Goal: Task Accomplishment & Management: Manage account settings

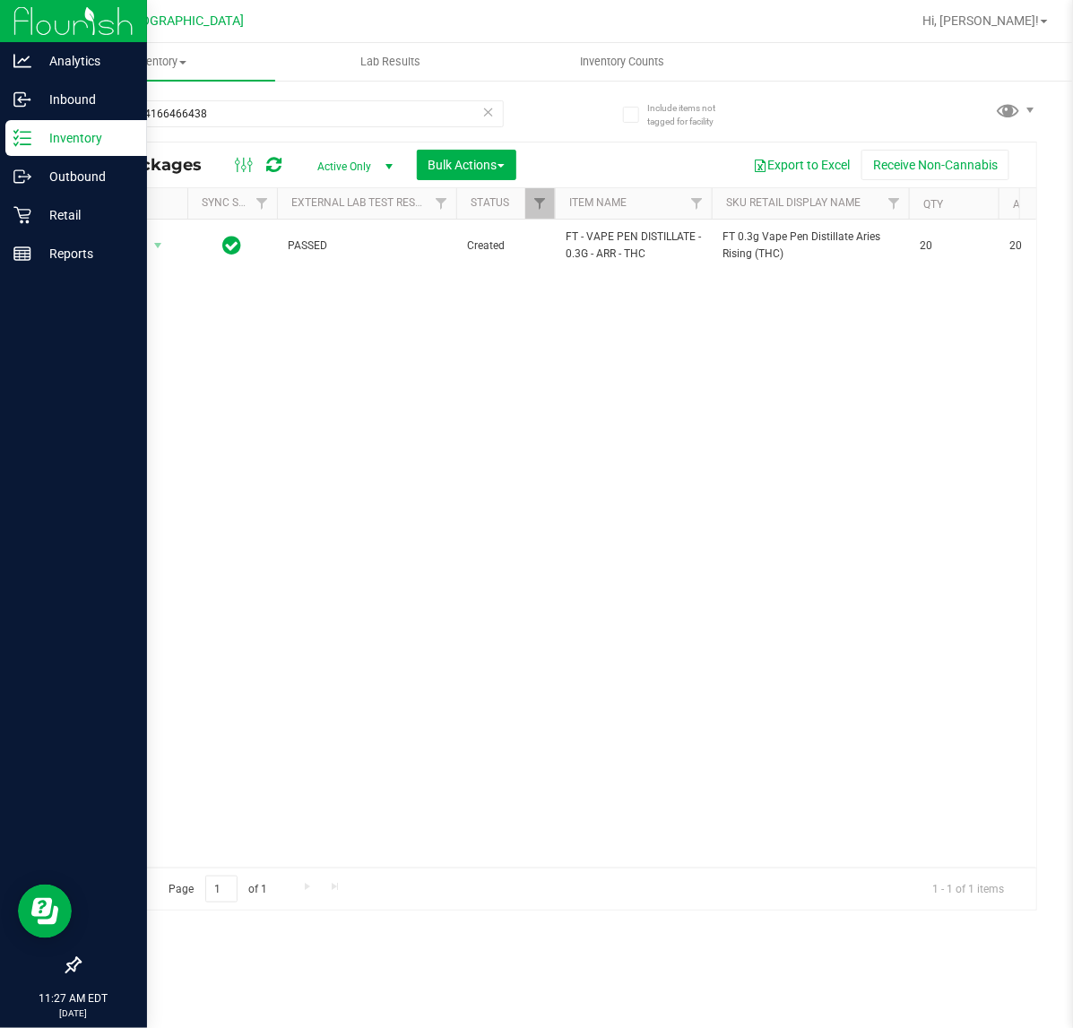
click at [73, 139] on p "Inventory" at bounding box center [85, 138] width 108 height 22
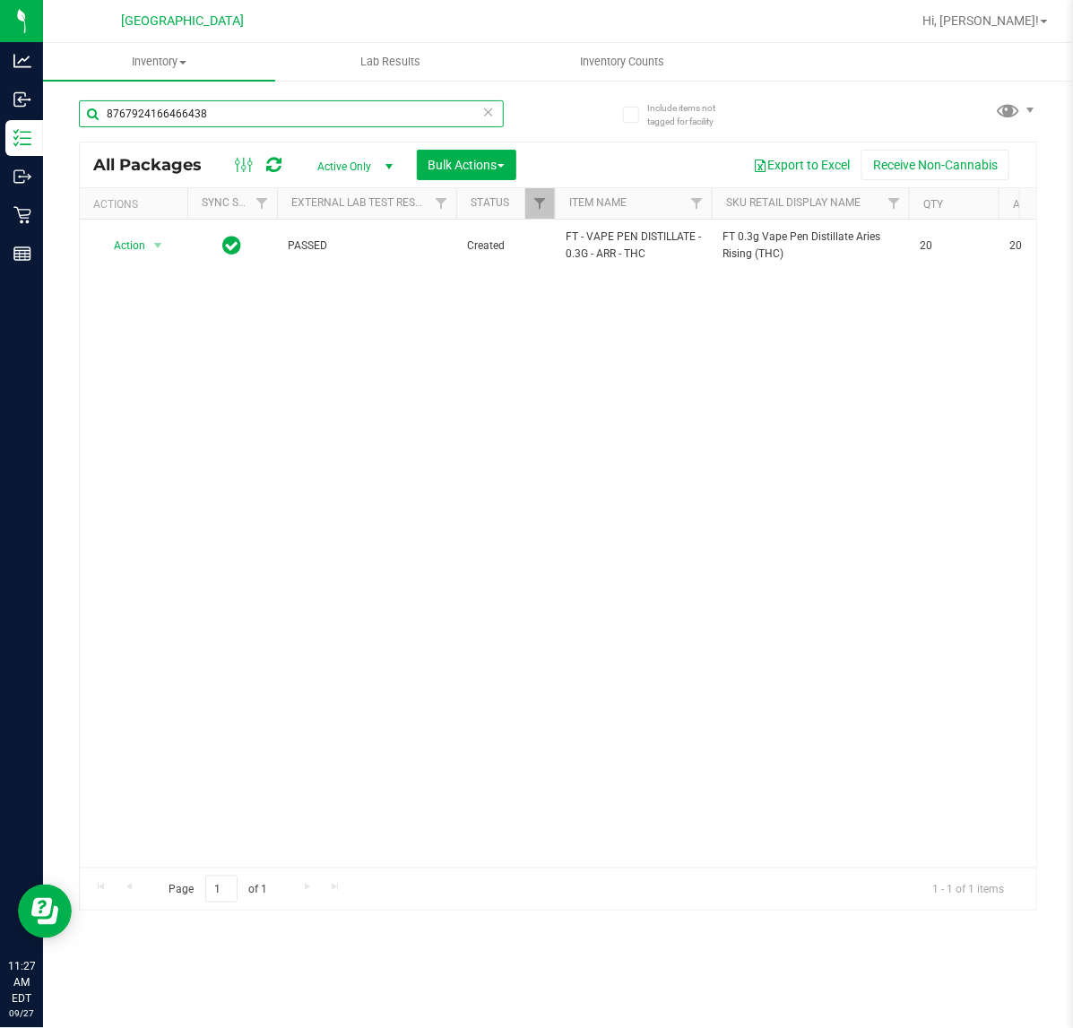
click at [230, 113] on input "8767924166466438" at bounding box center [291, 113] width 425 height 27
type input "1383675583485420"
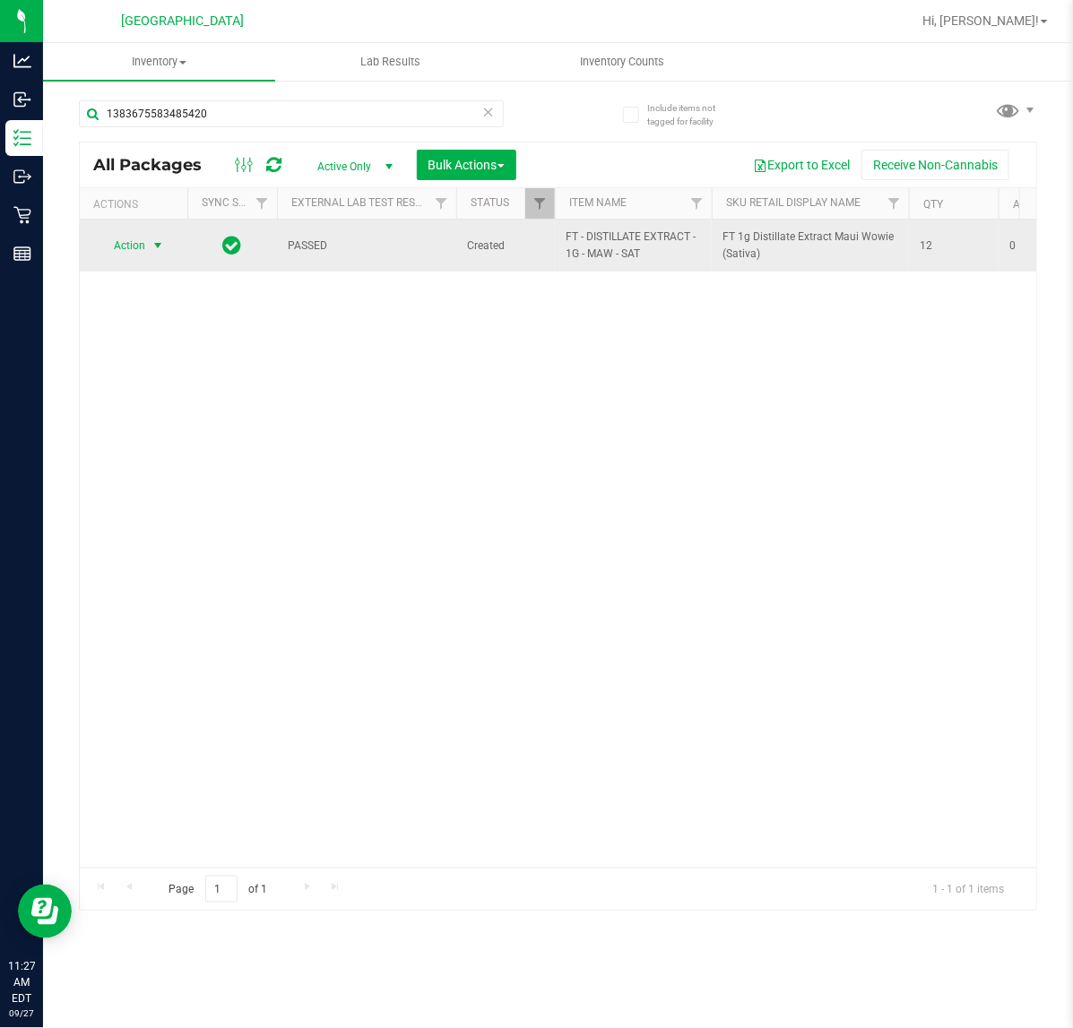
click at [140, 242] on span "Action" at bounding box center [122, 245] width 48 height 25
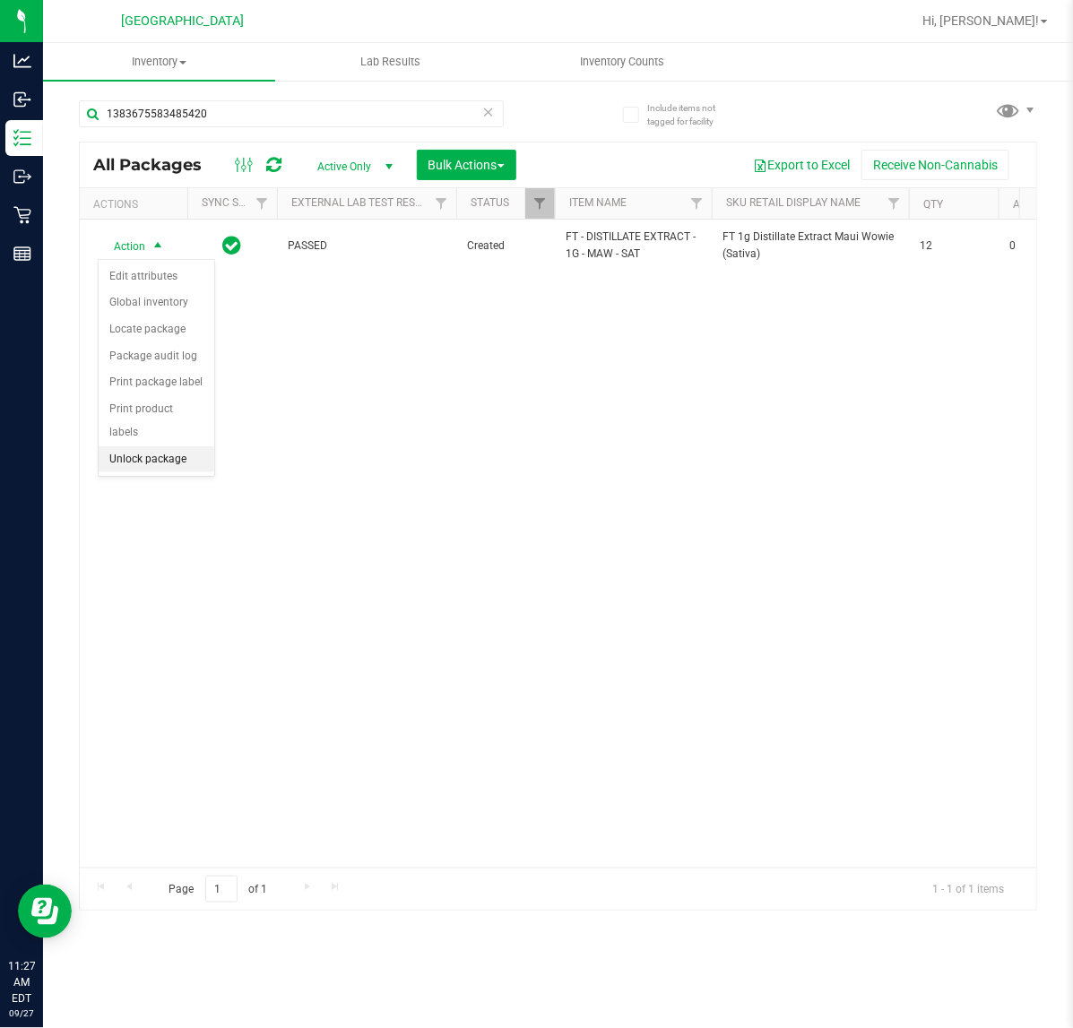
click at [186, 446] on li "Unlock package" at bounding box center [157, 459] width 116 height 27
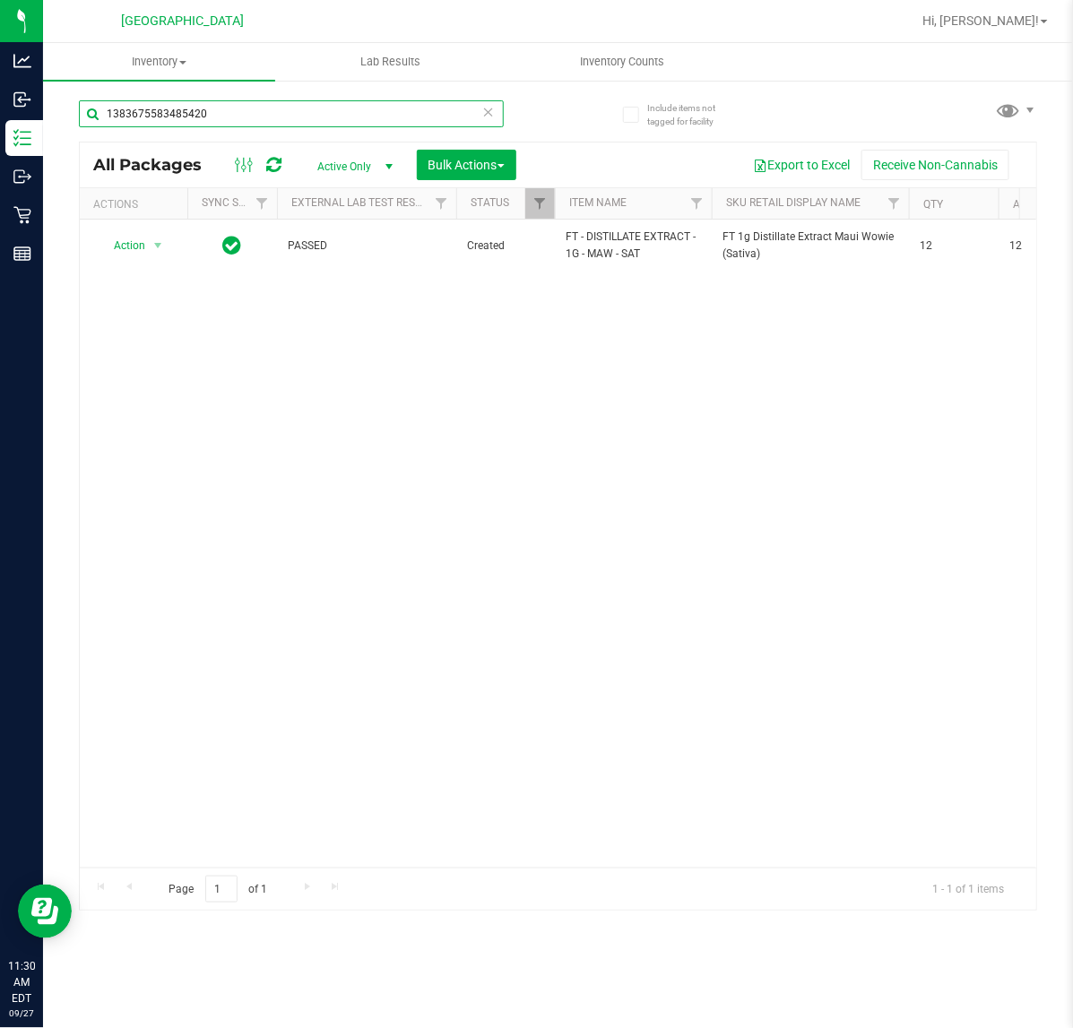
click at [240, 119] on input "1383675583485420" at bounding box center [291, 113] width 425 height 27
type input "8907487031759987"
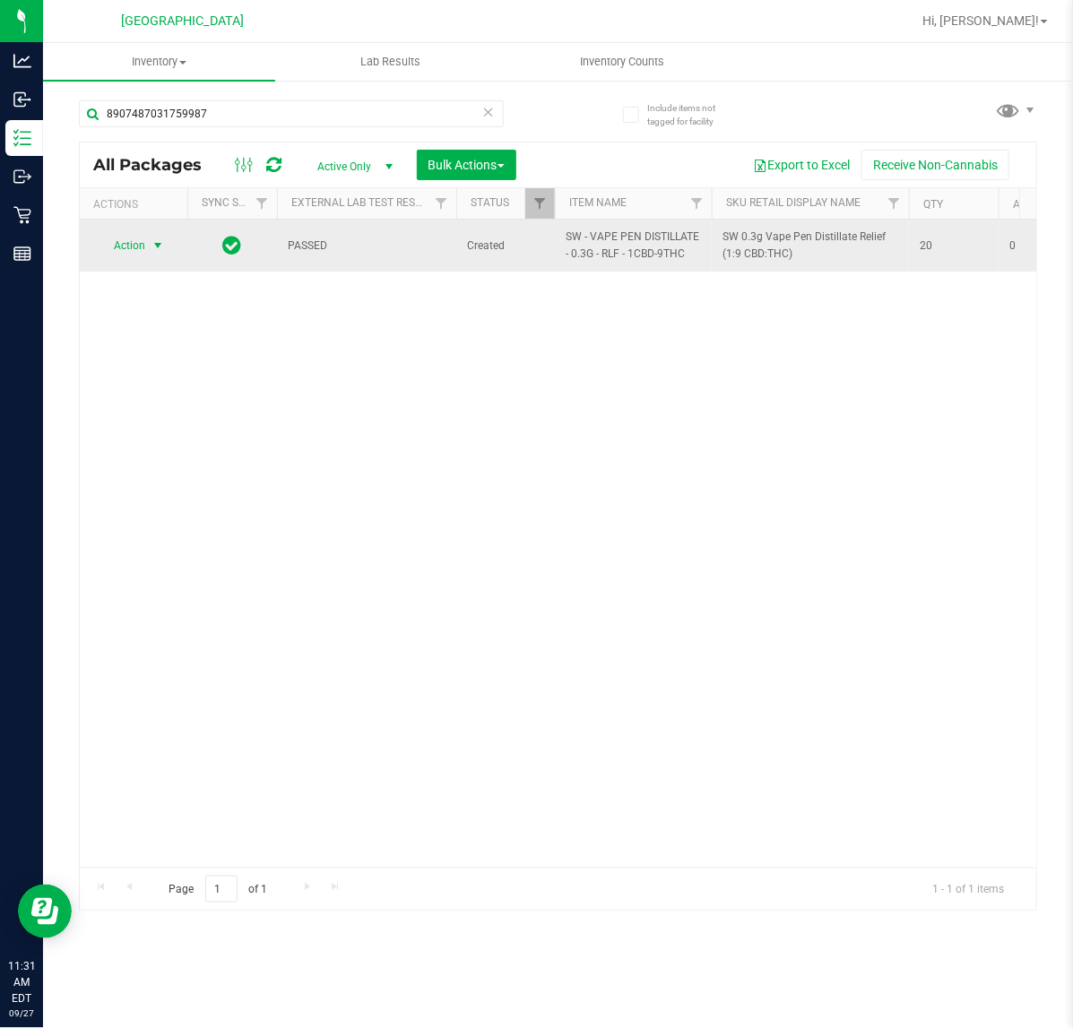
click at [140, 246] on span "Action" at bounding box center [122, 245] width 48 height 25
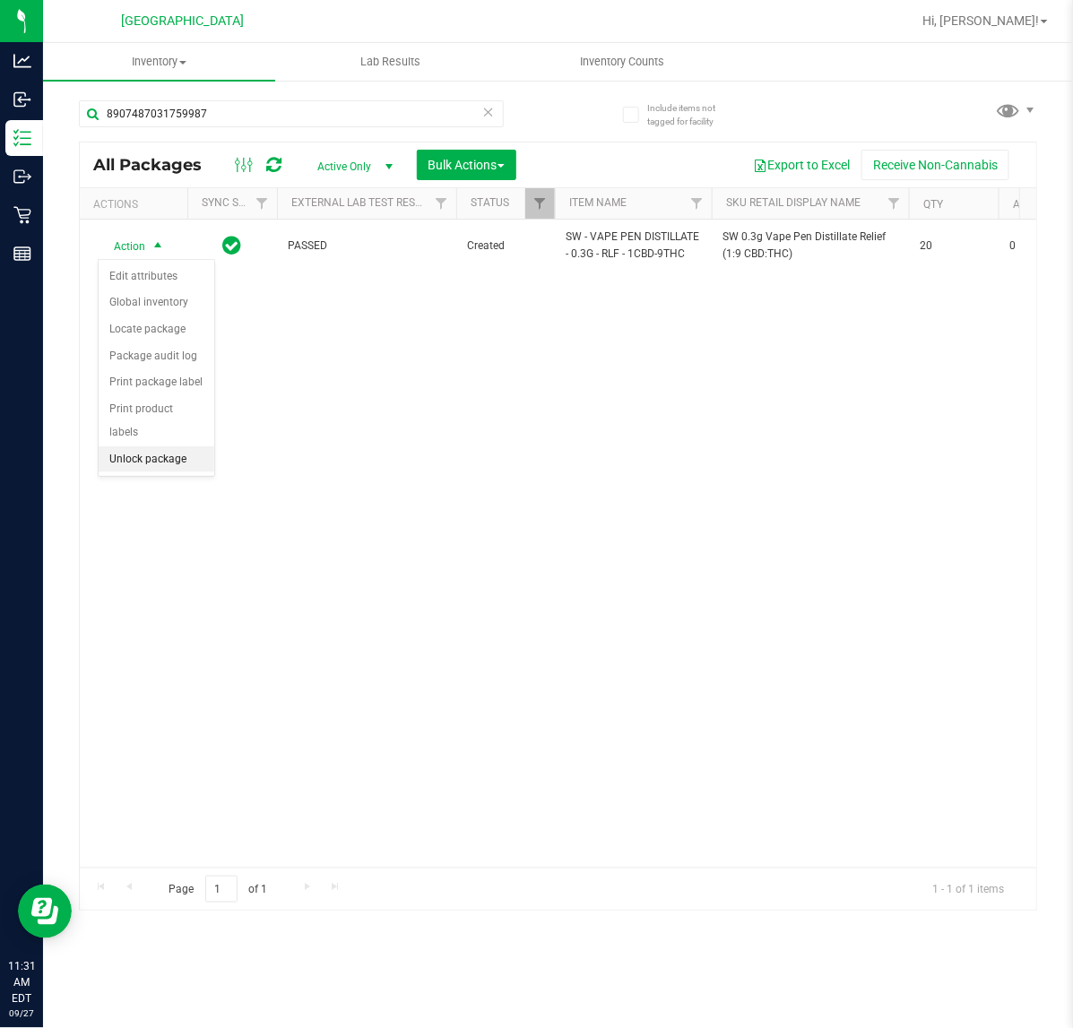
click at [182, 446] on li "Unlock package" at bounding box center [157, 459] width 116 height 27
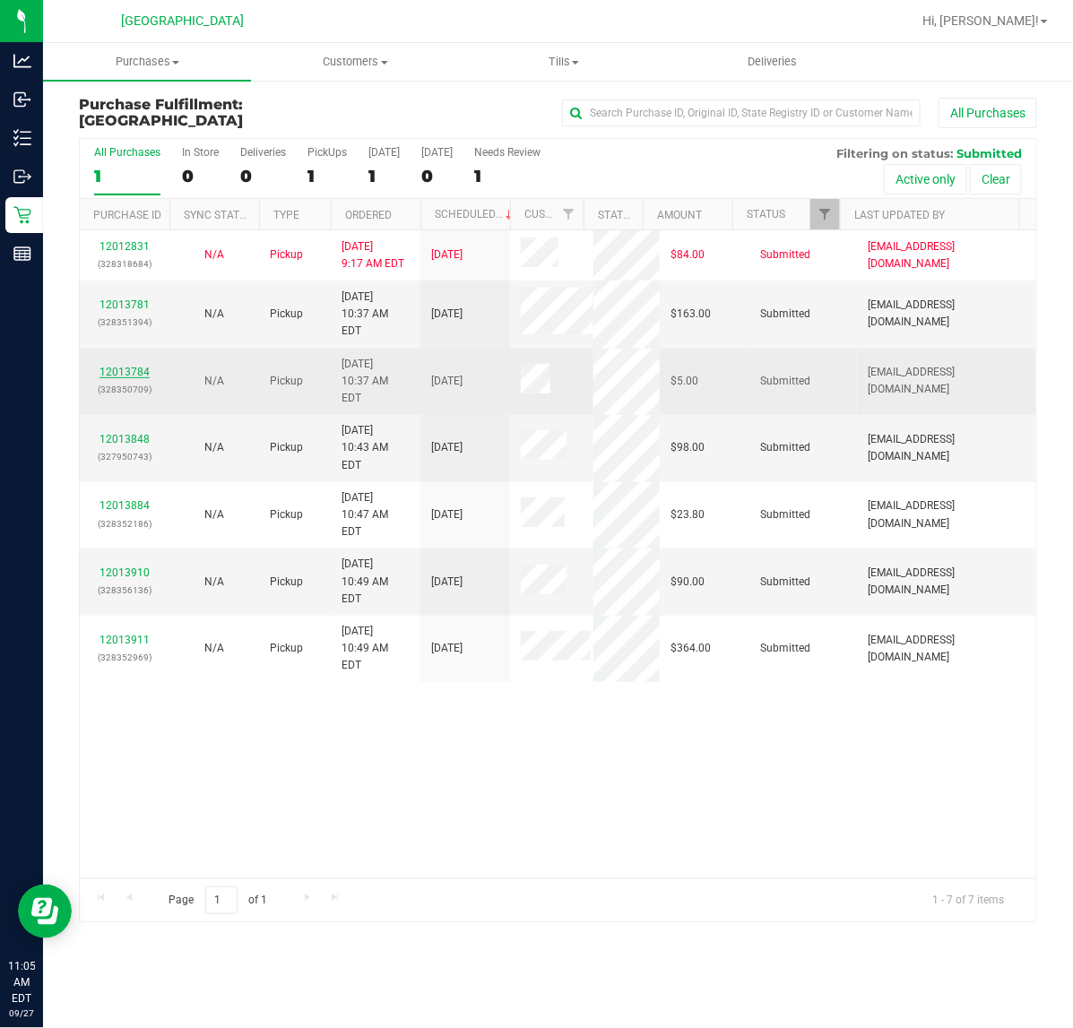
click at [110, 366] on link "12013784" at bounding box center [124, 372] width 50 height 13
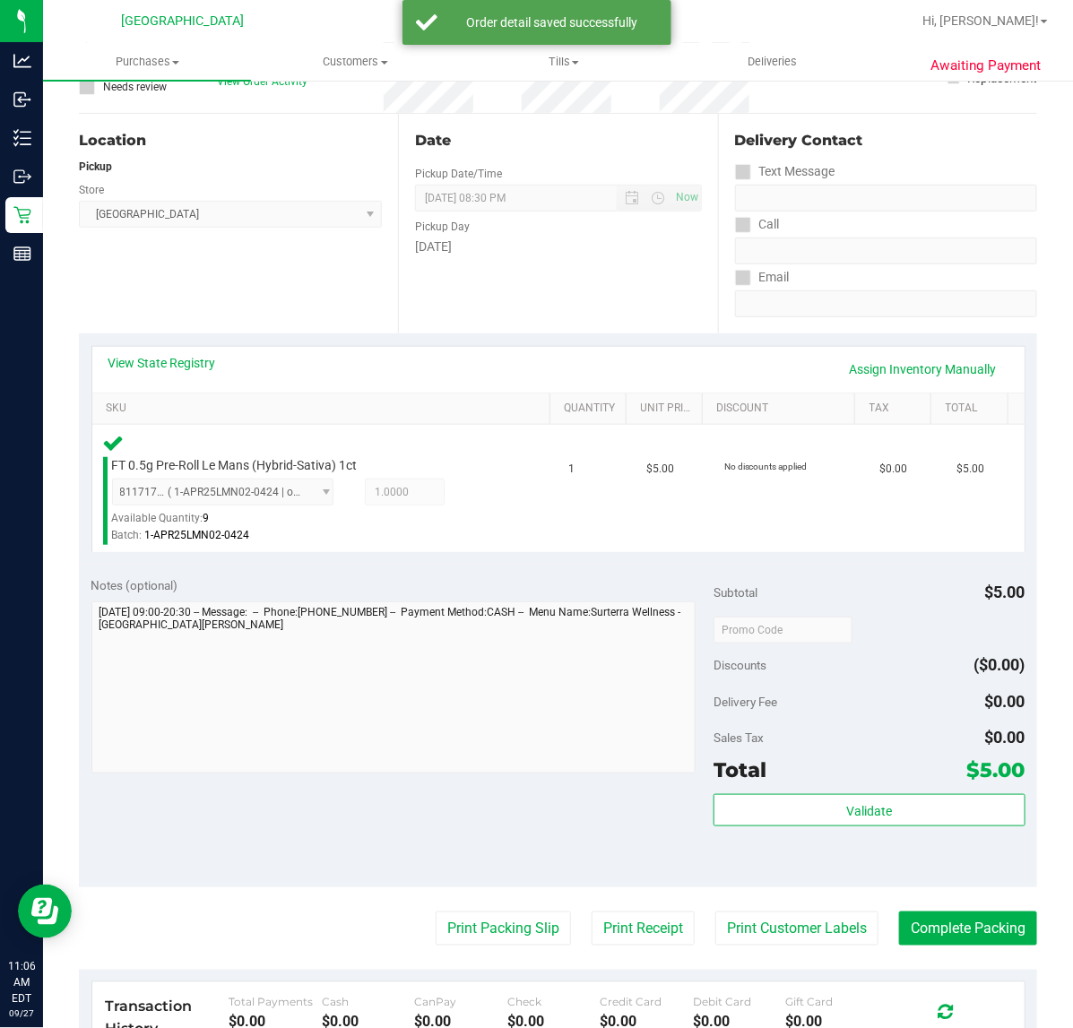
scroll to position [471, 0]
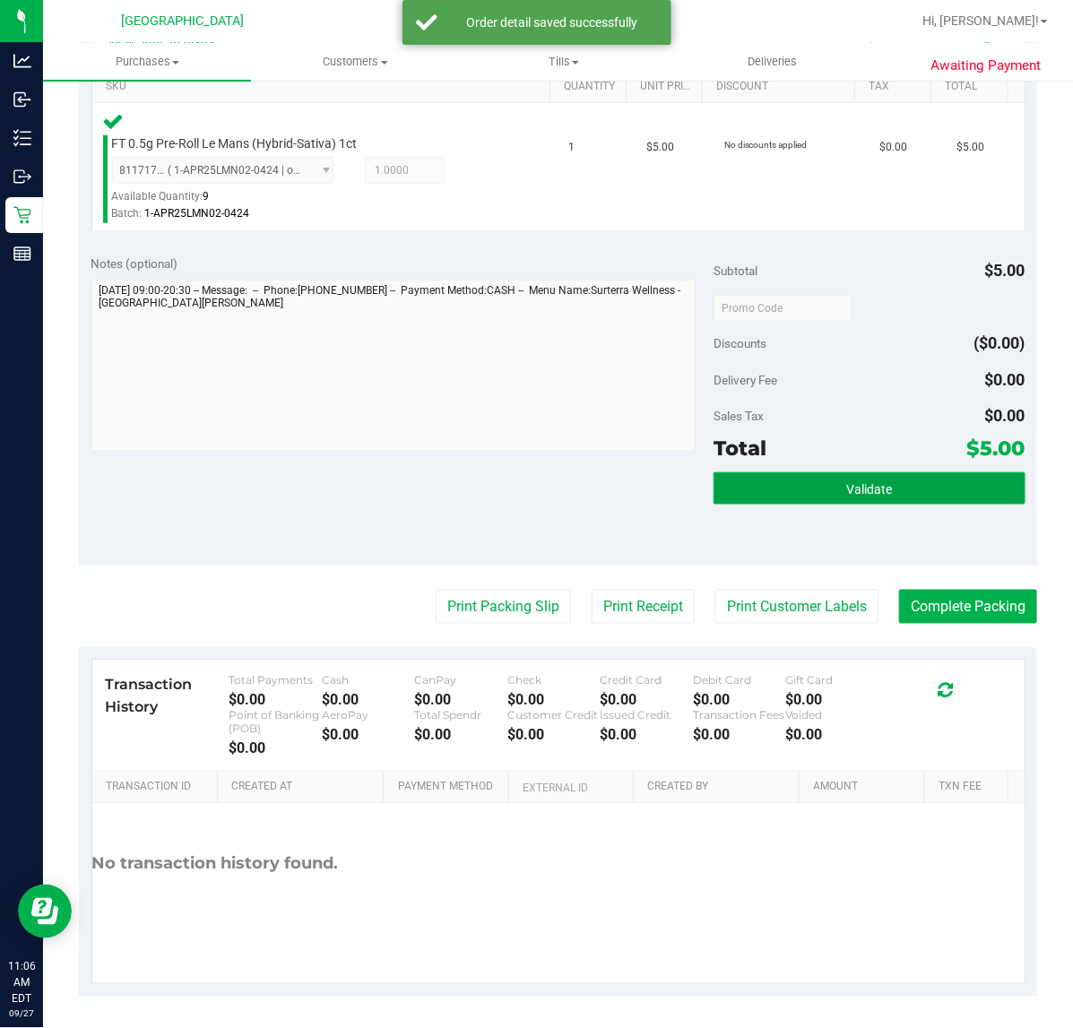
click at [965, 490] on button "Validate" at bounding box center [868, 488] width 311 height 32
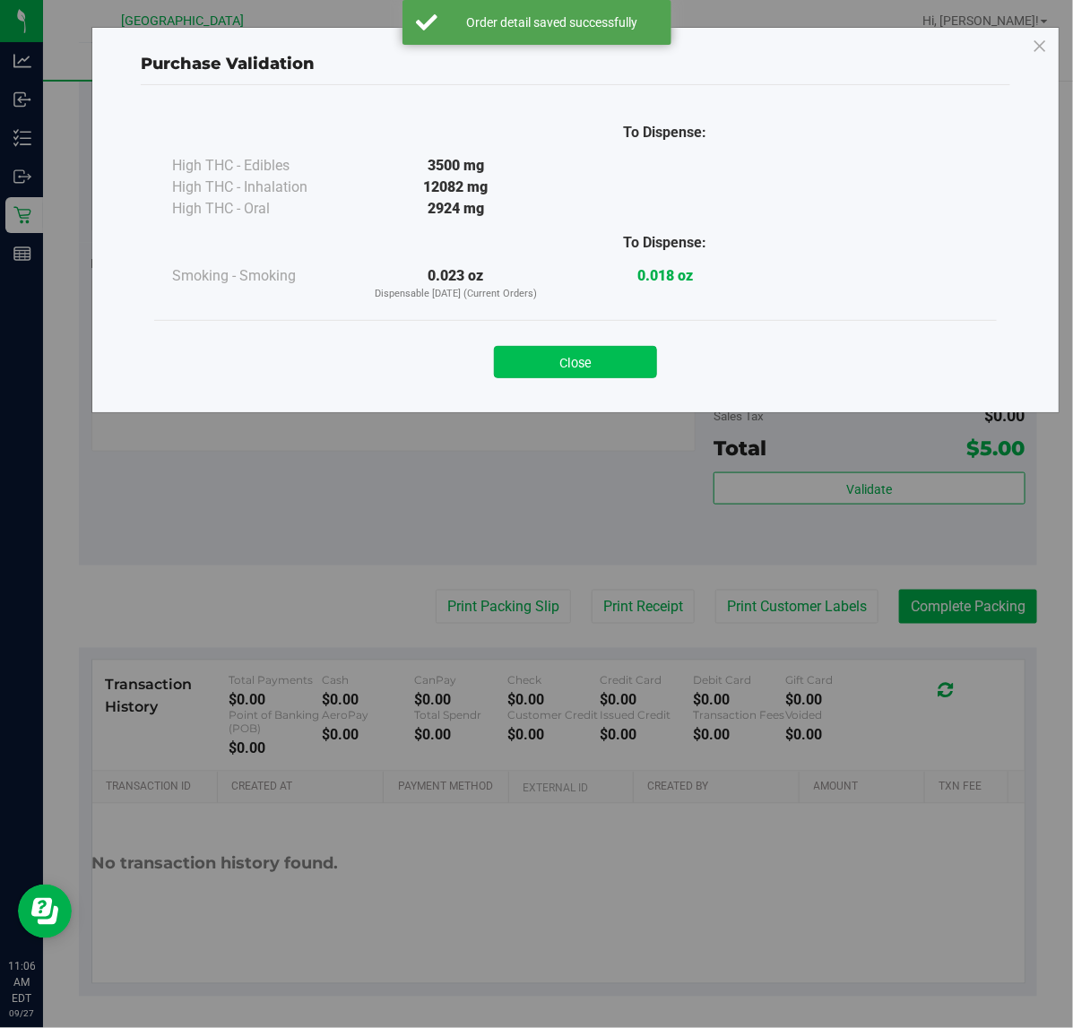
click at [565, 355] on button "Close" at bounding box center [575, 362] width 163 height 32
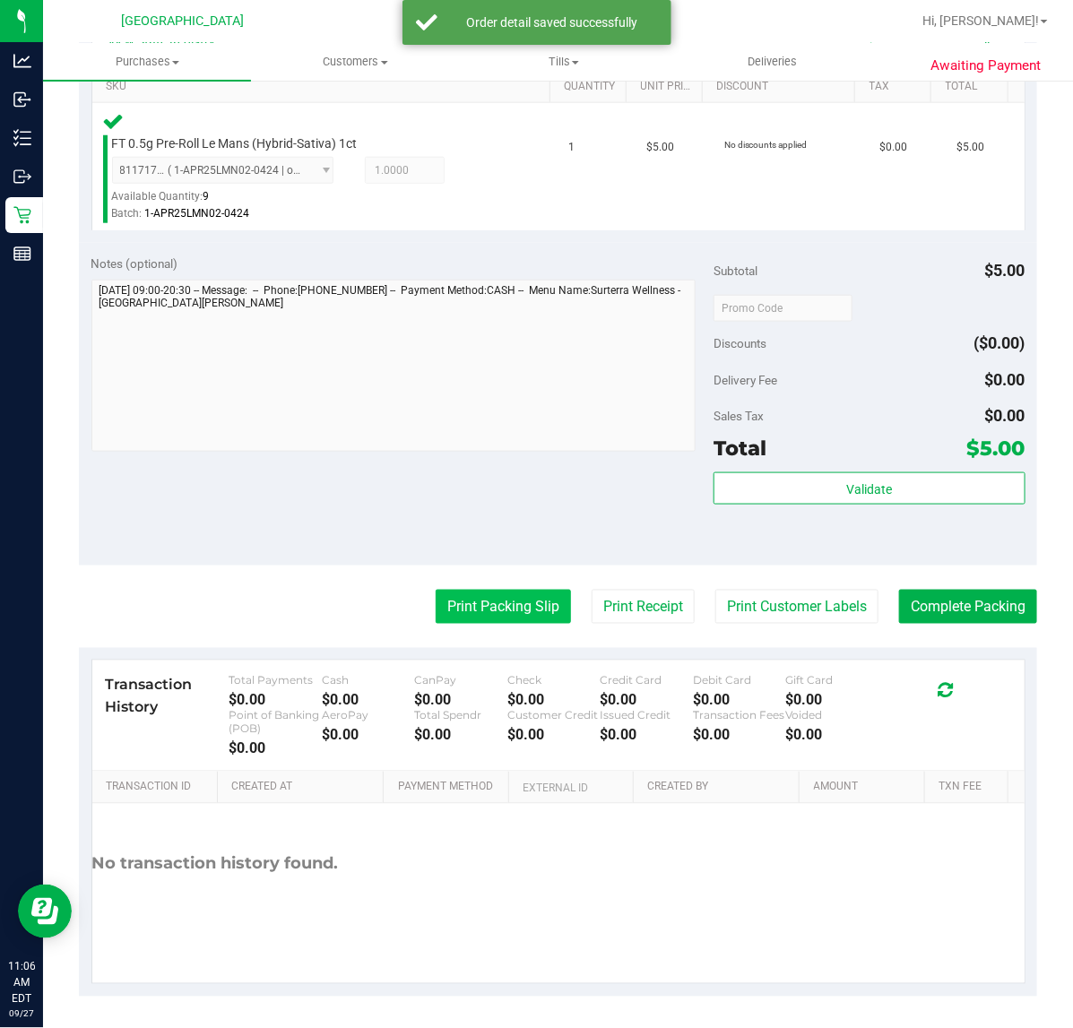
click at [502, 614] on button "Print Packing Slip" at bounding box center [503, 607] width 135 height 34
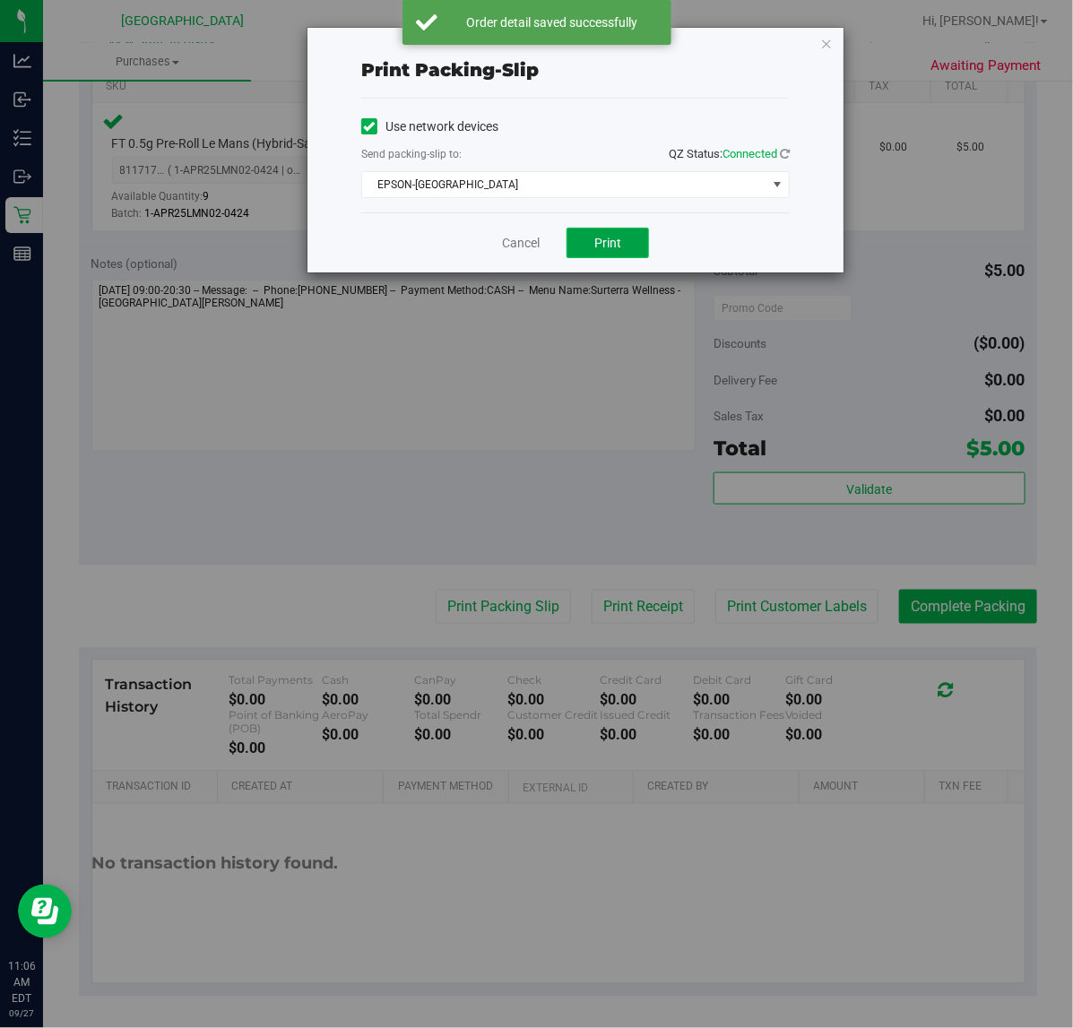
click at [623, 235] on button "Print" at bounding box center [607, 243] width 82 height 30
click at [515, 249] on link "Cancel" at bounding box center [521, 243] width 38 height 19
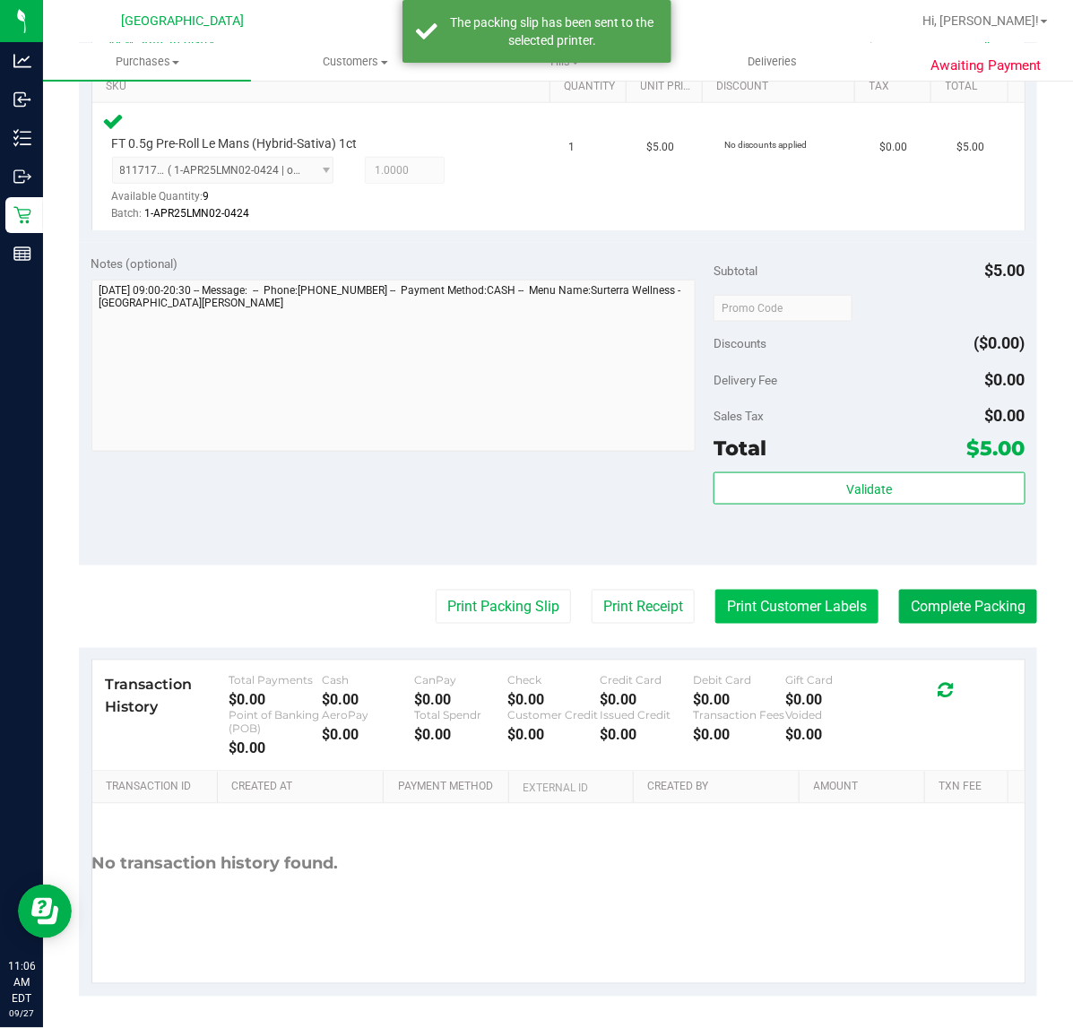
click at [791, 615] on button "Print Customer Labels" at bounding box center [796, 607] width 163 height 34
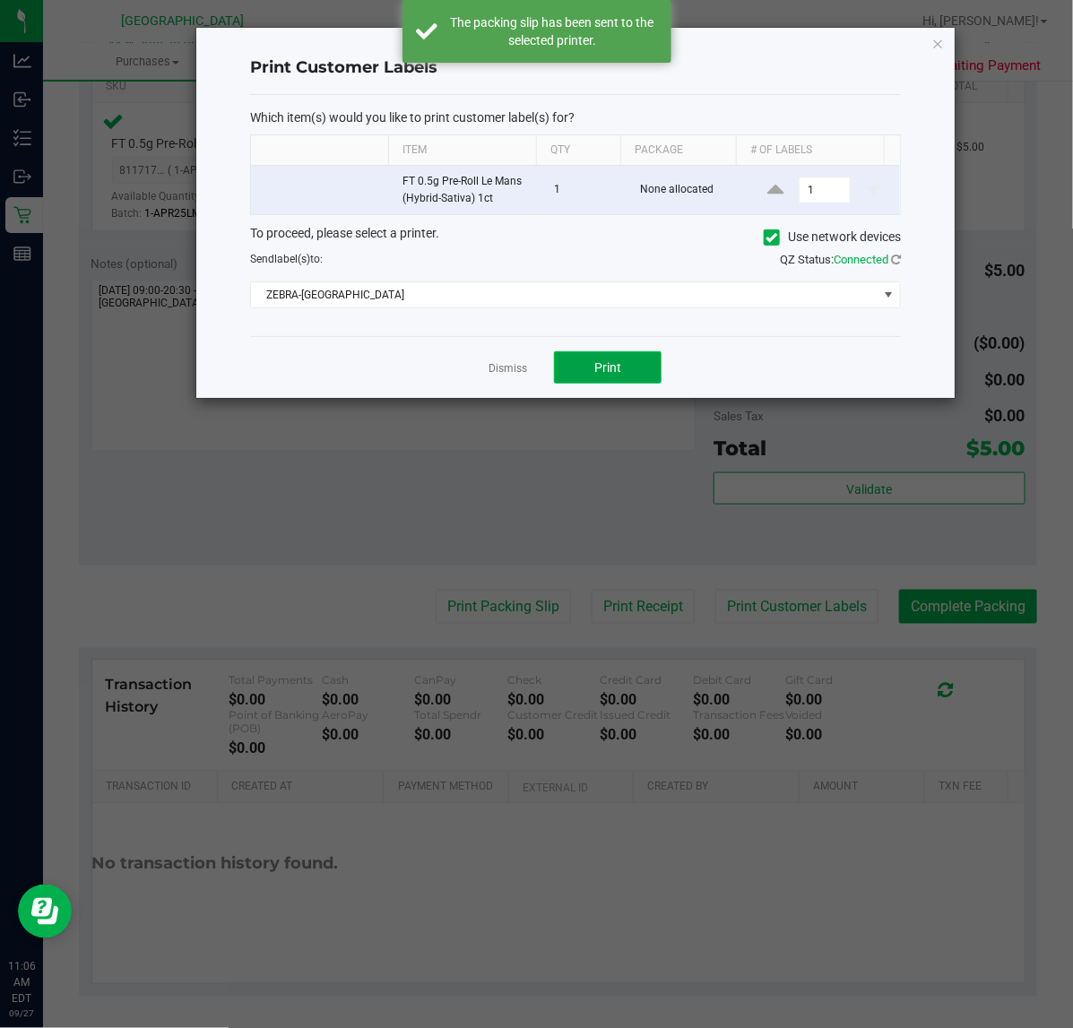
click at [587, 360] on button "Print" at bounding box center [608, 367] width 108 height 32
click at [515, 367] on link "Dismiss" at bounding box center [508, 368] width 39 height 15
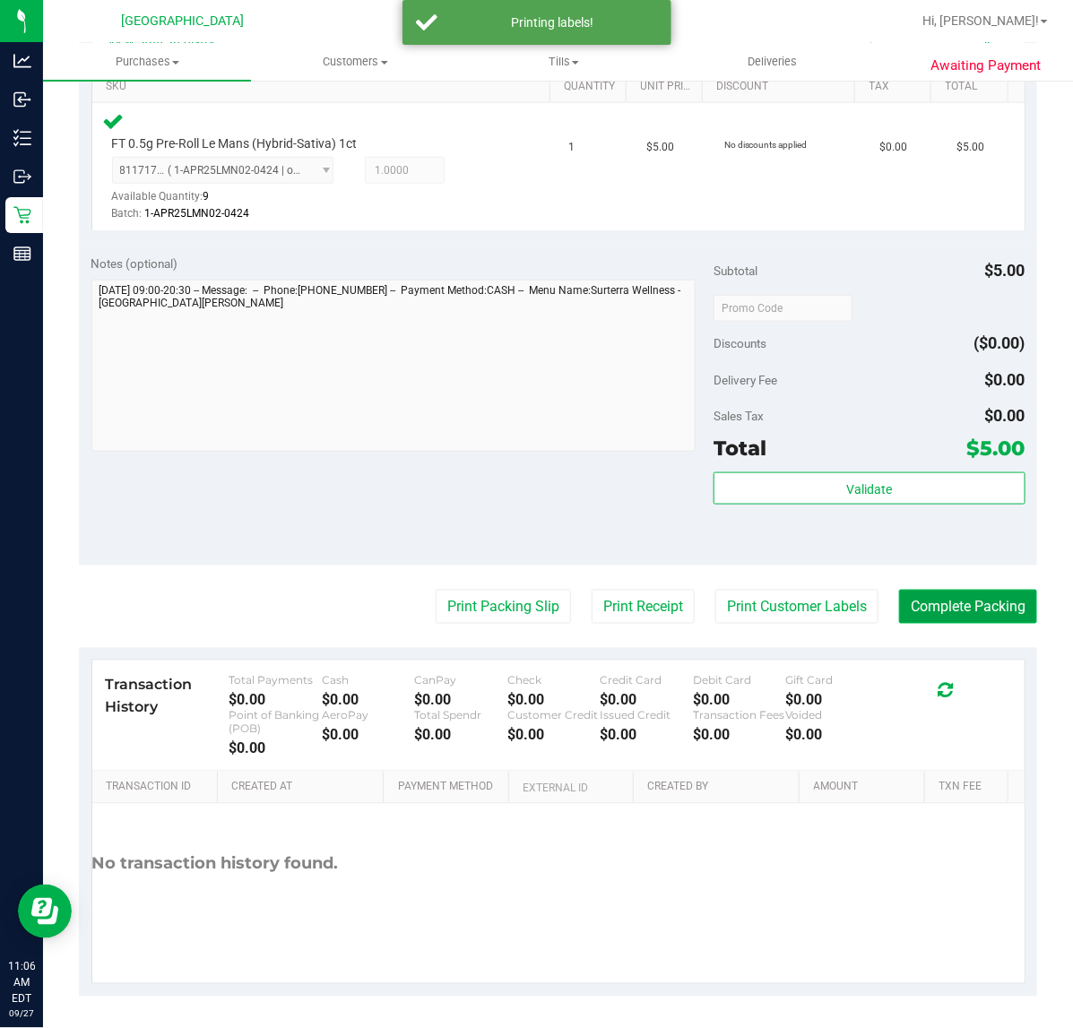
click at [934, 596] on button "Complete Packing" at bounding box center [968, 607] width 138 height 34
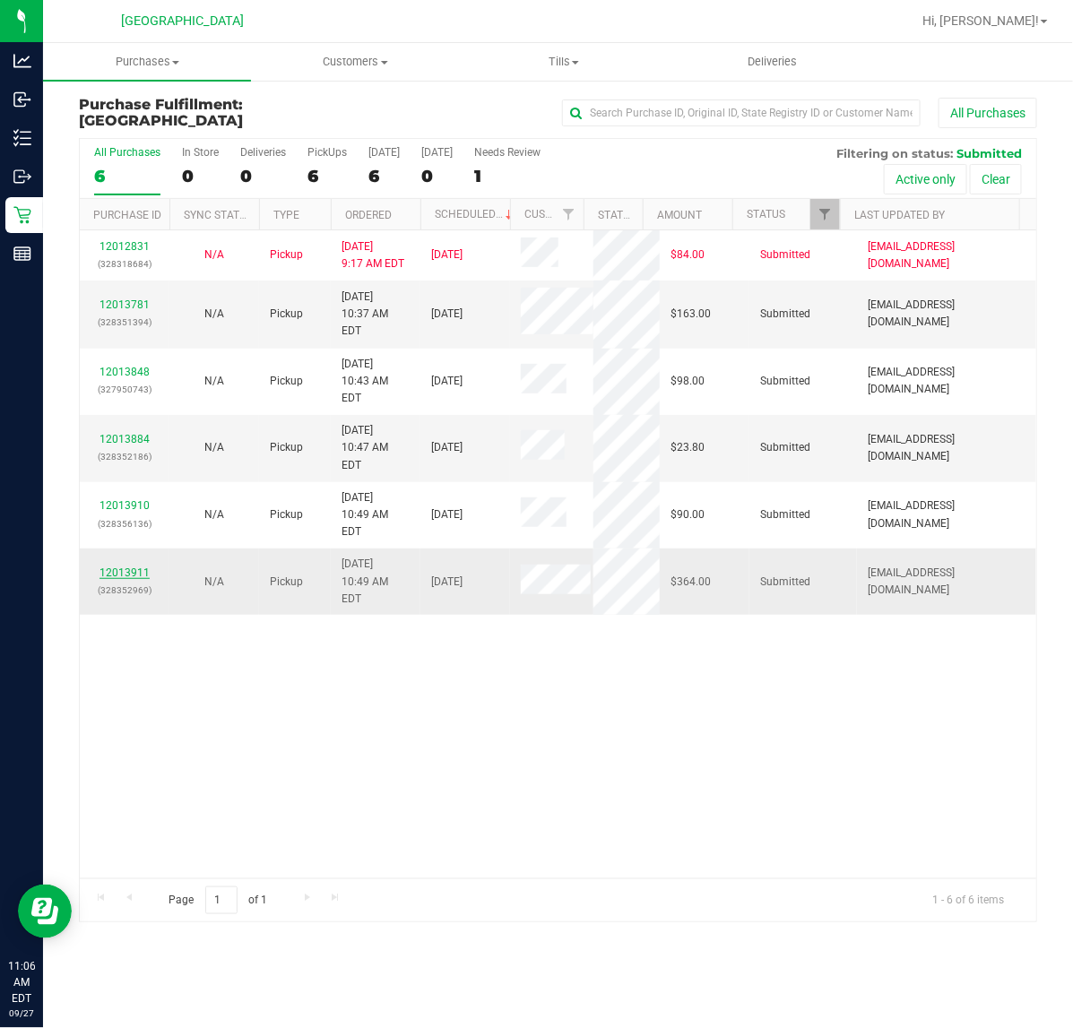
click at [133, 566] on link "12013911" at bounding box center [124, 572] width 50 height 13
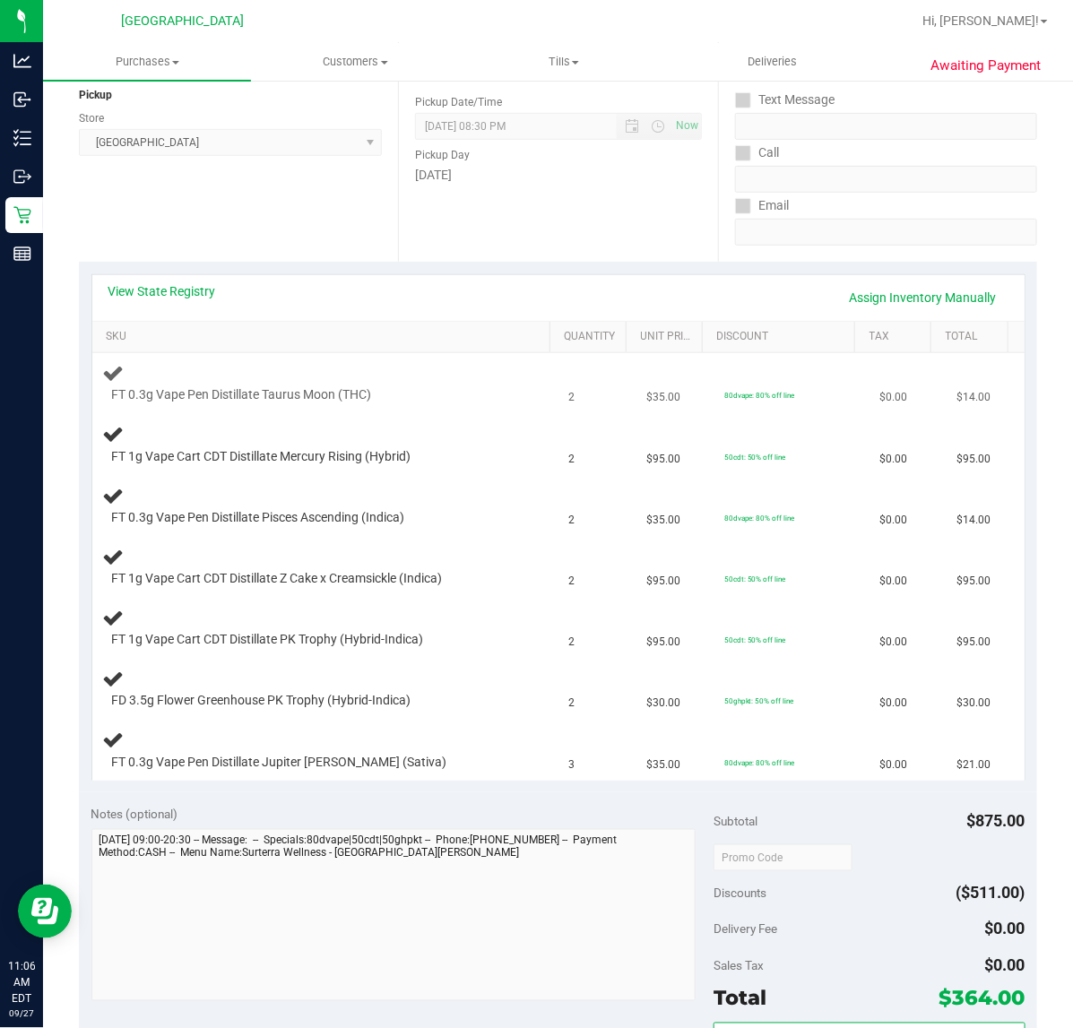
scroll to position [224, 0]
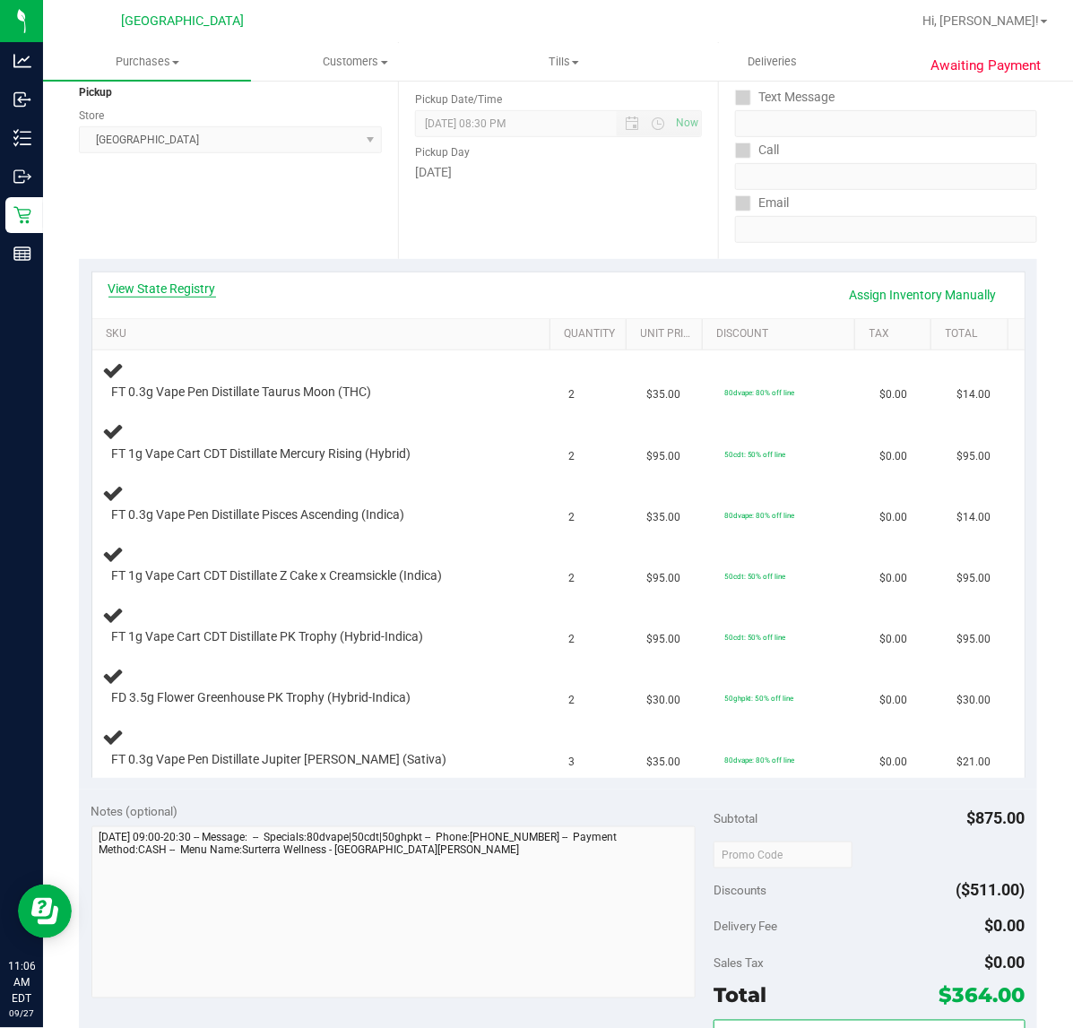
click at [173, 287] on link "View State Registry" at bounding box center [162, 289] width 108 height 18
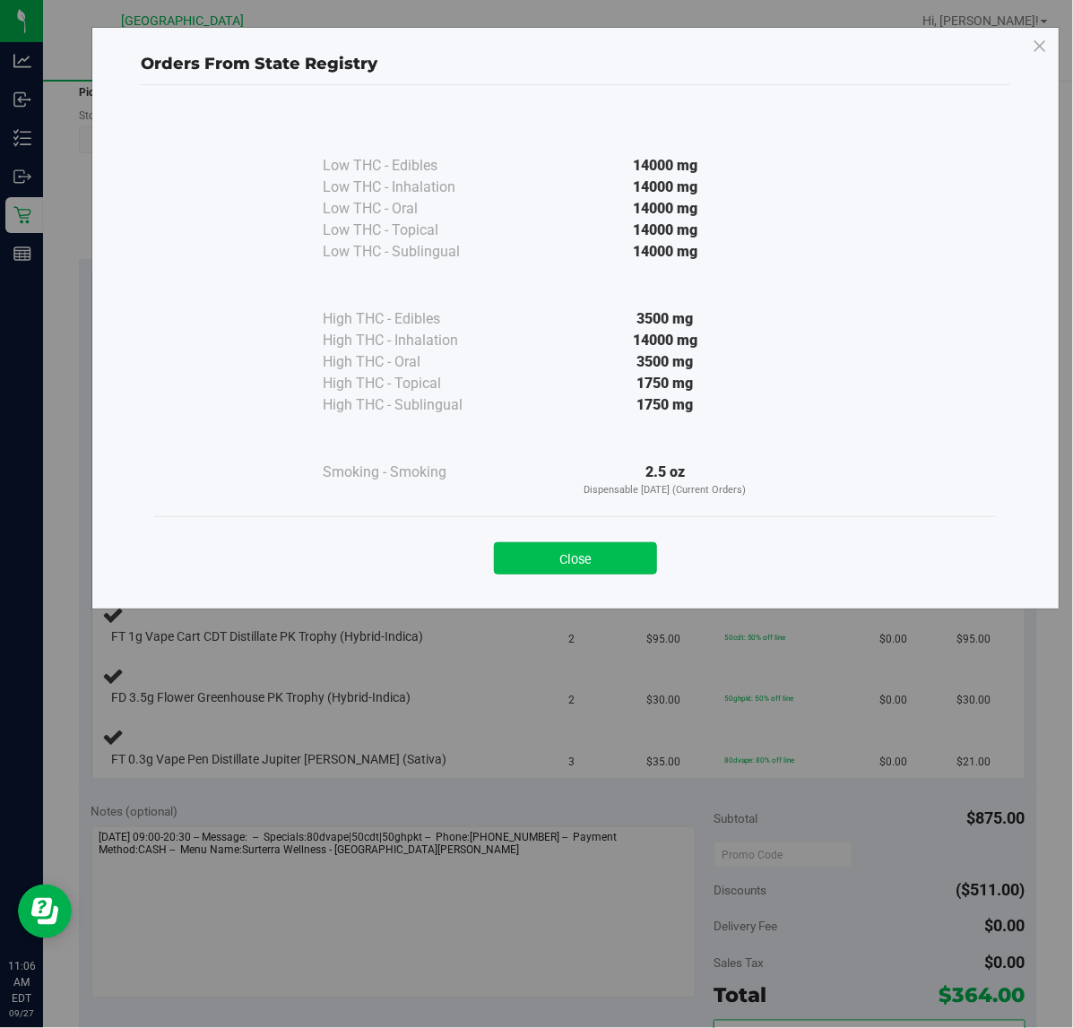
click at [598, 558] on button "Close" at bounding box center [575, 558] width 163 height 32
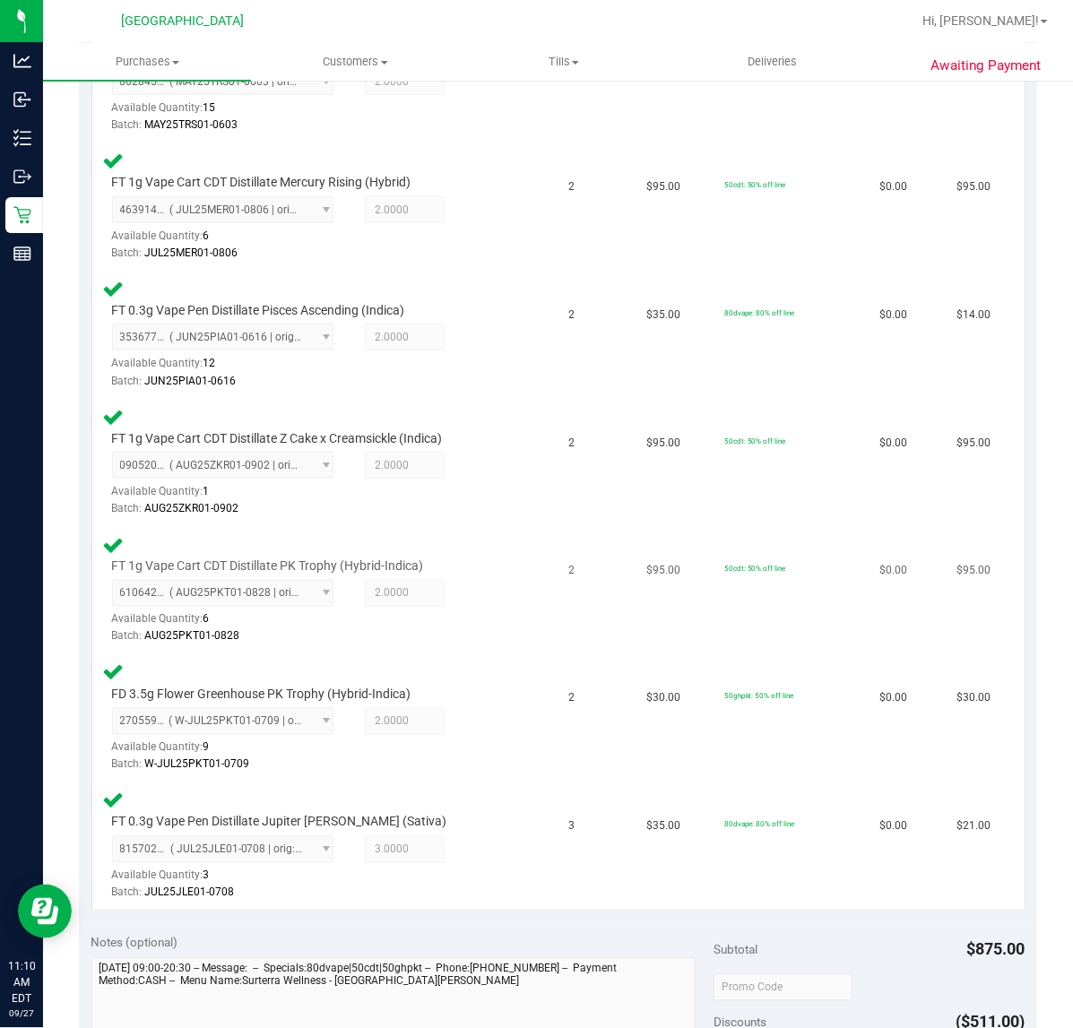
scroll to position [784, 0]
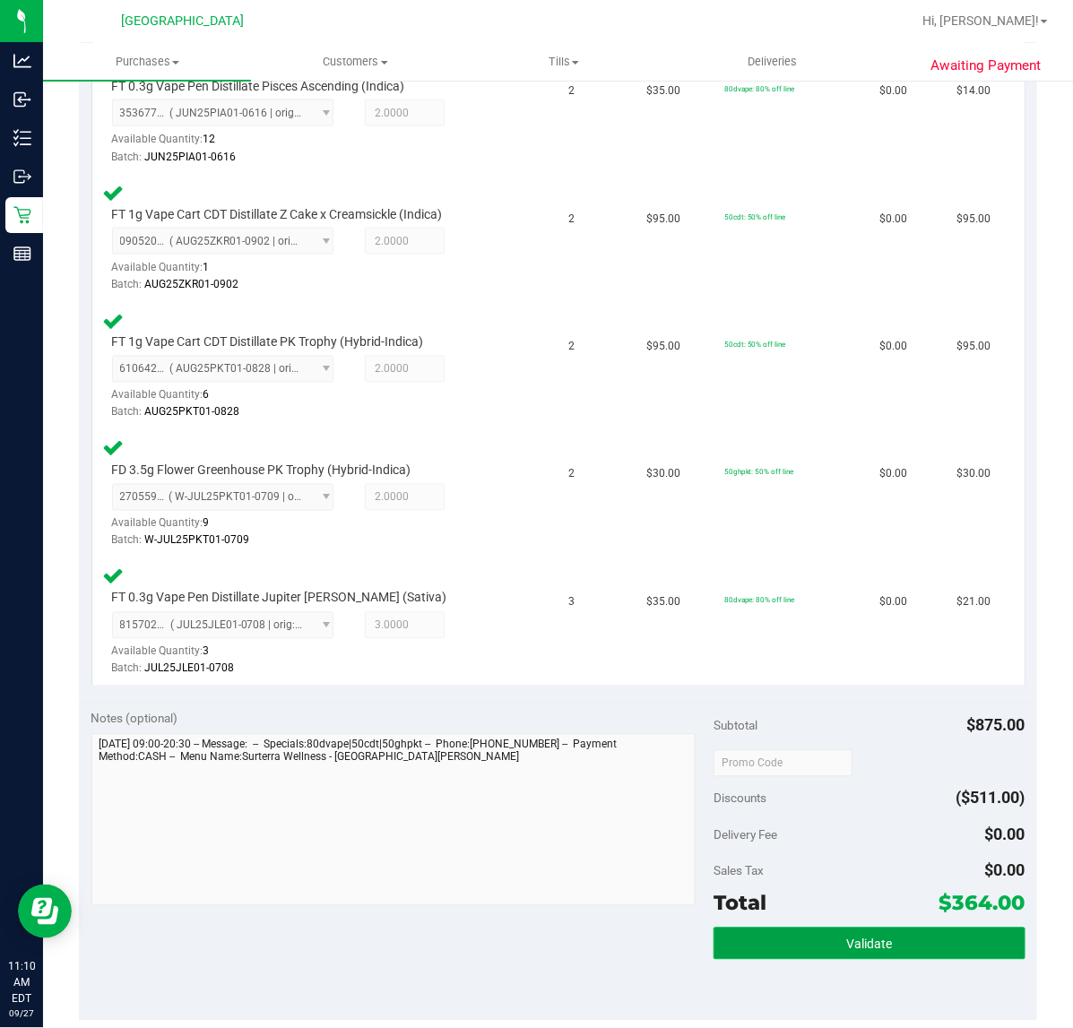
click at [889, 930] on button "Validate" at bounding box center [868, 944] width 311 height 32
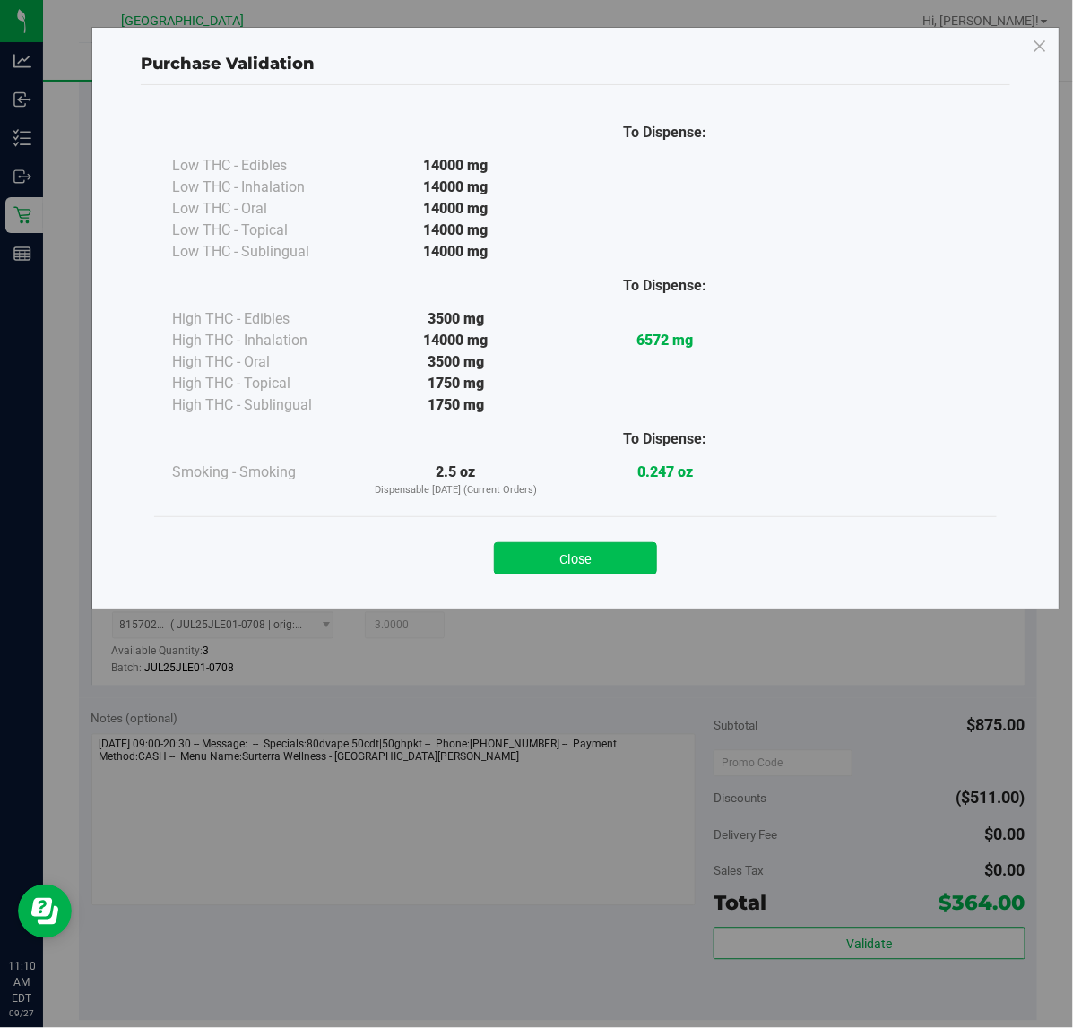
click at [637, 558] on button "Close" at bounding box center [575, 558] width 163 height 32
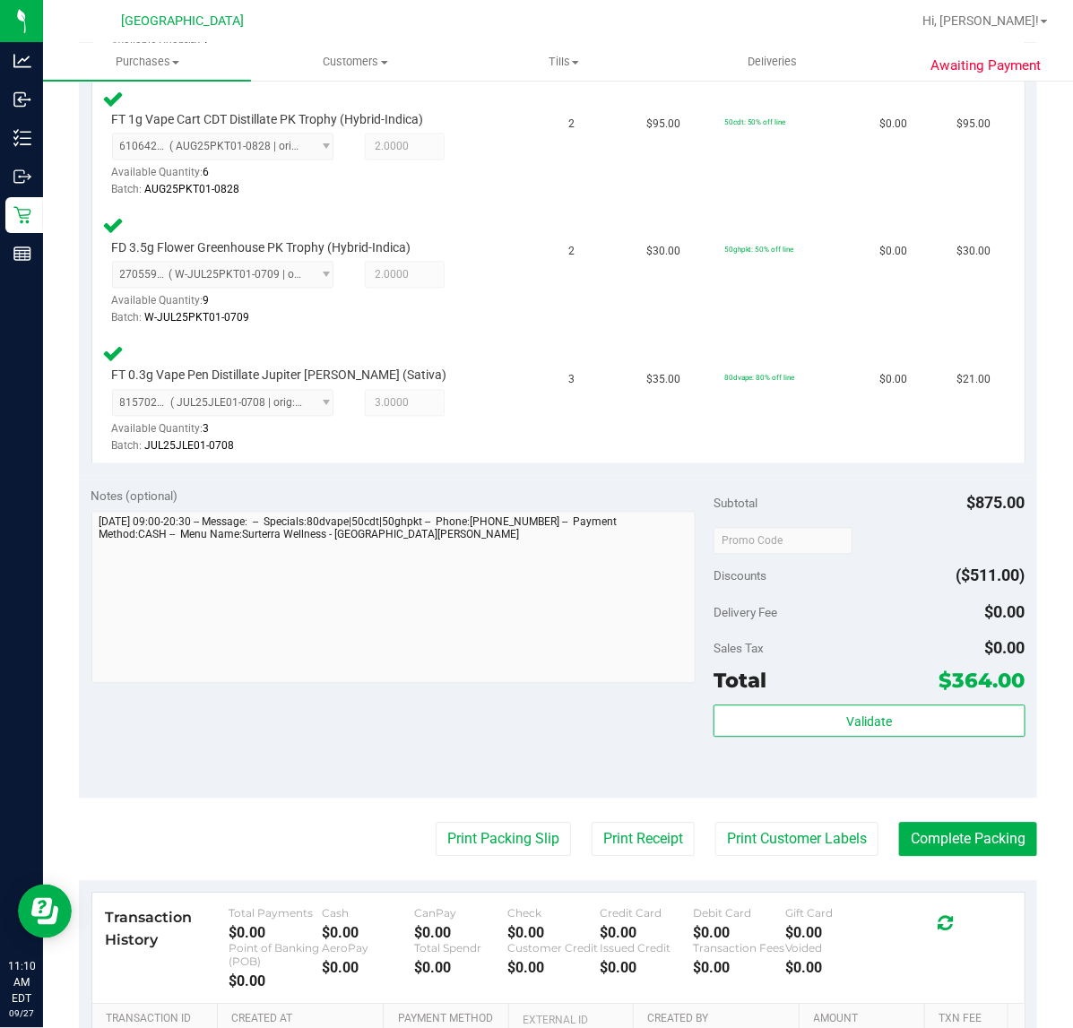
scroll to position [1008, 0]
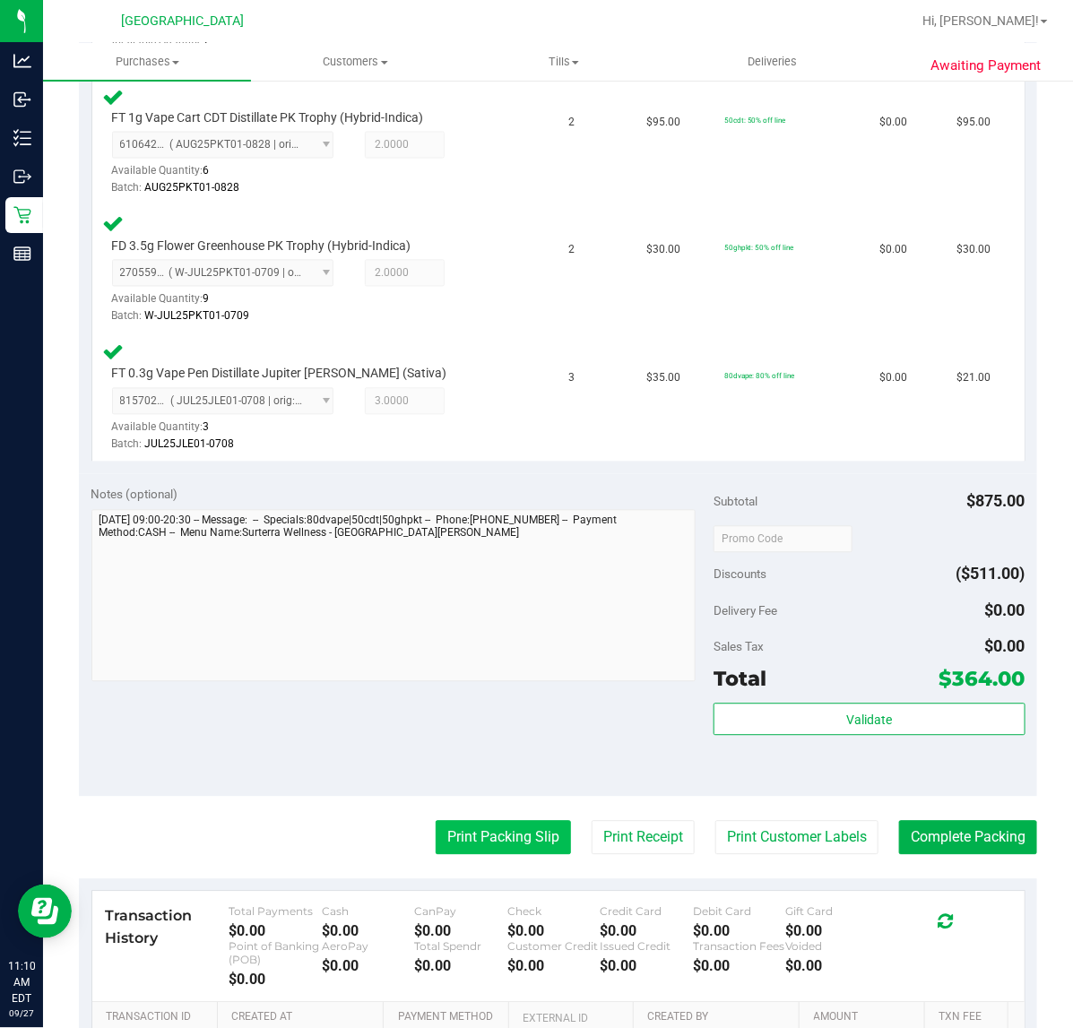
click at [509, 825] on button "Print Packing Slip" at bounding box center [503, 838] width 135 height 34
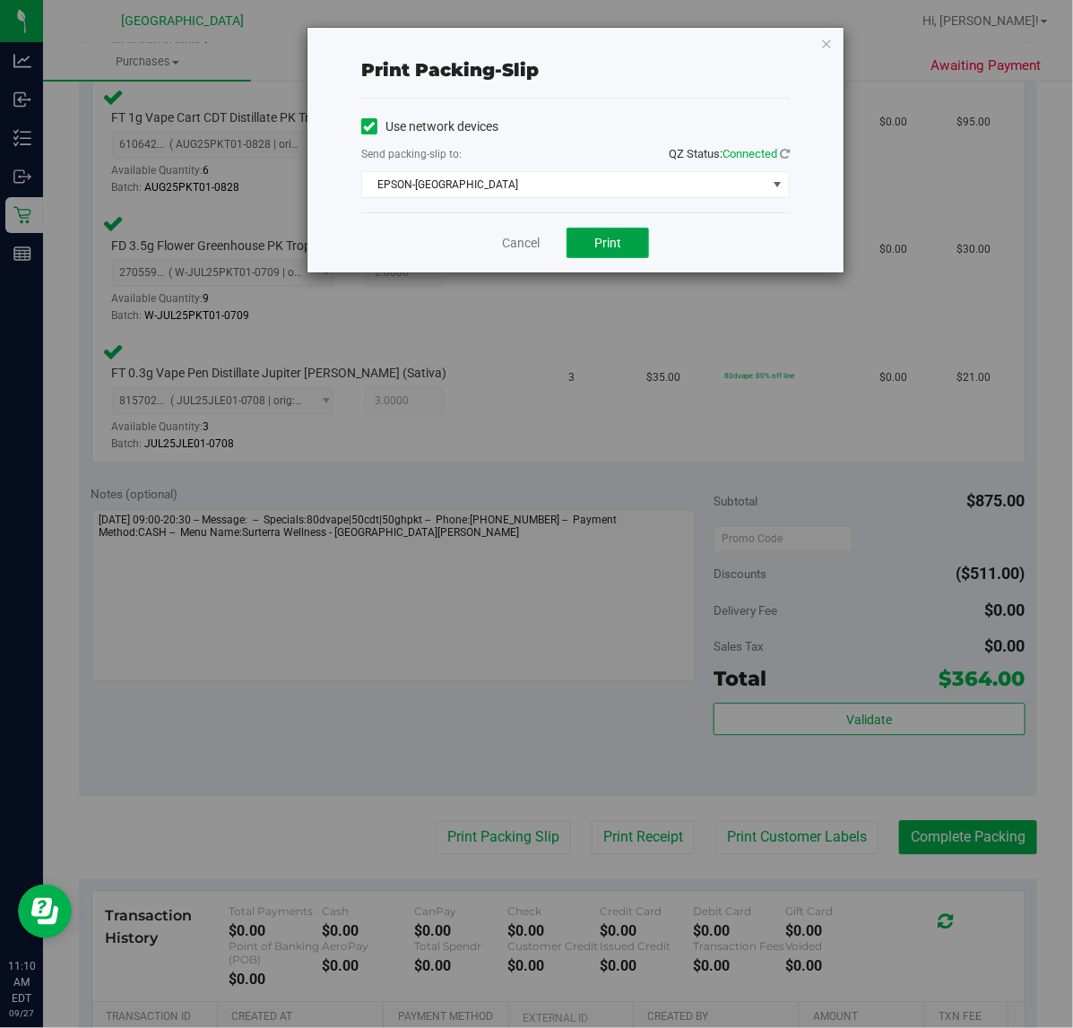
click at [618, 238] on span "Print" at bounding box center [607, 243] width 27 height 14
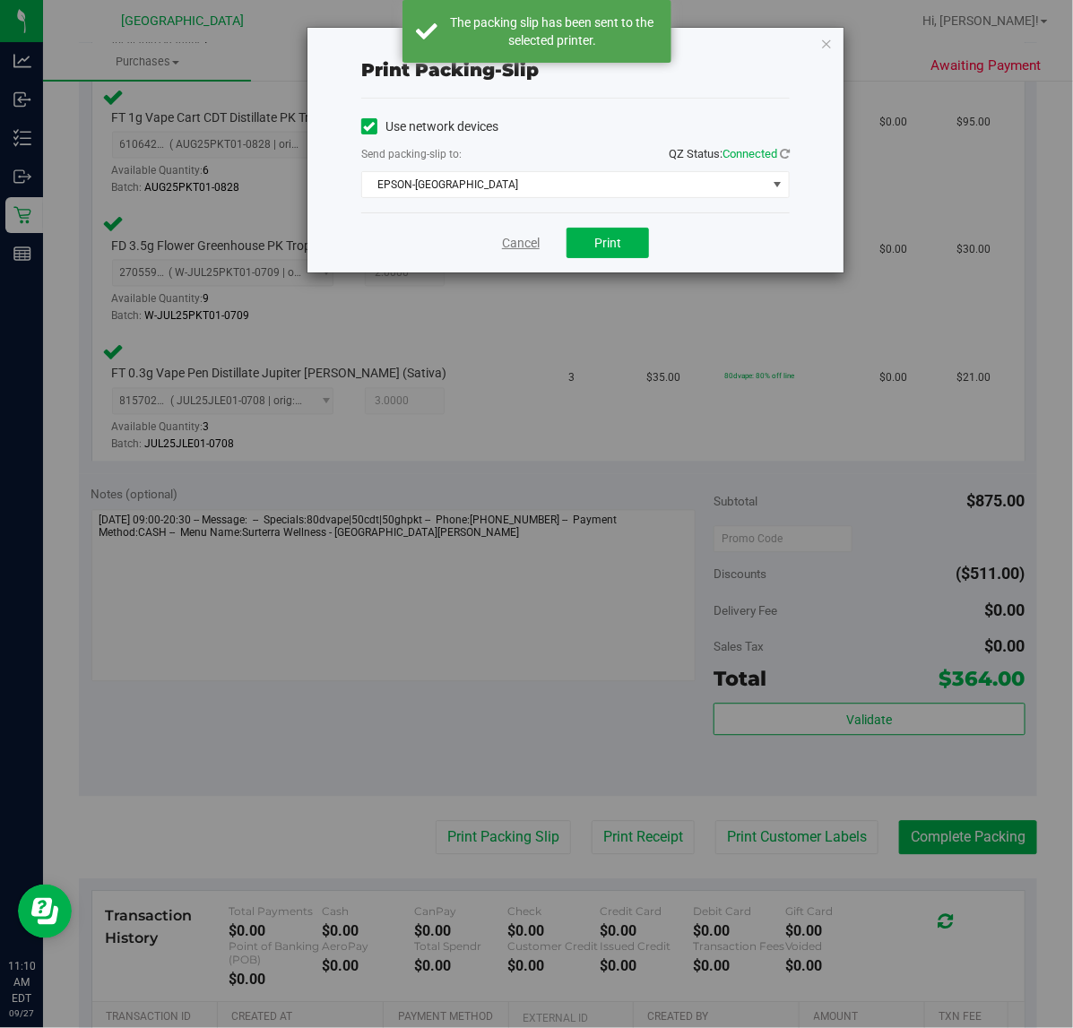
click at [513, 246] on link "Cancel" at bounding box center [521, 243] width 38 height 19
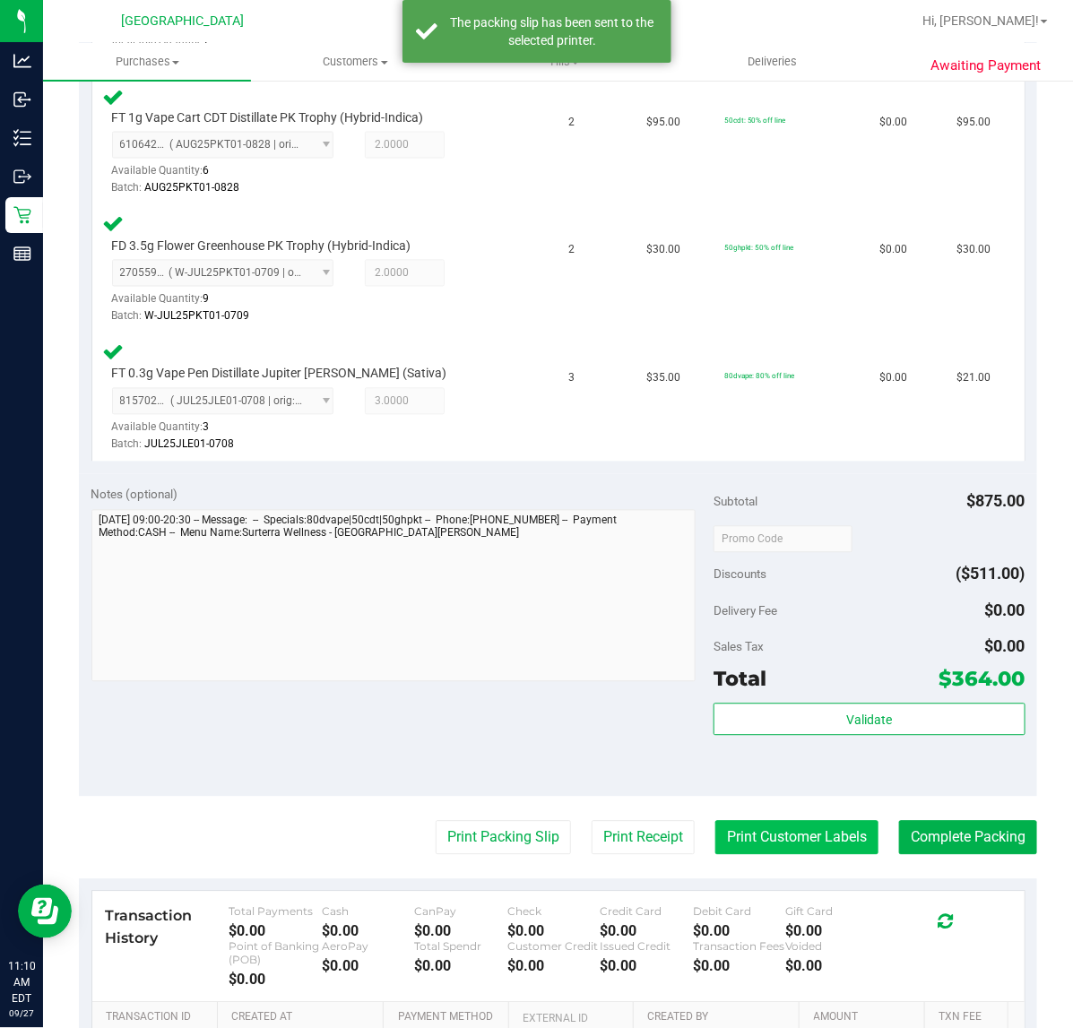
click at [786, 832] on button "Print Customer Labels" at bounding box center [796, 838] width 163 height 34
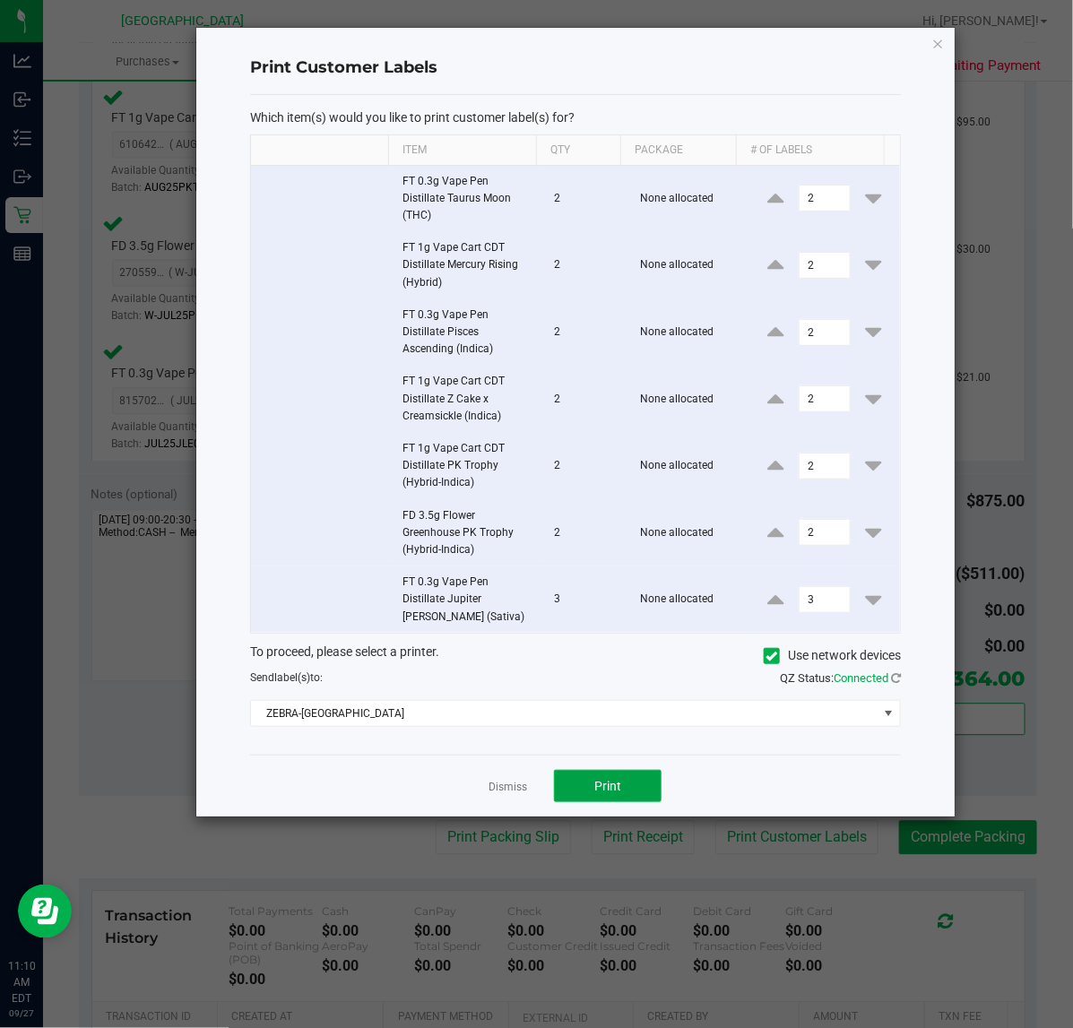
click at [611, 775] on button "Print" at bounding box center [608, 786] width 108 height 32
click at [498, 790] on link "Dismiss" at bounding box center [508, 787] width 39 height 15
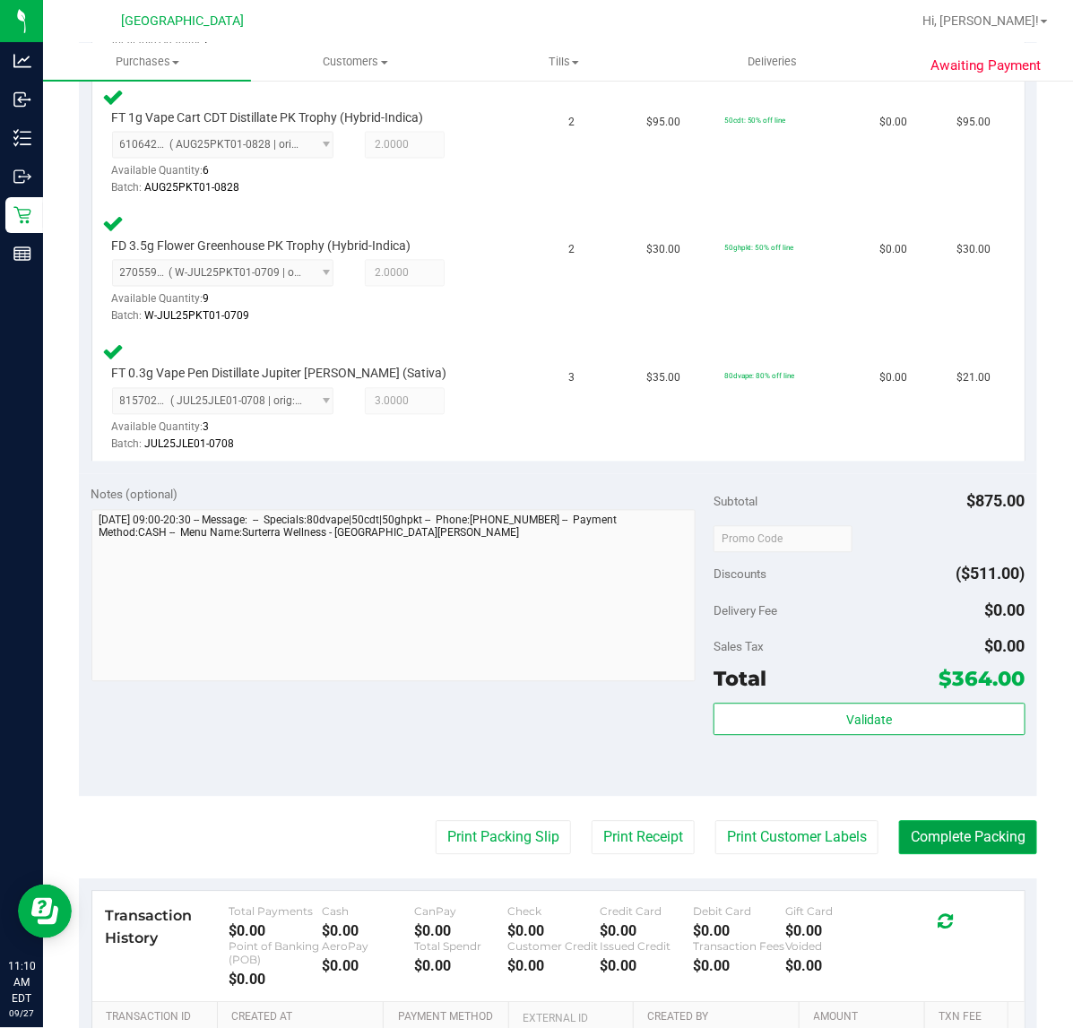
click at [928, 836] on button "Complete Packing" at bounding box center [968, 838] width 138 height 34
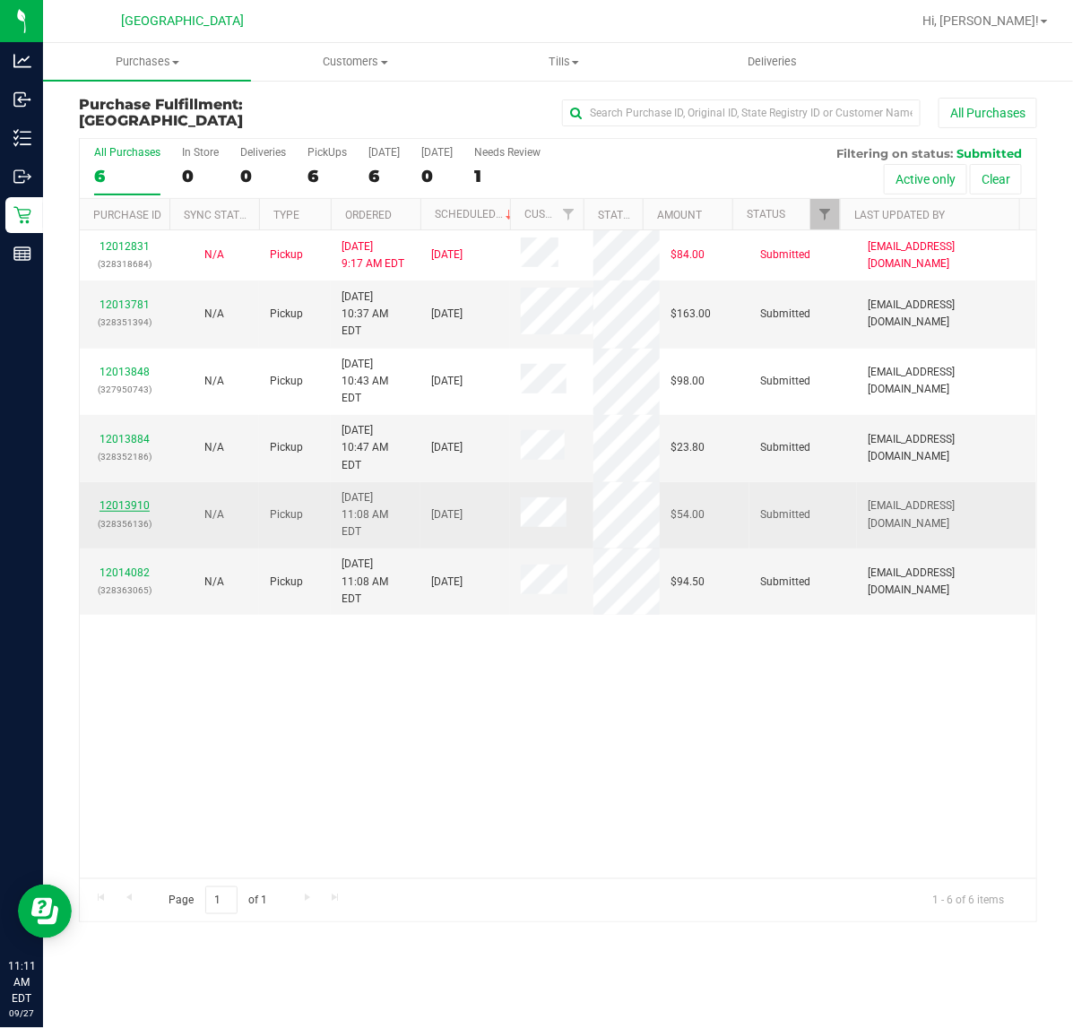
click at [131, 499] on link "12013910" at bounding box center [124, 505] width 50 height 13
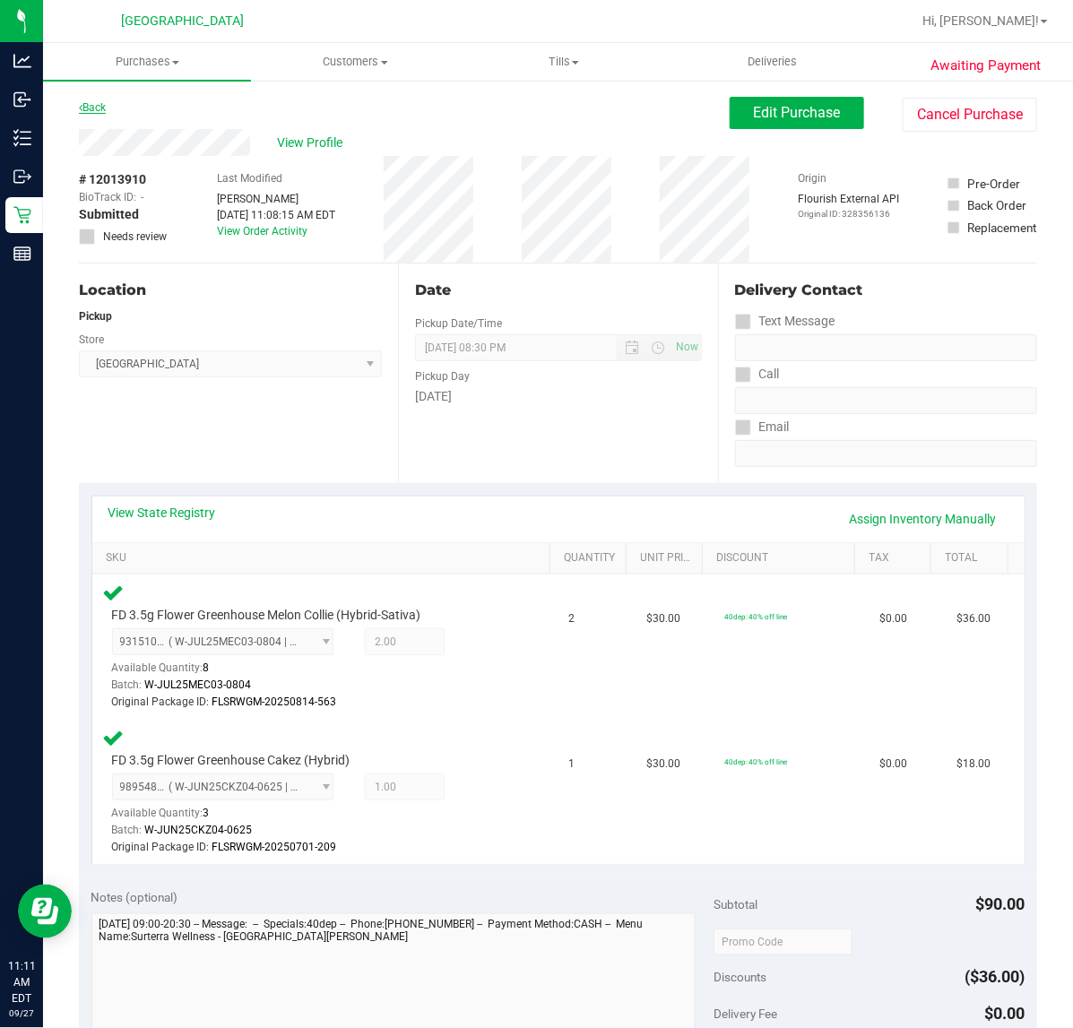
click at [92, 104] on link "Back" at bounding box center [92, 107] width 27 height 13
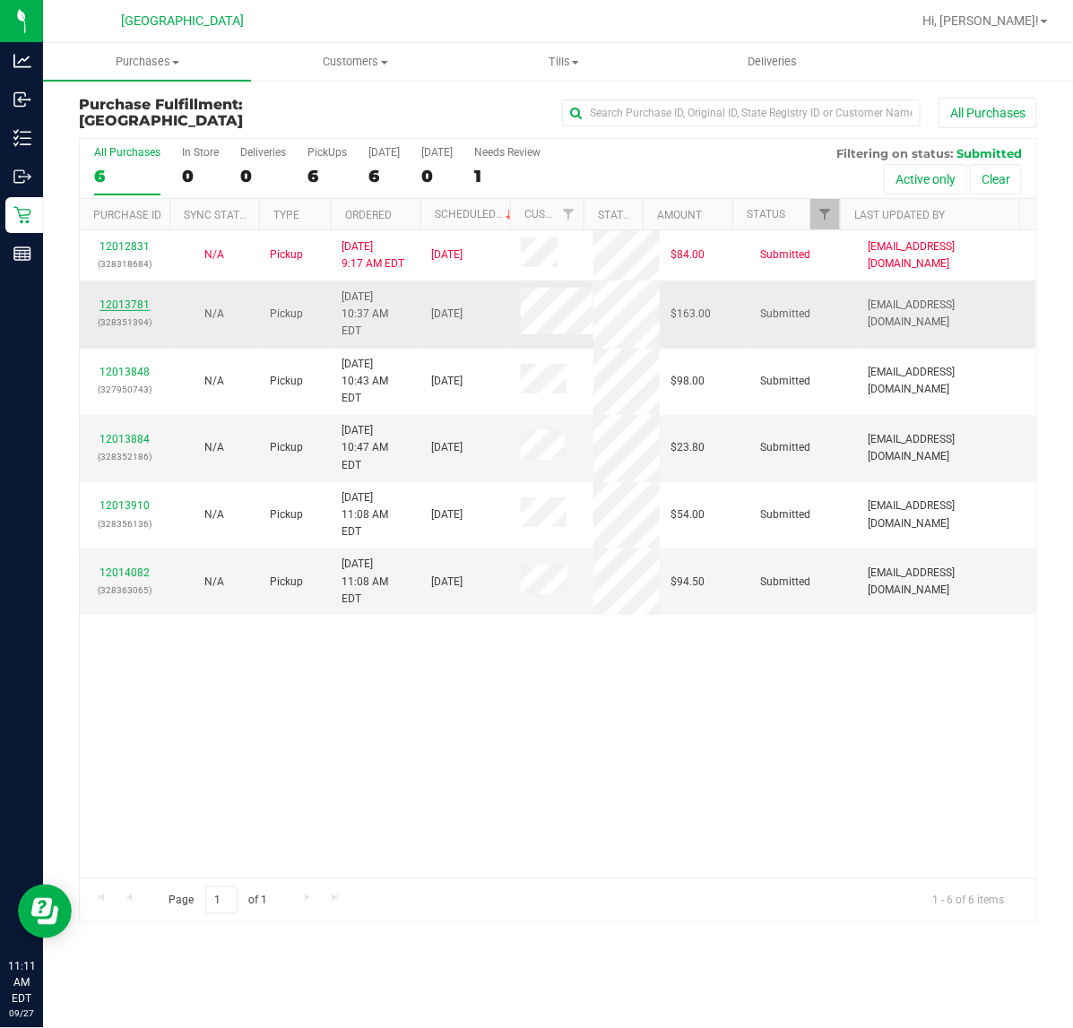
click at [117, 307] on link "12013781" at bounding box center [124, 304] width 50 height 13
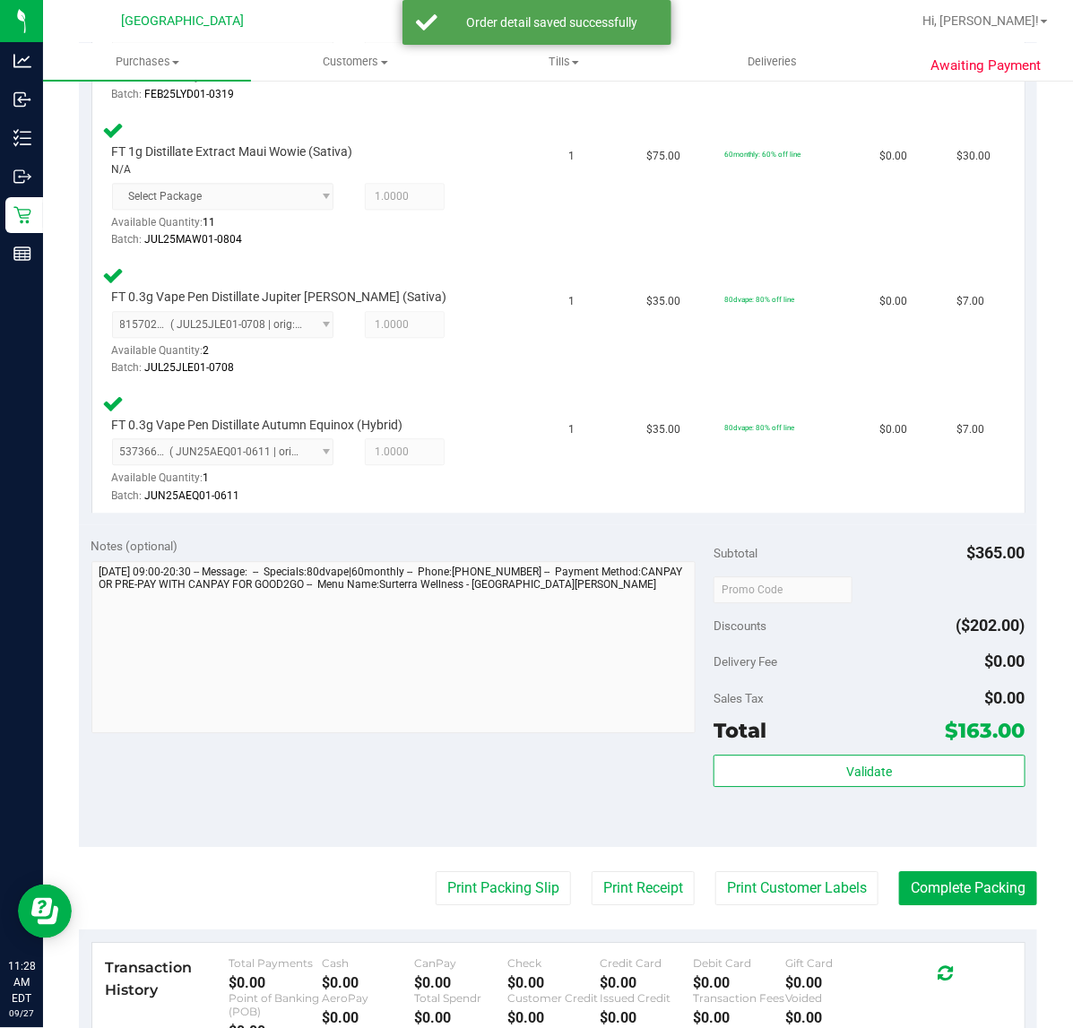
scroll to position [1232, 0]
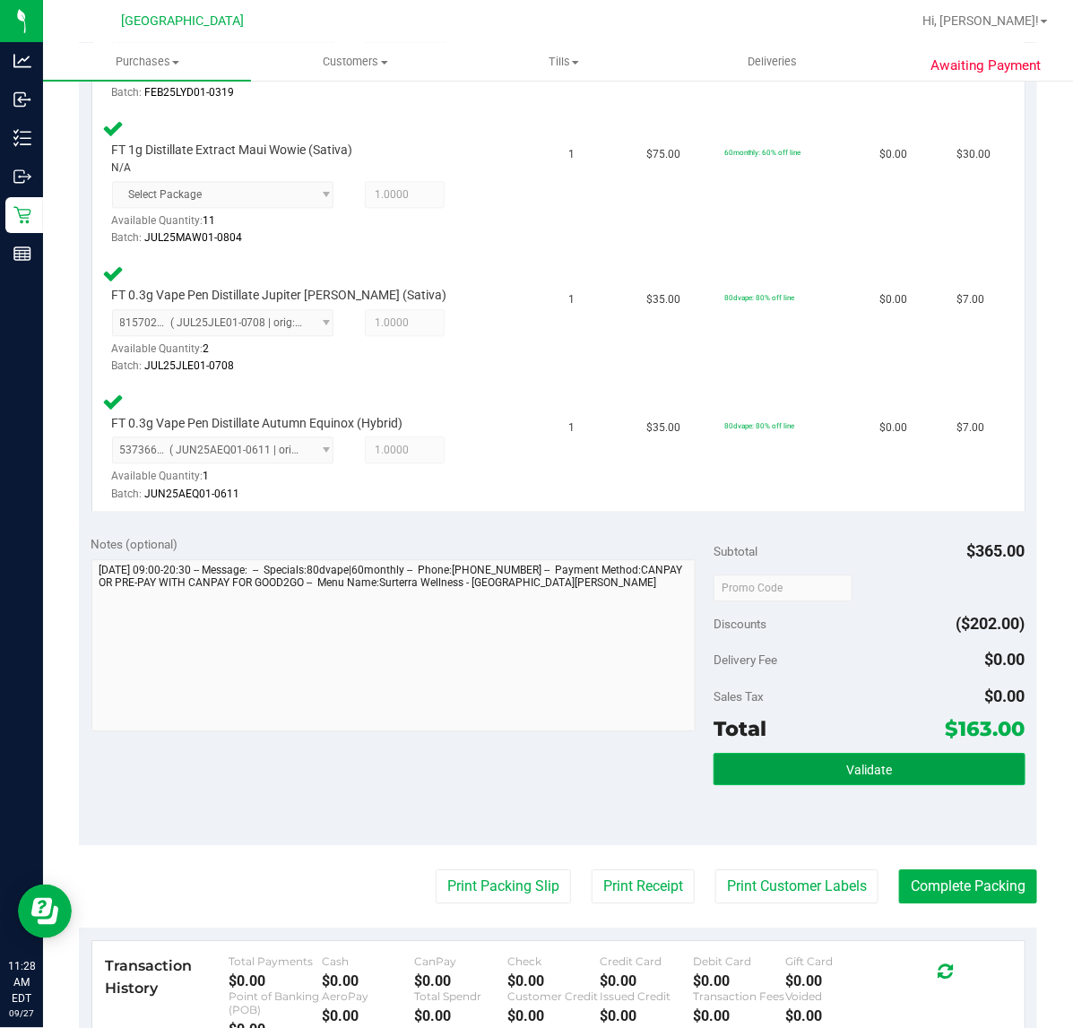
click at [852, 769] on button "Validate" at bounding box center [868, 769] width 311 height 32
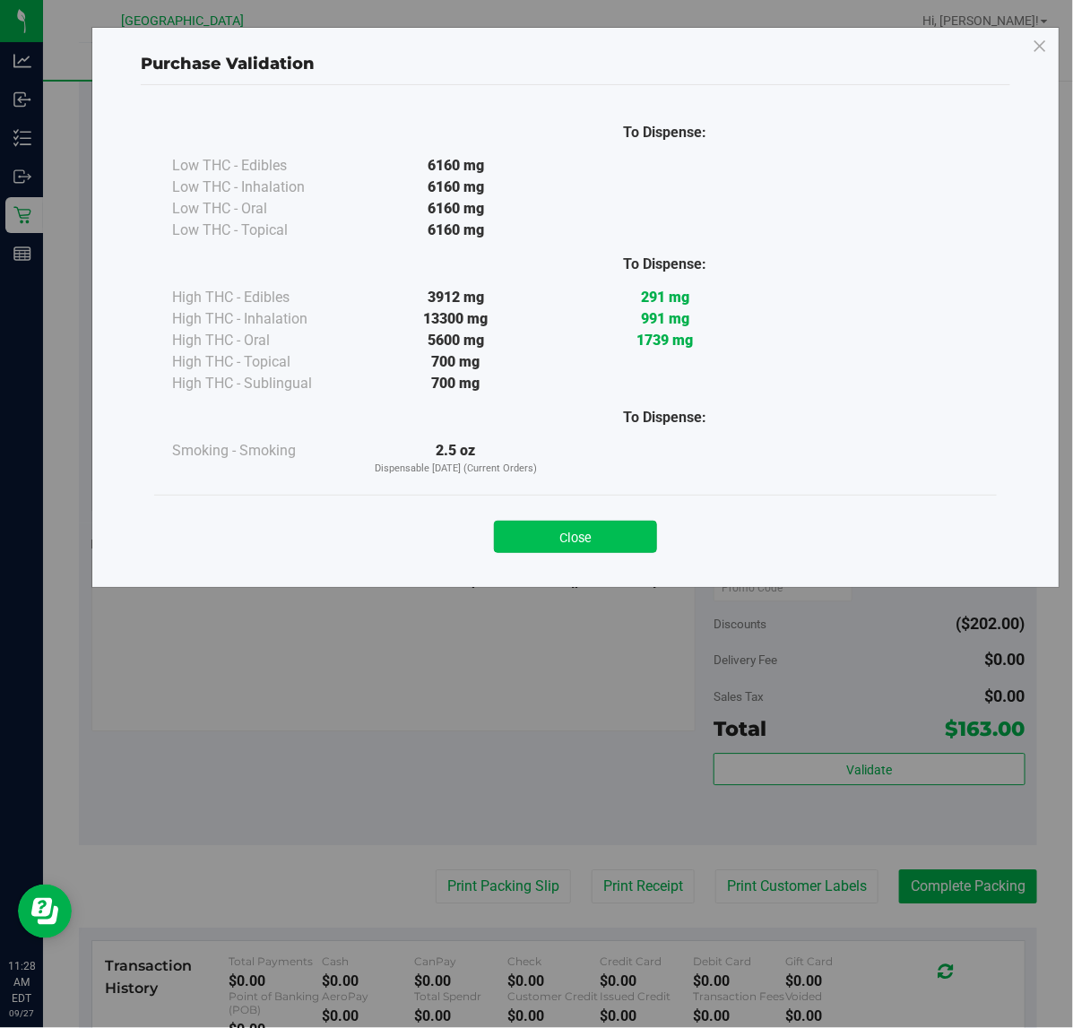
click at [556, 531] on button "Close" at bounding box center [575, 537] width 163 height 32
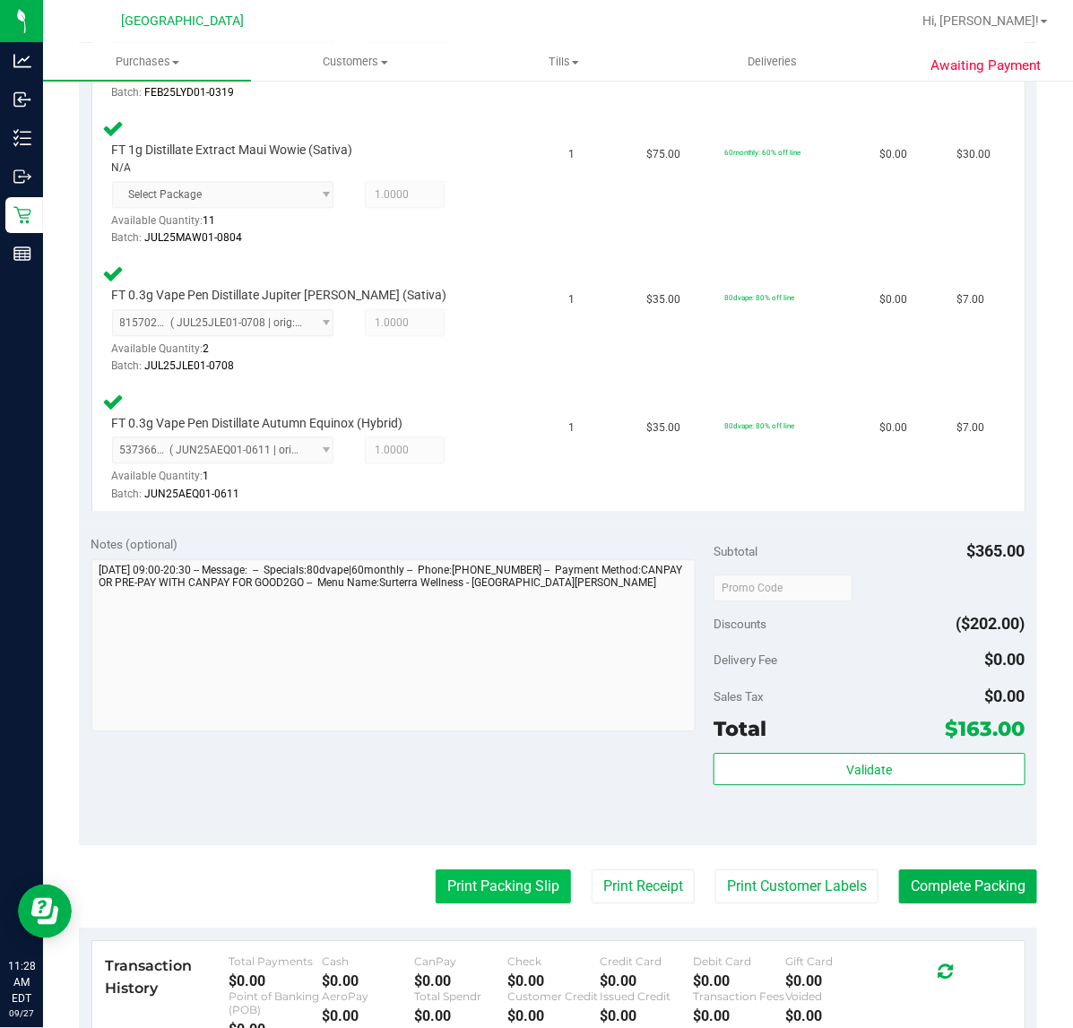
click at [480, 877] on button "Print Packing Slip" at bounding box center [503, 886] width 135 height 34
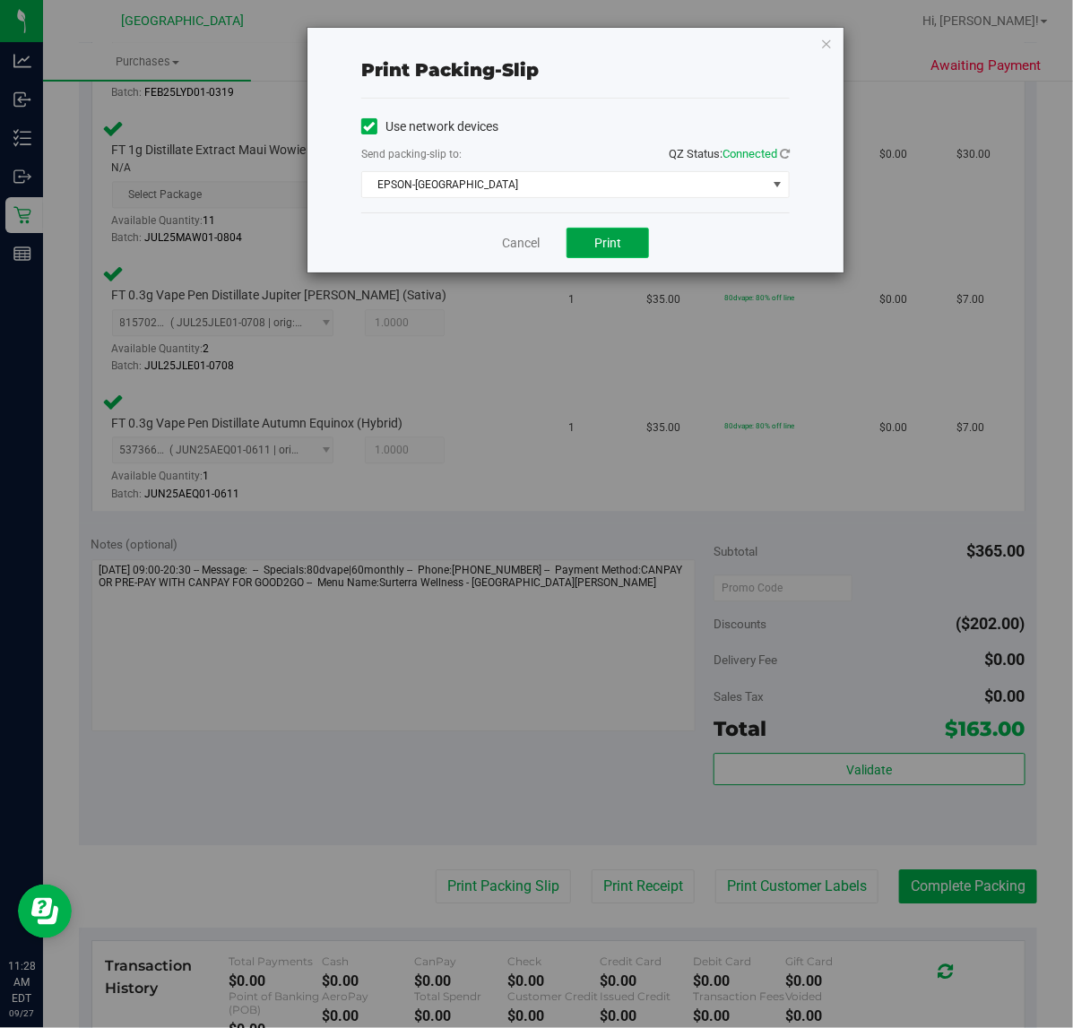
click at [627, 240] on button "Print" at bounding box center [607, 243] width 82 height 30
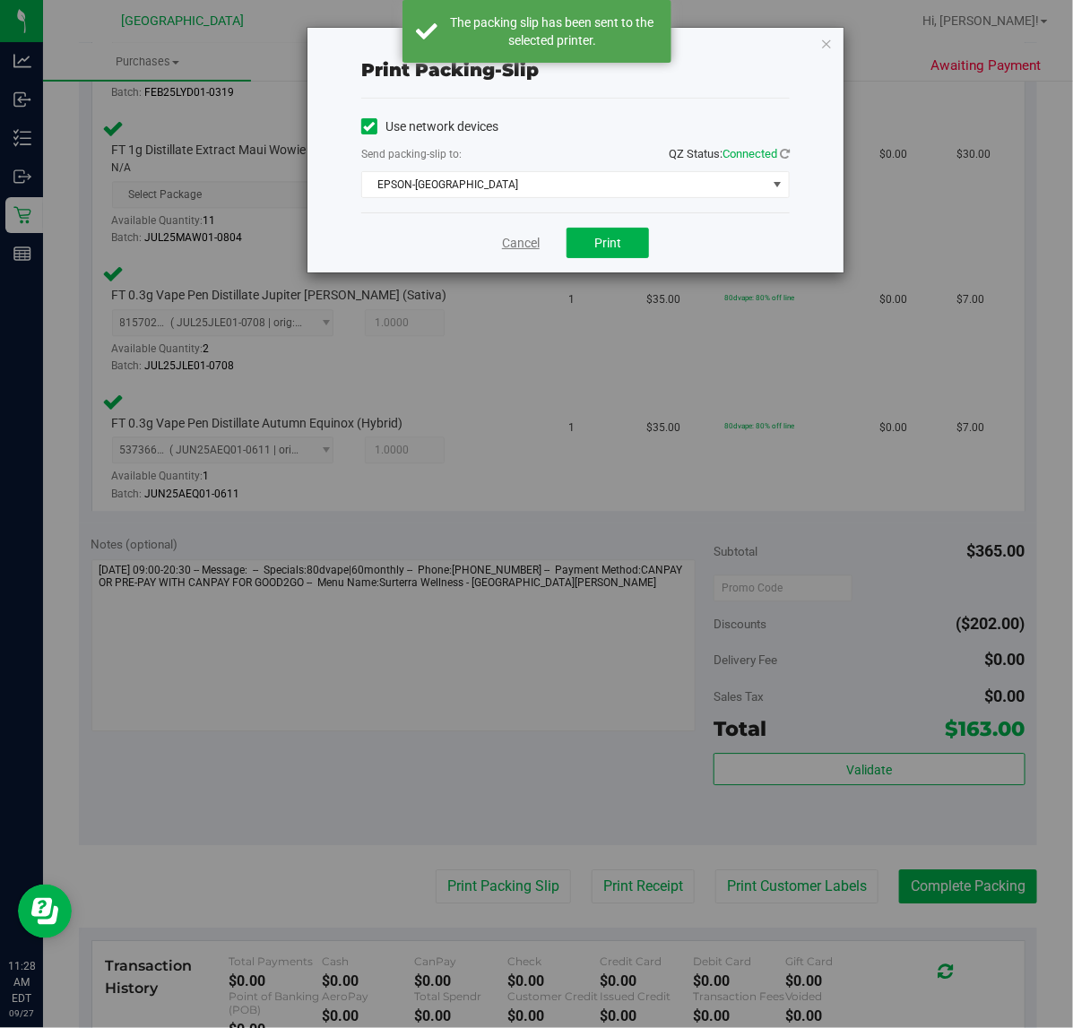
click at [530, 235] on link "Cancel" at bounding box center [521, 243] width 38 height 19
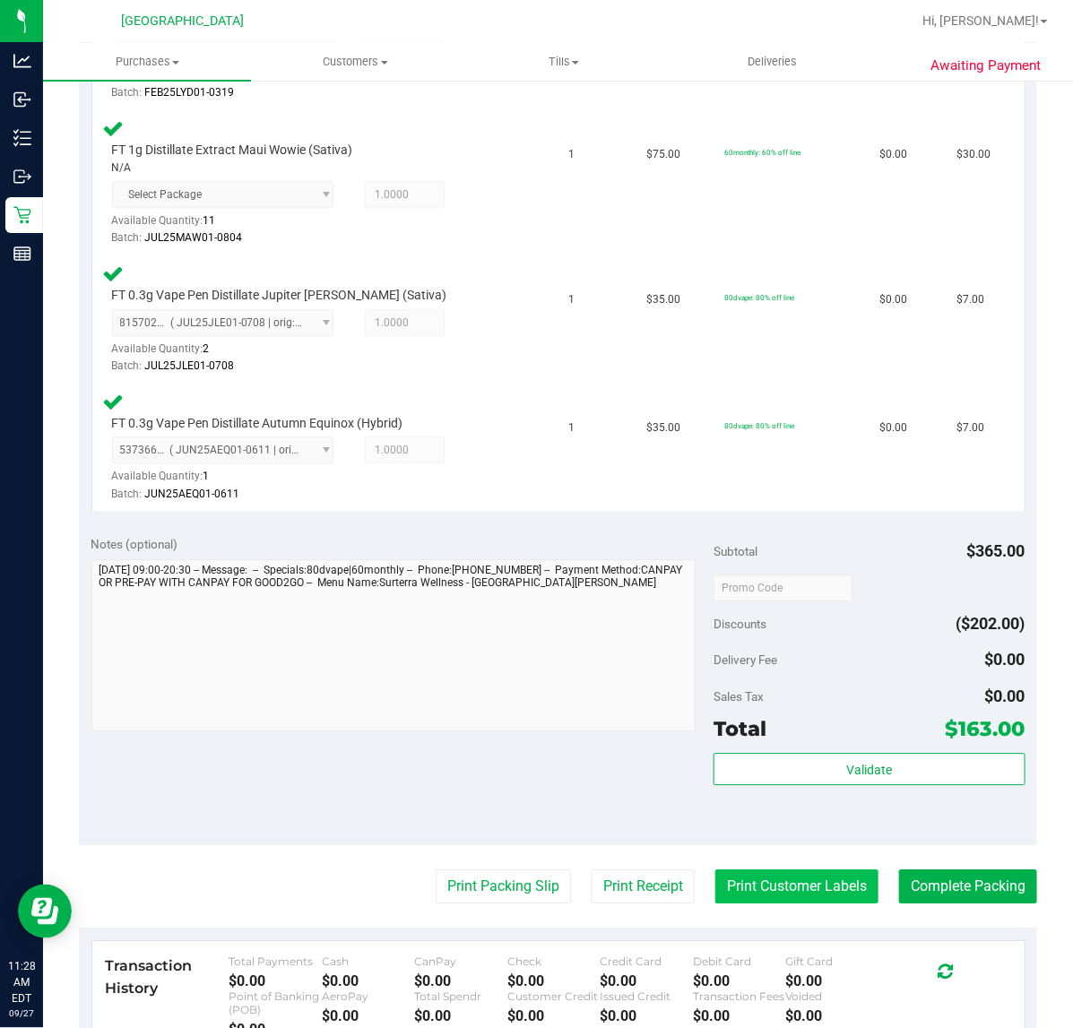
click at [798, 869] on button "Print Customer Labels" at bounding box center [796, 886] width 163 height 34
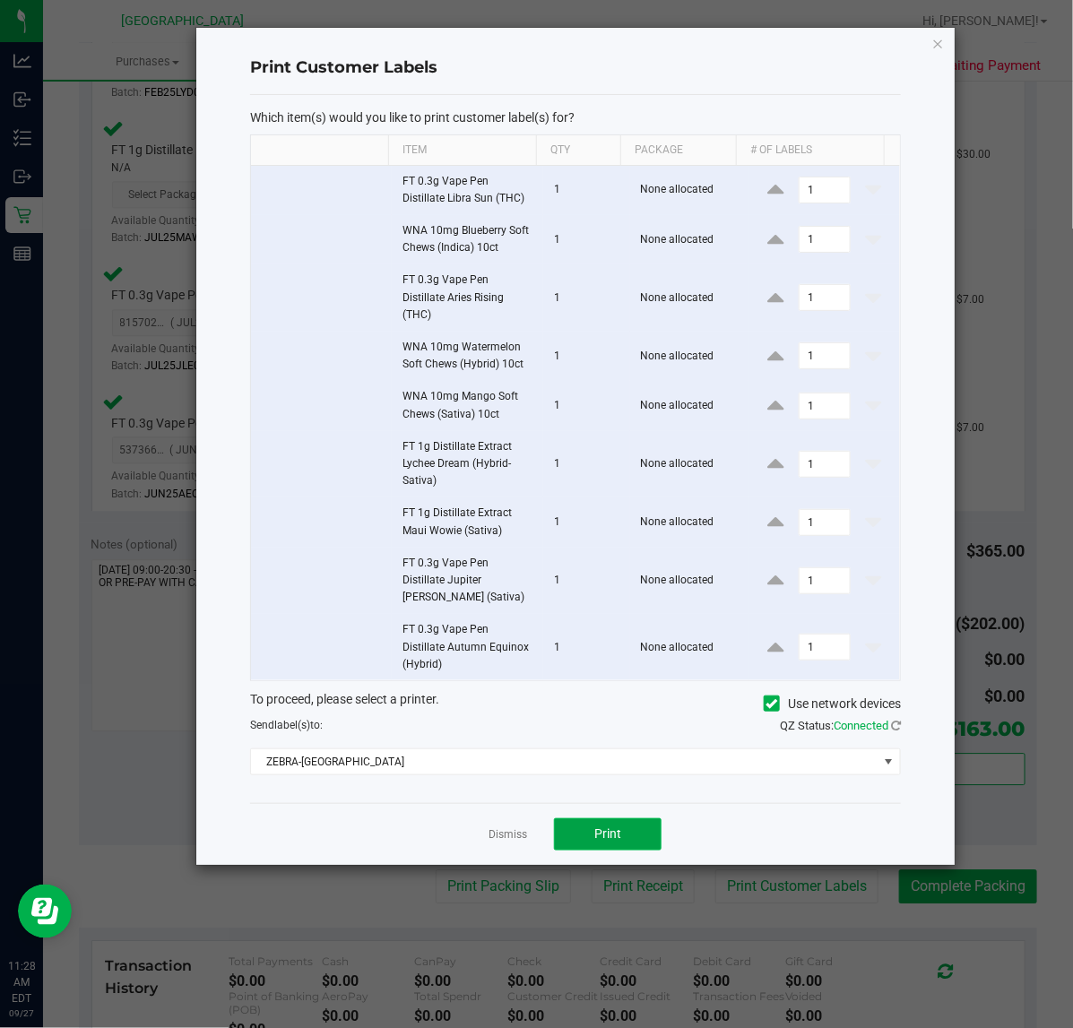
click at [632, 826] on button "Print" at bounding box center [608, 834] width 108 height 32
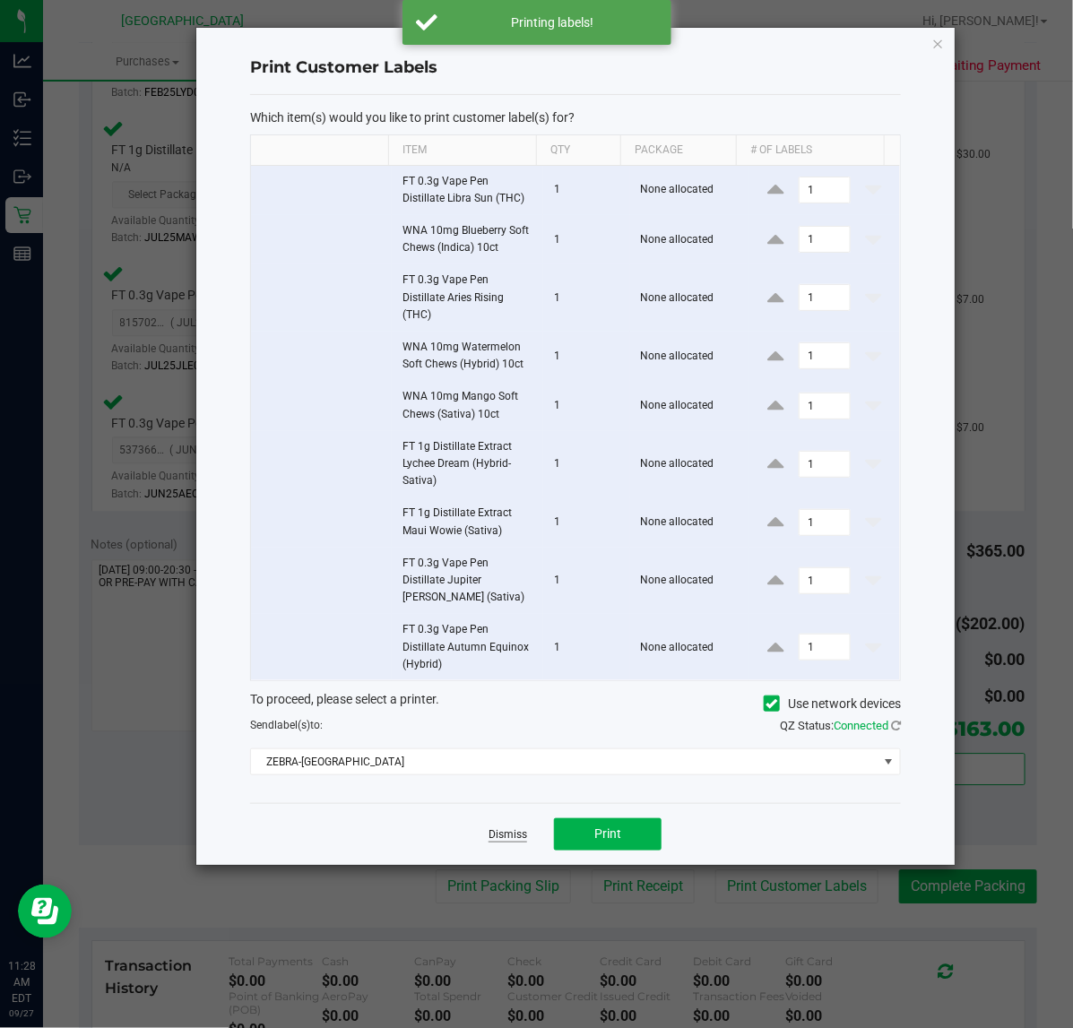
click at [499, 835] on link "Dismiss" at bounding box center [508, 834] width 39 height 15
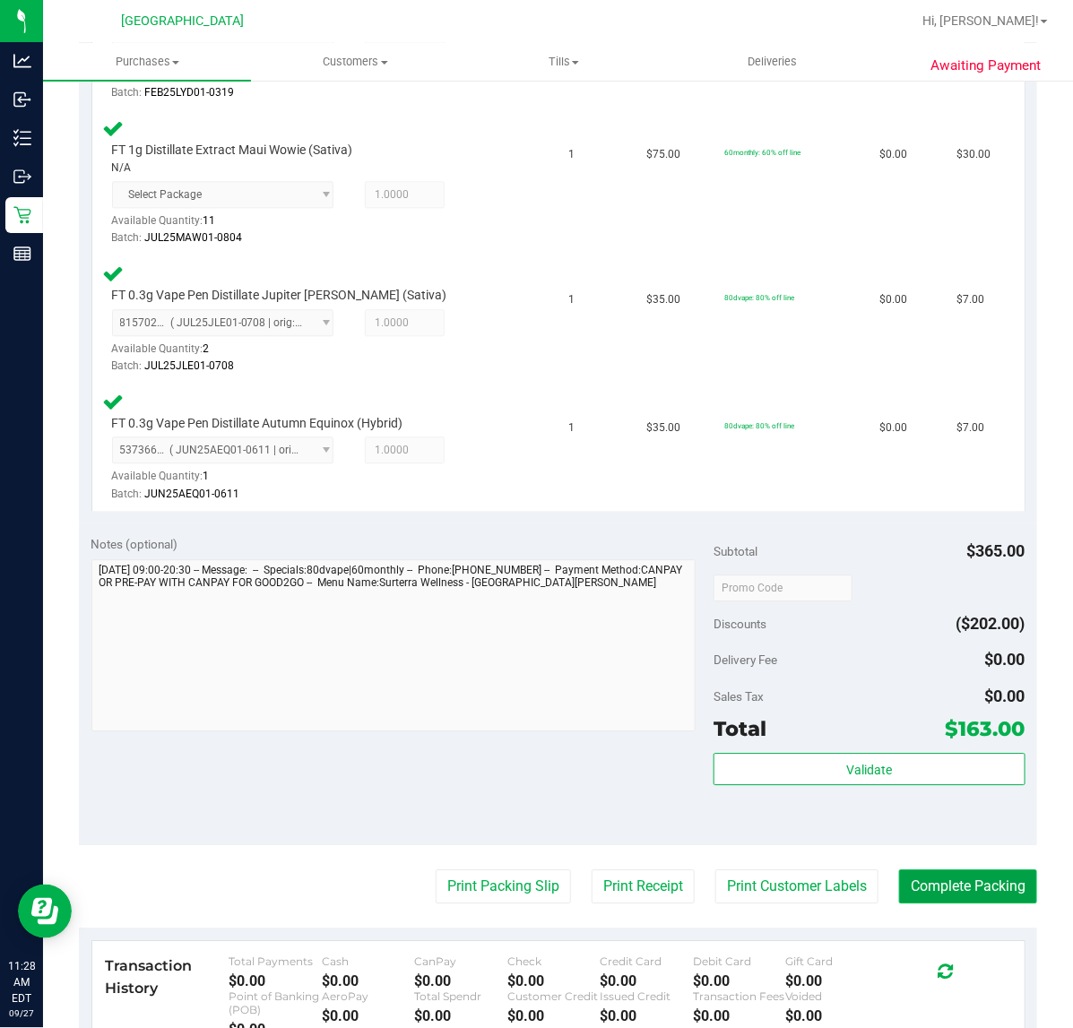
click at [899, 874] on button "Complete Packing" at bounding box center [968, 886] width 138 height 34
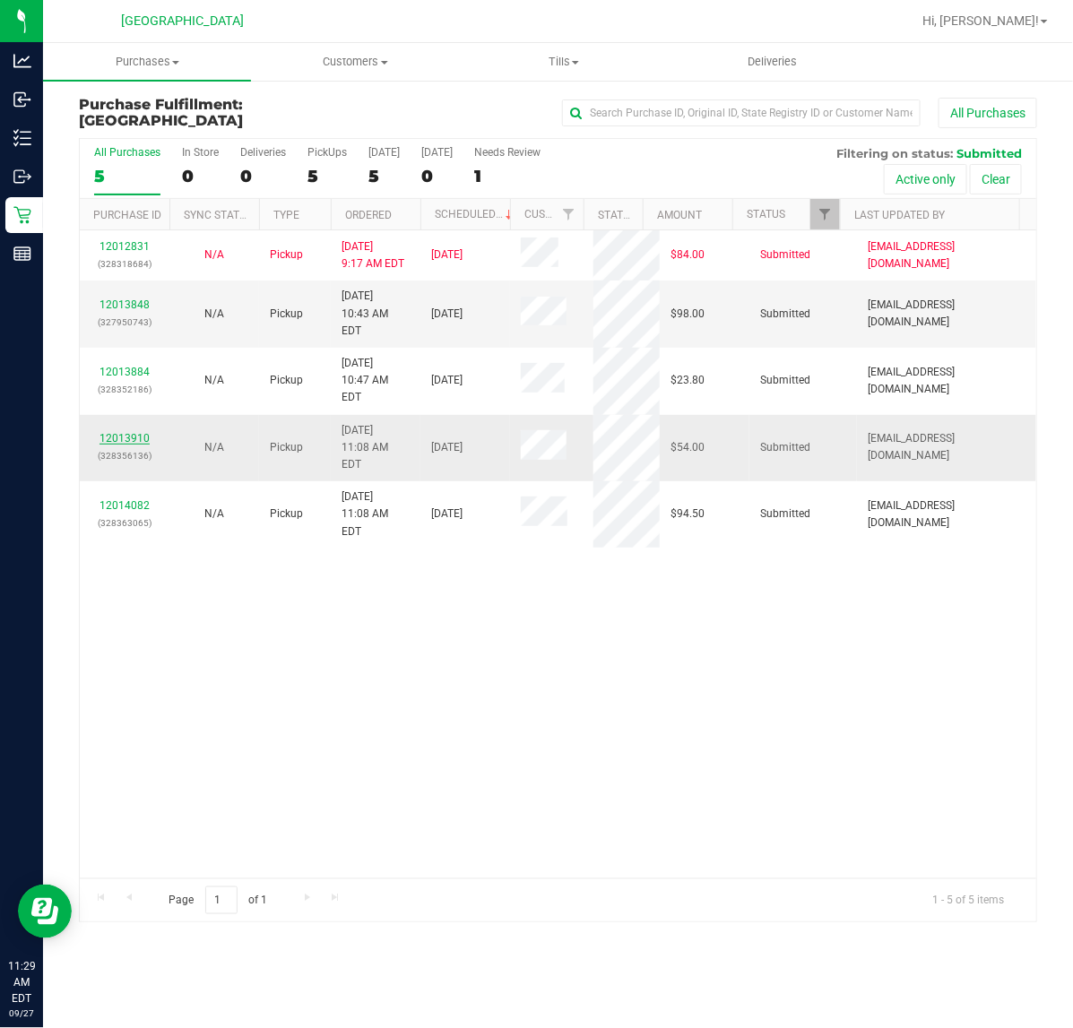
click at [130, 432] on link "12013910" at bounding box center [124, 438] width 50 height 13
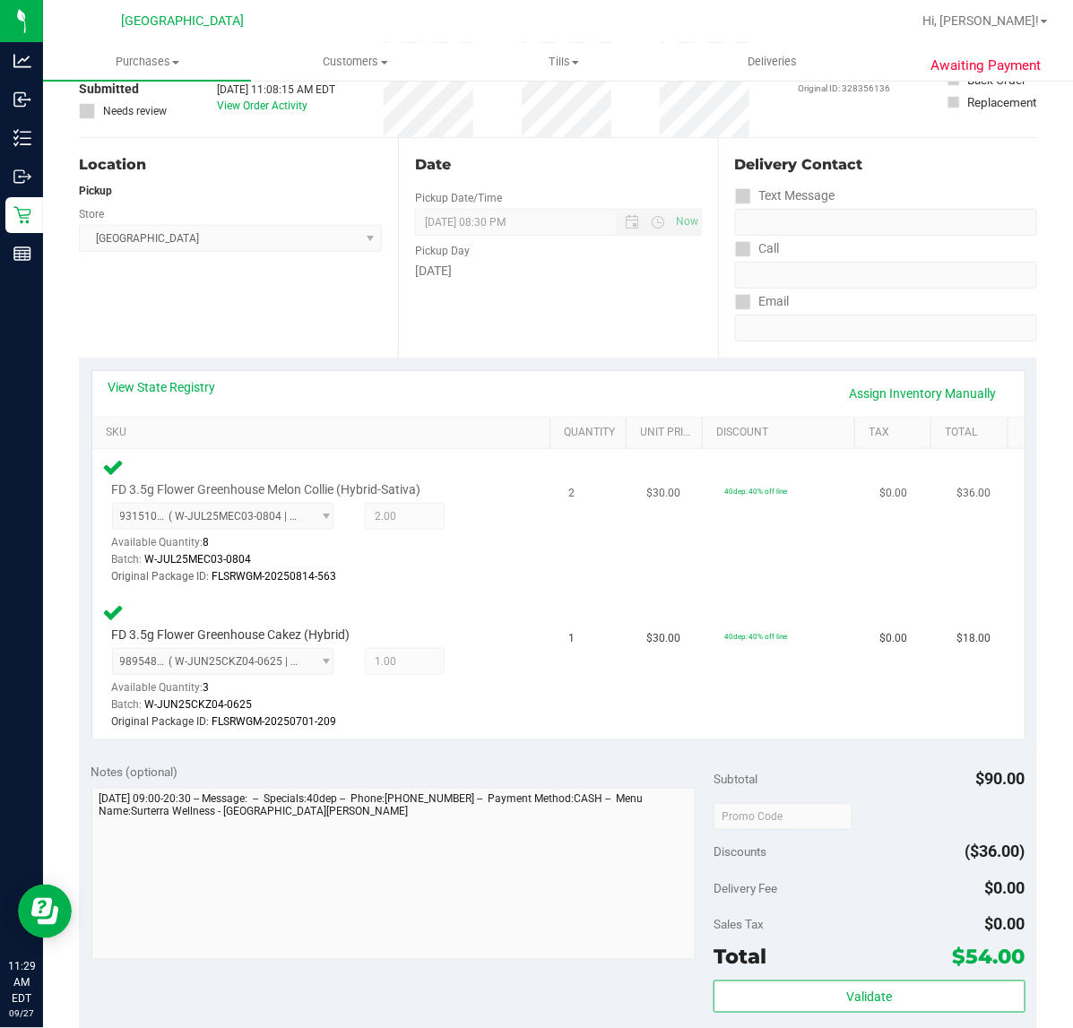
scroll to position [448, 0]
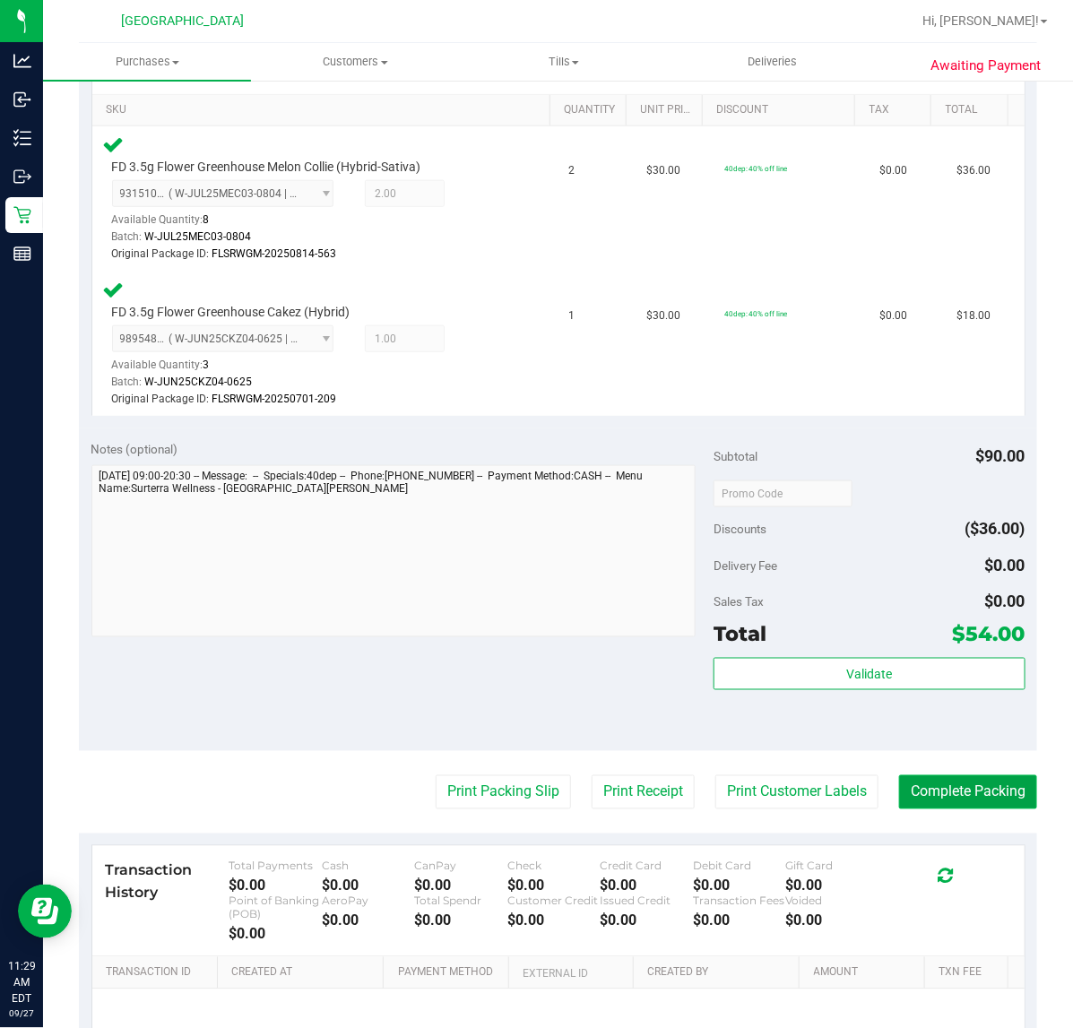
click at [982, 794] on button "Complete Packing" at bounding box center [968, 792] width 138 height 34
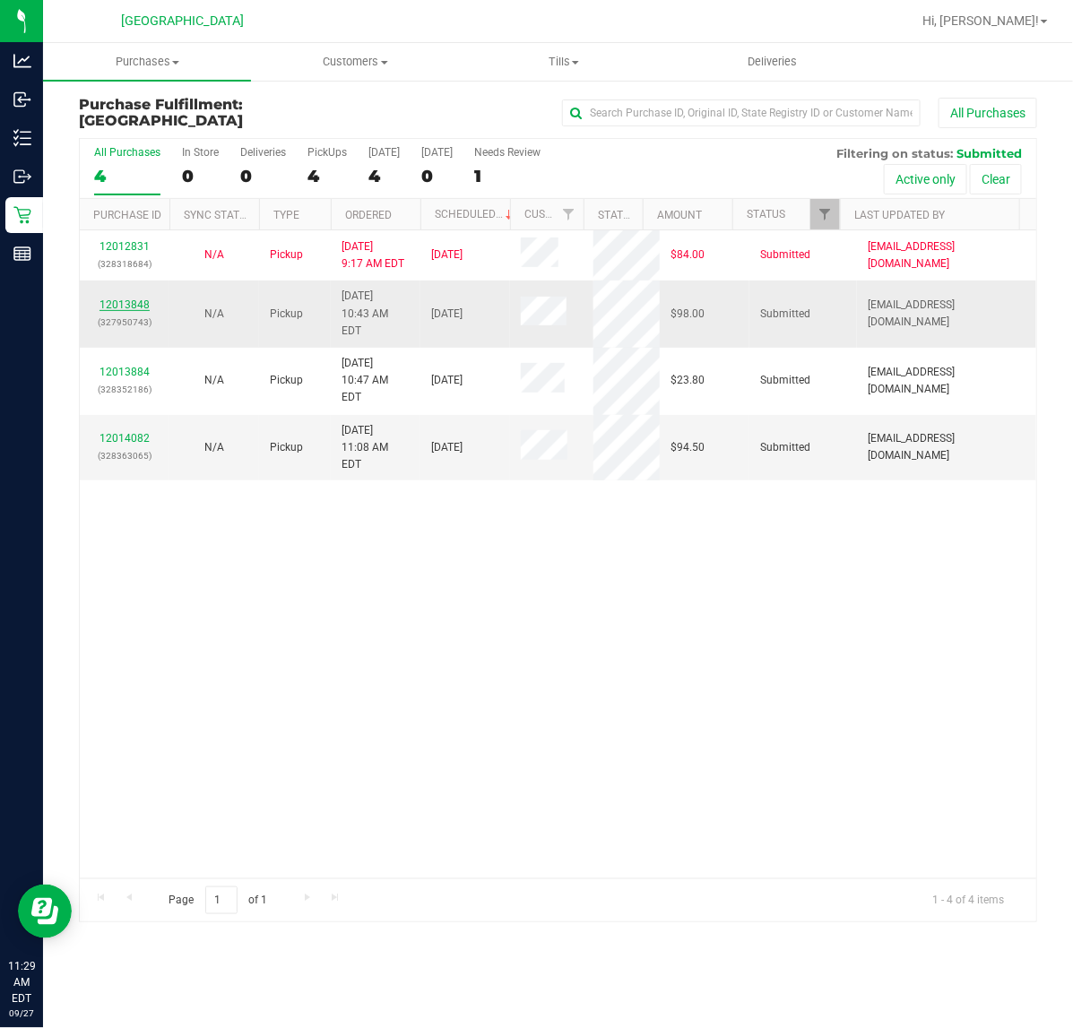
click at [124, 298] on link "12013848" at bounding box center [124, 304] width 50 height 13
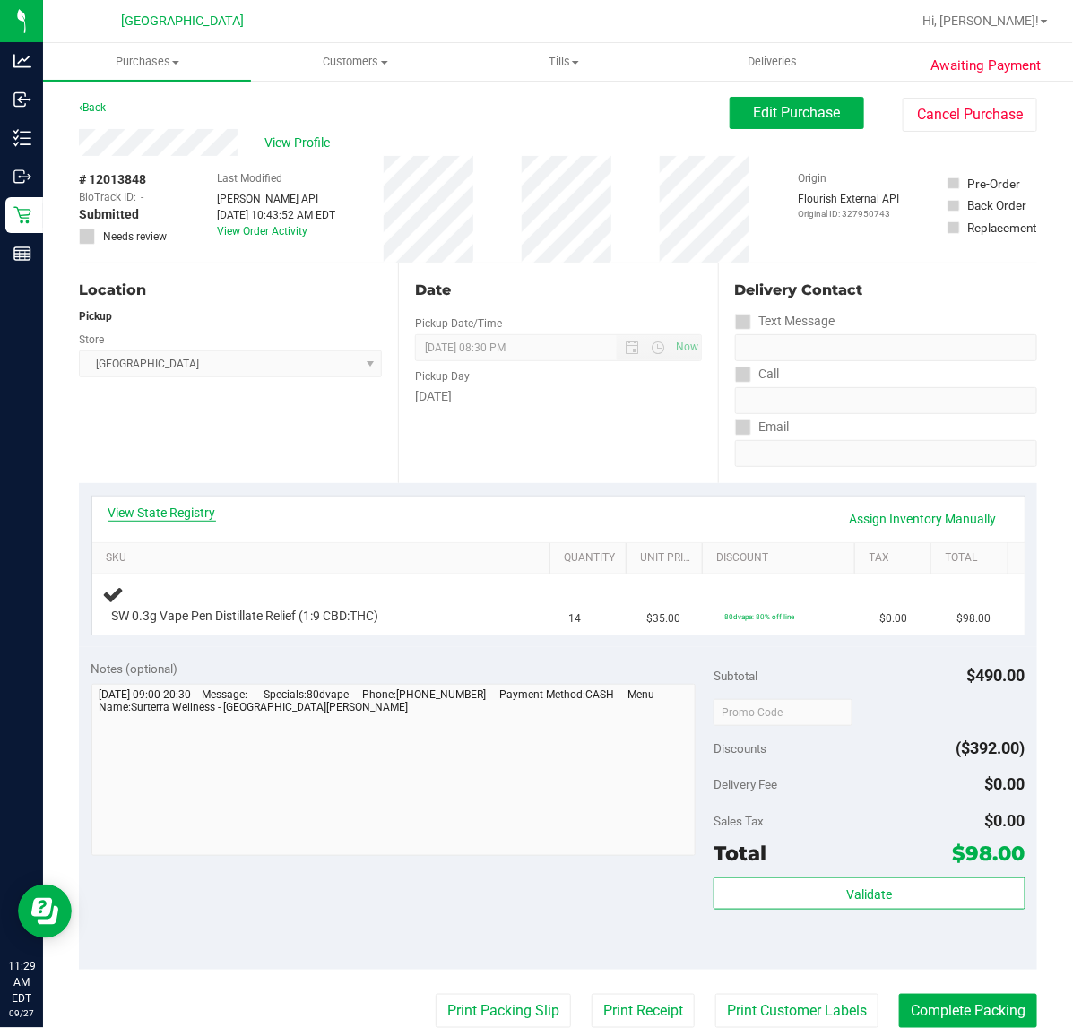
click at [145, 512] on link "View State Registry" at bounding box center [162, 513] width 108 height 18
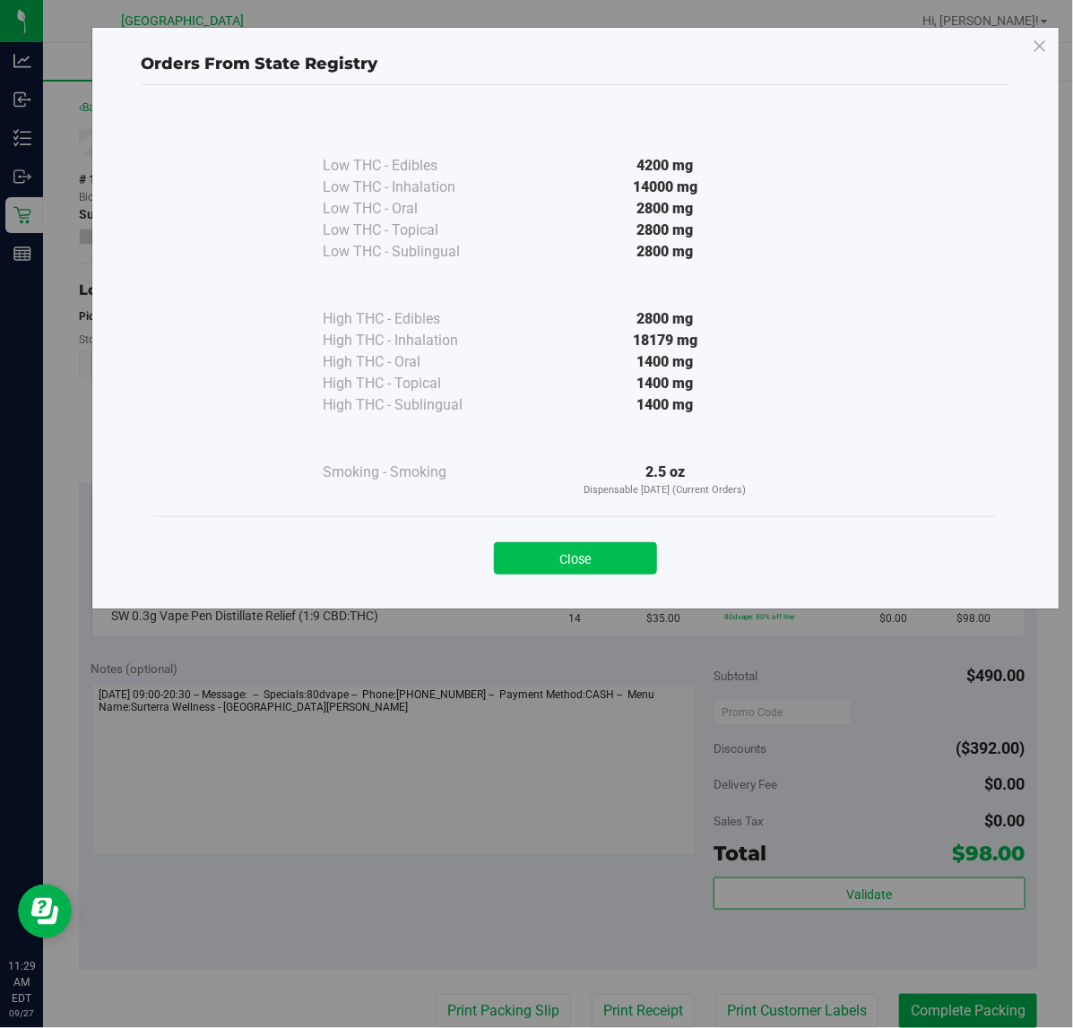
click at [542, 569] on button "Close" at bounding box center [575, 558] width 163 height 32
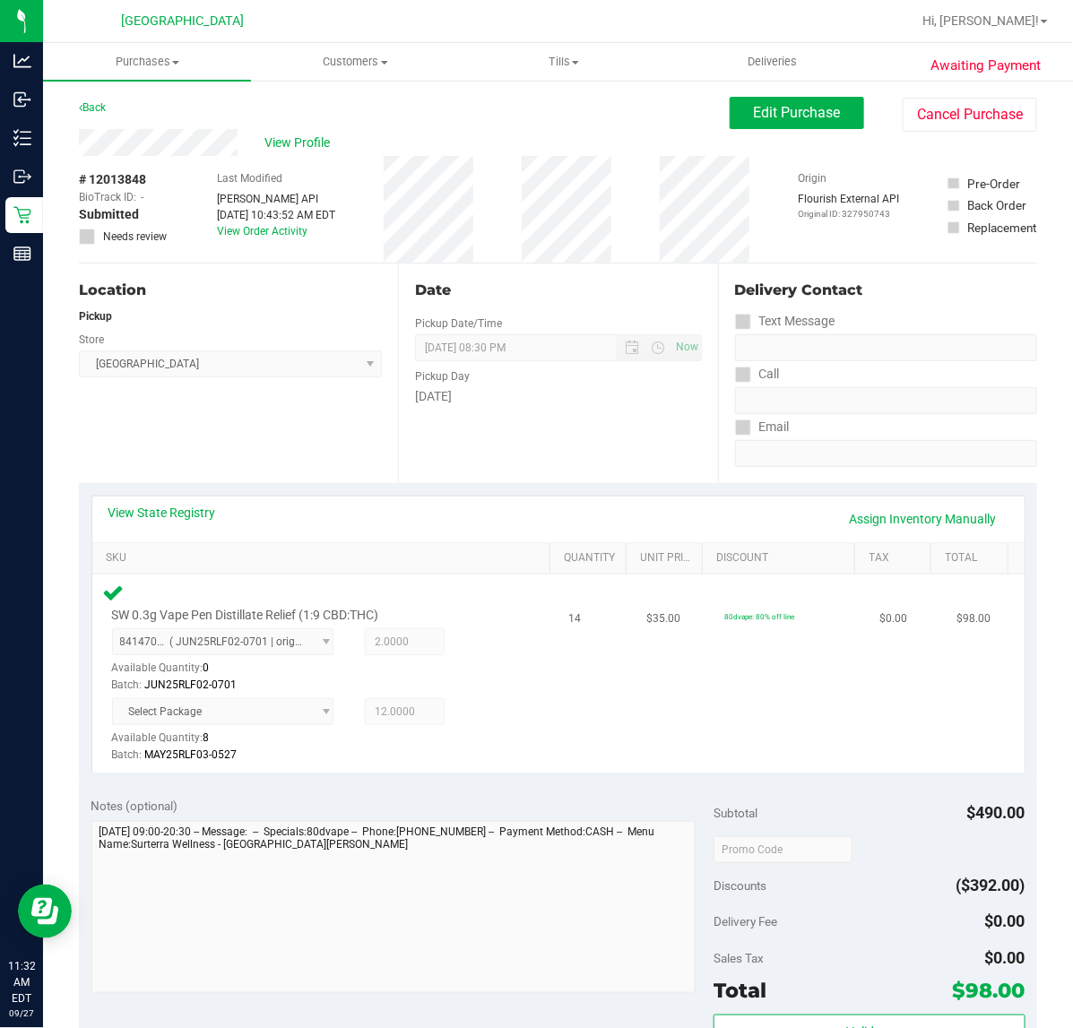
click at [584, 740] on td "14" at bounding box center [597, 673] width 78 height 197
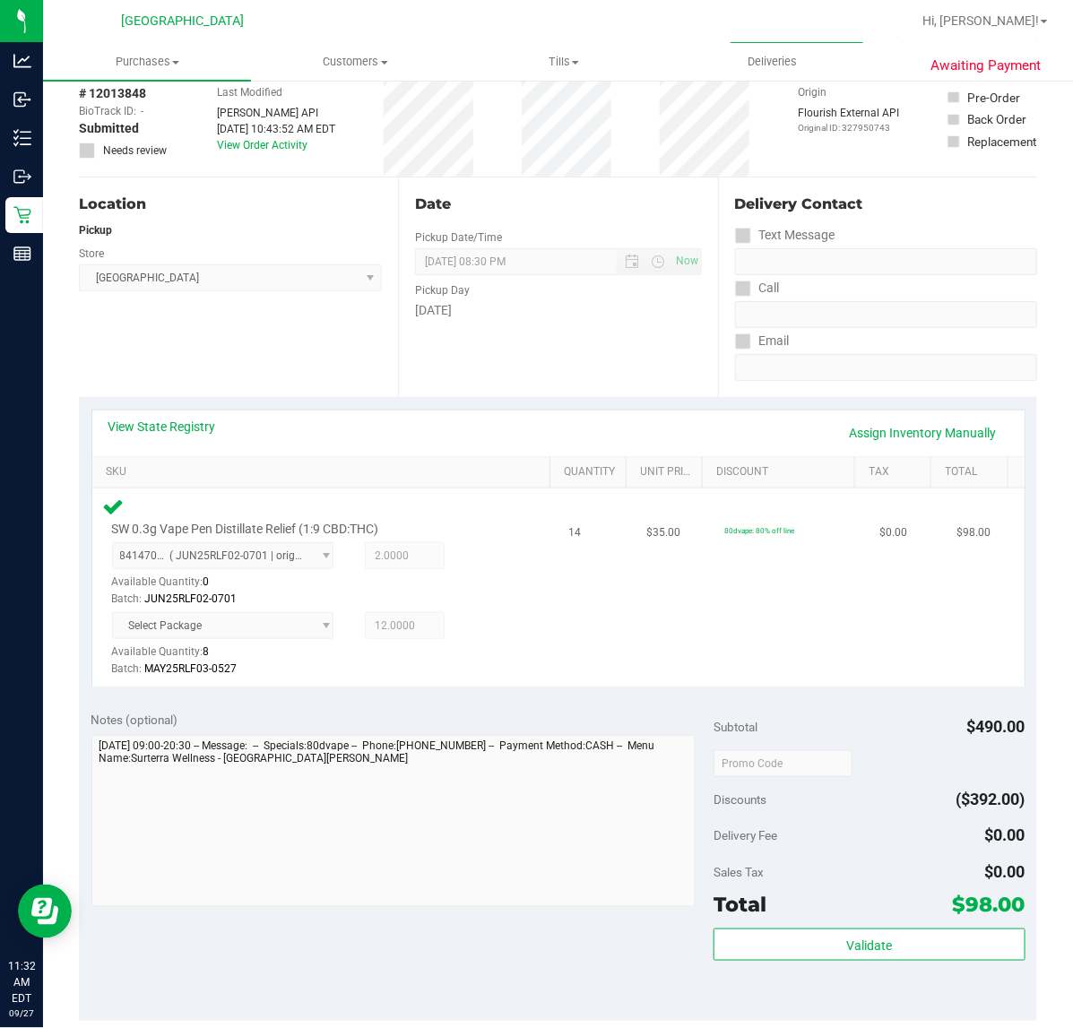
scroll to position [448, 0]
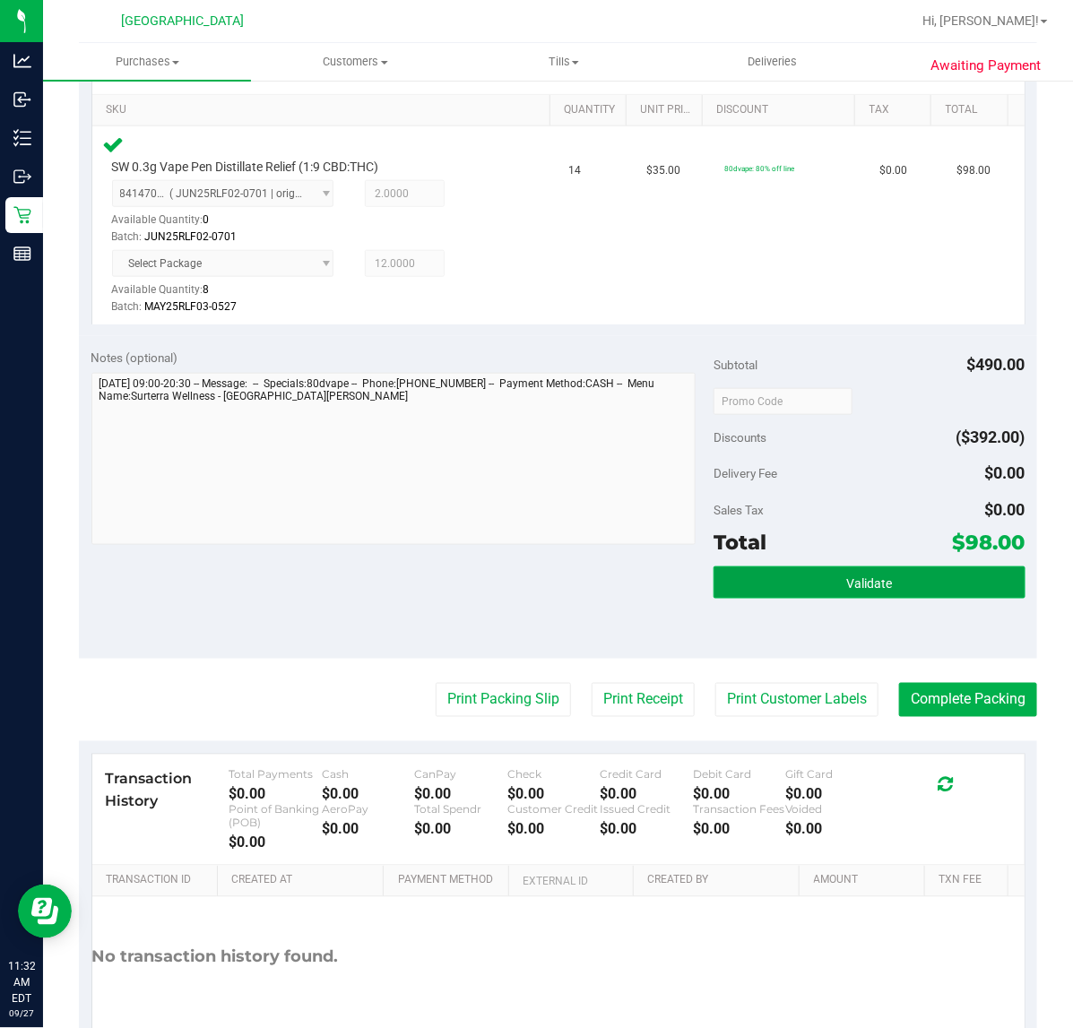
click at [920, 584] on button "Validate" at bounding box center [868, 582] width 311 height 32
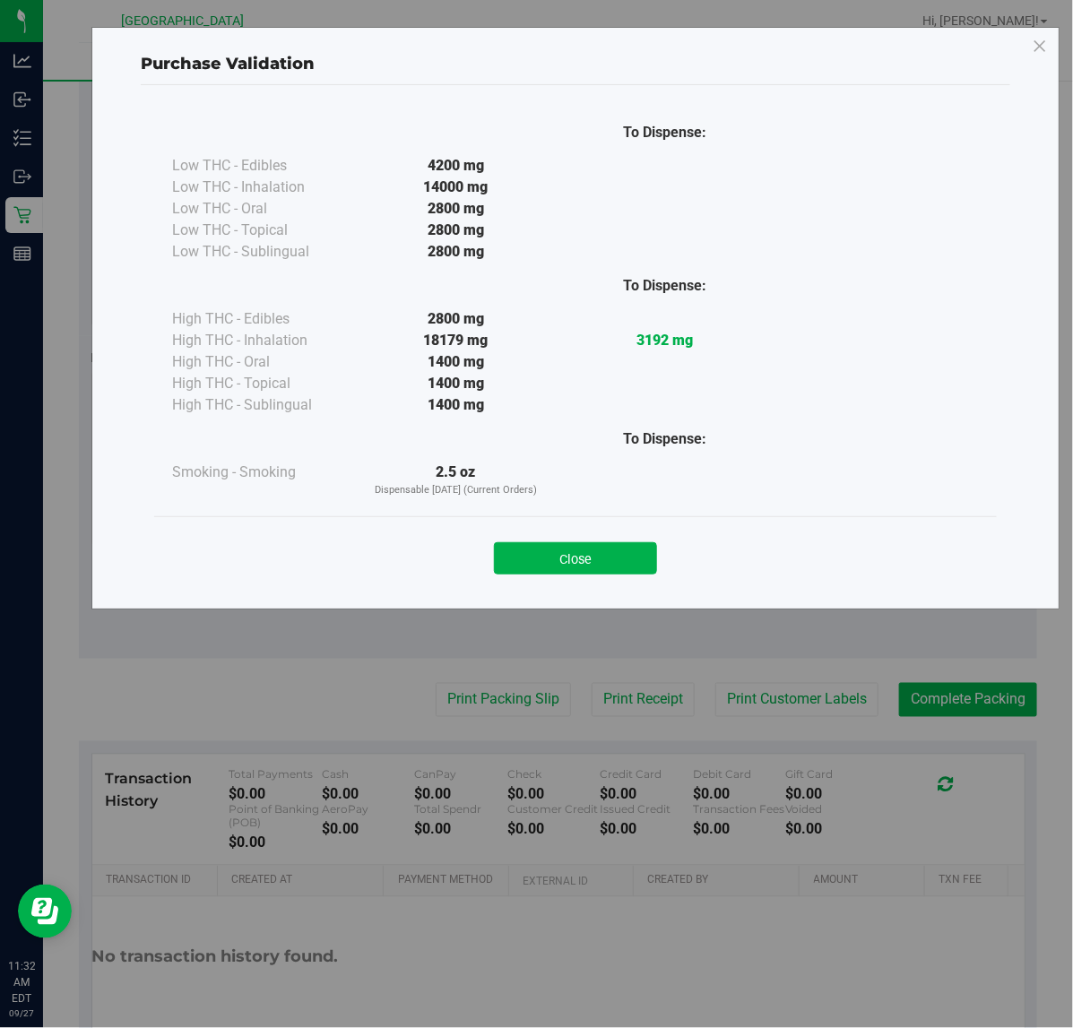
click at [580, 579] on div "Close" at bounding box center [575, 552] width 843 height 73
click at [590, 560] on button "Close" at bounding box center [575, 558] width 163 height 32
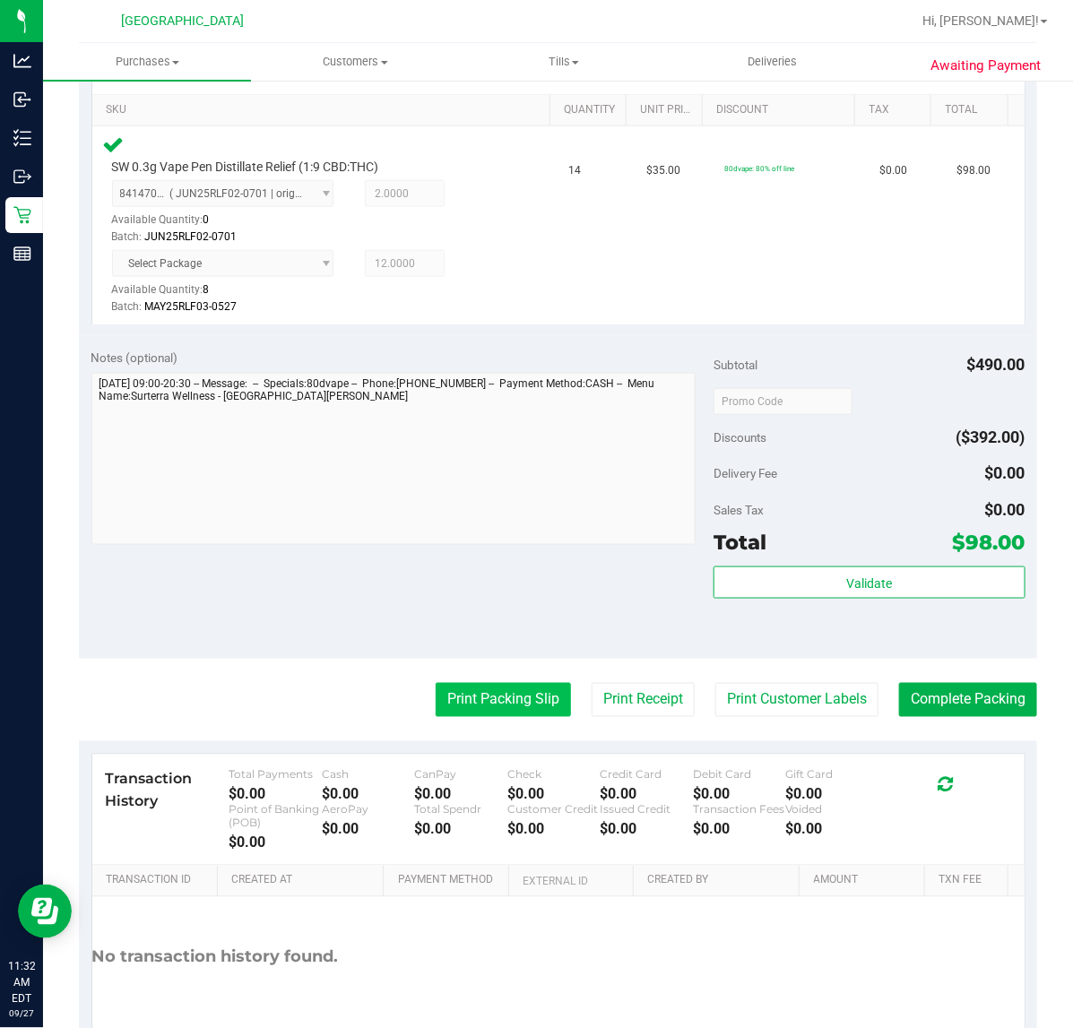
click at [529, 708] on button "Print Packing Slip" at bounding box center [503, 700] width 135 height 34
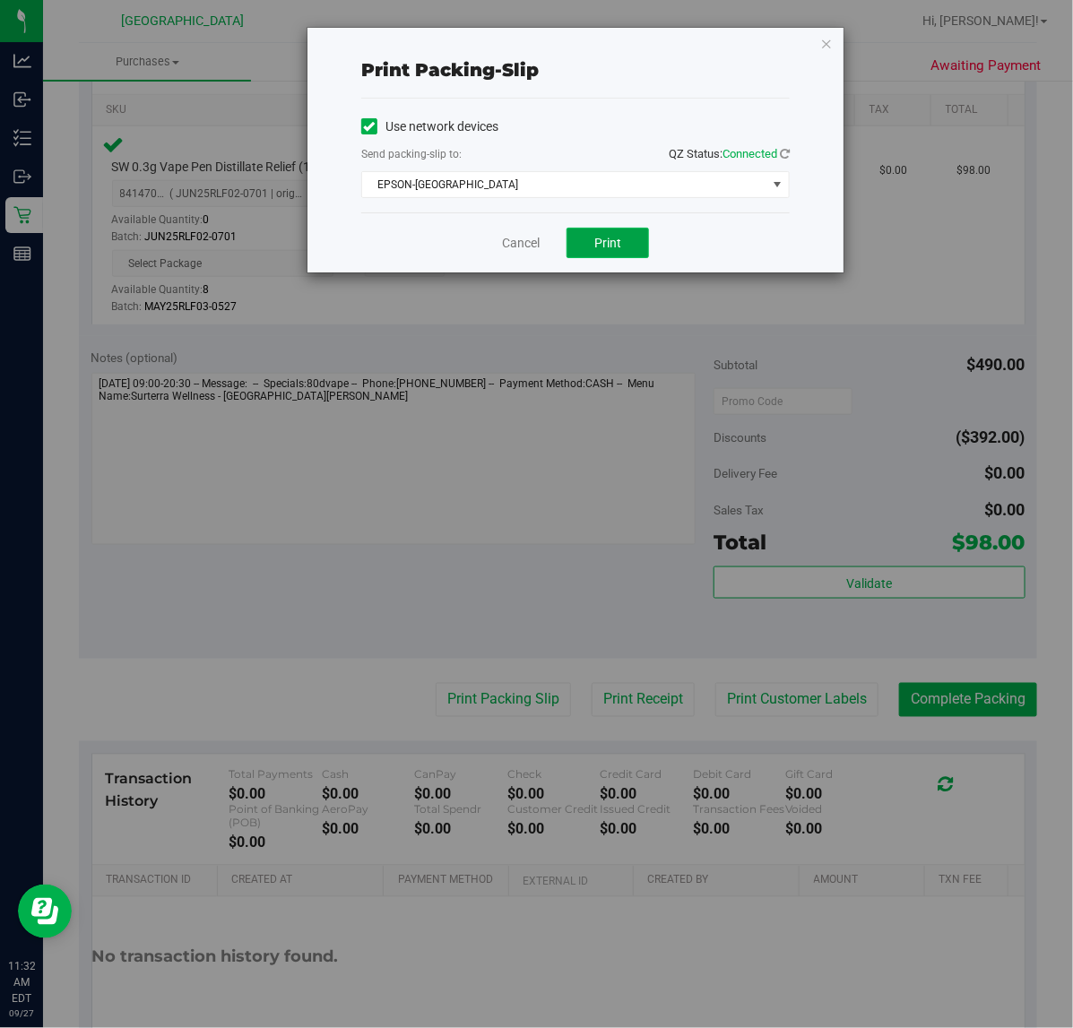
click at [611, 231] on button "Print" at bounding box center [607, 243] width 82 height 30
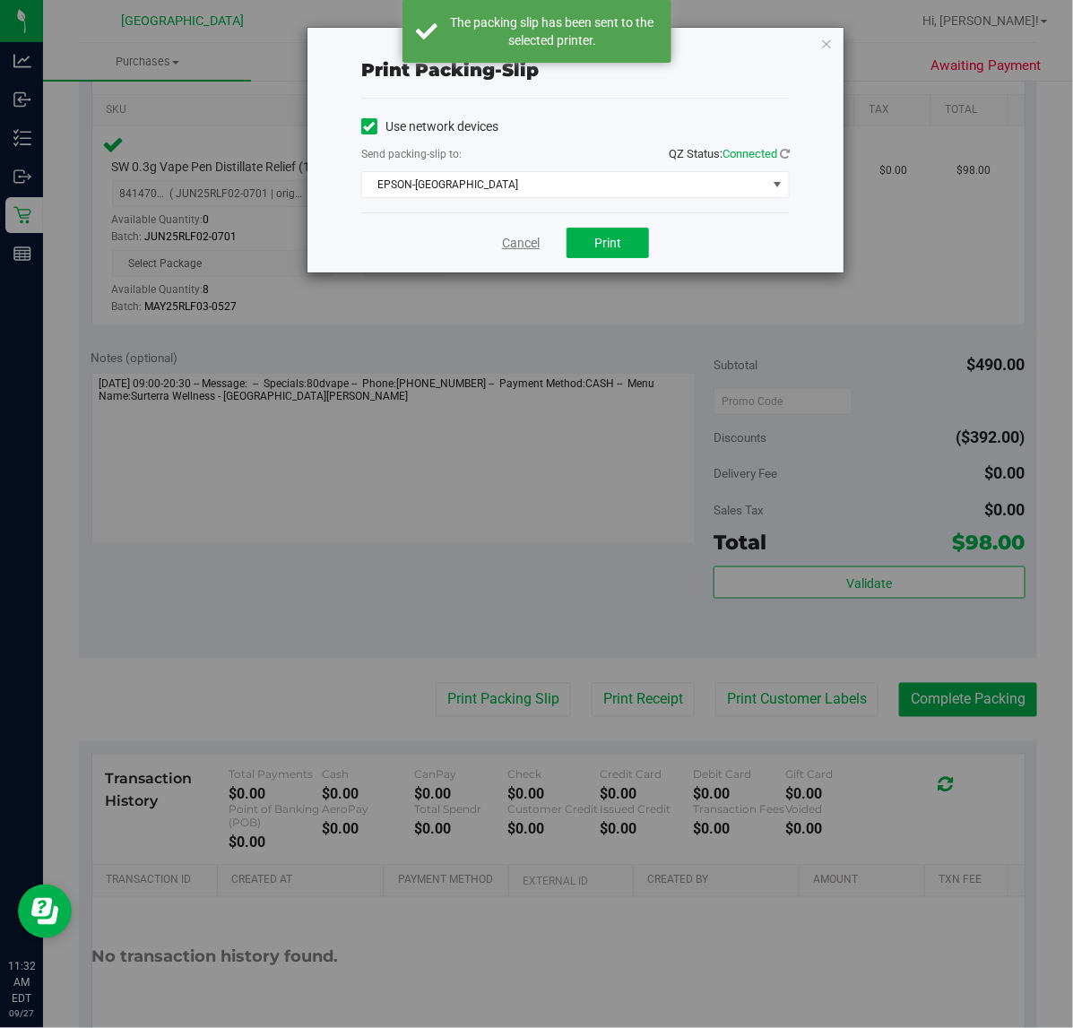
click at [511, 240] on link "Cancel" at bounding box center [521, 243] width 38 height 19
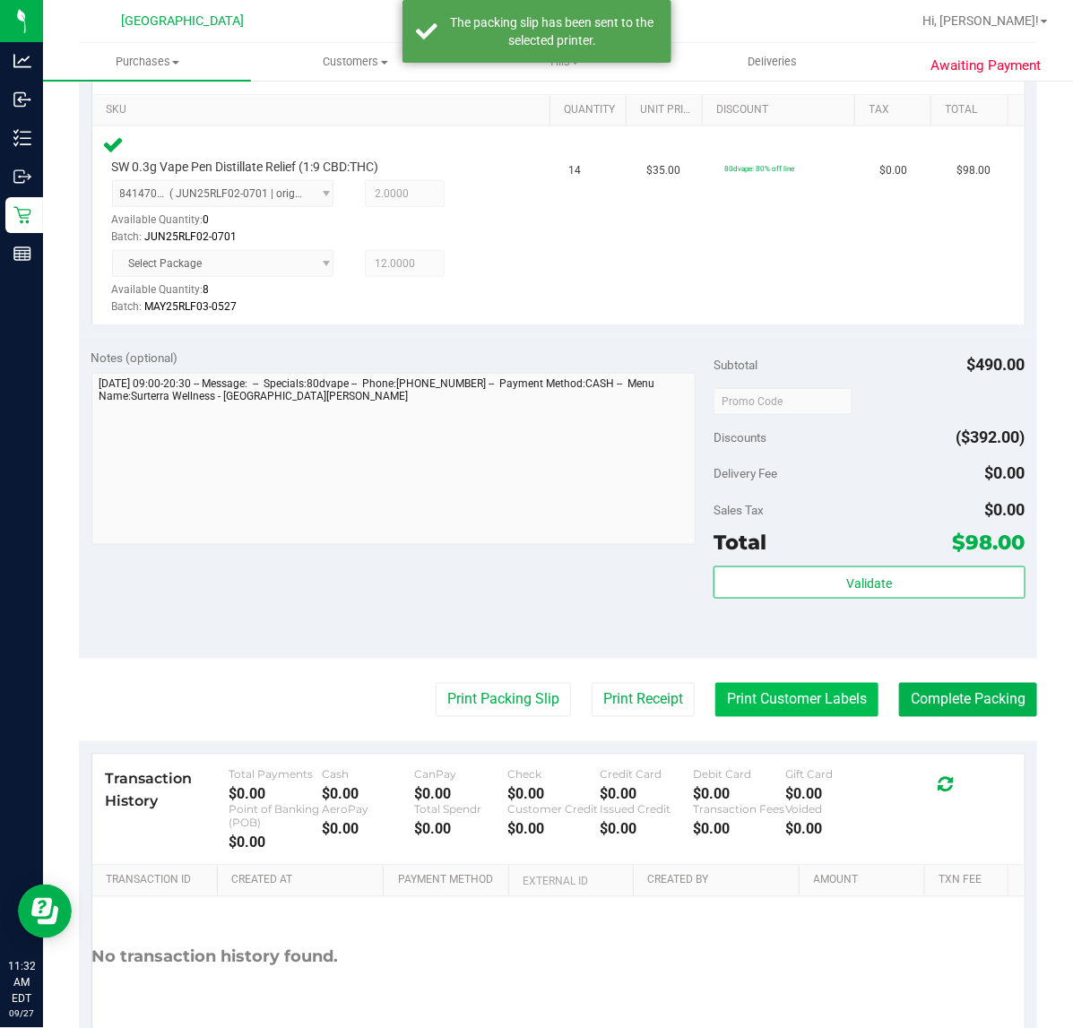
click at [736, 702] on button "Print Customer Labels" at bounding box center [796, 700] width 163 height 34
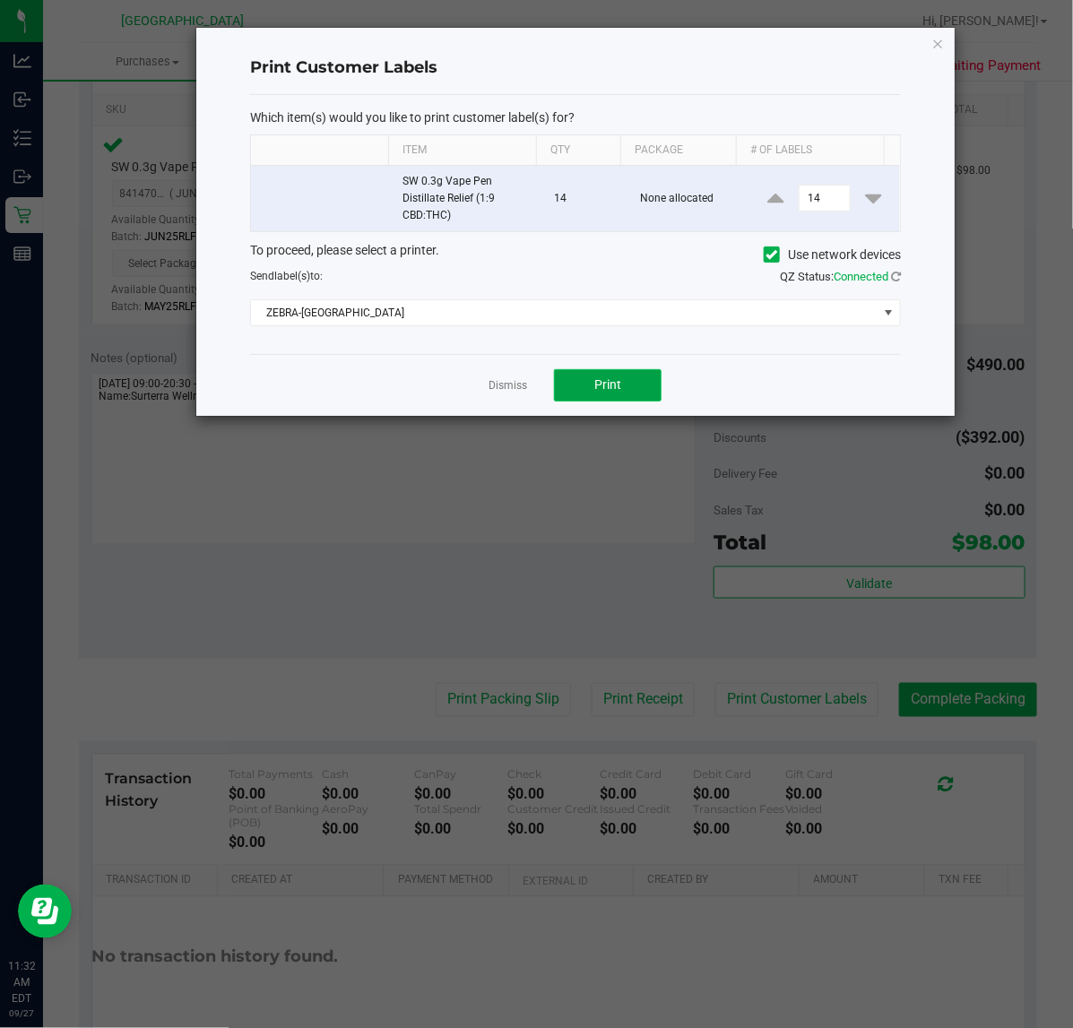
click at [617, 386] on span "Print" at bounding box center [607, 384] width 27 height 14
click at [498, 384] on link "Dismiss" at bounding box center [508, 385] width 39 height 15
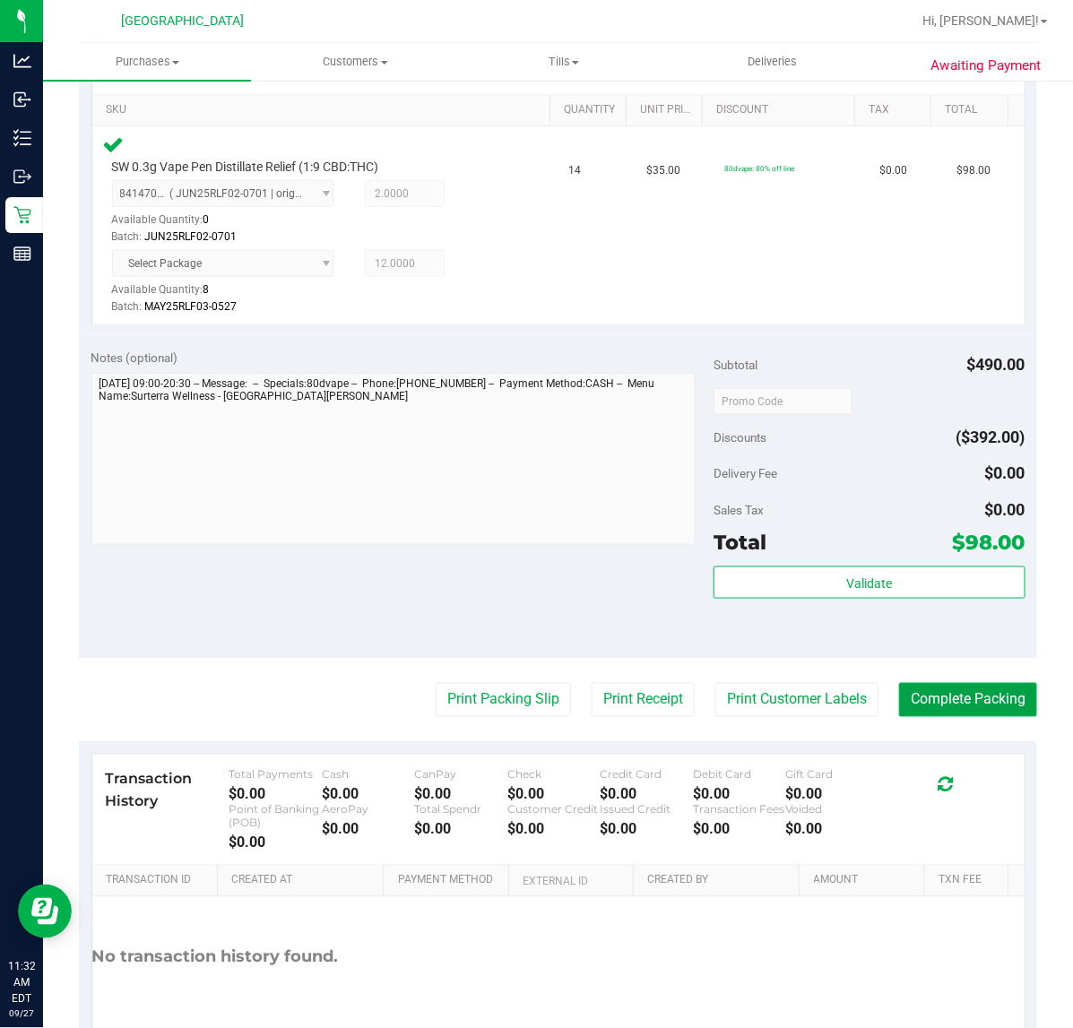
click at [944, 699] on button "Complete Packing" at bounding box center [968, 700] width 138 height 34
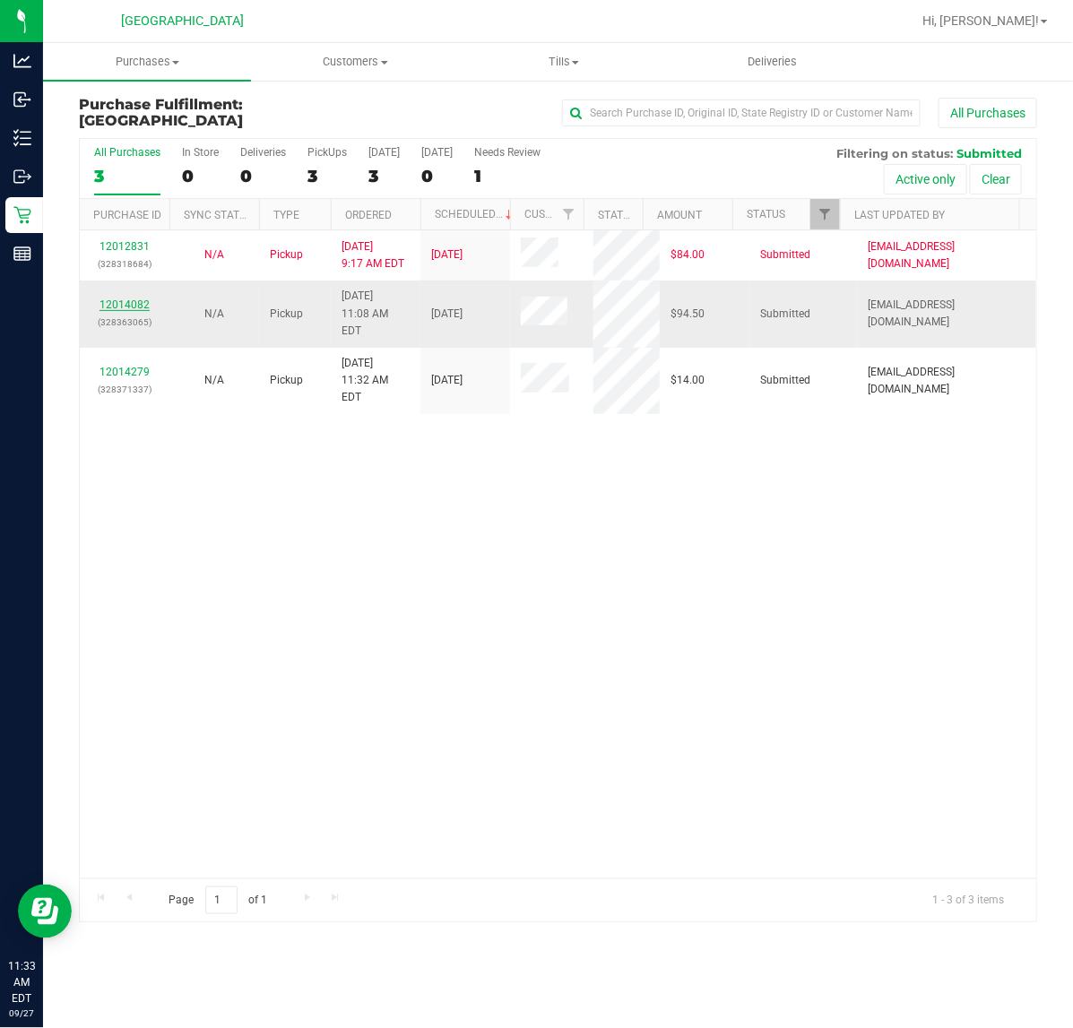
click at [125, 298] on link "12014082" at bounding box center [124, 304] width 50 height 13
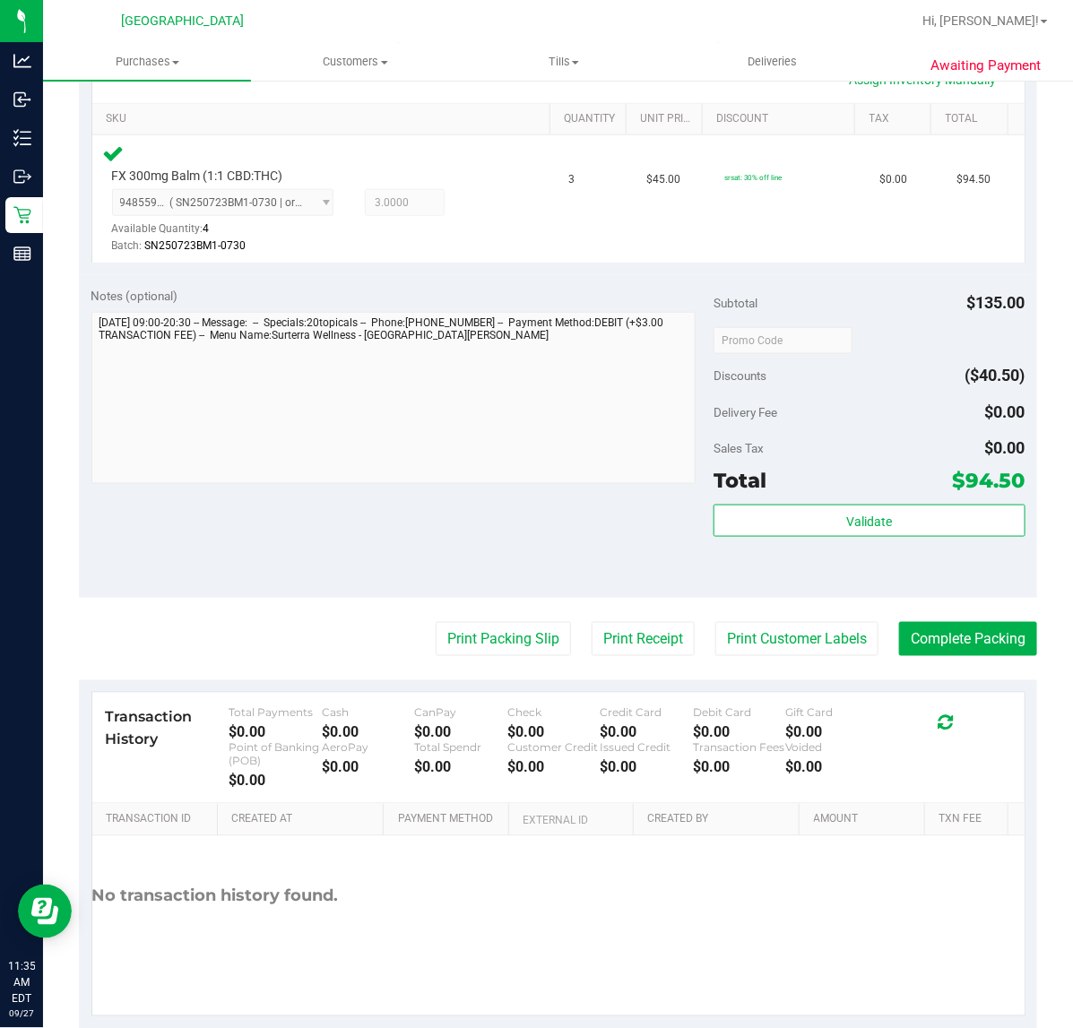
scroll to position [448, 0]
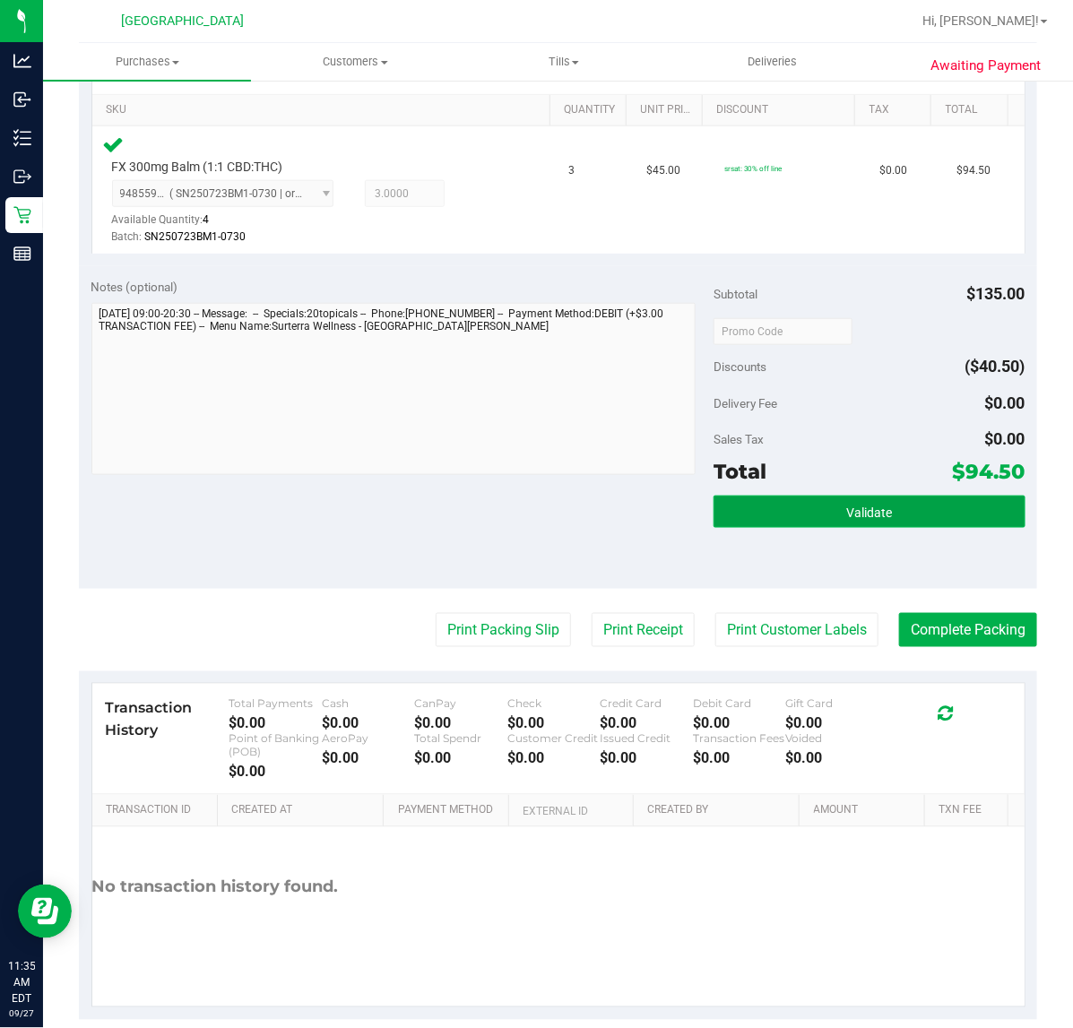
click at [814, 512] on button "Validate" at bounding box center [868, 512] width 311 height 32
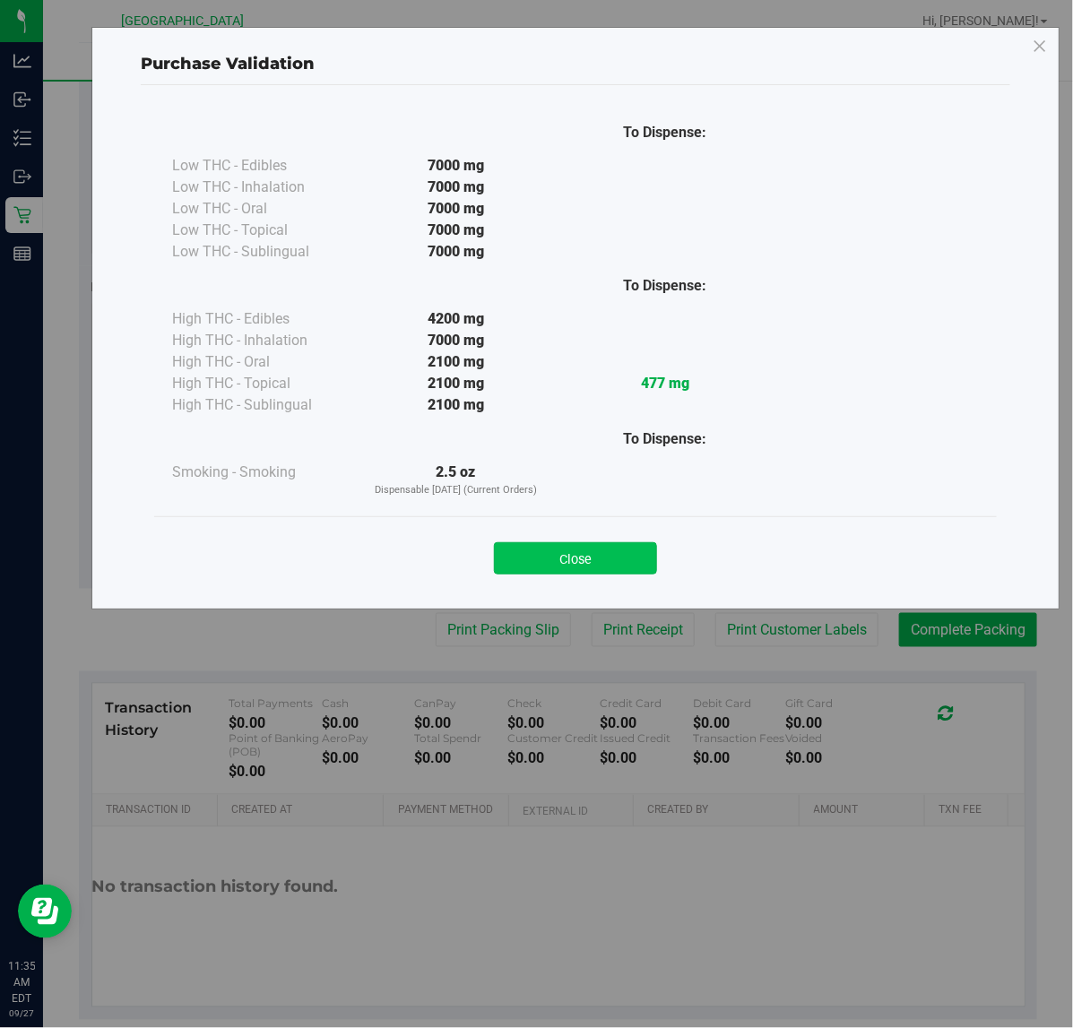
click at [558, 553] on button "Close" at bounding box center [575, 558] width 163 height 32
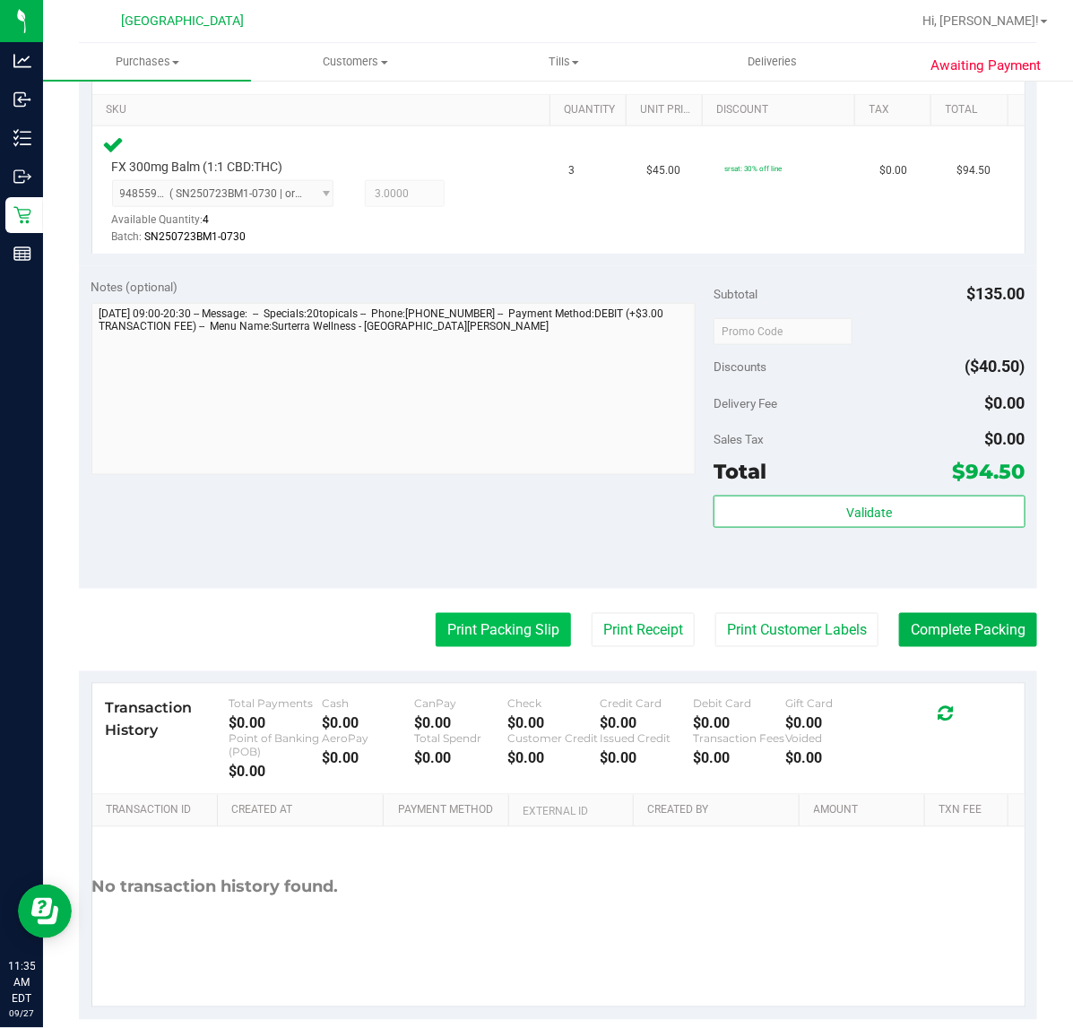
click at [505, 630] on button "Print Packing Slip" at bounding box center [503, 630] width 135 height 34
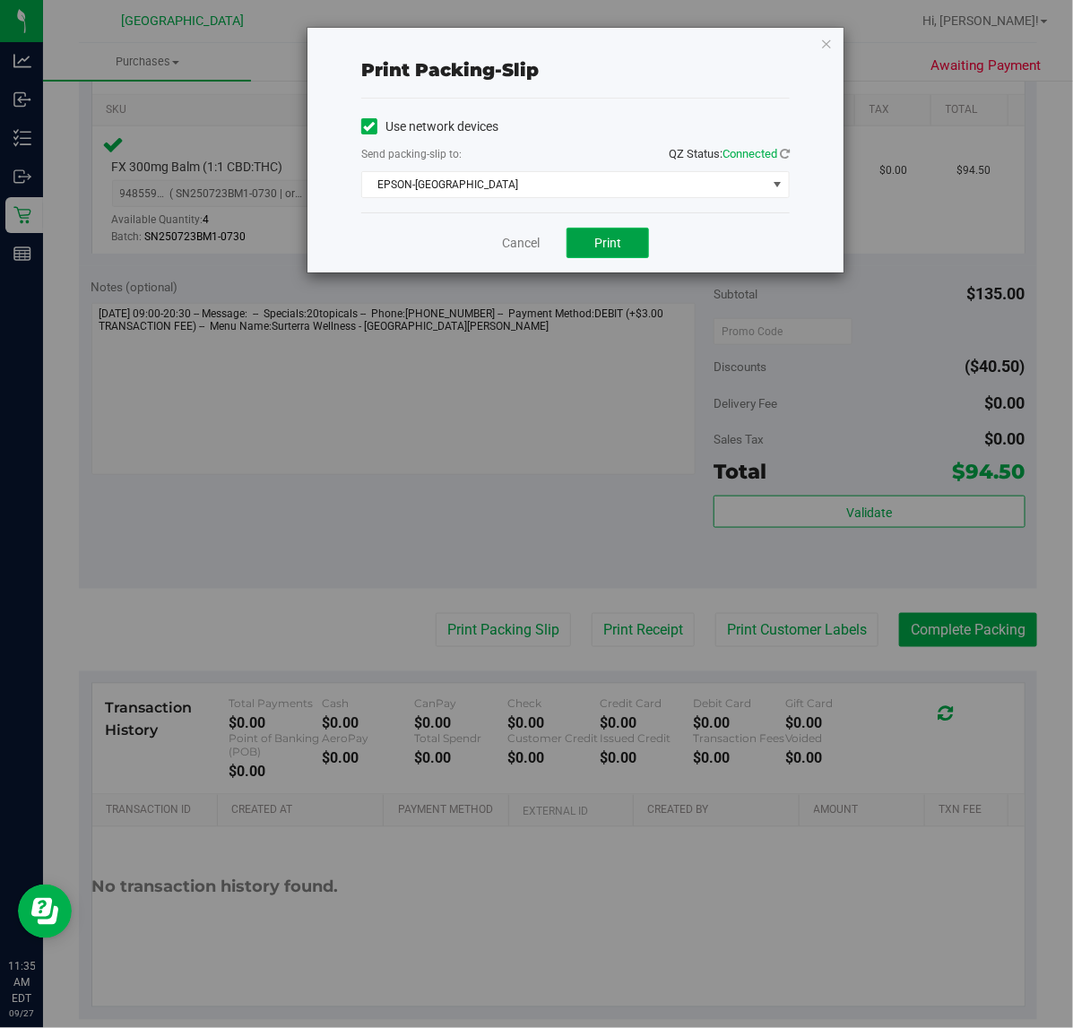
click at [619, 244] on span "Print" at bounding box center [607, 243] width 27 height 14
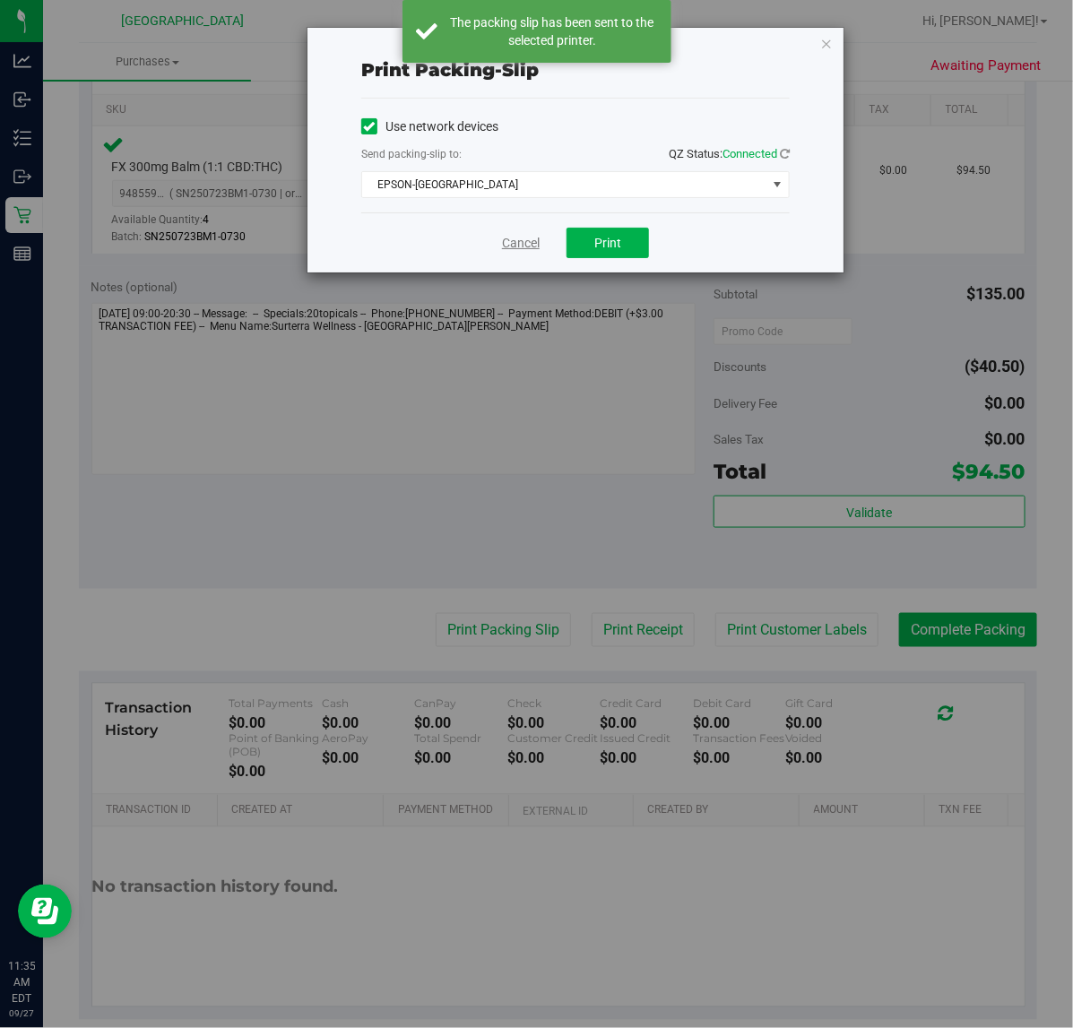
click at [514, 249] on link "Cancel" at bounding box center [521, 243] width 38 height 19
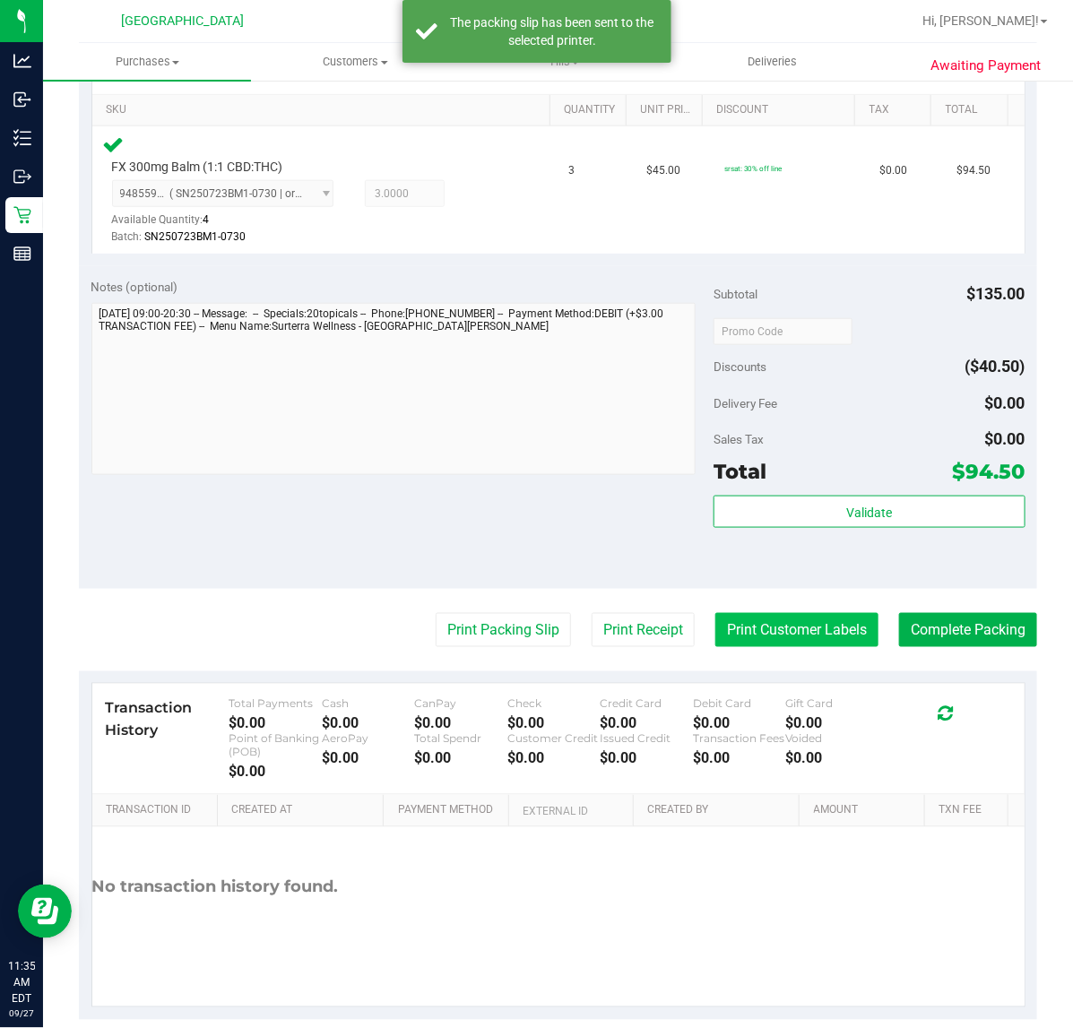
click at [747, 618] on button "Print Customer Labels" at bounding box center [796, 630] width 163 height 34
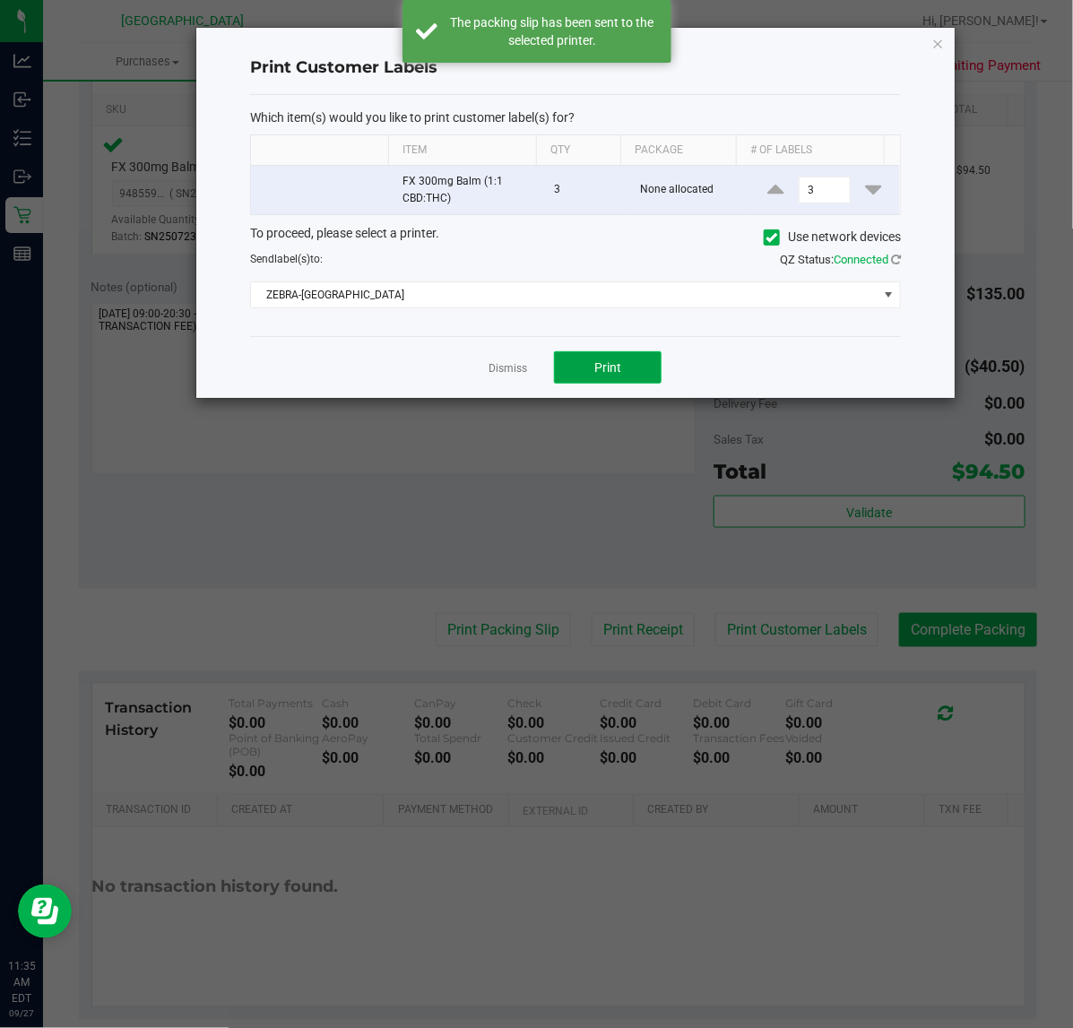
click at [612, 367] on span "Print" at bounding box center [607, 367] width 27 height 14
click at [515, 376] on link "Dismiss" at bounding box center [508, 368] width 39 height 15
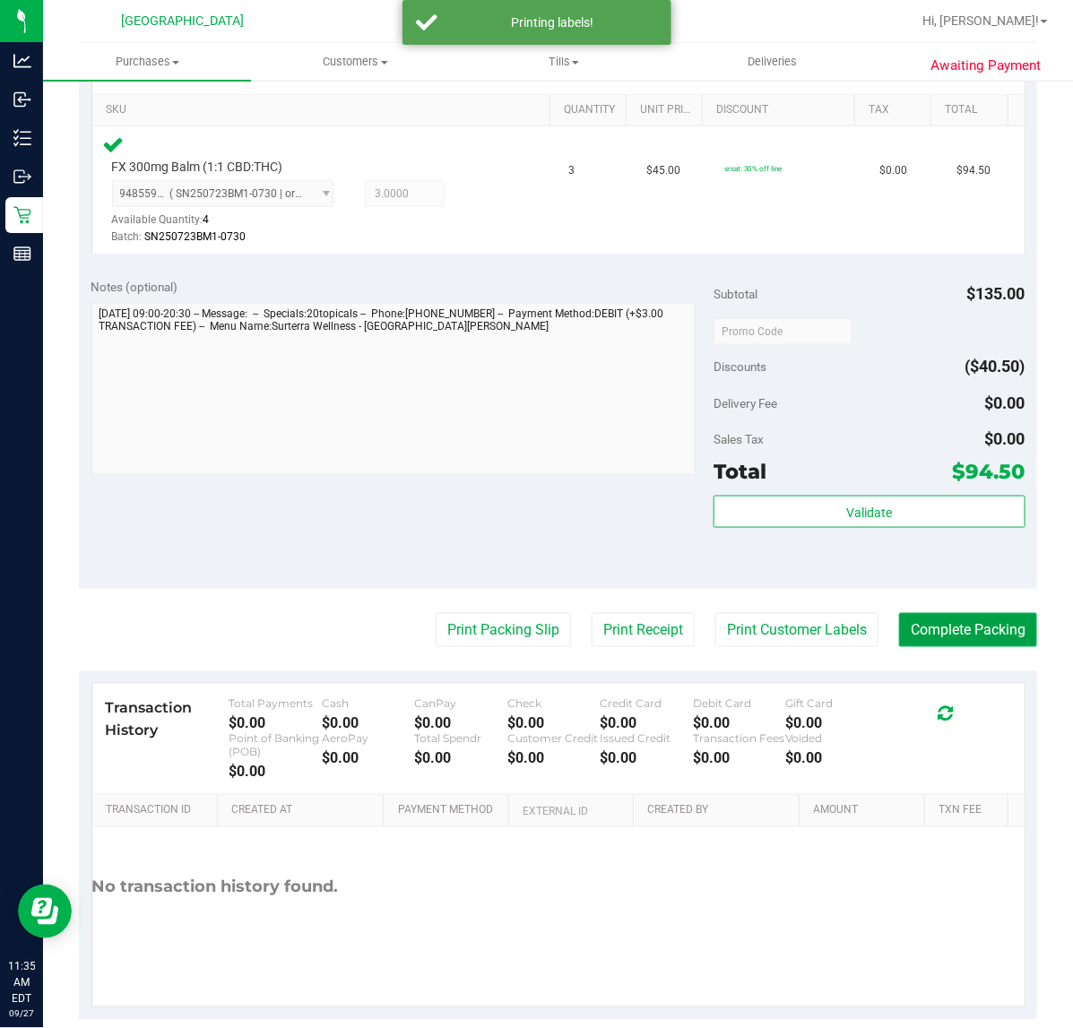
click at [980, 628] on button "Complete Packing" at bounding box center [968, 630] width 138 height 34
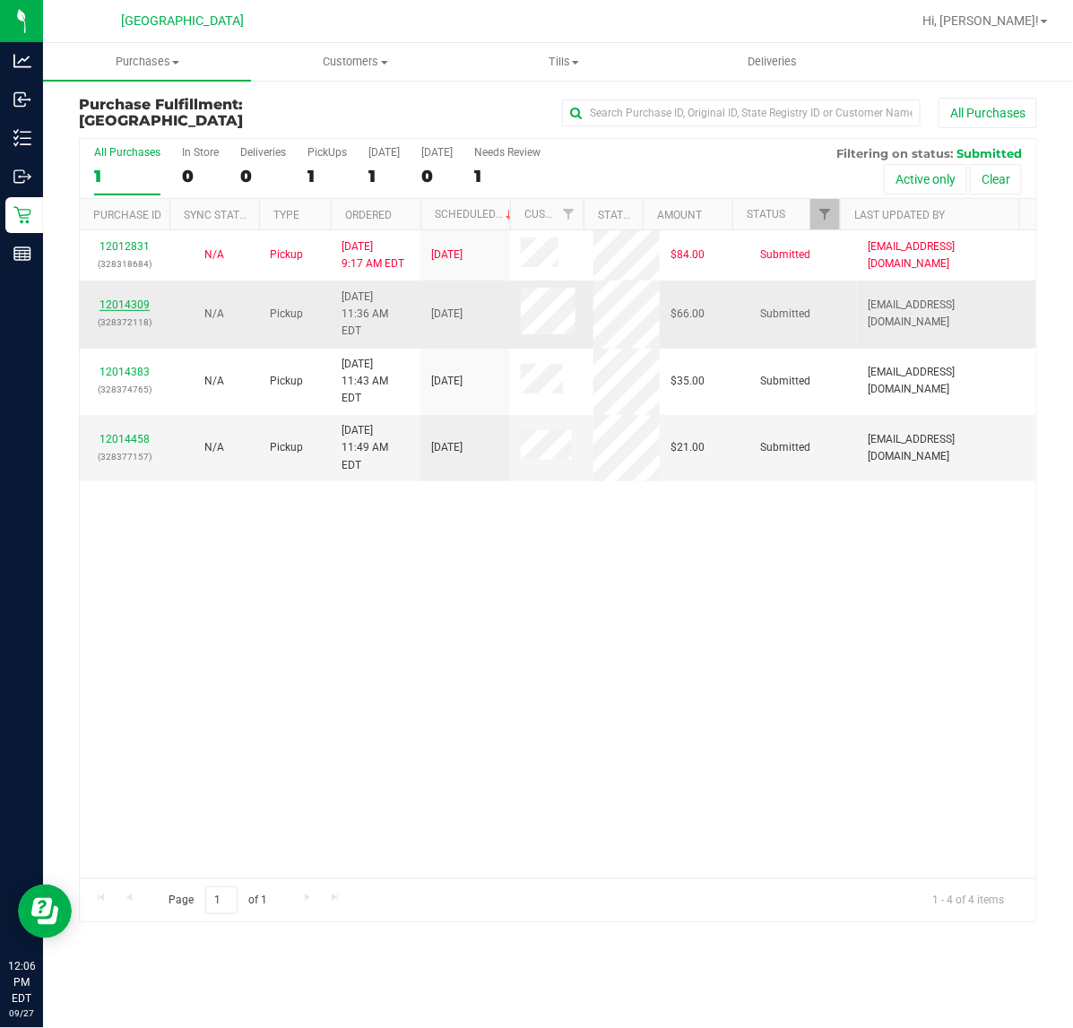
click at [110, 303] on link "12014309" at bounding box center [124, 304] width 50 height 13
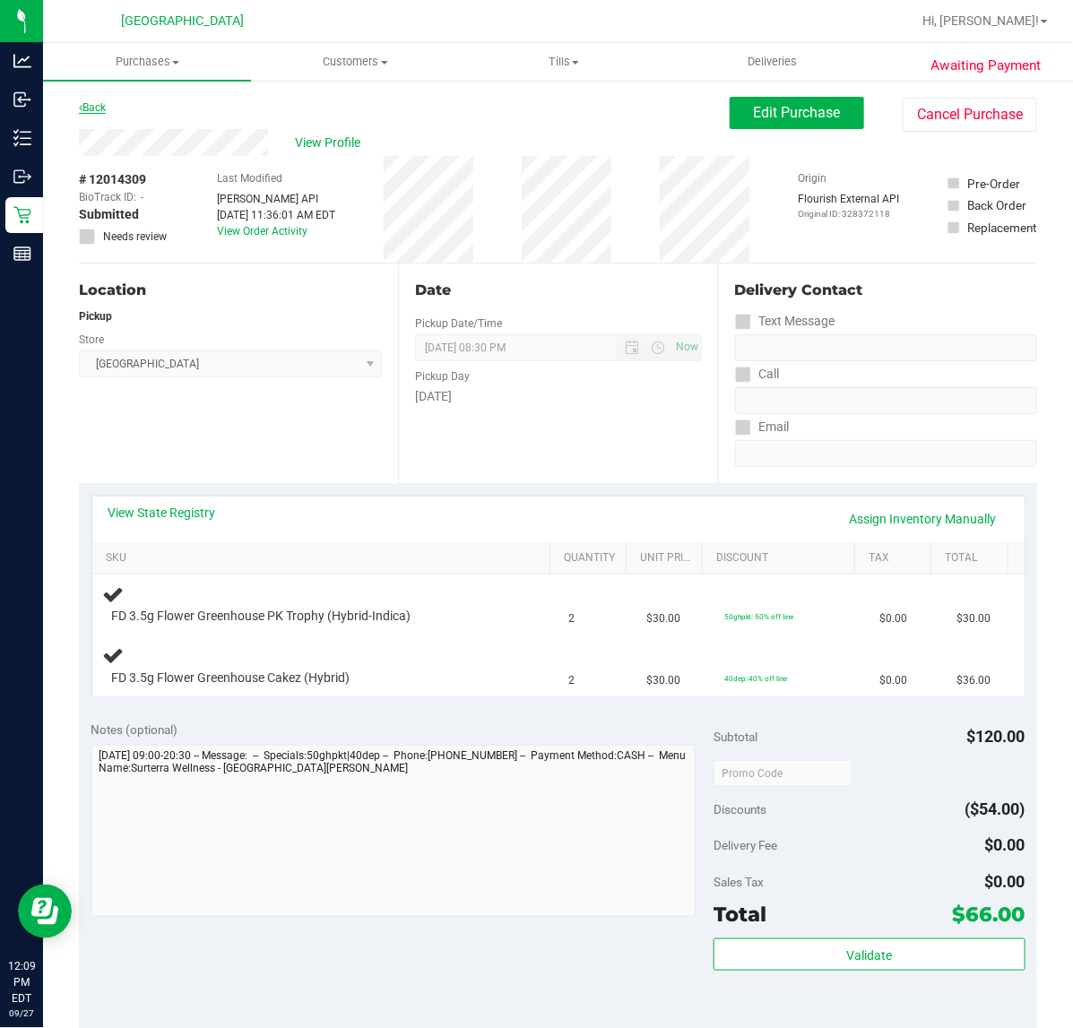
click at [101, 110] on link "Back" at bounding box center [92, 107] width 27 height 13
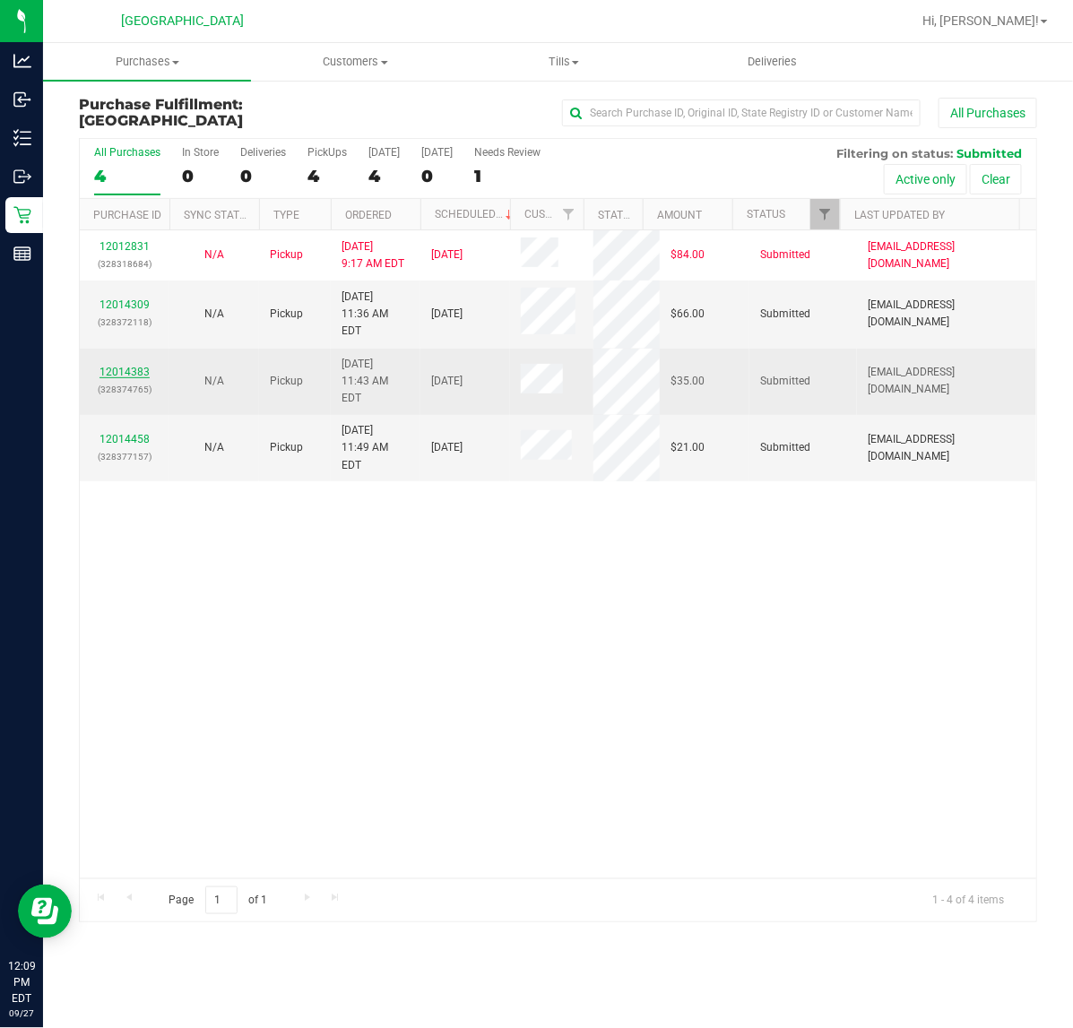
click at [132, 366] on link "12014383" at bounding box center [124, 372] width 50 height 13
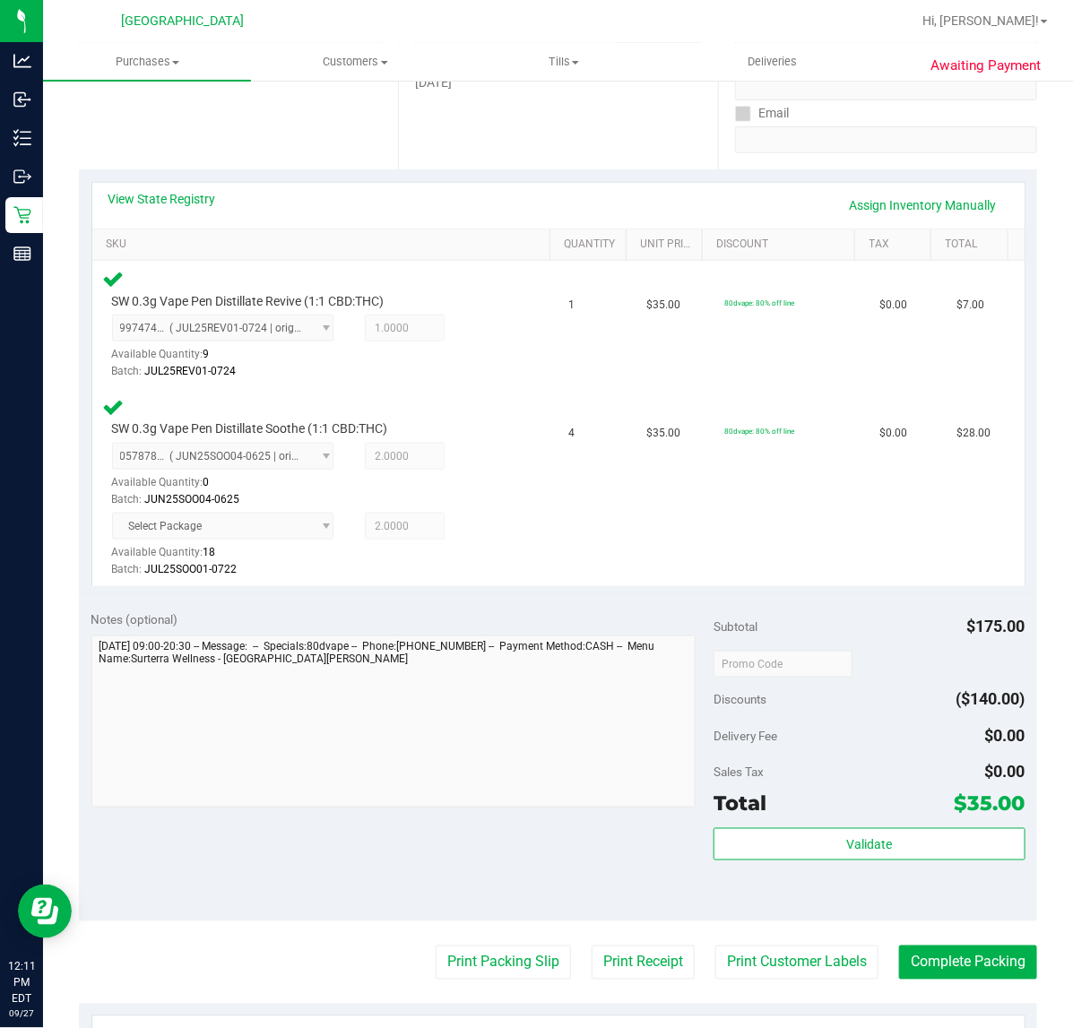
scroll to position [336, 0]
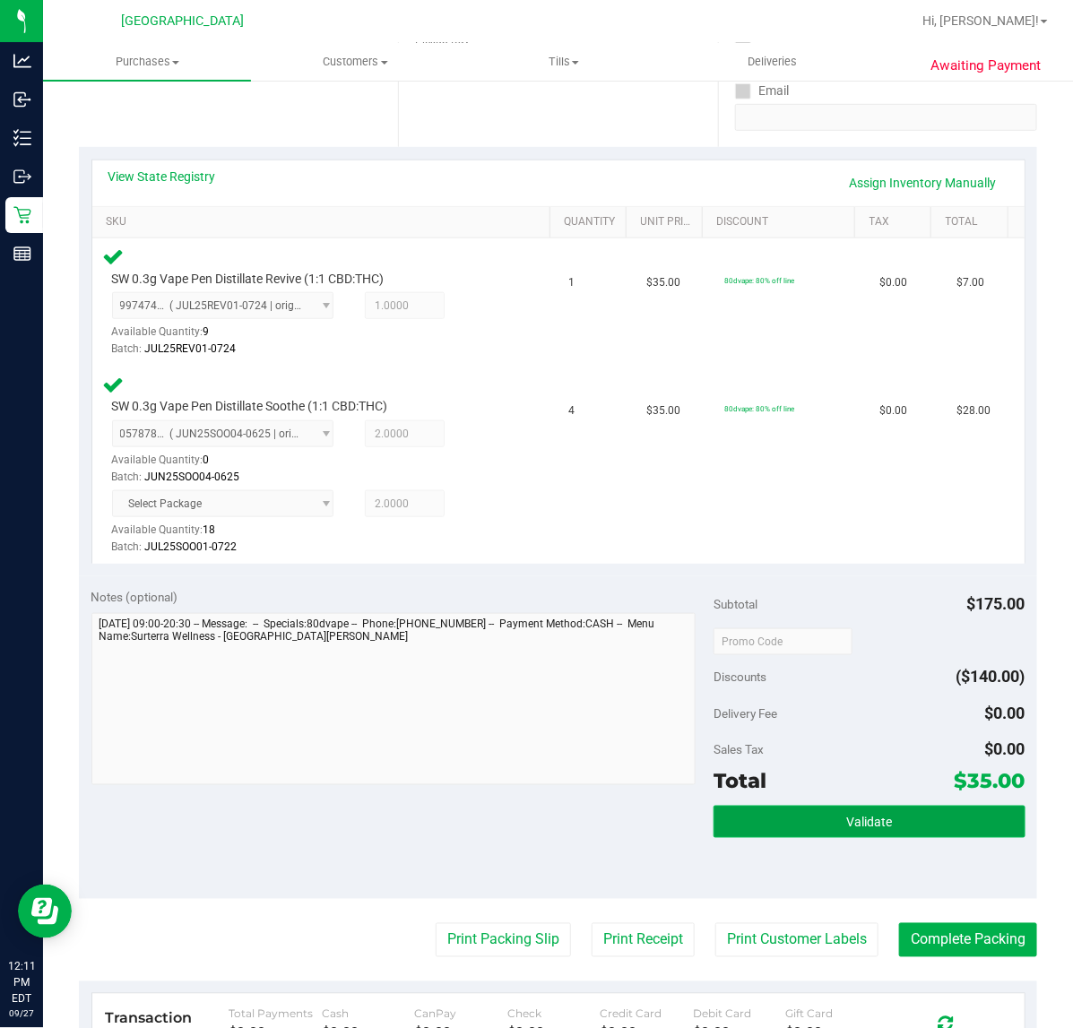
click at [930, 829] on button "Validate" at bounding box center [868, 822] width 311 height 32
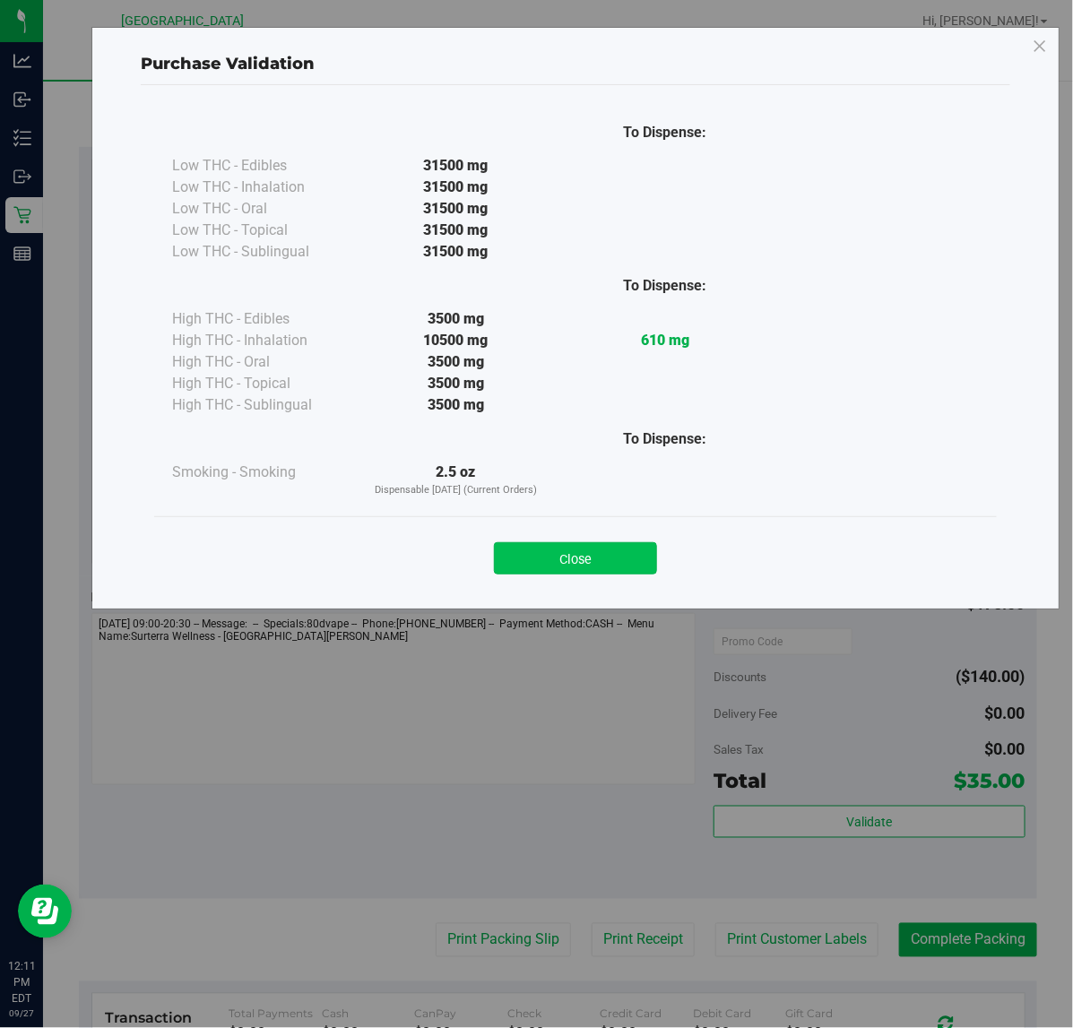
click at [608, 554] on button "Close" at bounding box center [575, 558] width 163 height 32
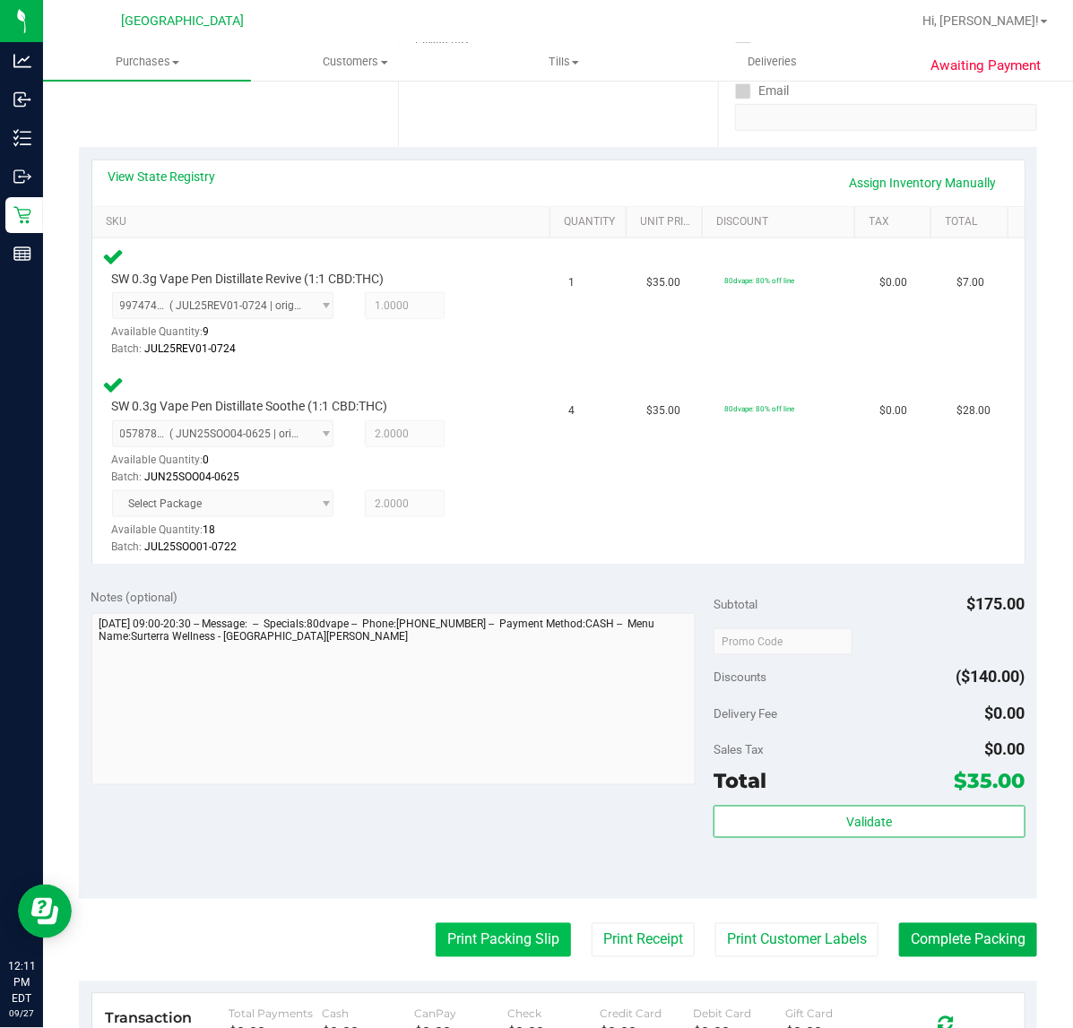
click at [494, 930] on button "Print Packing Slip" at bounding box center [503, 940] width 135 height 34
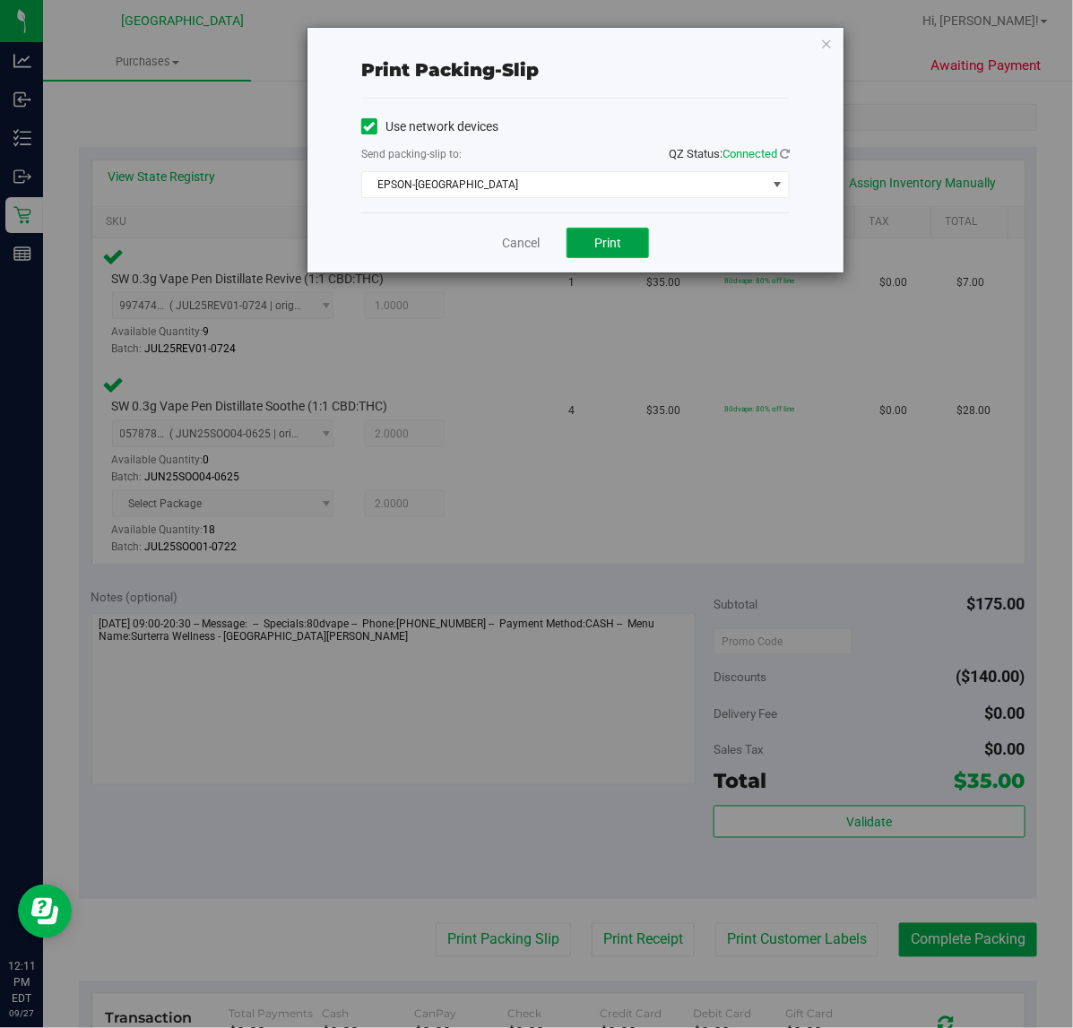
click at [633, 240] on button "Print" at bounding box center [607, 243] width 82 height 30
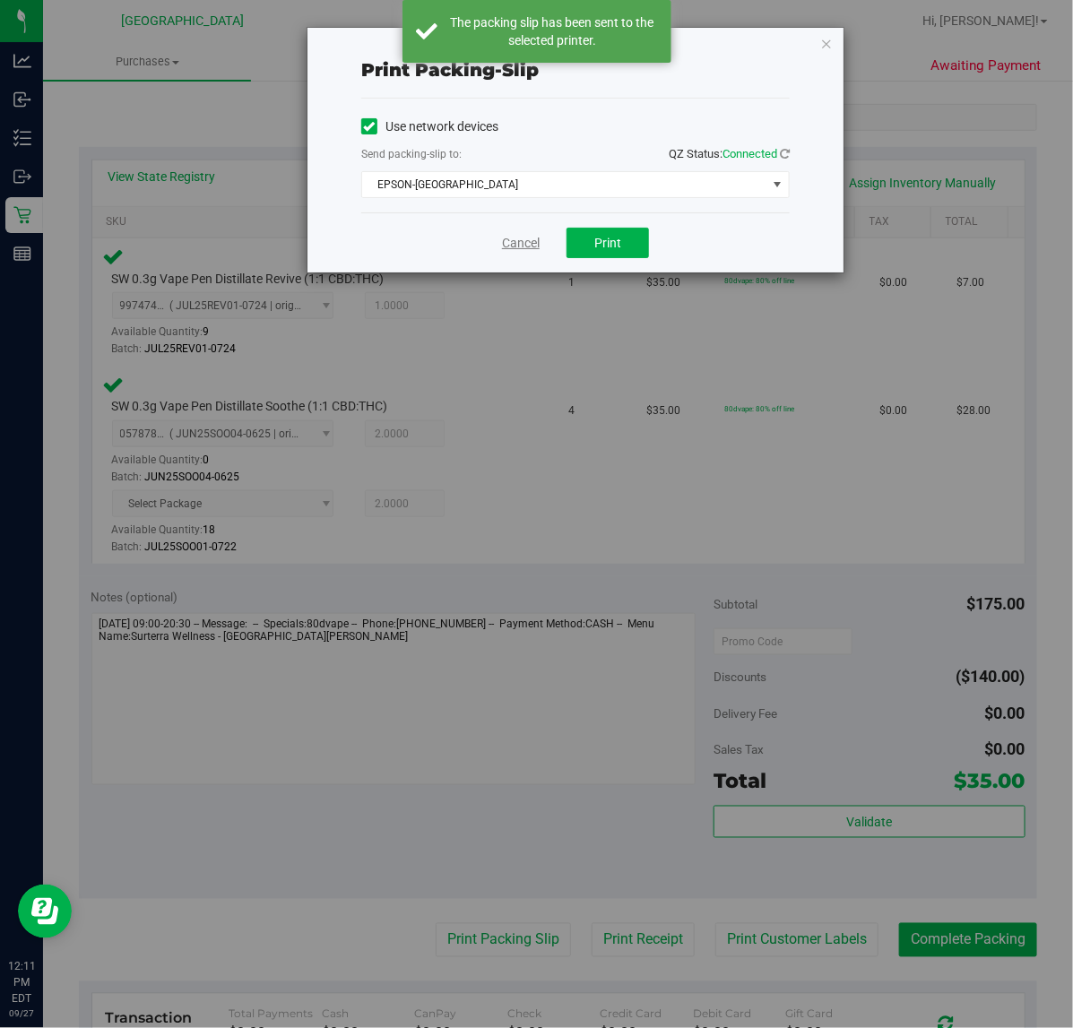
click at [507, 238] on link "Cancel" at bounding box center [521, 243] width 38 height 19
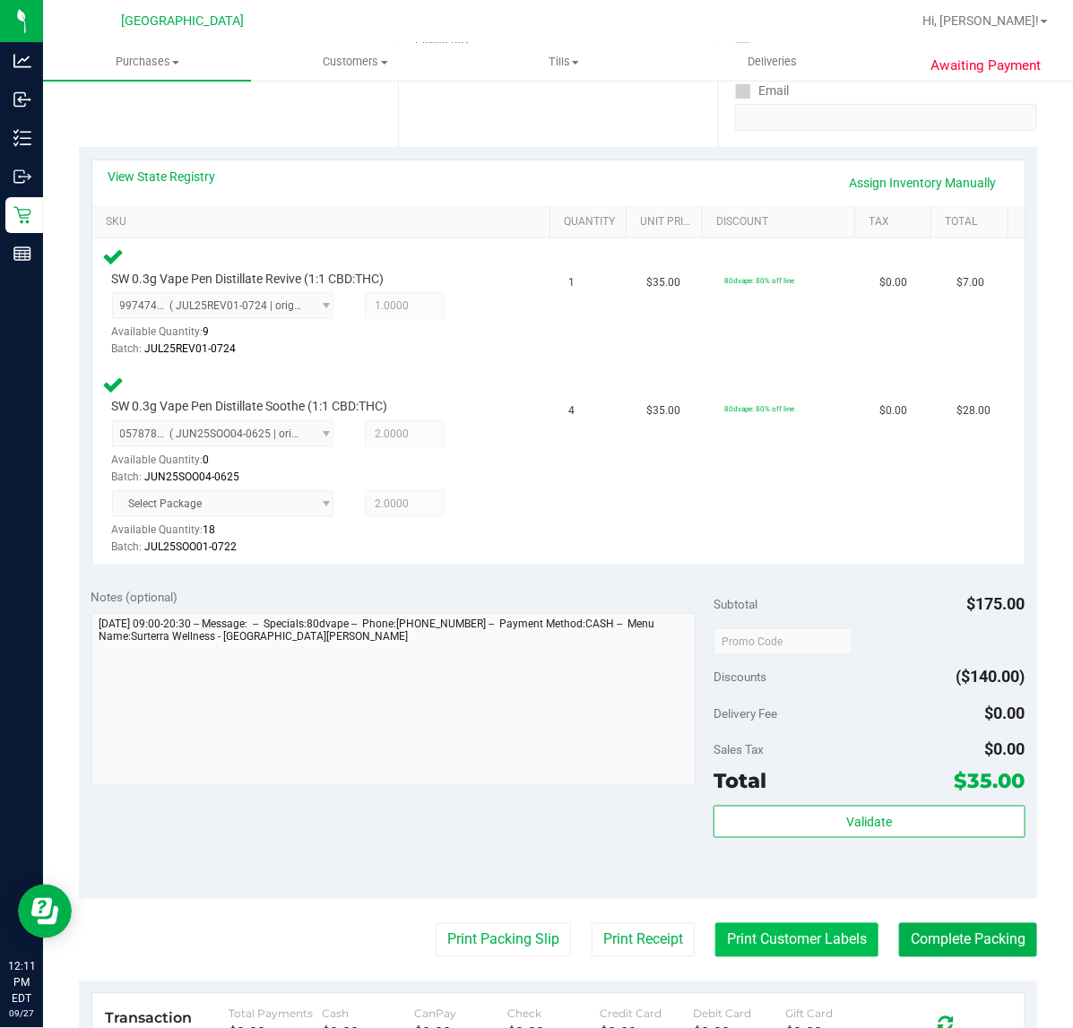
click at [775, 930] on button "Print Customer Labels" at bounding box center [796, 940] width 163 height 34
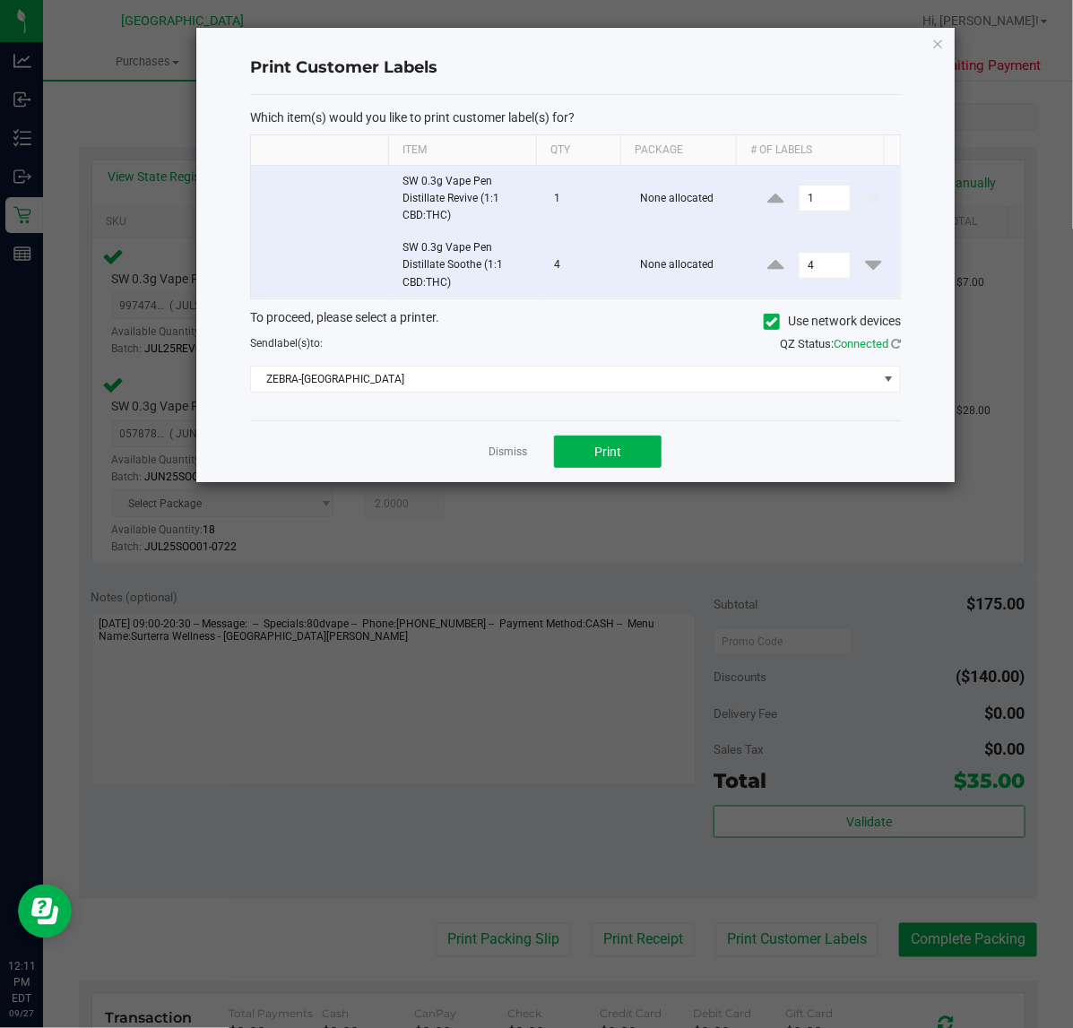
click at [629, 477] on div "Dismiss Print" at bounding box center [575, 451] width 651 height 62
click at [628, 467] on button "Print" at bounding box center [608, 452] width 108 height 32
click at [512, 454] on link "Dismiss" at bounding box center [508, 452] width 39 height 15
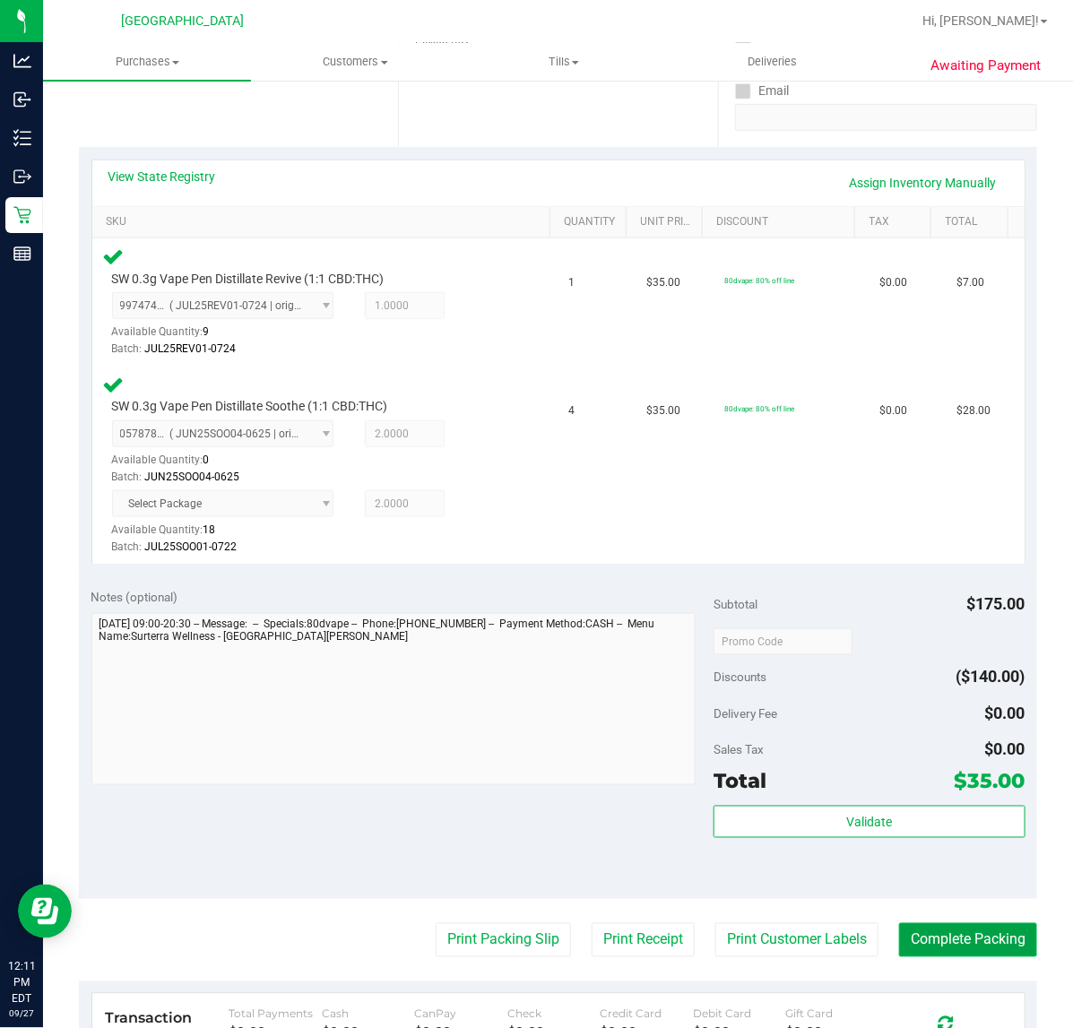
click at [948, 938] on button "Complete Packing" at bounding box center [968, 940] width 138 height 34
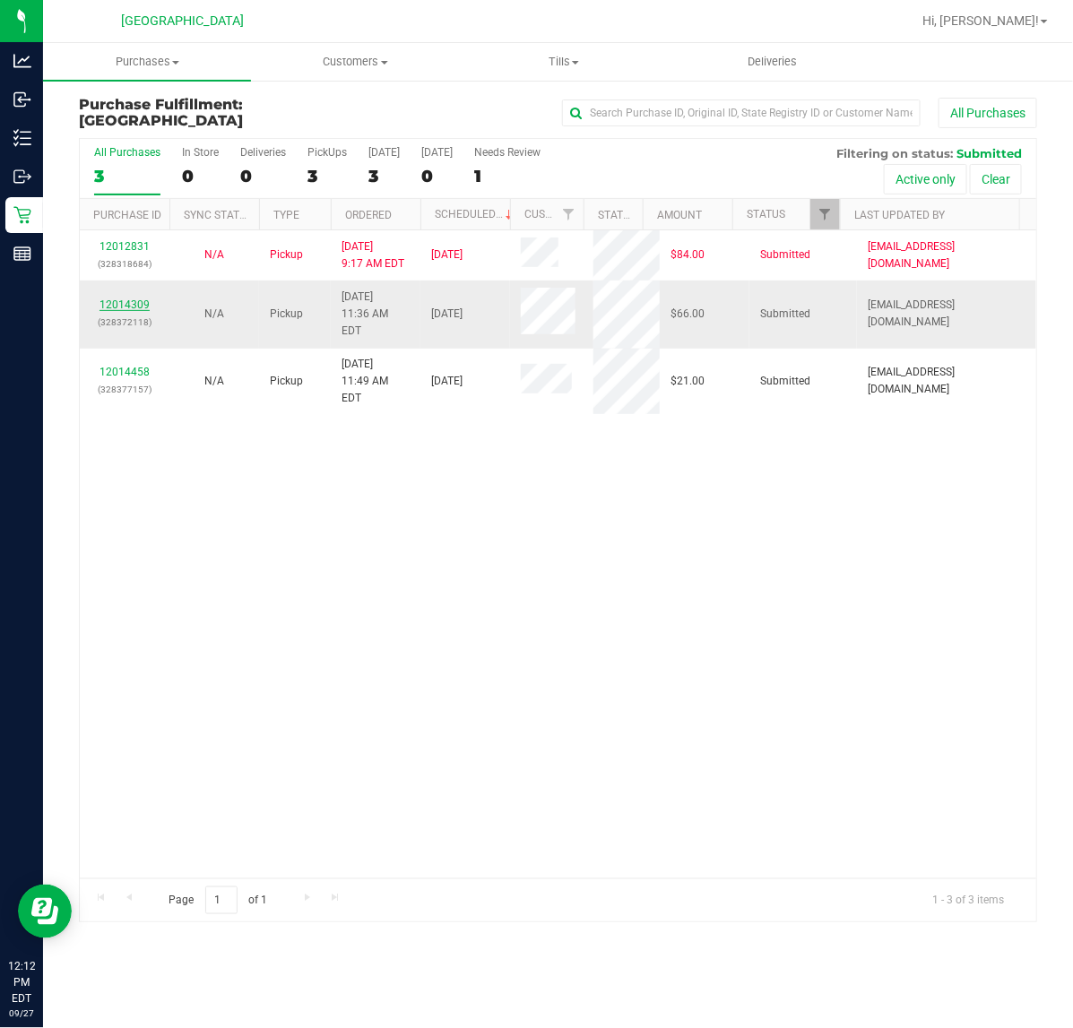
click at [136, 306] on link "12014309" at bounding box center [124, 304] width 50 height 13
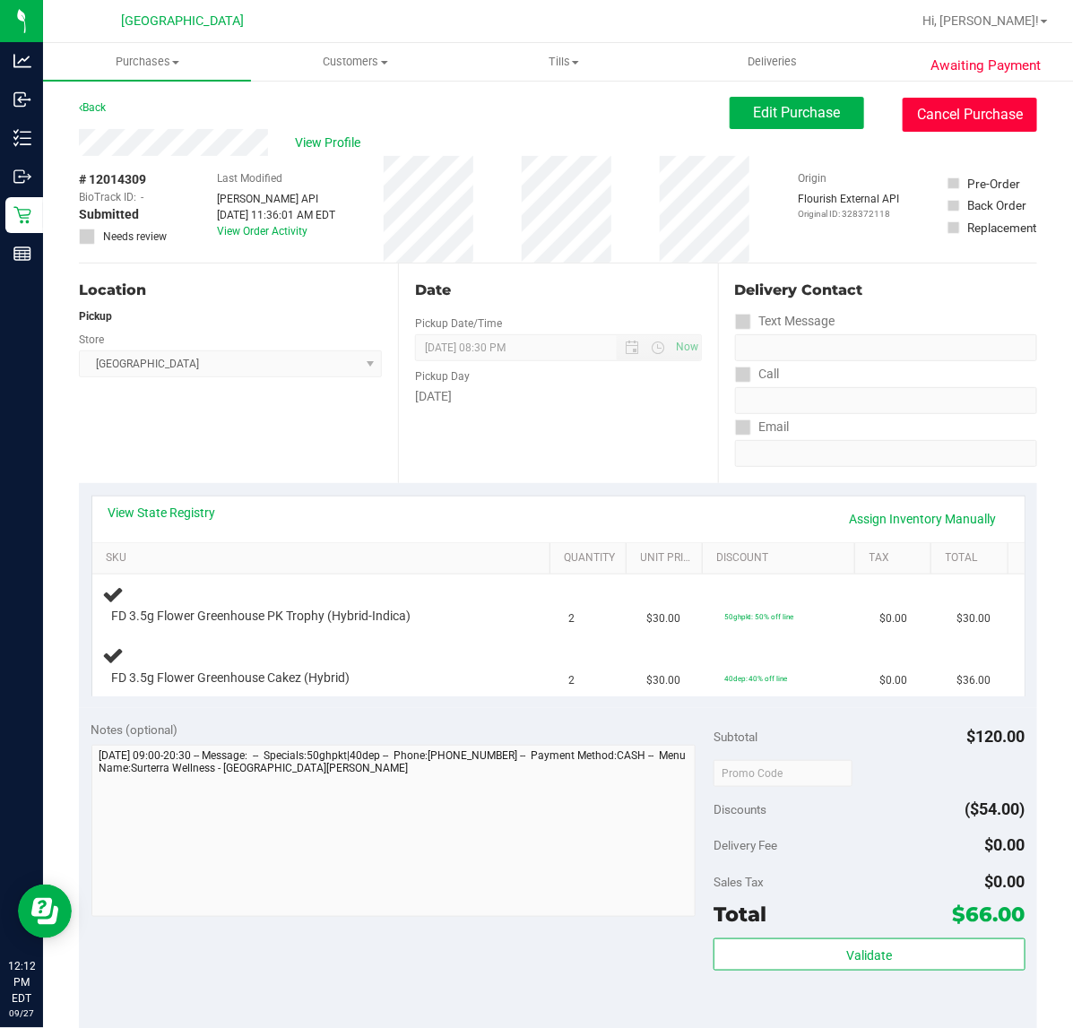
click at [961, 122] on button "Cancel Purchase" at bounding box center [970, 115] width 134 height 34
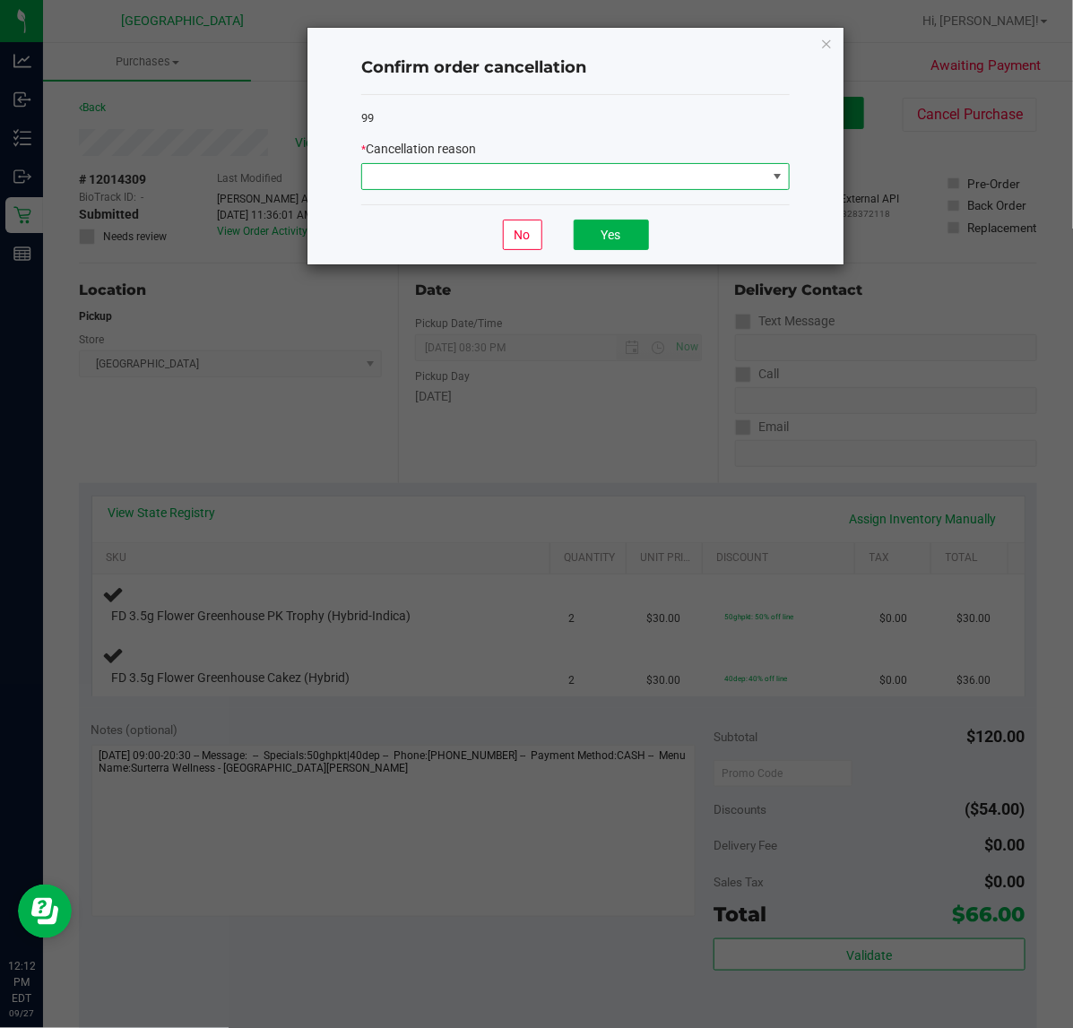
click at [459, 182] on span at bounding box center [564, 176] width 404 height 25
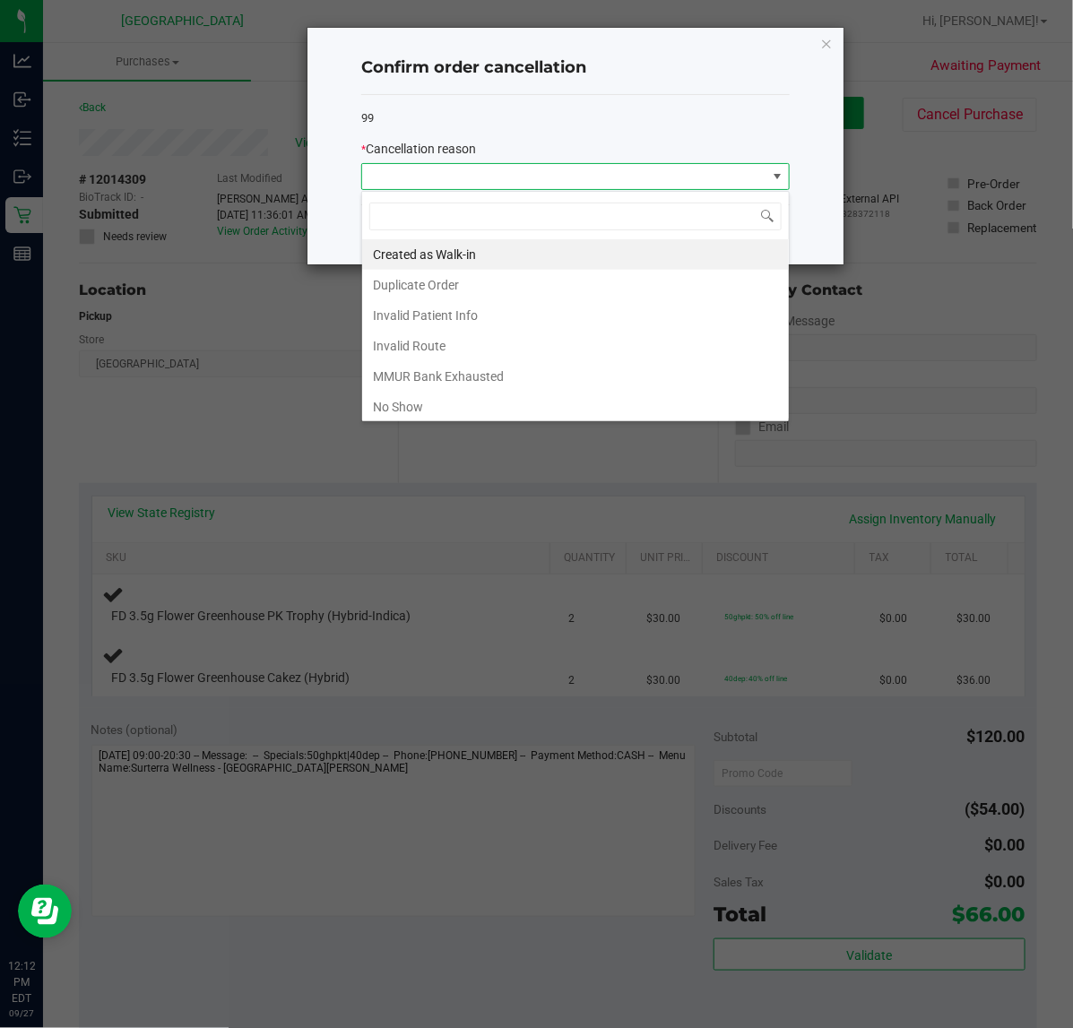
scroll to position [28, 428]
click at [437, 289] on li "Duplicate Order" at bounding box center [575, 285] width 427 height 30
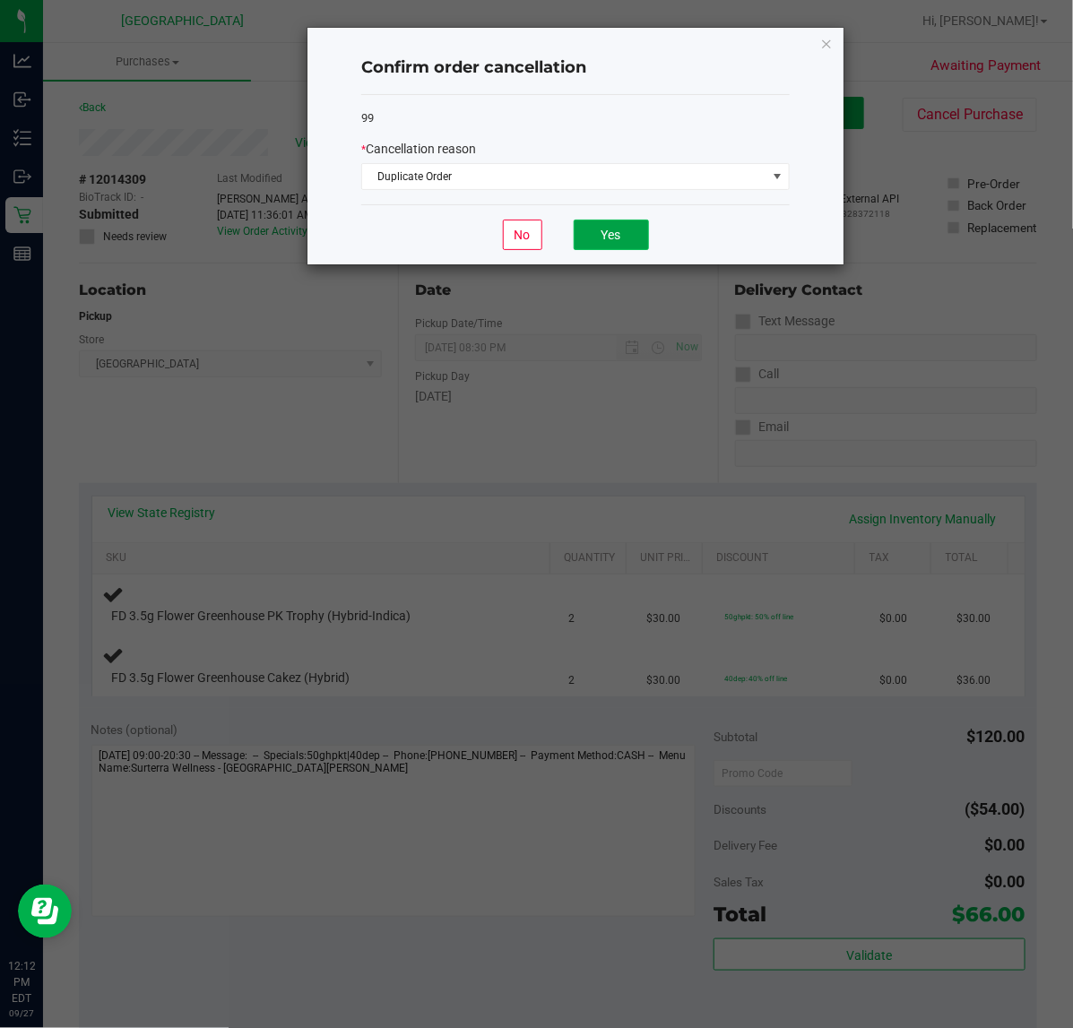
click at [617, 226] on button "Yes" at bounding box center [611, 235] width 75 height 30
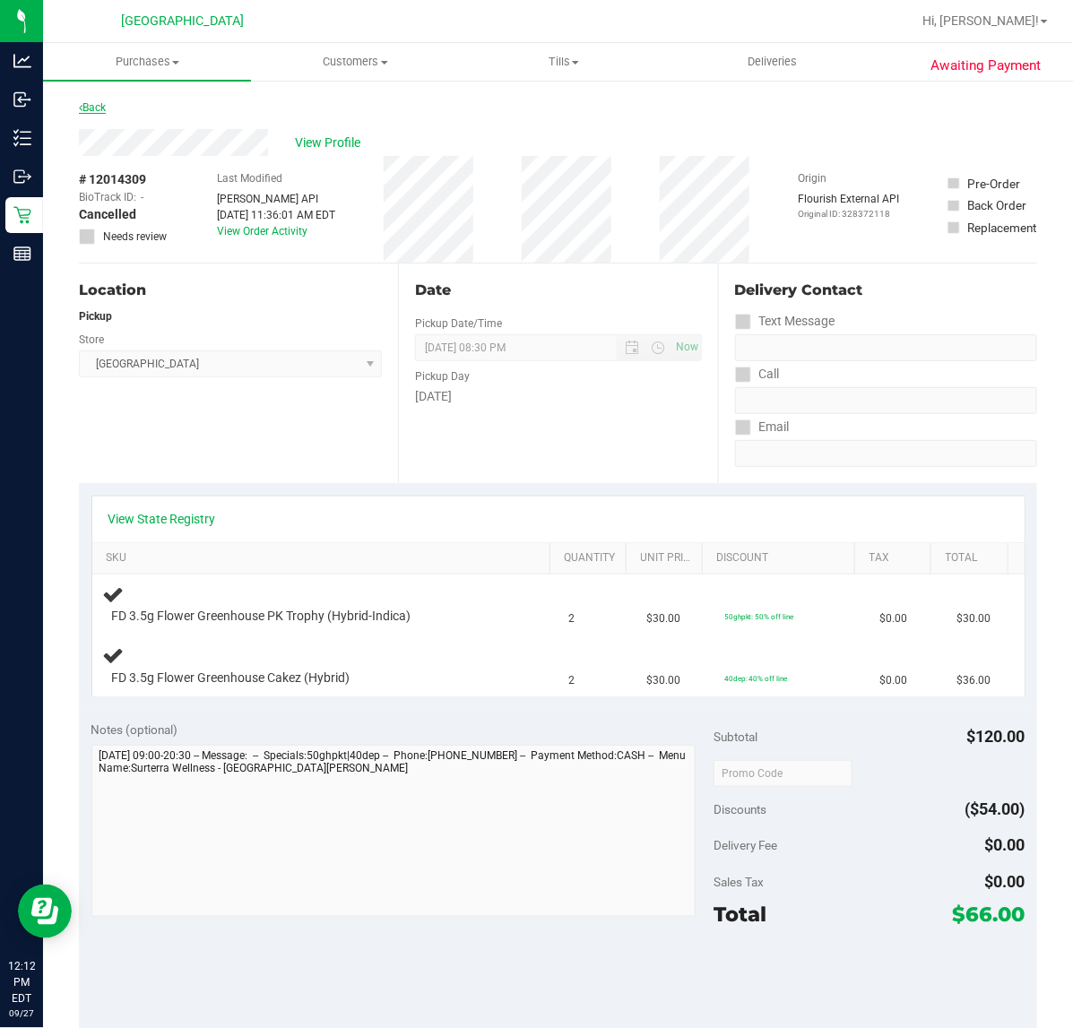
click at [96, 108] on link "Back" at bounding box center [92, 107] width 27 height 13
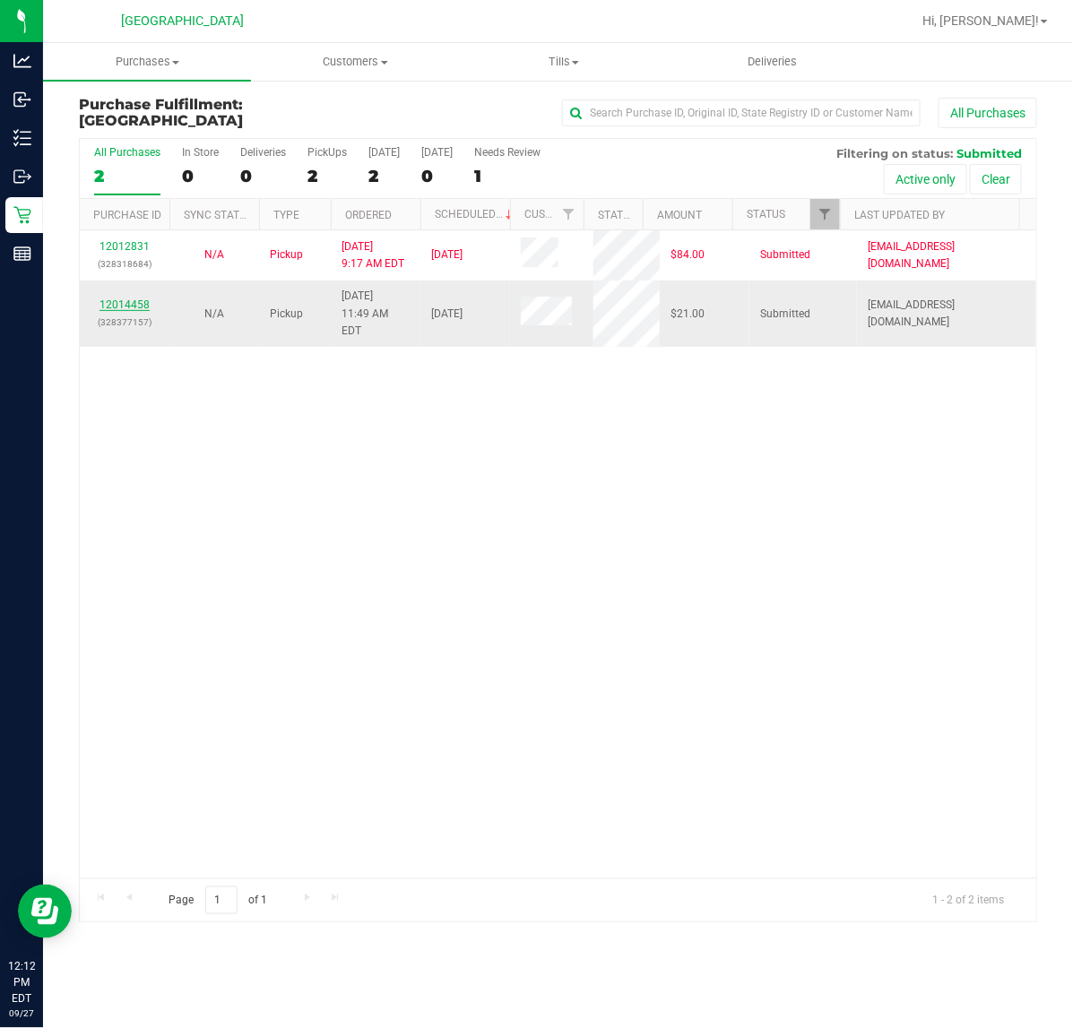
click at [133, 298] on link "12014458" at bounding box center [124, 304] width 50 height 13
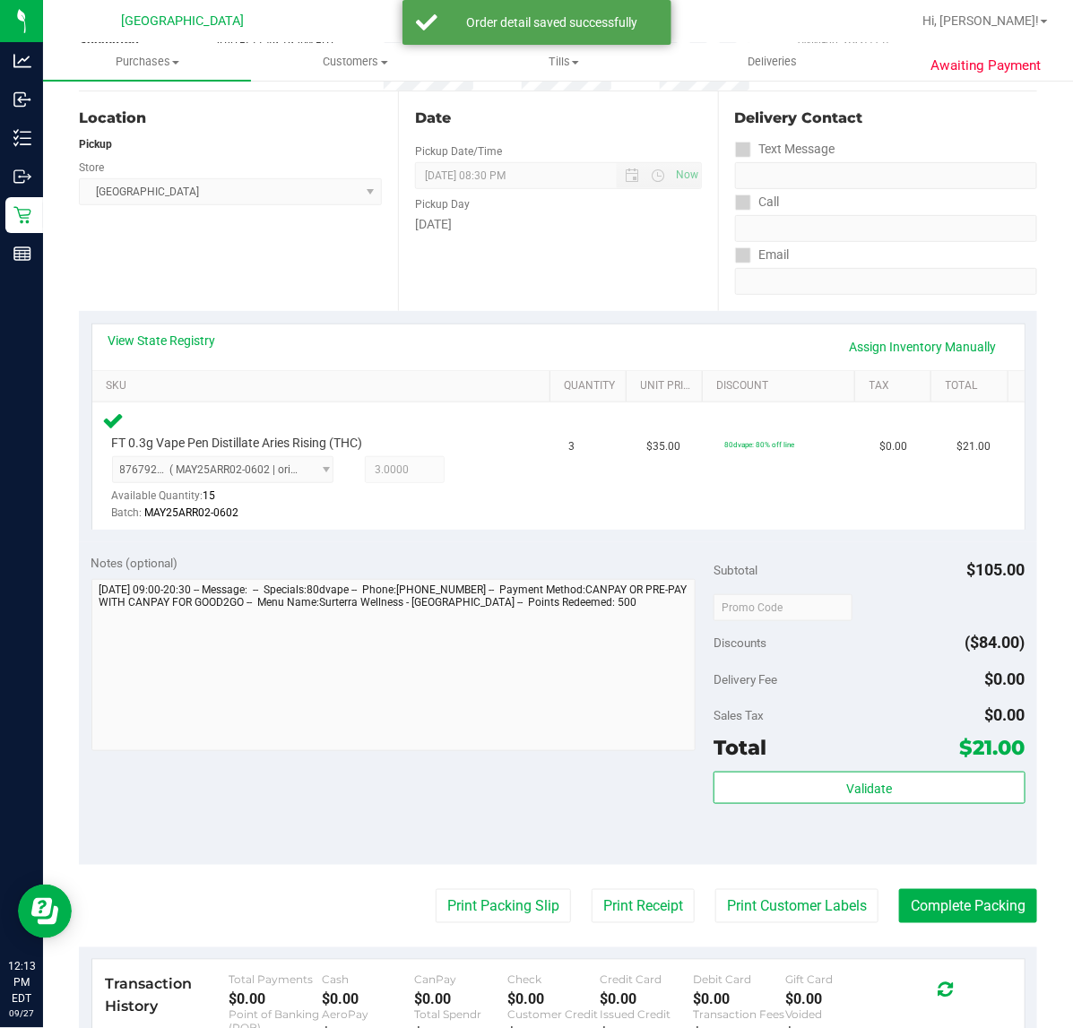
scroll to position [448, 0]
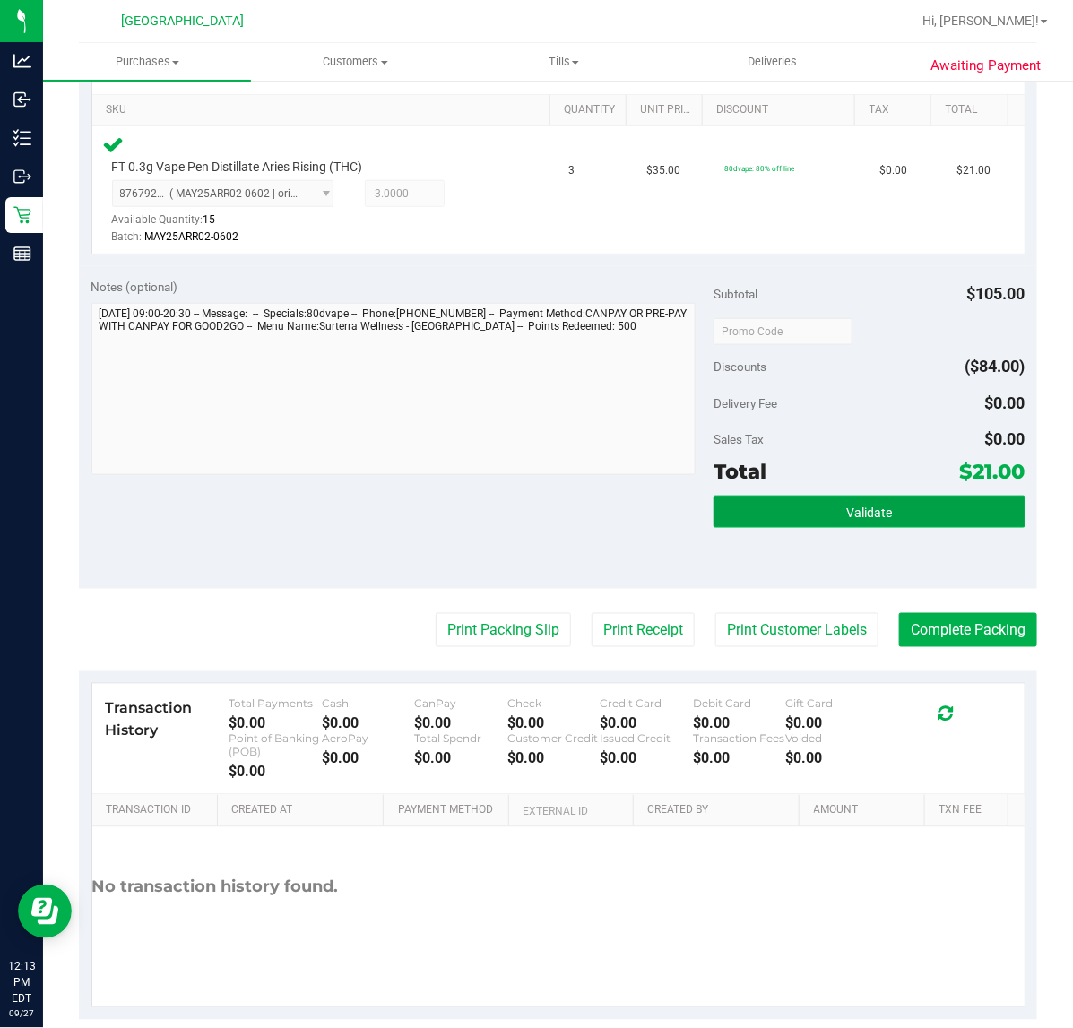
click at [846, 518] on span "Validate" at bounding box center [869, 513] width 46 height 14
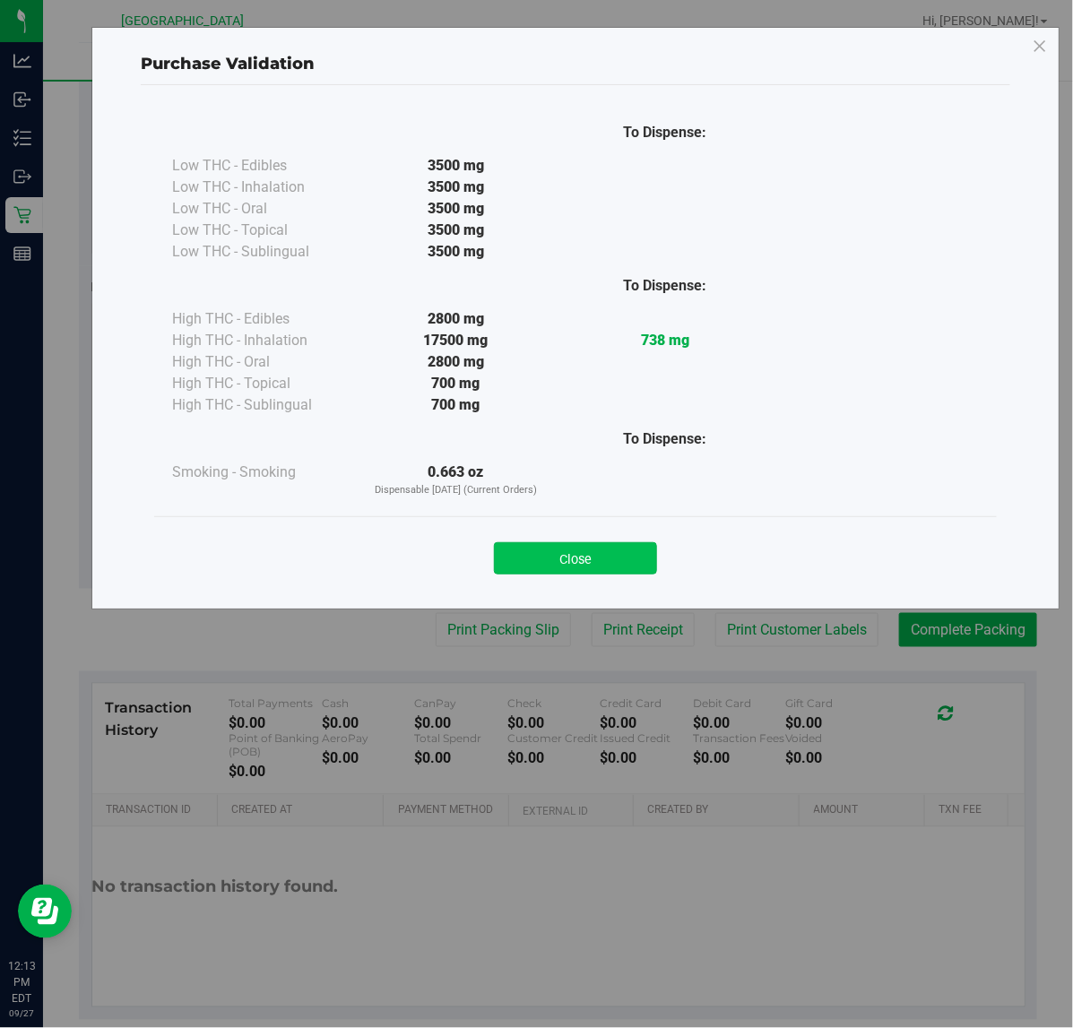
click at [606, 556] on button "Close" at bounding box center [575, 558] width 163 height 32
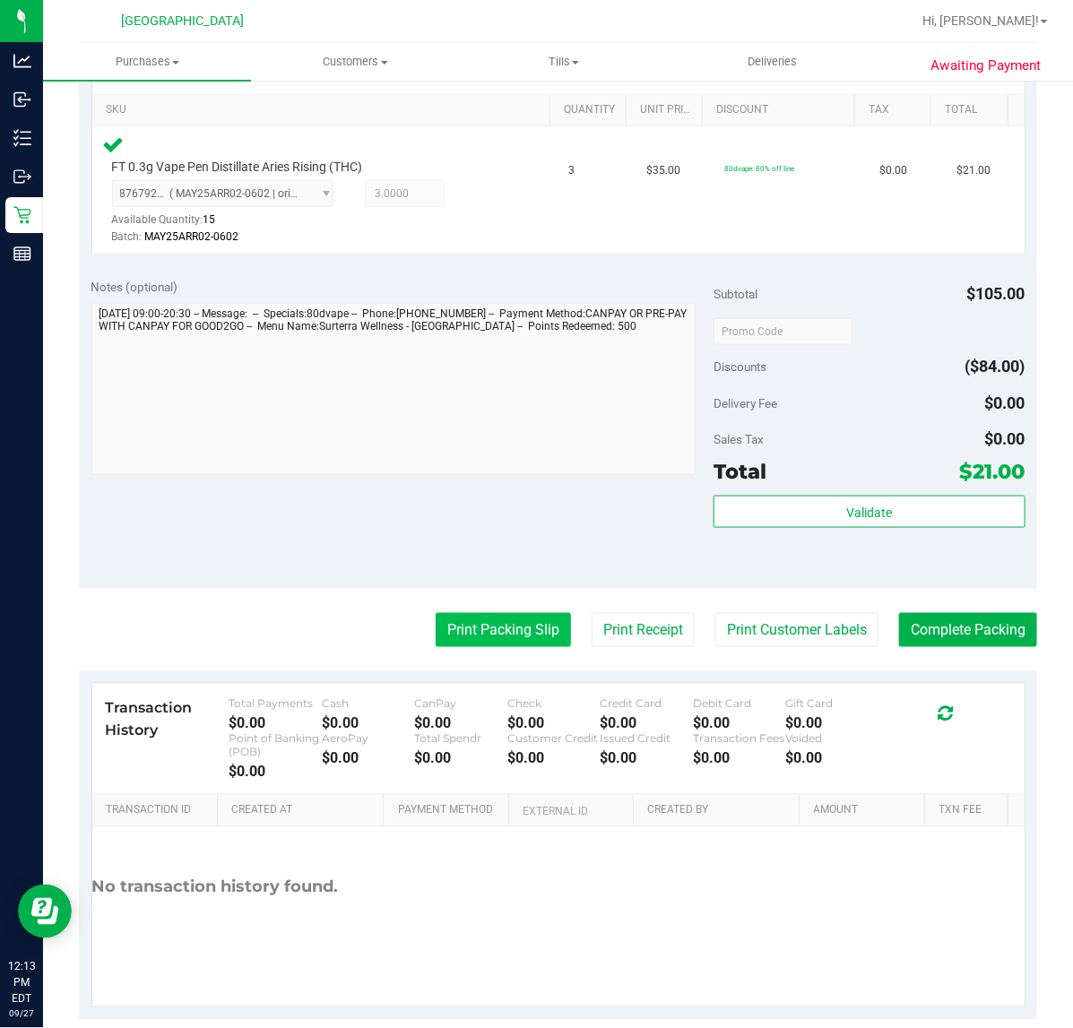
click at [511, 633] on button "Print Packing Slip" at bounding box center [503, 630] width 135 height 34
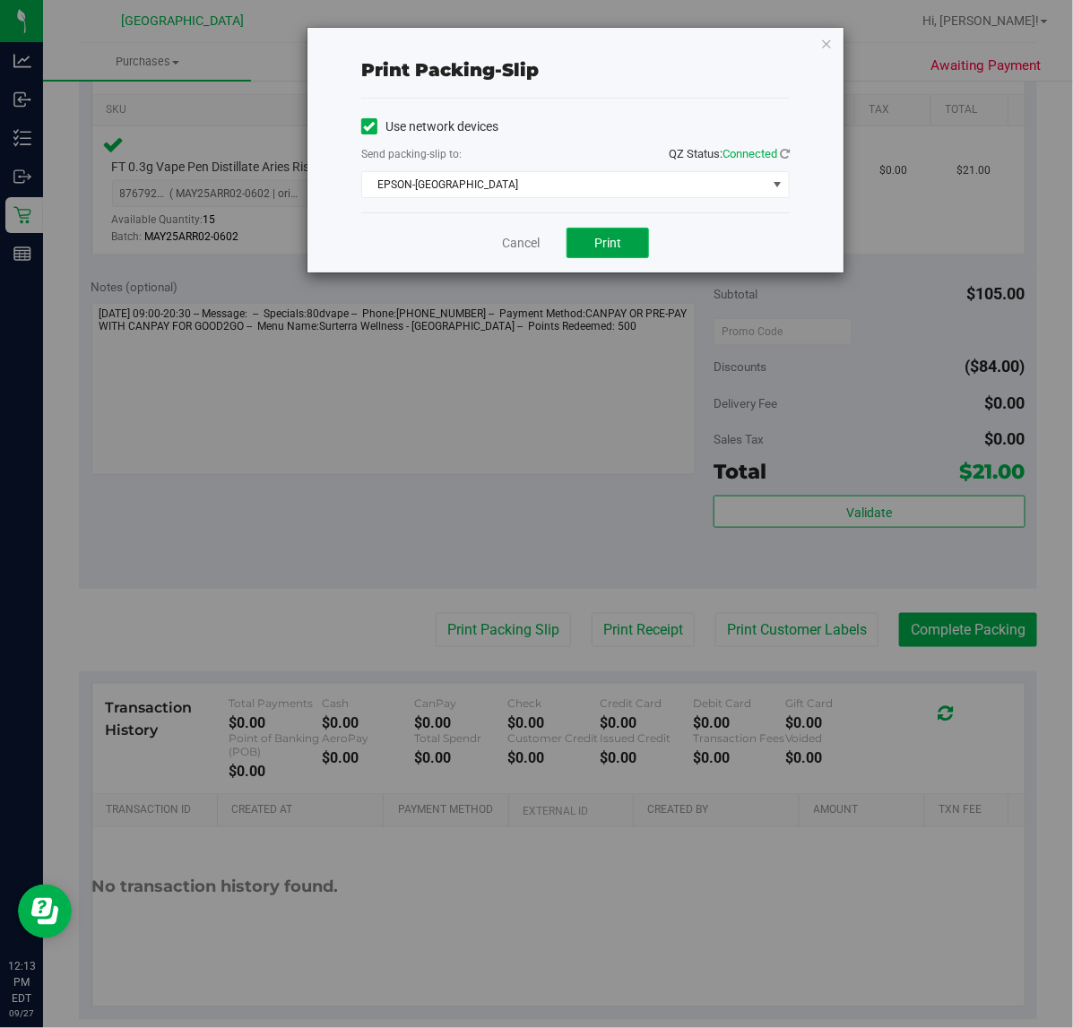
click at [601, 233] on button "Print" at bounding box center [607, 243] width 82 height 30
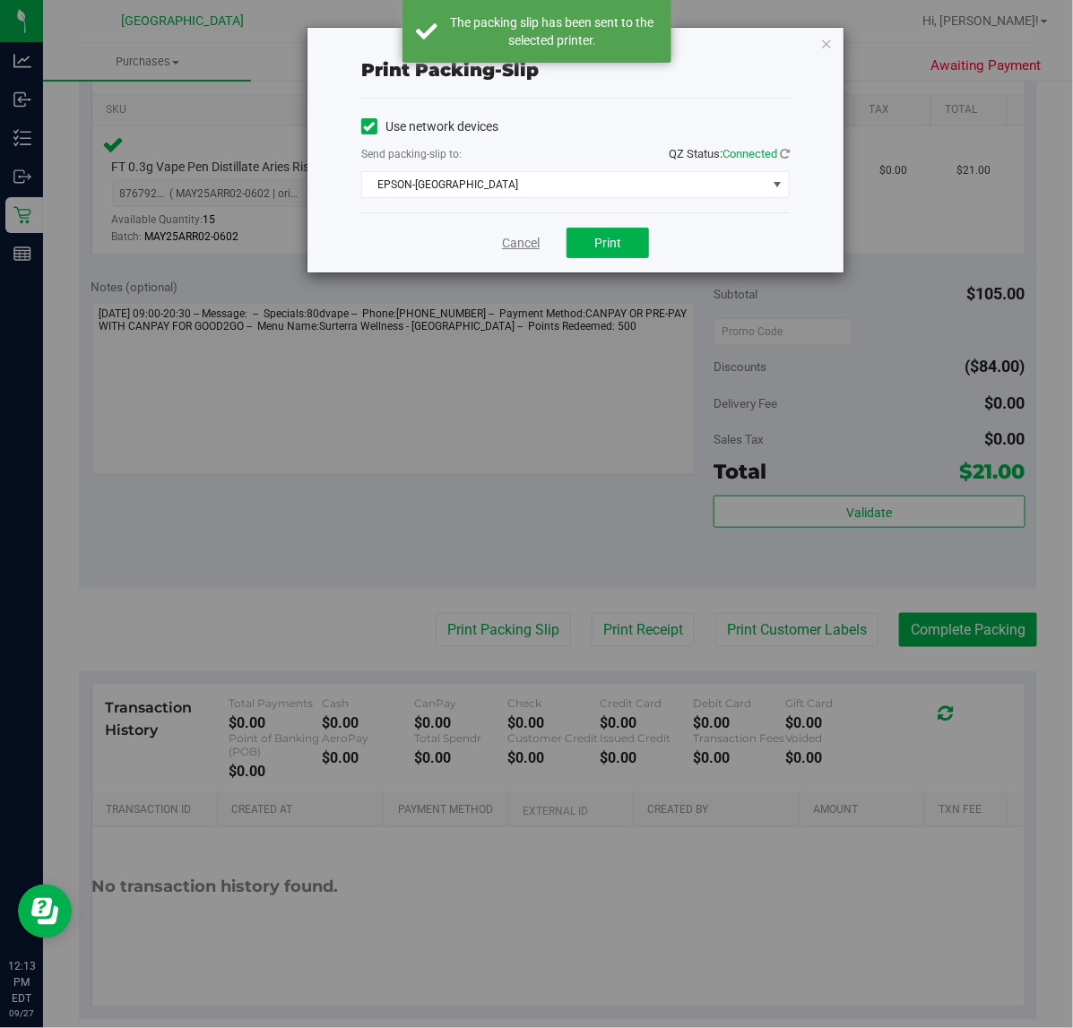
click at [538, 244] on link "Cancel" at bounding box center [521, 243] width 38 height 19
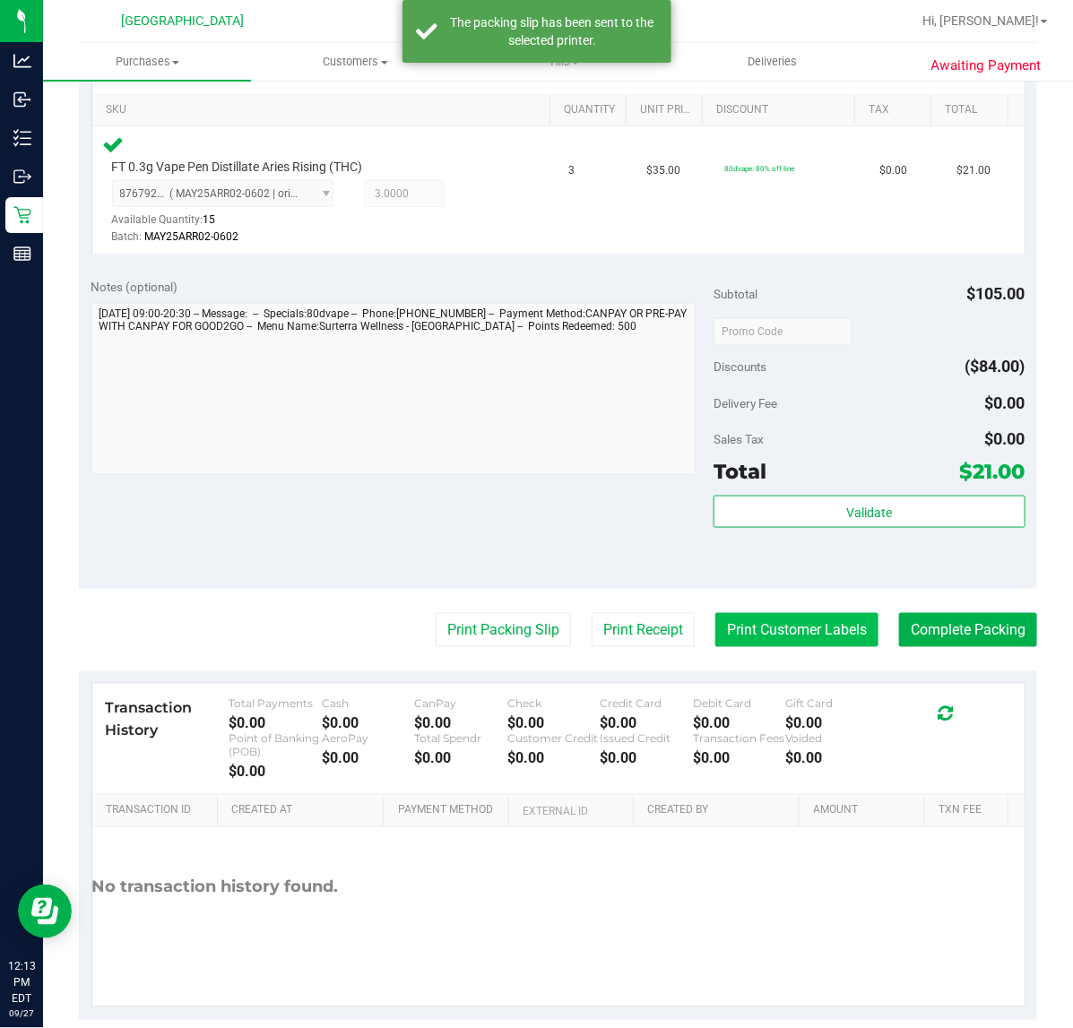
click at [776, 616] on button "Print Customer Labels" at bounding box center [796, 630] width 163 height 34
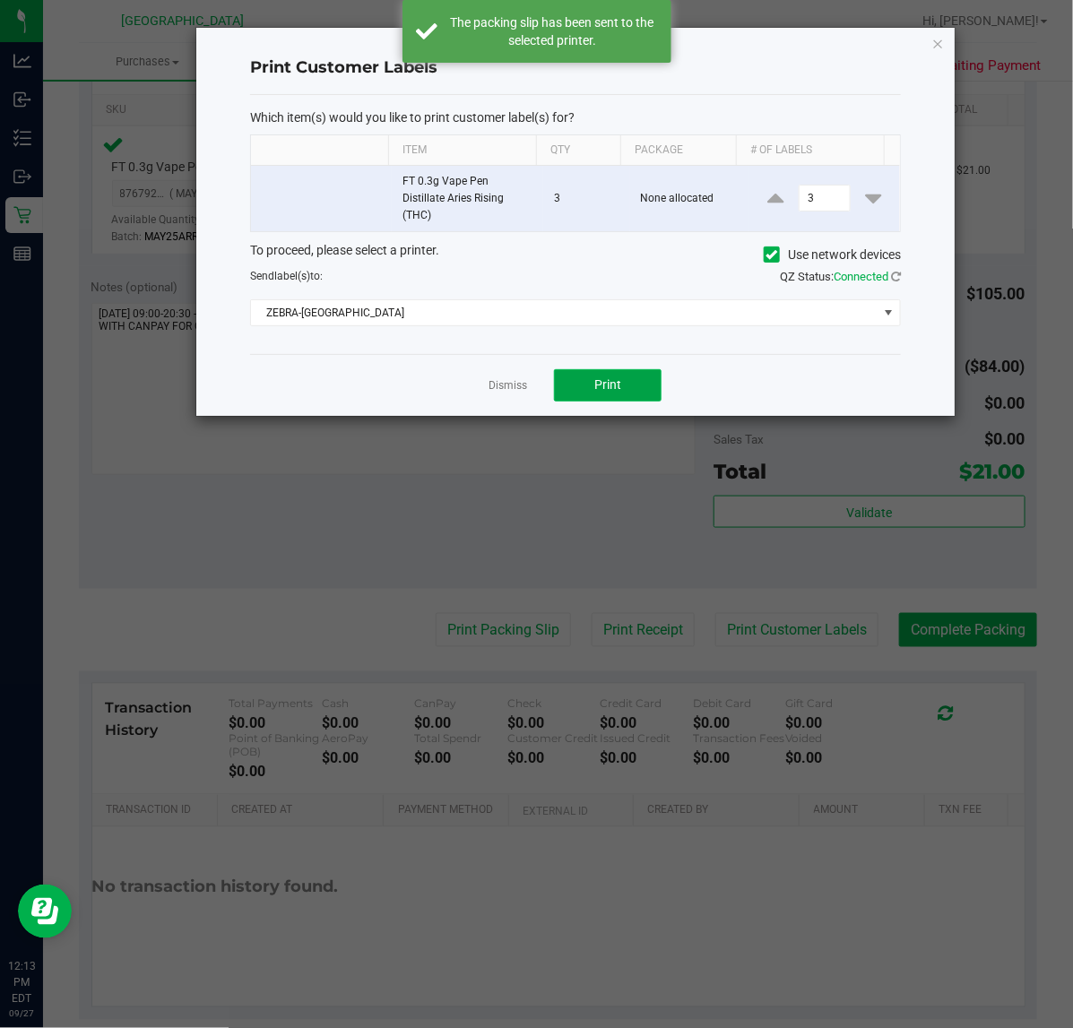
click at [616, 374] on button "Print" at bounding box center [608, 385] width 108 height 32
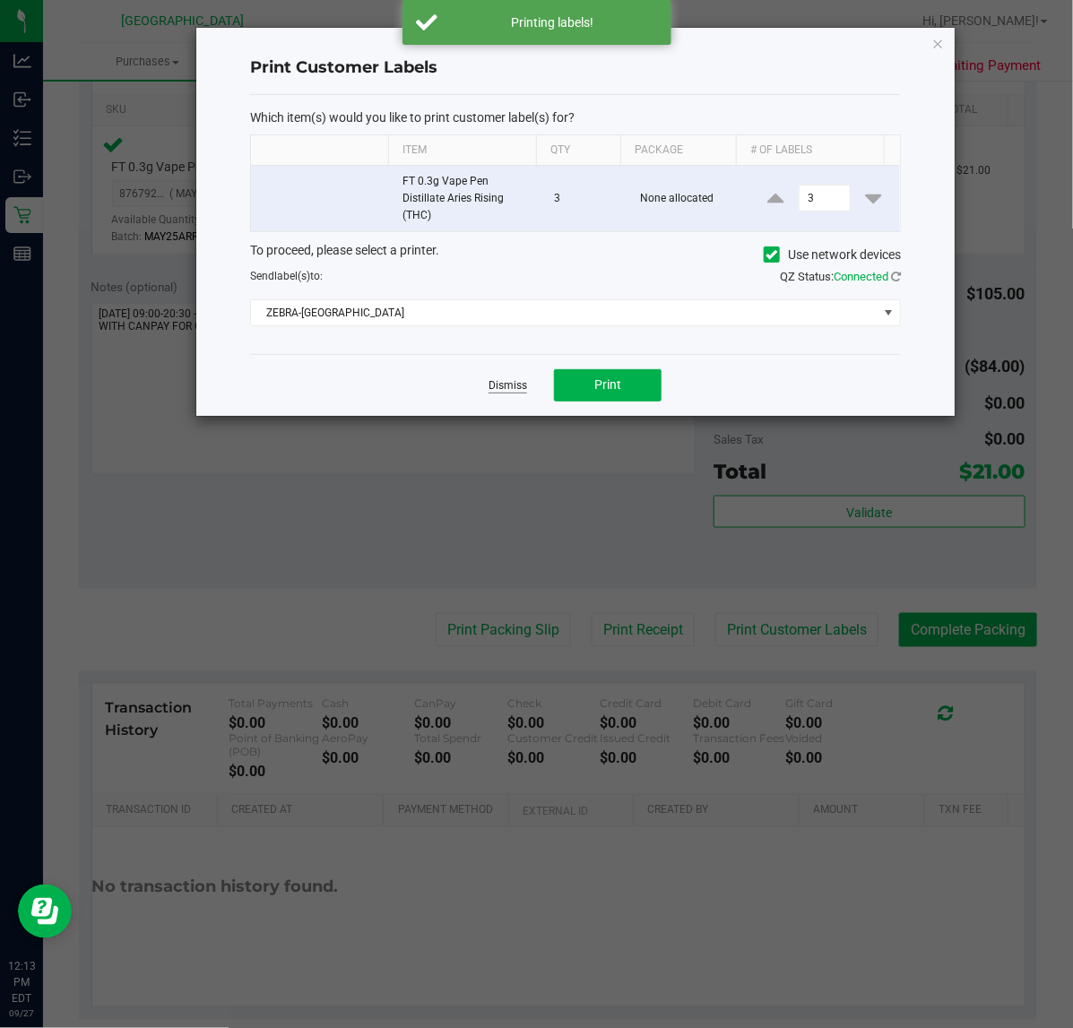
click at [509, 388] on link "Dismiss" at bounding box center [508, 385] width 39 height 15
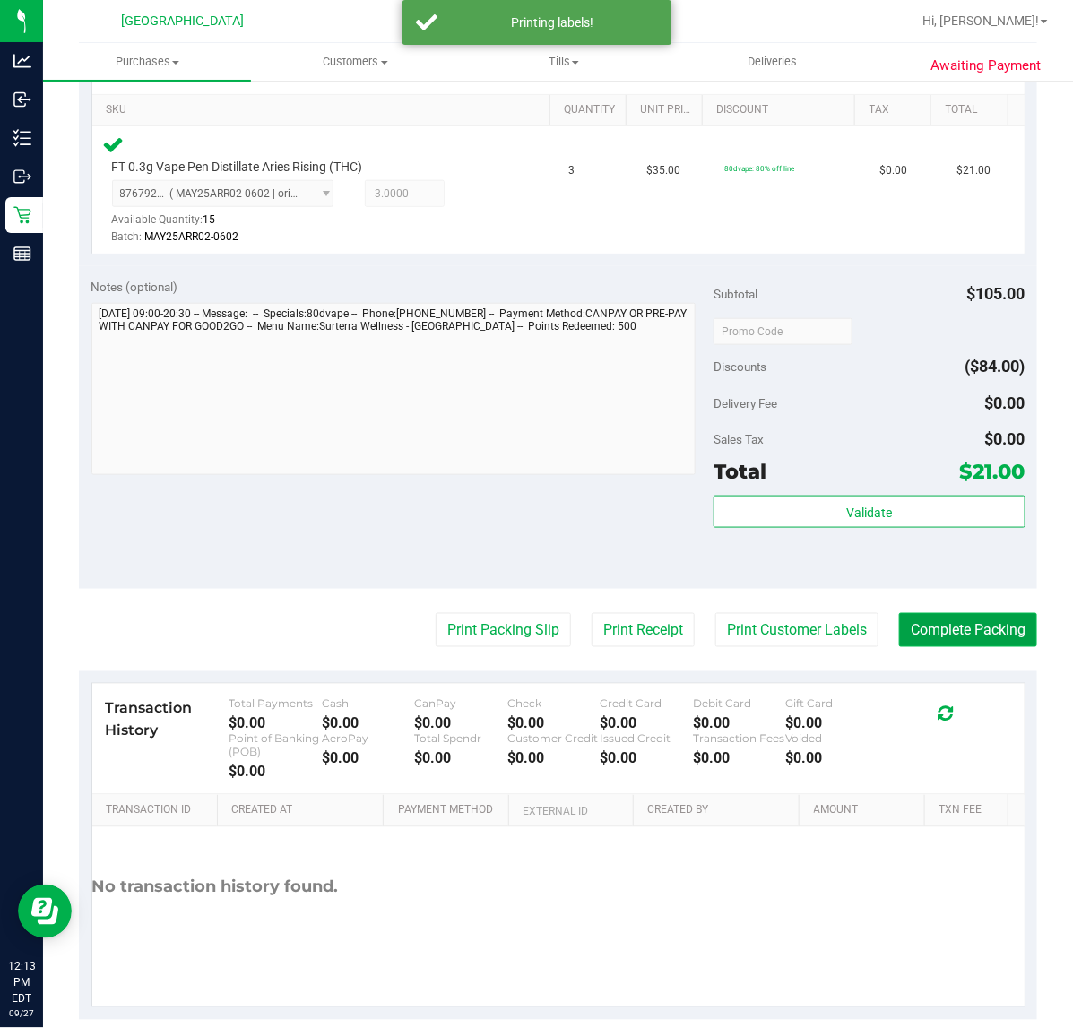
click at [971, 630] on button "Complete Packing" at bounding box center [968, 630] width 138 height 34
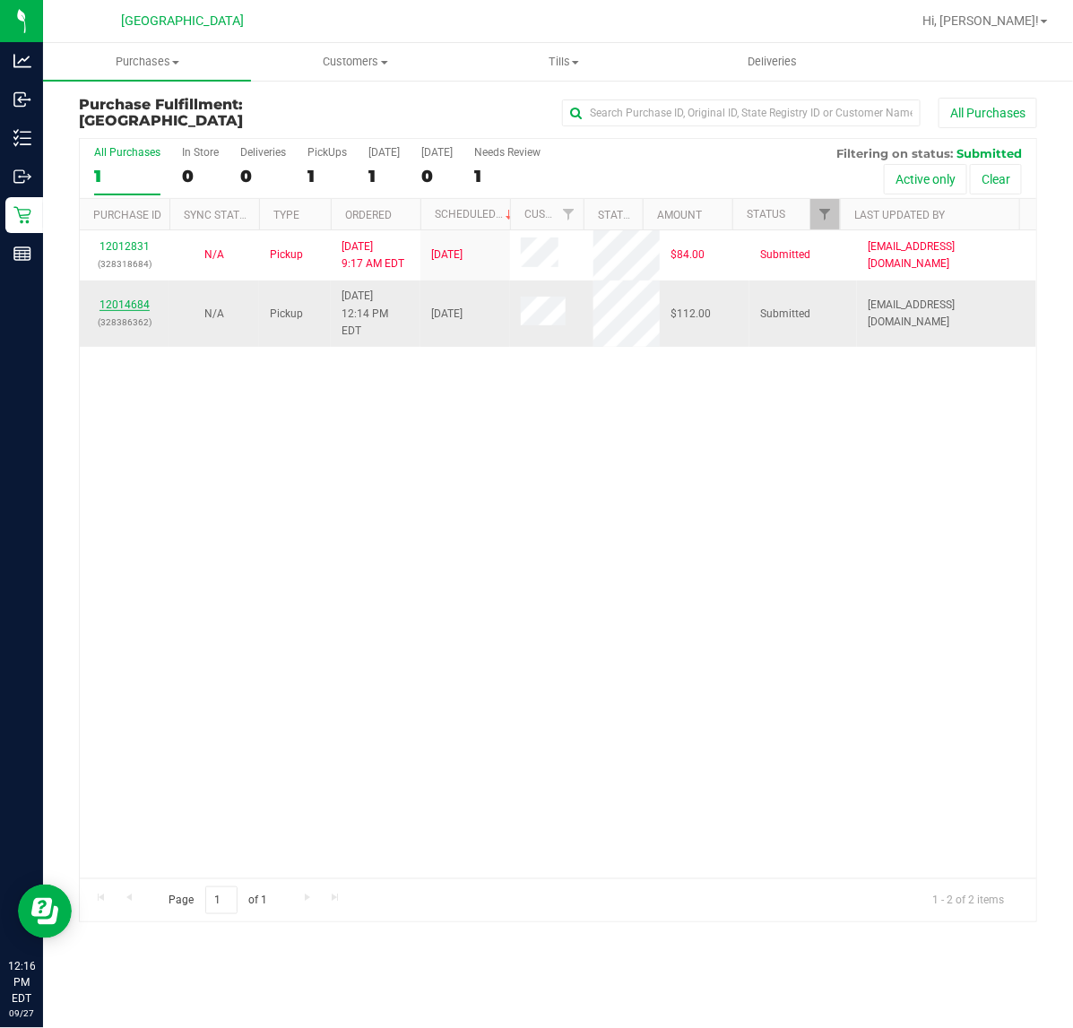
click at [131, 298] on link "12014684" at bounding box center [124, 304] width 50 height 13
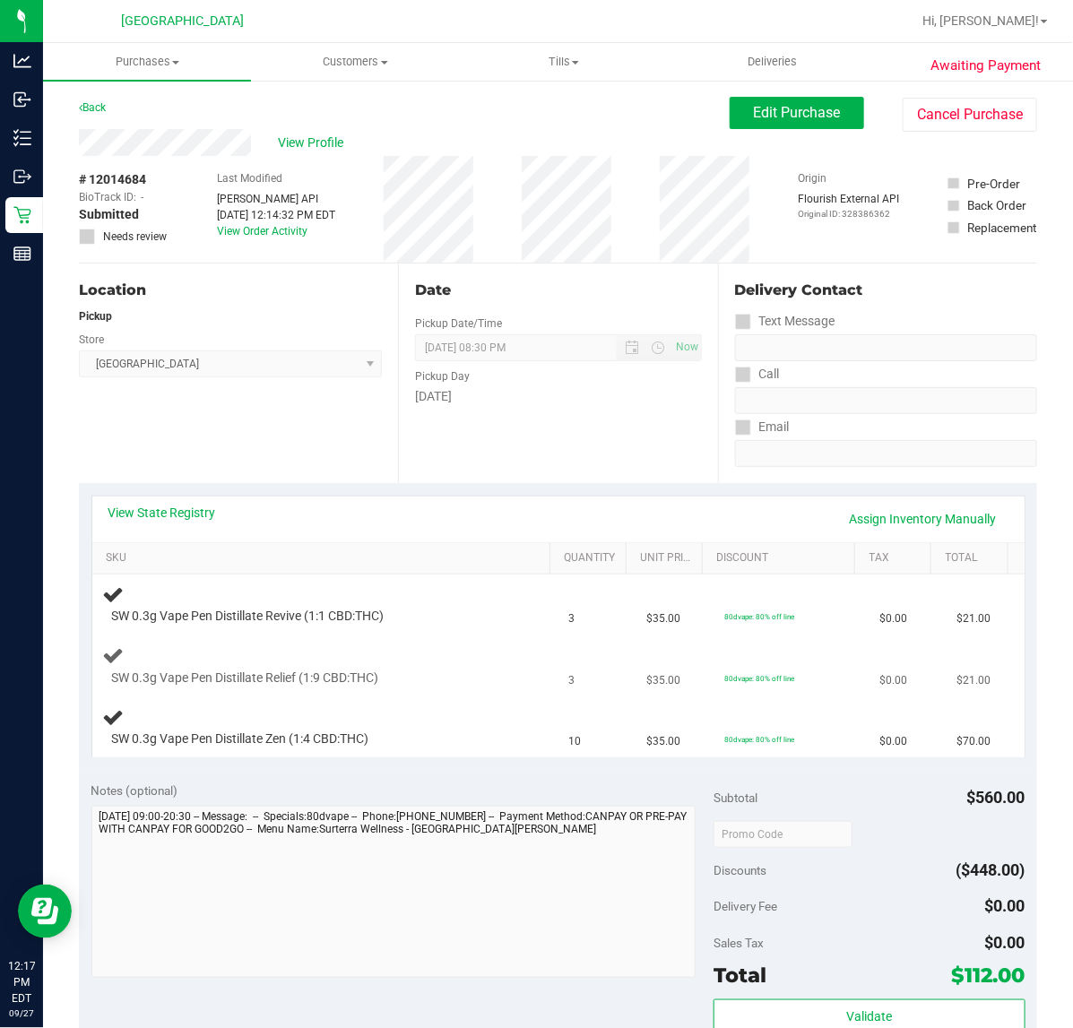
click at [504, 686] on div "SW 0.3g Vape Pen Distillate Relief (1:9 CBD:THC)" at bounding box center [325, 665] width 445 height 42
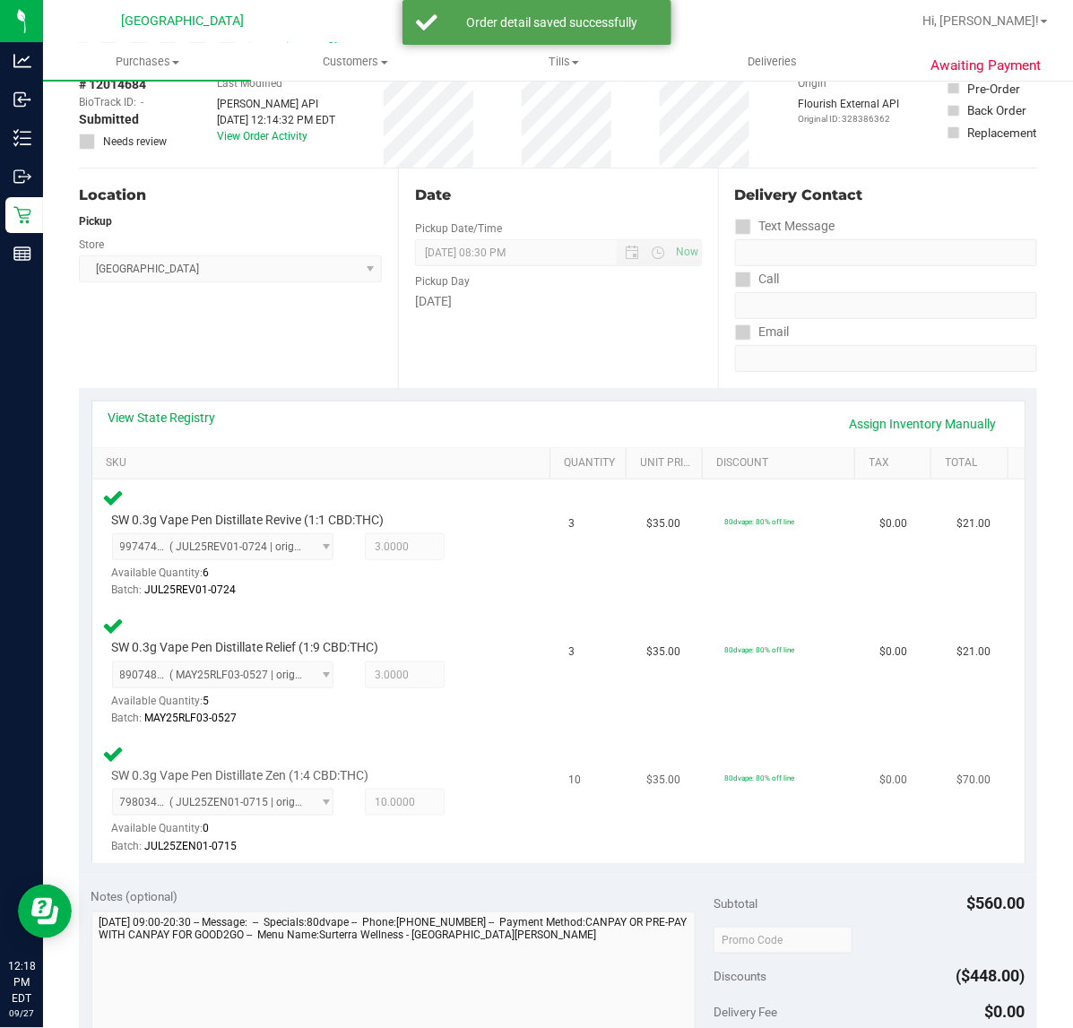
scroll to position [224, 0]
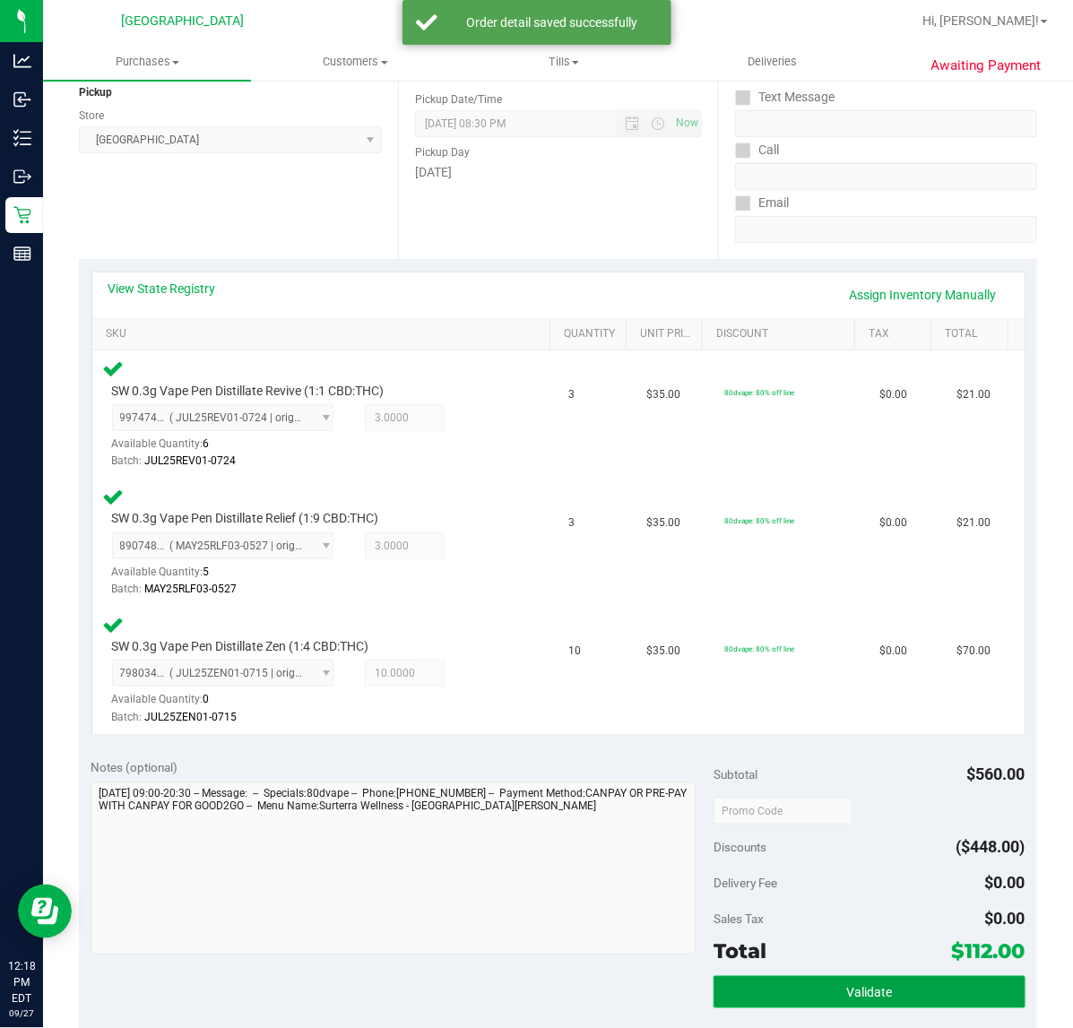
click at [938, 987] on button "Validate" at bounding box center [868, 992] width 311 height 32
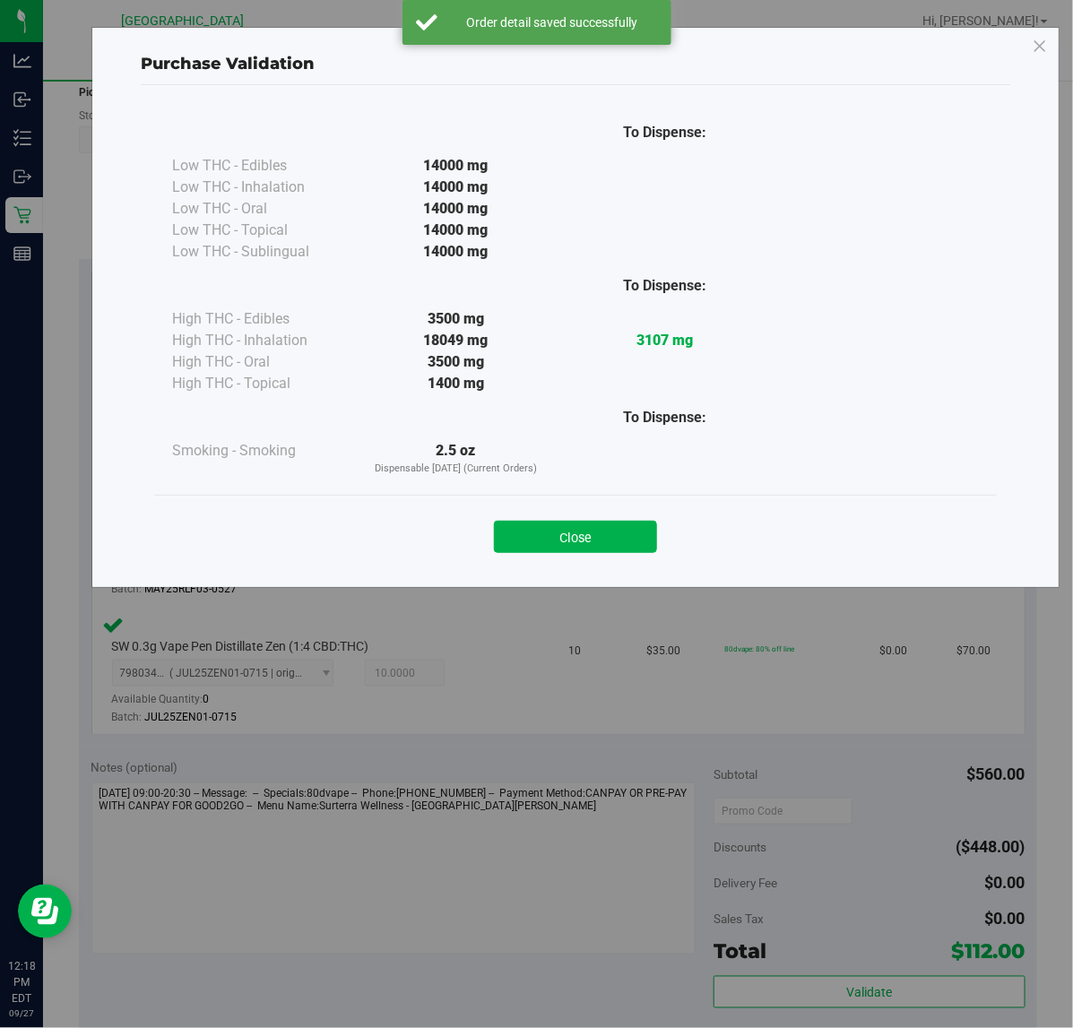
click at [630, 518] on div "Close" at bounding box center [576, 531] width 816 height 45
click at [629, 524] on button "Close" at bounding box center [575, 537] width 163 height 32
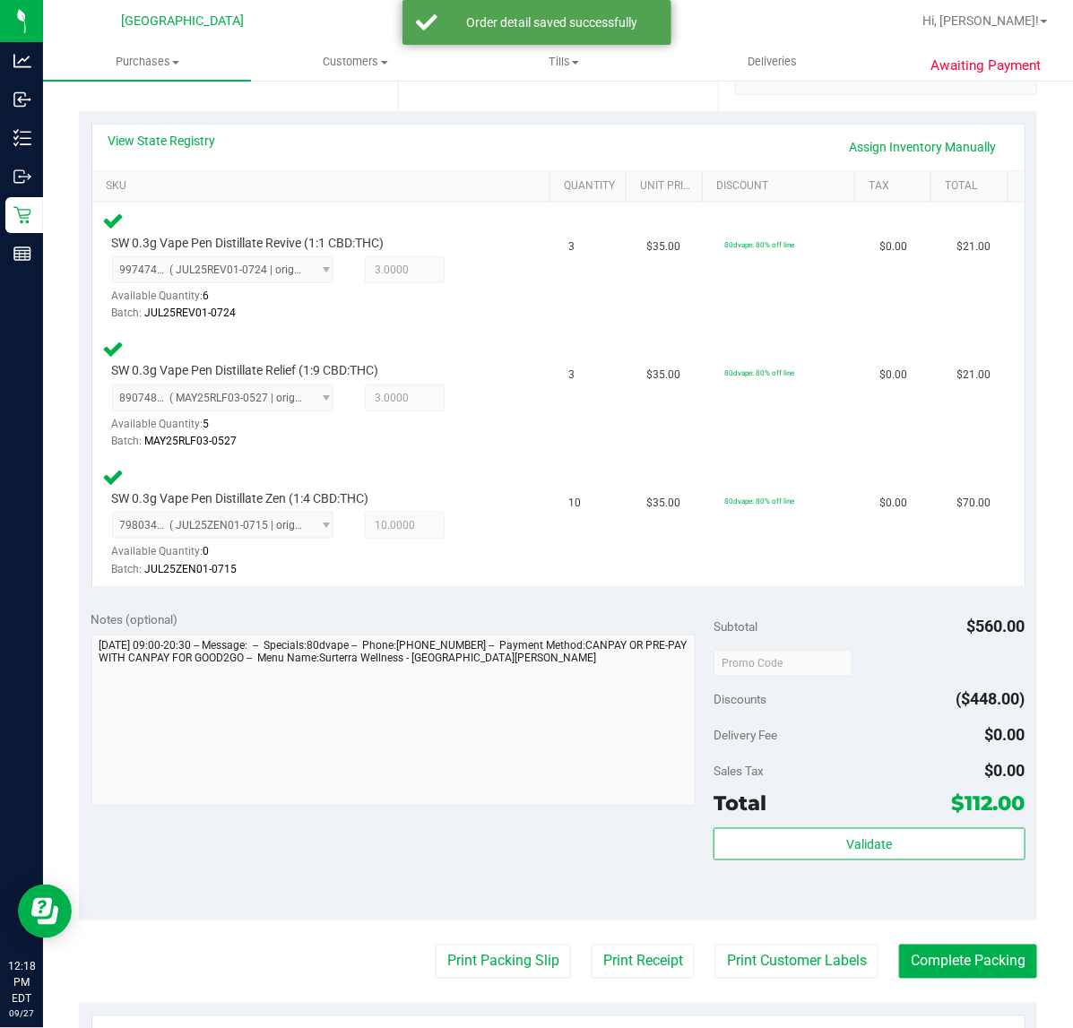
scroll to position [560, 0]
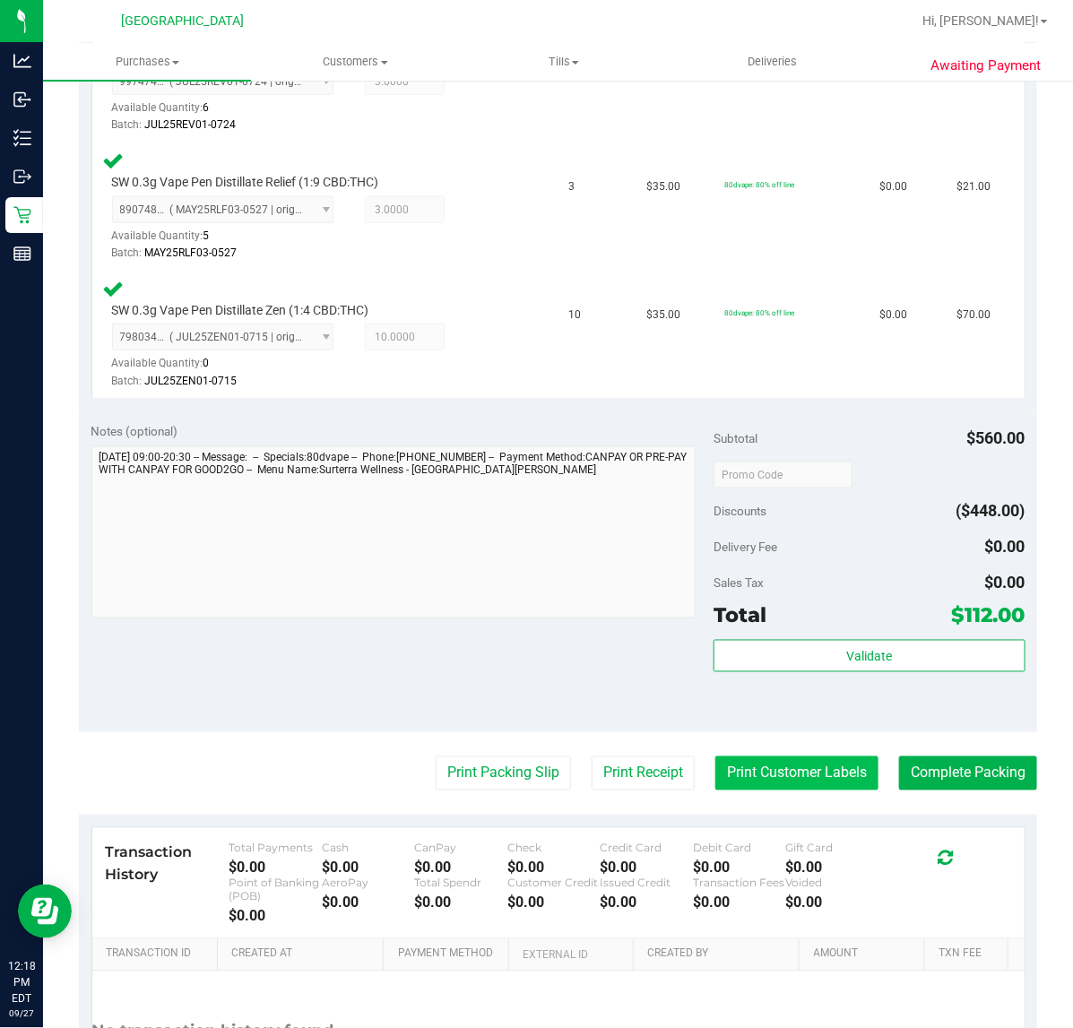
click at [818, 775] on button "Print Customer Labels" at bounding box center [796, 774] width 163 height 34
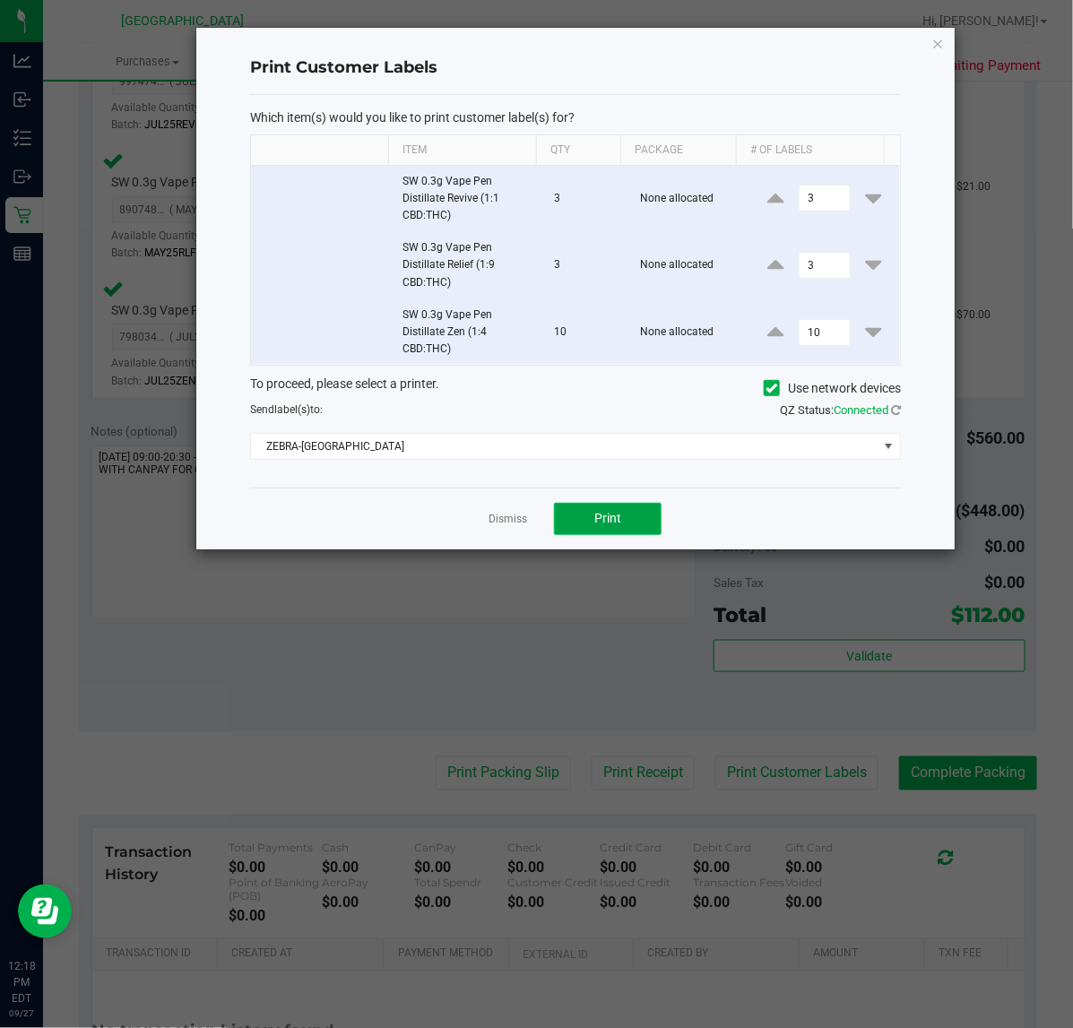
click at [636, 515] on button "Print" at bounding box center [608, 519] width 108 height 32
click at [512, 522] on link "Dismiss" at bounding box center [508, 519] width 39 height 15
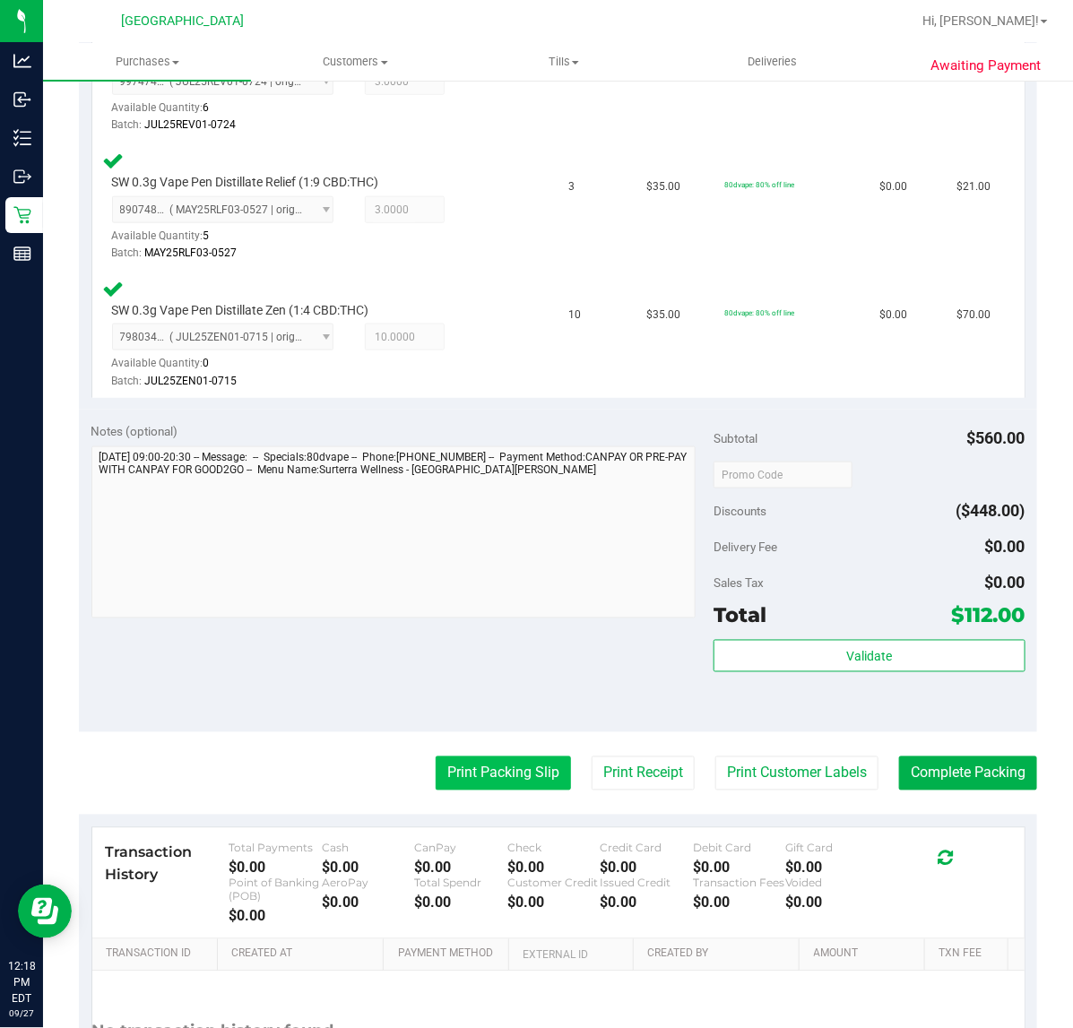
click at [499, 772] on button "Print Packing Slip" at bounding box center [503, 774] width 135 height 34
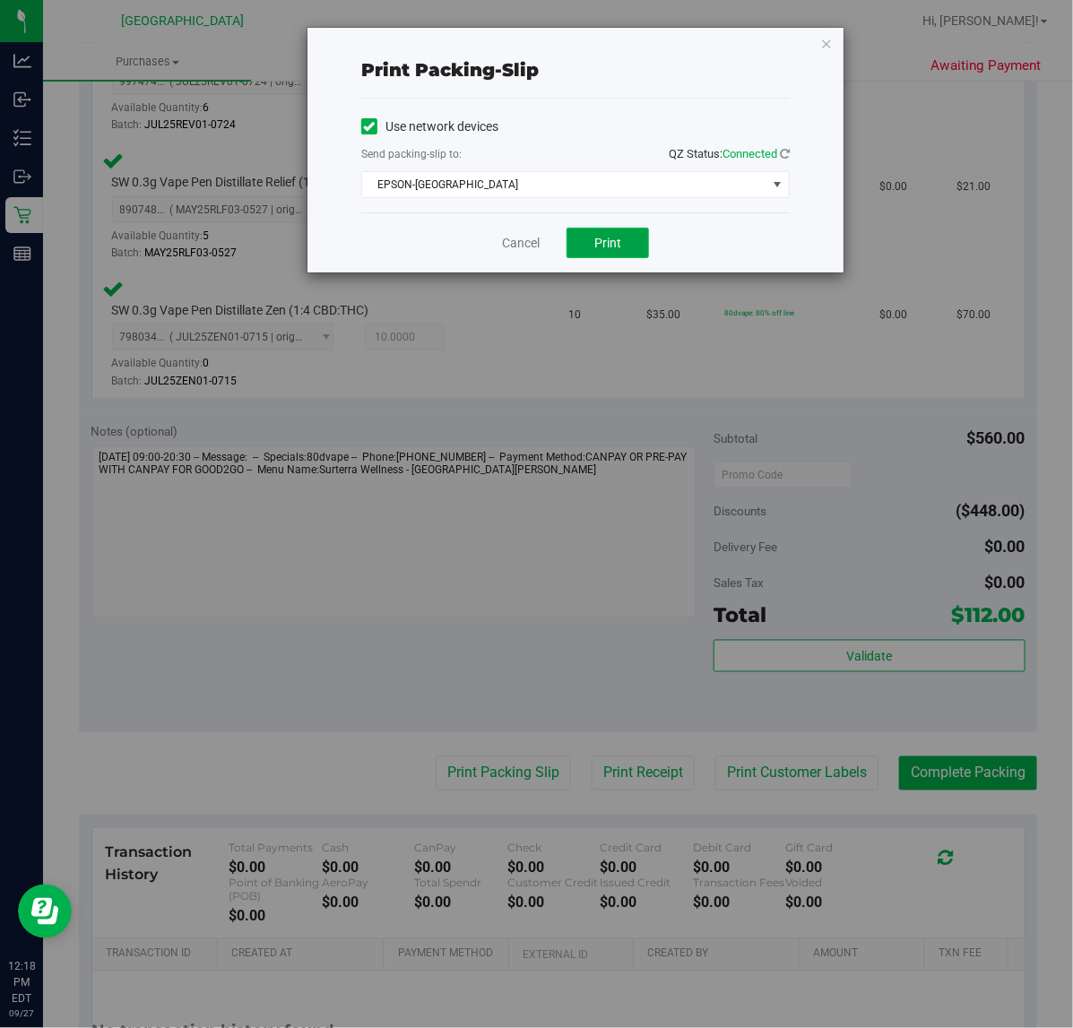
click at [584, 242] on button "Print" at bounding box center [607, 243] width 82 height 30
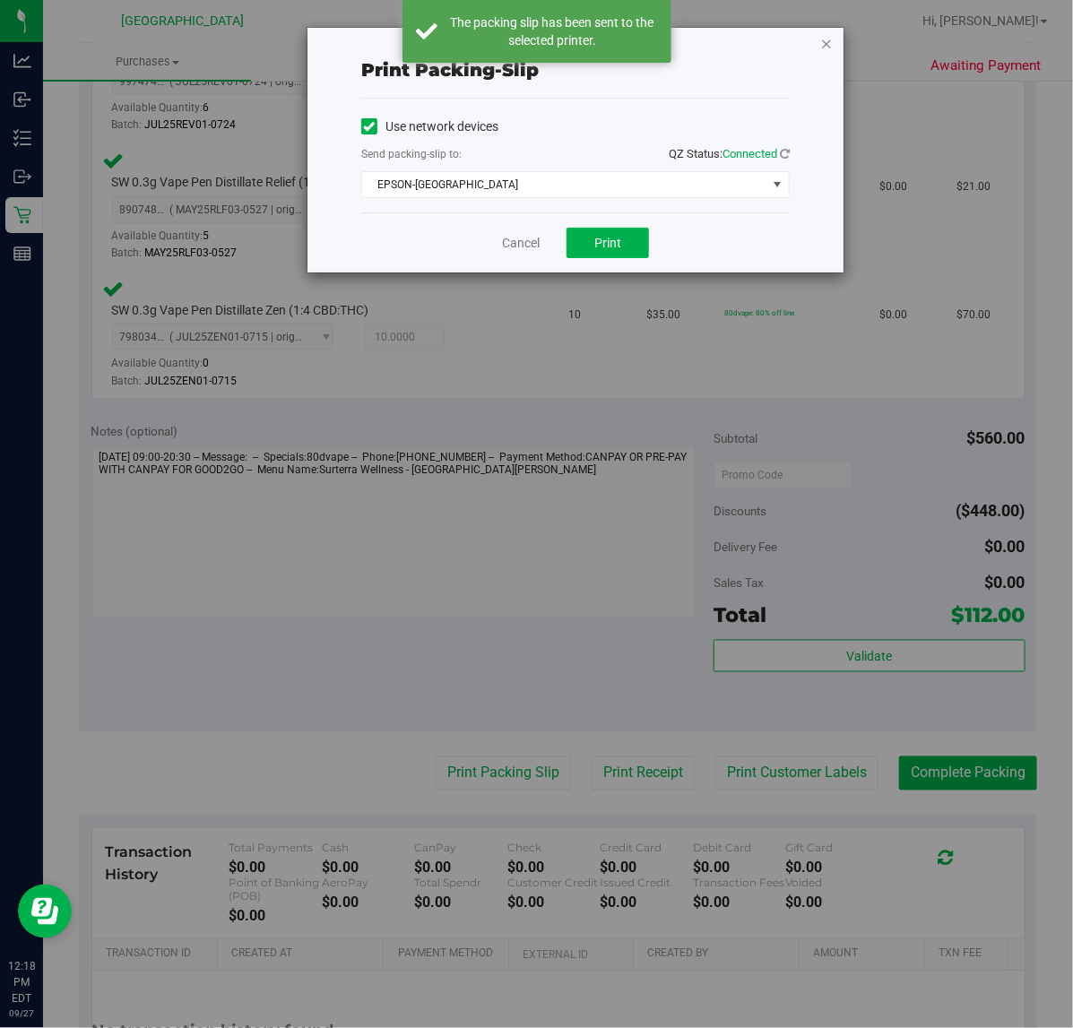
click at [826, 40] on icon "button" at bounding box center [826, 43] width 13 height 22
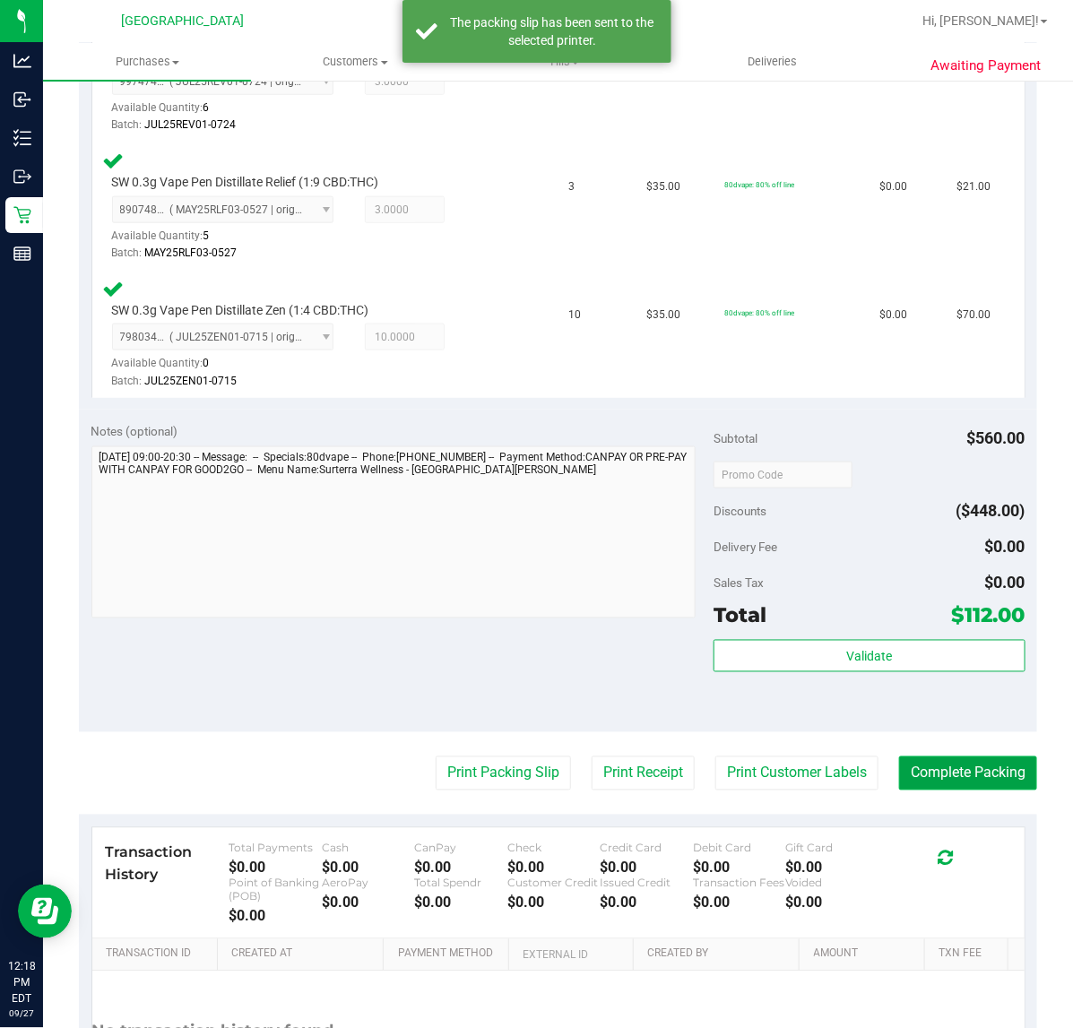
click at [924, 776] on button "Complete Packing" at bounding box center [968, 774] width 138 height 34
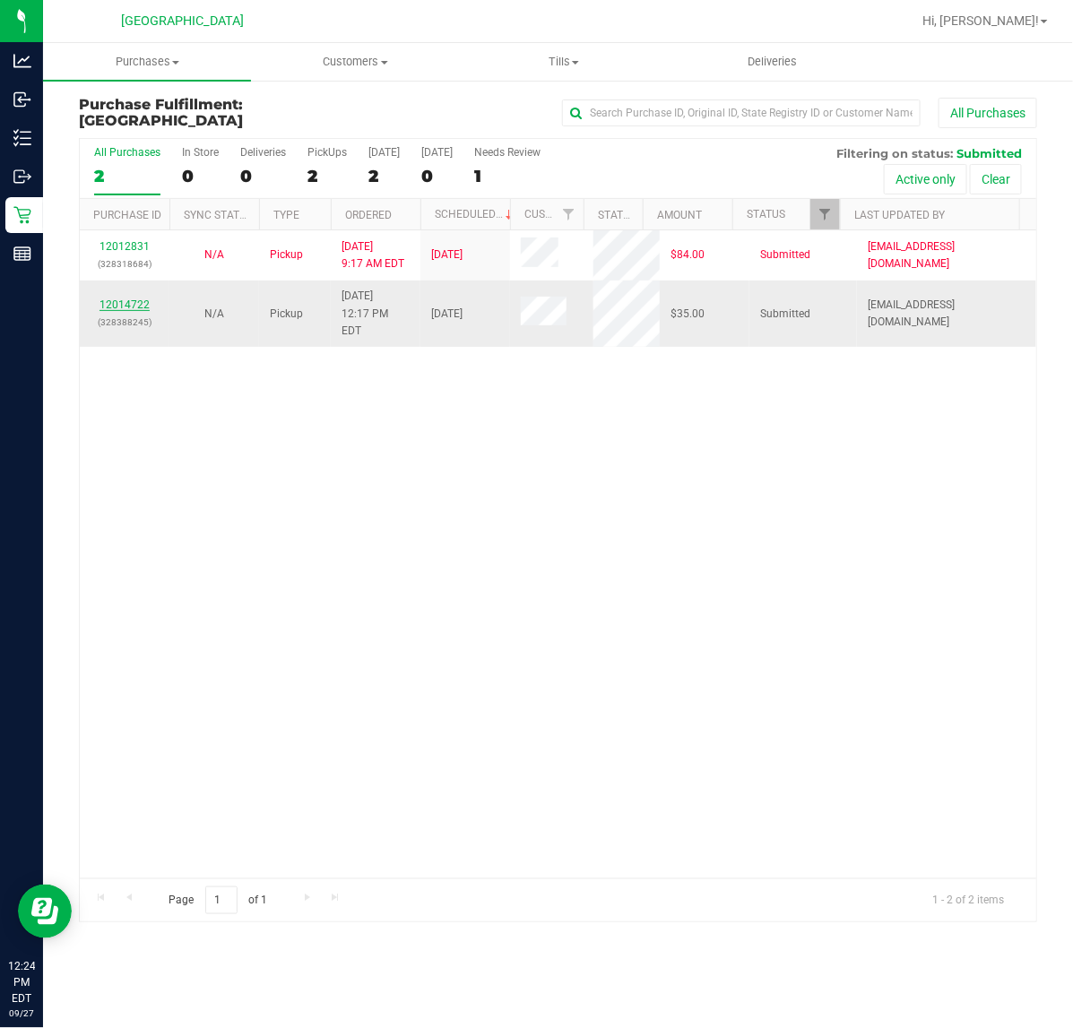
click at [127, 298] on link "12014722" at bounding box center [124, 304] width 50 height 13
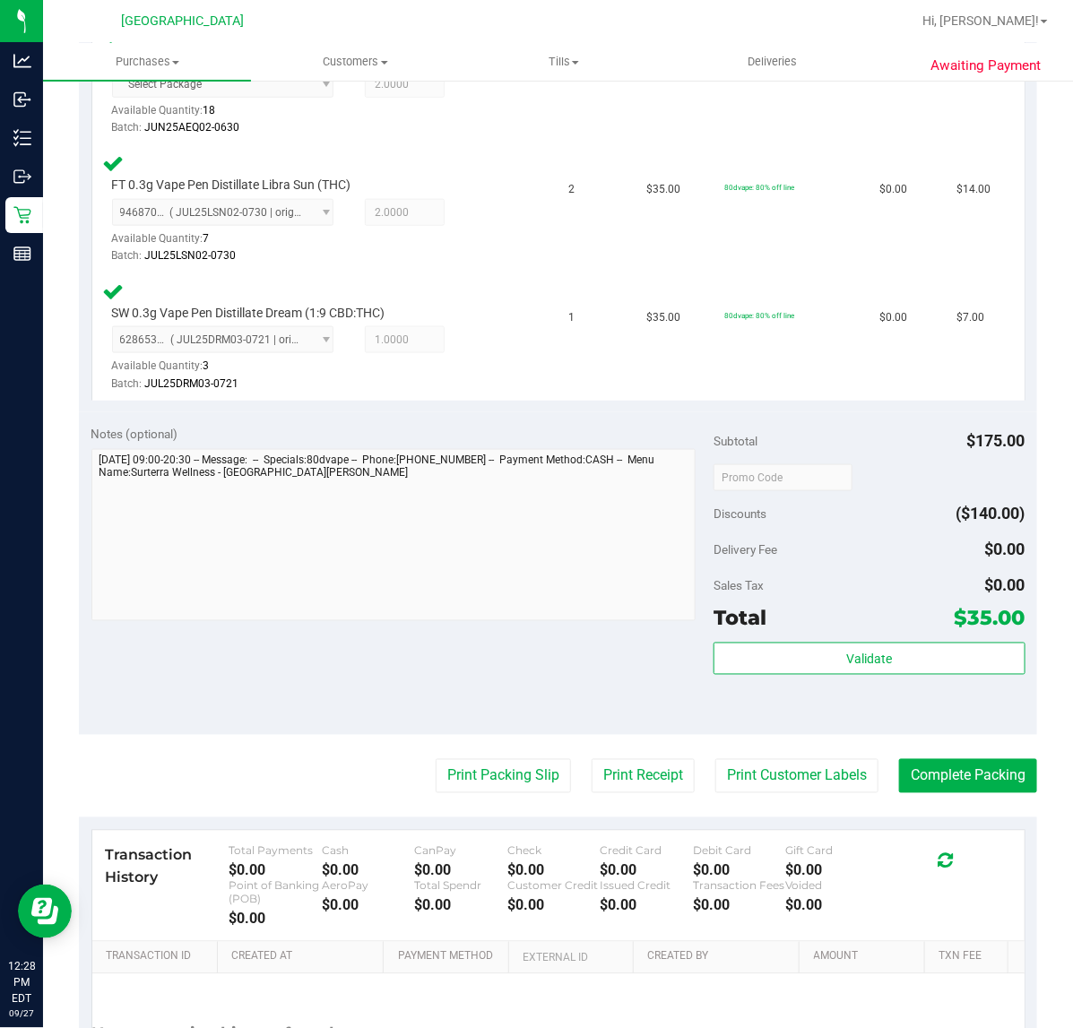
scroll to position [560, 0]
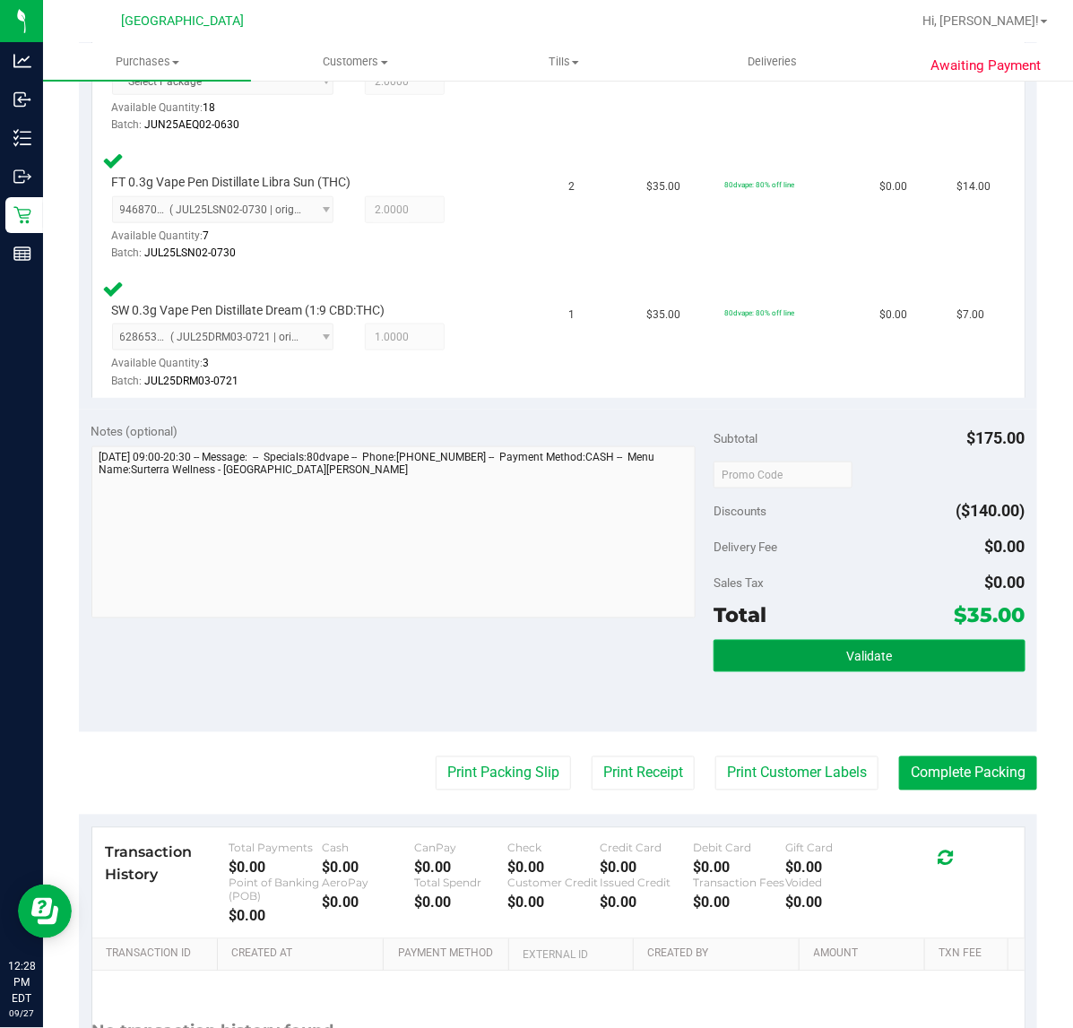
click at [808, 660] on button "Validate" at bounding box center [868, 656] width 311 height 32
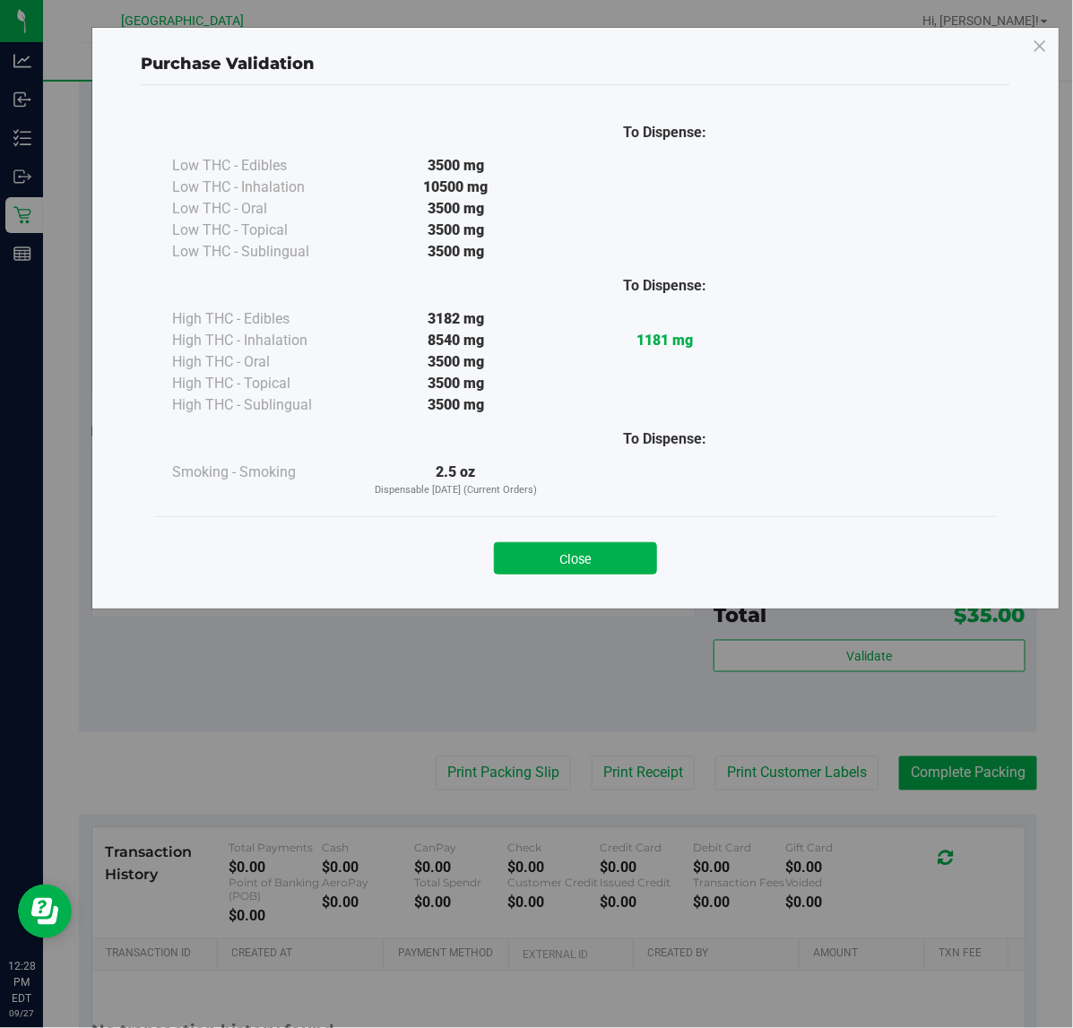
click at [552, 538] on div "Close" at bounding box center [576, 553] width 816 height 45
click at [558, 560] on button "Close" at bounding box center [575, 558] width 163 height 32
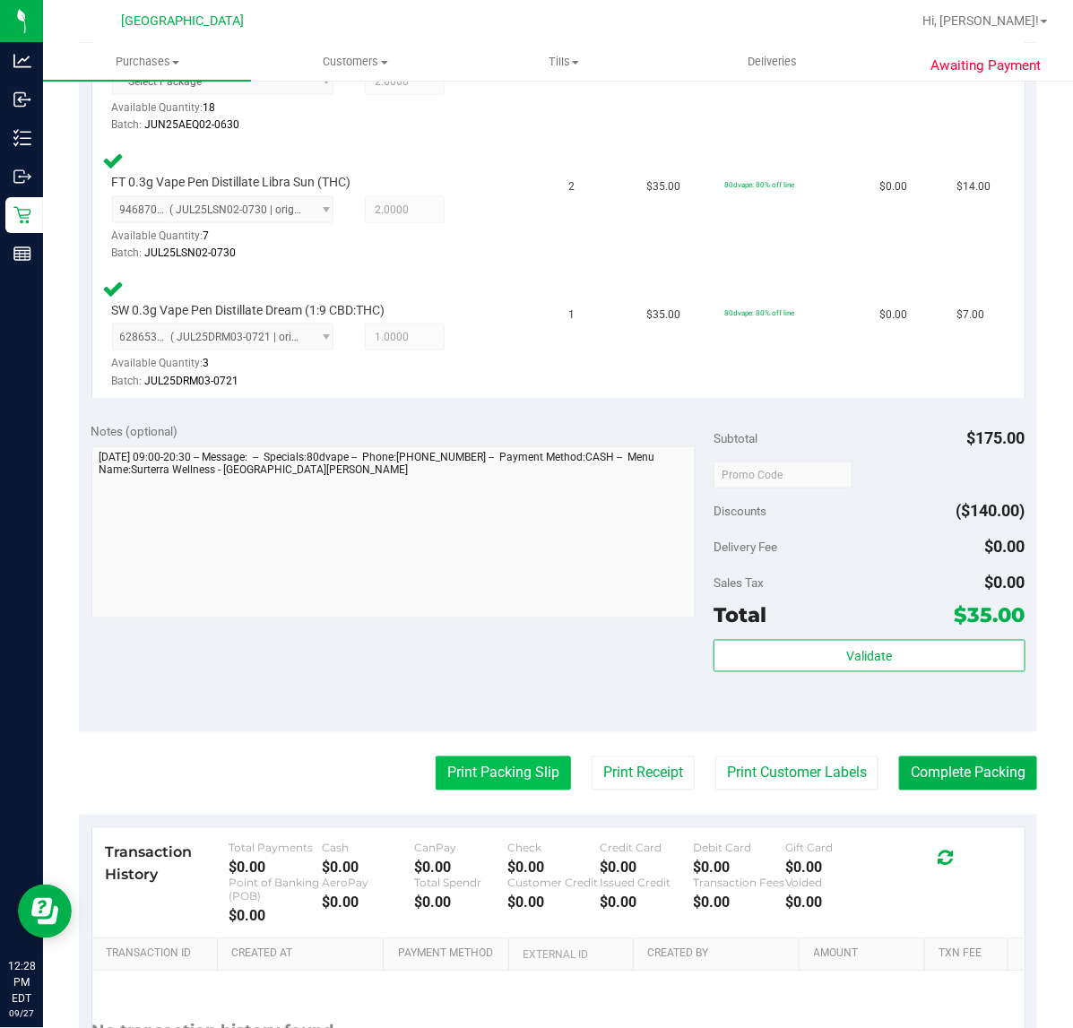
click at [518, 771] on button "Print Packing Slip" at bounding box center [503, 774] width 135 height 34
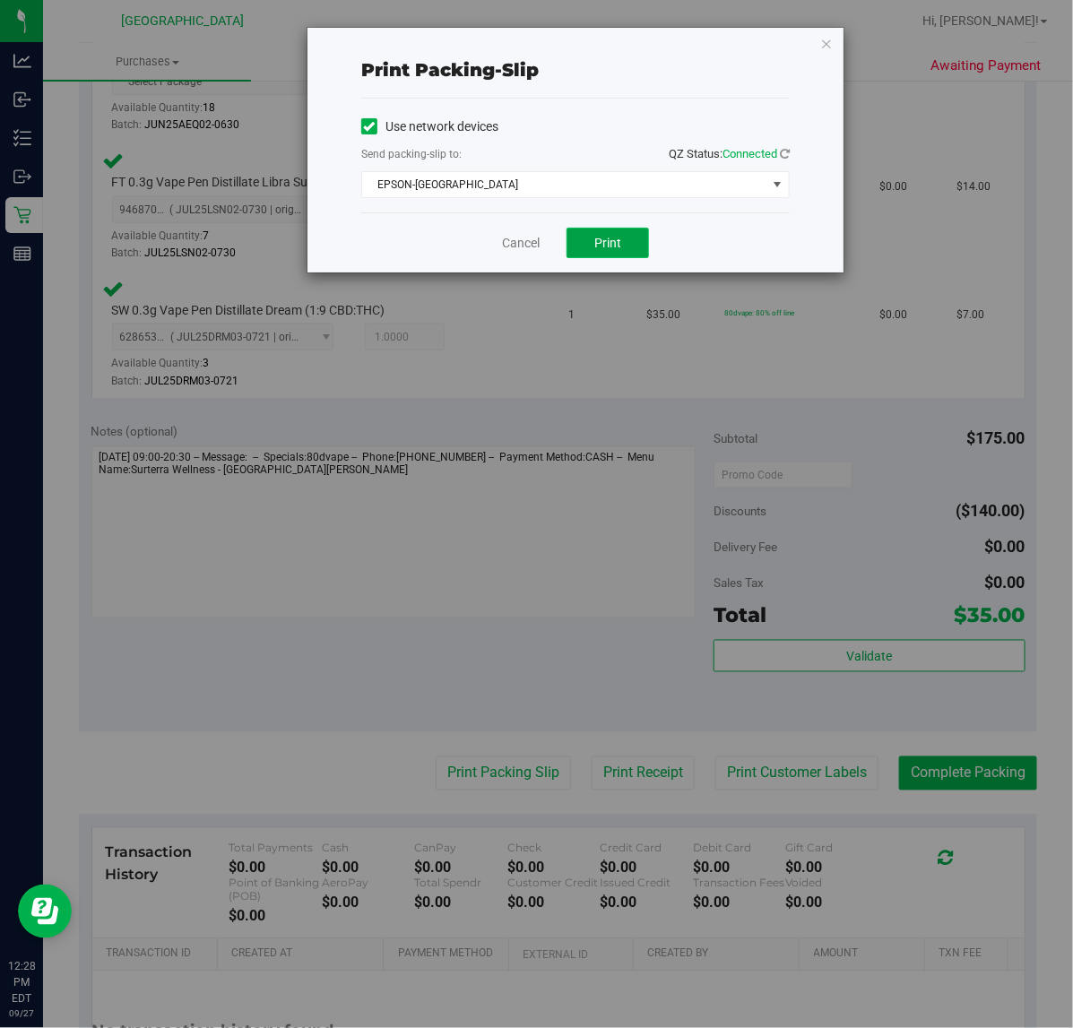
click at [607, 246] on span "Print" at bounding box center [607, 243] width 27 height 14
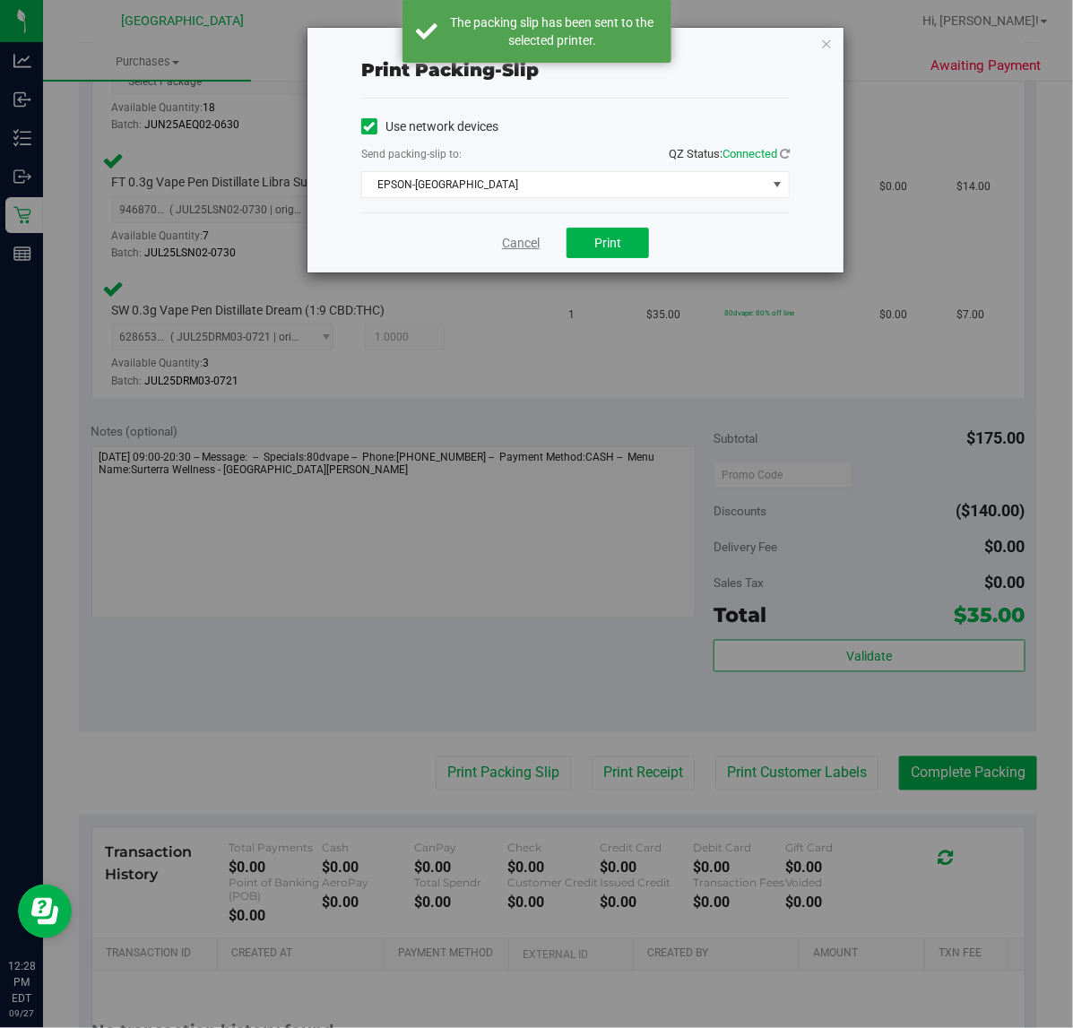
click at [524, 247] on link "Cancel" at bounding box center [521, 243] width 38 height 19
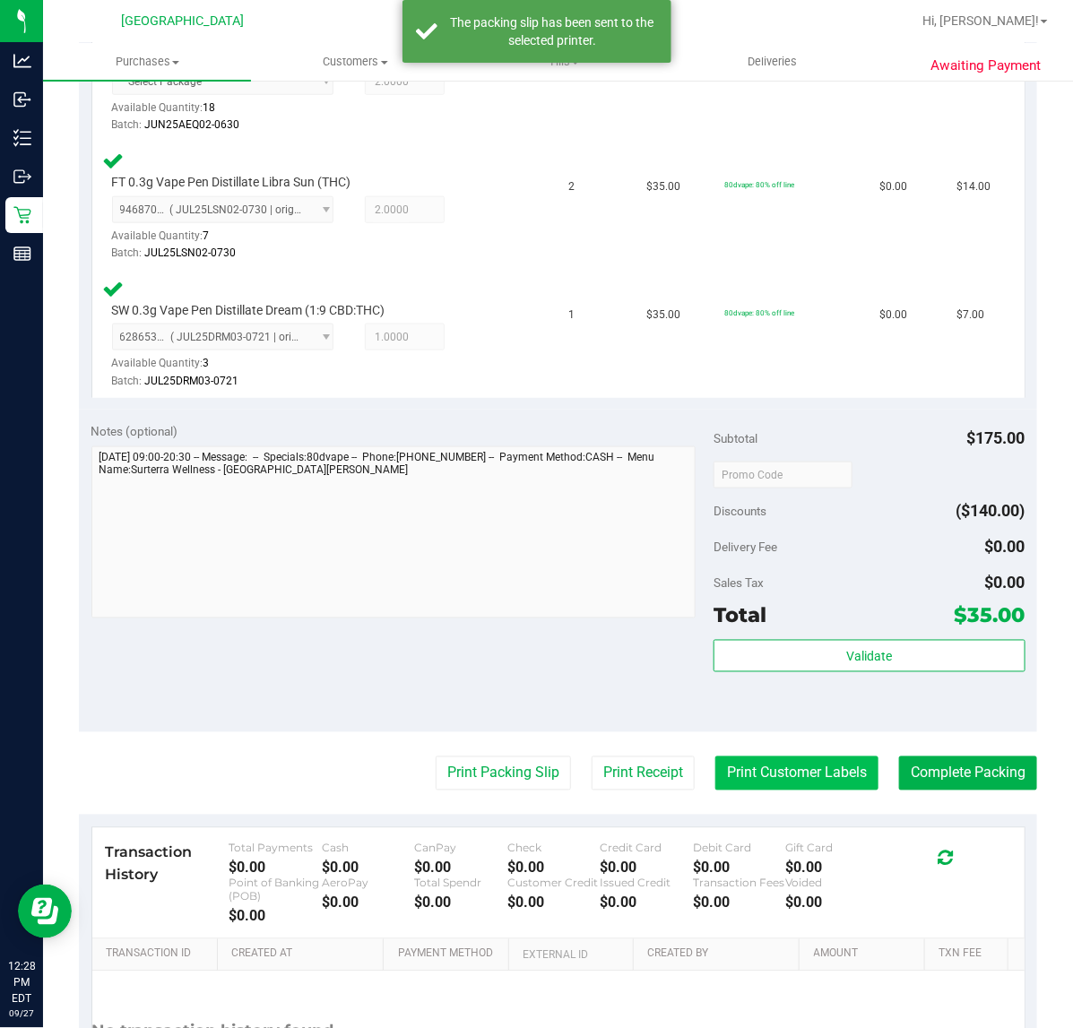
click at [782, 777] on button "Print Customer Labels" at bounding box center [796, 774] width 163 height 34
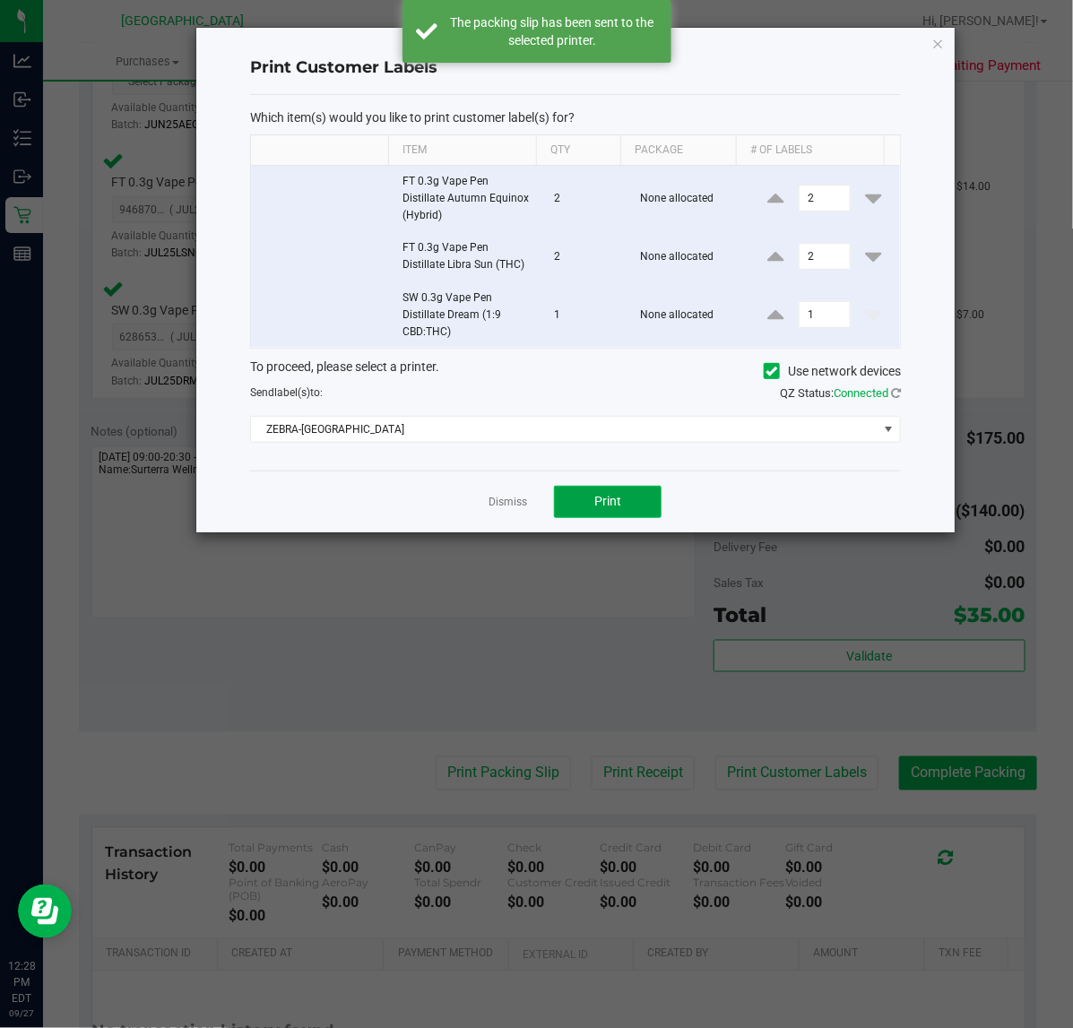
click at [624, 498] on button "Print" at bounding box center [608, 502] width 108 height 32
click at [508, 502] on link "Dismiss" at bounding box center [508, 502] width 39 height 15
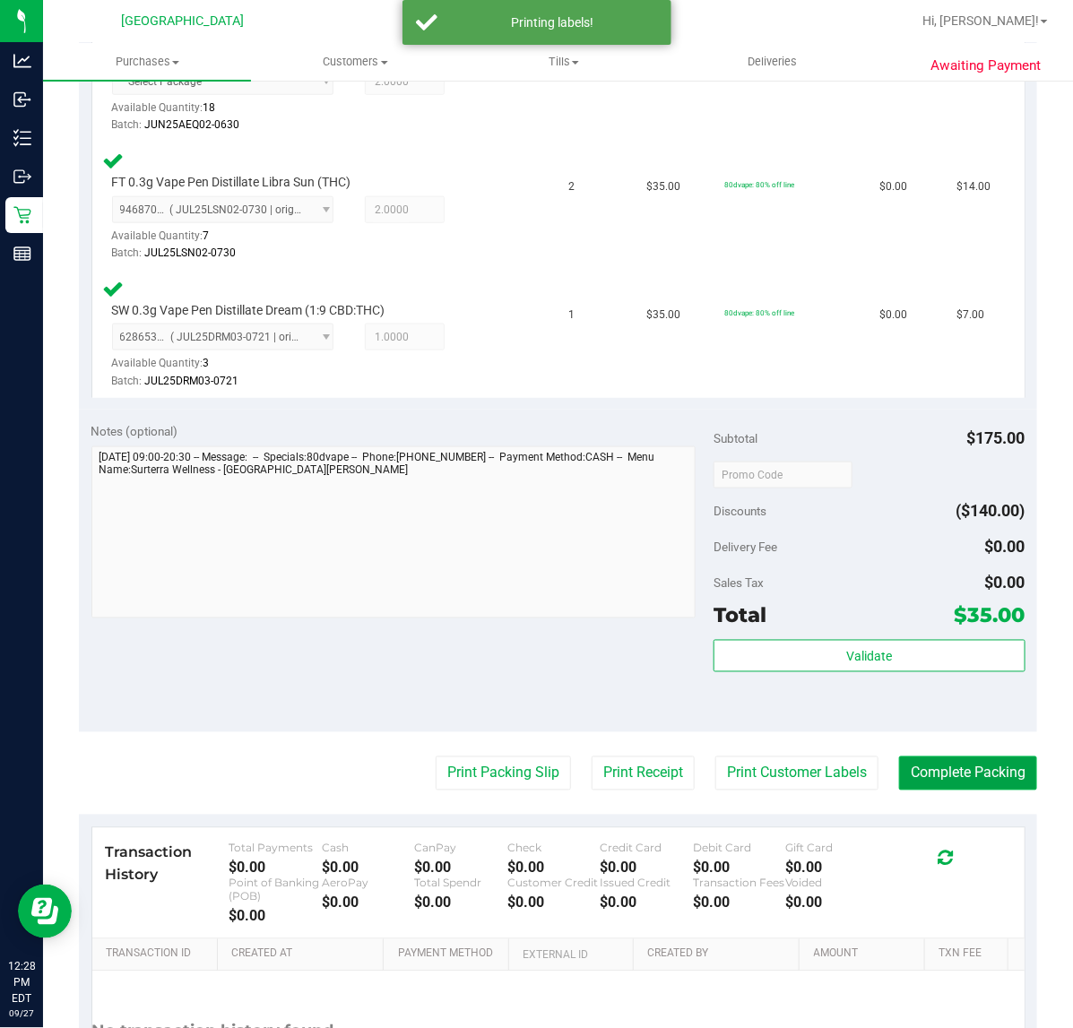
click at [938, 776] on button "Complete Packing" at bounding box center [968, 774] width 138 height 34
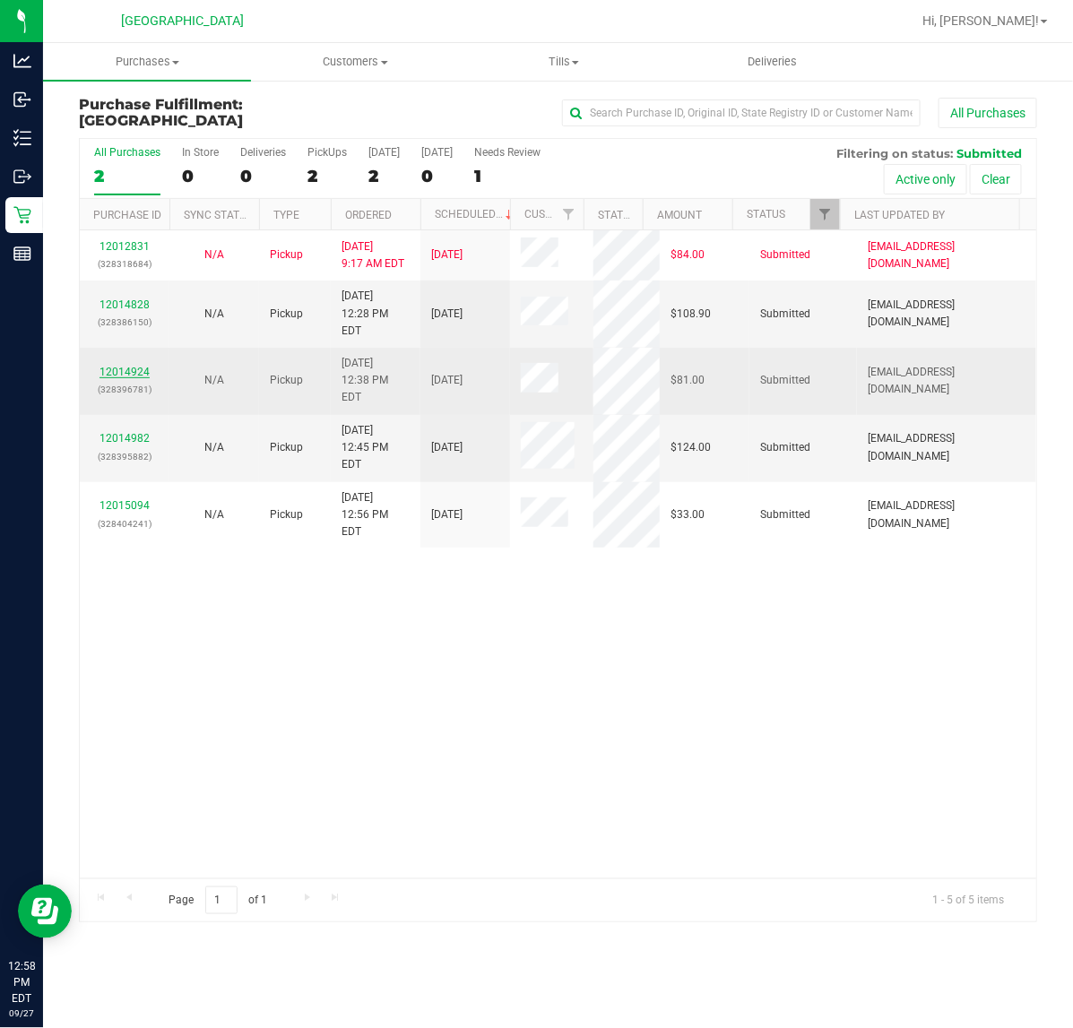
click at [114, 366] on link "12014924" at bounding box center [124, 372] width 50 height 13
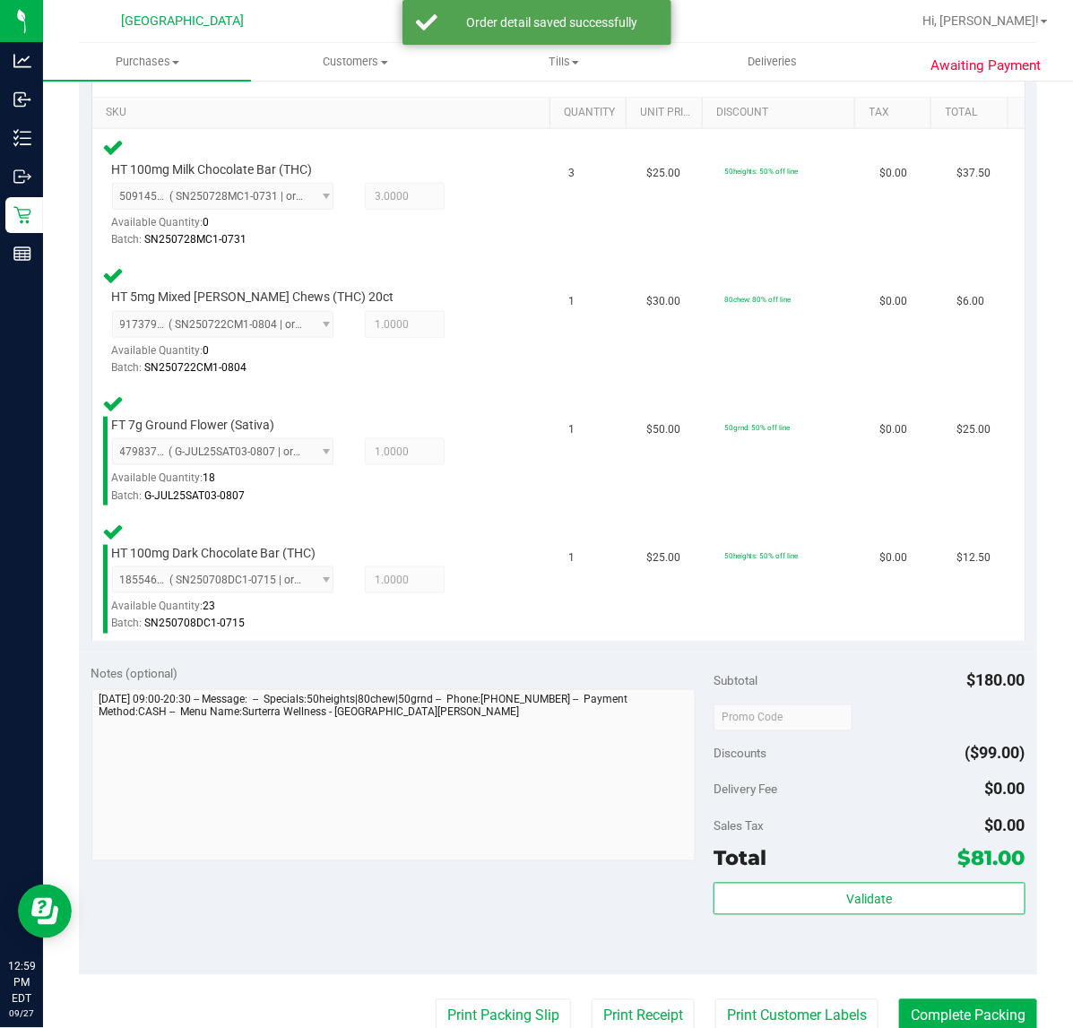
scroll to position [448, 0]
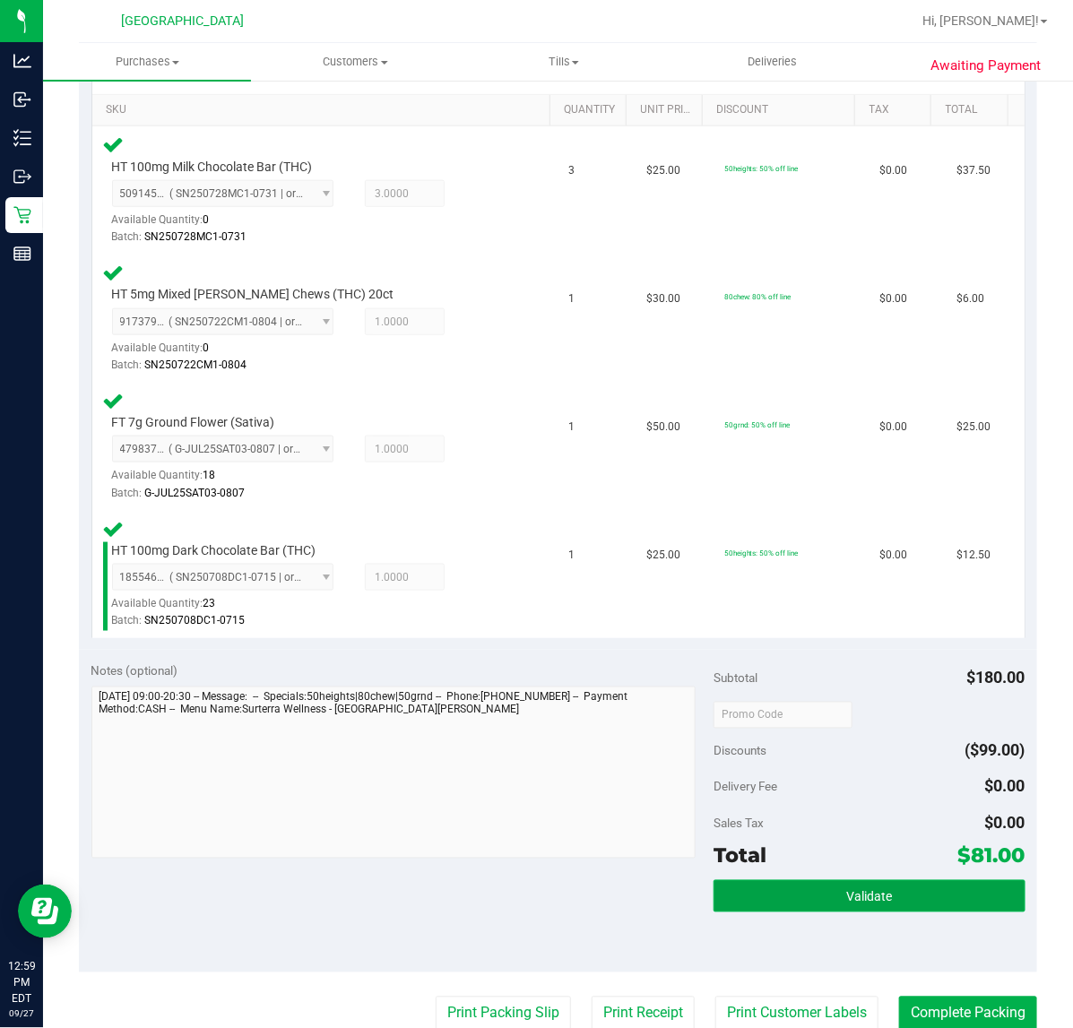
click at [869, 890] on span "Validate" at bounding box center [869, 897] width 46 height 14
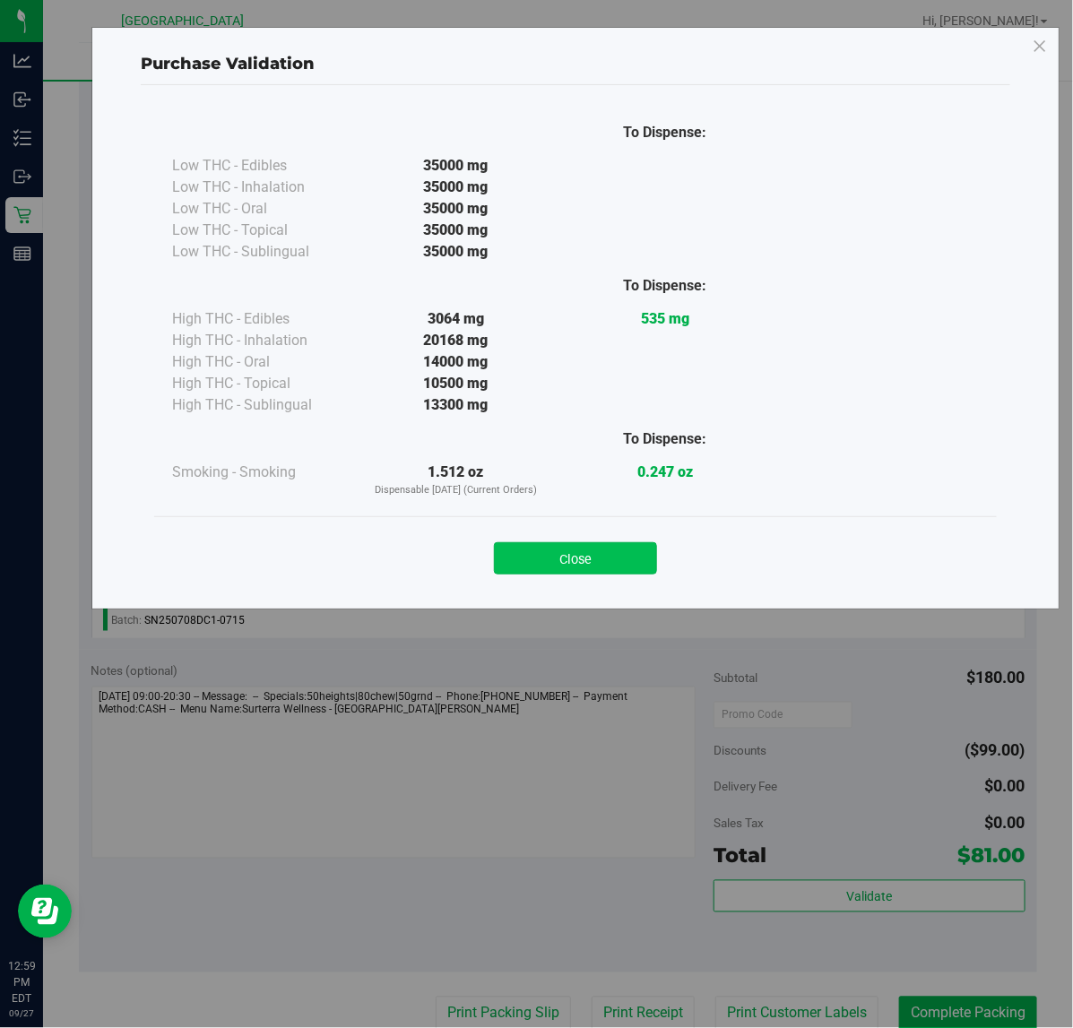
click at [619, 549] on button "Close" at bounding box center [575, 558] width 163 height 32
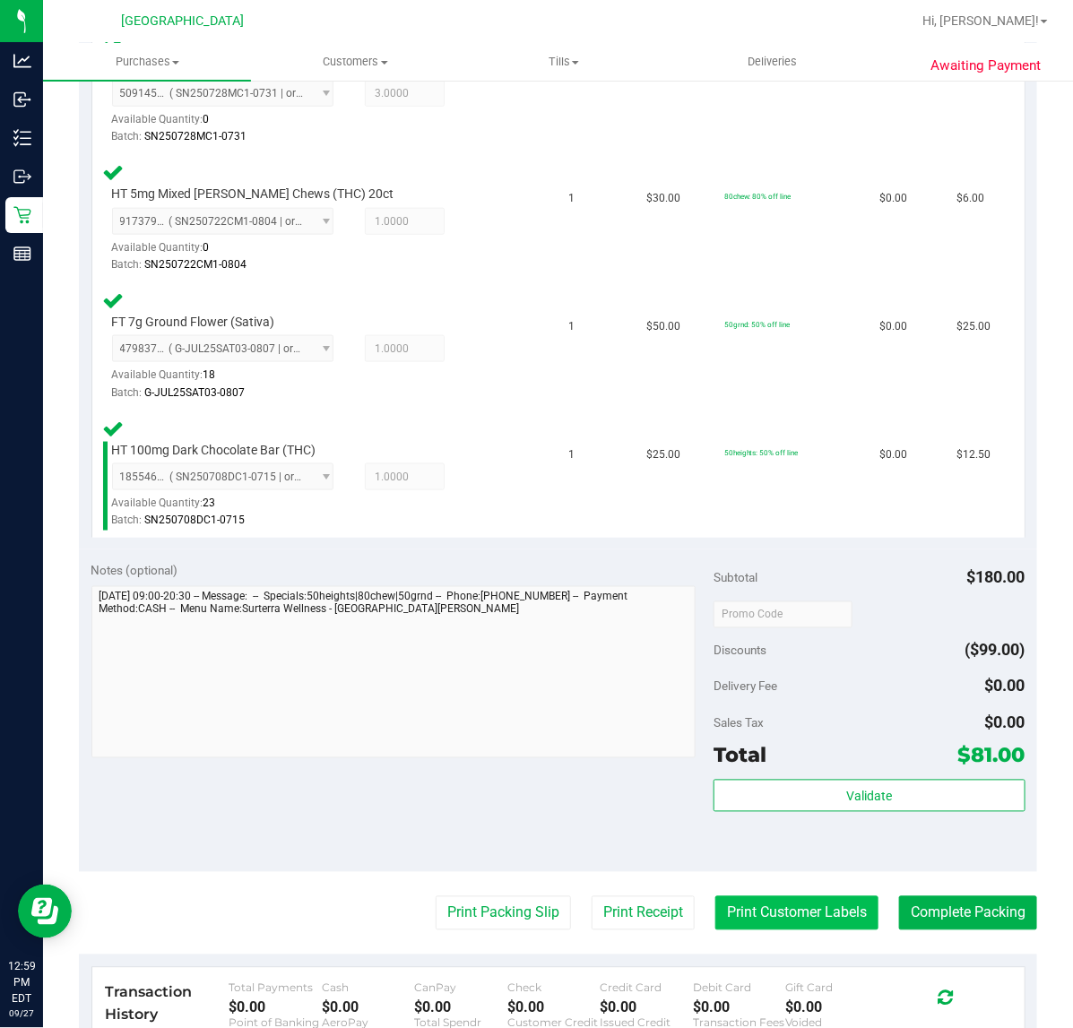
scroll to position [672, 0]
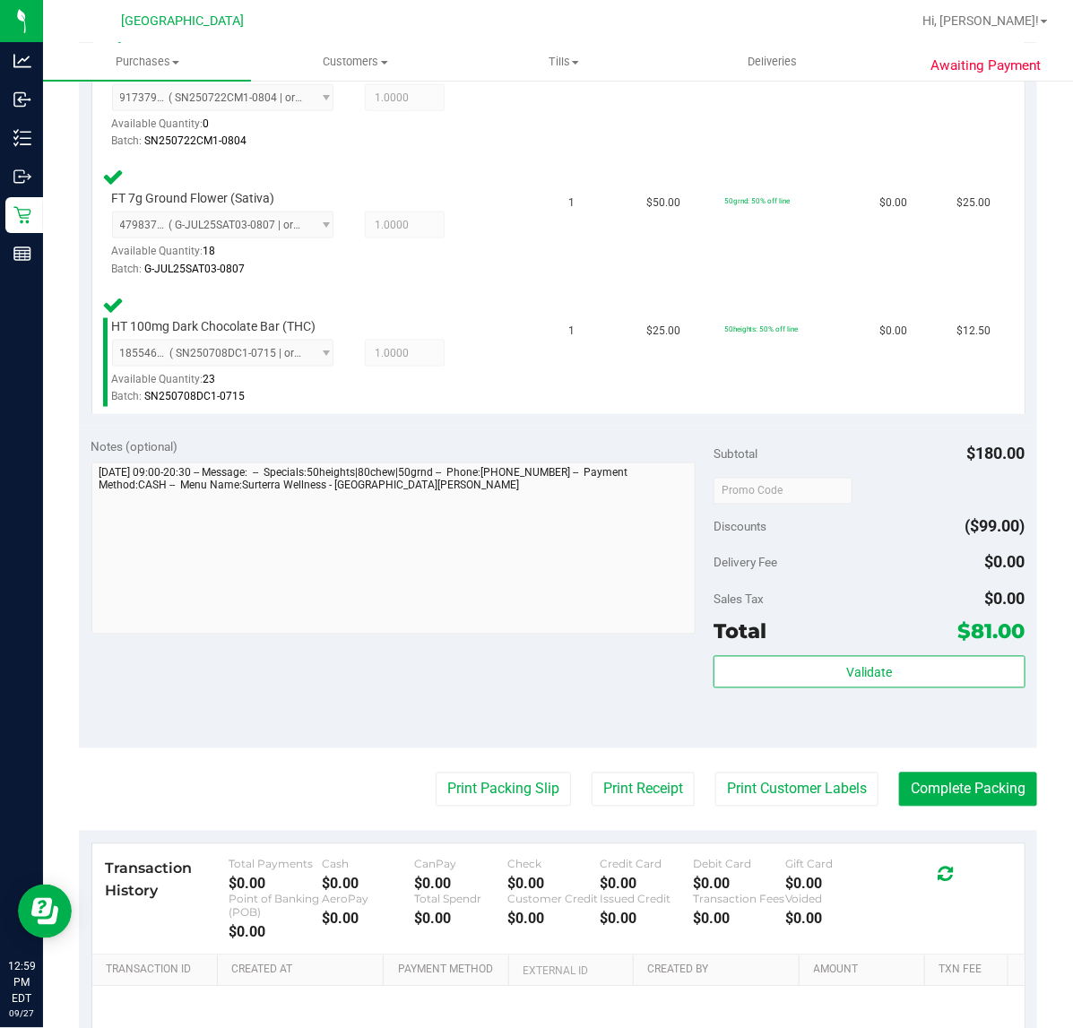
click at [789, 766] on purchase-details "Back Edit Purchase Cancel Purchase View Profile # 12014924 BioTrack ID: - Submi…" at bounding box center [558, 302] width 958 height 1755
click at [790, 781] on button "Print Customer Labels" at bounding box center [796, 790] width 163 height 34
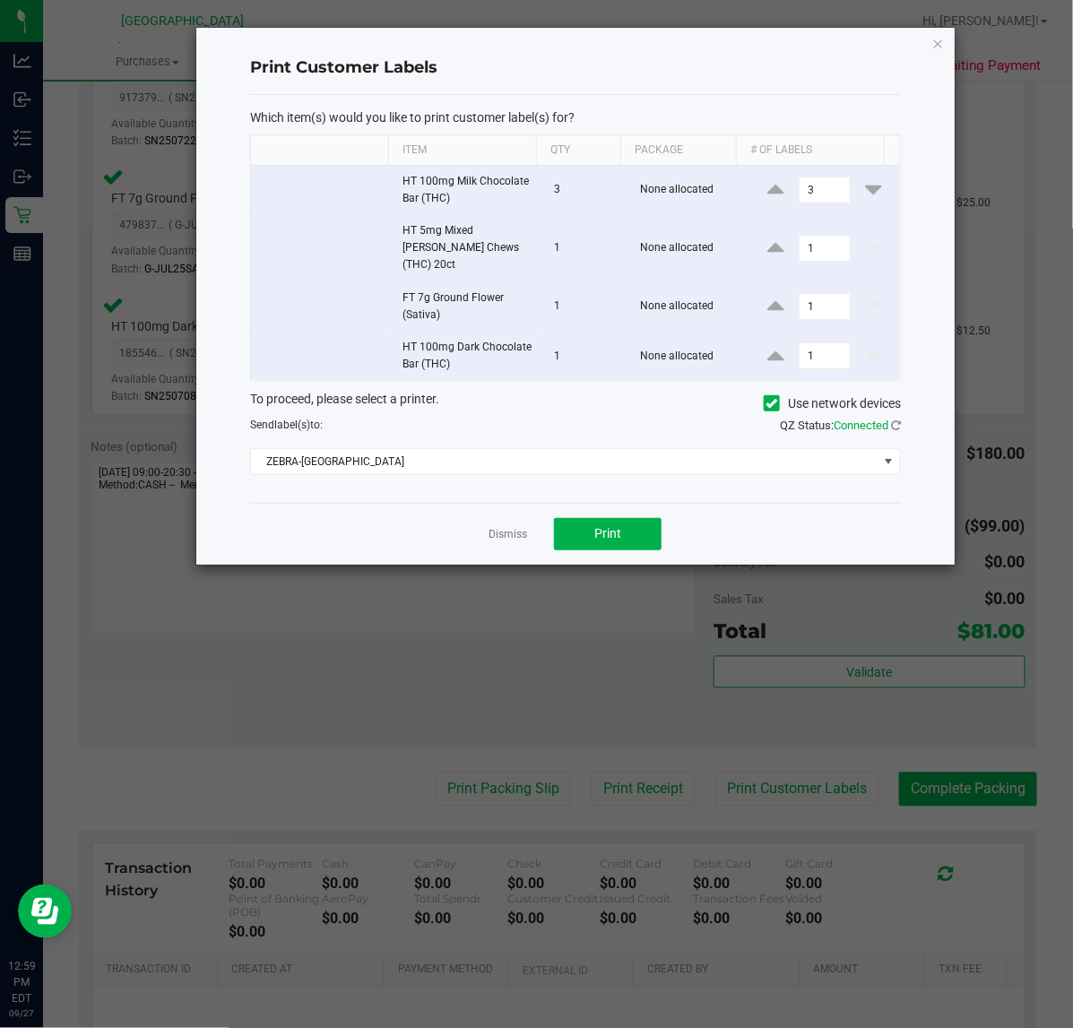
click at [637, 536] on div "Dismiss Print" at bounding box center [575, 534] width 651 height 62
click at [627, 518] on button "Print" at bounding box center [608, 534] width 108 height 32
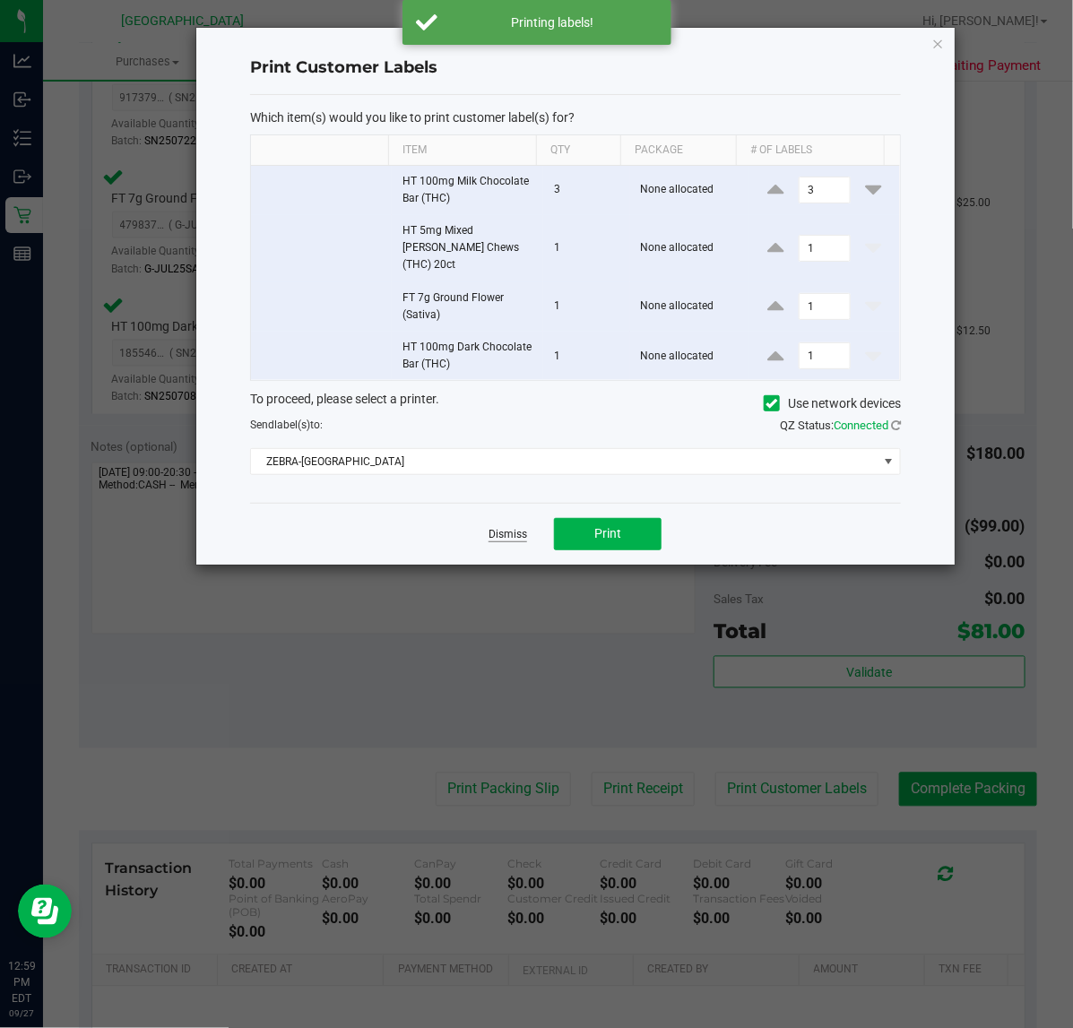
click at [515, 527] on link "Dismiss" at bounding box center [508, 534] width 39 height 15
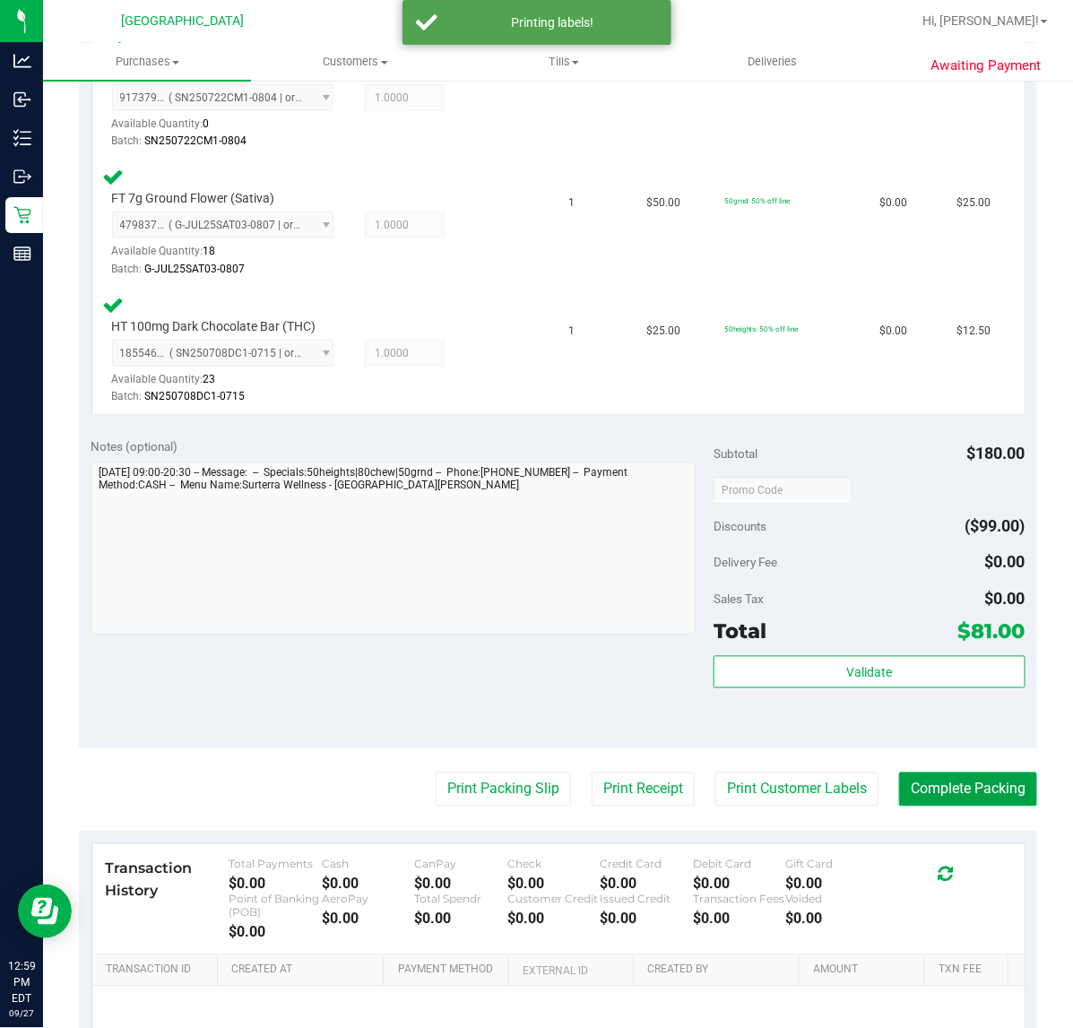
click at [904, 781] on button "Complete Packing" at bounding box center [968, 790] width 138 height 34
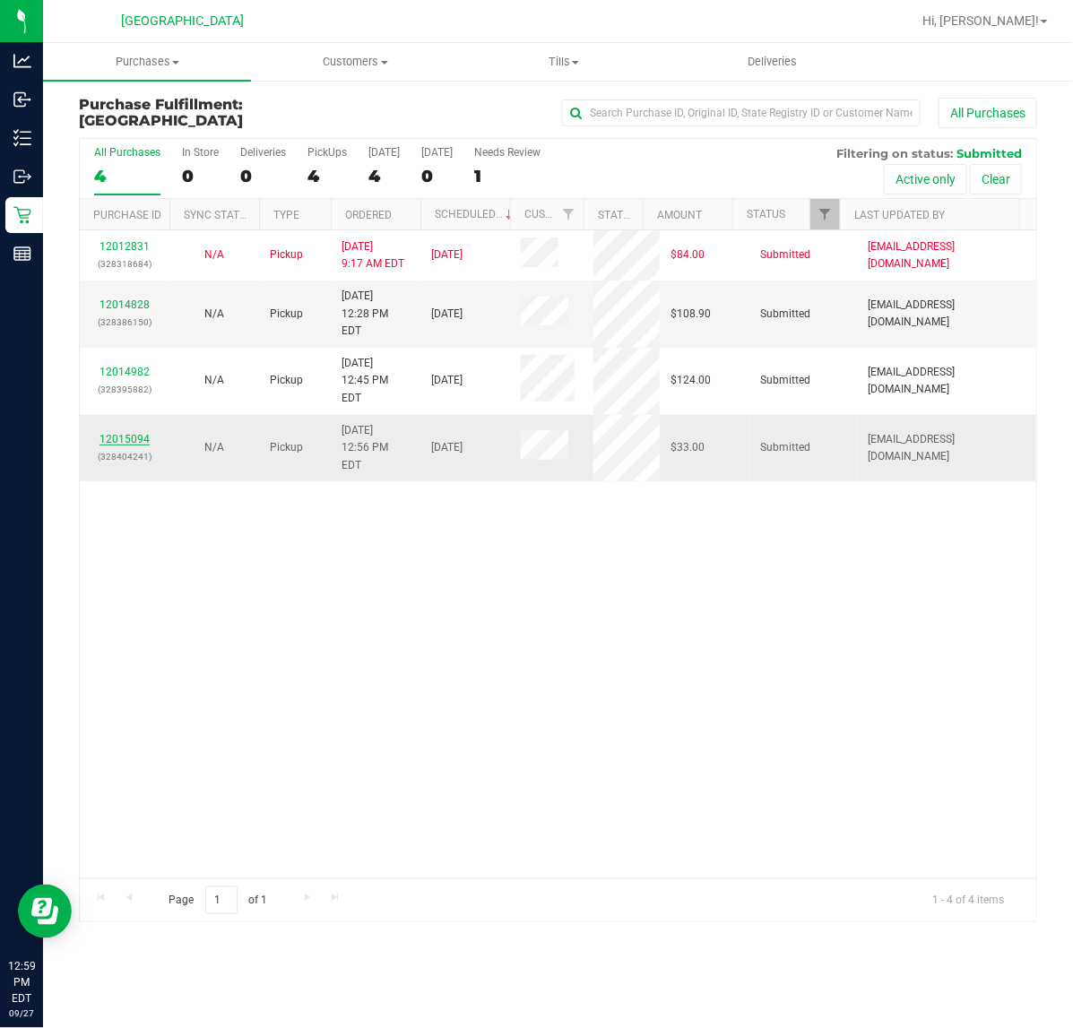
click at [117, 433] on link "12015094" at bounding box center [124, 439] width 50 height 13
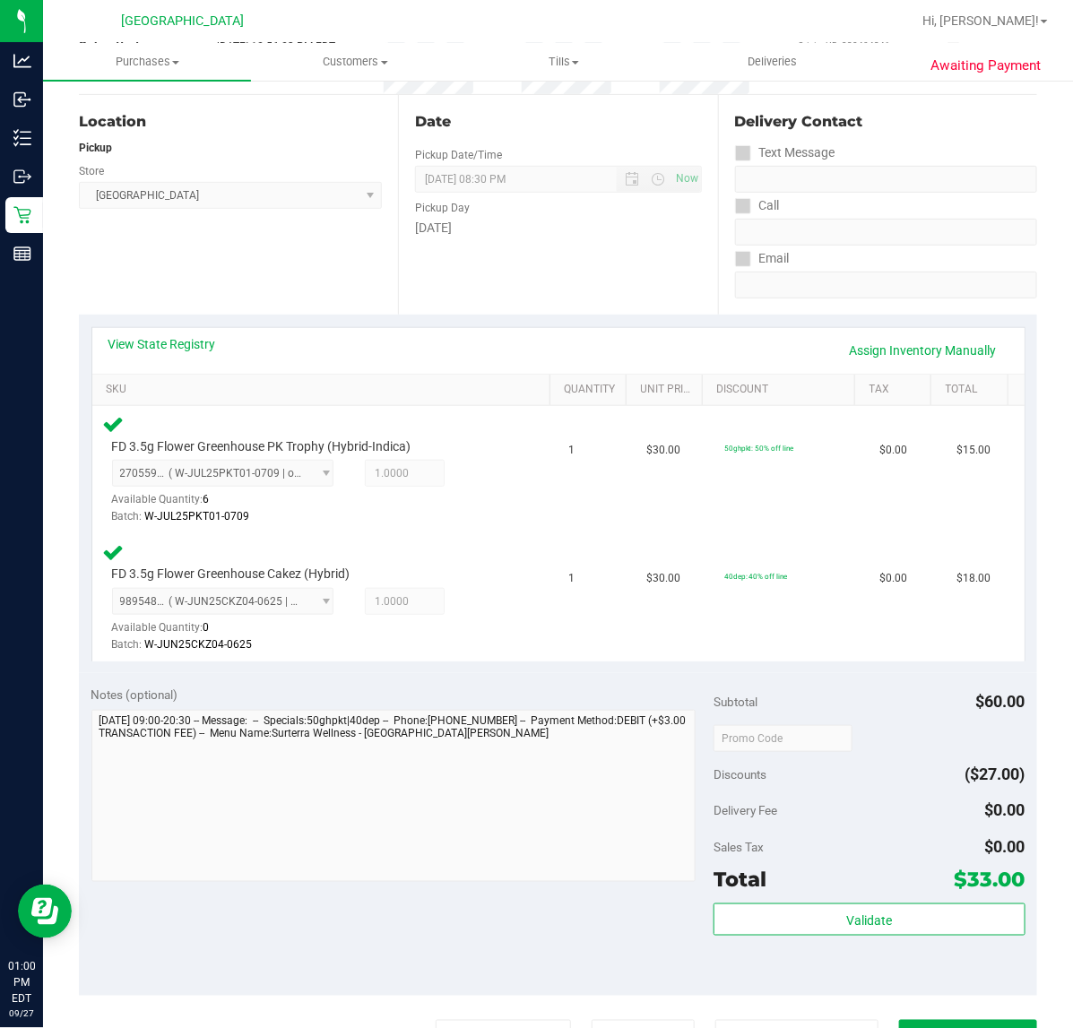
scroll to position [560, 0]
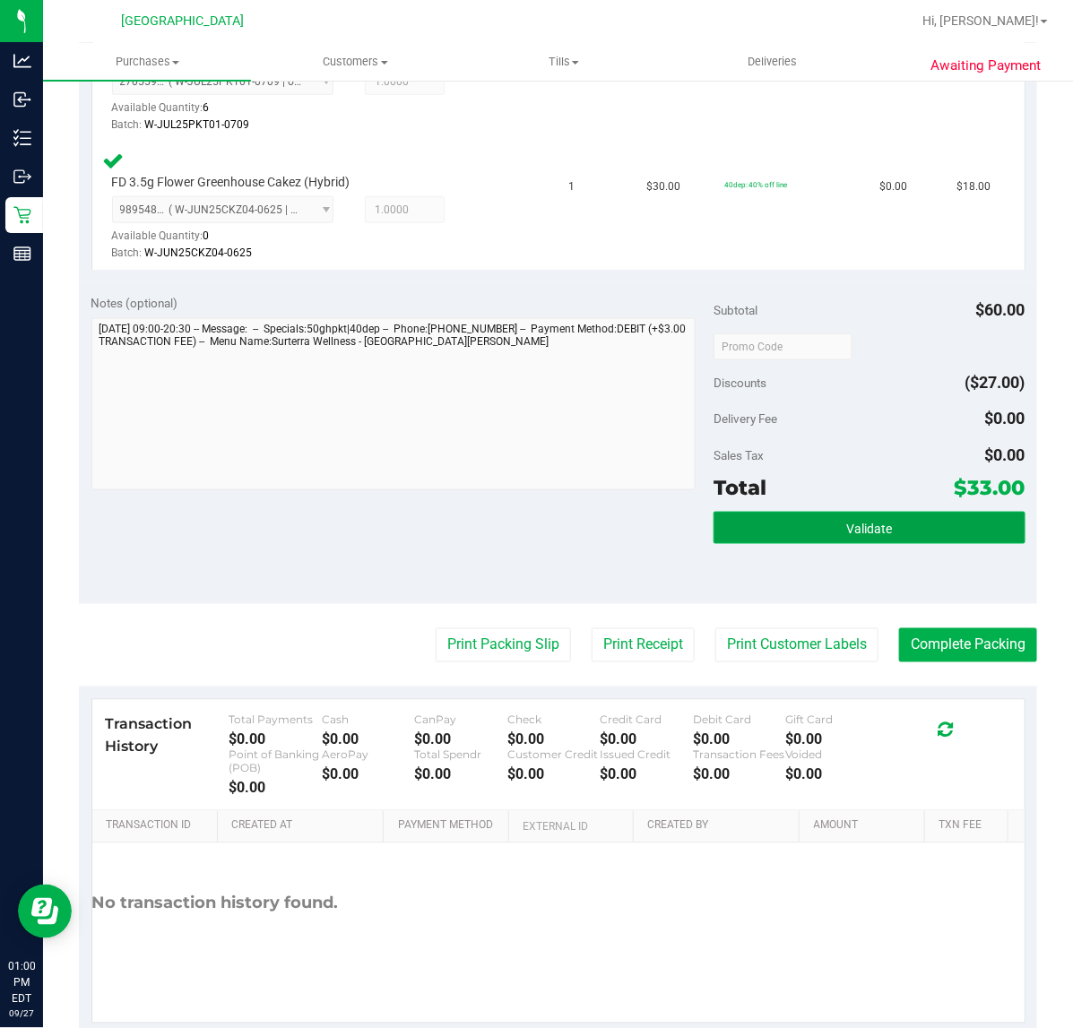
click at [786, 524] on button "Validate" at bounding box center [868, 528] width 311 height 32
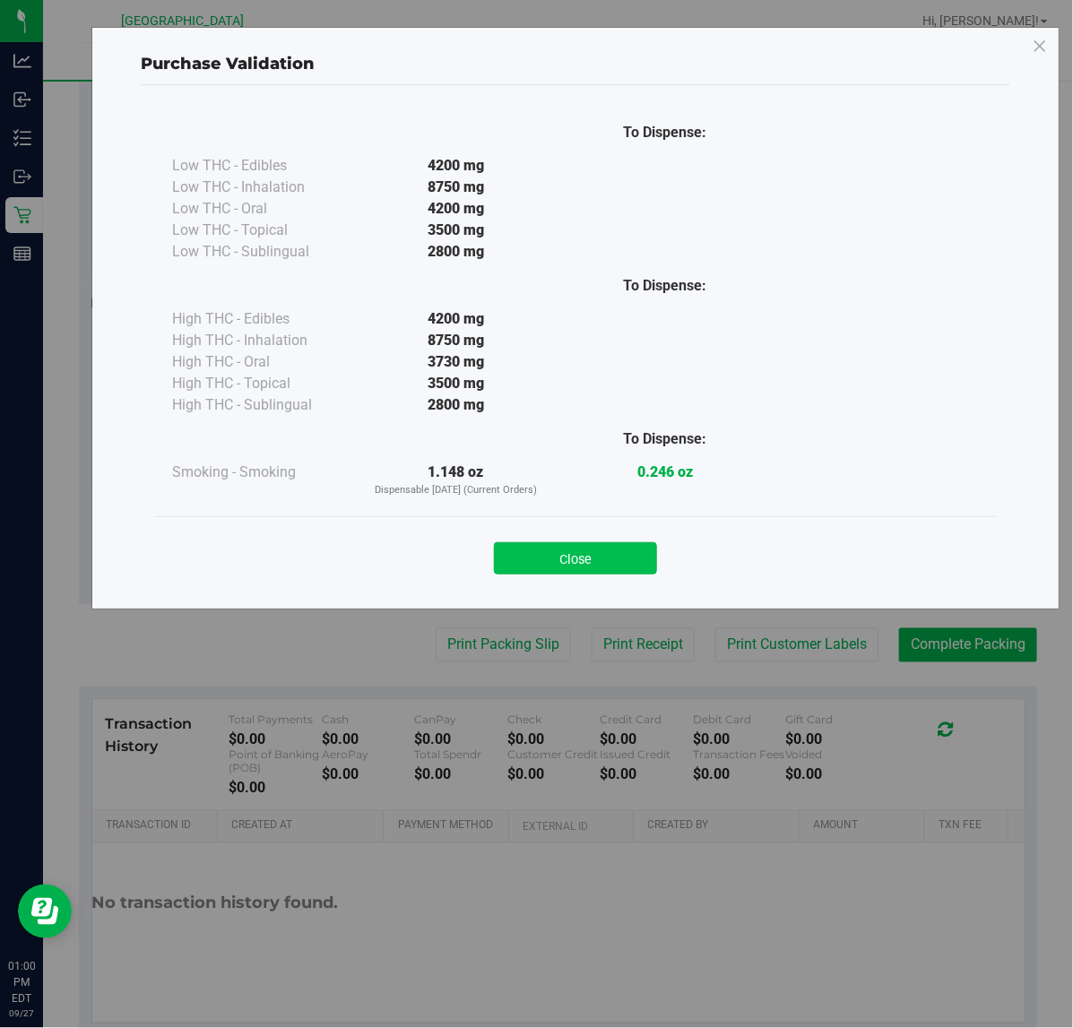
click at [580, 554] on button "Close" at bounding box center [575, 558] width 163 height 32
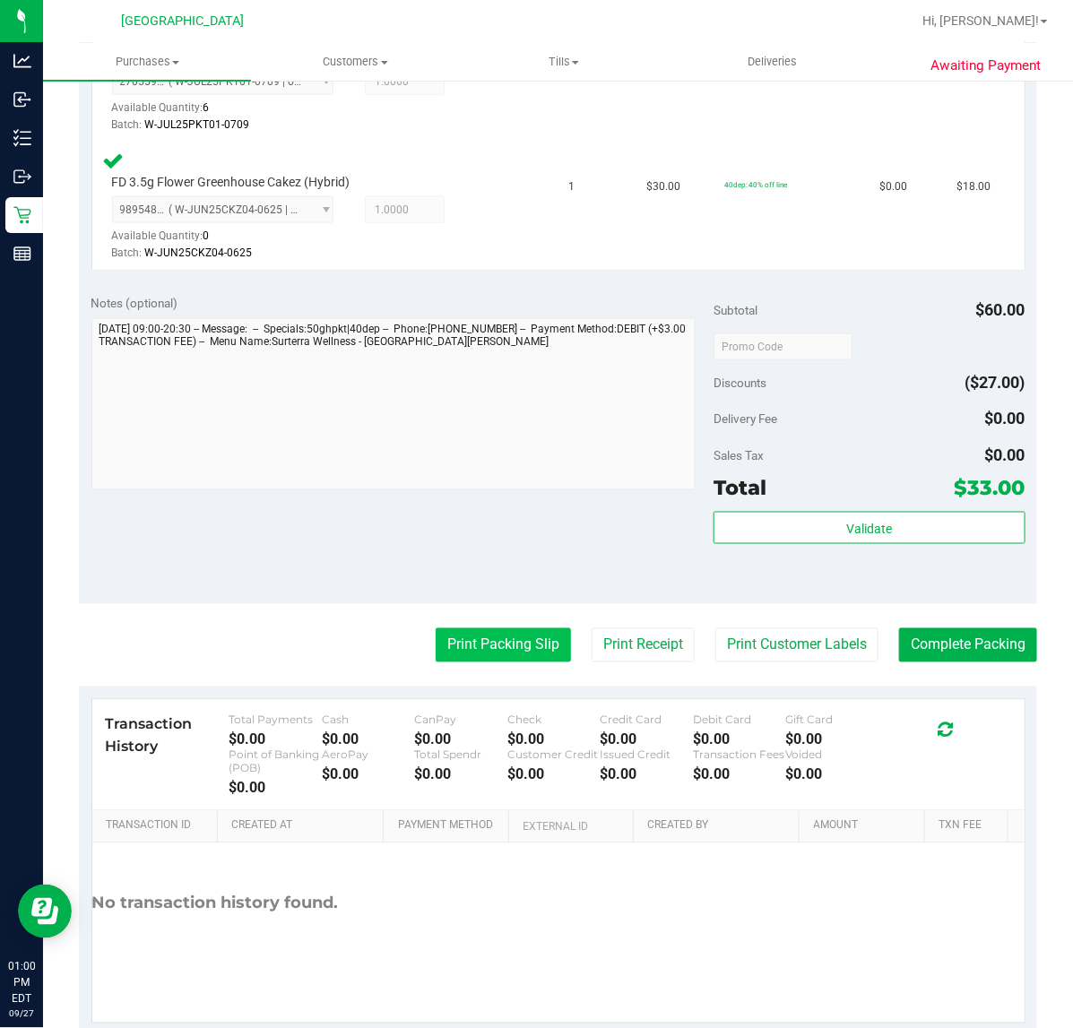
click at [496, 643] on button "Print Packing Slip" at bounding box center [503, 645] width 135 height 34
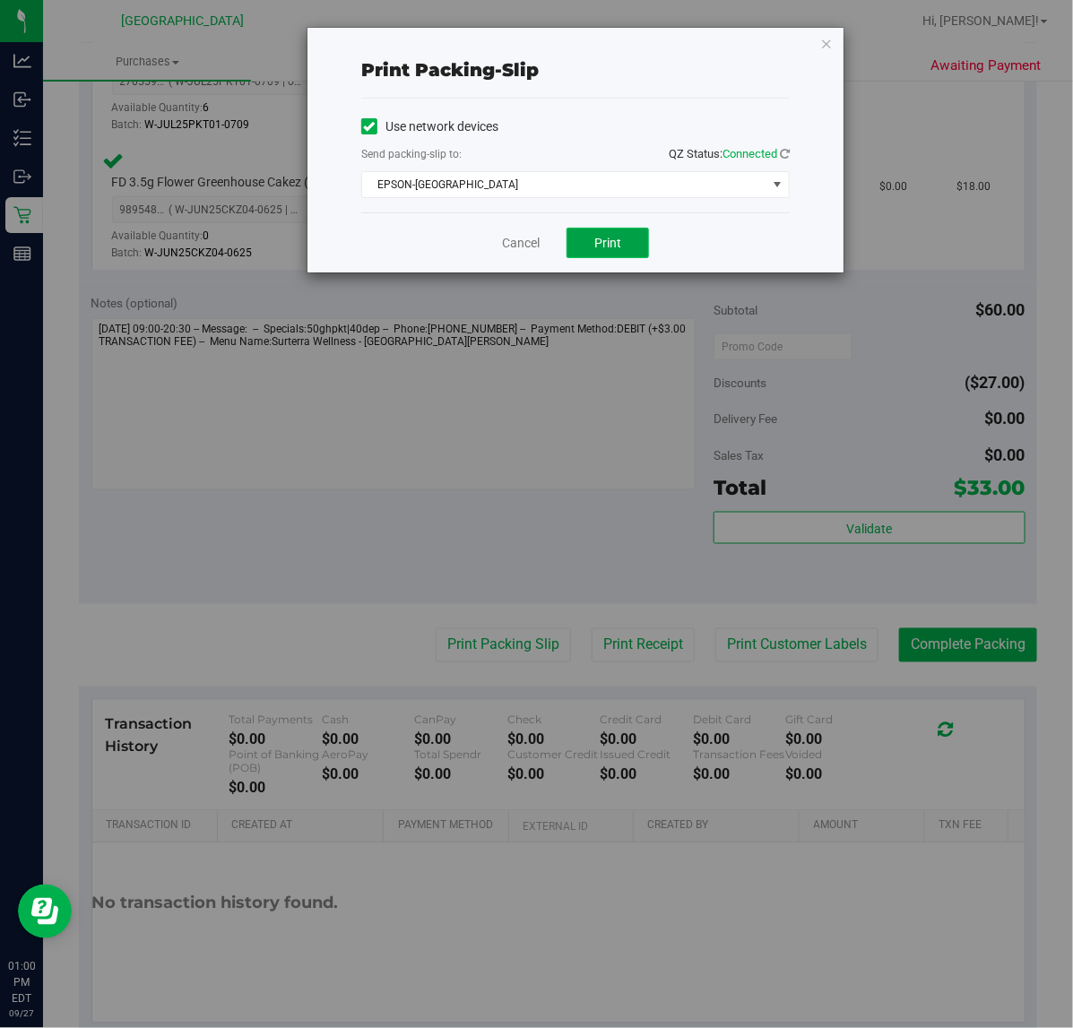
click at [589, 233] on button "Print" at bounding box center [607, 243] width 82 height 30
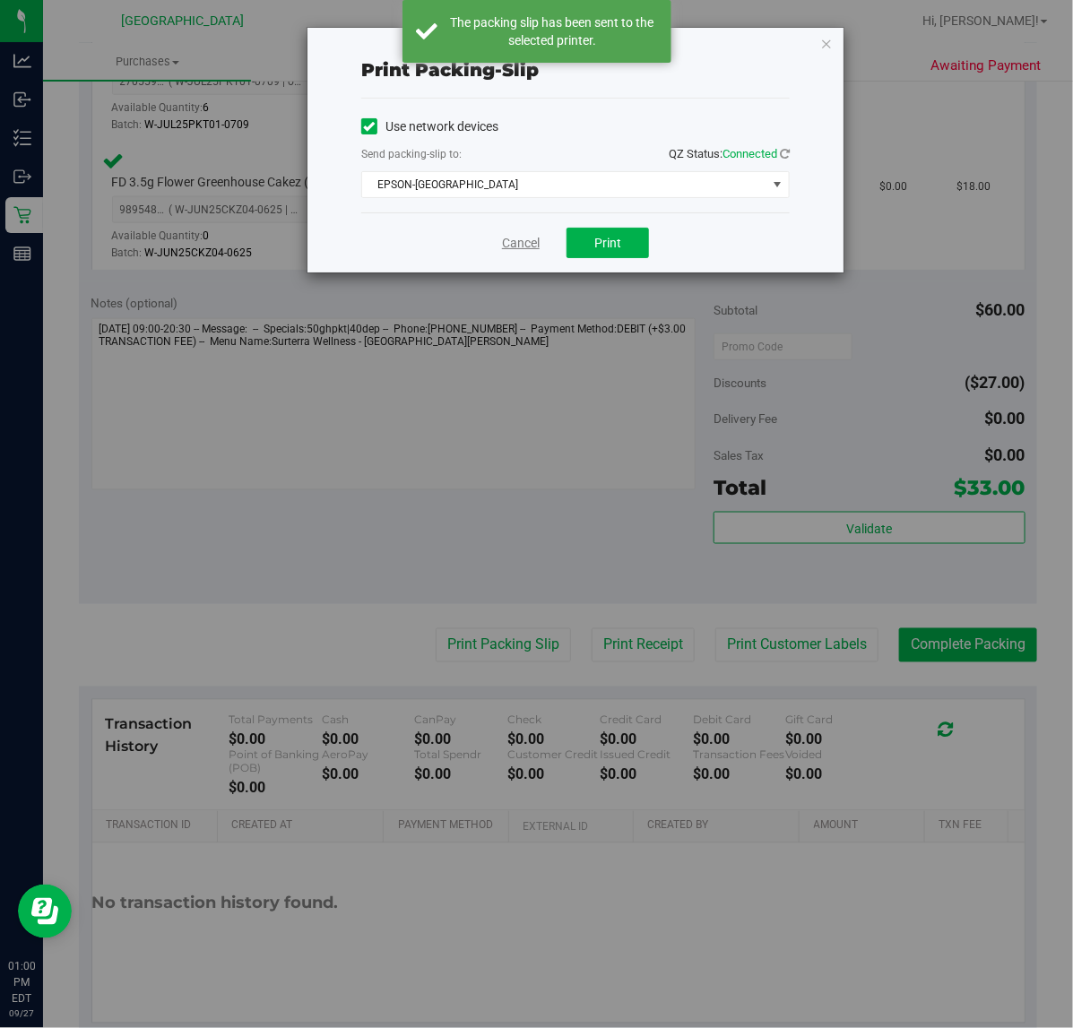
click at [524, 242] on link "Cancel" at bounding box center [521, 243] width 38 height 19
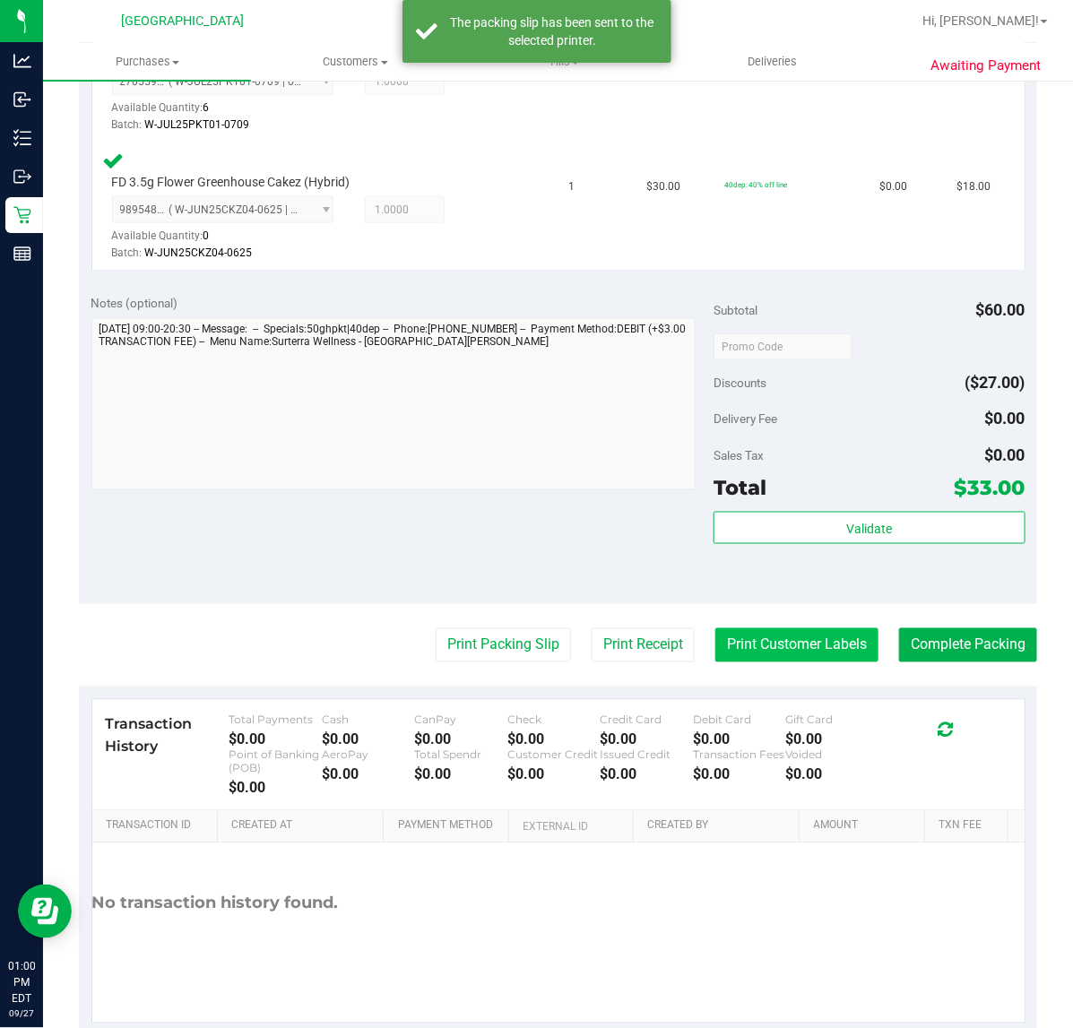
click at [750, 639] on button "Print Customer Labels" at bounding box center [796, 645] width 163 height 34
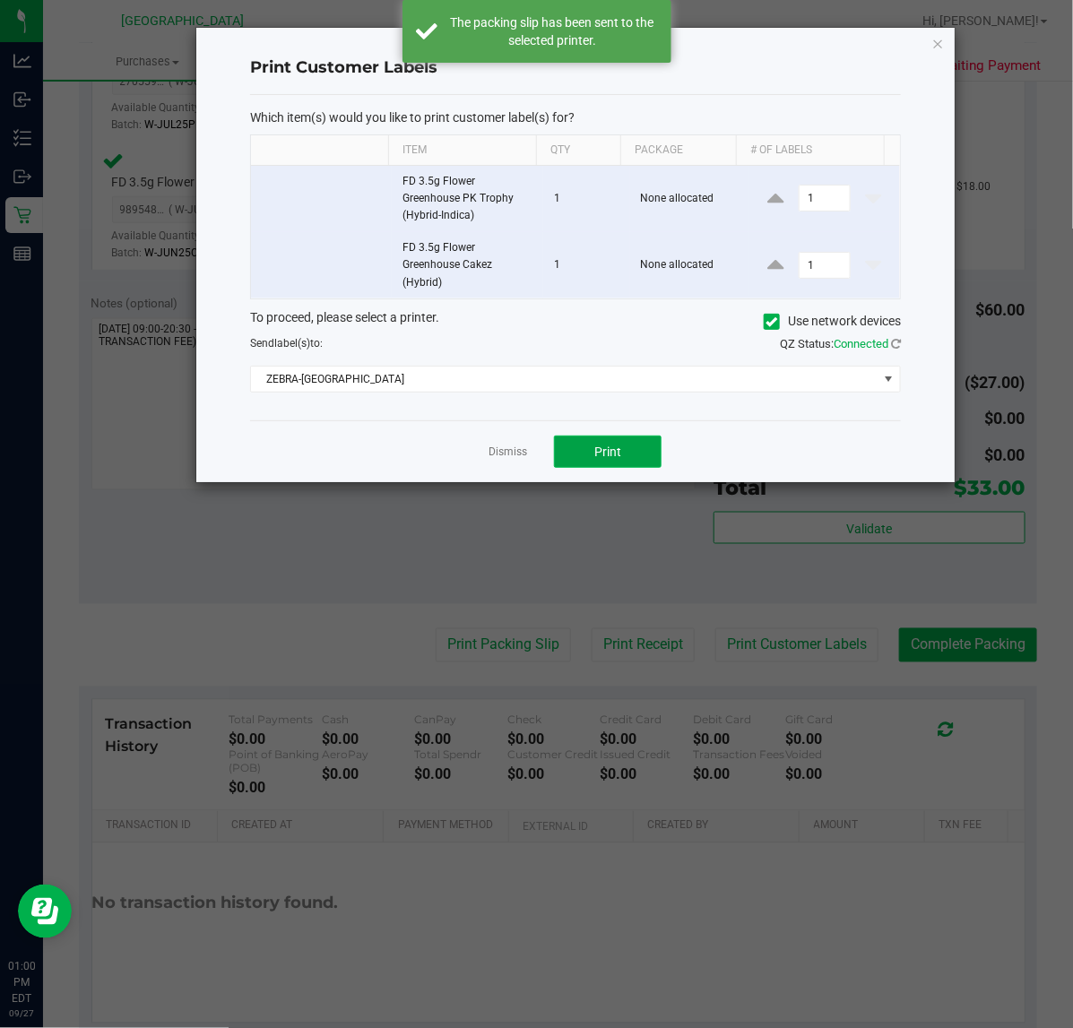
click at [608, 442] on button "Print" at bounding box center [608, 452] width 108 height 32
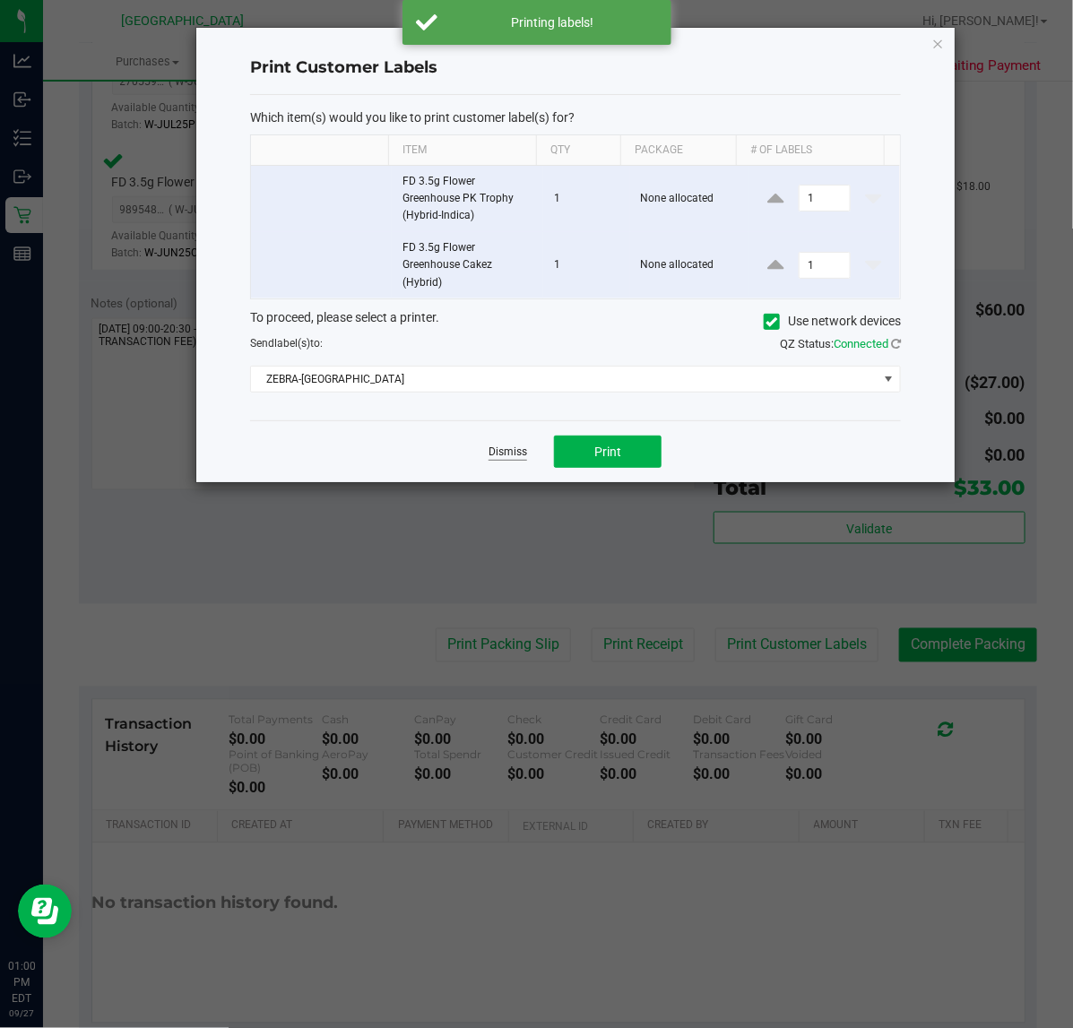
click at [517, 455] on link "Dismiss" at bounding box center [508, 452] width 39 height 15
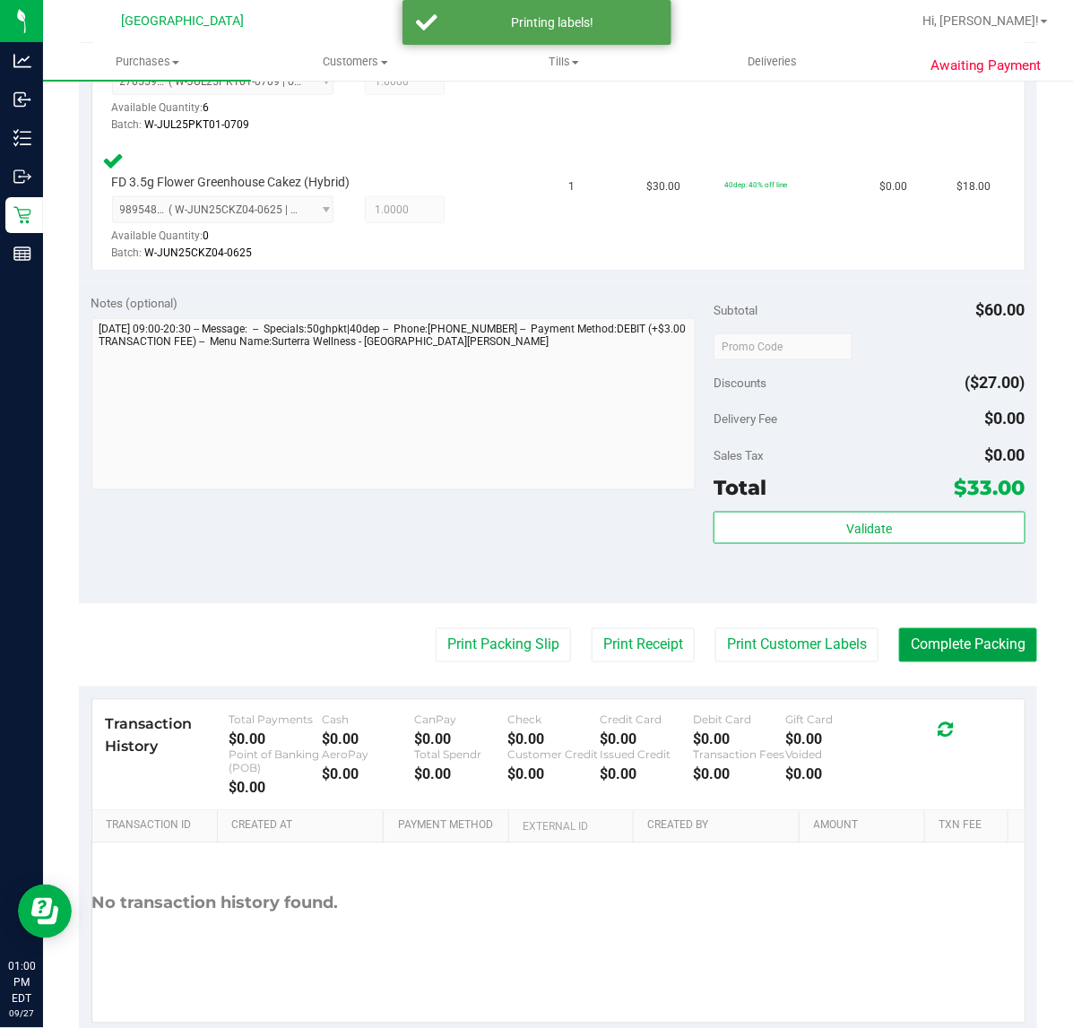
click at [925, 641] on button "Complete Packing" at bounding box center [968, 645] width 138 height 34
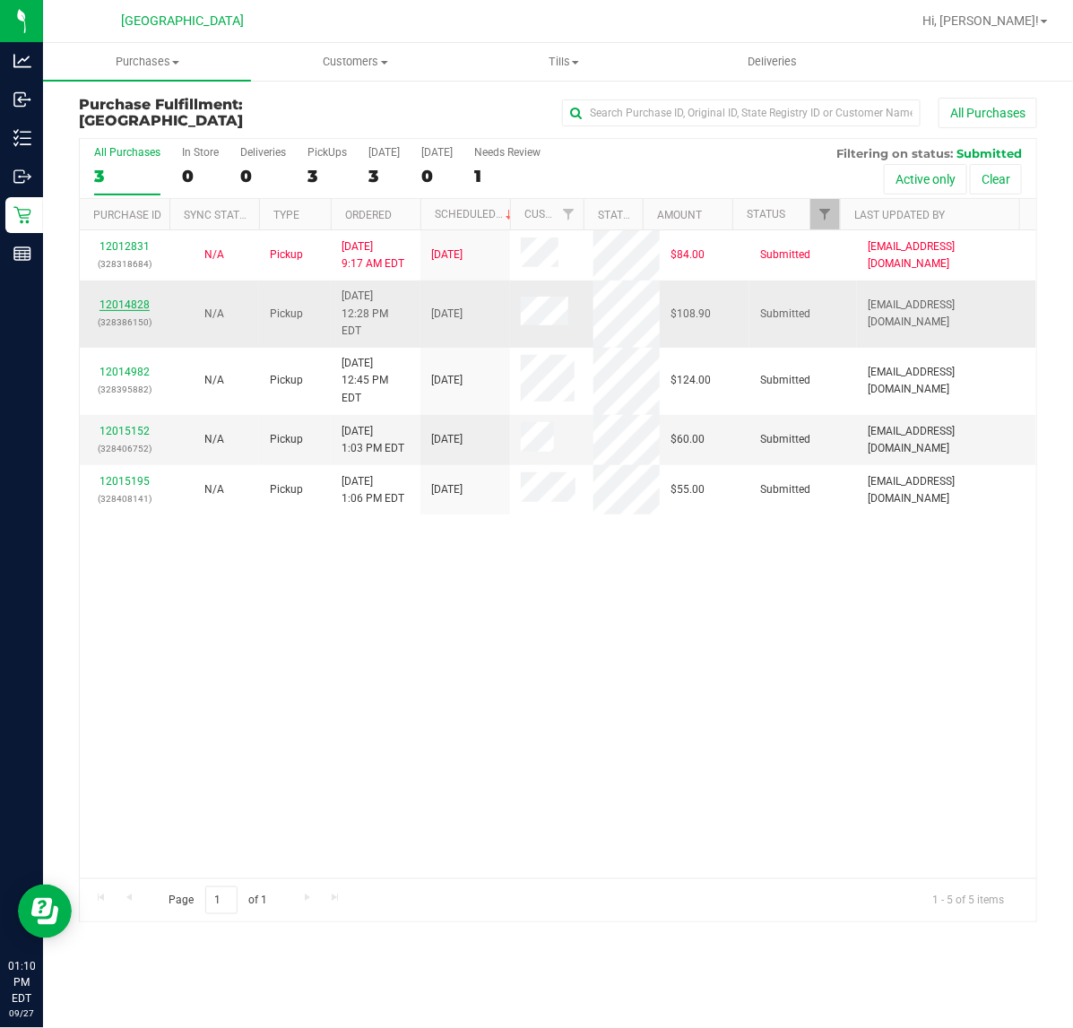
click at [136, 298] on link "12014828" at bounding box center [124, 304] width 50 height 13
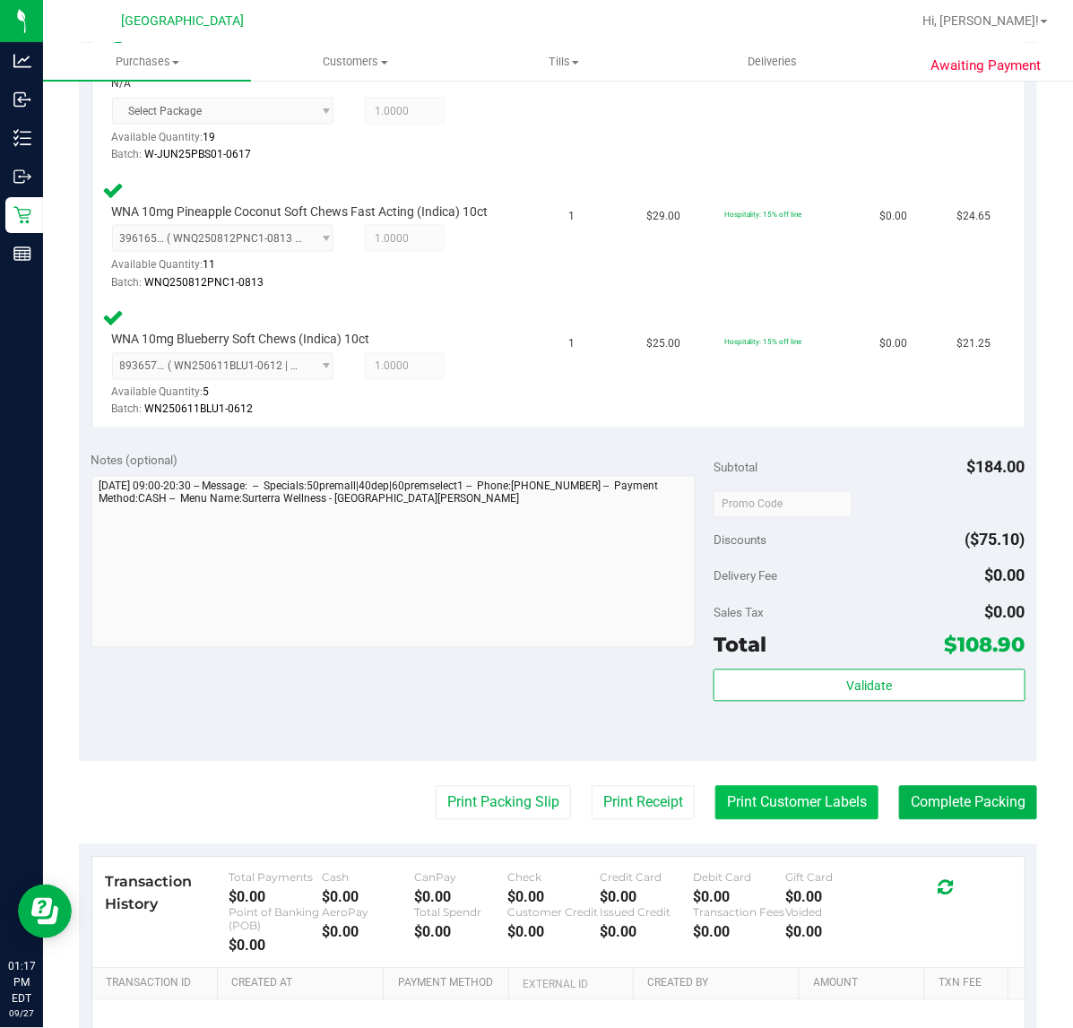
scroll to position [896, 0]
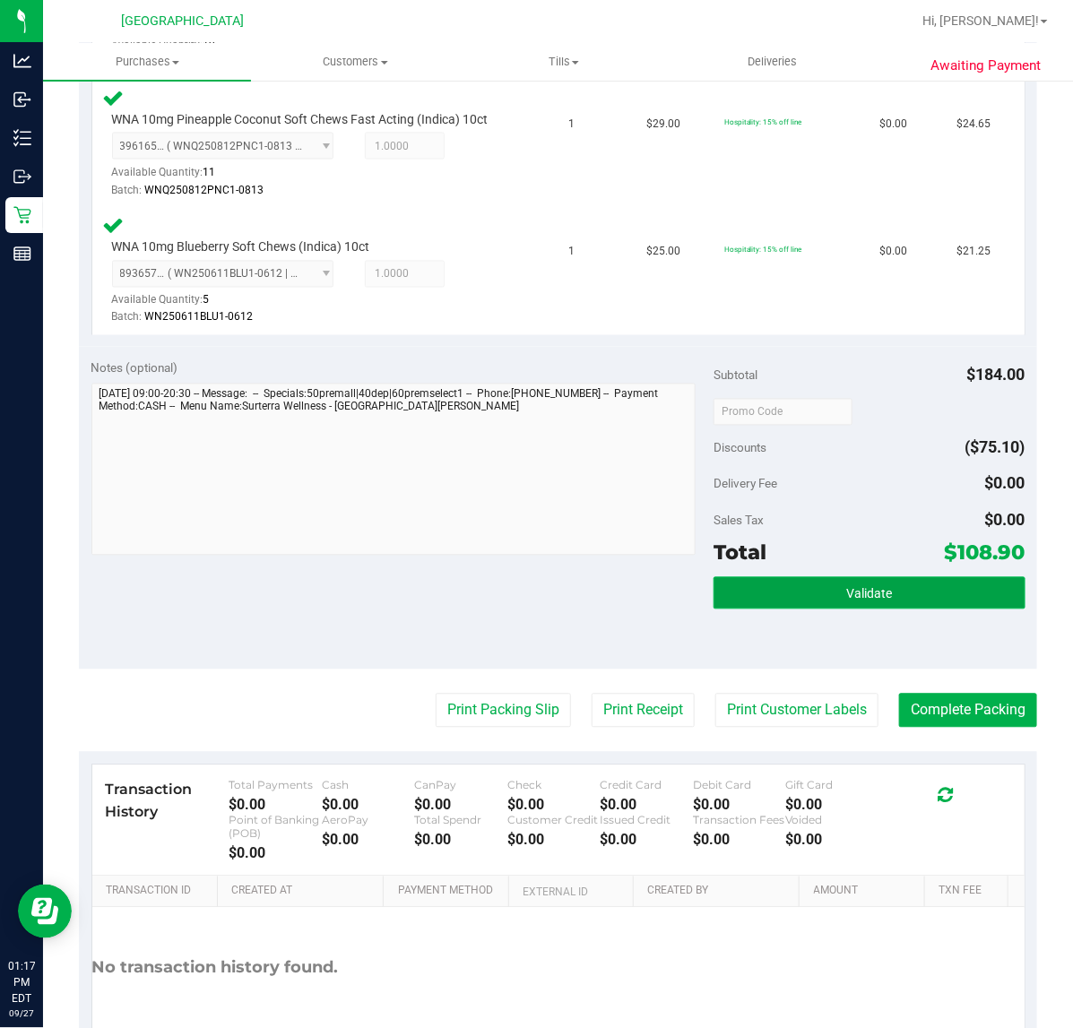
click at [830, 585] on button "Validate" at bounding box center [868, 593] width 311 height 32
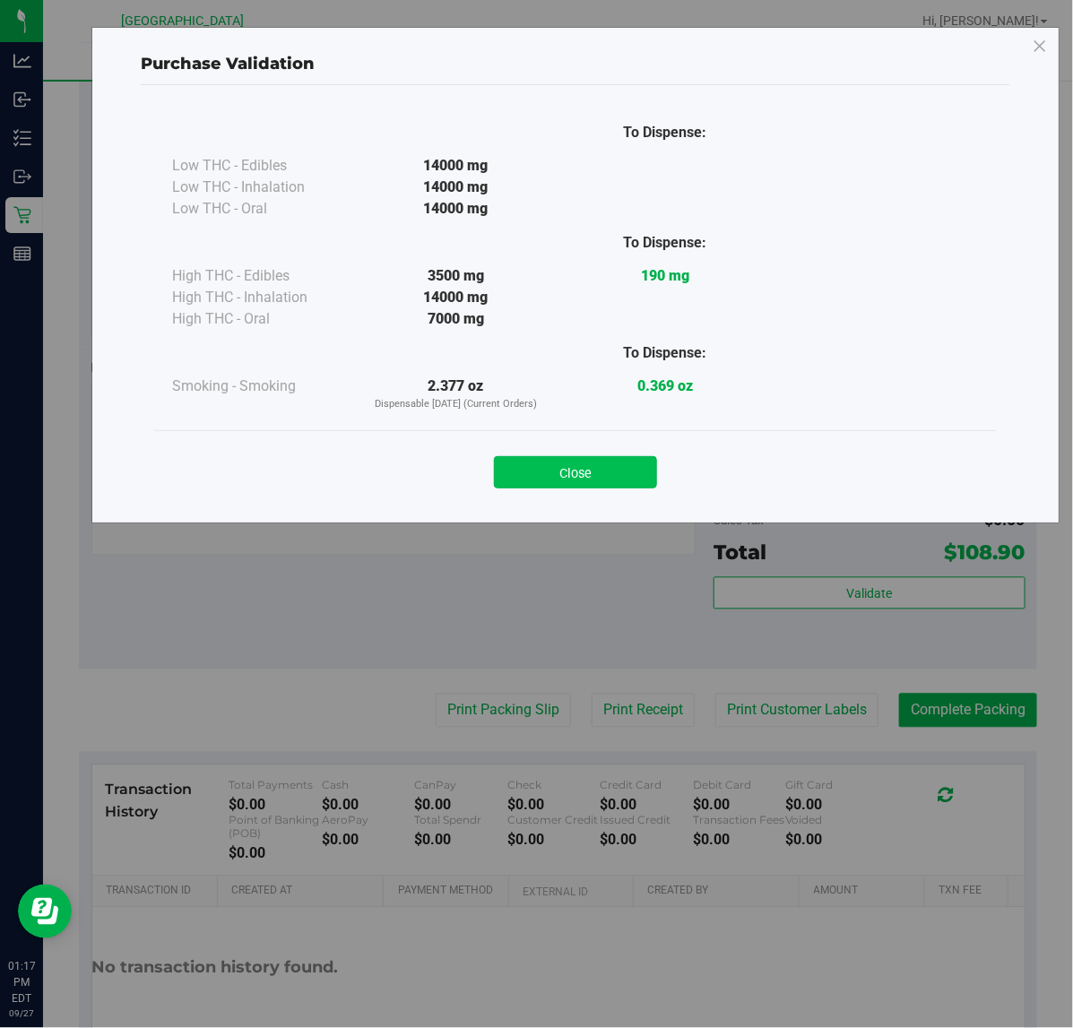
click at [625, 468] on button "Close" at bounding box center [575, 472] width 163 height 32
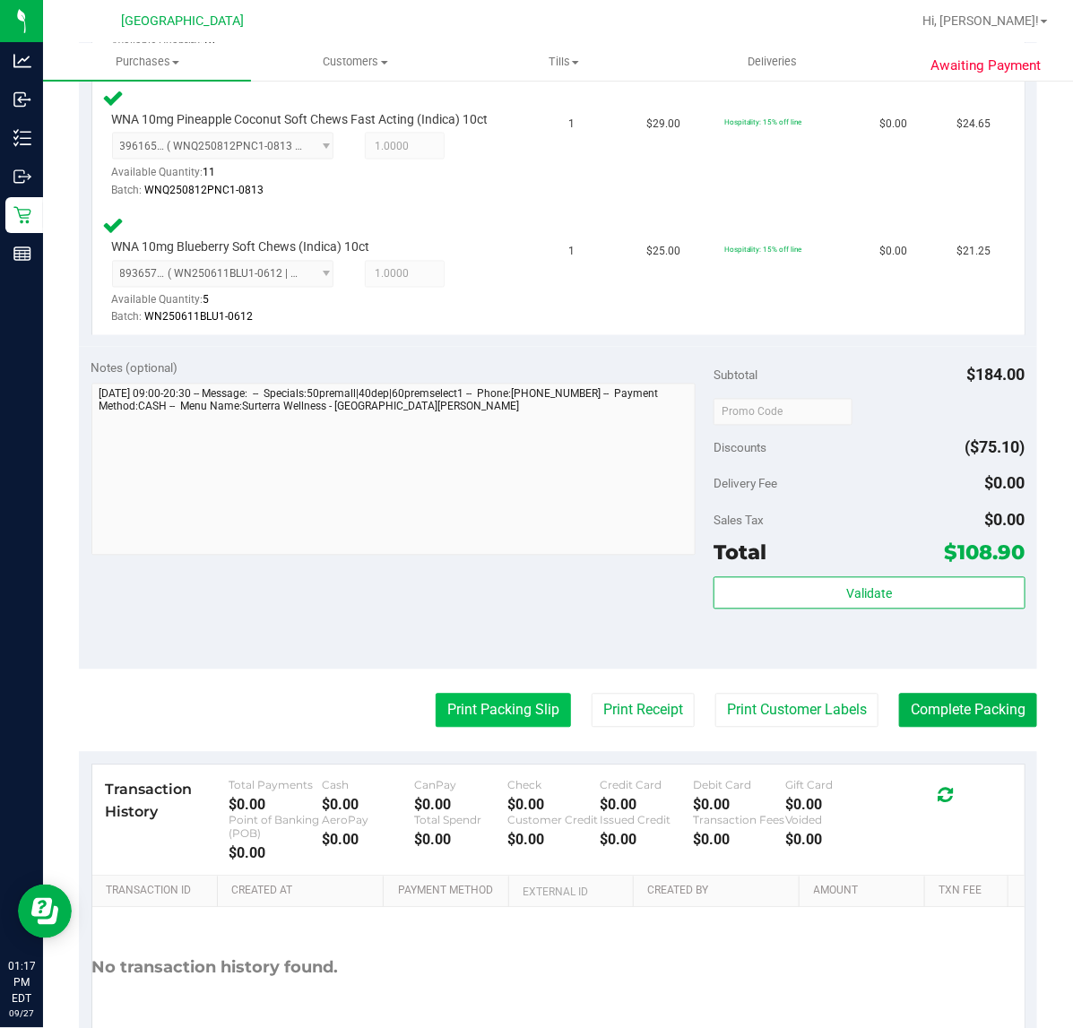
click at [504, 717] on button "Print Packing Slip" at bounding box center [503, 711] width 135 height 34
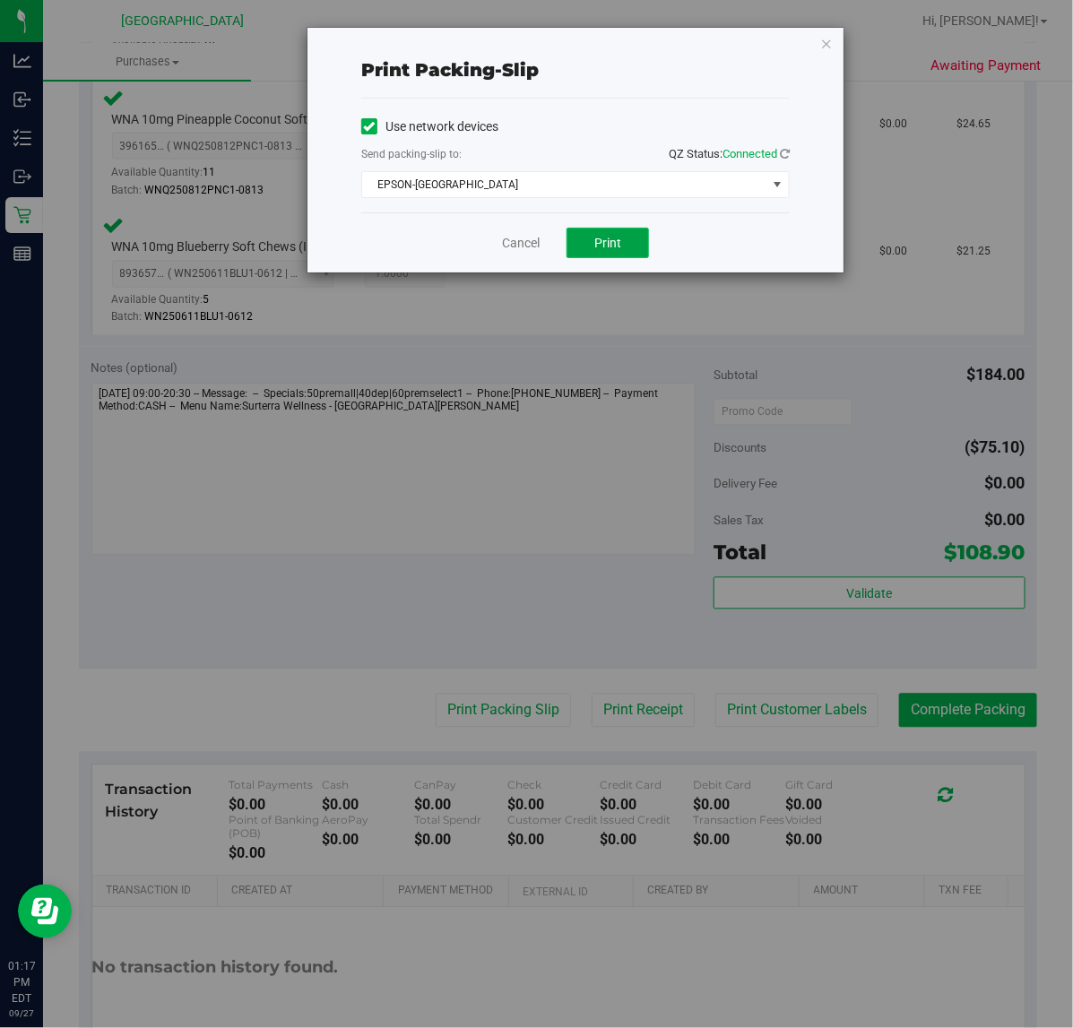
click at [627, 251] on button "Print" at bounding box center [607, 243] width 82 height 30
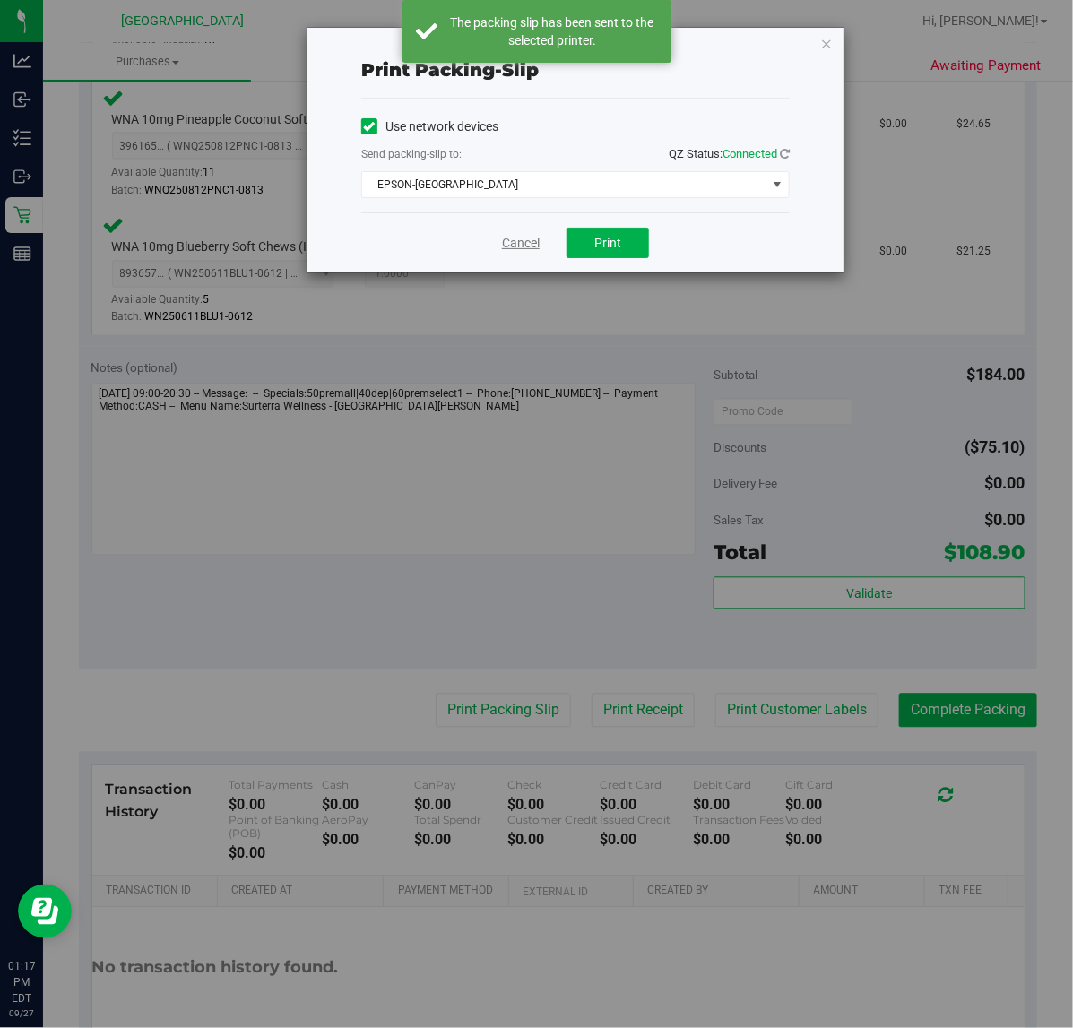
click at [529, 248] on link "Cancel" at bounding box center [521, 243] width 38 height 19
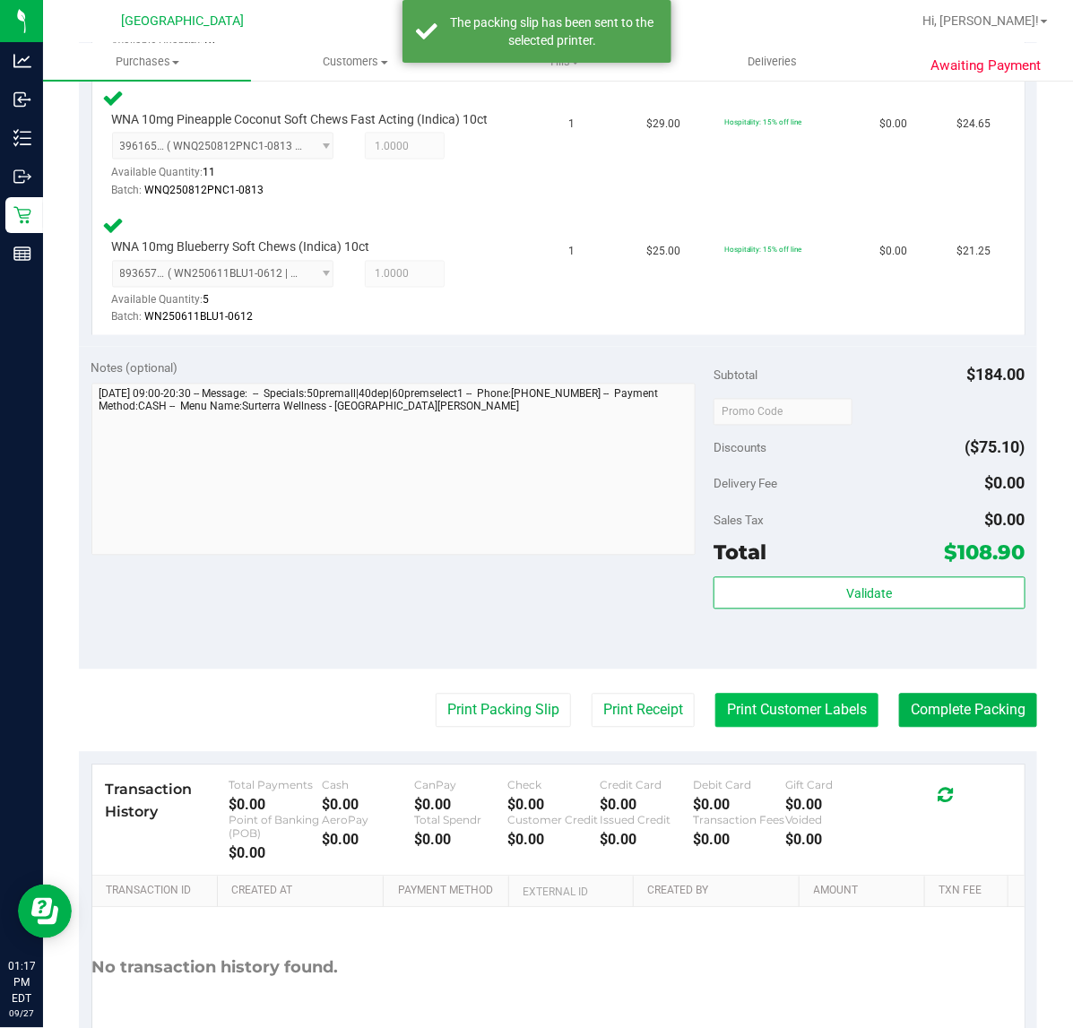
click at [774, 697] on button "Print Customer Labels" at bounding box center [796, 711] width 163 height 34
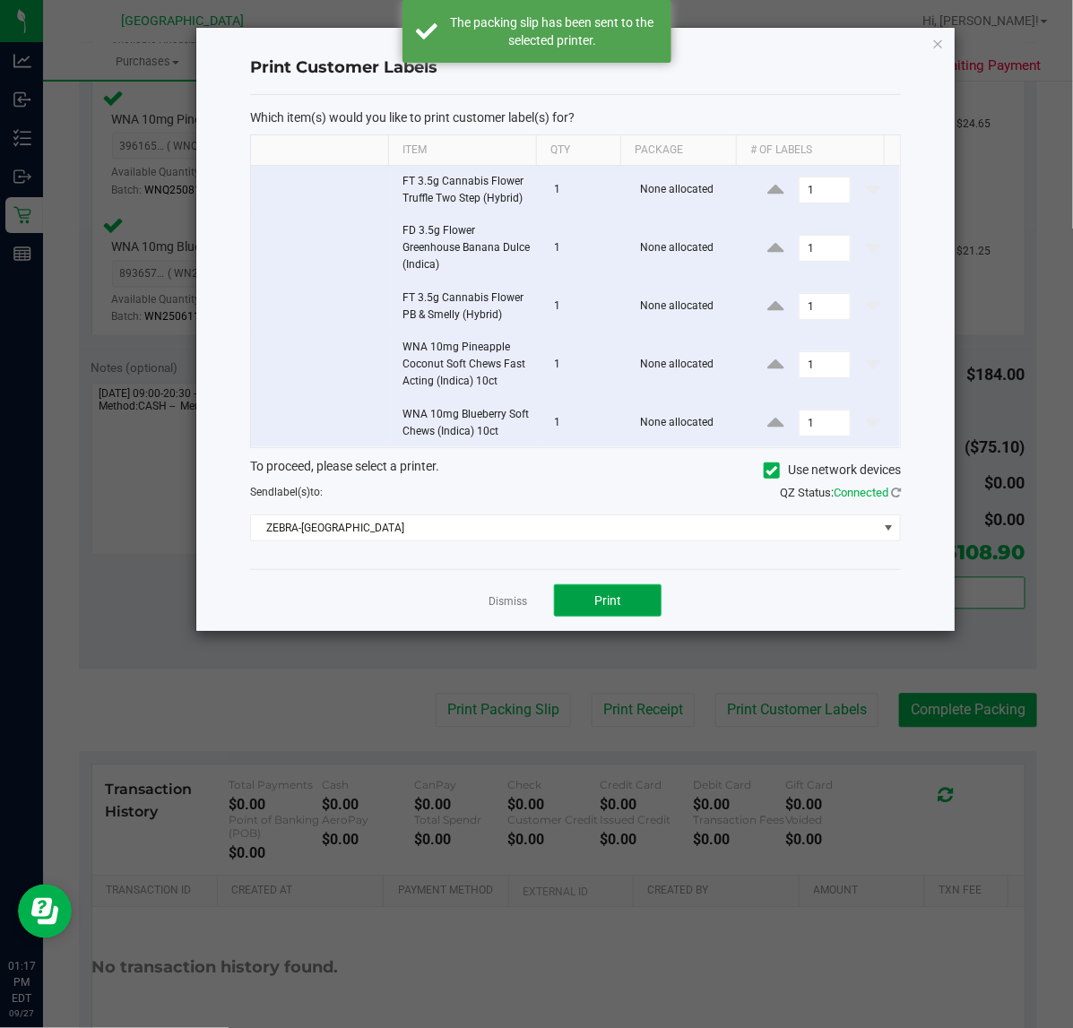
click at [601, 605] on span "Print" at bounding box center [607, 600] width 27 height 14
click at [521, 607] on link "Dismiss" at bounding box center [508, 601] width 39 height 15
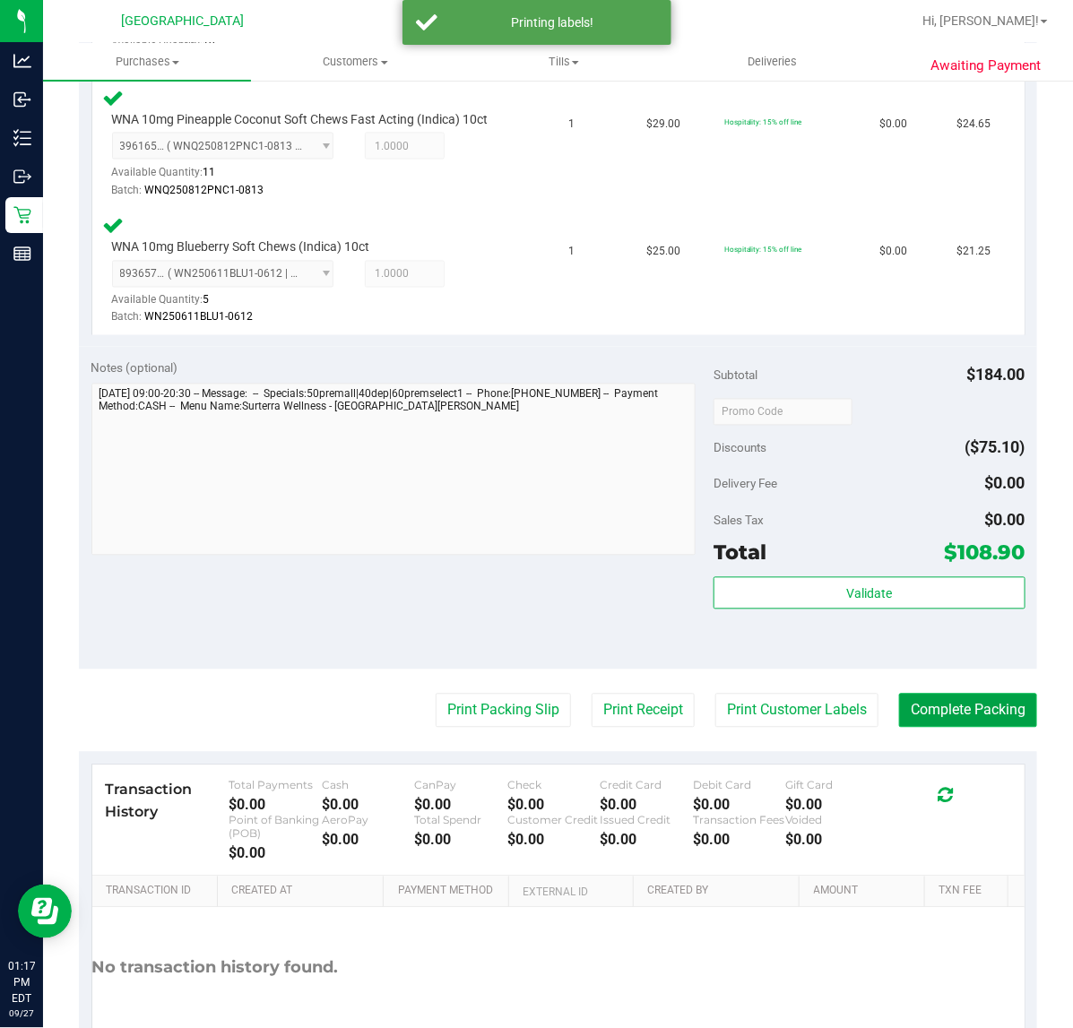
click at [915, 709] on button "Complete Packing" at bounding box center [968, 711] width 138 height 34
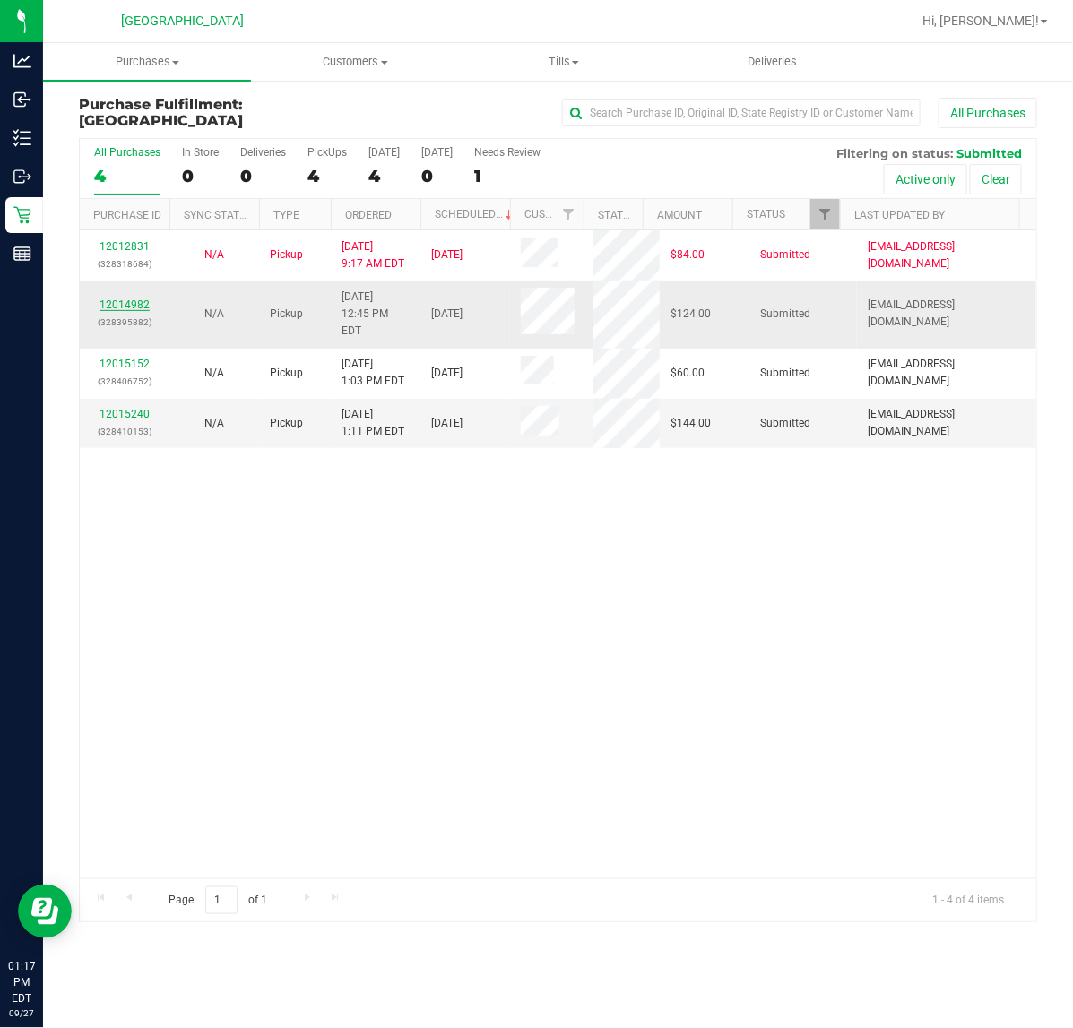
click at [143, 303] on link "12014982" at bounding box center [124, 304] width 50 height 13
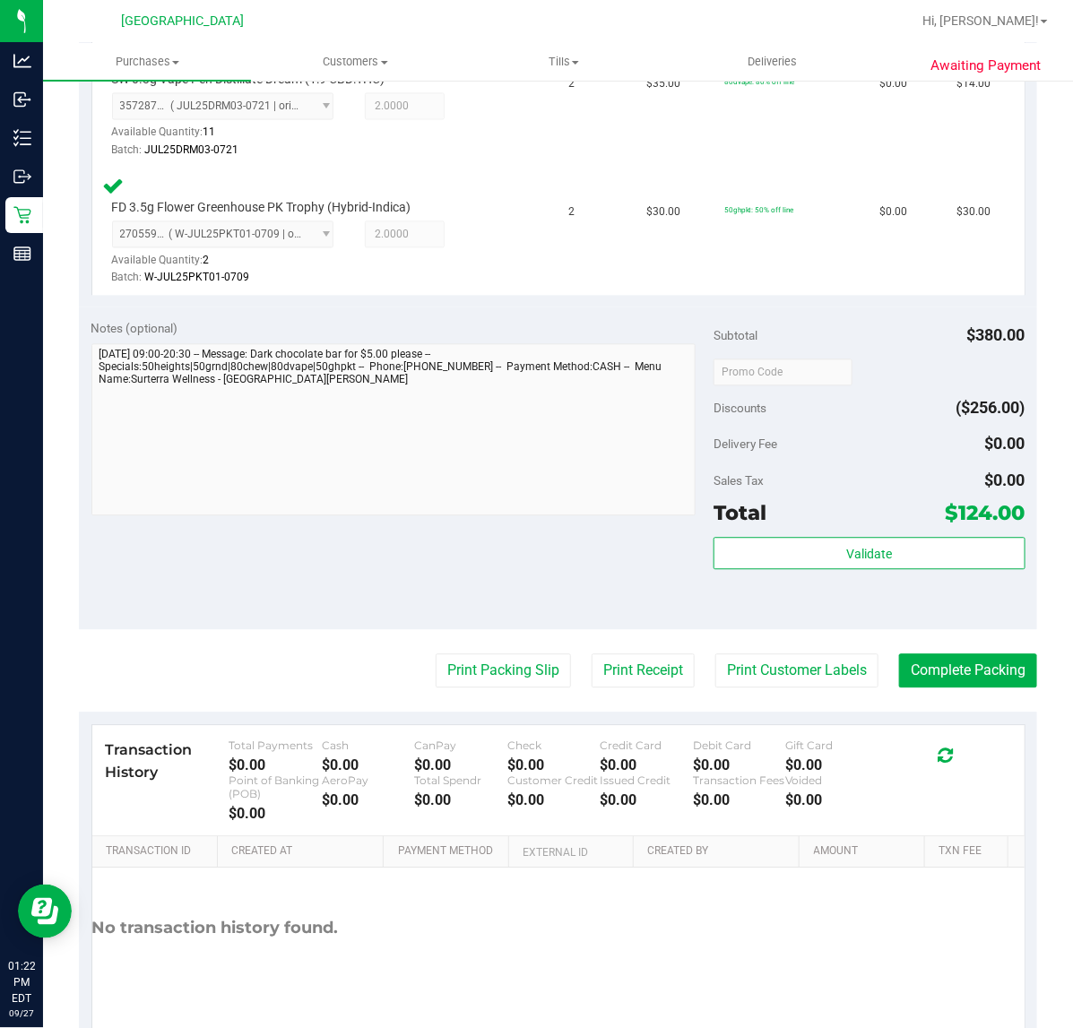
scroll to position [1120, 0]
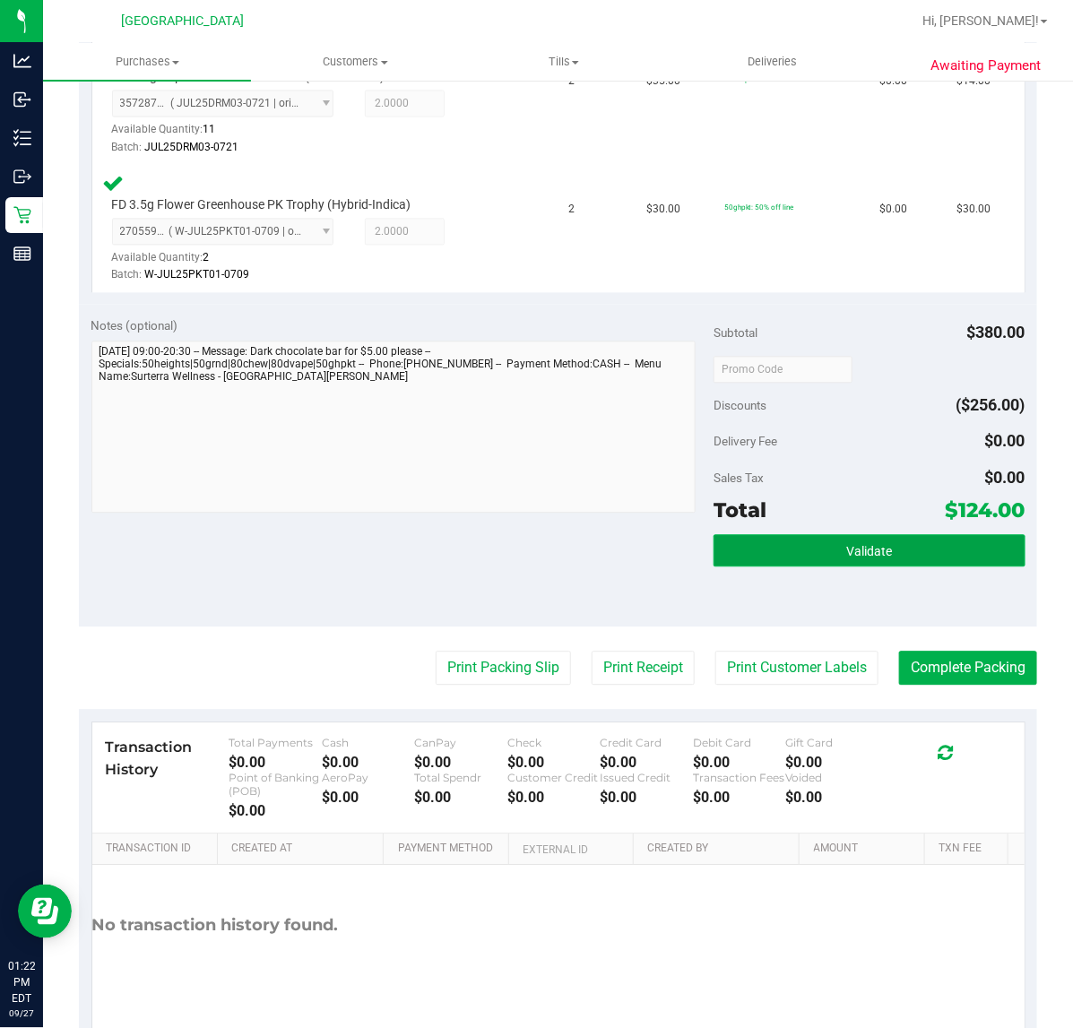
click at [848, 549] on span "Validate" at bounding box center [869, 551] width 46 height 14
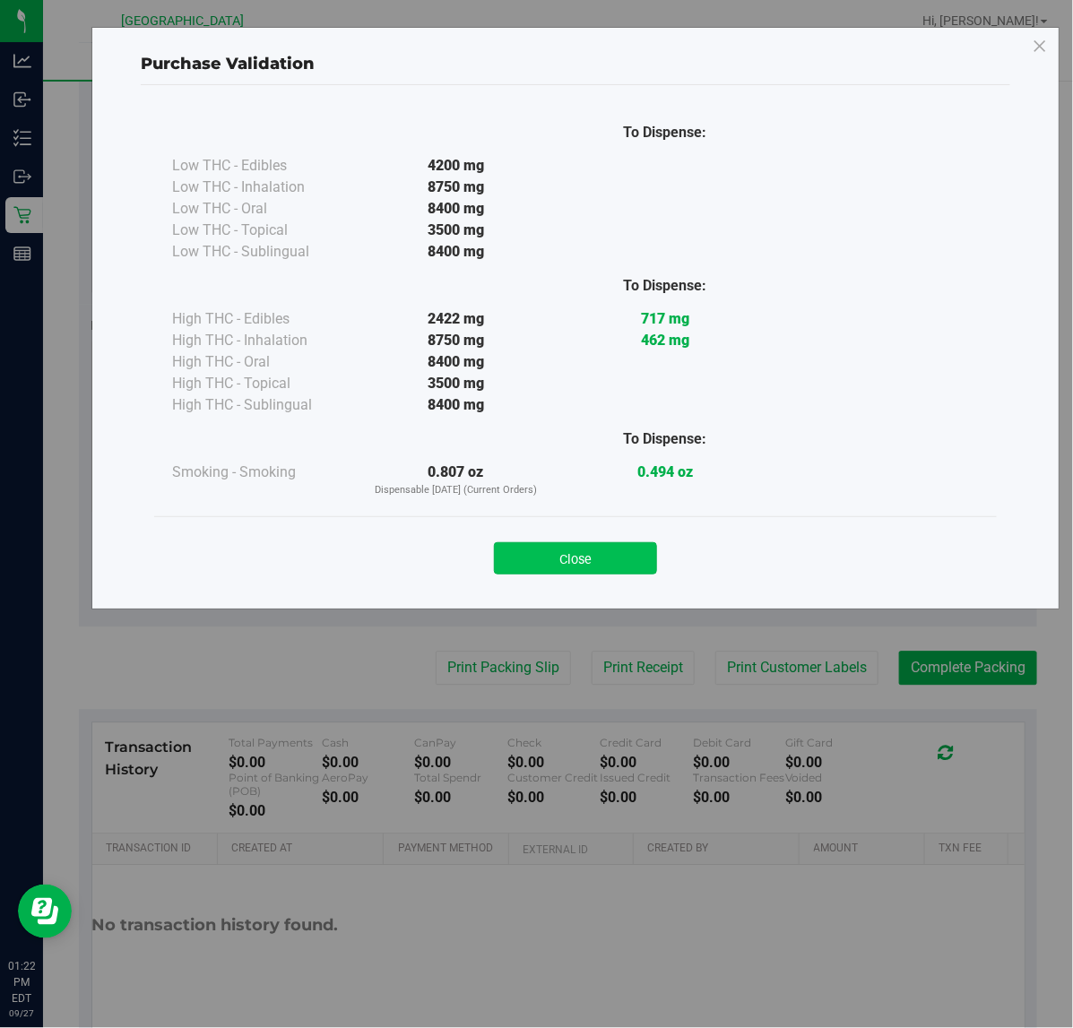
click at [636, 556] on button "Close" at bounding box center [575, 558] width 163 height 32
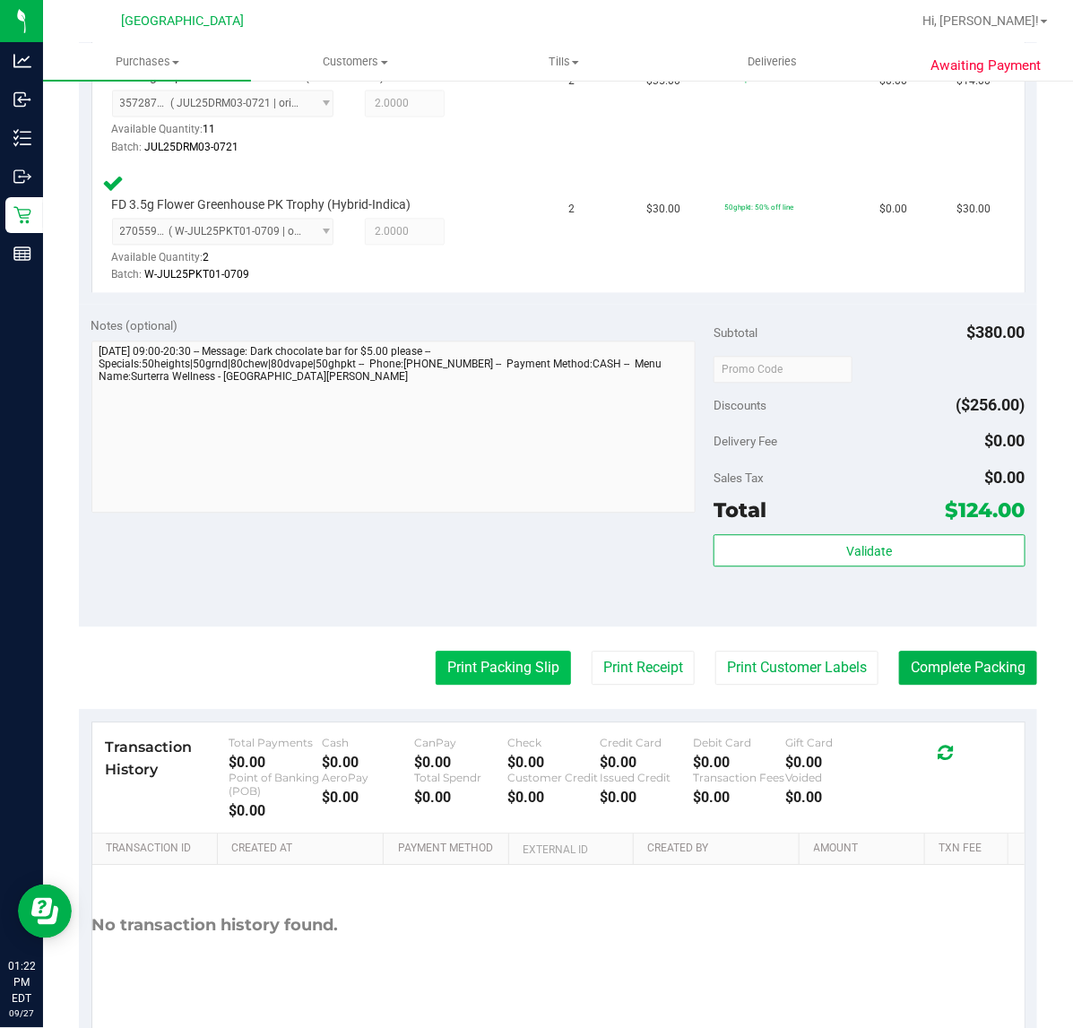
click at [471, 652] on button "Print Packing Slip" at bounding box center [503, 668] width 135 height 34
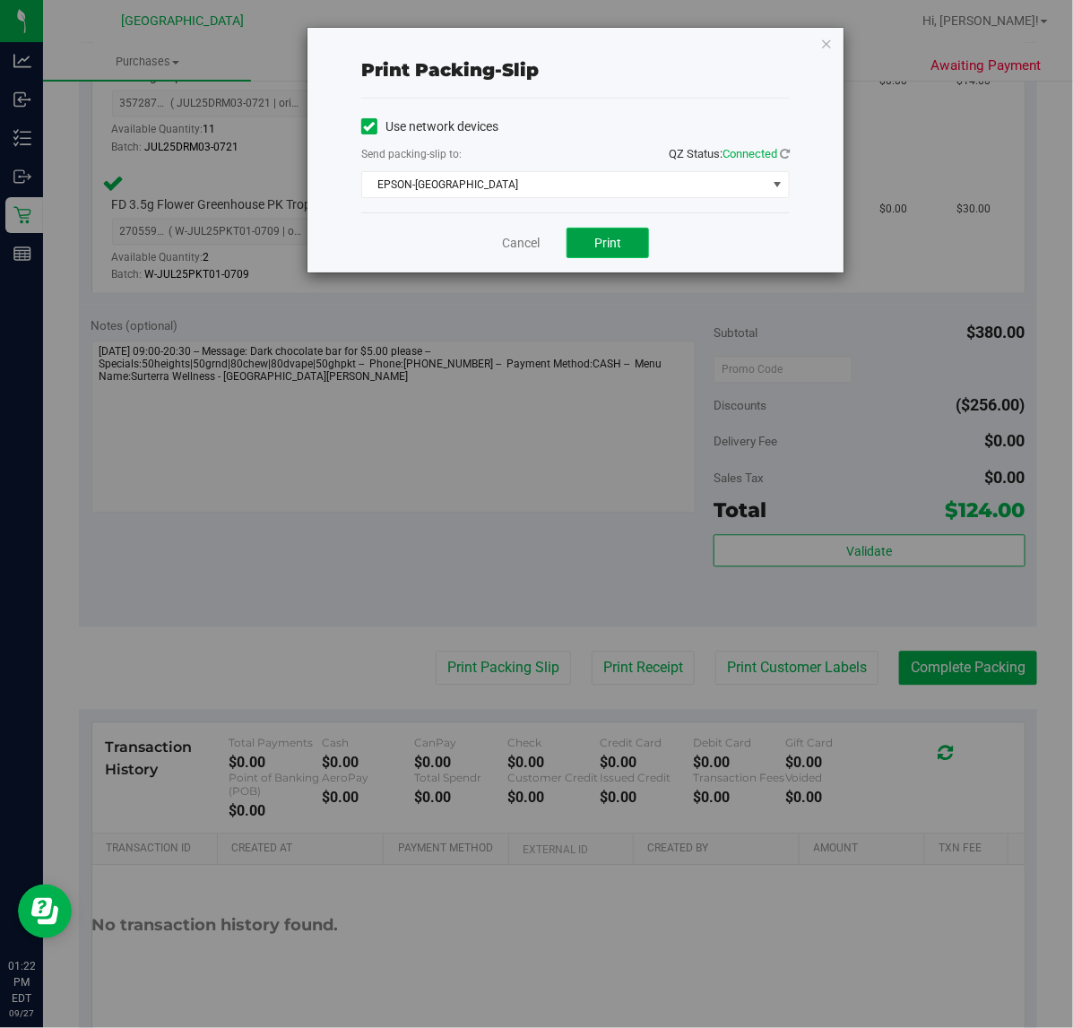
click at [648, 243] on button "Print" at bounding box center [607, 243] width 82 height 30
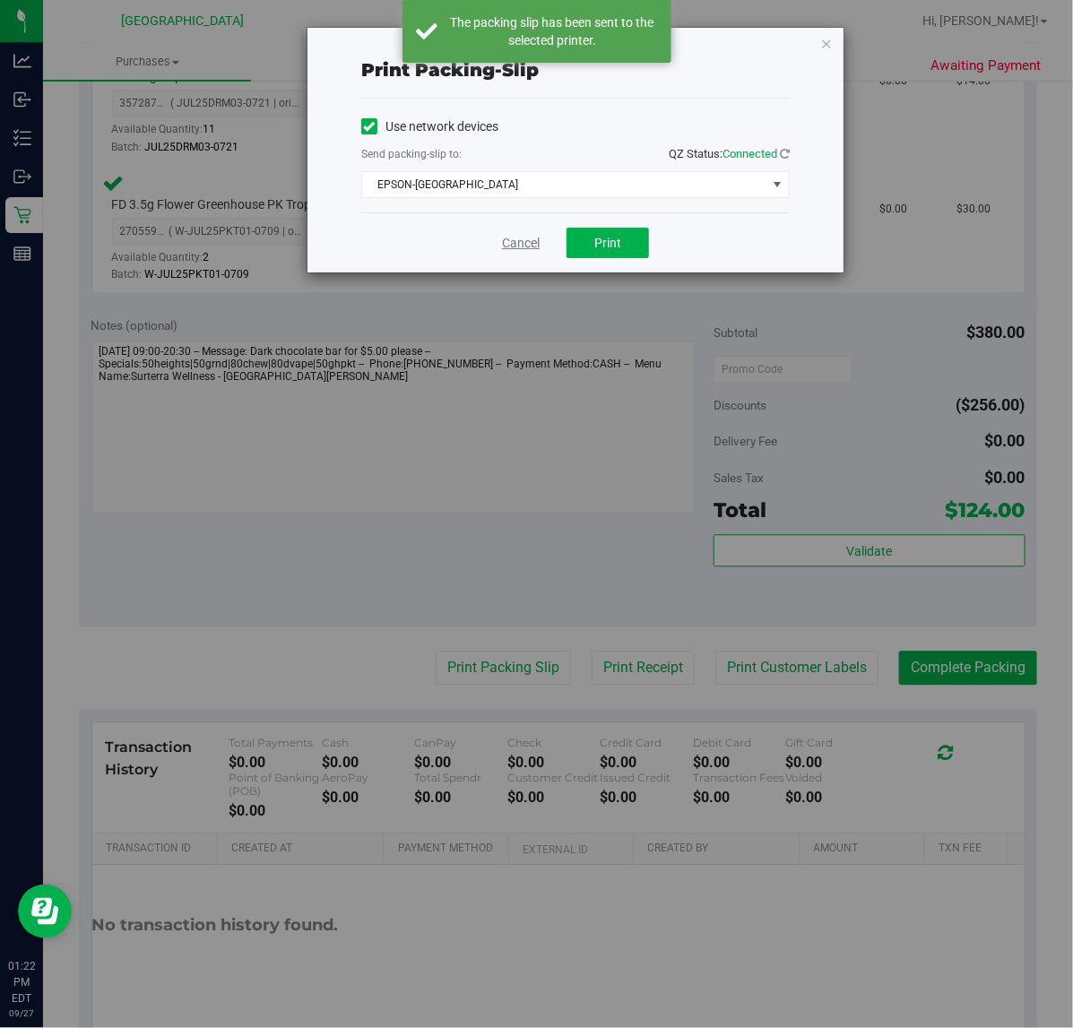
click at [522, 246] on link "Cancel" at bounding box center [521, 243] width 38 height 19
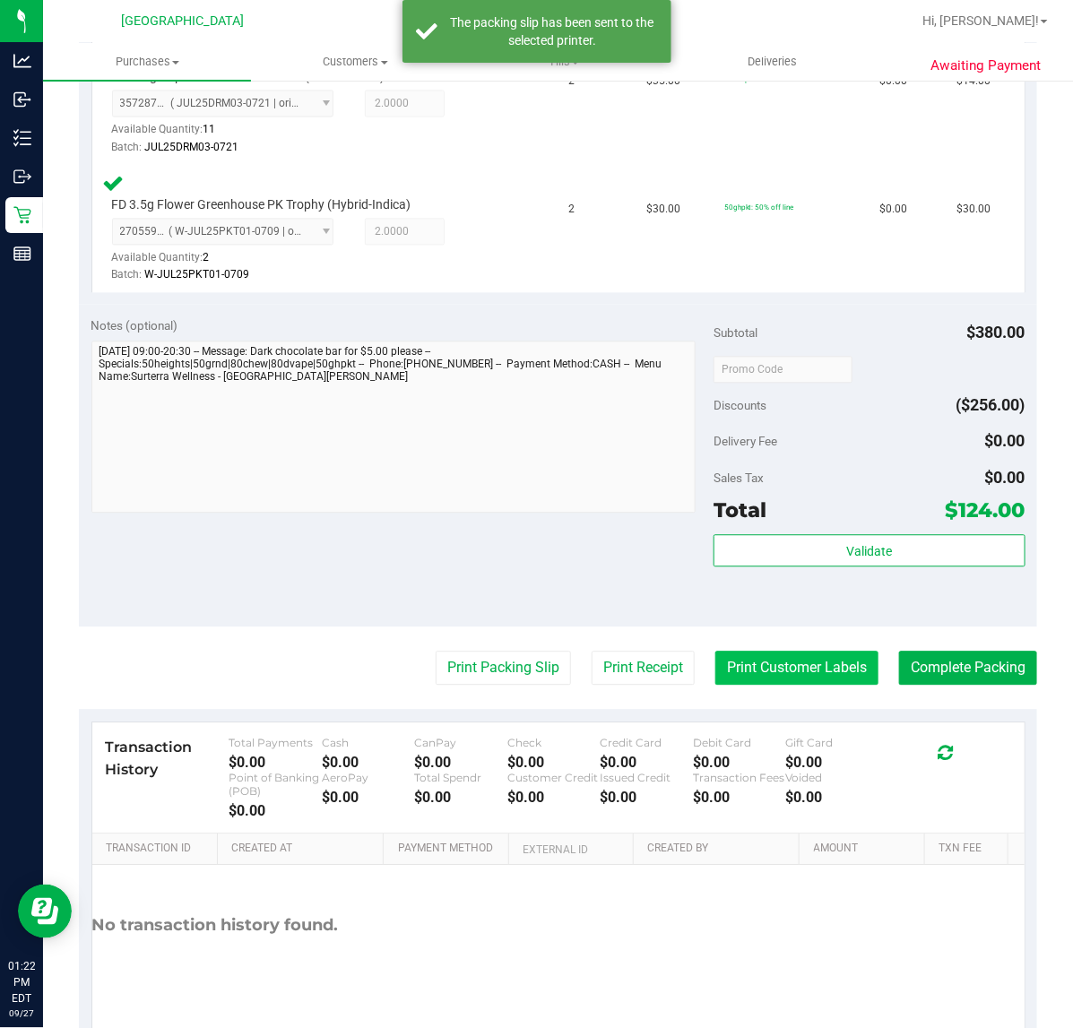
click at [781, 670] on button "Print Customer Labels" at bounding box center [796, 668] width 163 height 34
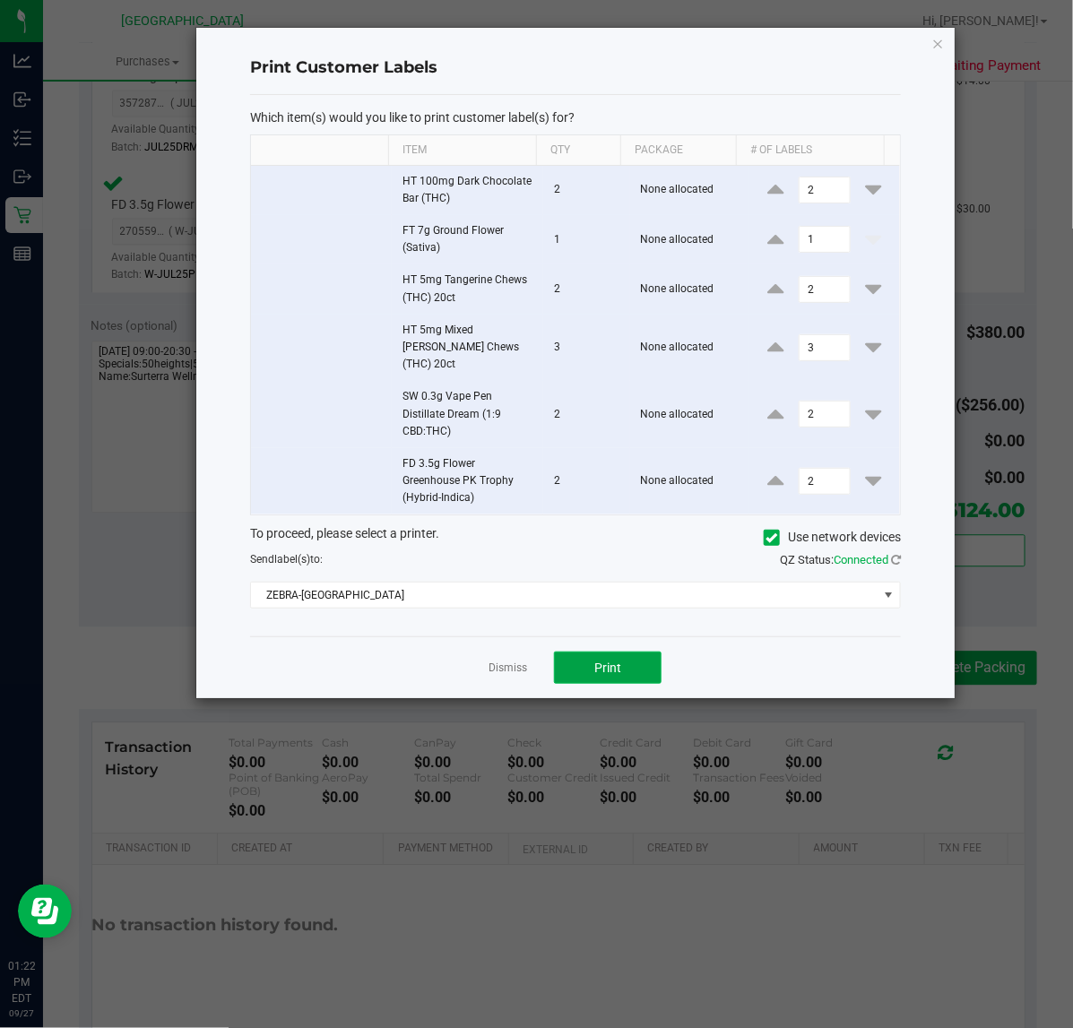
click at [594, 661] on span "Print" at bounding box center [607, 668] width 27 height 14
click at [504, 661] on link "Dismiss" at bounding box center [508, 668] width 39 height 15
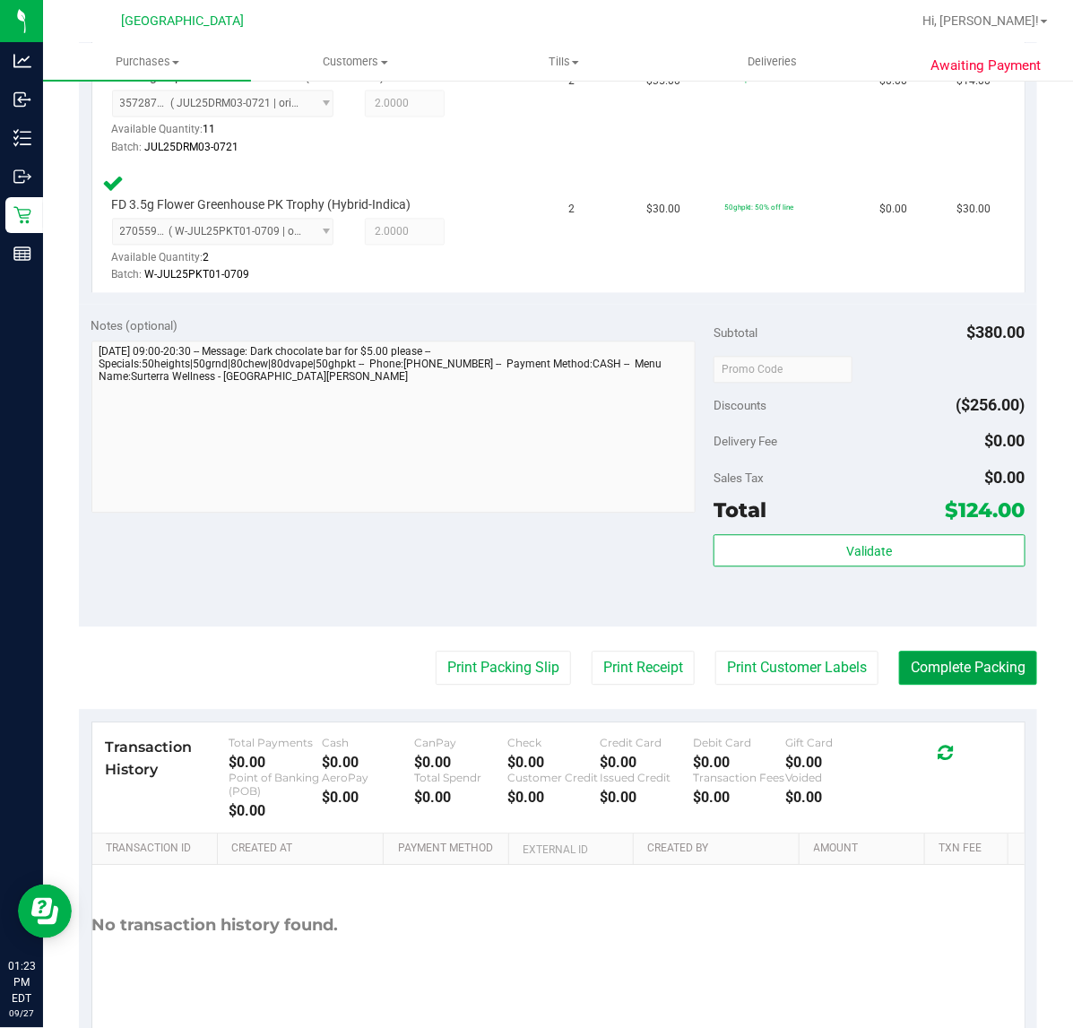
click at [930, 666] on button "Complete Packing" at bounding box center [968, 668] width 138 height 34
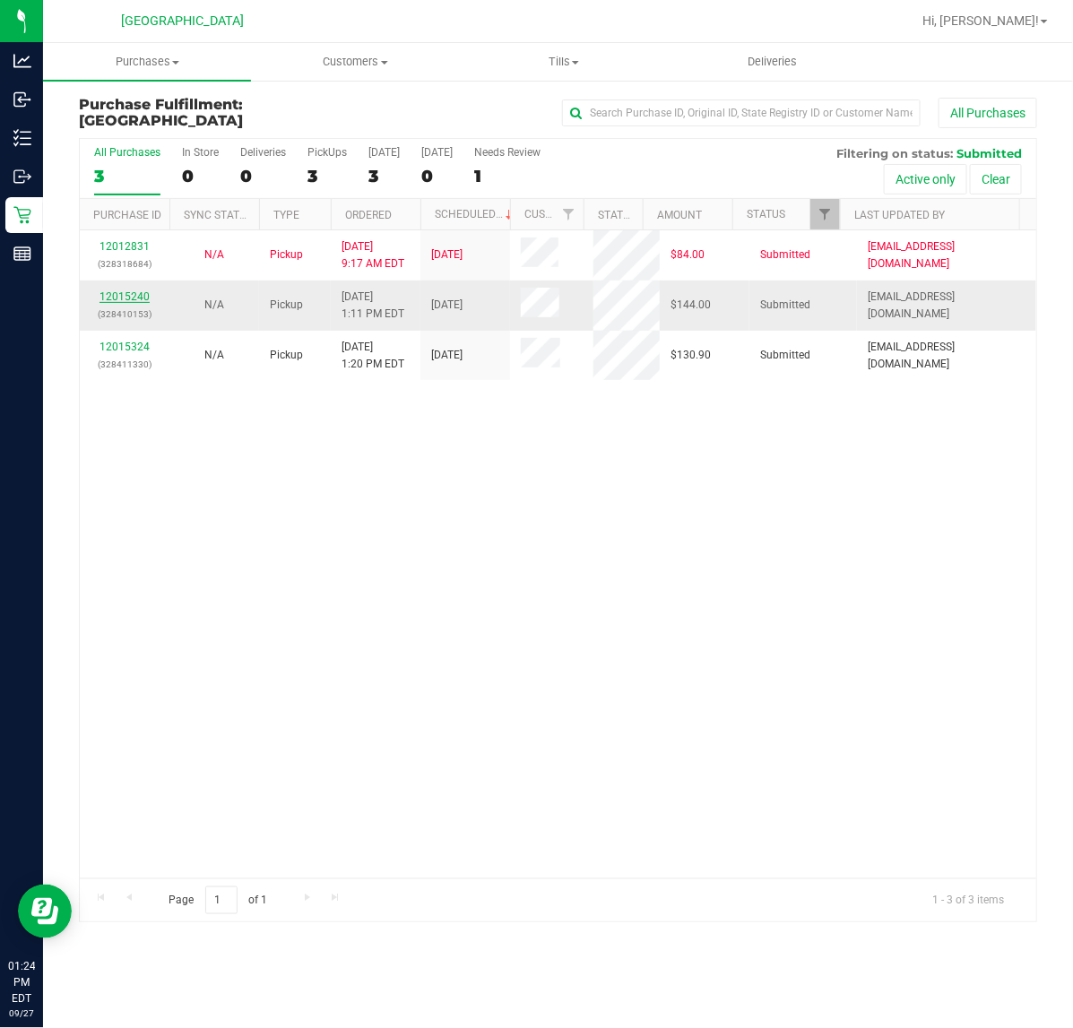
click at [133, 292] on link "12015240" at bounding box center [124, 296] width 50 height 13
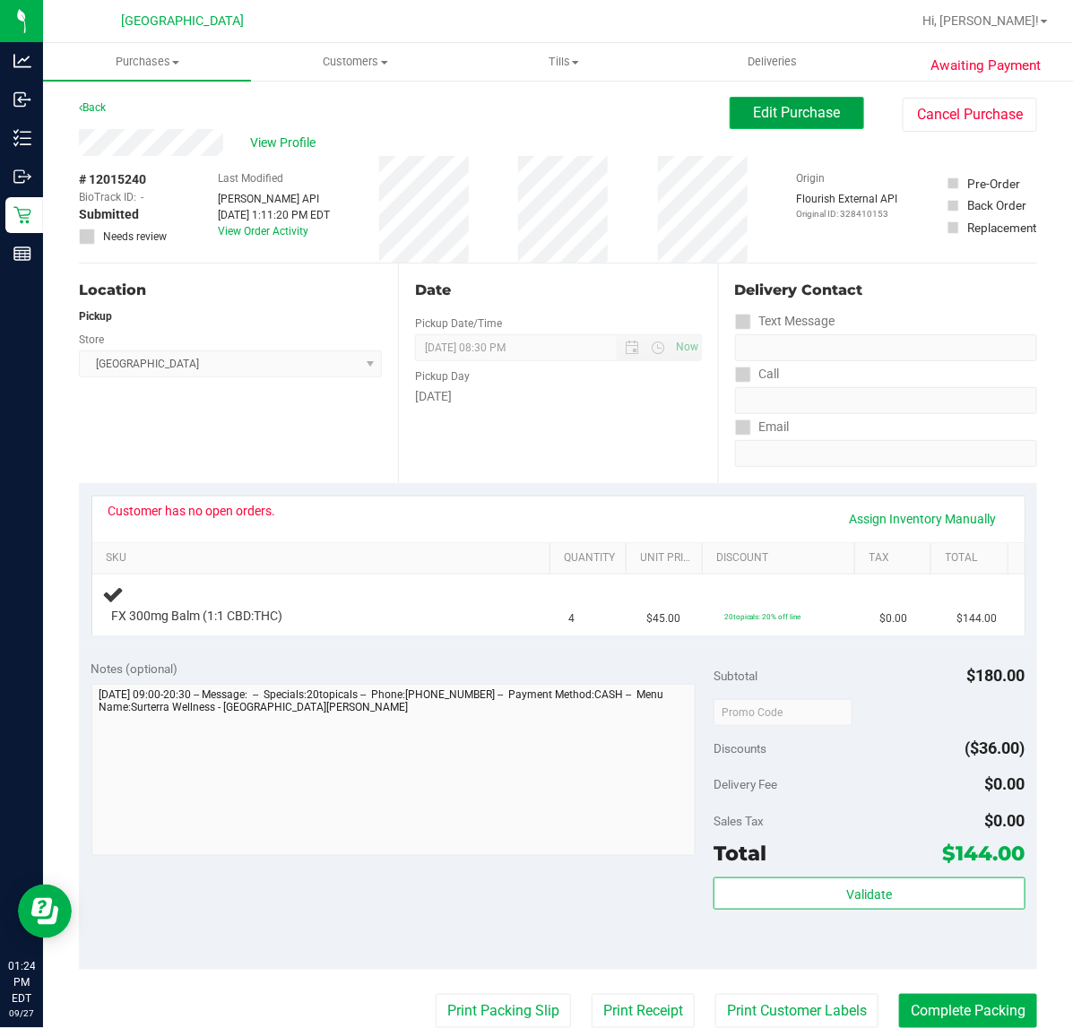
click at [773, 121] on span "Edit Purchase" at bounding box center [797, 112] width 87 height 17
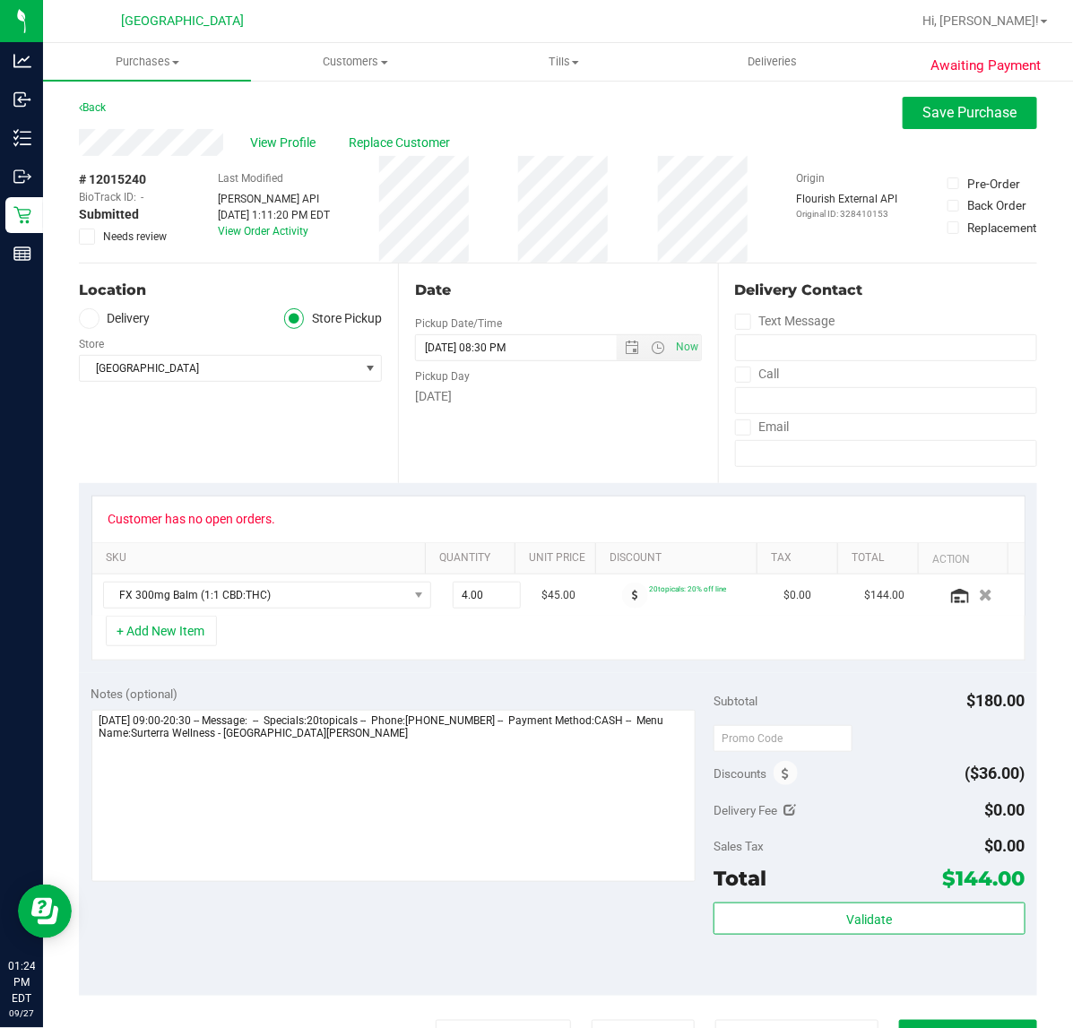
click at [85, 237] on icon at bounding box center [88, 237] width 12 height 0
click at [0, 0] on input "Needs review" at bounding box center [0, 0] width 0 height 0
click at [938, 117] on span "Save Purchase" at bounding box center [970, 112] width 94 height 17
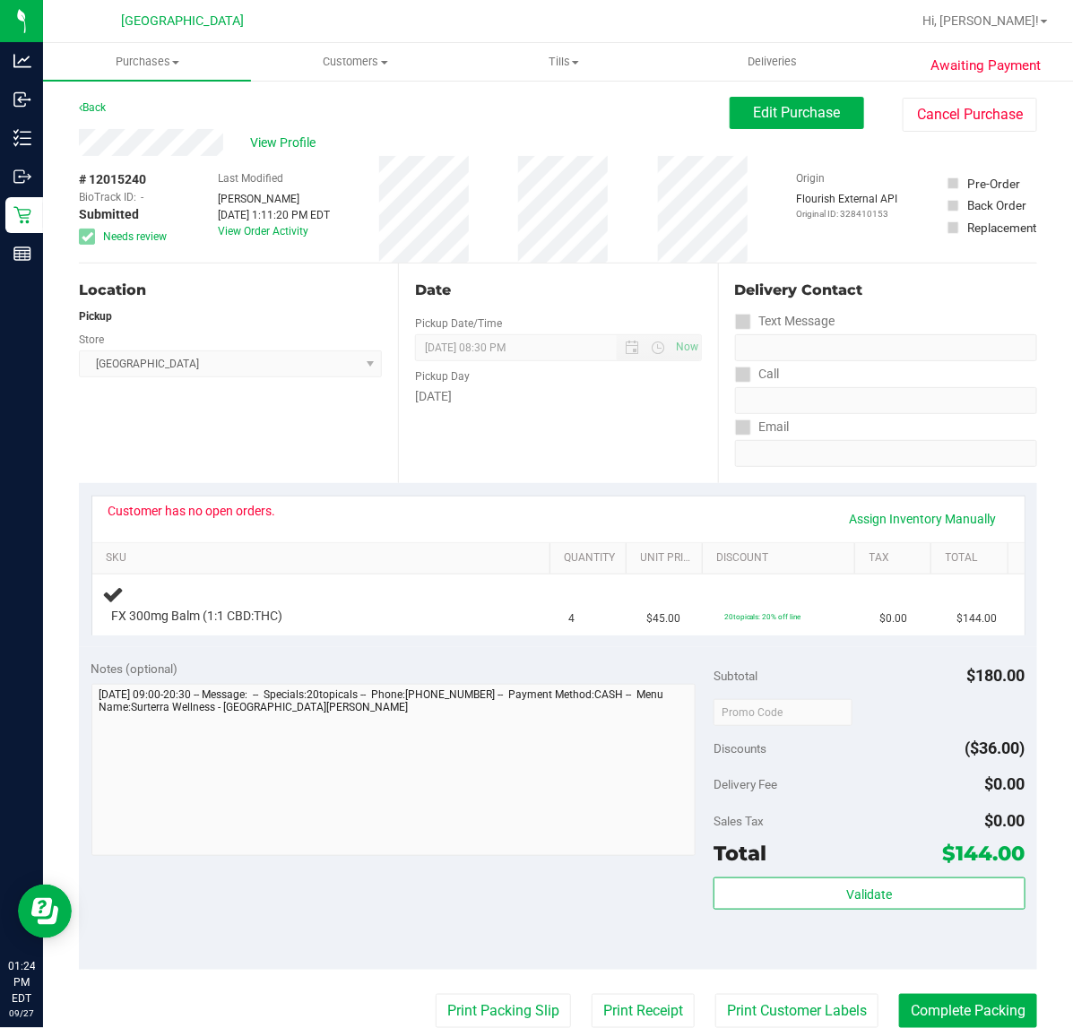
click at [285, 152] on div "View Profile" at bounding box center [404, 142] width 651 height 27
click at [290, 137] on span "View Profile" at bounding box center [286, 143] width 72 height 19
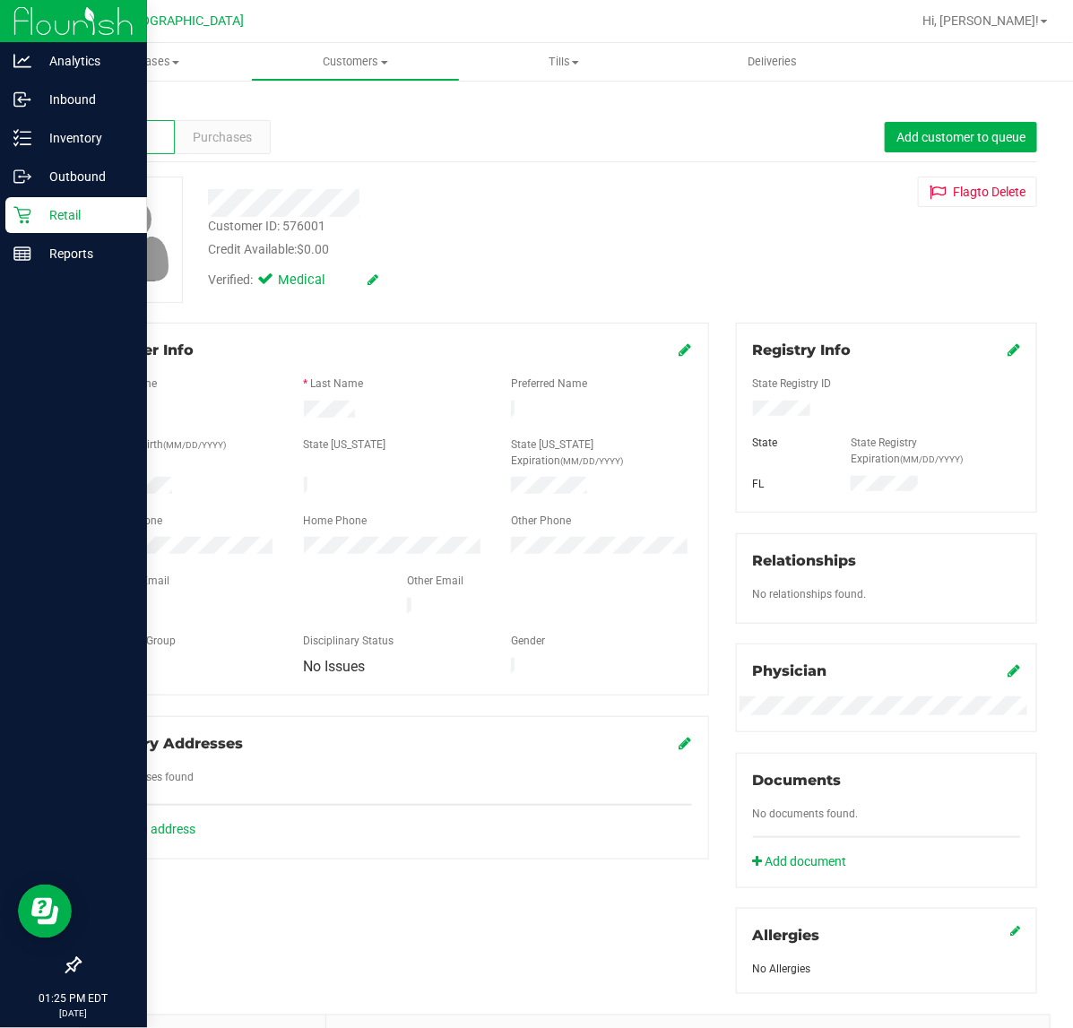
click at [70, 215] on p "Retail" at bounding box center [85, 215] width 108 height 22
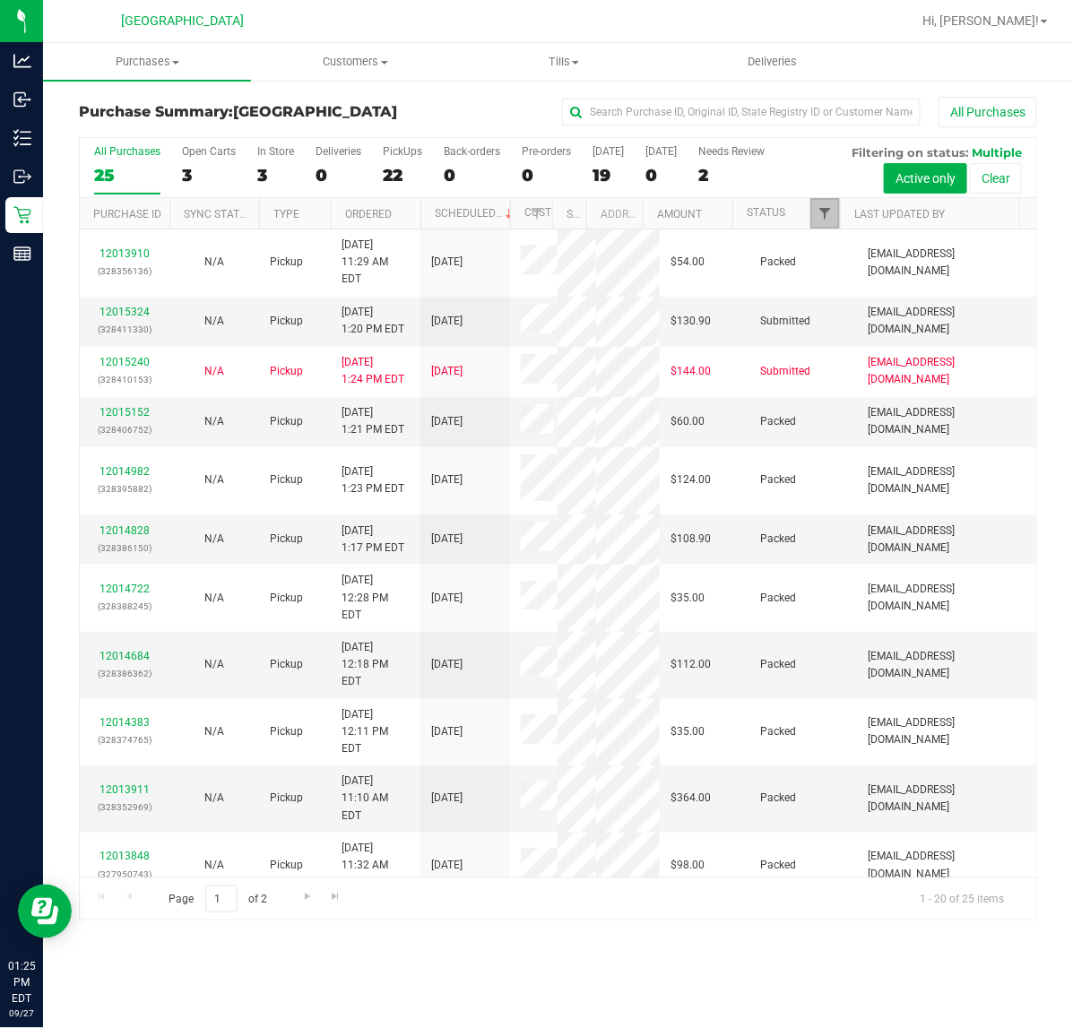
click at [818, 220] on span "Filter" at bounding box center [824, 213] width 14 height 14
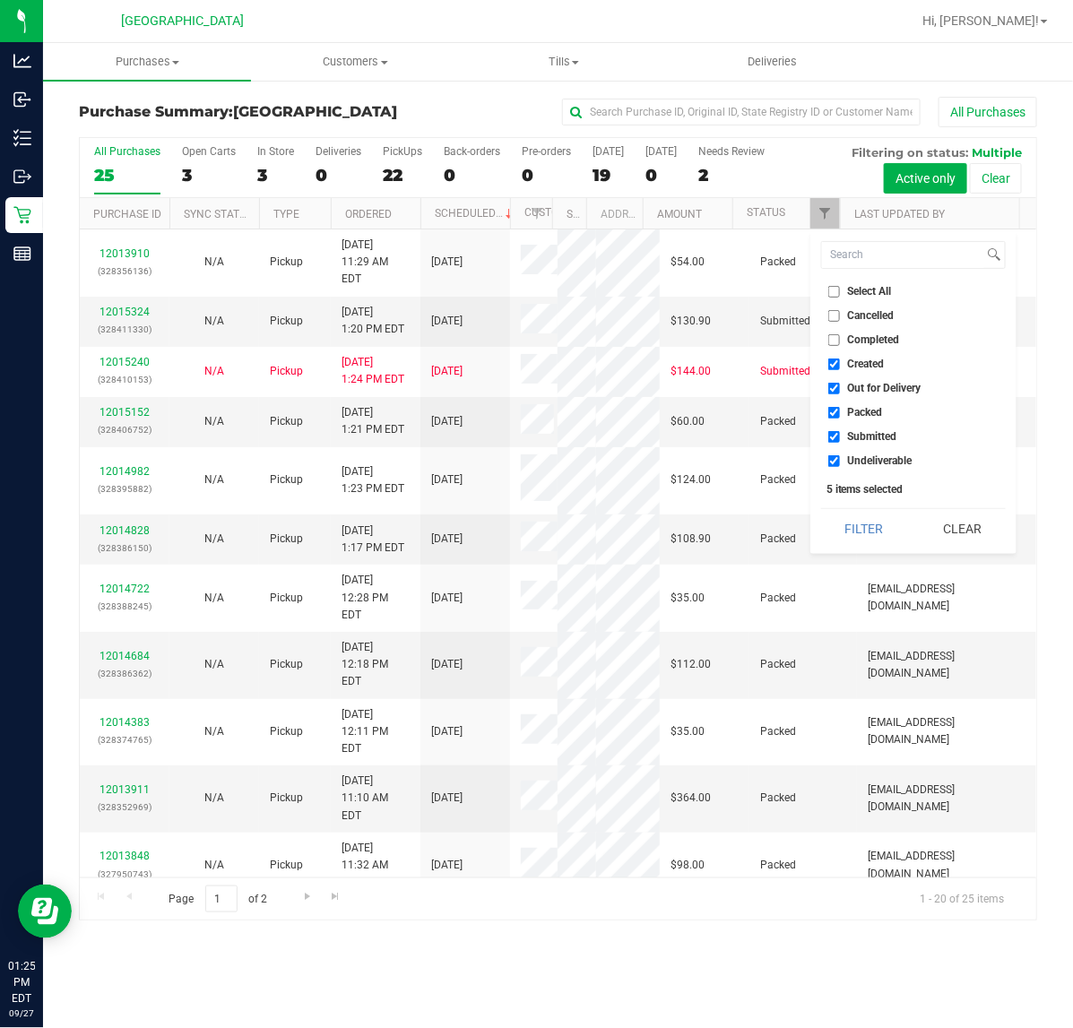
click at [839, 364] on input "Created" at bounding box center [834, 365] width 12 height 12
checkbox input "false"
click at [835, 387] on input "Out for Delivery" at bounding box center [834, 389] width 12 height 12
checkbox input "false"
click at [835, 413] on input "Packed" at bounding box center [834, 413] width 12 height 12
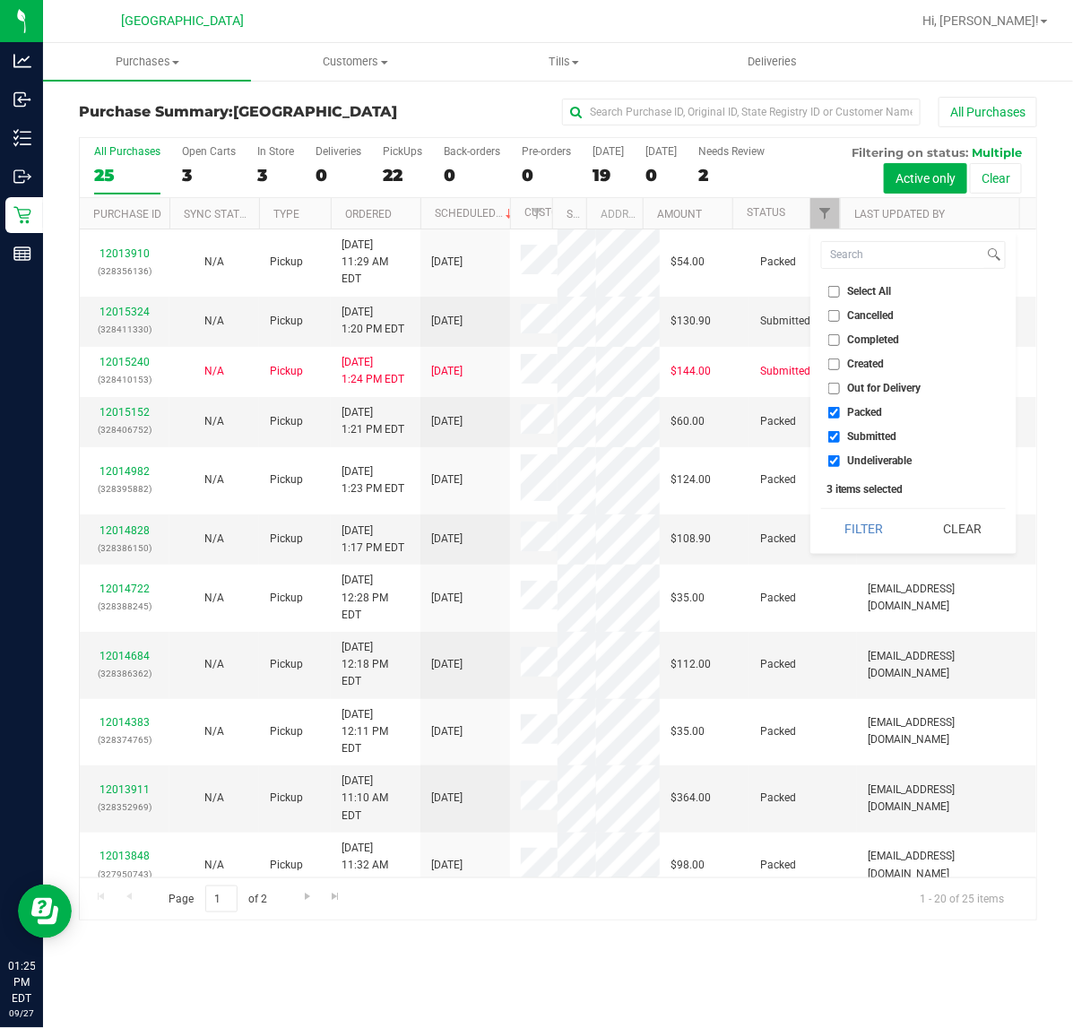
checkbox input "false"
click at [838, 463] on input "Undeliverable" at bounding box center [834, 461] width 12 height 12
checkbox input "false"
click at [859, 513] on button "Filter" at bounding box center [864, 528] width 86 height 39
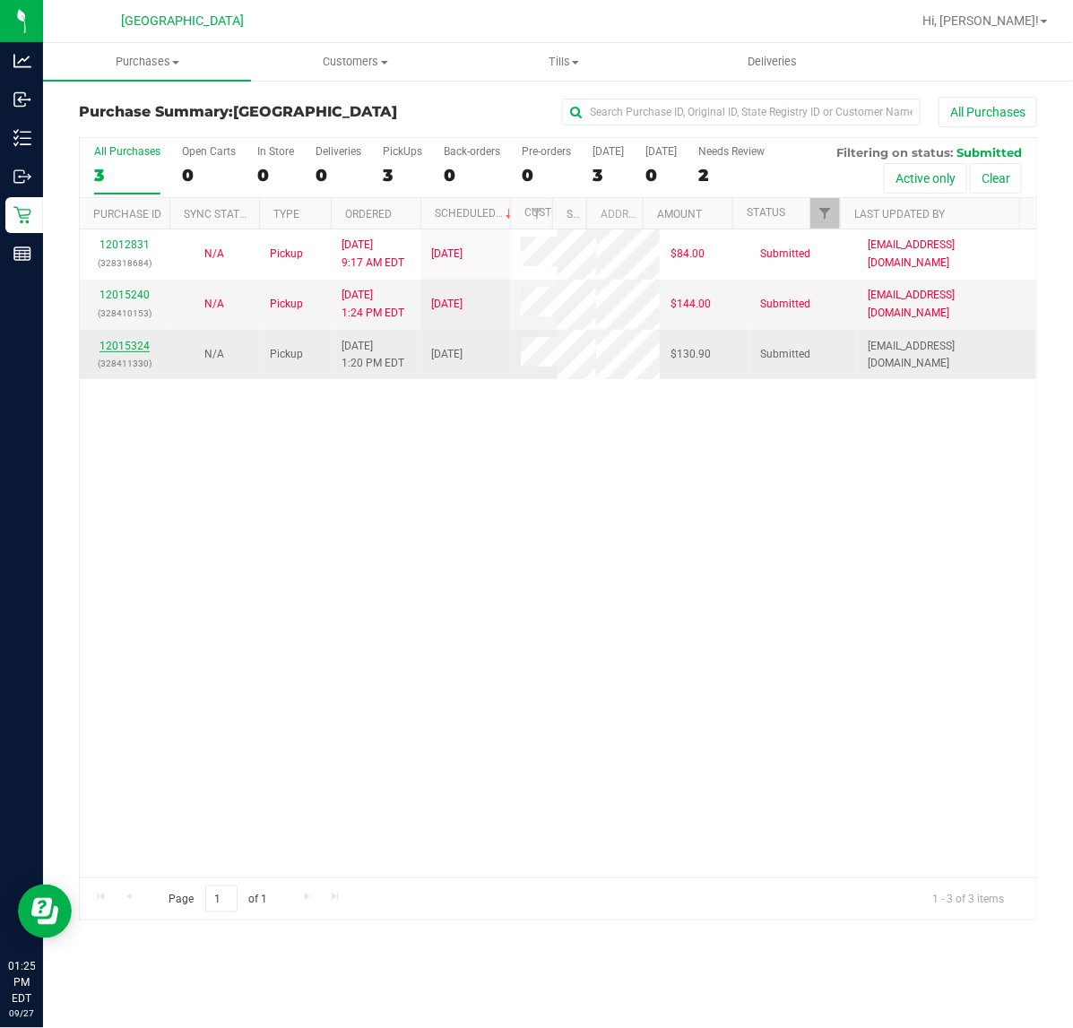
click at [137, 347] on link "12015324" at bounding box center [124, 346] width 50 height 13
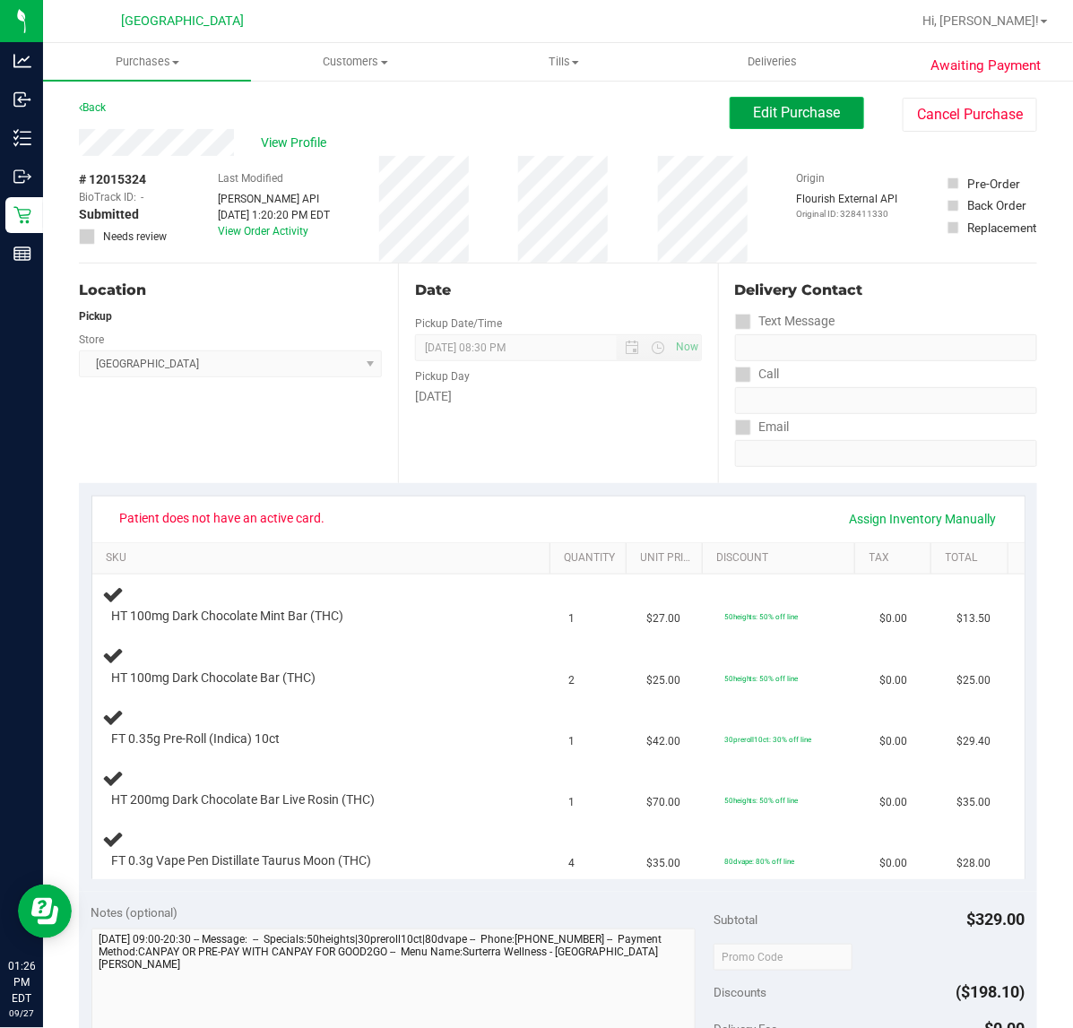
click at [822, 103] on button "Edit Purchase" at bounding box center [797, 113] width 134 height 32
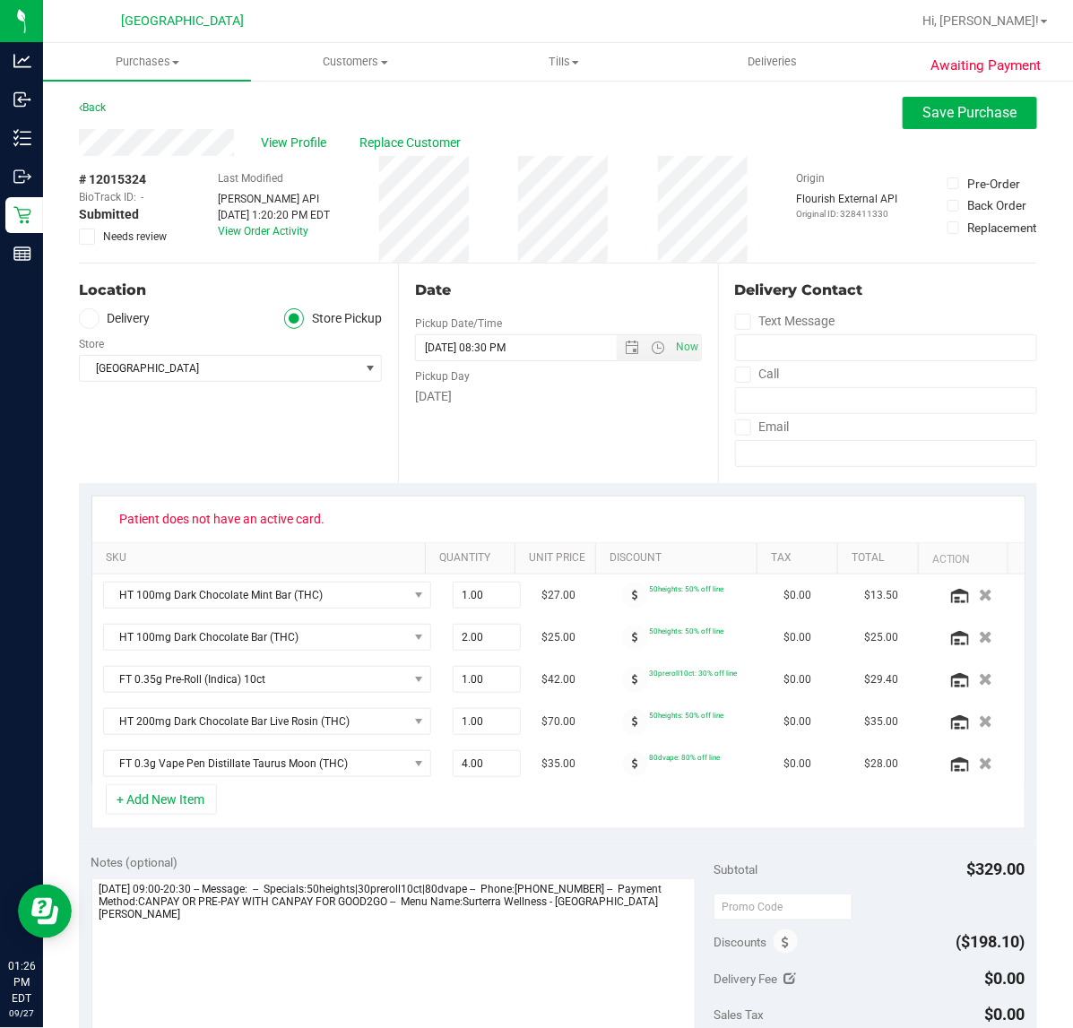
click at [94, 233] on span at bounding box center [87, 237] width 16 height 16
click at [0, 0] on input "Needs review" at bounding box center [0, 0] width 0 height 0
click at [982, 117] on span "Save Purchase" at bounding box center [970, 112] width 94 height 17
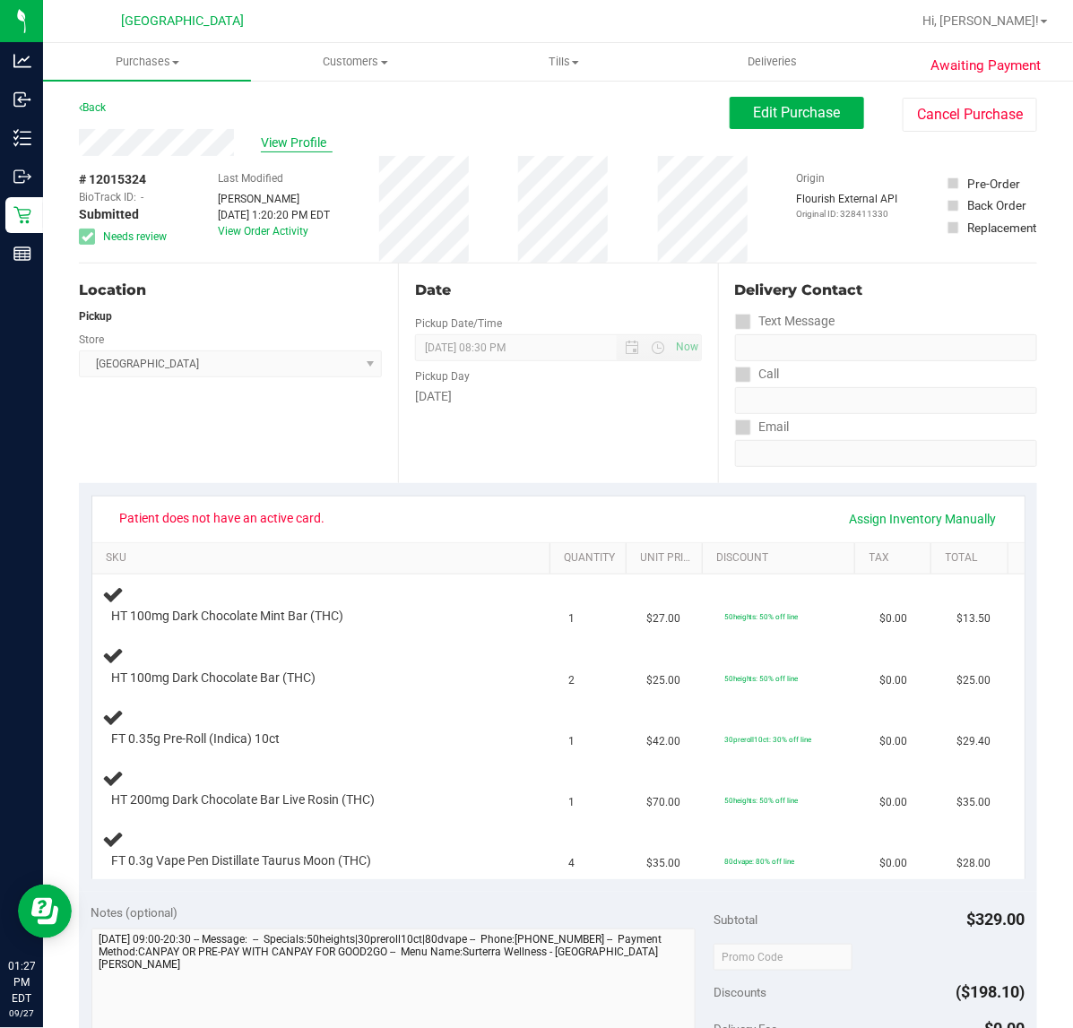
click at [275, 139] on span "View Profile" at bounding box center [297, 143] width 72 height 19
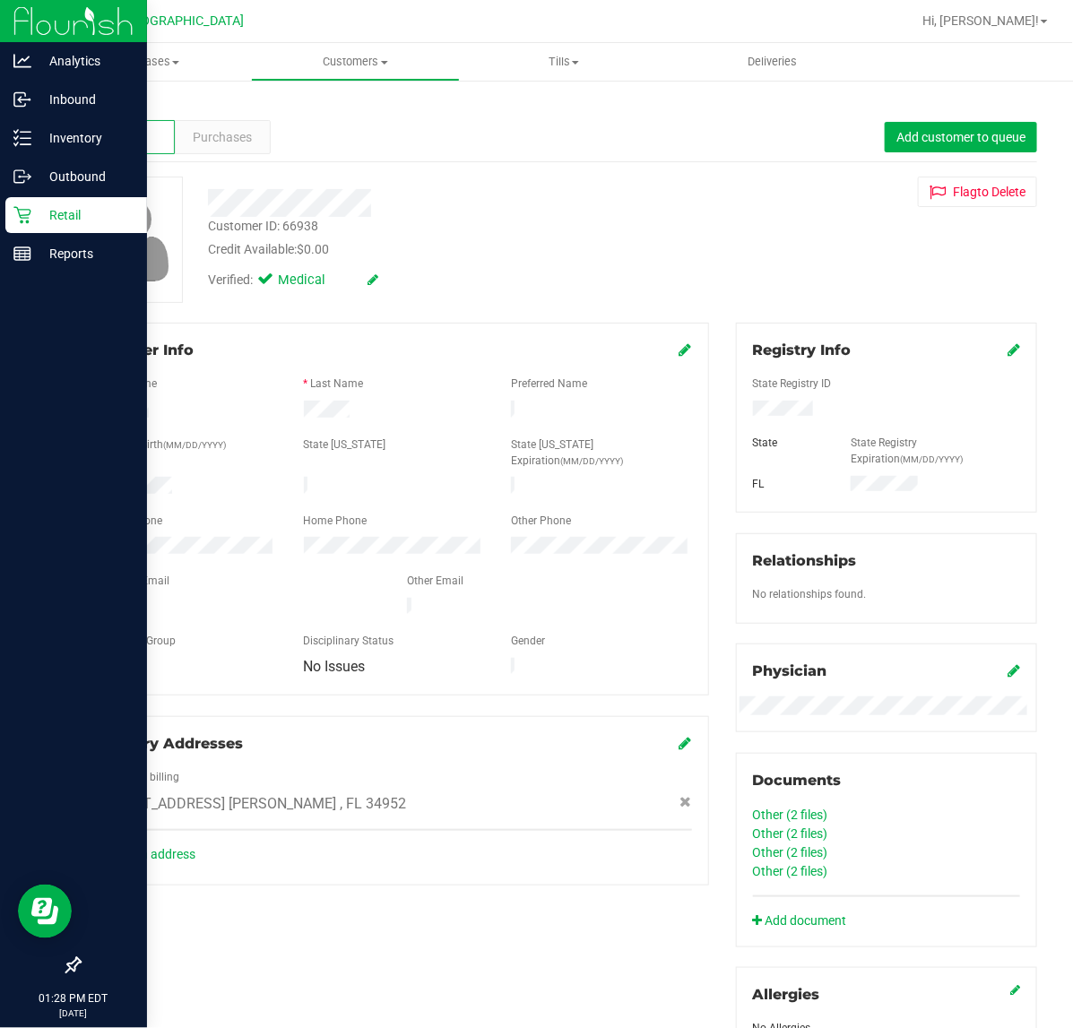
click at [29, 206] on icon at bounding box center [22, 215] width 18 height 18
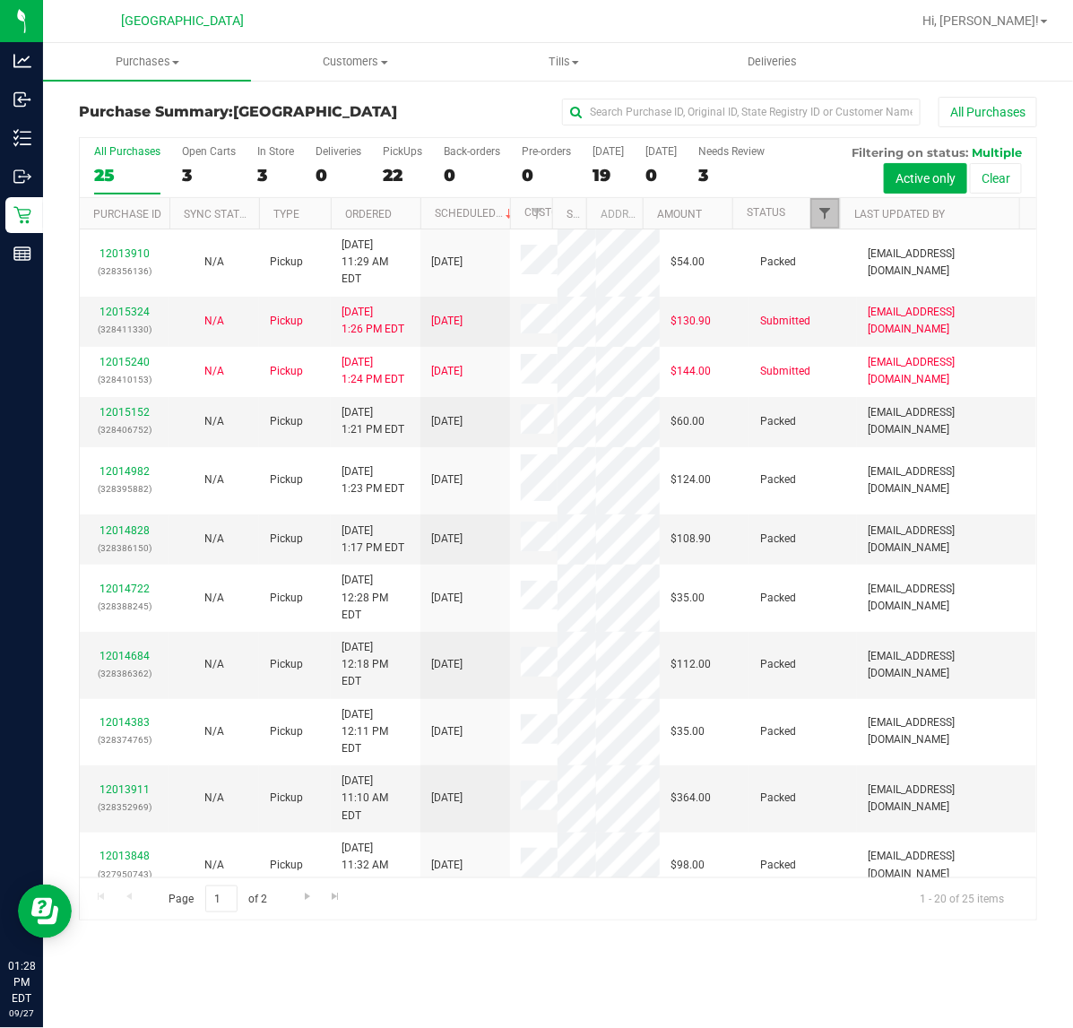
click at [822, 220] on span "Filter" at bounding box center [824, 213] width 14 height 14
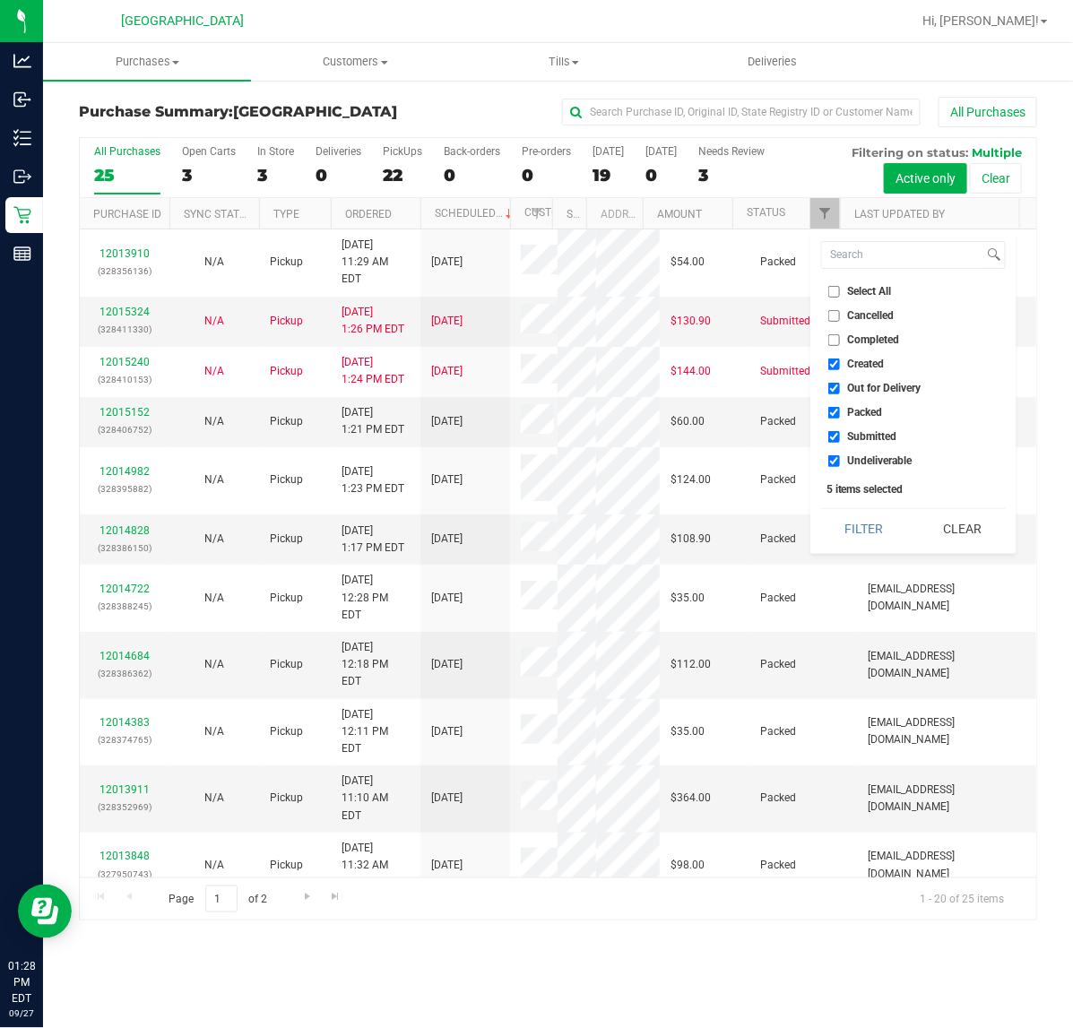
click at [834, 365] on input "Created" at bounding box center [834, 365] width 12 height 12
checkbox input "false"
click at [834, 384] on input "Out for Delivery" at bounding box center [834, 389] width 12 height 12
checkbox input "false"
click at [834, 404] on li "Packed" at bounding box center [913, 412] width 185 height 19
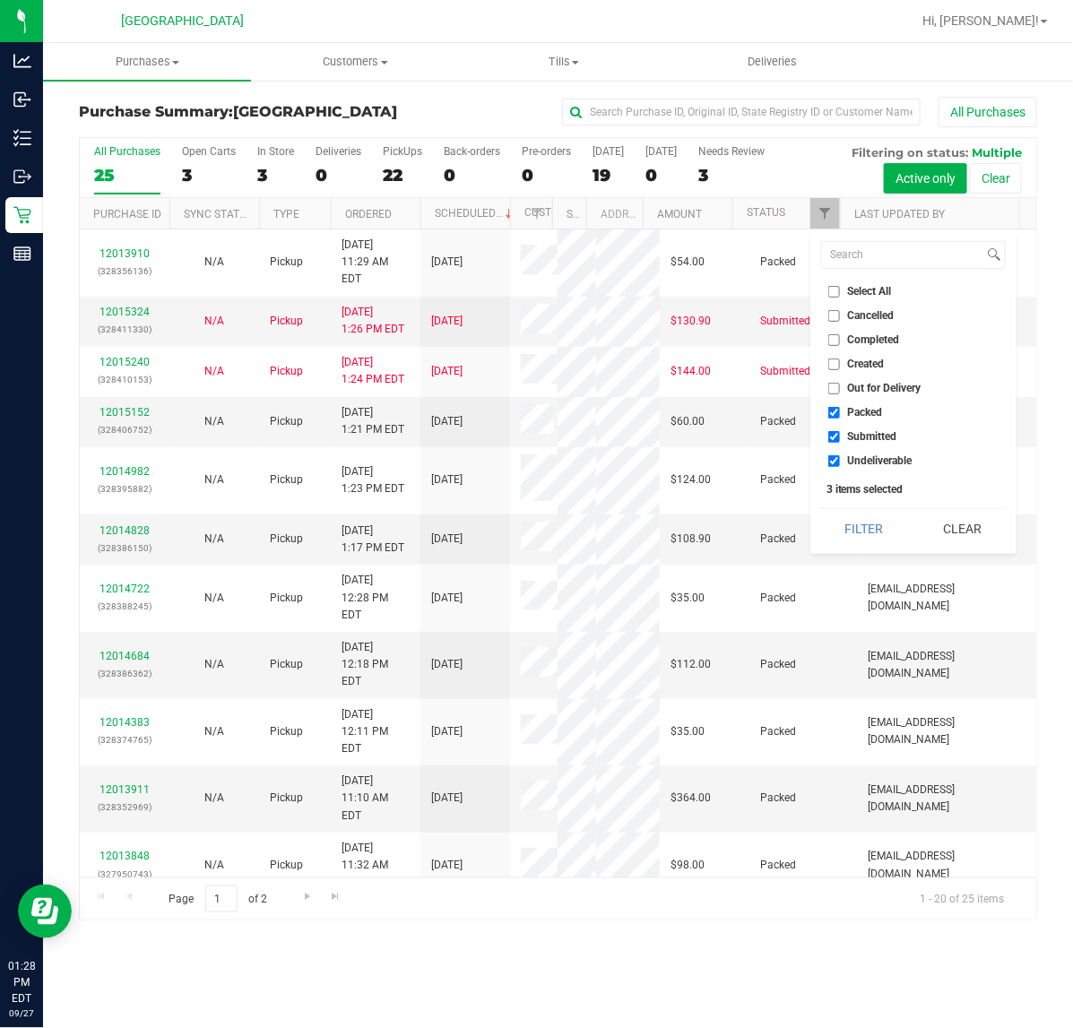
click at [835, 411] on input "Packed" at bounding box center [834, 413] width 12 height 12
checkbox input "false"
click at [834, 460] on input "Undeliverable" at bounding box center [834, 461] width 12 height 12
checkbox input "false"
click at [847, 530] on button "Filter" at bounding box center [864, 528] width 86 height 39
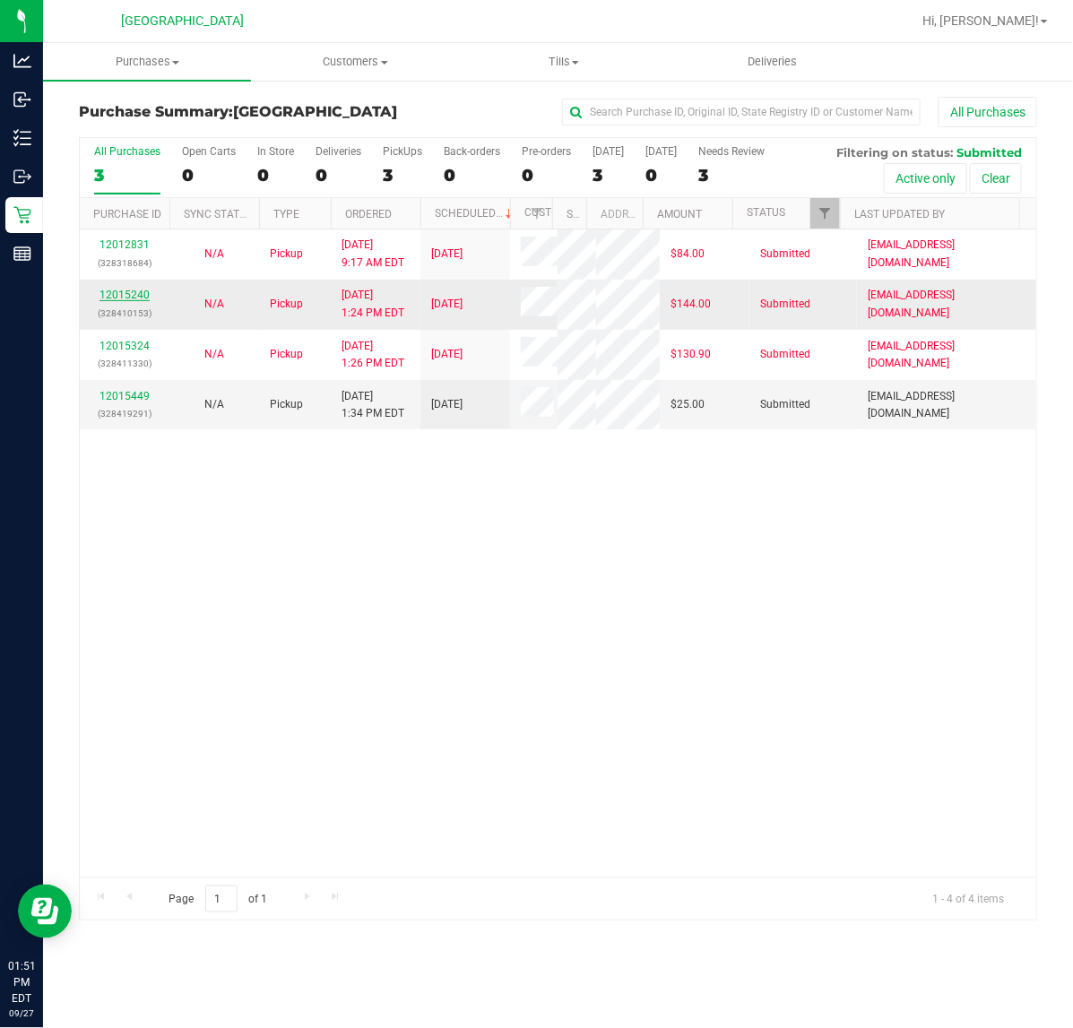
click at [118, 298] on link "12015240" at bounding box center [124, 295] width 50 height 13
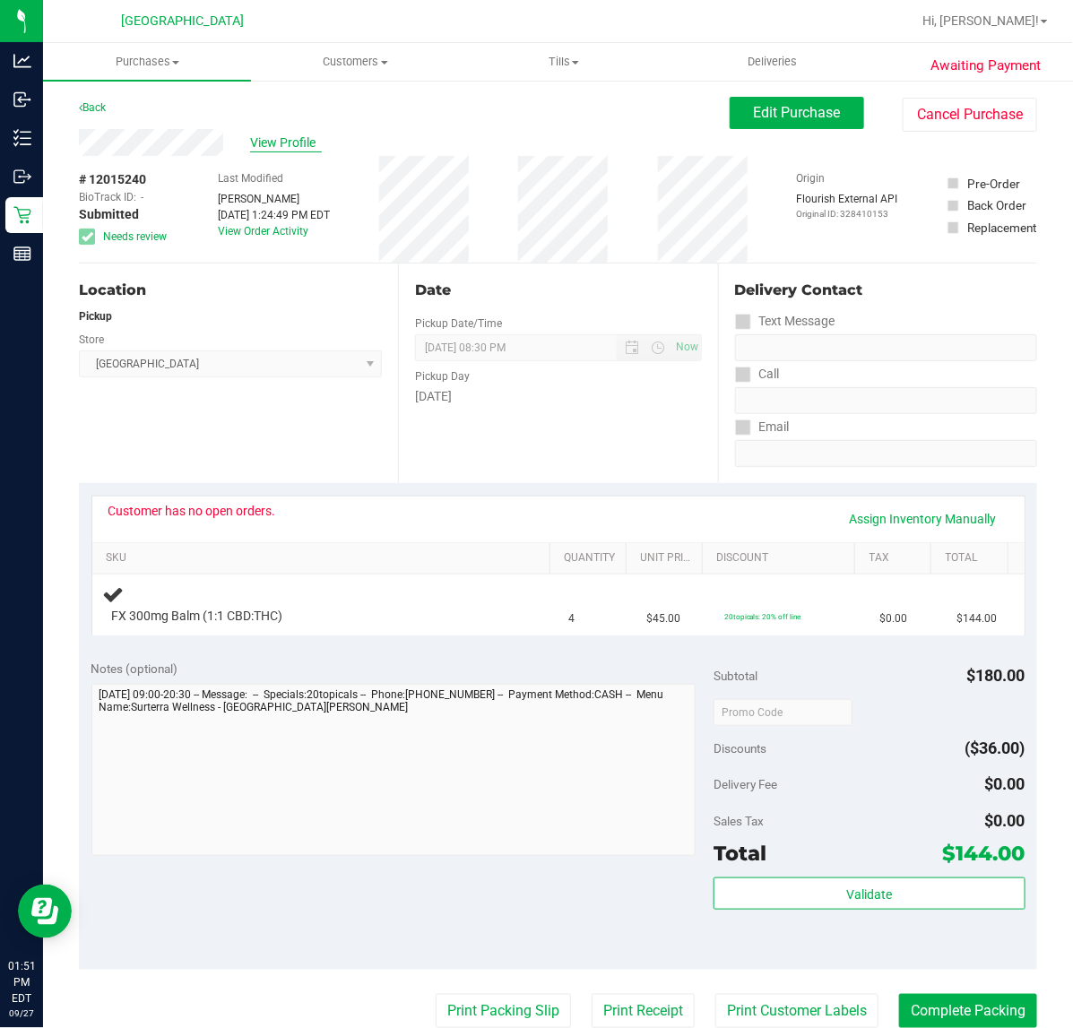
click at [288, 141] on span "View Profile" at bounding box center [286, 143] width 72 height 19
click at [100, 108] on link "Back" at bounding box center [92, 107] width 27 height 13
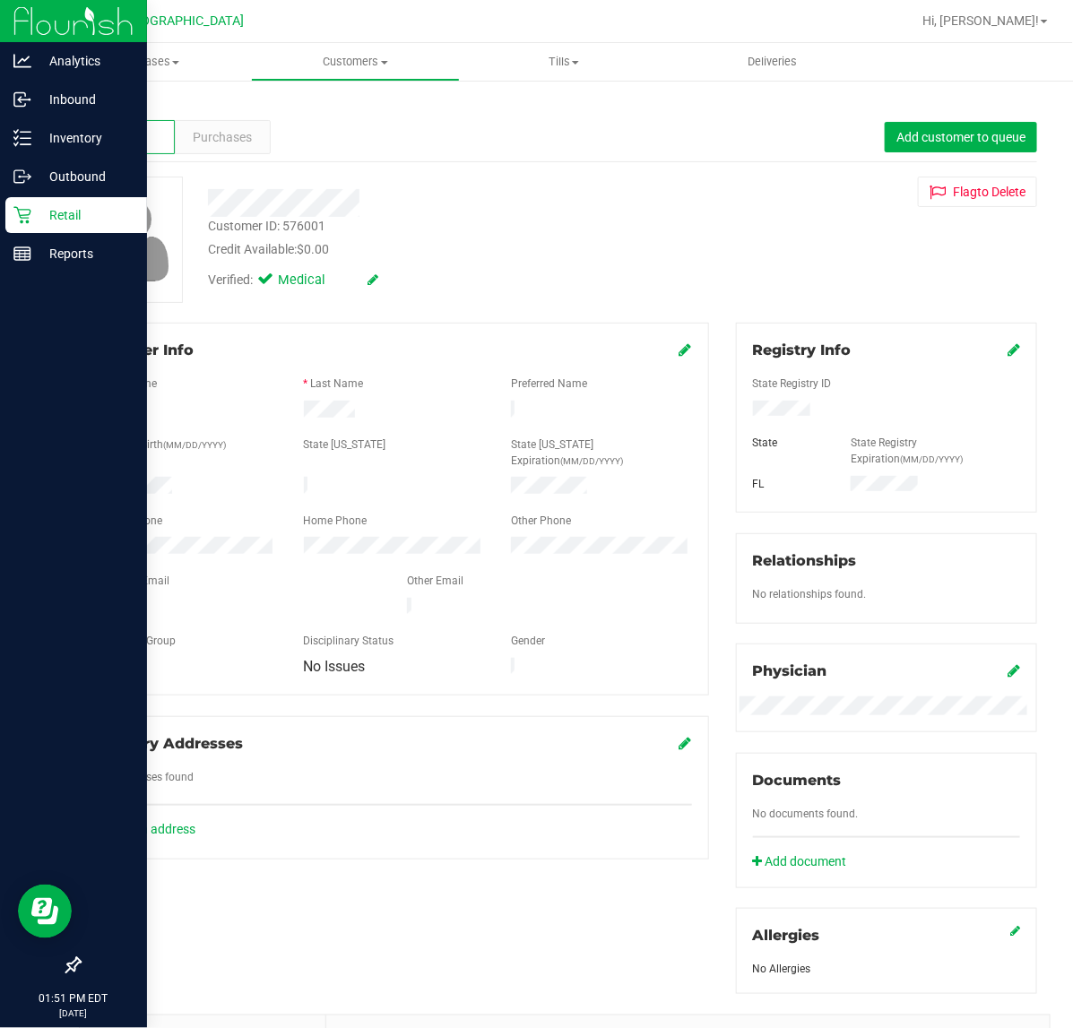
click at [23, 212] on icon at bounding box center [22, 215] width 18 height 18
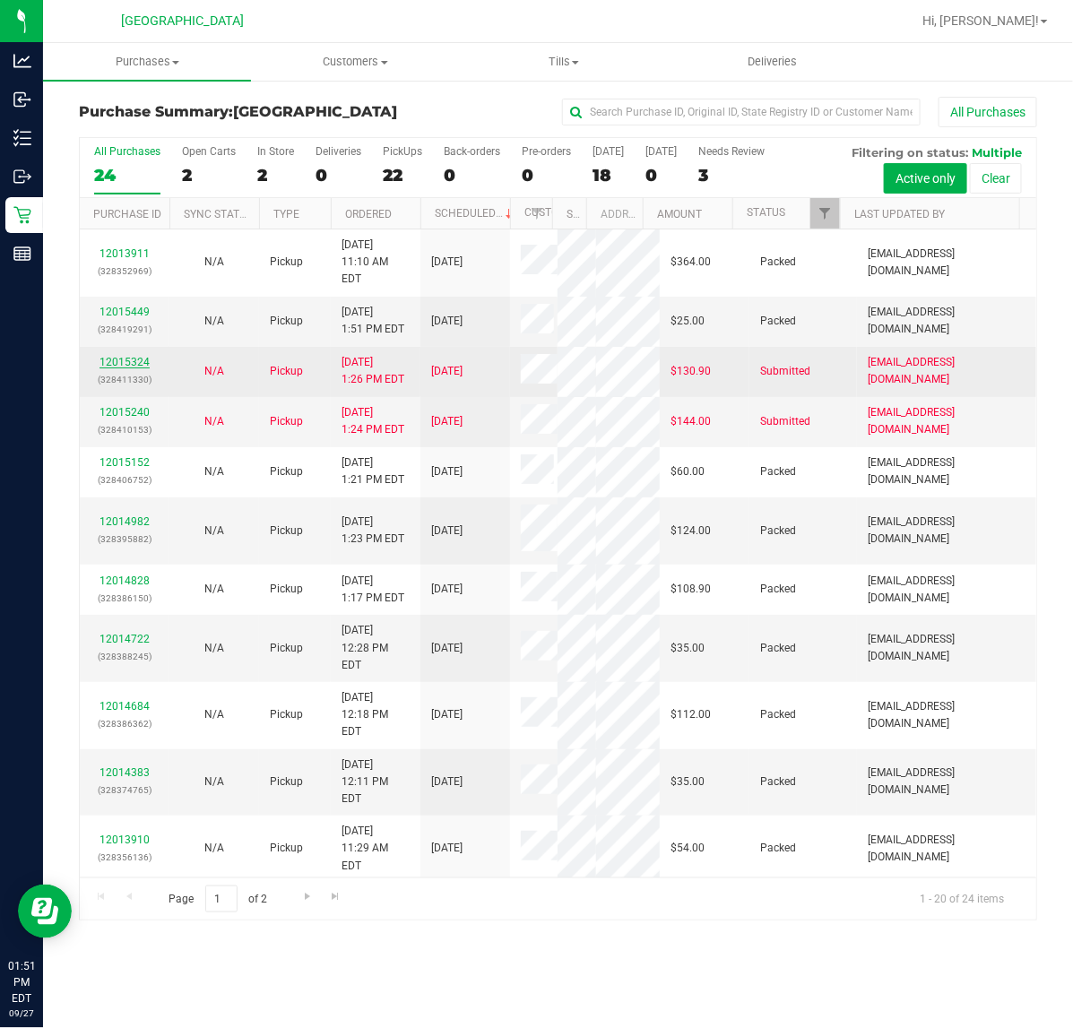
click at [139, 356] on link "12015324" at bounding box center [124, 362] width 50 height 13
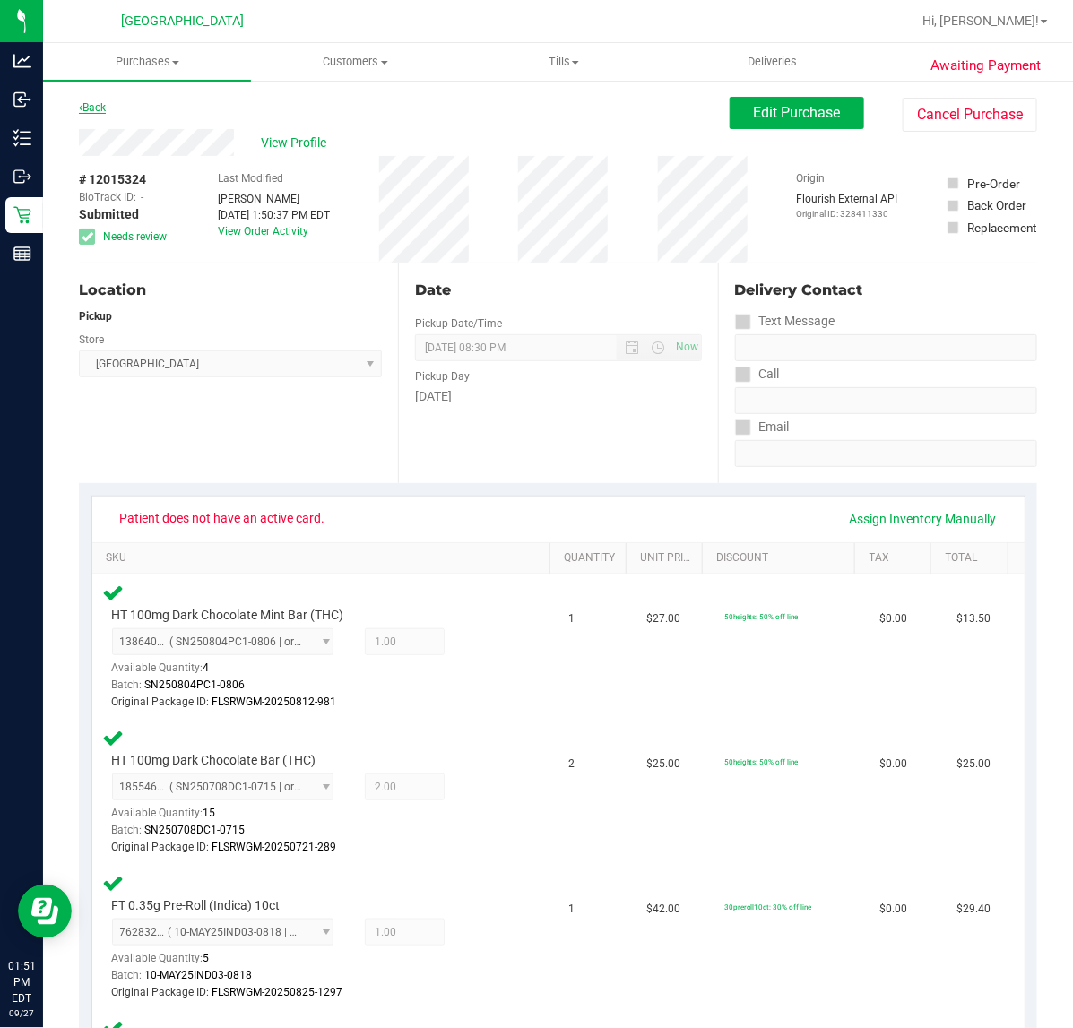
click at [99, 104] on link "Back" at bounding box center [92, 107] width 27 height 13
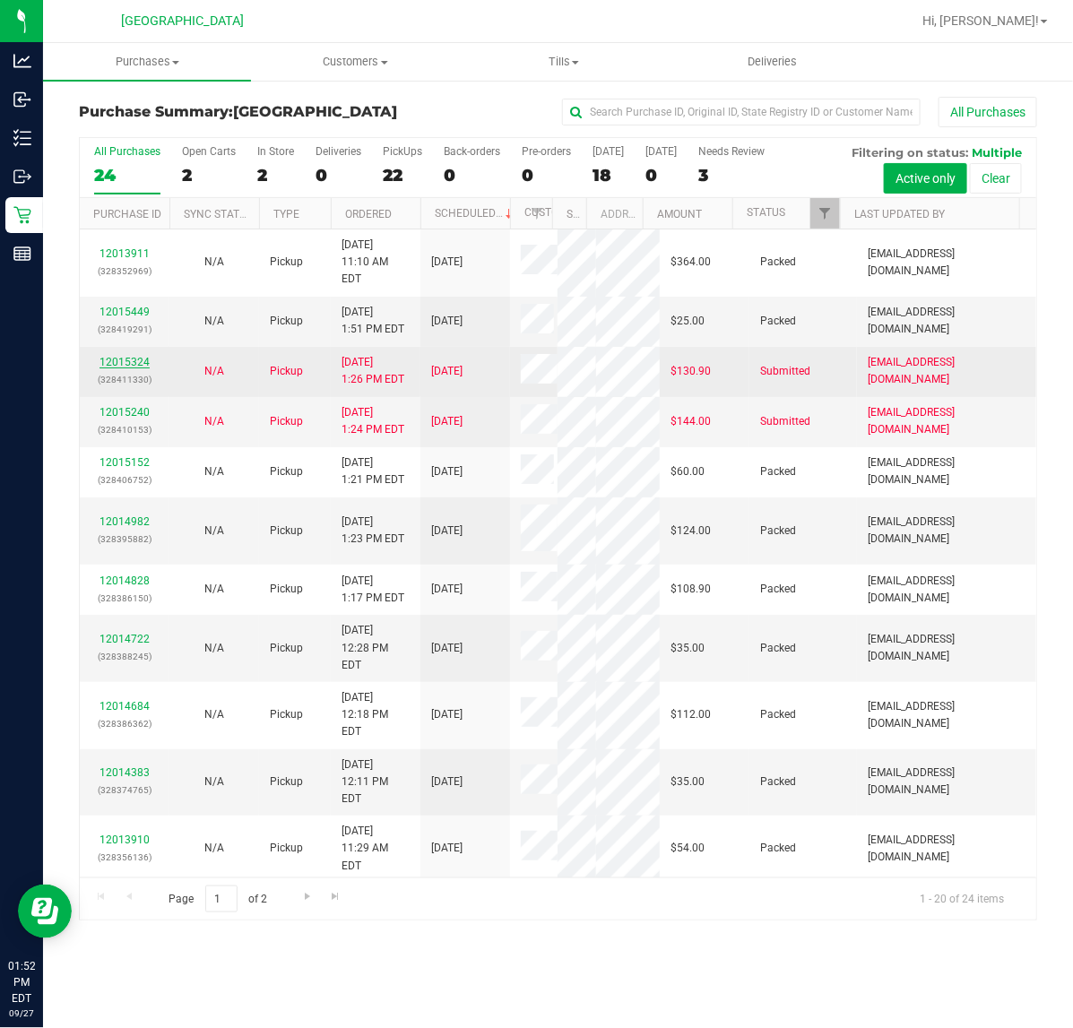
click at [136, 356] on link "12015324" at bounding box center [124, 362] width 50 height 13
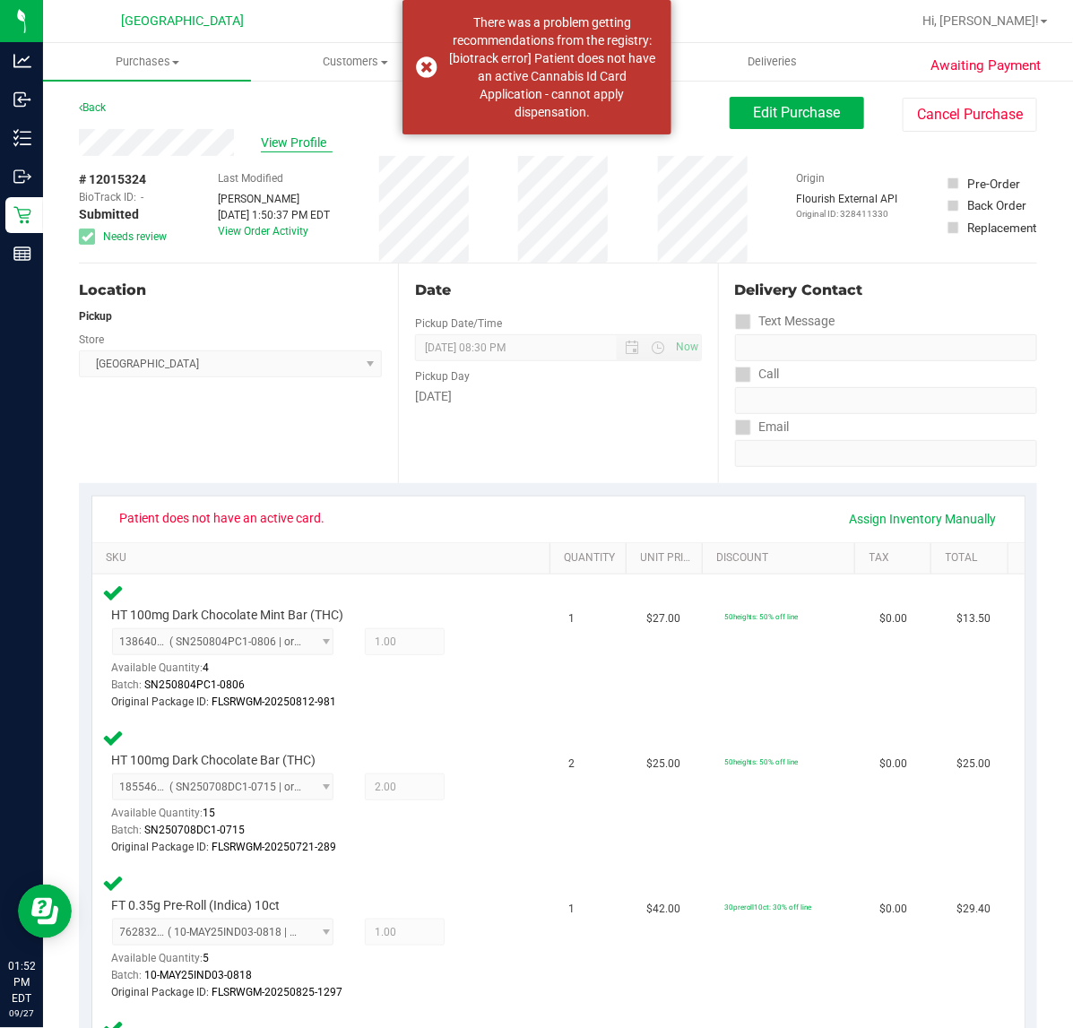
click at [291, 151] on span "View Profile" at bounding box center [297, 143] width 72 height 19
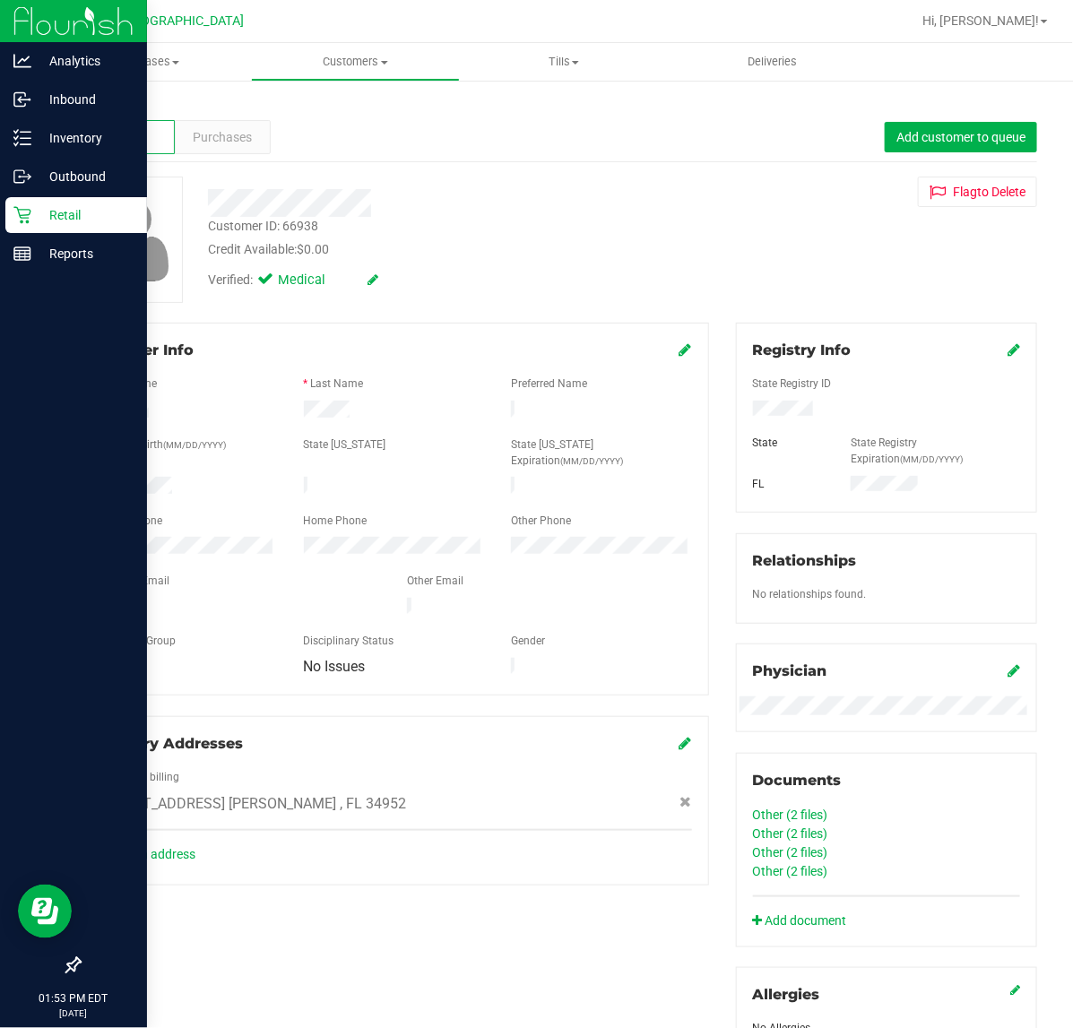
click at [34, 222] on p "Retail" at bounding box center [85, 215] width 108 height 22
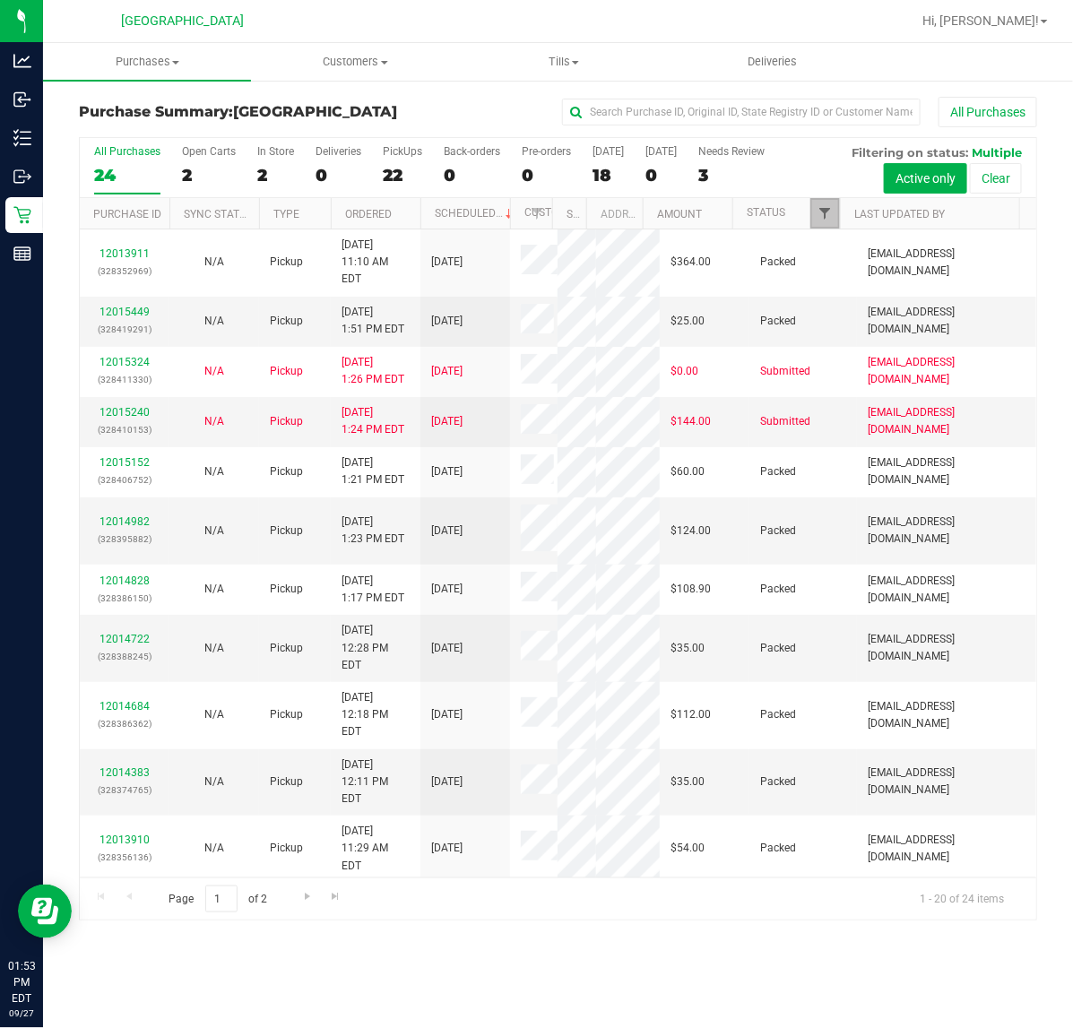
click at [826, 220] on span "Filter" at bounding box center [824, 213] width 14 height 14
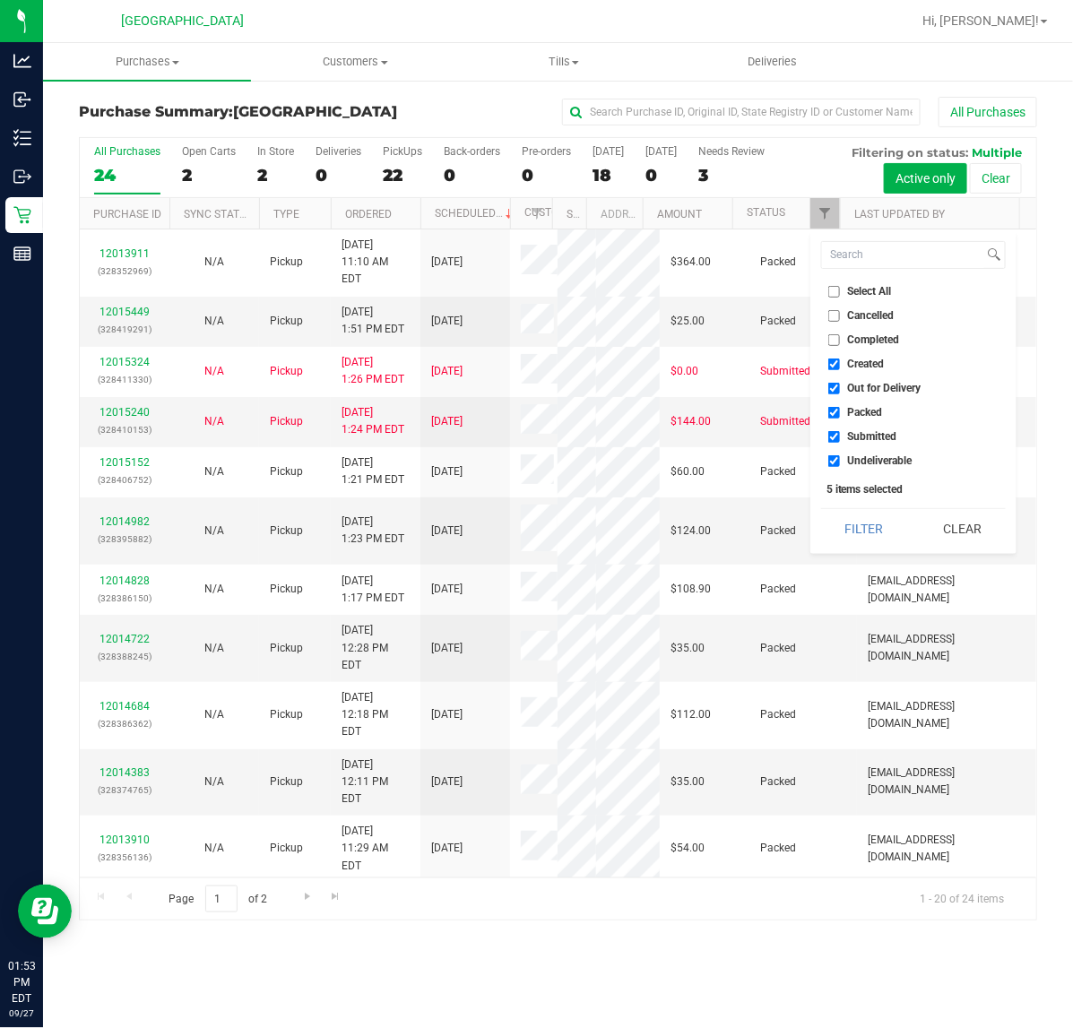
click at [838, 361] on input "Created" at bounding box center [834, 365] width 12 height 12
checkbox input "false"
click at [843, 387] on label "Out for Delivery" at bounding box center [874, 389] width 93 height 12
click at [840, 387] on input "Out for Delivery" at bounding box center [834, 389] width 12 height 12
checkbox input "false"
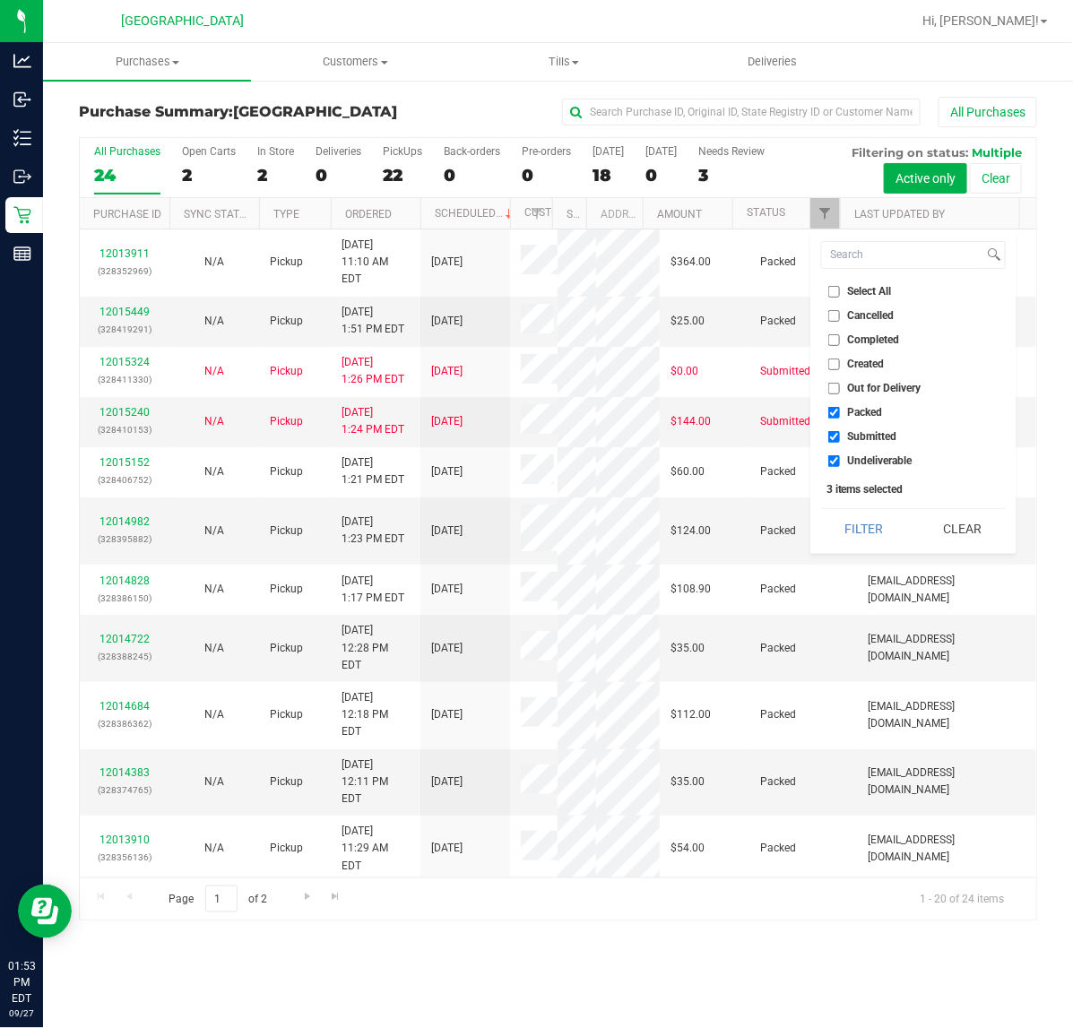
click at [831, 403] on li "Packed" at bounding box center [913, 412] width 185 height 19
click at [832, 408] on input "Packed" at bounding box center [834, 413] width 12 height 12
checkbox input "false"
click at [834, 452] on li "Undeliverable" at bounding box center [913, 461] width 185 height 19
click at [834, 453] on li "Undeliverable" at bounding box center [913, 461] width 185 height 19
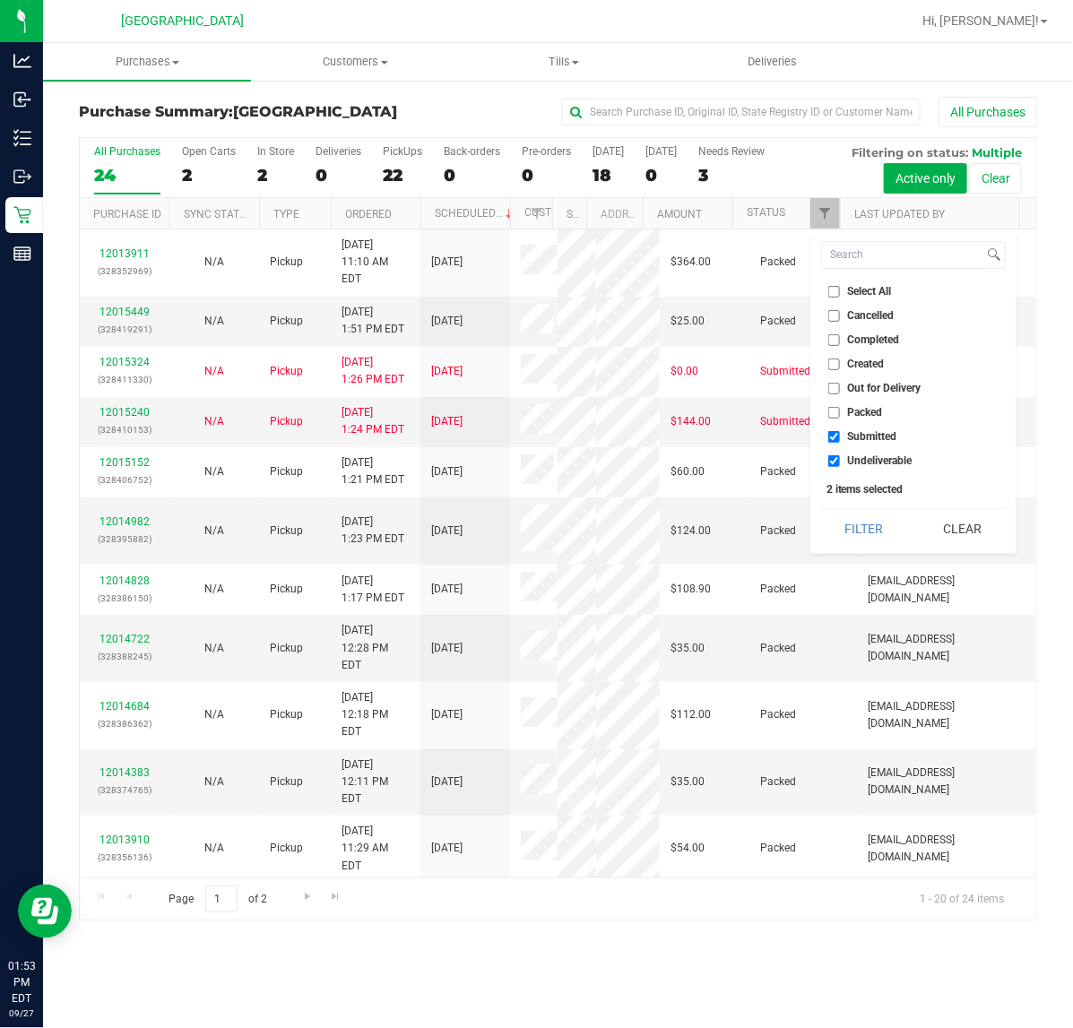
click at [834, 463] on input "Undeliverable" at bounding box center [834, 461] width 12 height 12
checkbox input "false"
click at [866, 540] on button "Filter" at bounding box center [864, 528] width 86 height 39
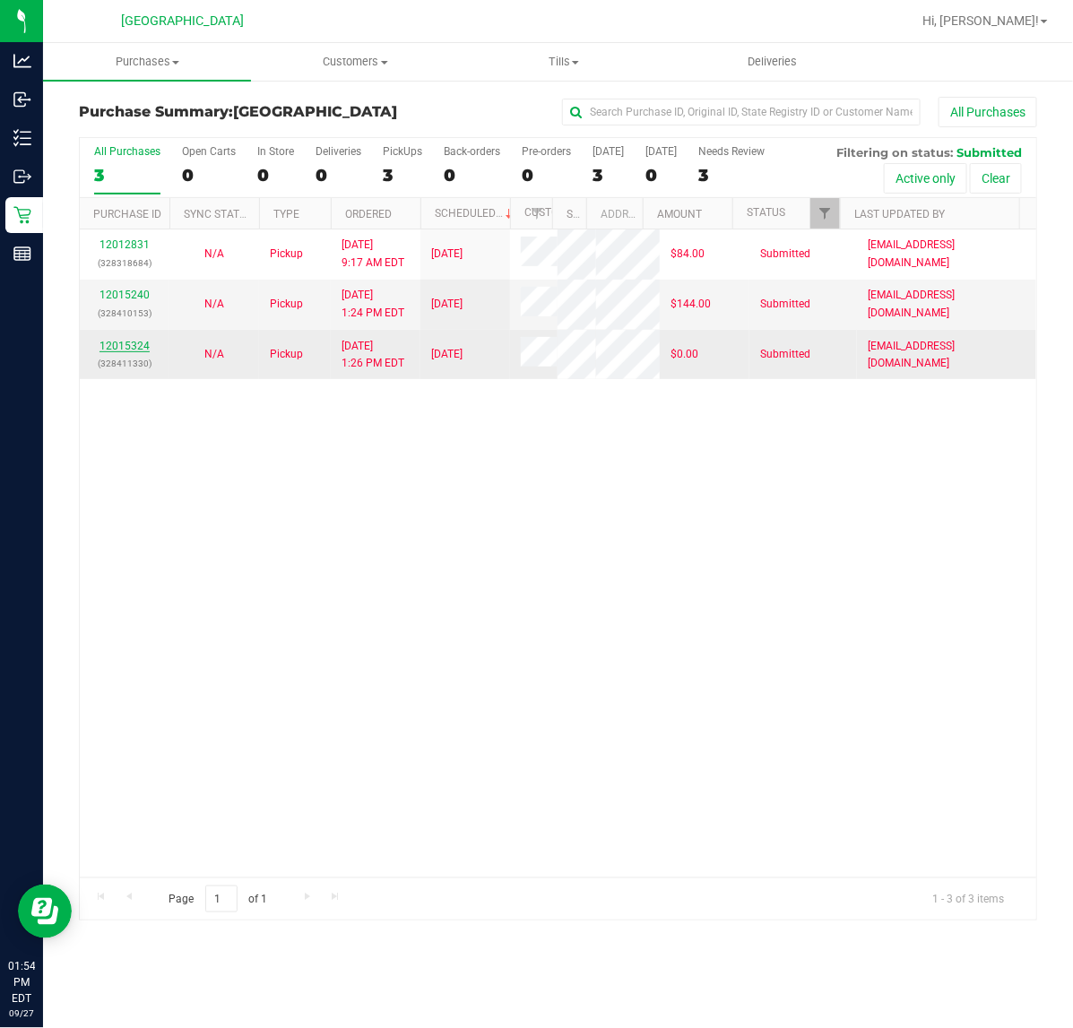
click at [118, 350] on link "12015324" at bounding box center [124, 346] width 50 height 13
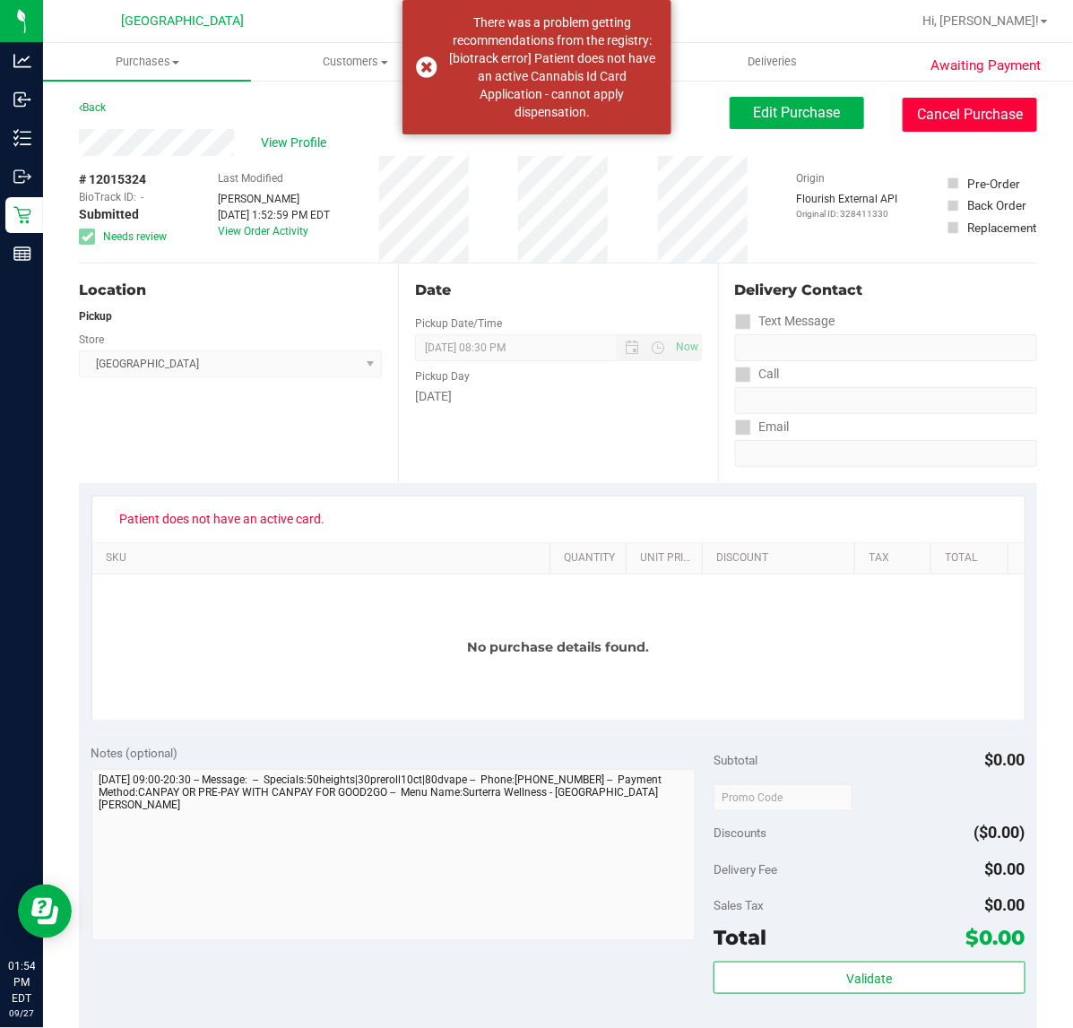
click at [951, 121] on button "Cancel Purchase" at bounding box center [970, 115] width 134 height 34
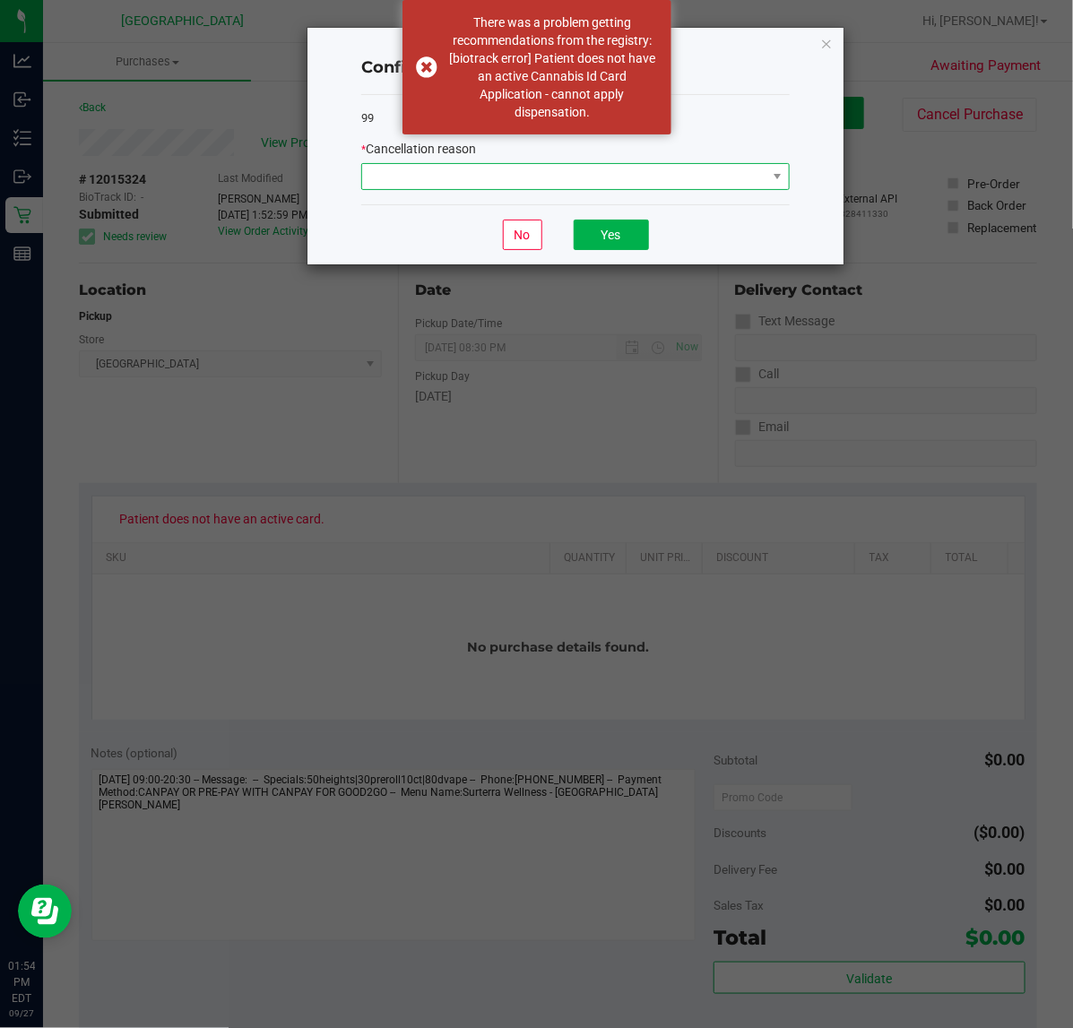
click at [552, 176] on span at bounding box center [564, 176] width 404 height 25
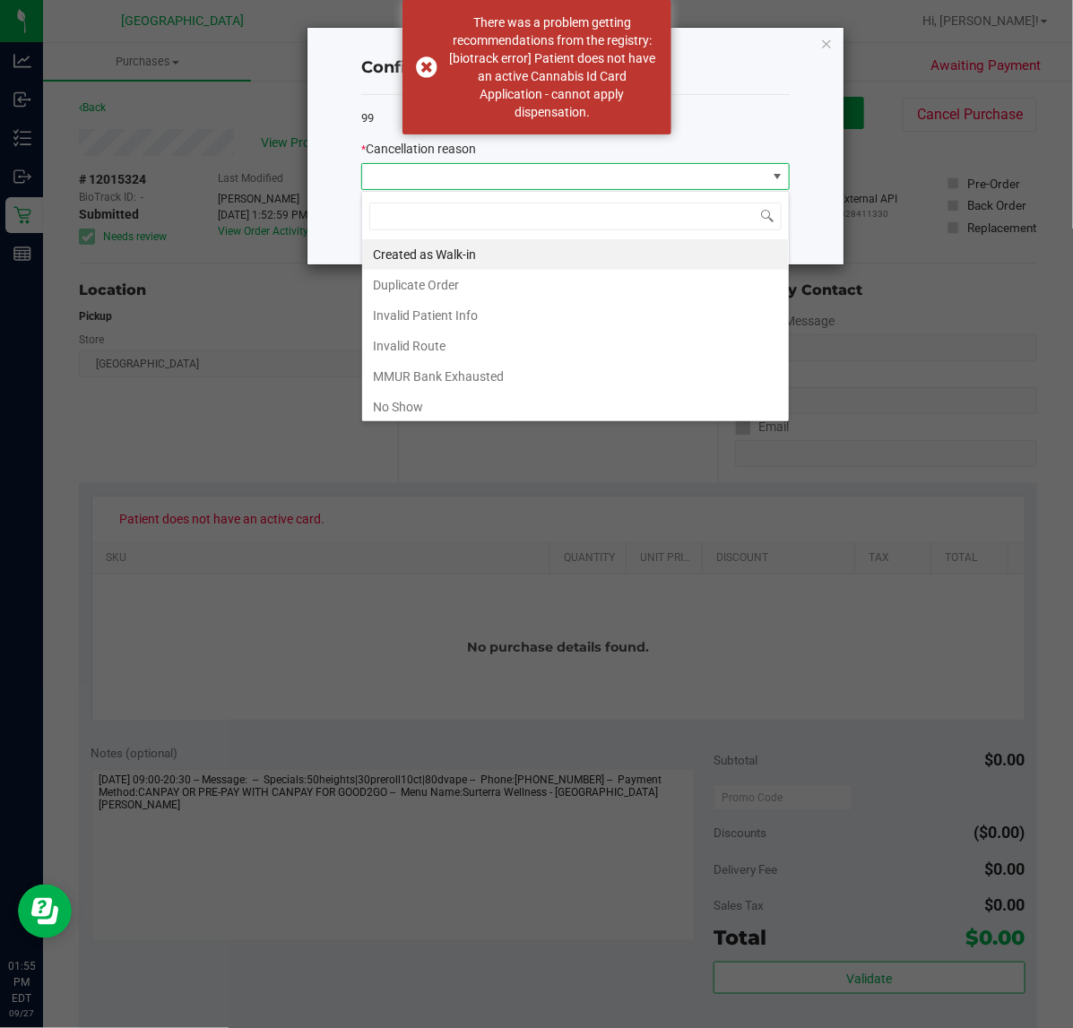
scroll to position [28, 428]
click at [432, 386] on li "MMUR Bank Exhausted" at bounding box center [575, 376] width 427 height 30
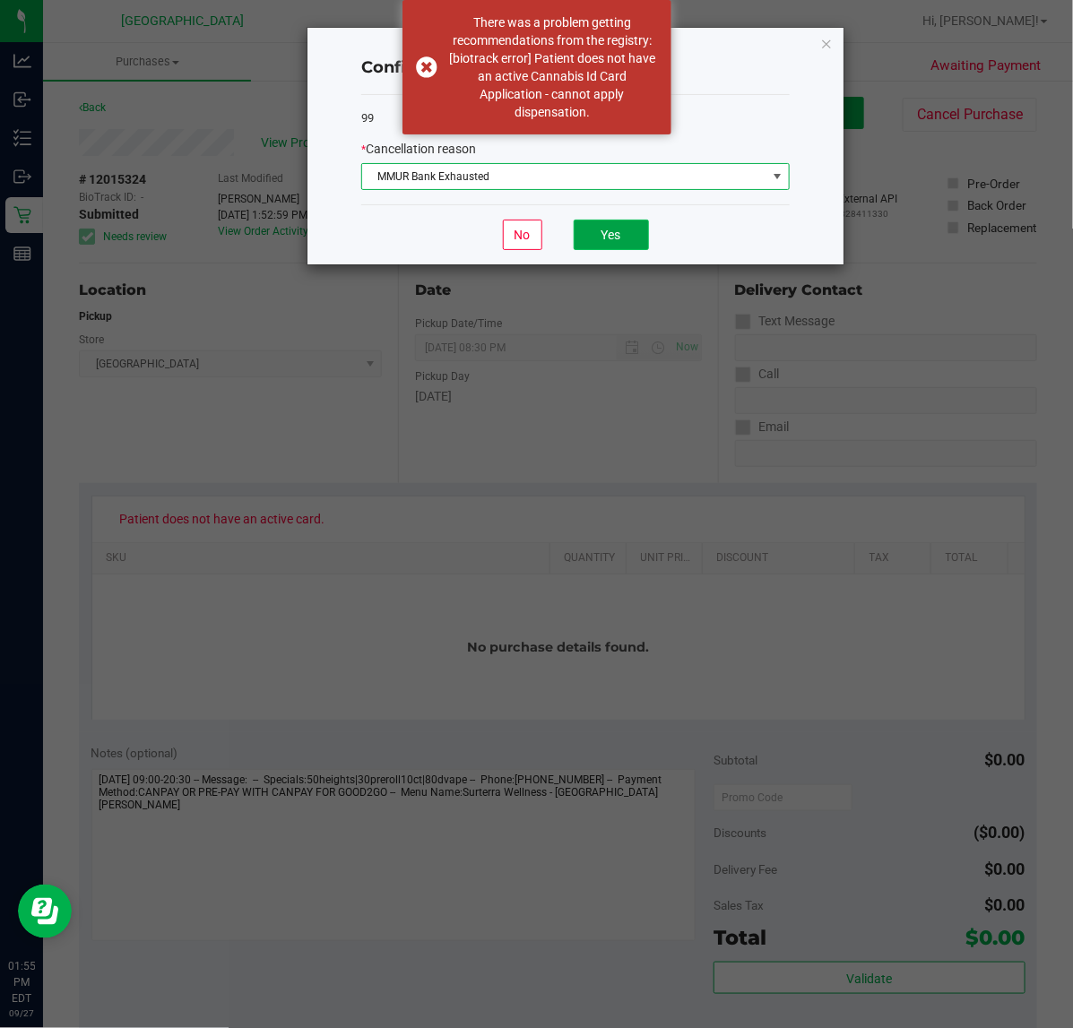
click at [620, 238] on button "Yes" at bounding box center [611, 235] width 75 height 30
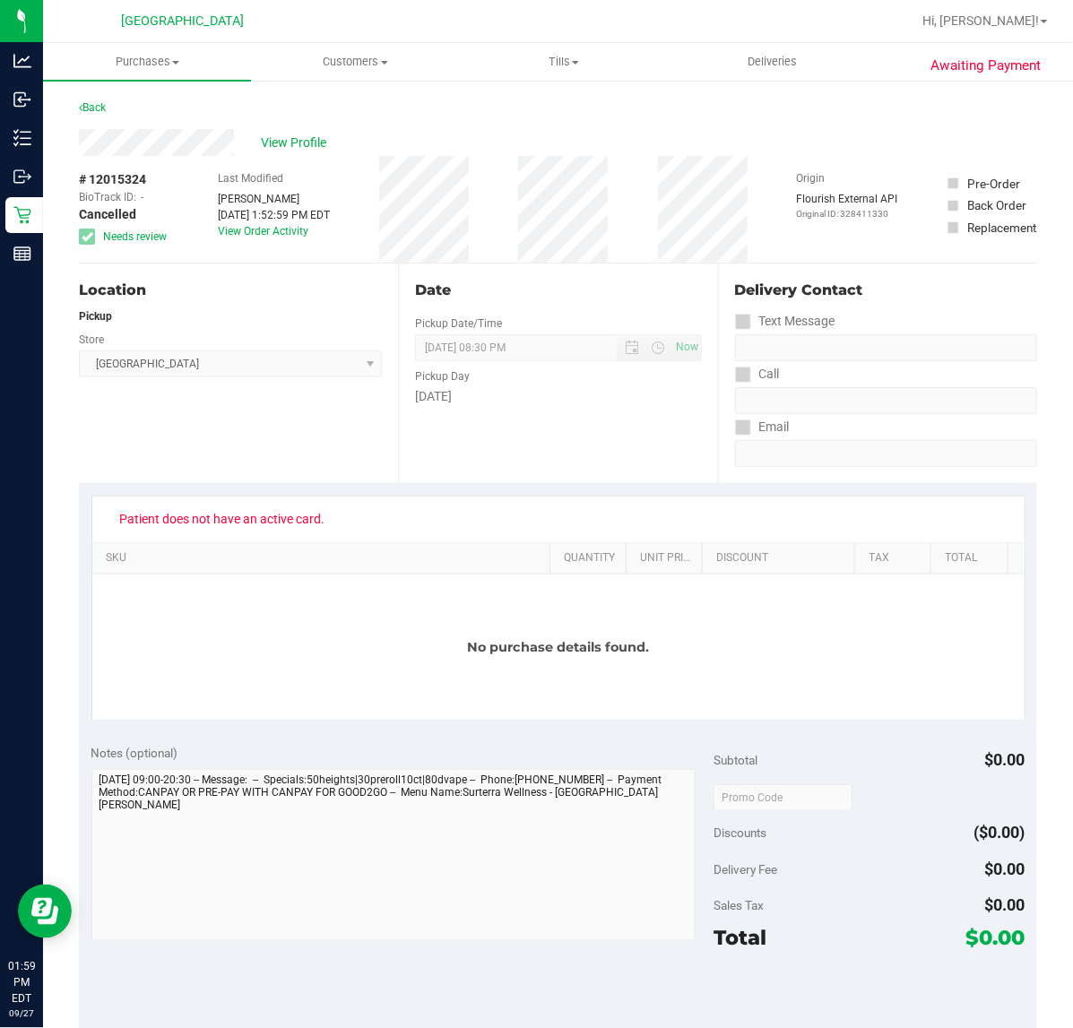
click at [99, 113] on div "Back" at bounding box center [92, 108] width 27 height 22
click at [96, 99] on div "Back" at bounding box center [92, 108] width 27 height 22
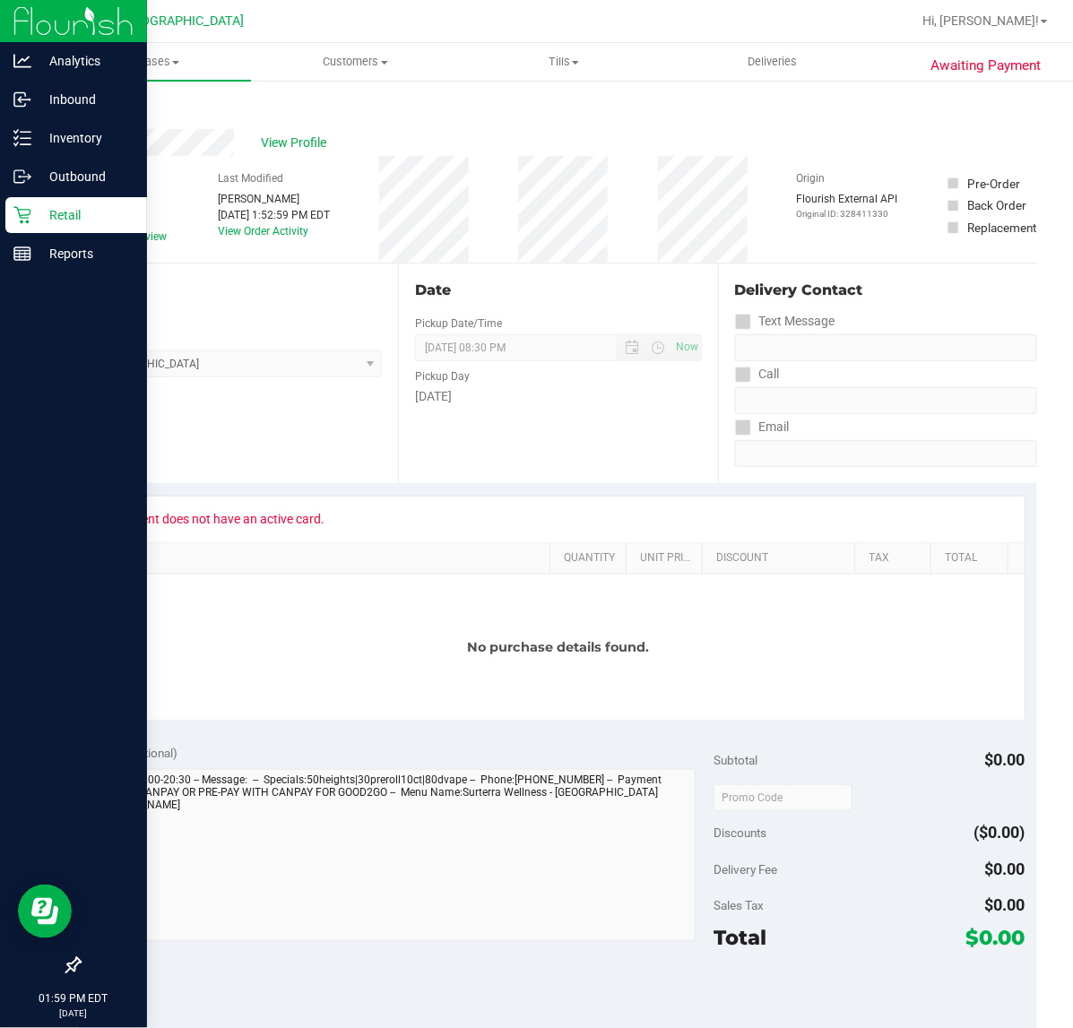
click at [37, 209] on p "Retail" at bounding box center [85, 215] width 108 height 22
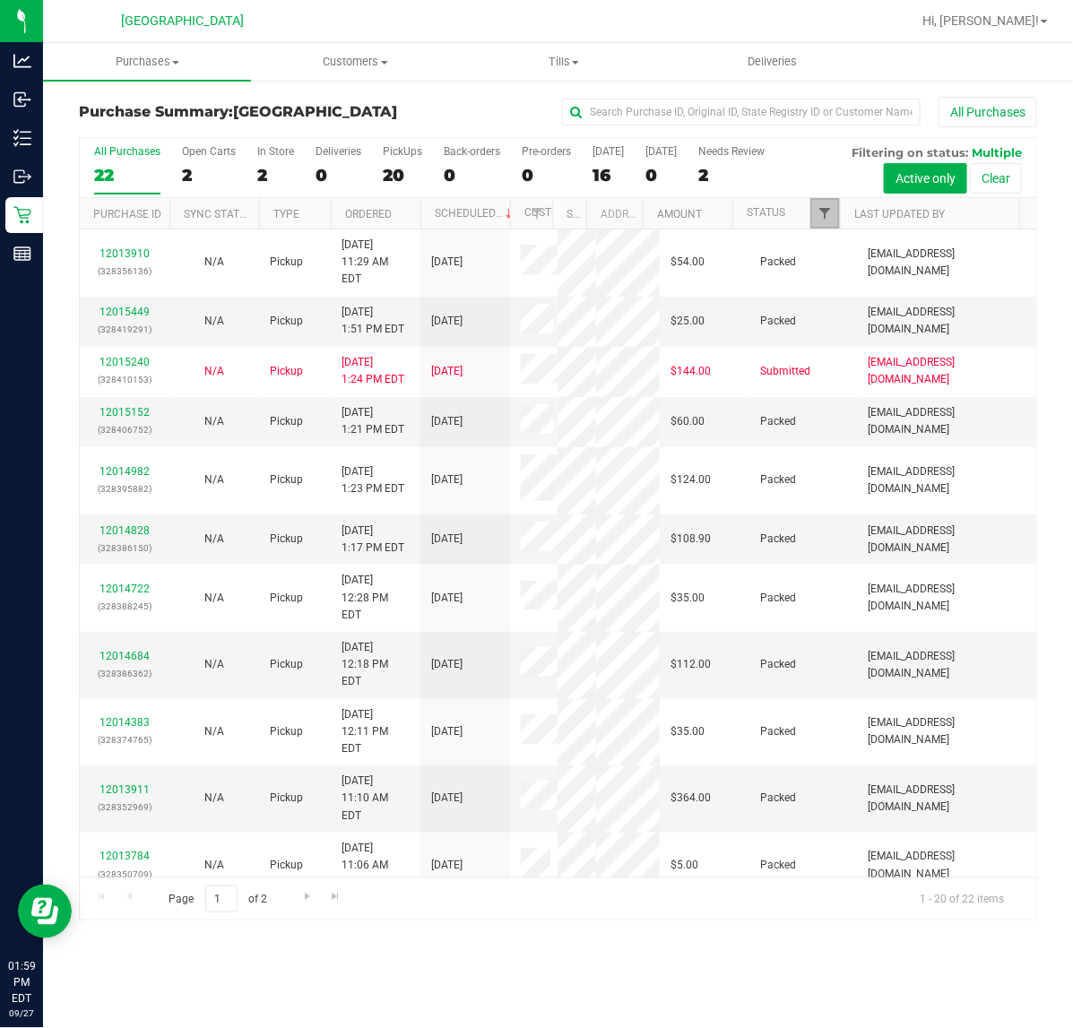
click at [822, 220] on span "Filter" at bounding box center [824, 213] width 14 height 14
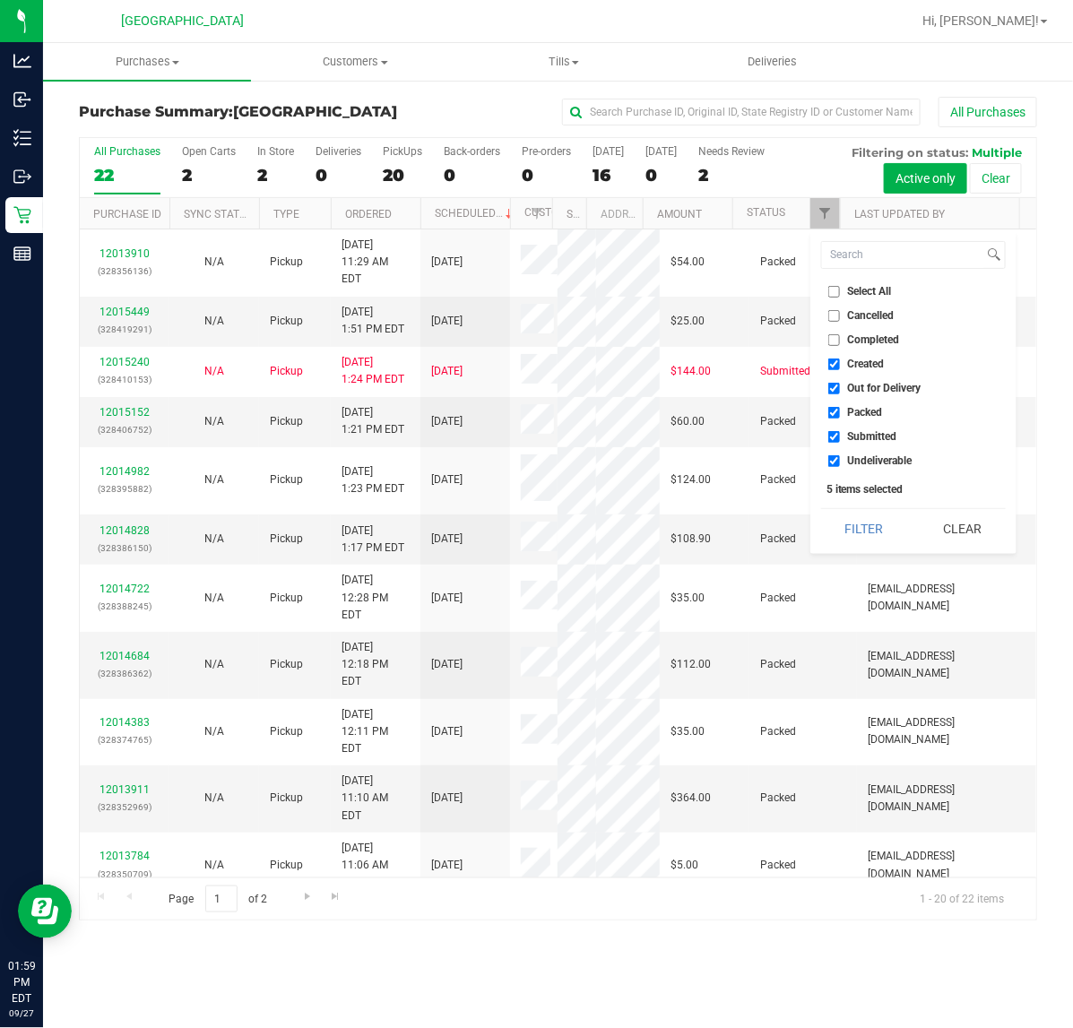
click at [834, 360] on input "Created" at bounding box center [834, 365] width 12 height 12
checkbox input "false"
click at [834, 387] on input "Out for Delivery" at bounding box center [834, 389] width 12 height 12
checkbox input "false"
click at [832, 409] on input "Packed" at bounding box center [834, 413] width 12 height 12
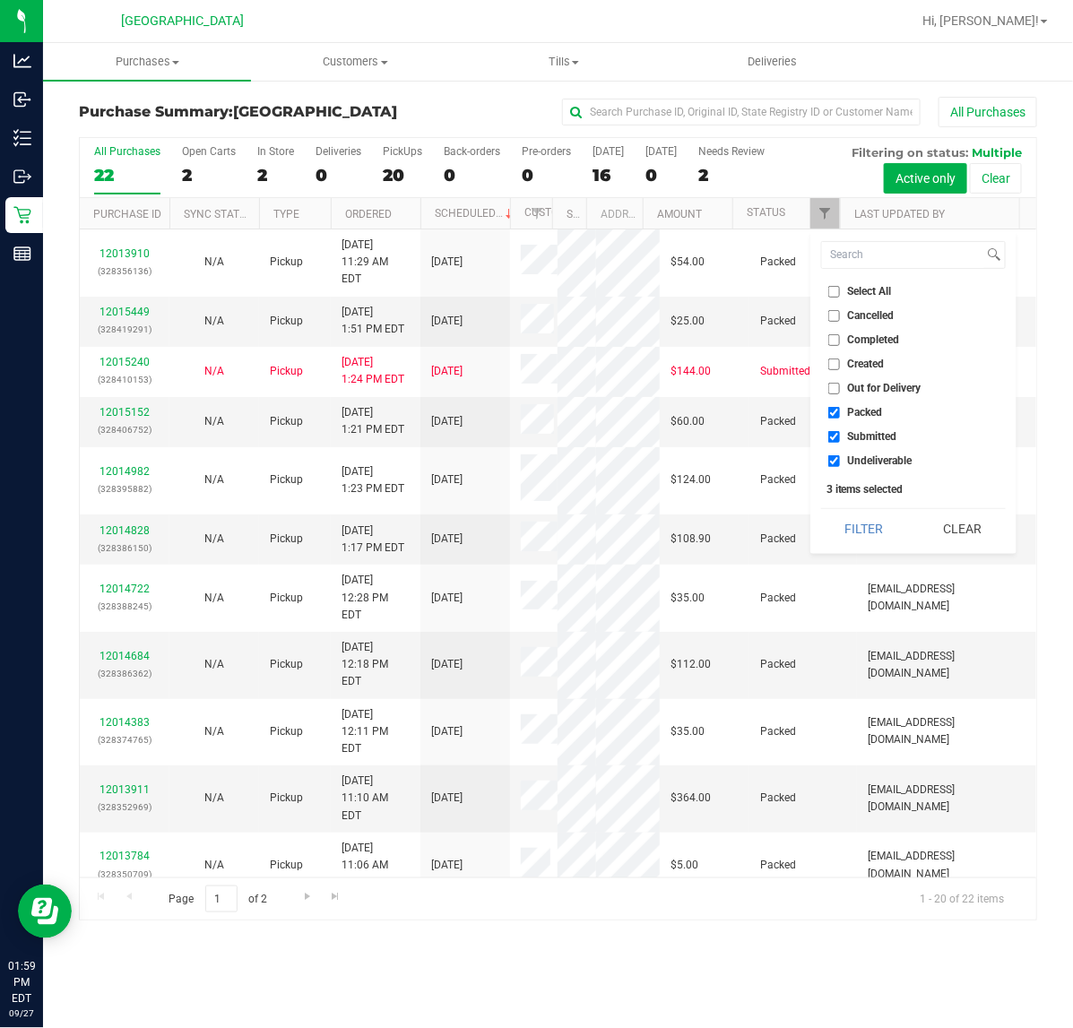
checkbox input "false"
click at [830, 463] on input "Undeliverable" at bounding box center [834, 461] width 12 height 12
checkbox input "false"
click at [859, 535] on button "Filter" at bounding box center [864, 528] width 86 height 39
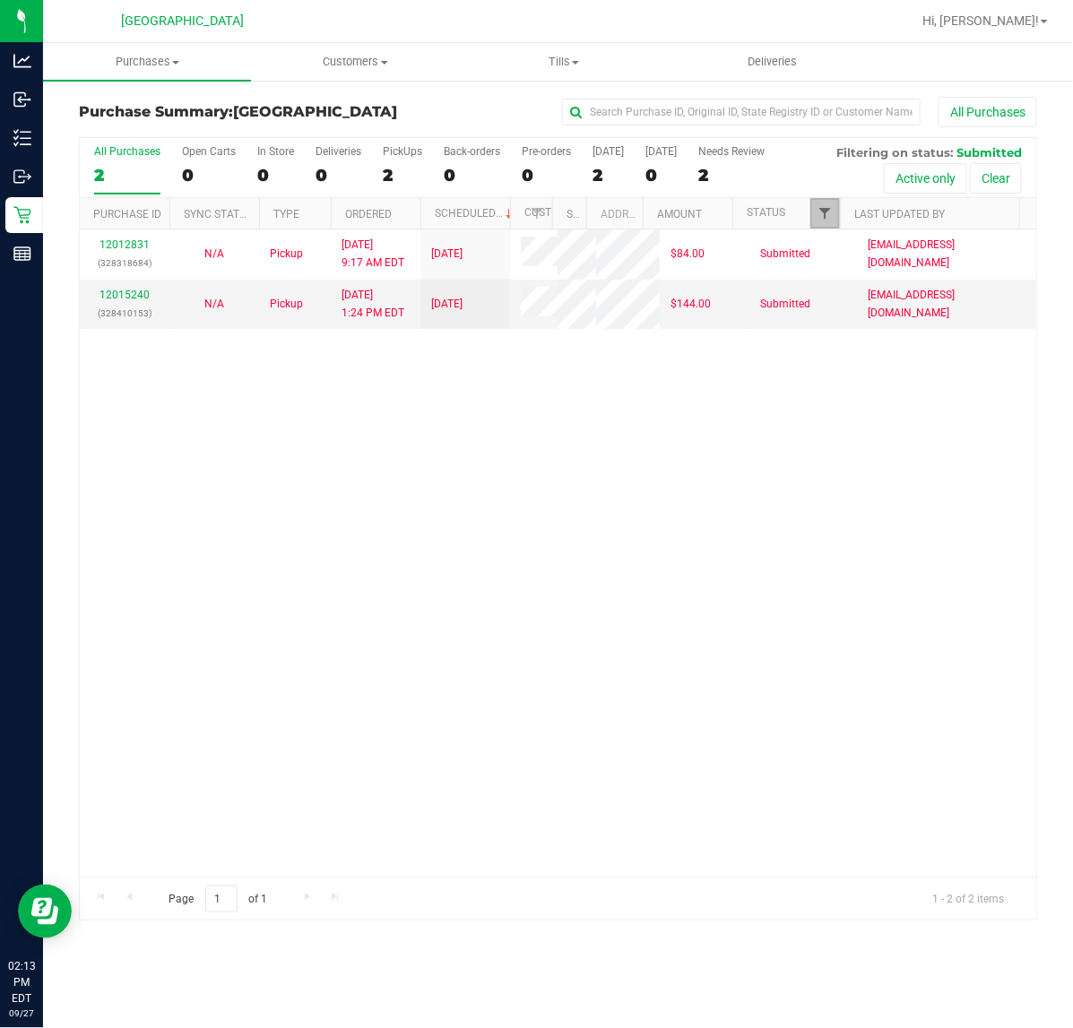
click at [826, 213] on span "Filter" at bounding box center [824, 213] width 14 height 14
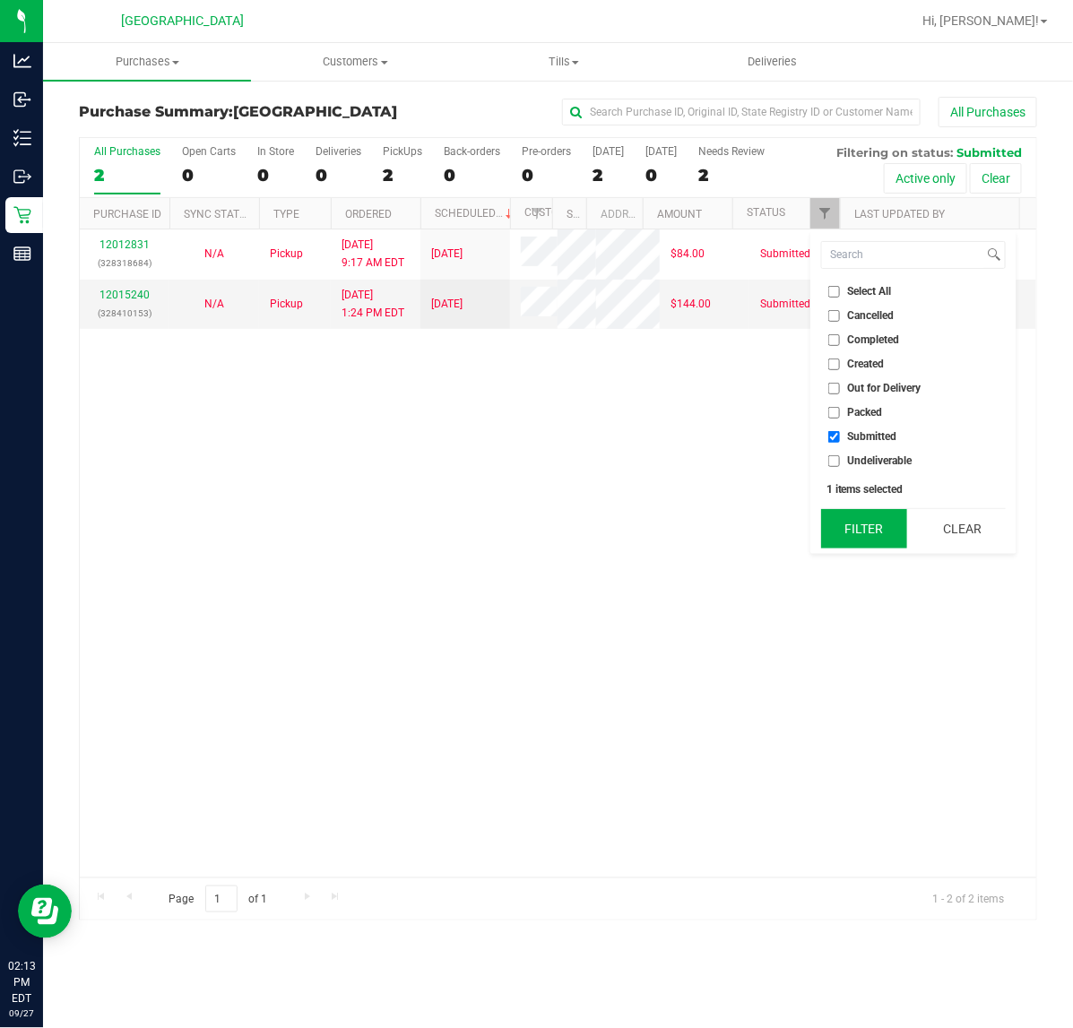
click at [850, 538] on button "Filter" at bounding box center [864, 528] width 86 height 39
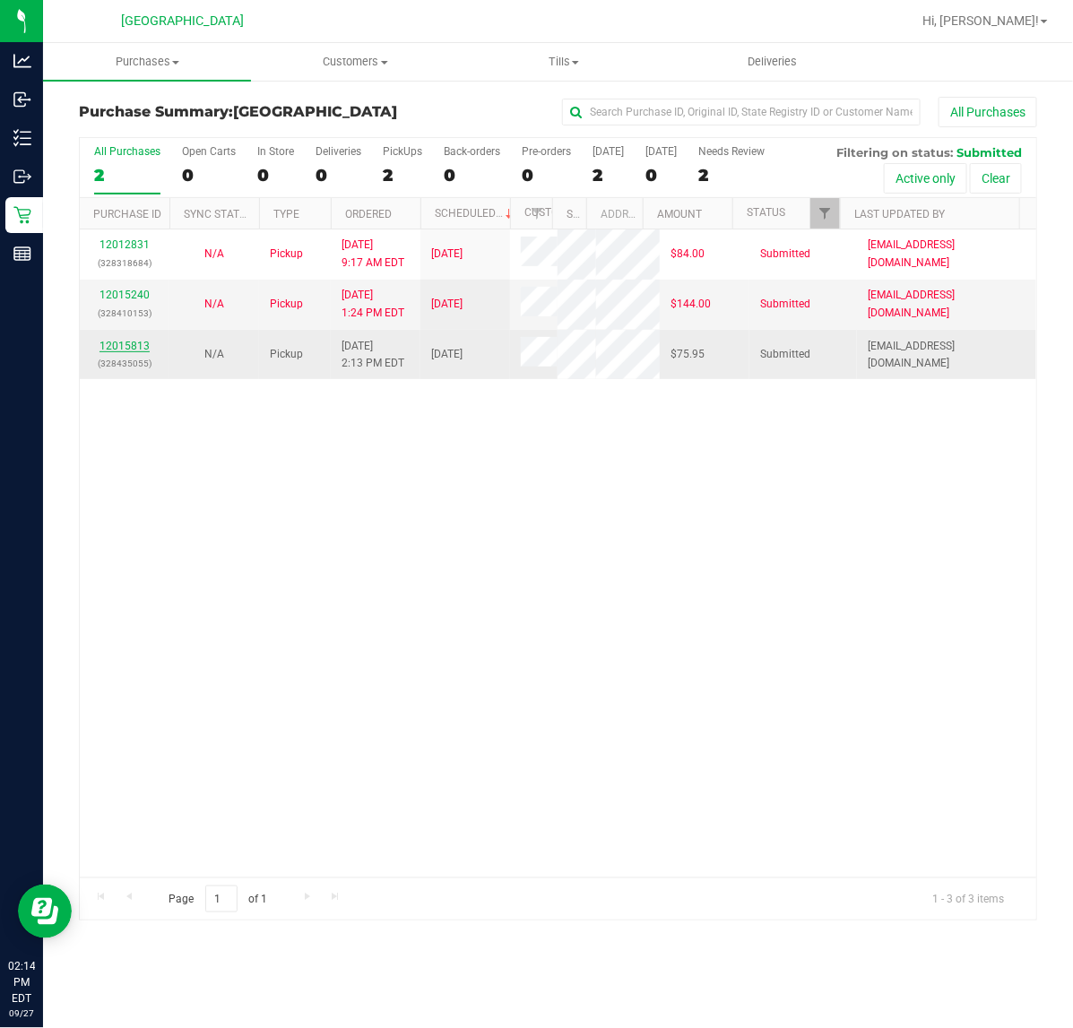
click at [142, 346] on link "12015813" at bounding box center [124, 346] width 50 height 13
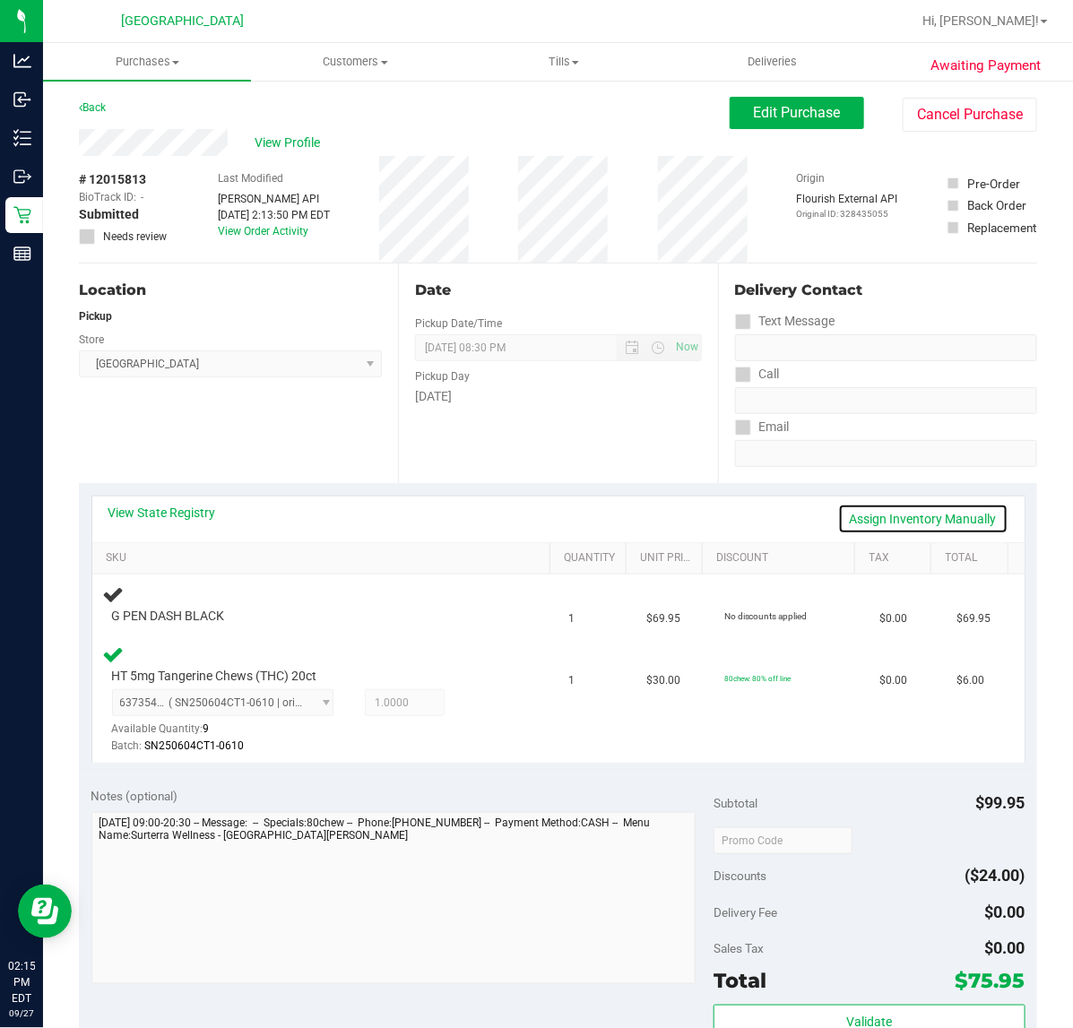
click at [923, 523] on link "Assign Inventory Manually" at bounding box center [923, 519] width 170 height 30
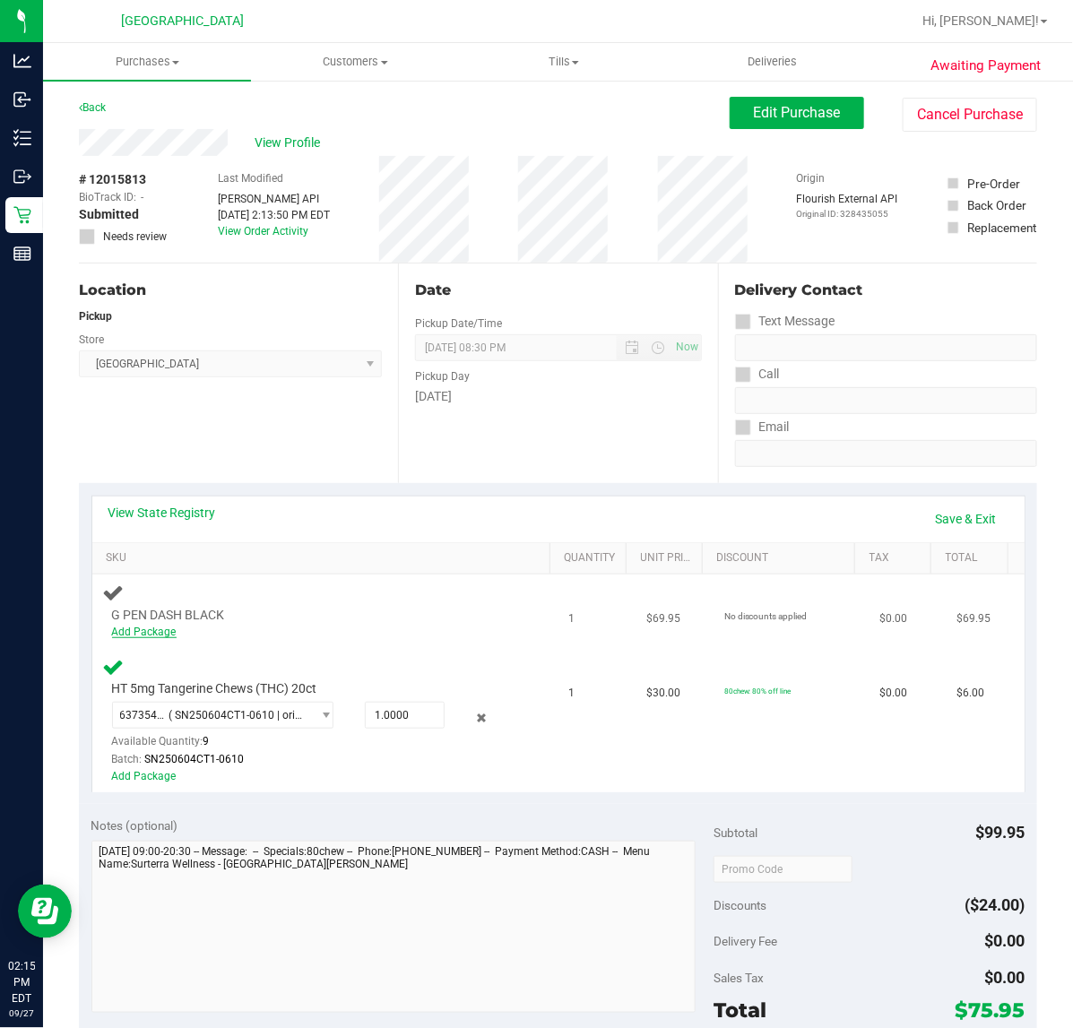
click at [151, 628] on link "Add Package" at bounding box center [144, 632] width 65 height 13
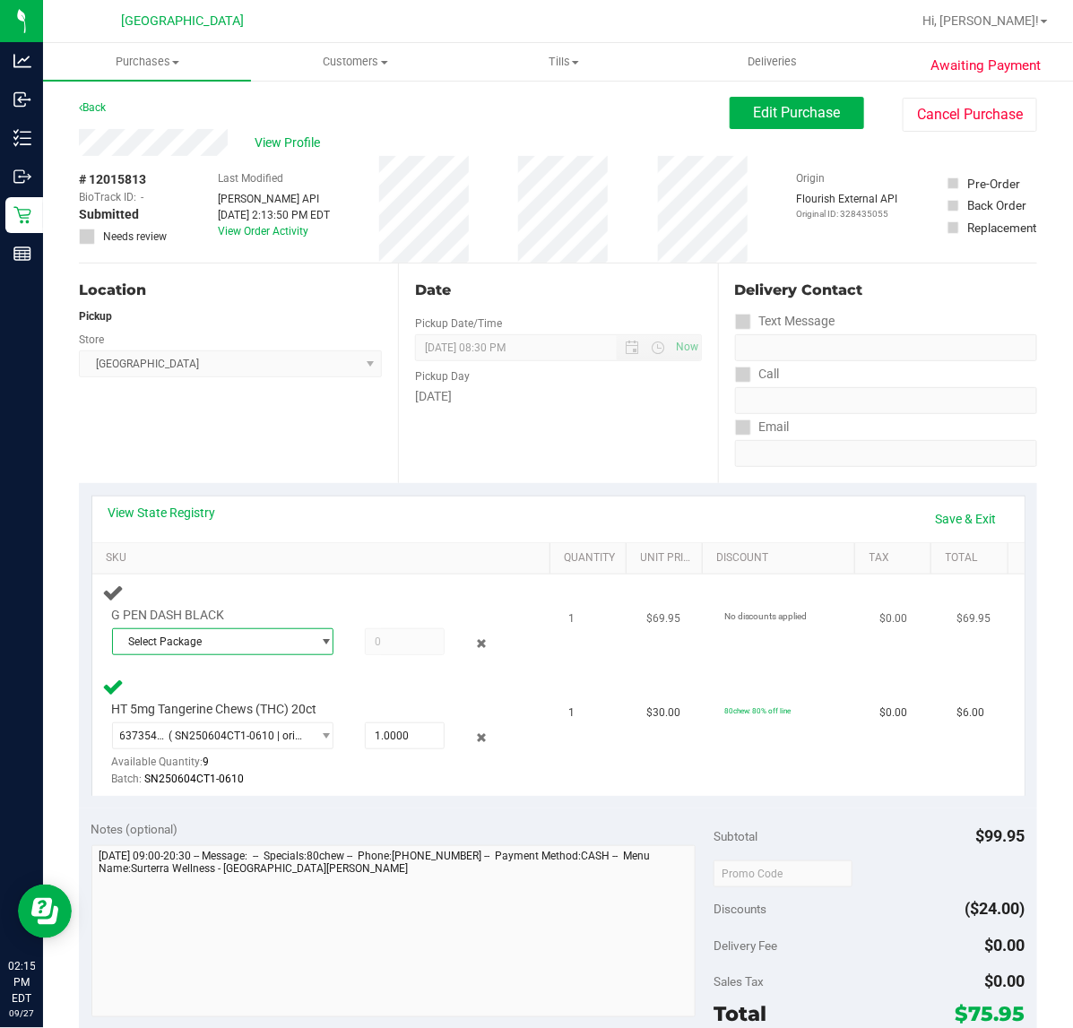
click at [171, 635] on span "Select Package" at bounding box center [211, 641] width 197 height 25
click at [186, 709] on span "4885346005165595" at bounding box center [174, 715] width 100 height 13
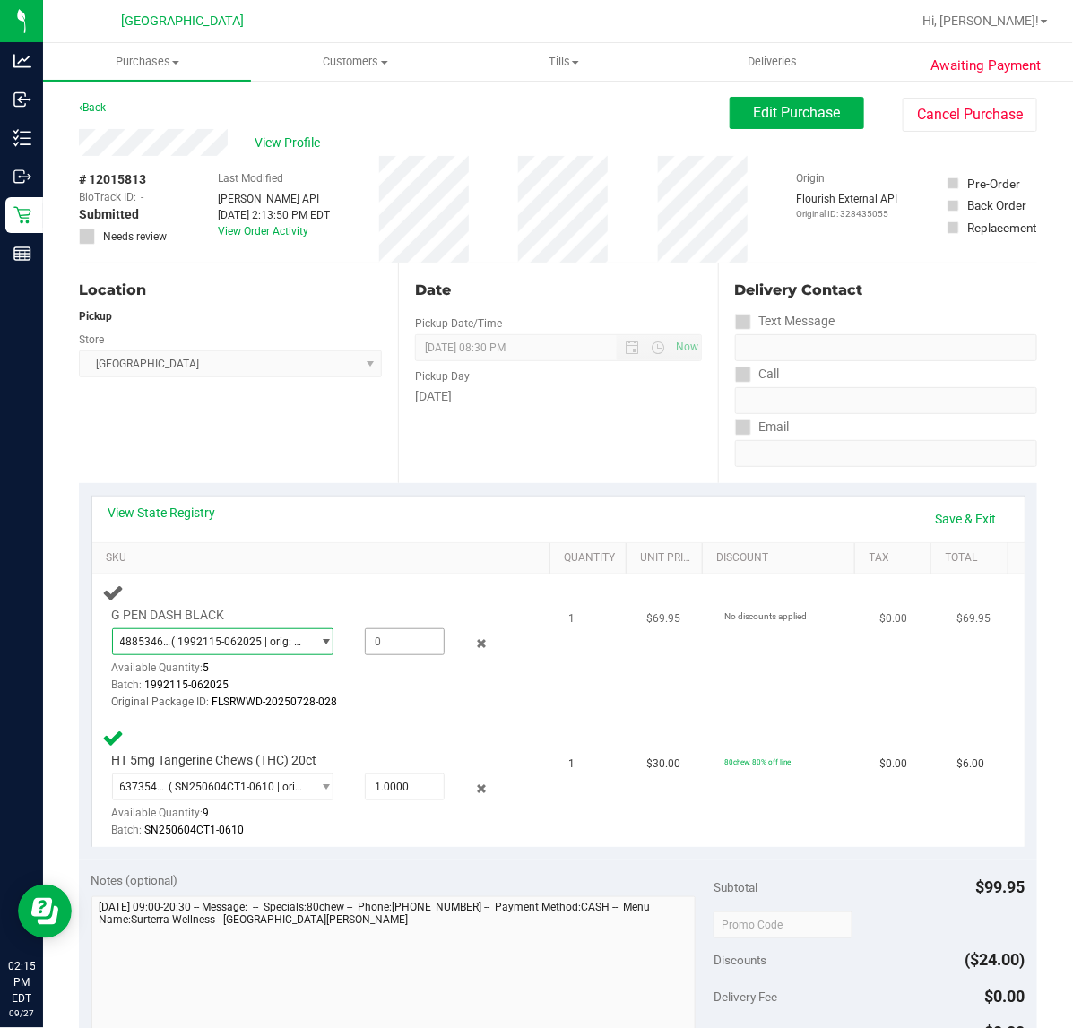
click at [405, 637] on span at bounding box center [405, 641] width 80 height 27
type input "1"
type input "1.0000"
click at [713, 709] on td "No discounts applied" at bounding box center [790, 647] width 155 height 145
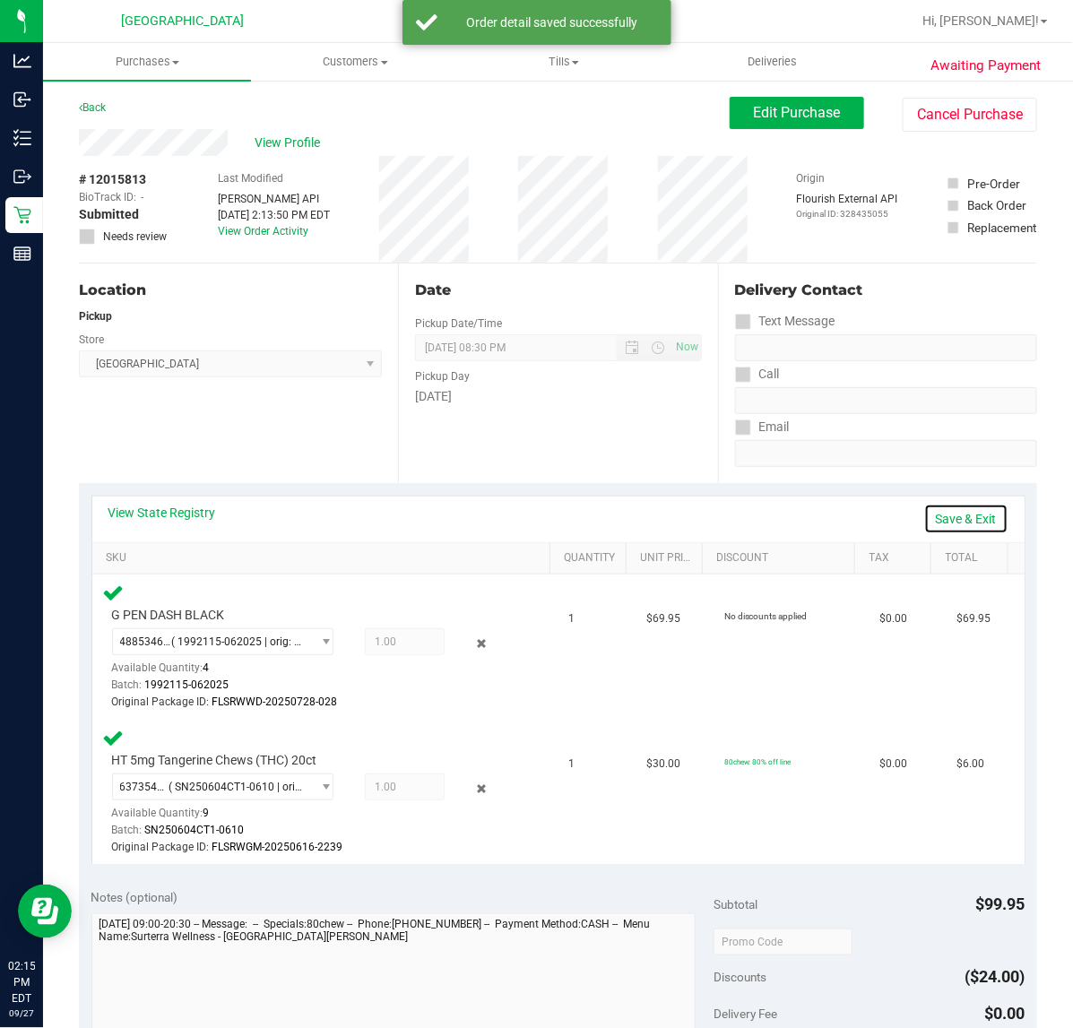
click at [962, 520] on link "Save & Exit" at bounding box center [966, 519] width 84 height 30
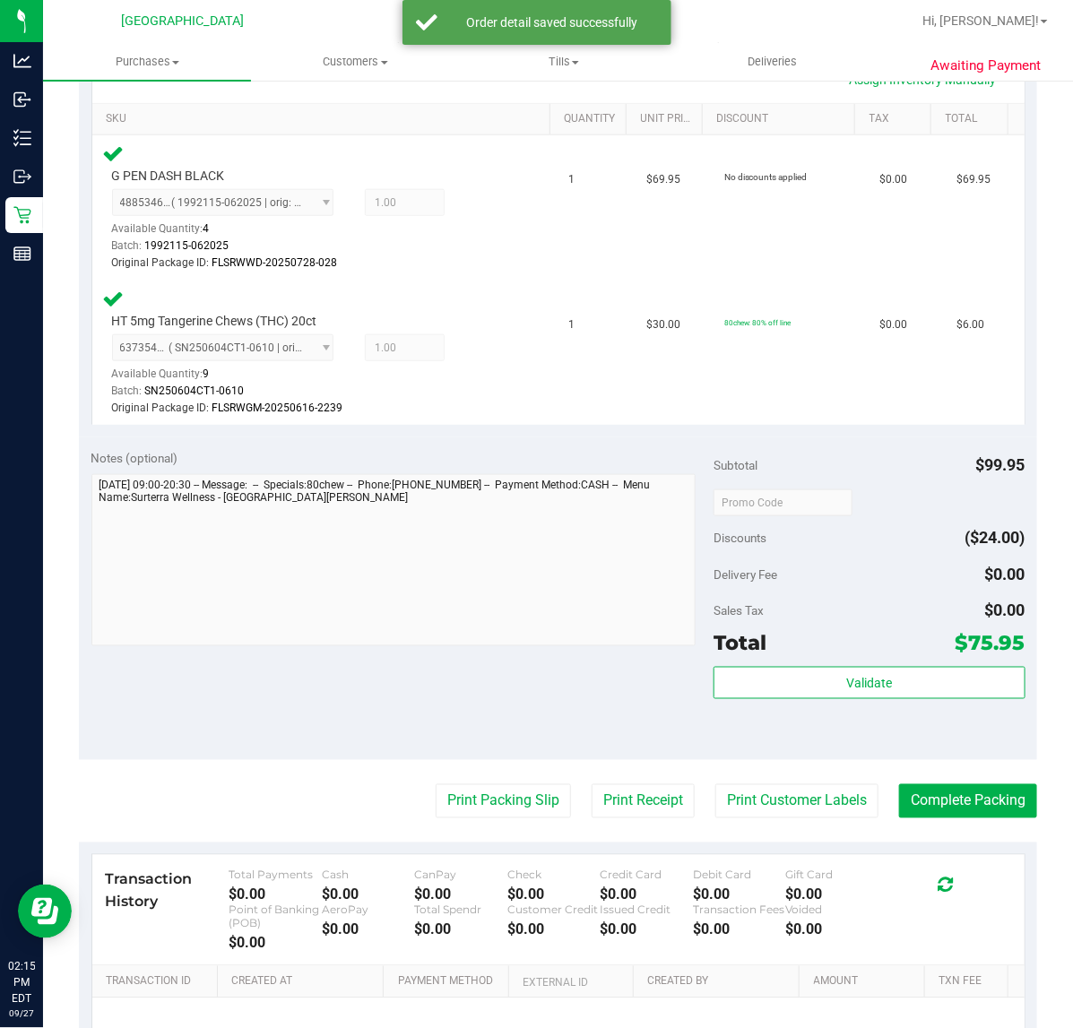
scroll to position [448, 0]
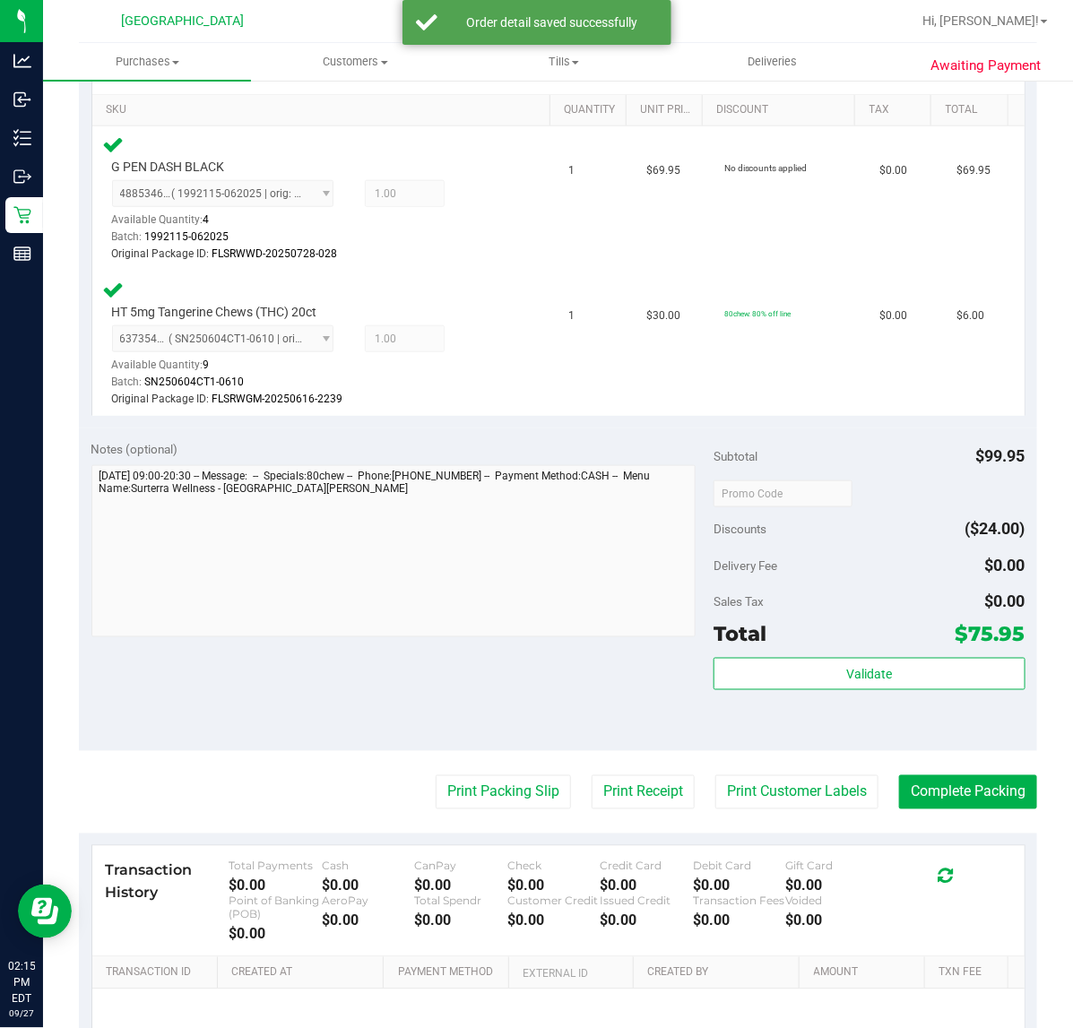
click at [809, 655] on div "Subtotal $99.95 Discounts ($24.00) Delivery Fee $0.00 Sales Tax $0.00 Total $75…" at bounding box center [868, 589] width 311 height 298
click at [809, 669] on button "Validate" at bounding box center [868, 674] width 311 height 32
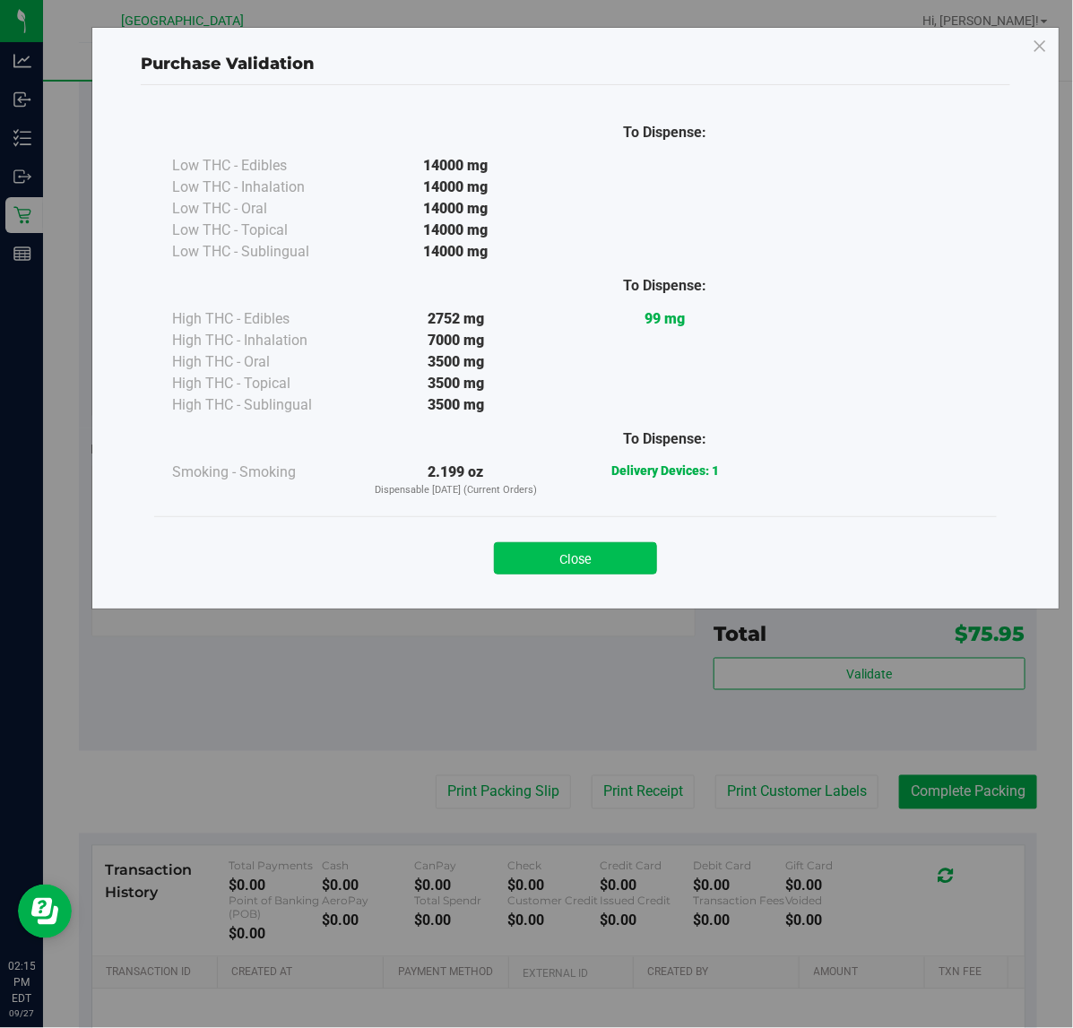
click at [603, 562] on button "Close" at bounding box center [575, 558] width 163 height 32
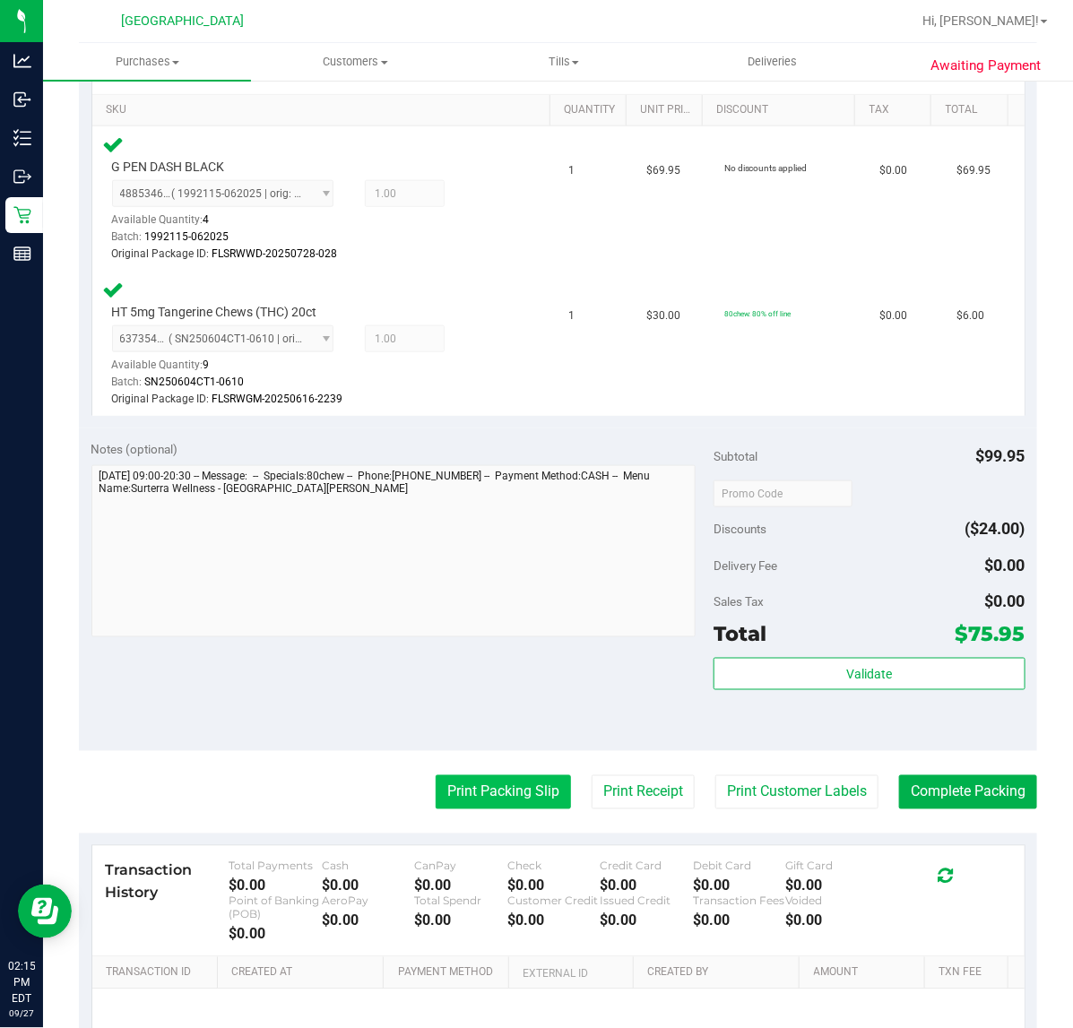
click at [489, 791] on button "Print Packing Slip" at bounding box center [503, 792] width 135 height 34
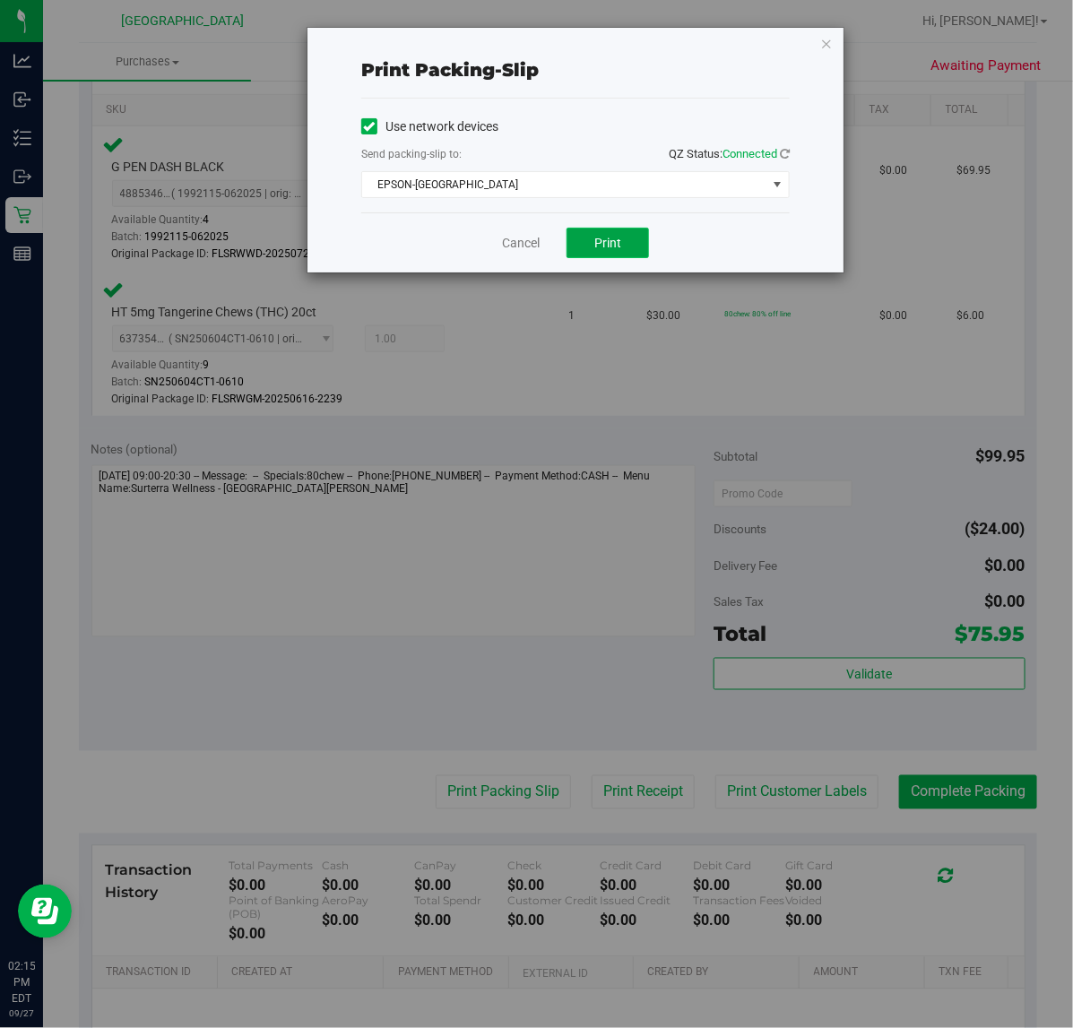
click at [592, 245] on button "Print" at bounding box center [607, 243] width 82 height 30
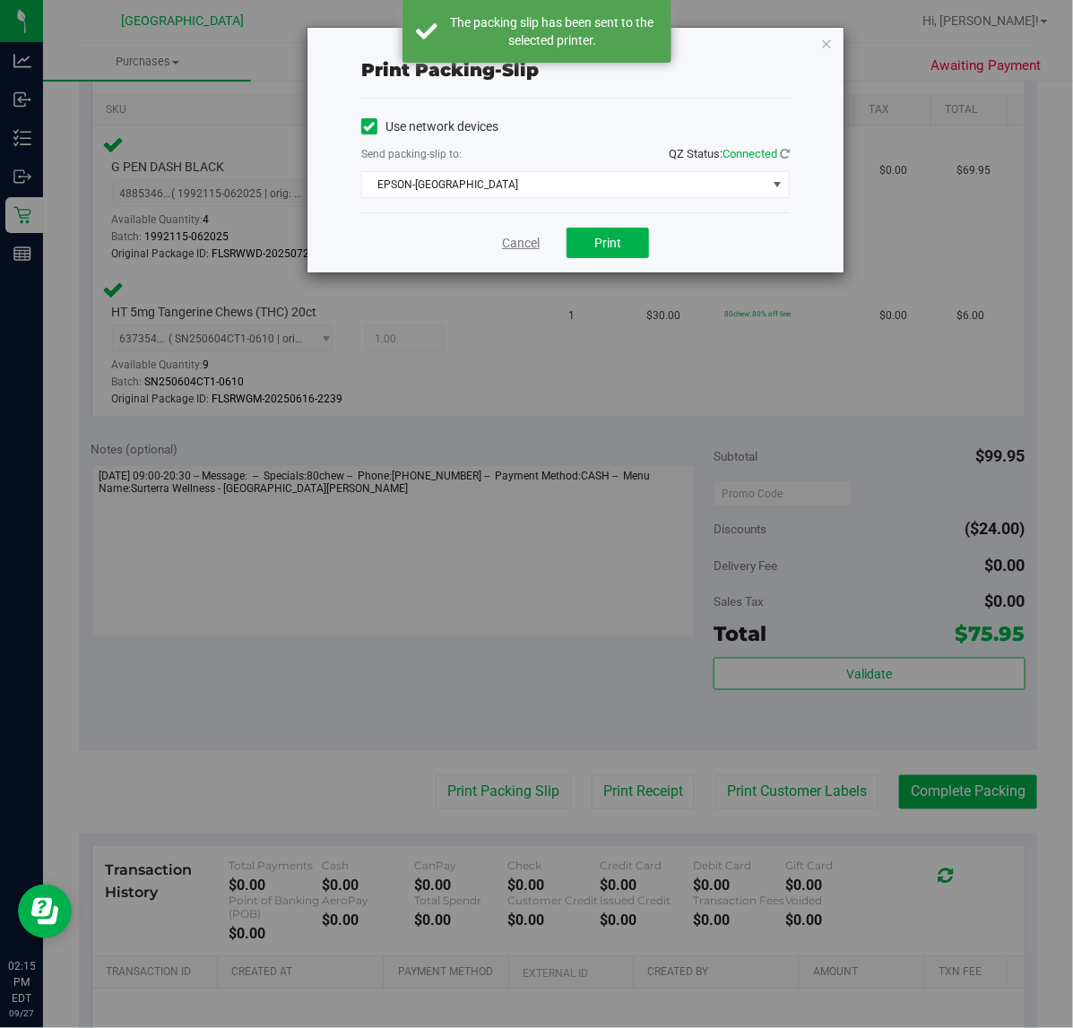
click at [513, 253] on link "Cancel" at bounding box center [521, 243] width 38 height 19
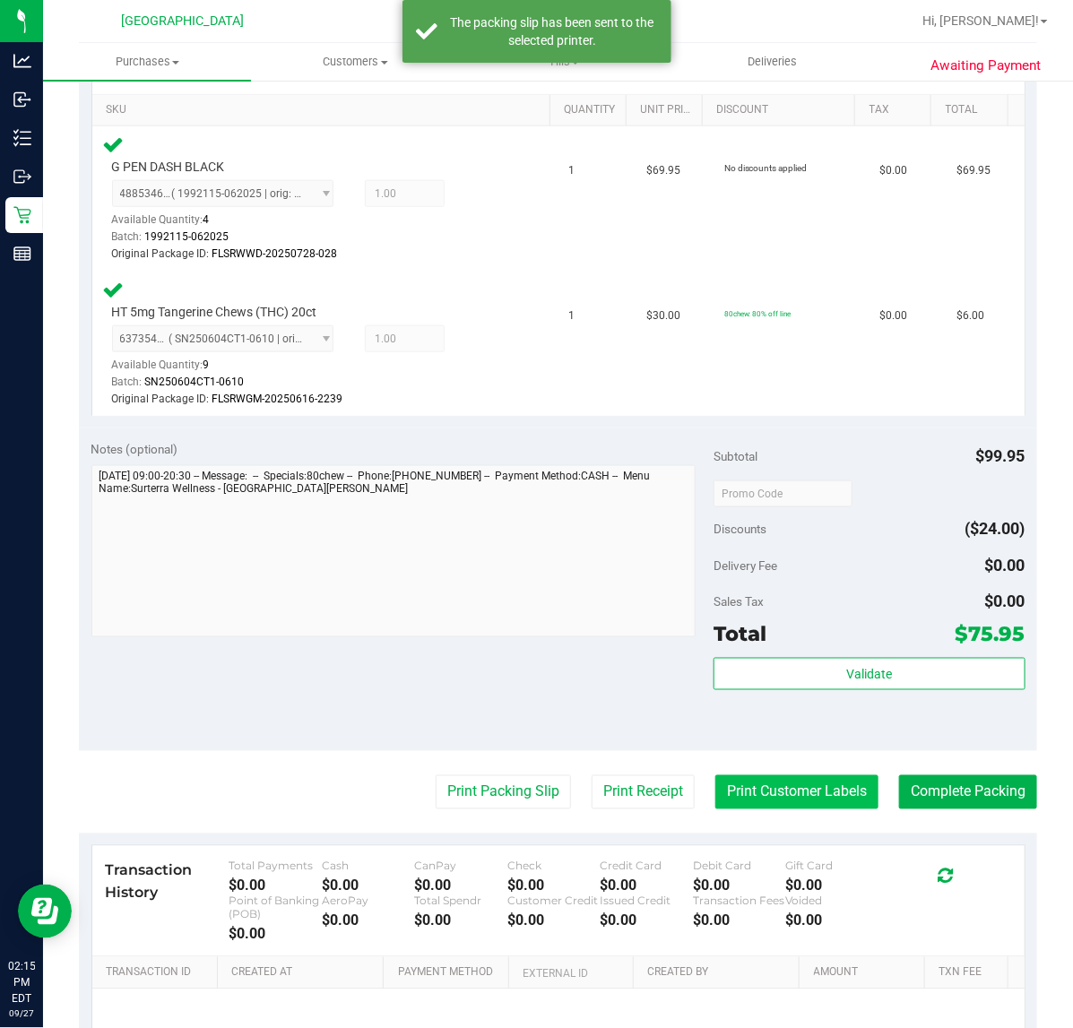
click at [757, 789] on button "Print Customer Labels" at bounding box center [796, 792] width 163 height 34
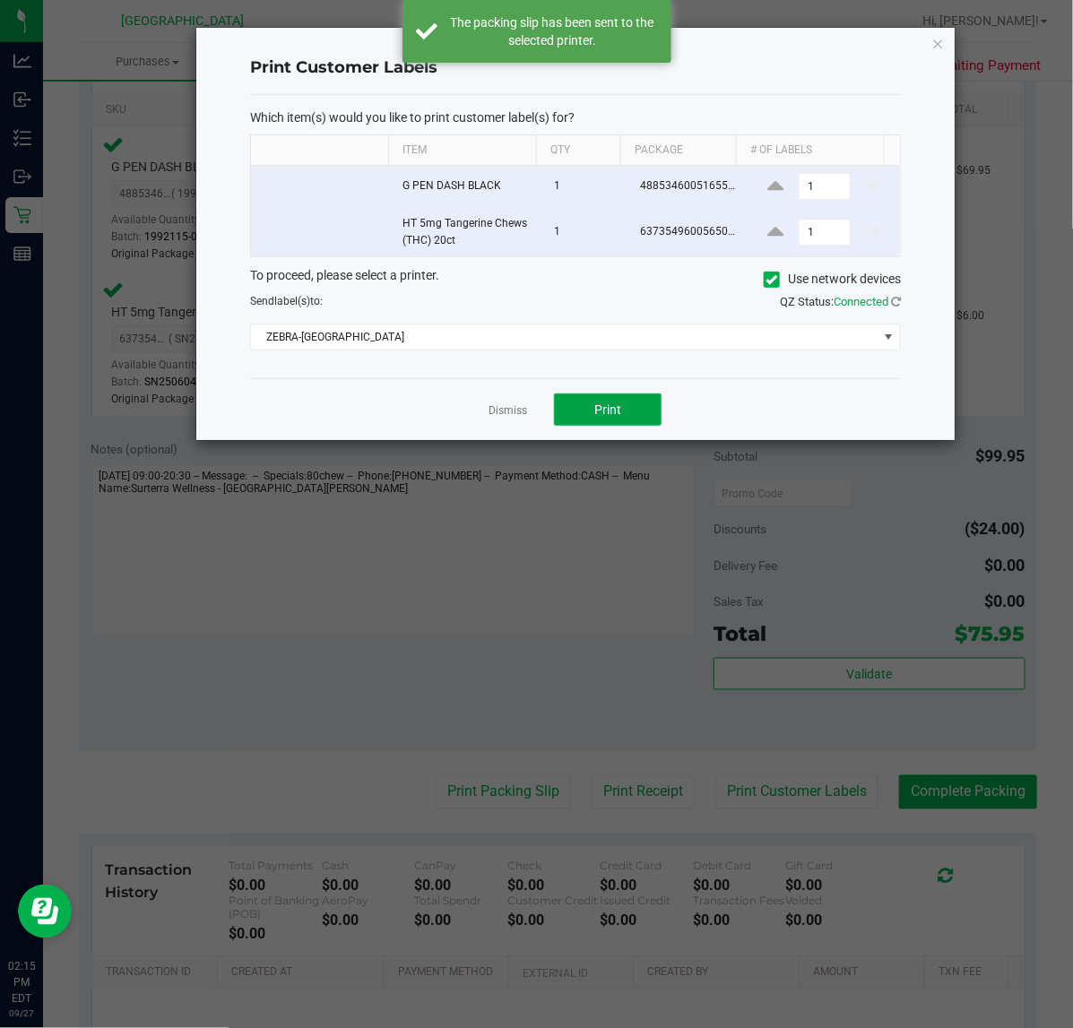
click at [619, 426] on button "Print" at bounding box center [608, 409] width 108 height 32
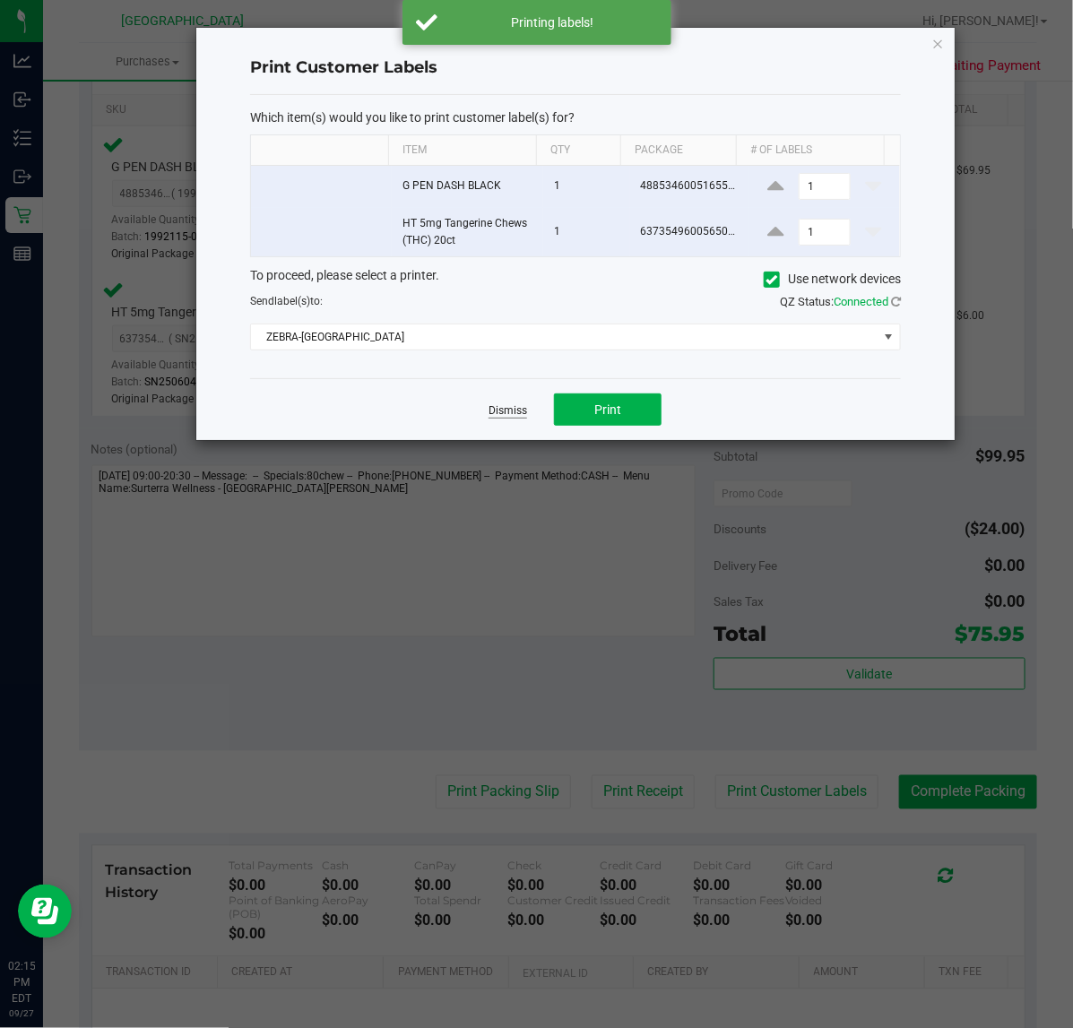
click at [512, 408] on link "Dismiss" at bounding box center [508, 410] width 39 height 15
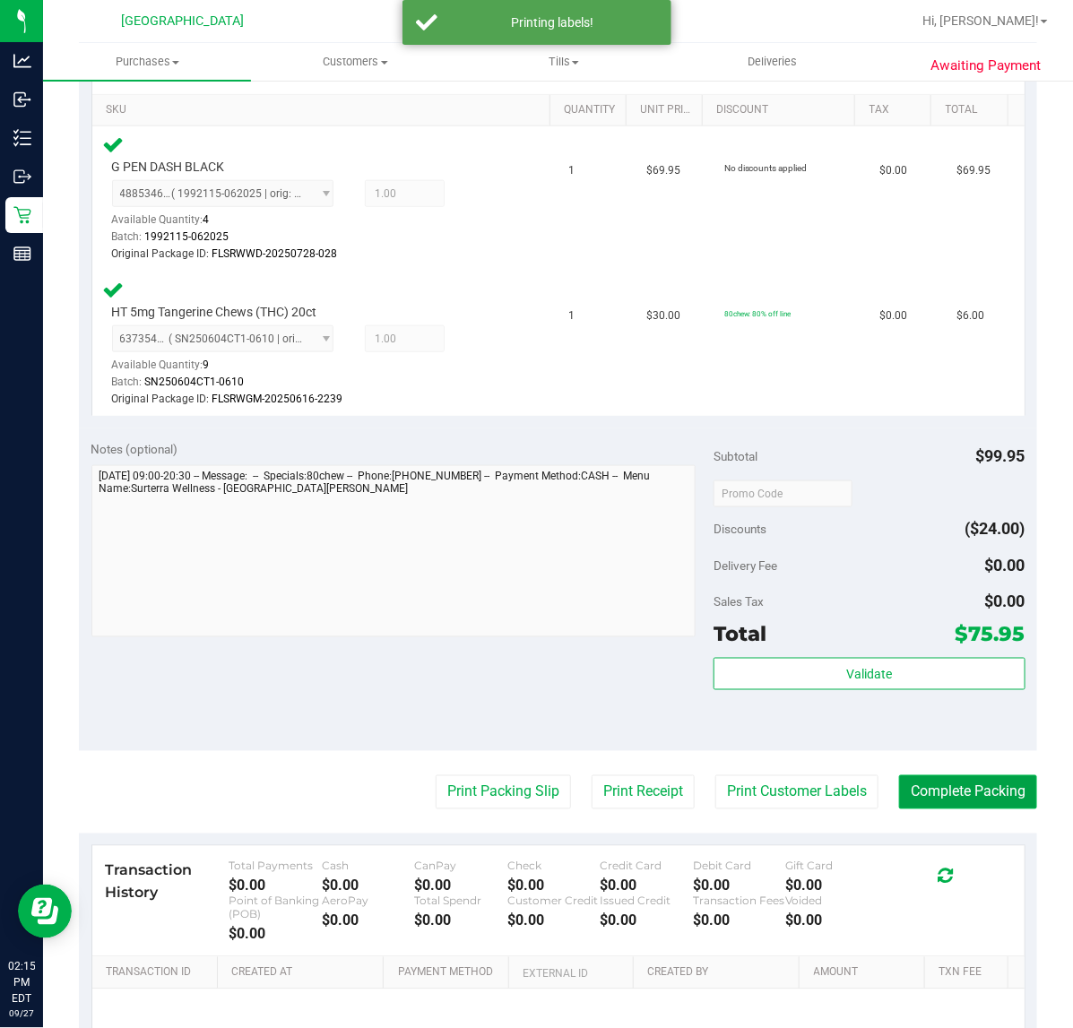
click at [929, 787] on button "Complete Packing" at bounding box center [968, 792] width 138 height 34
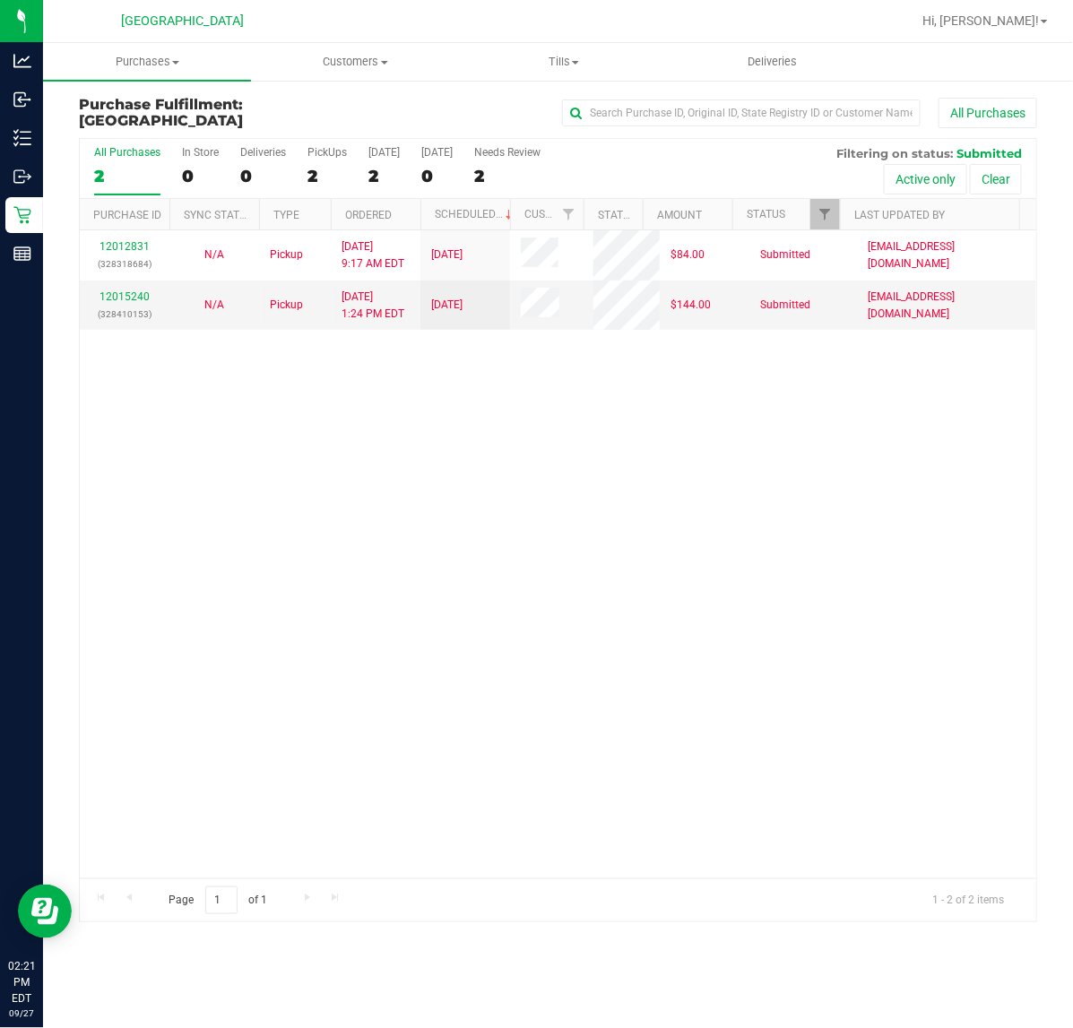
click at [494, 547] on div "12012831 (328318684) N/A Pickup 9/27/2025 9:17 AM EDT 9/27/2025 $84.00 Submitte…" at bounding box center [558, 554] width 956 height 648
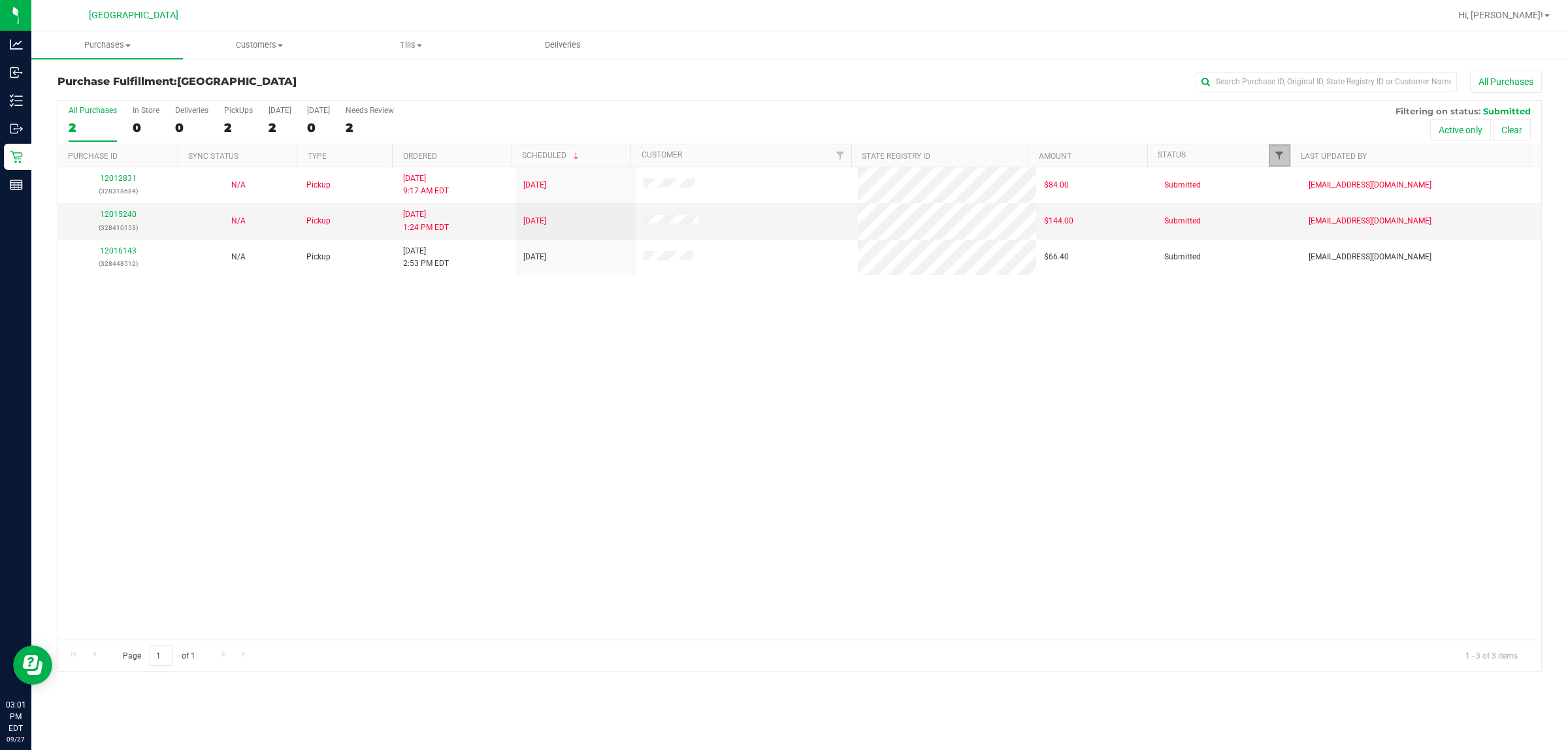
click at [781, 152] on span "Filter" at bounding box center [1279, 155] width 10 height 10
click at [781, 301] on input "Packed" at bounding box center [1286, 301] width 9 height 9
checkbox input "true"
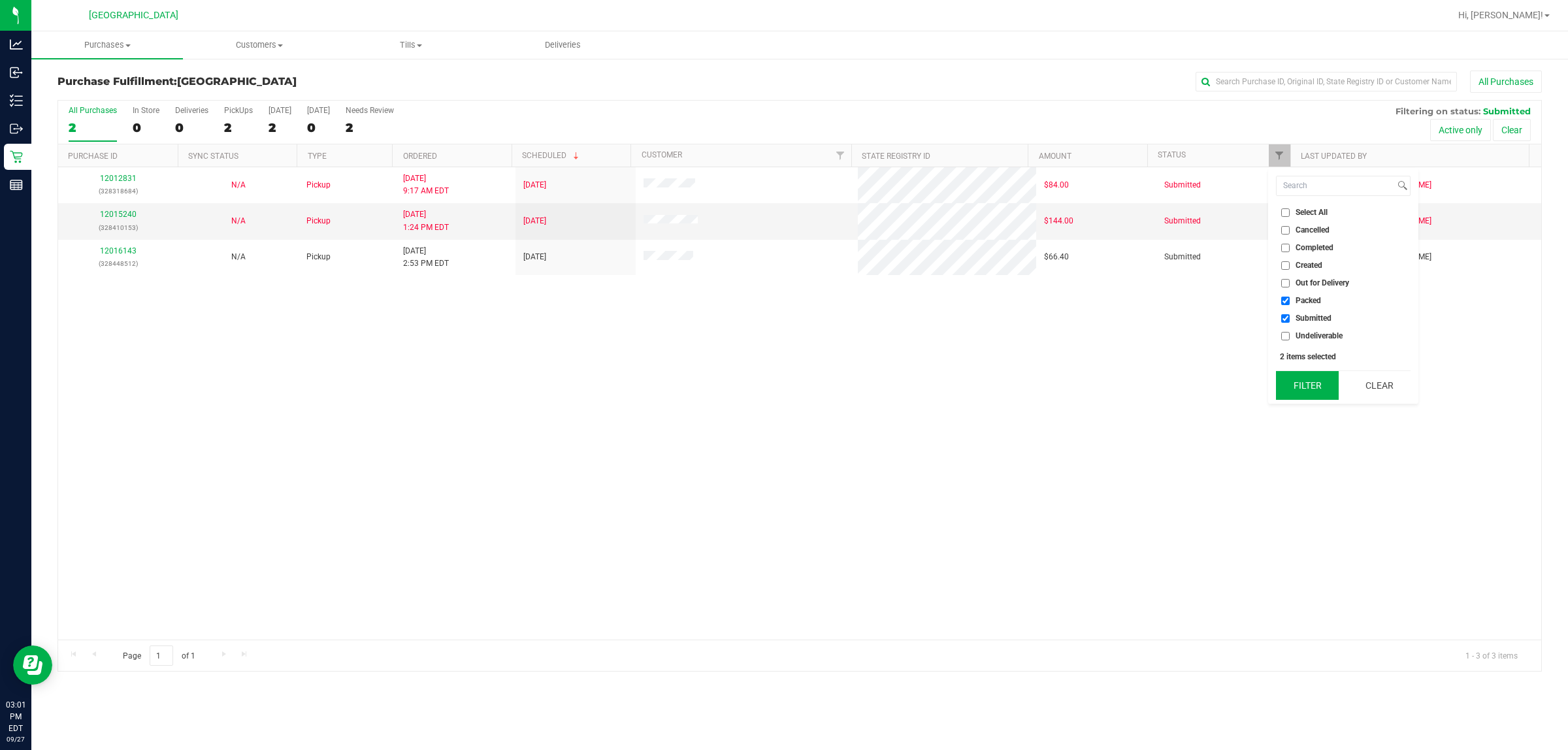
click at [781, 387] on button "Filter" at bounding box center [1308, 385] width 63 height 28
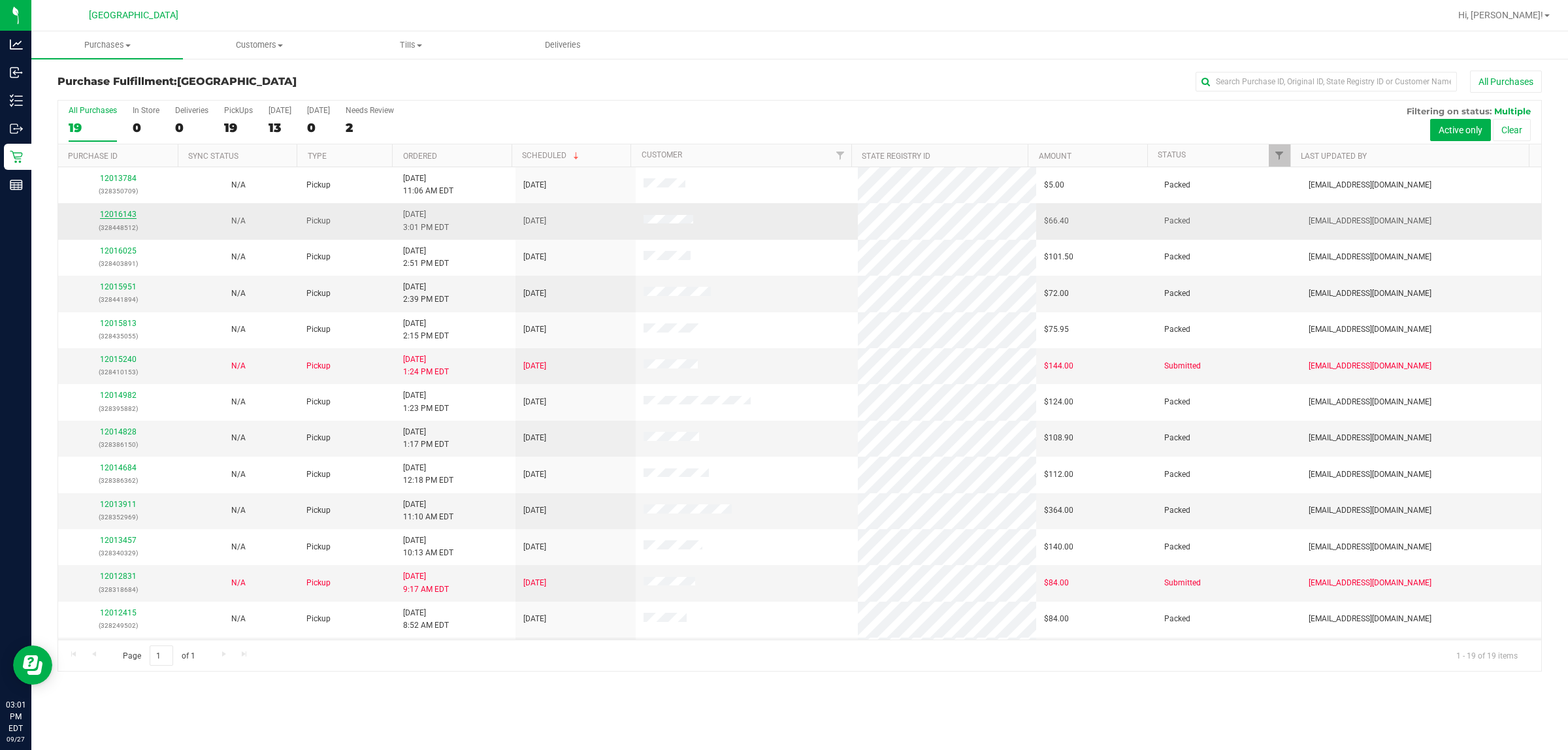
click at [111, 216] on link "12016143" at bounding box center [118, 214] width 36 height 9
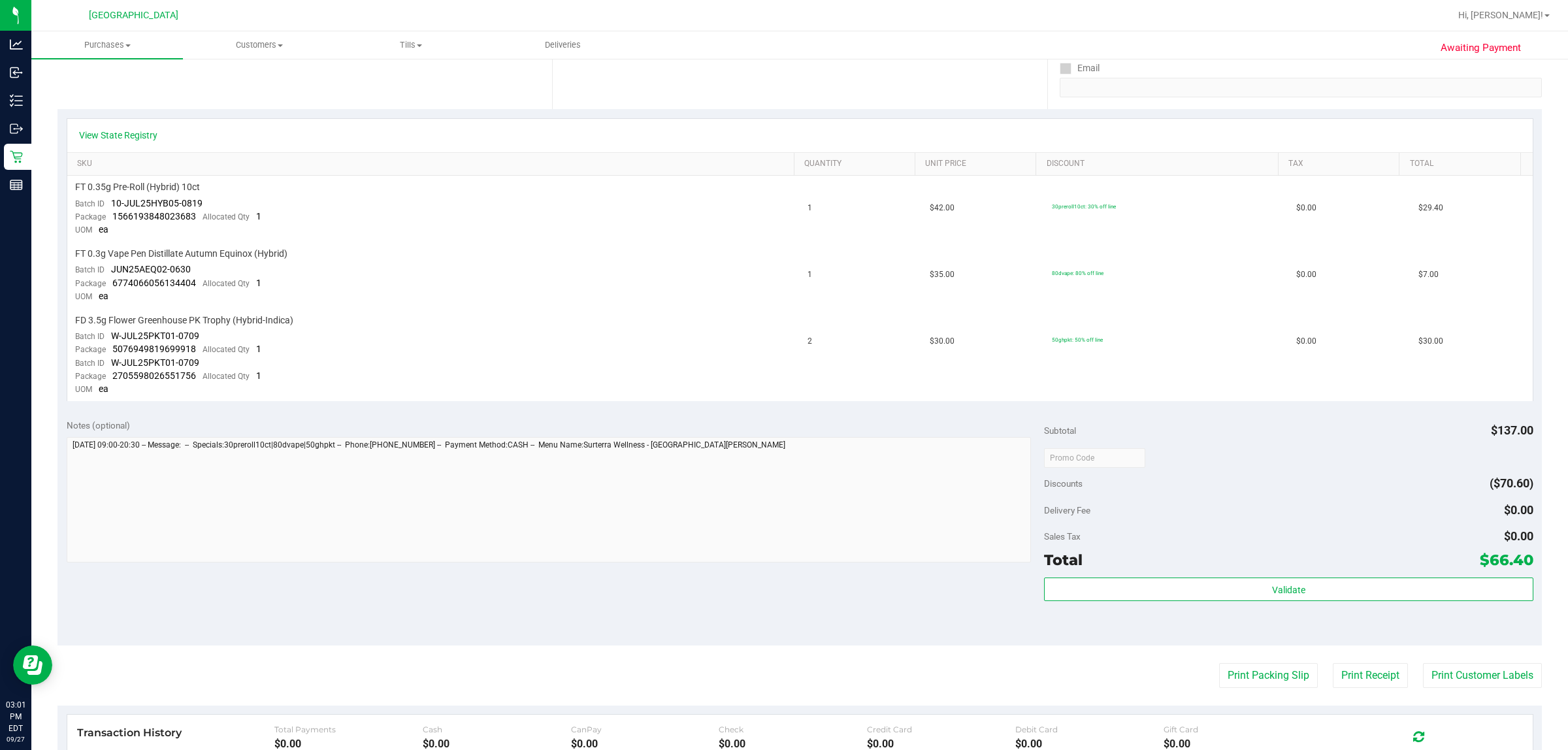
scroll to position [245, 0]
click at [781, 667] on button "Print Customer Labels" at bounding box center [1482, 673] width 119 height 25
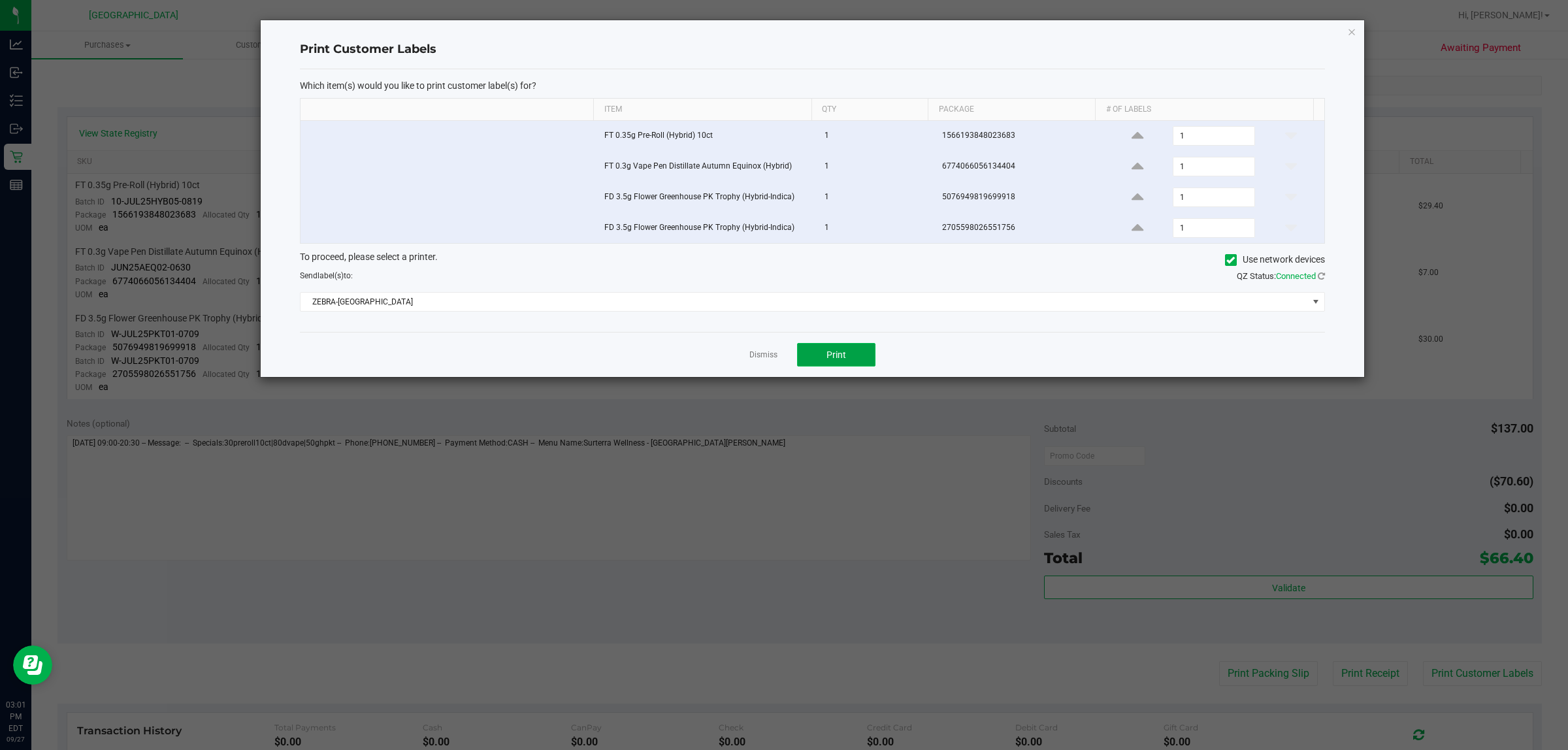
click at [781, 358] on button "Print" at bounding box center [837, 355] width 79 height 23
click at [773, 356] on link "Dismiss" at bounding box center [763, 355] width 28 height 11
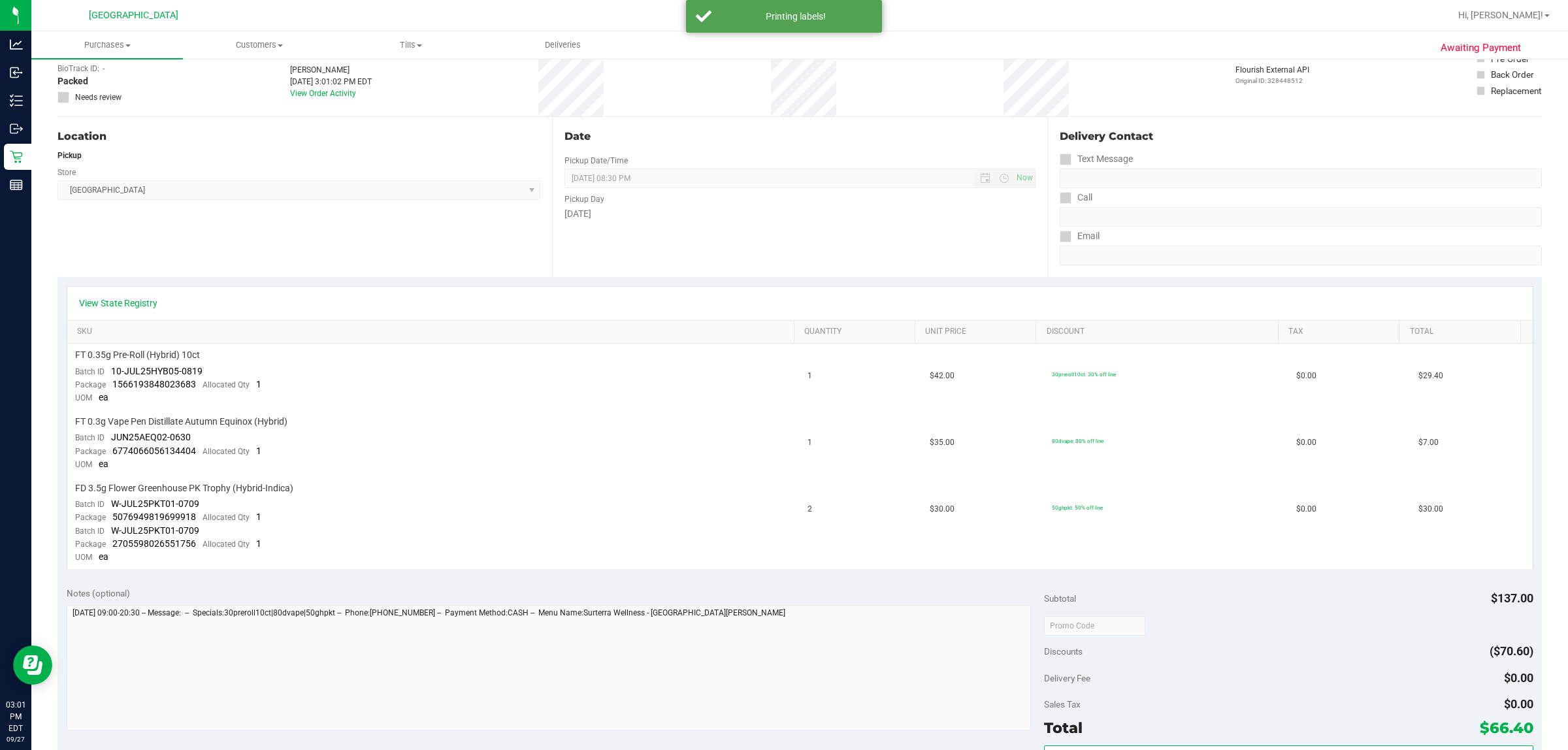
scroll to position [0, 0]
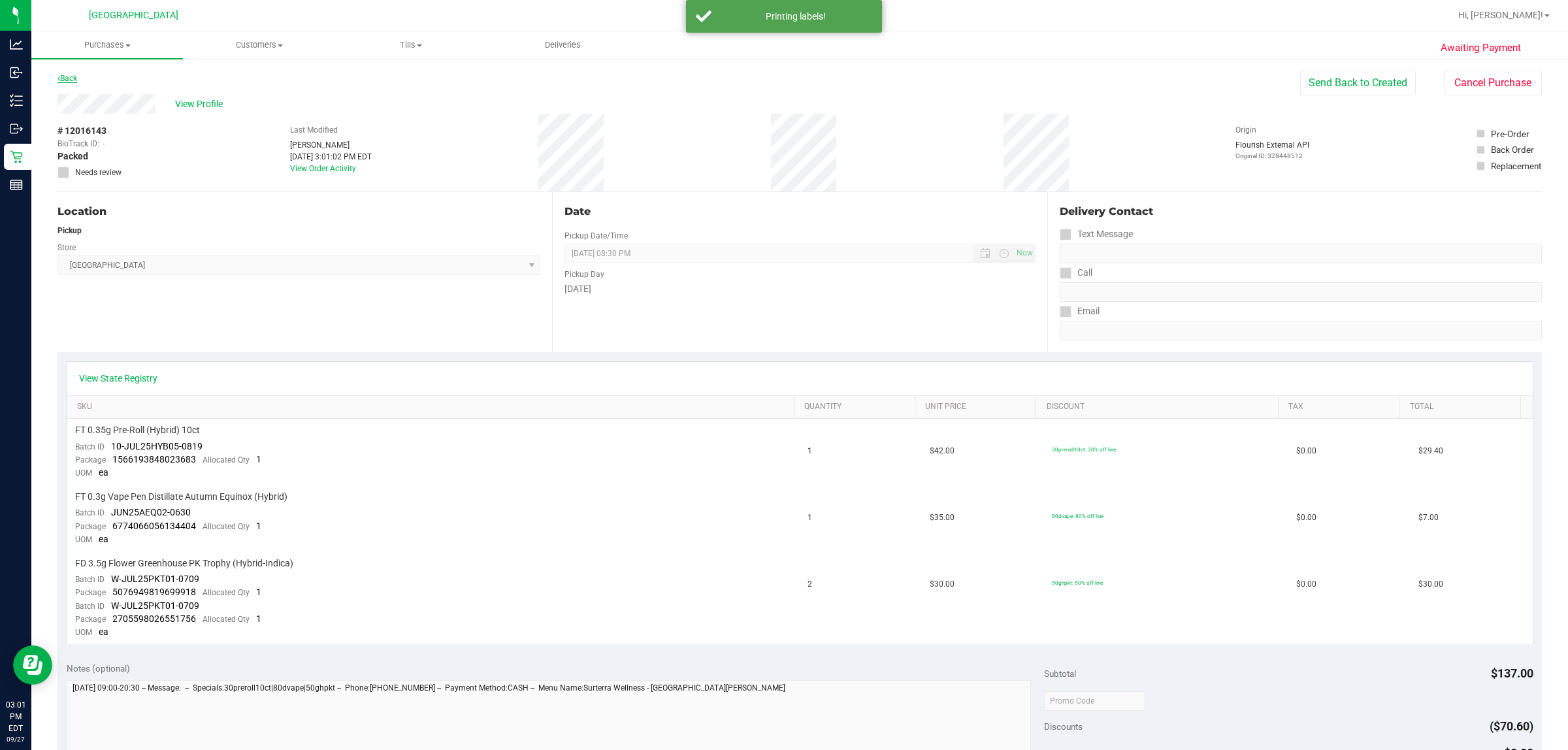
click at [75, 79] on link "Back" at bounding box center [67, 78] width 20 height 9
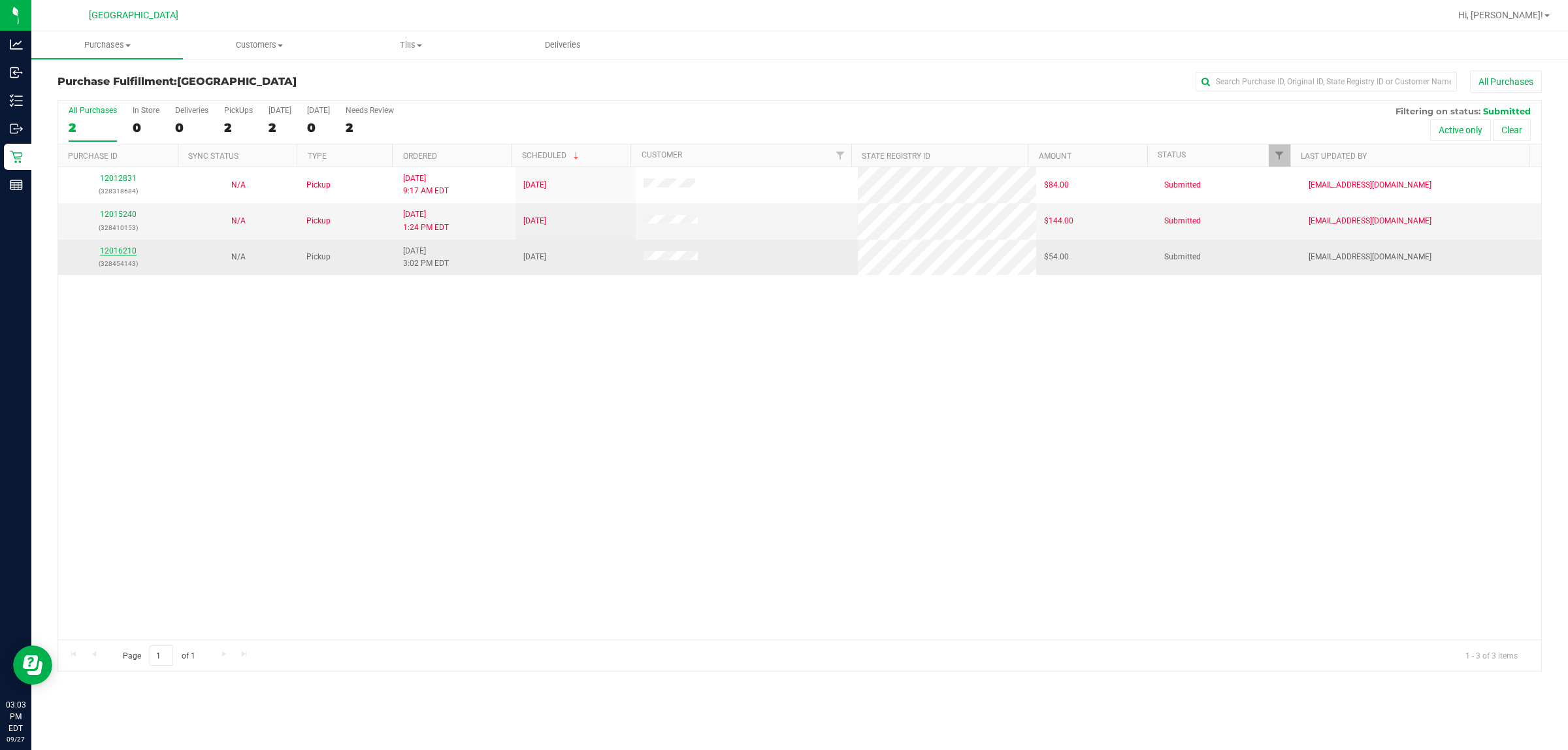
click at [120, 249] on link "12016210" at bounding box center [118, 251] width 36 height 9
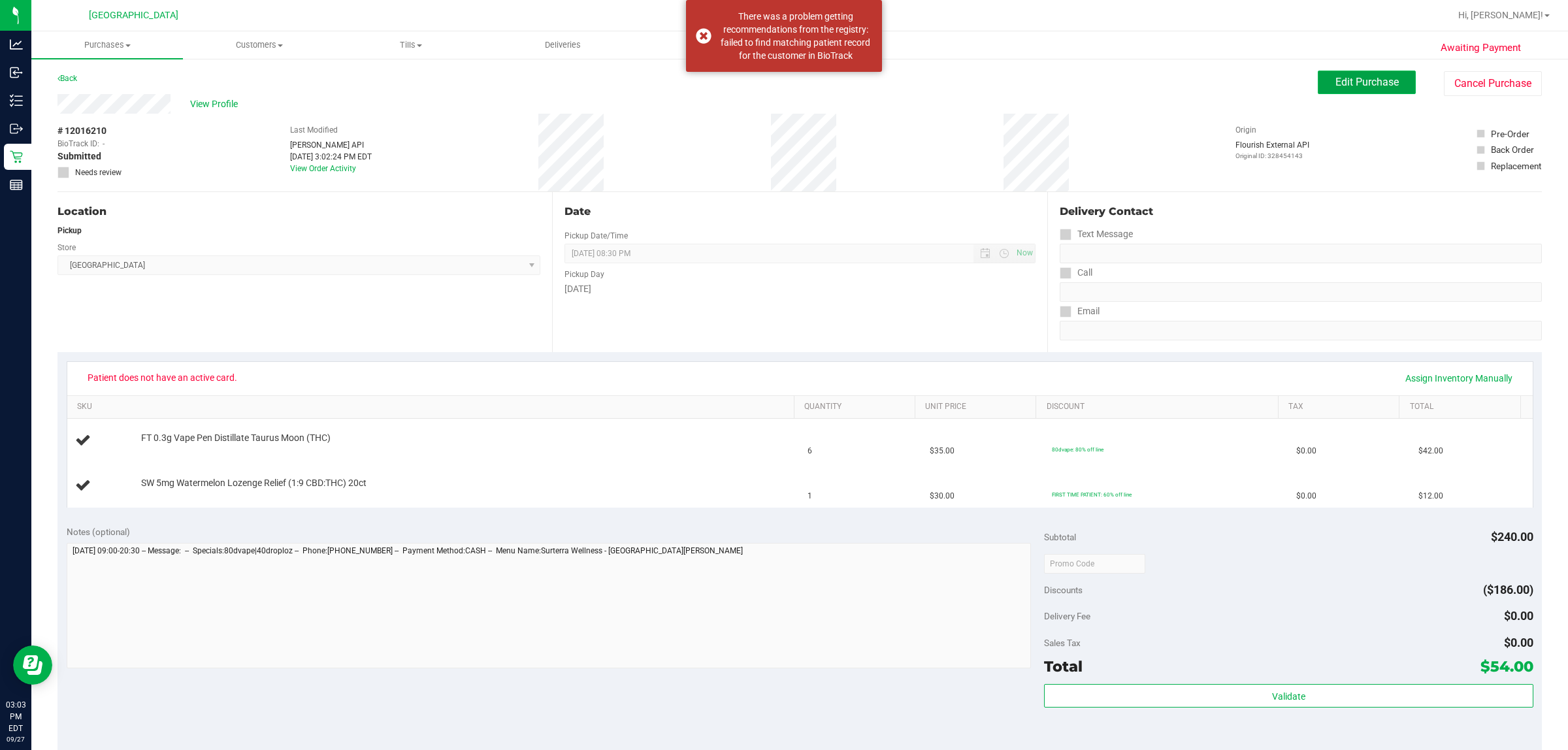
click at [781, 85] on span "Edit Purchase" at bounding box center [1367, 82] width 63 height 12
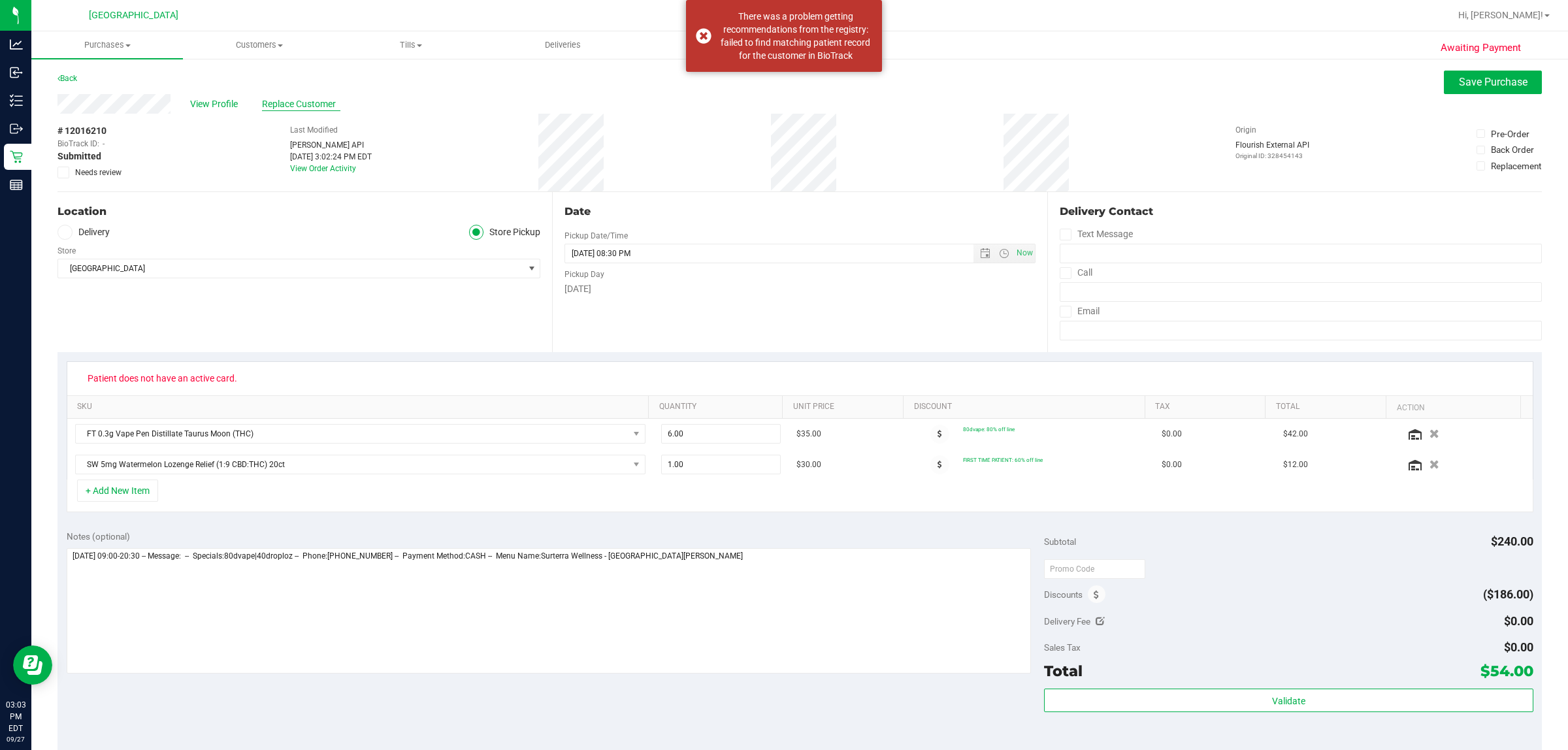
click at [312, 100] on span "Replace Customer" at bounding box center [301, 104] width 79 height 14
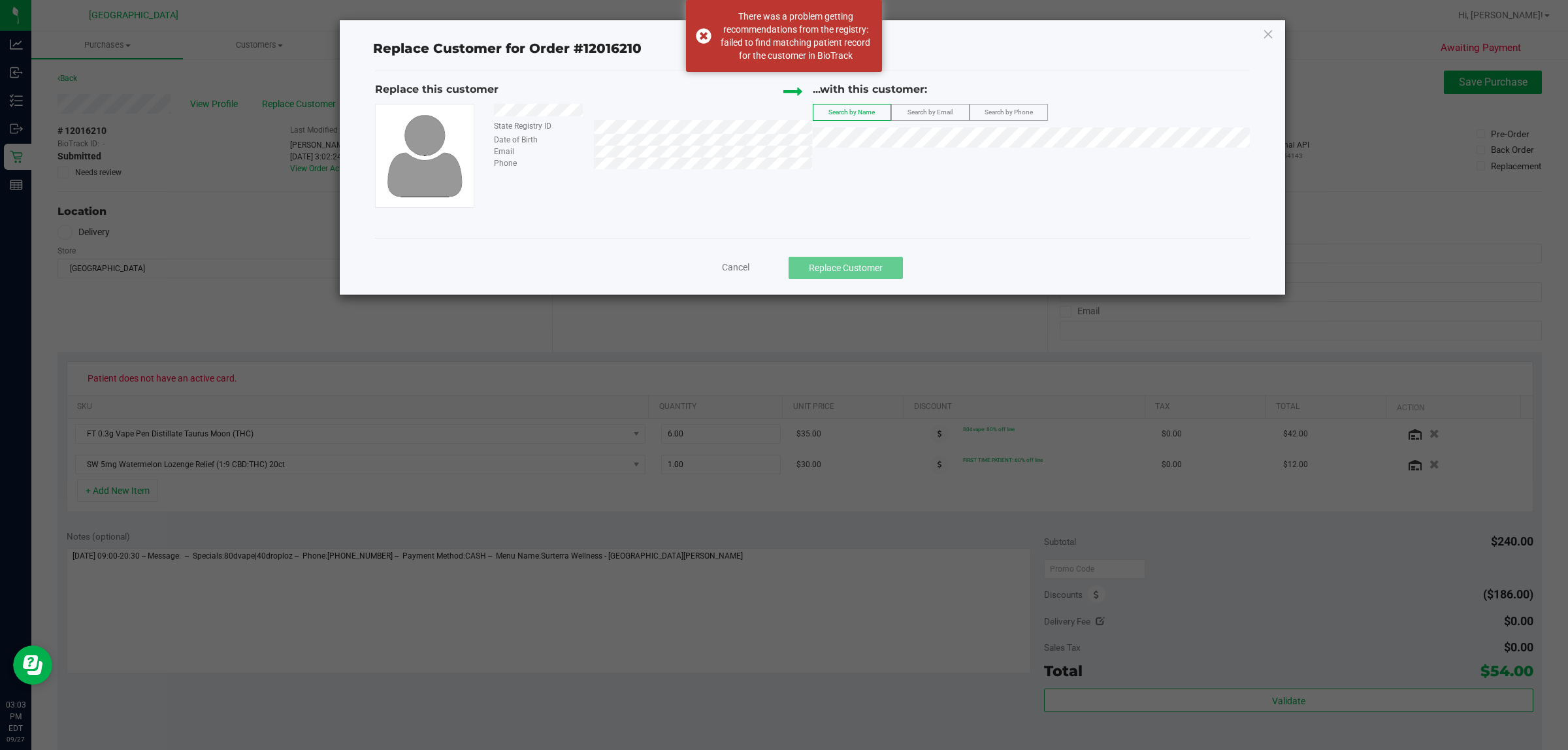
click at [781, 106] on label "Search by Email" at bounding box center [931, 112] width 77 height 16
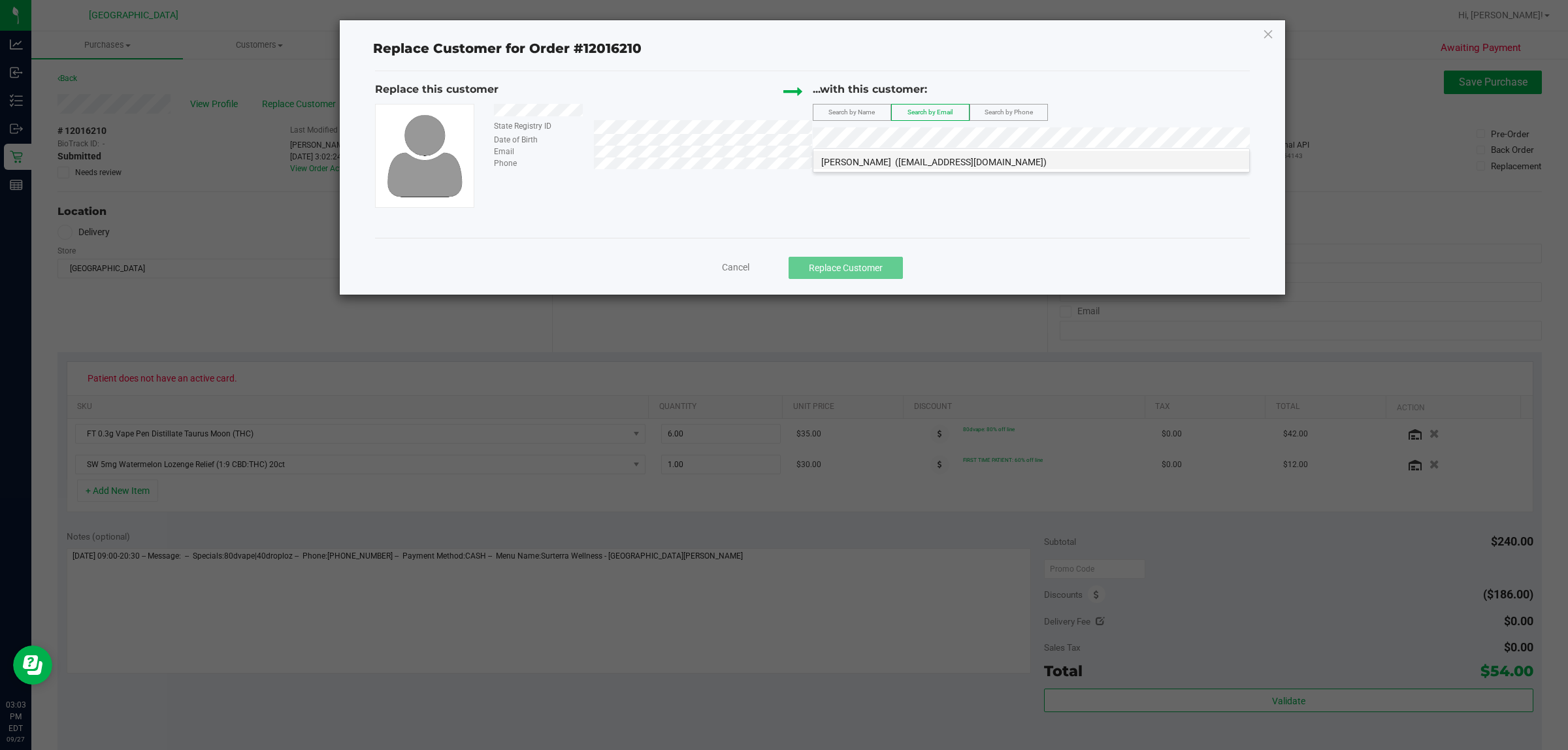
click at [781, 158] on span "(richterat83@yahoo.com)" at bounding box center [971, 162] width 152 height 10
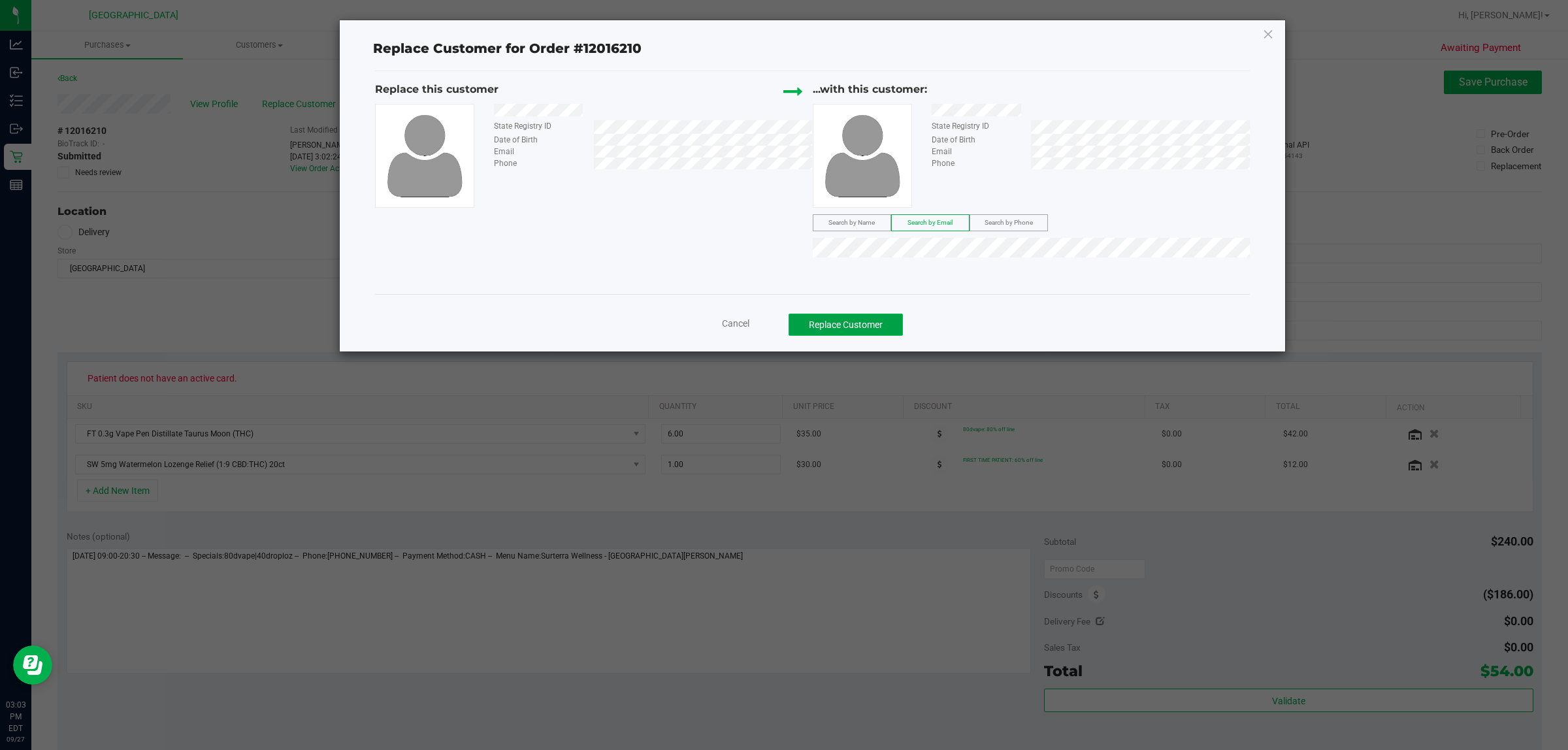
click at [781, 321] on button "Replace Customer" at bounding box center [846, 324] width 114 height 22
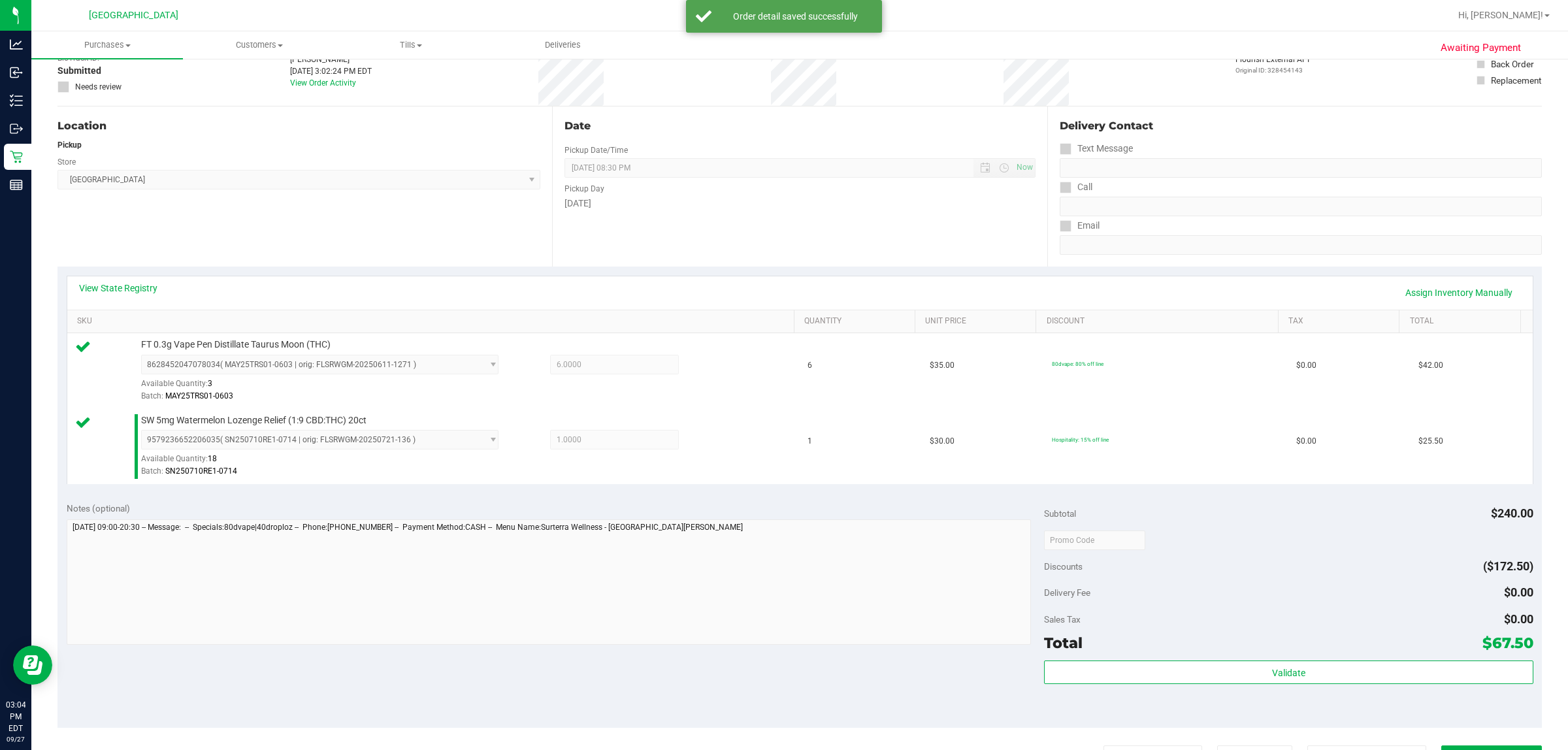
scroll to position [327, 0]
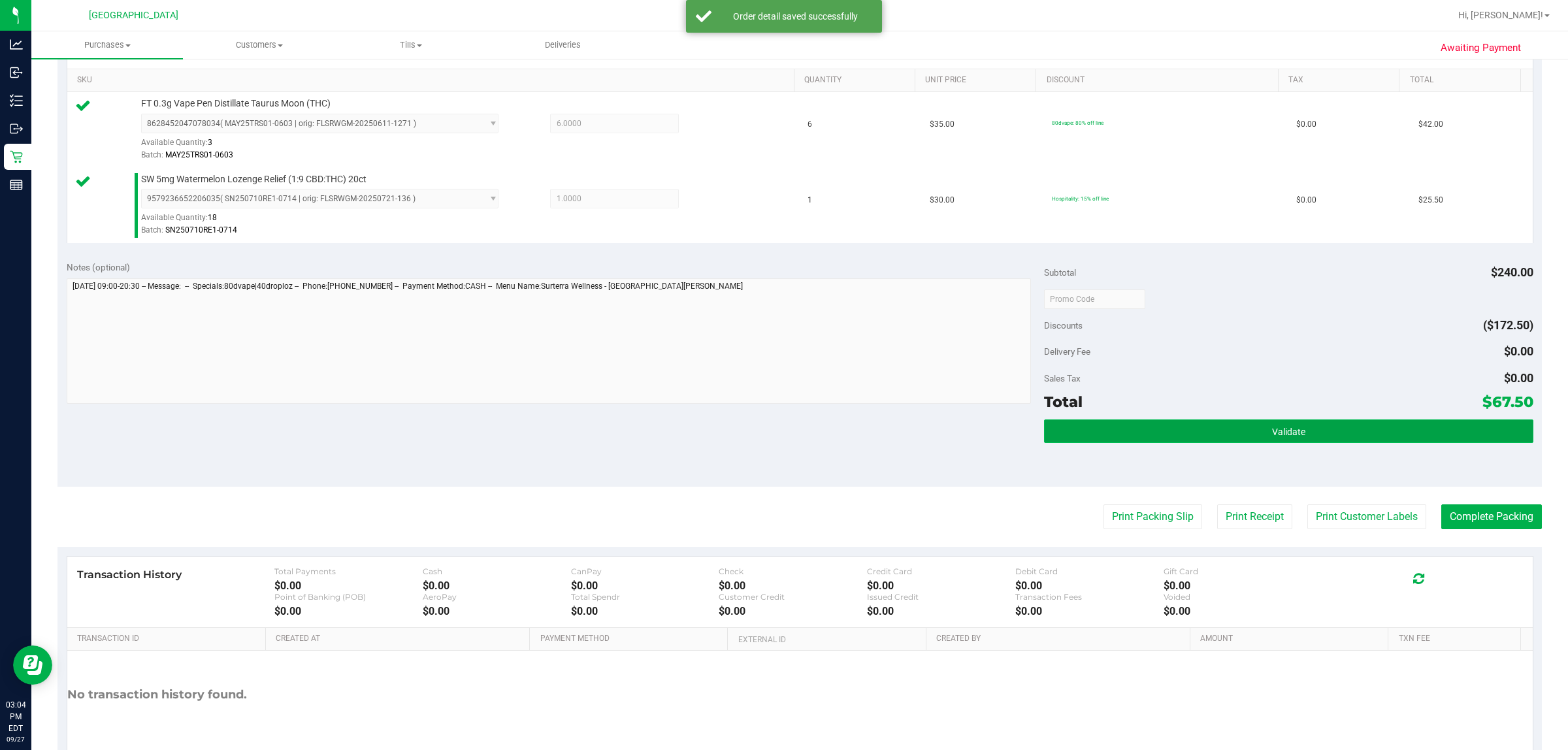
click at [781, 421] on button "Validate" at bounding box center [1288, 431] width 488 height 23
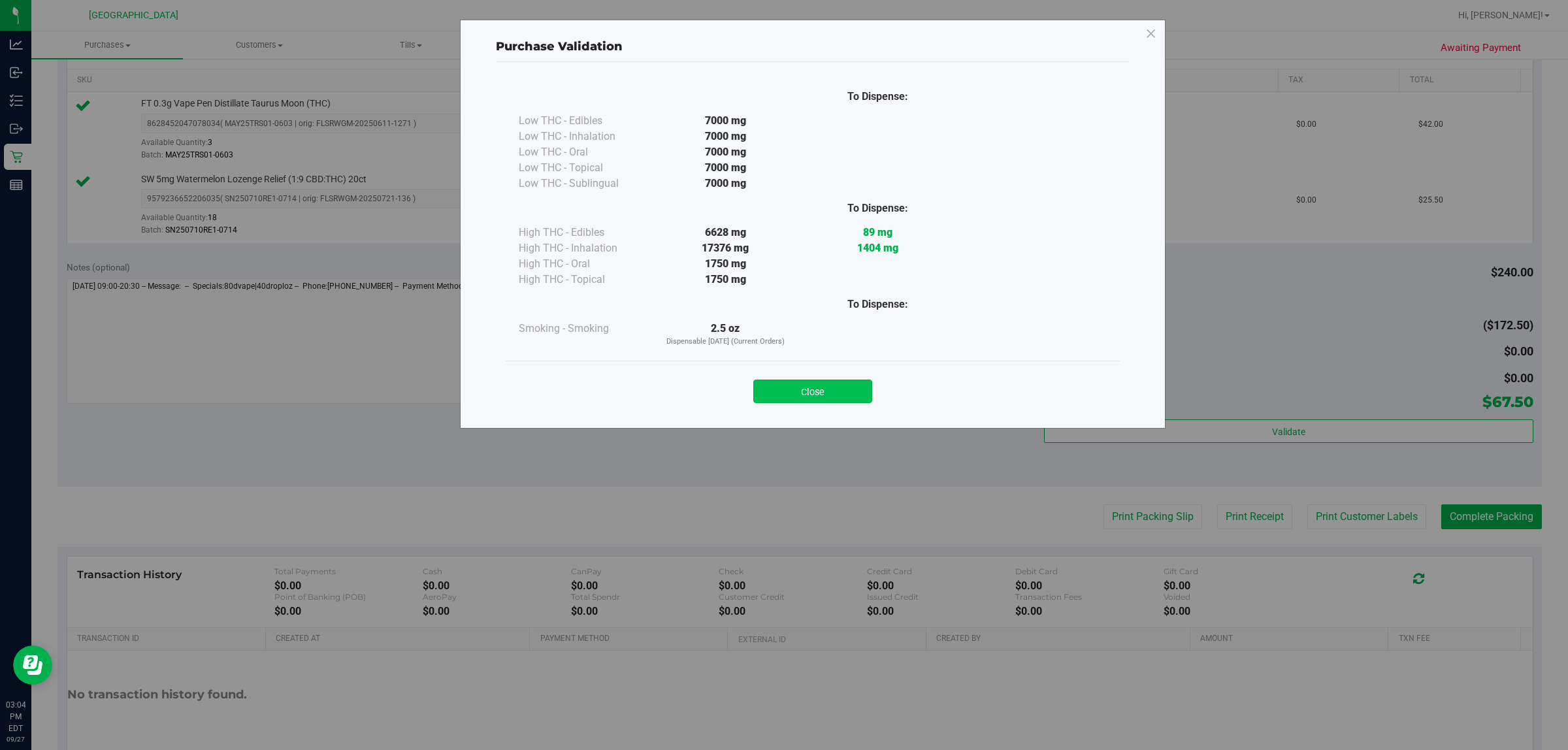
click at [781, 395] on button "Close" at bounding box center [812, 391] width 119 height 23
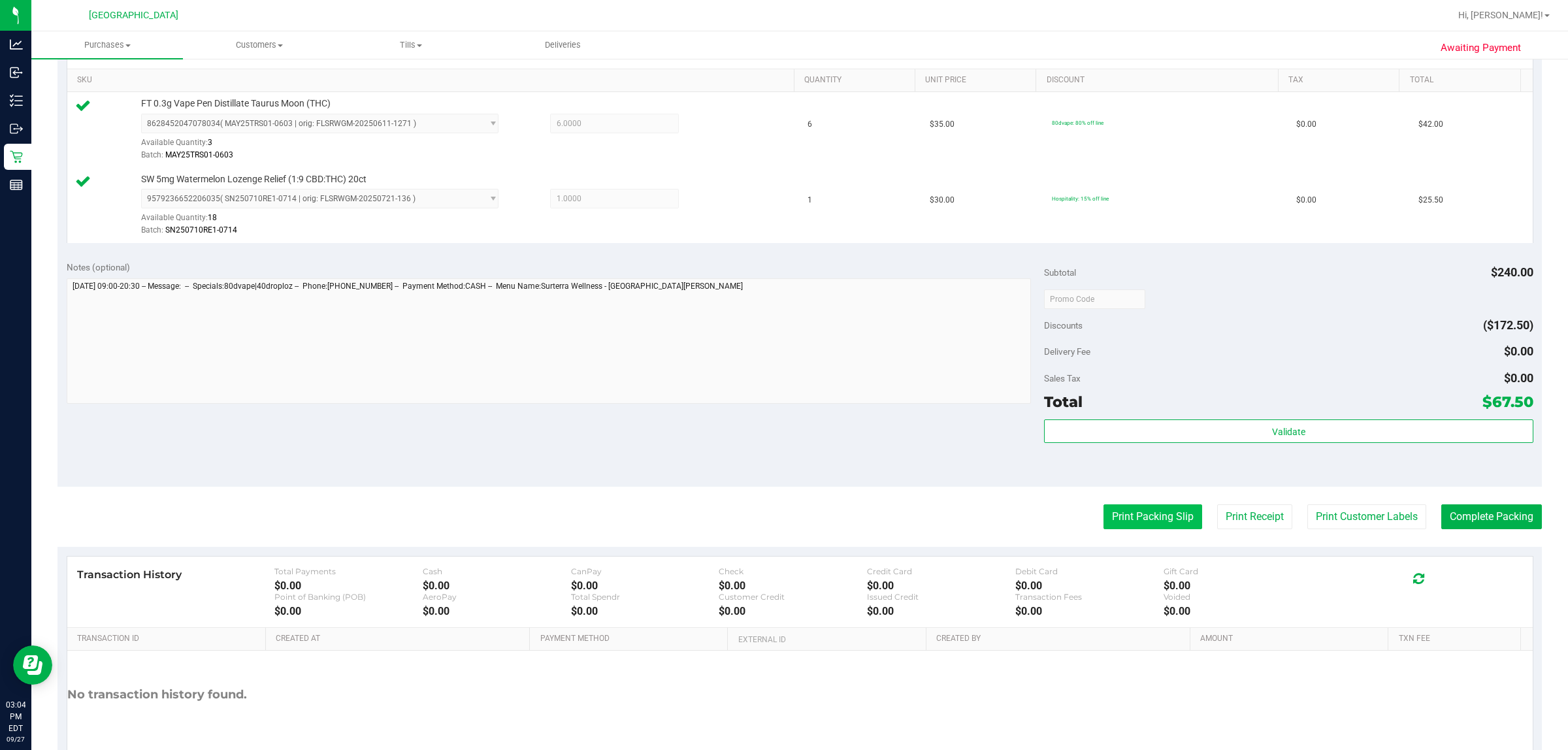
click at [781, 518] on button "Print Packing Slip" at bounding box center [1152, 517] width 98 height 25
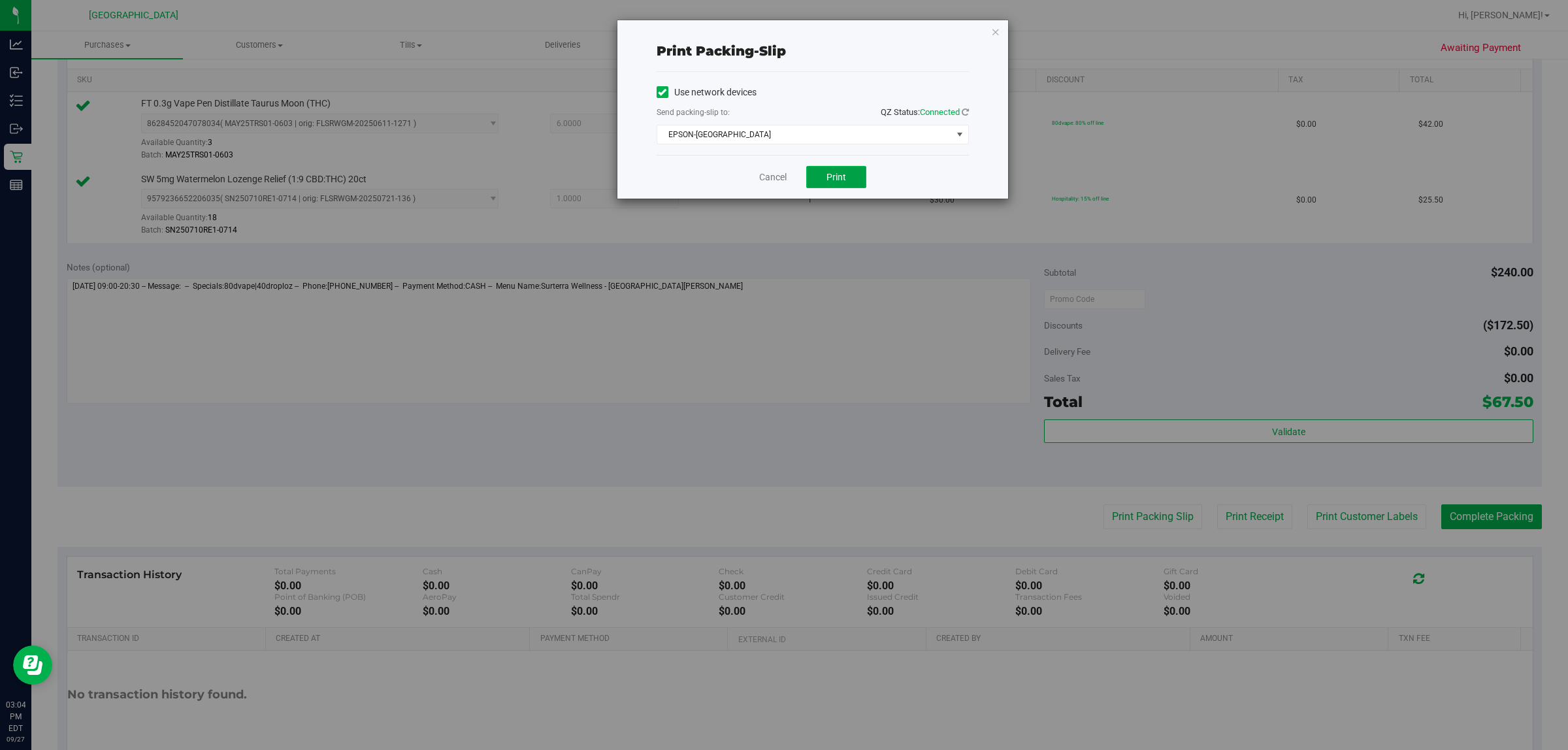
click at [781, 177] on button "Print" at bounding box center [836, 177] width 60 height 22
click at [781, 180] on link "Cancel" at bounding box center [773, 177] width 28 height 14
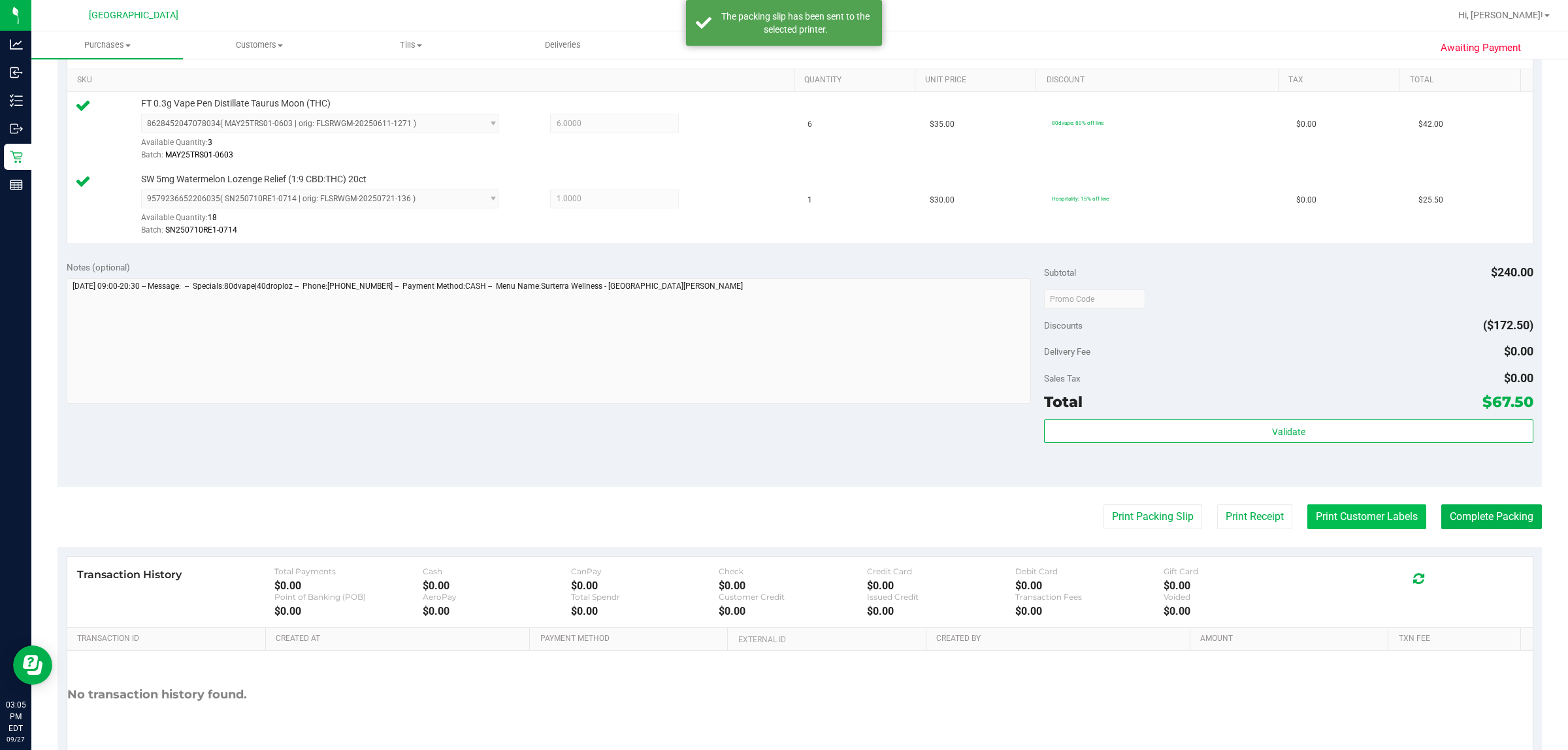
click at [781, 514] on button "Print Customer Labels" at bounding box center [1367, 517] width 119 height 25
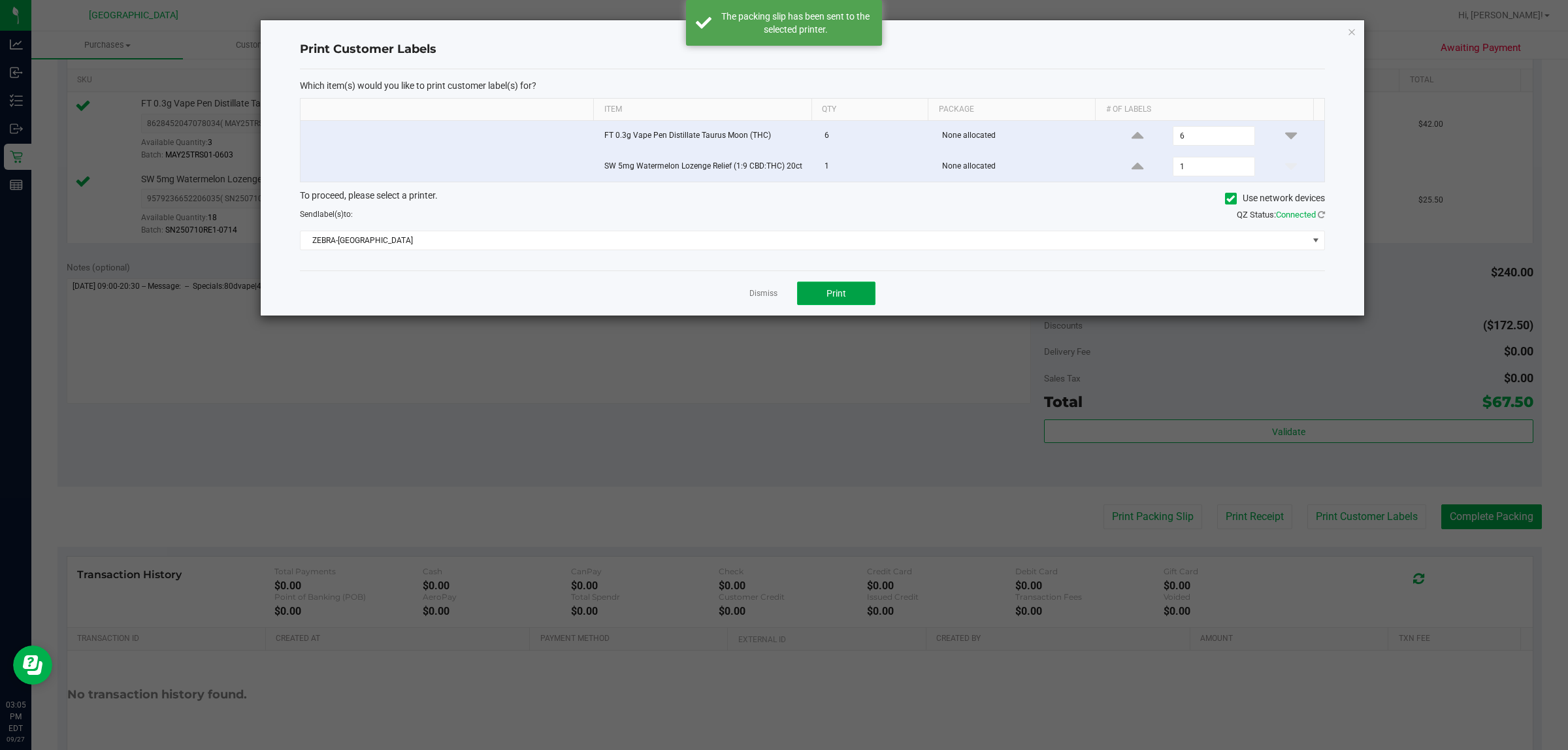
click at [781, 294] on button "Print" at bounding box center [837, 293] width 79 height 23
click at [768, 300] on link "Dismiss" at bounding box center [763, 293] width 28 height 11
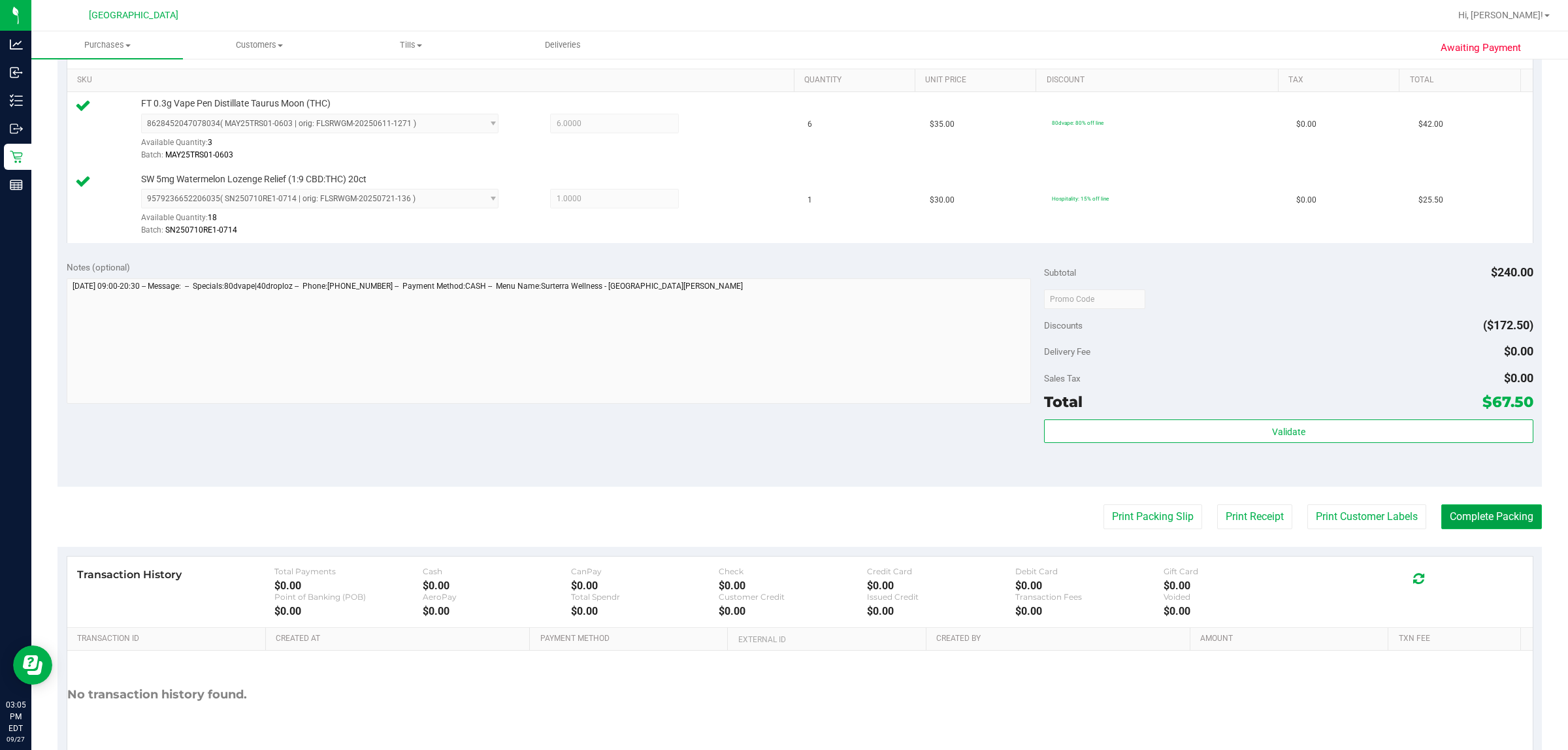
click at [781, 514] on button "Complete Packing" at bounding box center [1491, 517] width 101 height 25
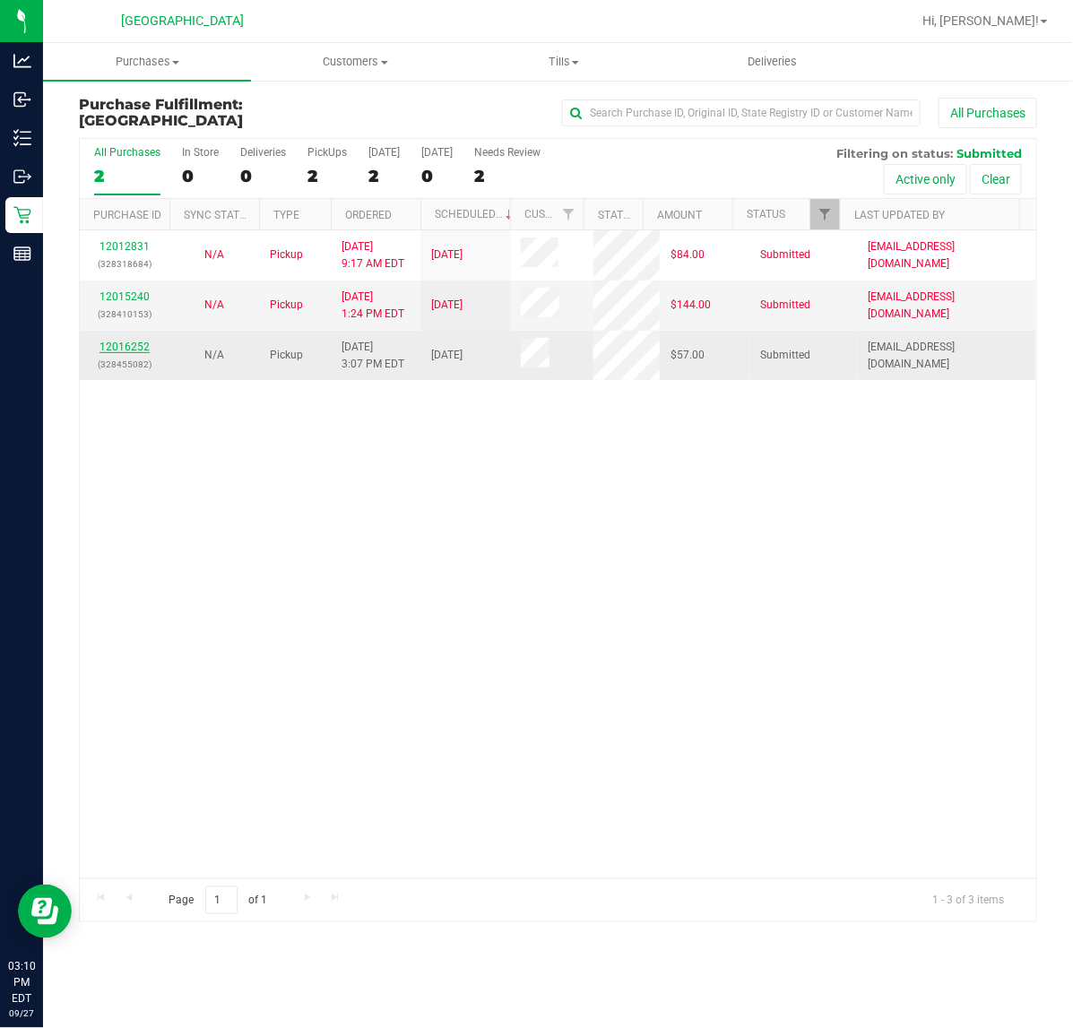
click at [135, 348] on link "12016252" at bounding box center [124, 347] width 50 height 13
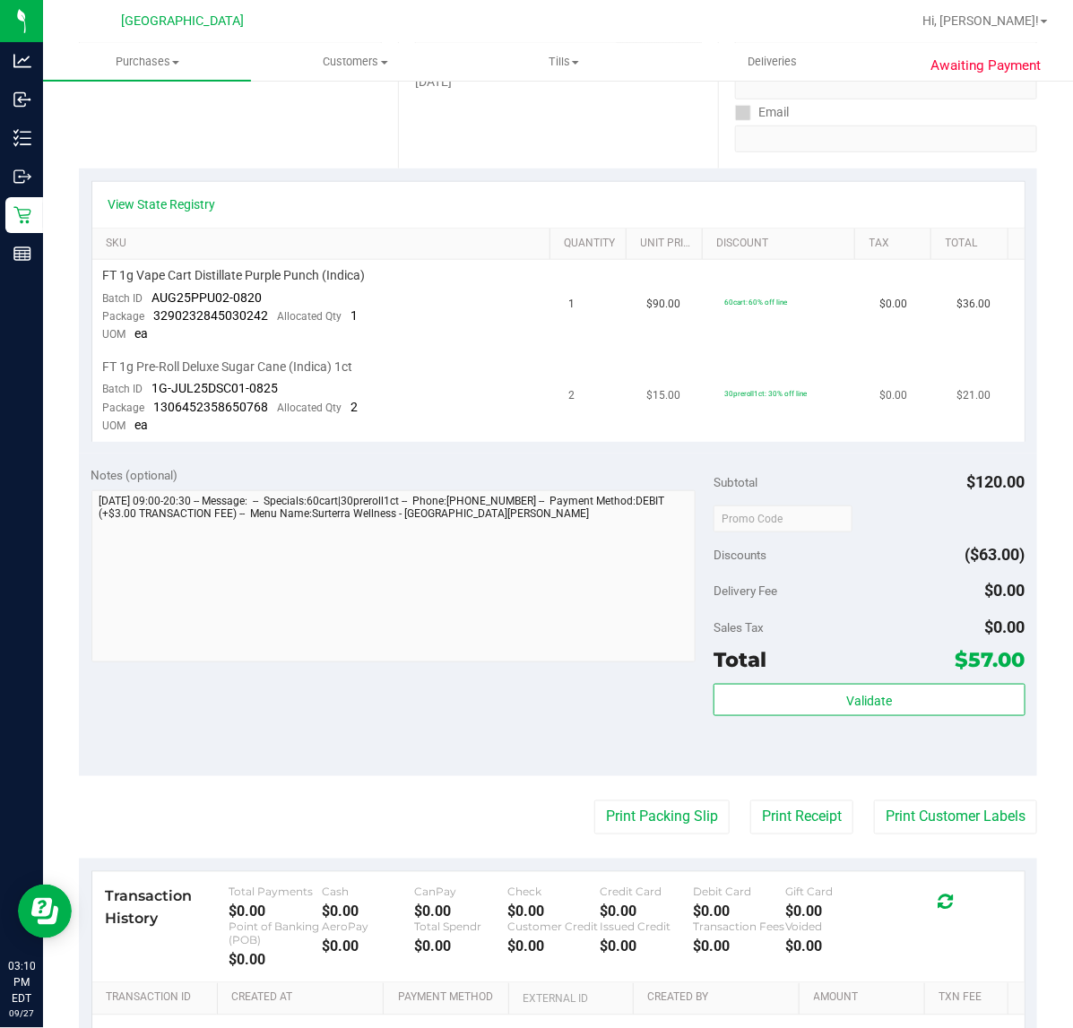
scroll to position [448, 0]
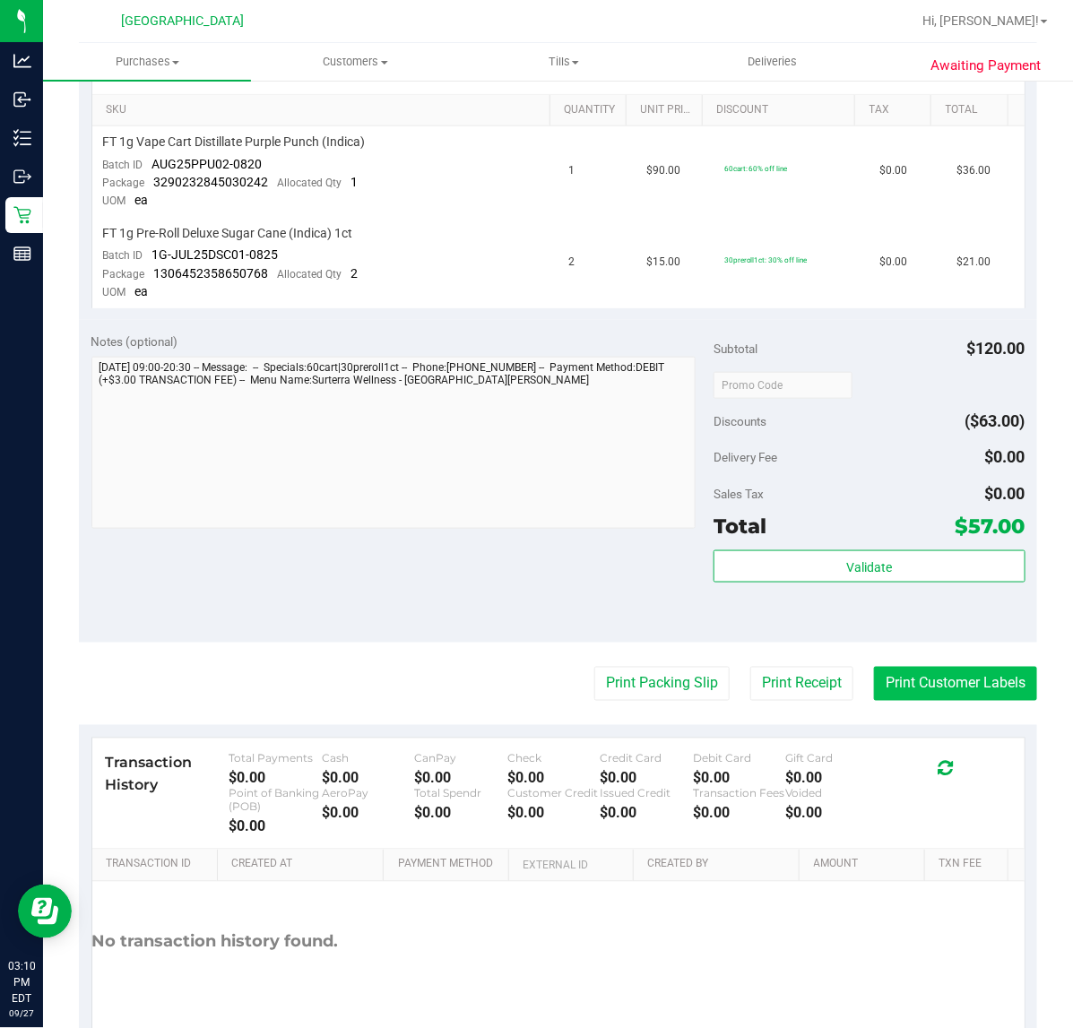
click at [903, 678] on button "Print Customer Labels" at bounding box center [955, 684] width 163 height 34
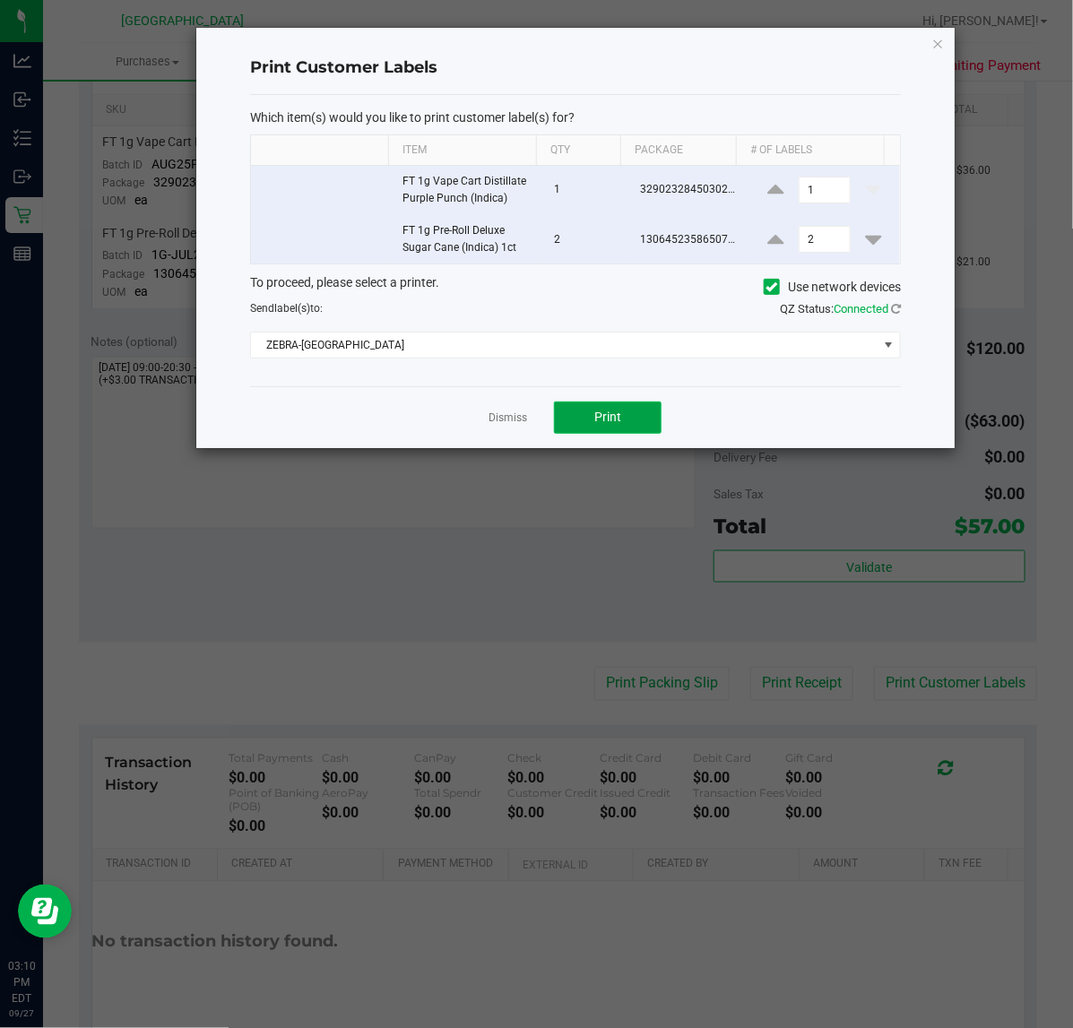
click at [581, 422] on button "Print" at bounding box center [608, 418] width 108 height 32
click at [504, 415] on link "Dismiss" at bounding box center [508, 418] width 39 height 15
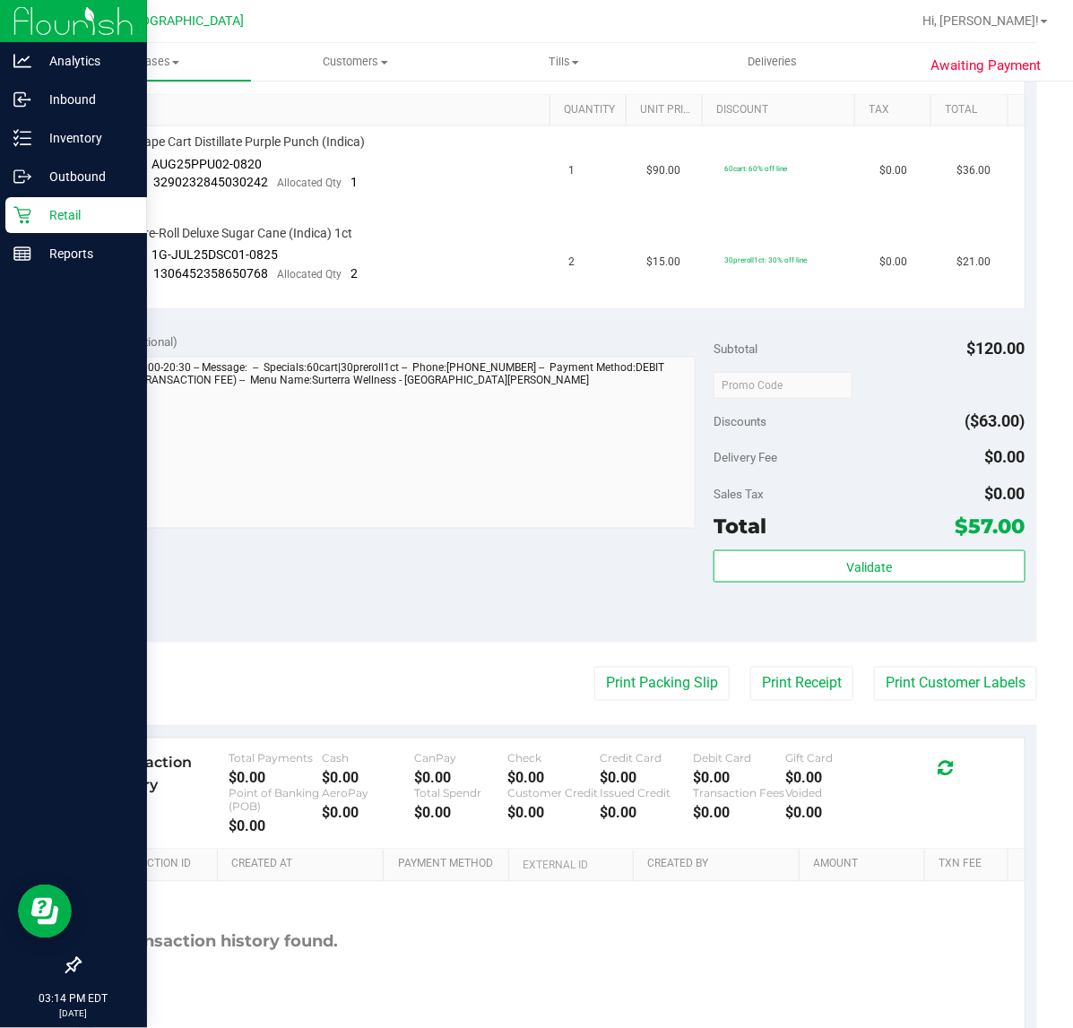
click at [96, 224] on p "Retail" at bounding box center [85, 215] width 108 height 22
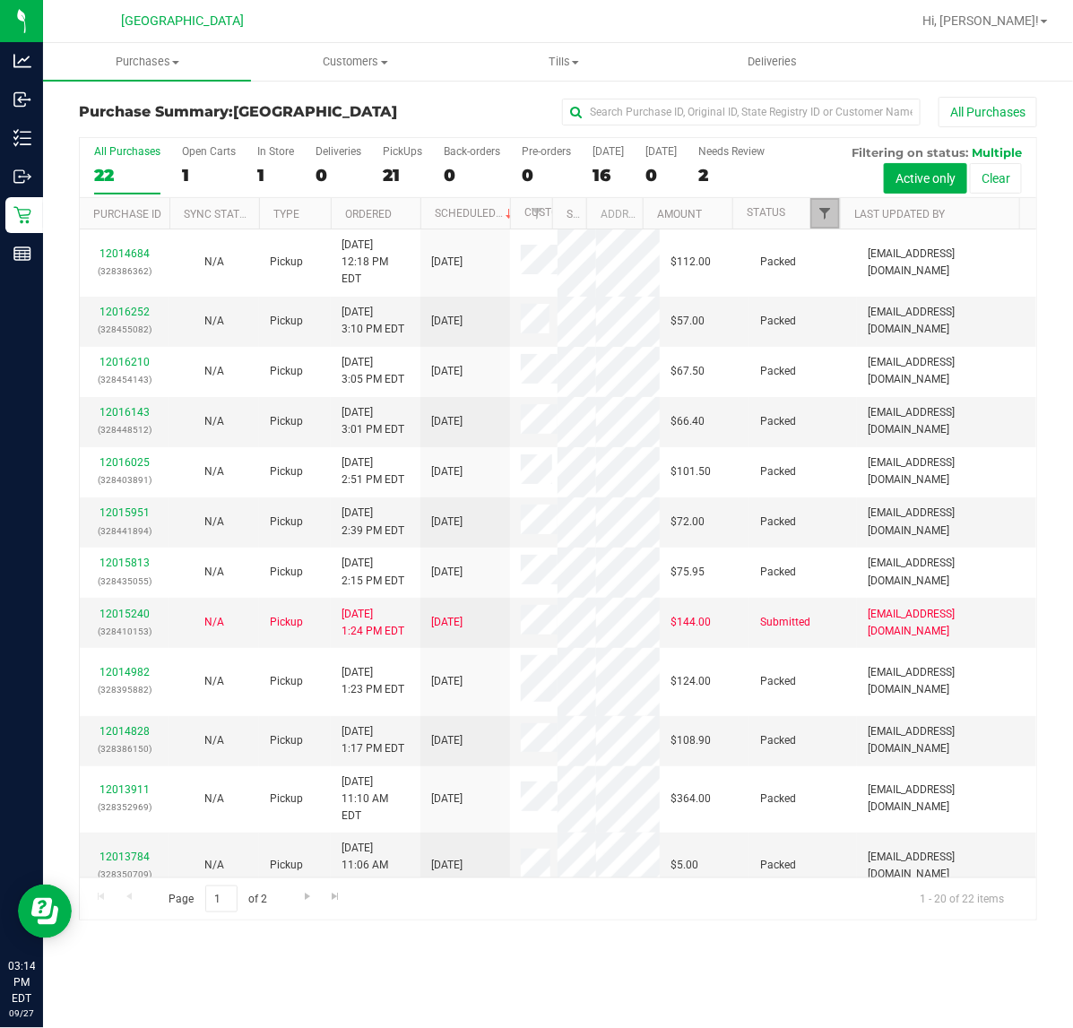
click at [823, 213] on span "Filter" at bounding box center [824, 213] width 14 height 14
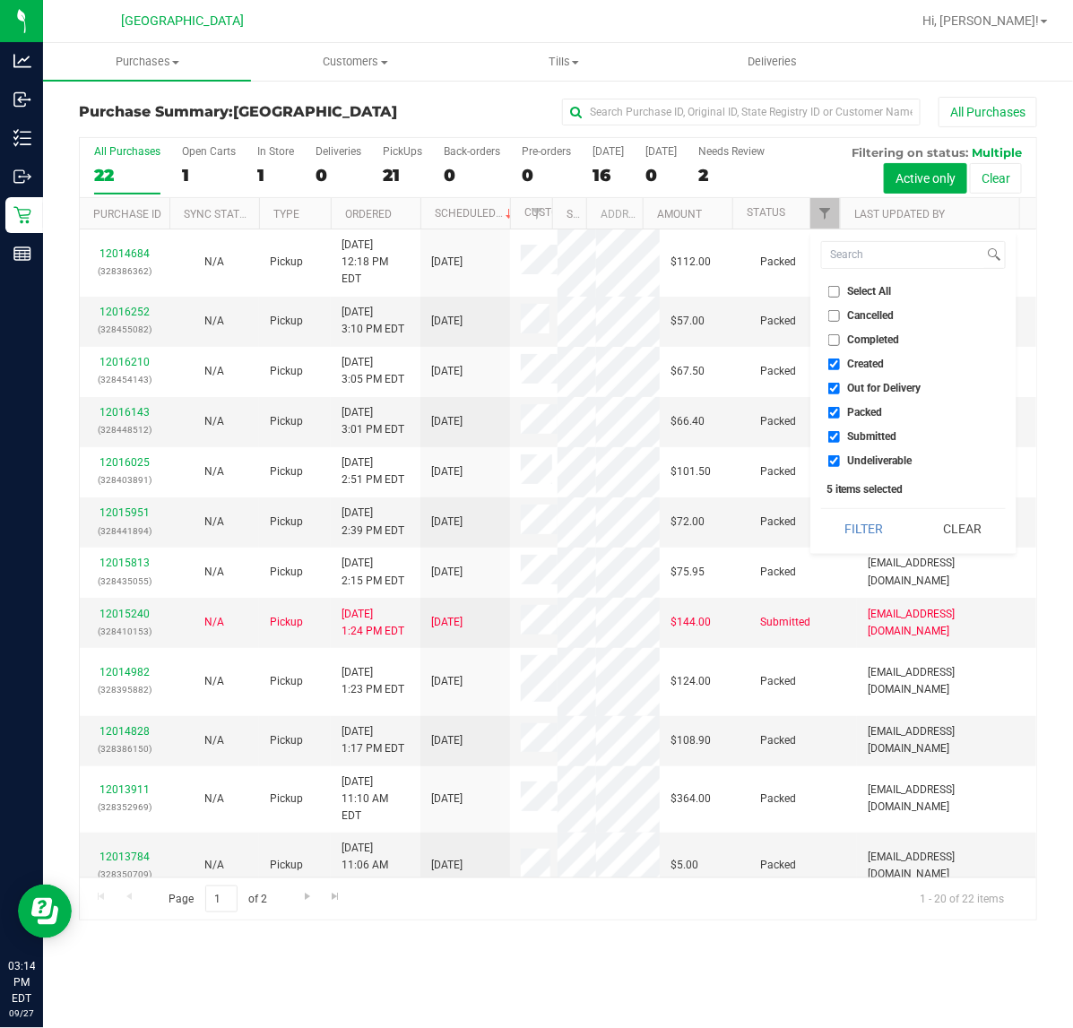
click at [831, 365] on input "Created" at bounding box center [834, 365] width 12 height 12
checkbox input "false"
click at [836, 385] on input "Out for Delivery" at bounding box center [834, 389] width 12 height 12
checkbox input "false"
click at [830, 413] on input "Packed" at bounding box center [834, 413] width 12 height 12
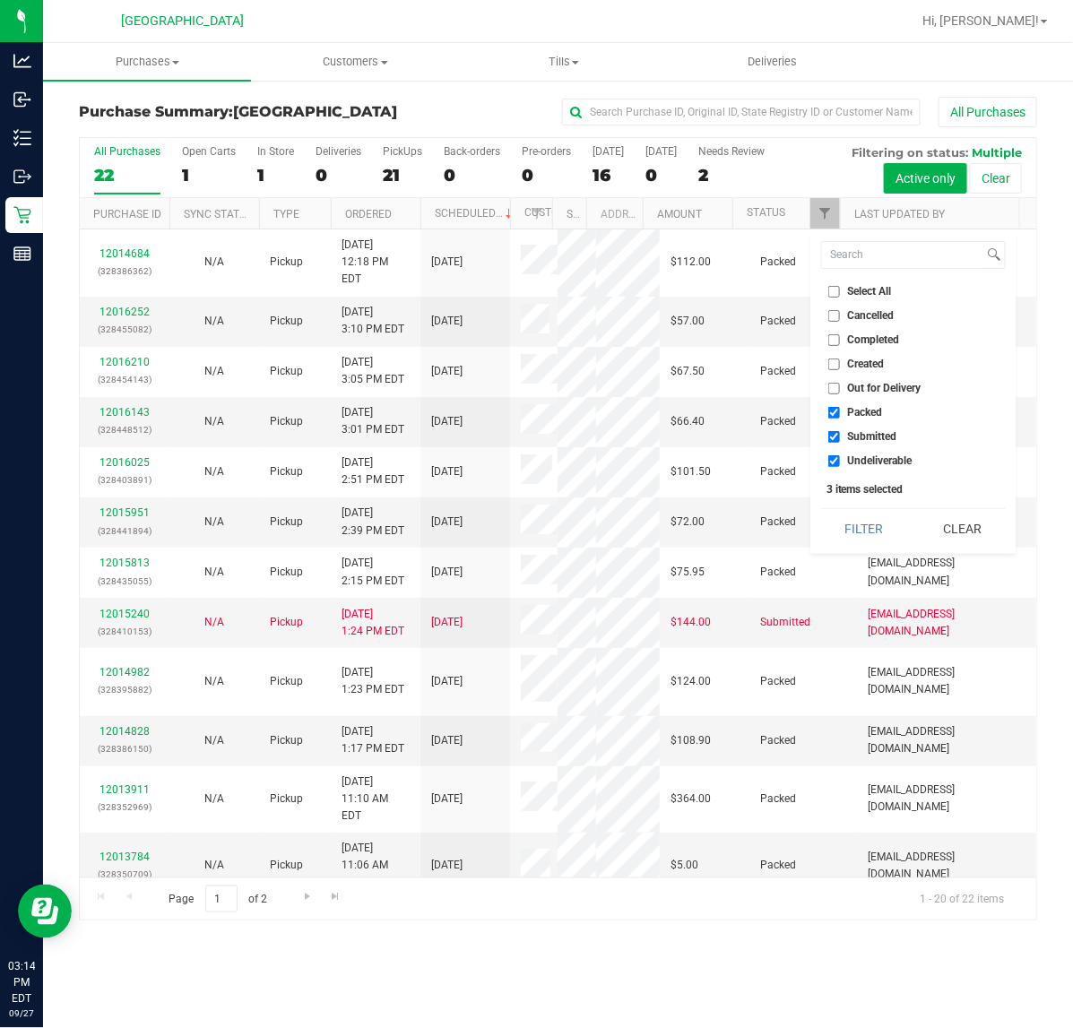
checkbox input "false"
click at [836, 459] on input "Undeliverable" at bounding box center [834, 461] width 12 height 12
checkbox input "false"
click at [857, 527] on button "Filter" at bounding box center [864, 528] width 86 height 39
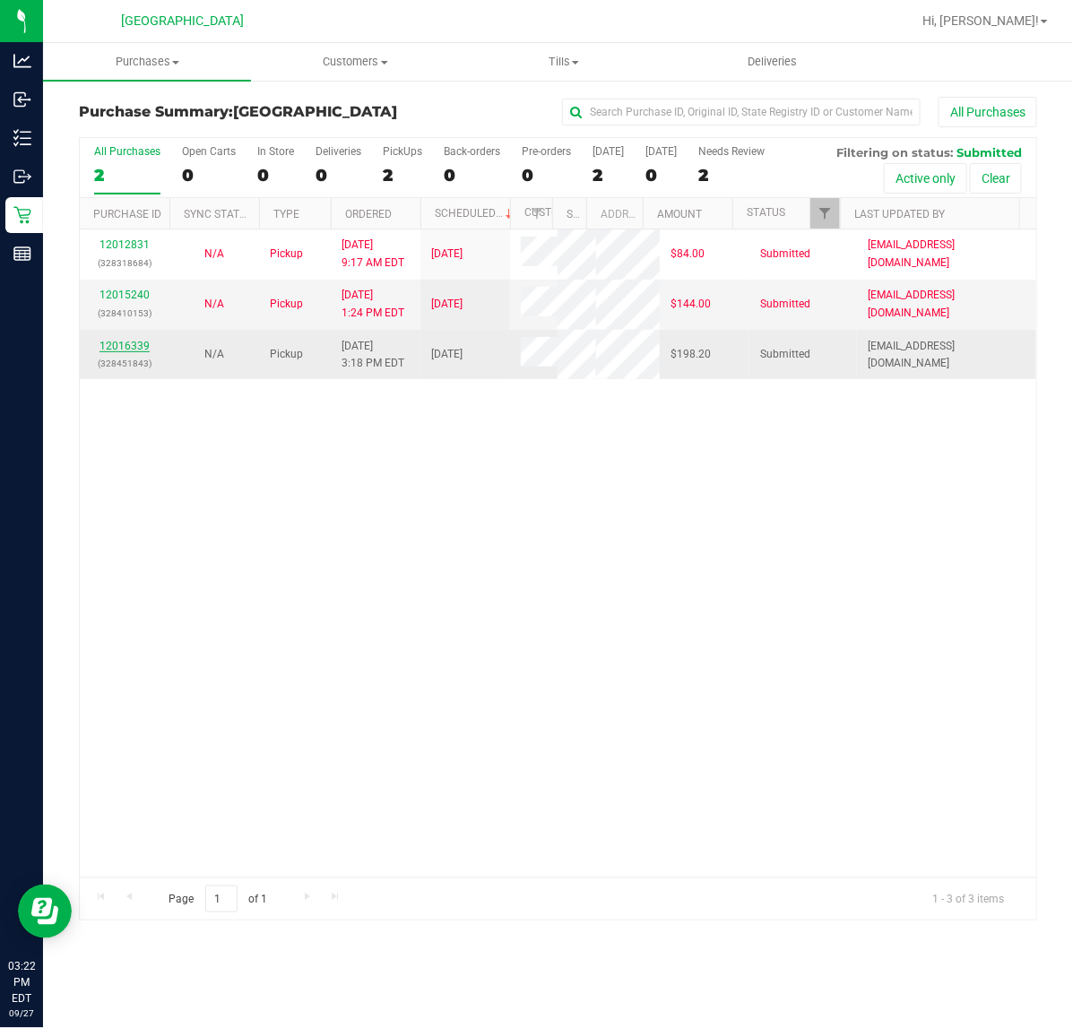
click at [122, 342] on link "12016339" at bounding box center [124, 346] width 50 height 13
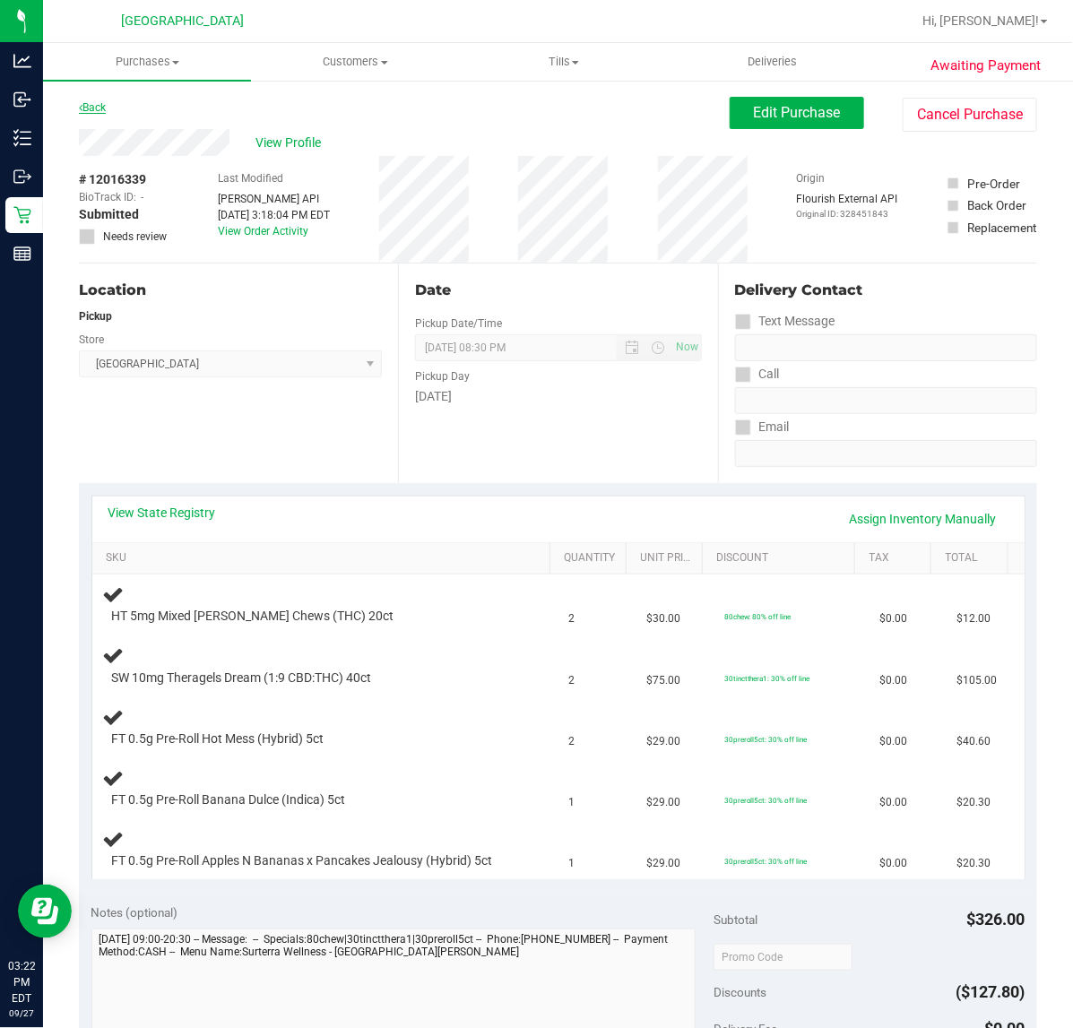
click at [95, 104] on link "Back" at bounding box center [92, 107] width 27 height 13
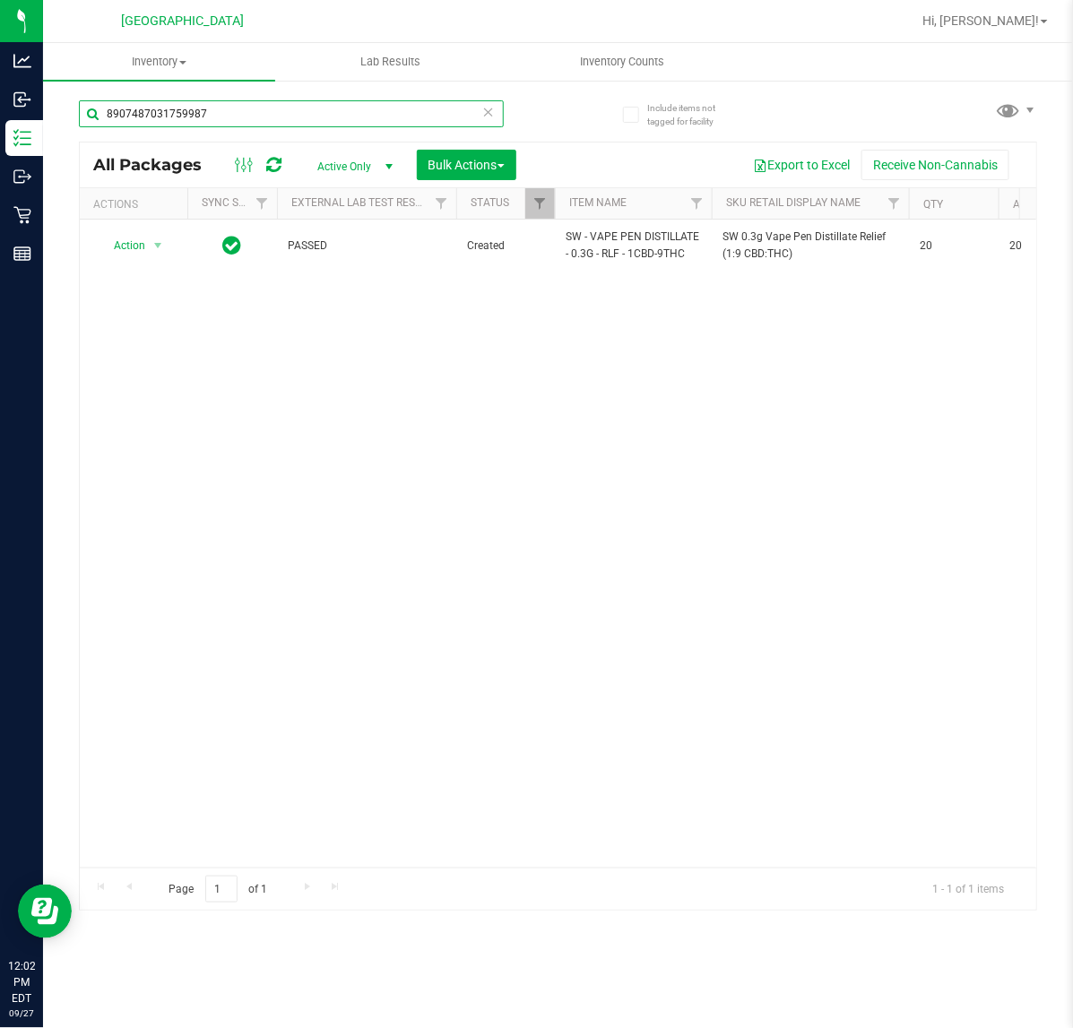
click at [253, 106] on input "8907487031759987" at bounding box center [291, 113] width 425 height 27
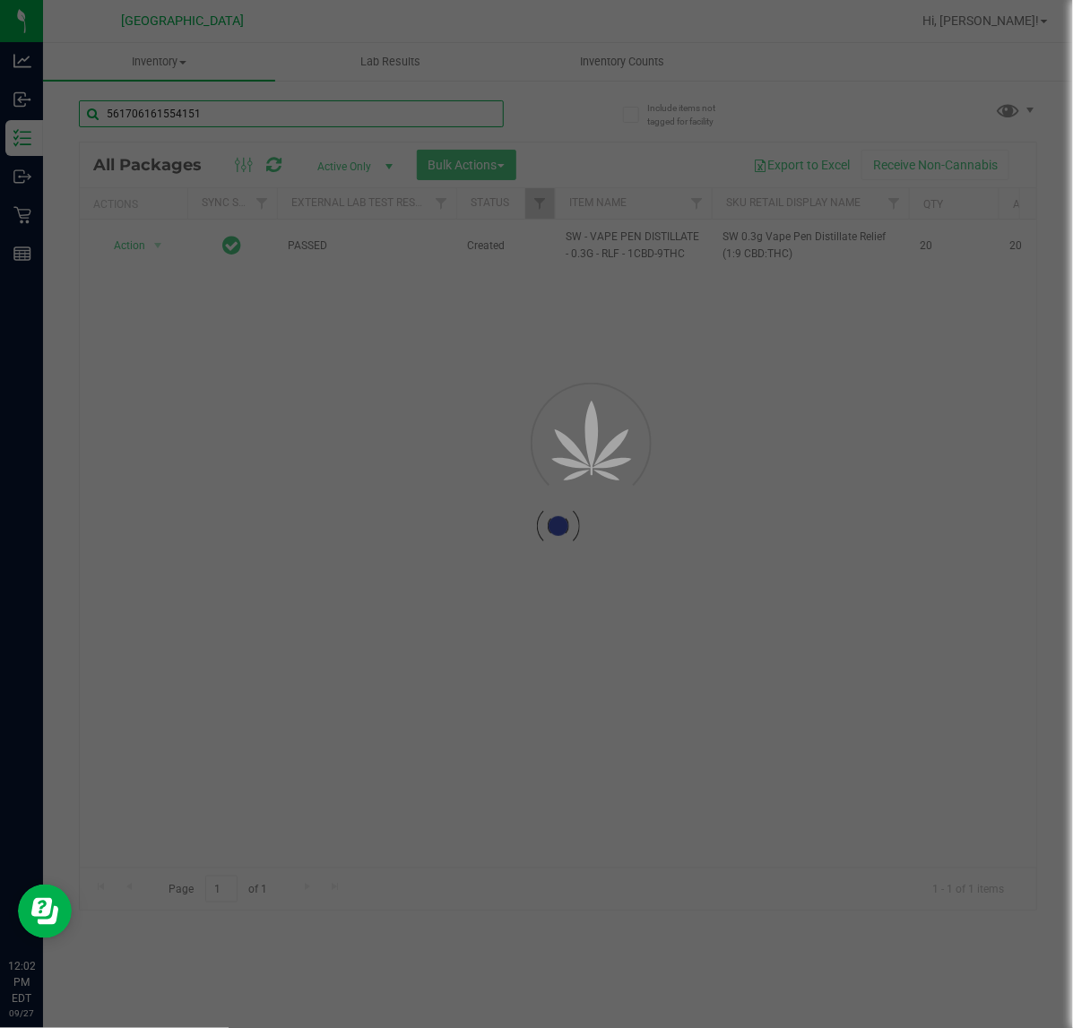
type input "5617061615541519"
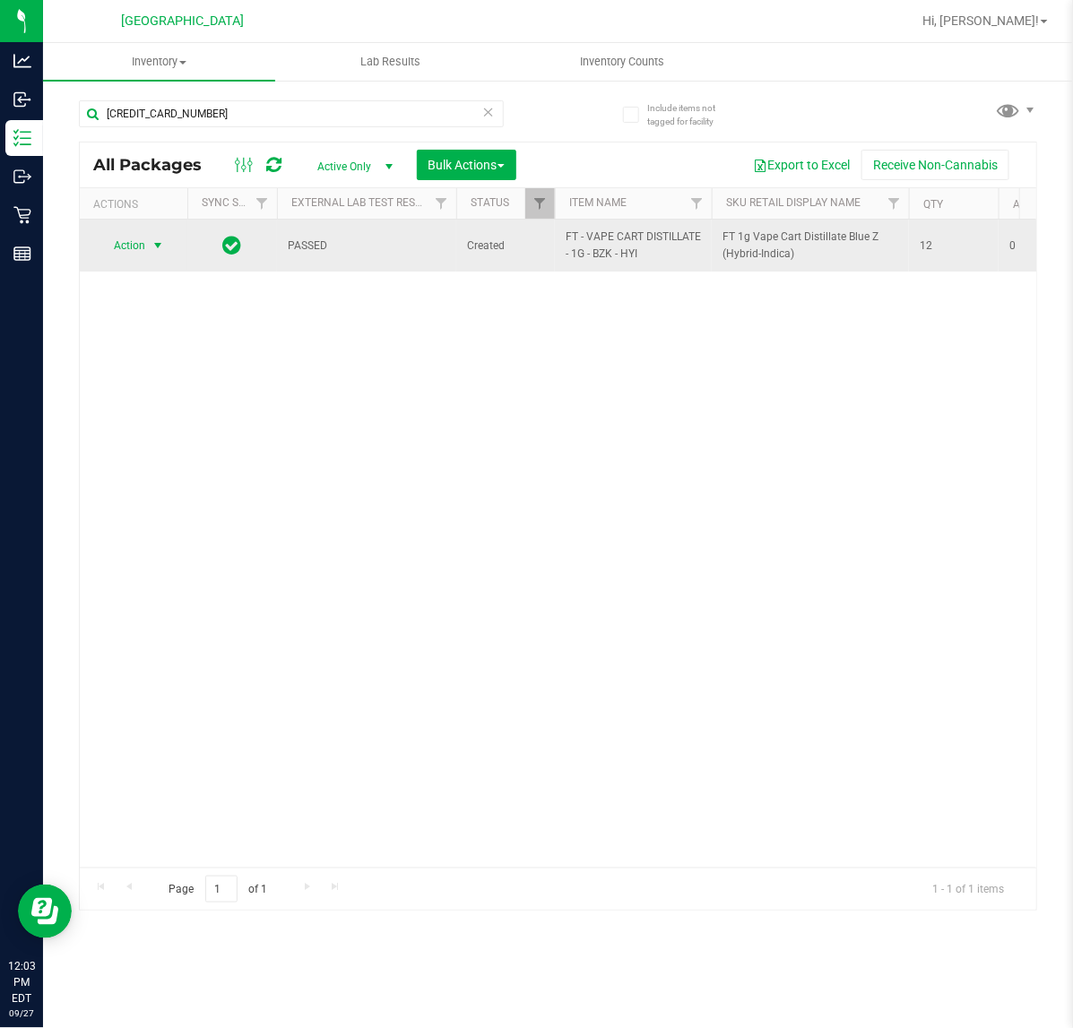
click at [148, 249] on span "select" at bounding box center [158, 245] width 22 height 25
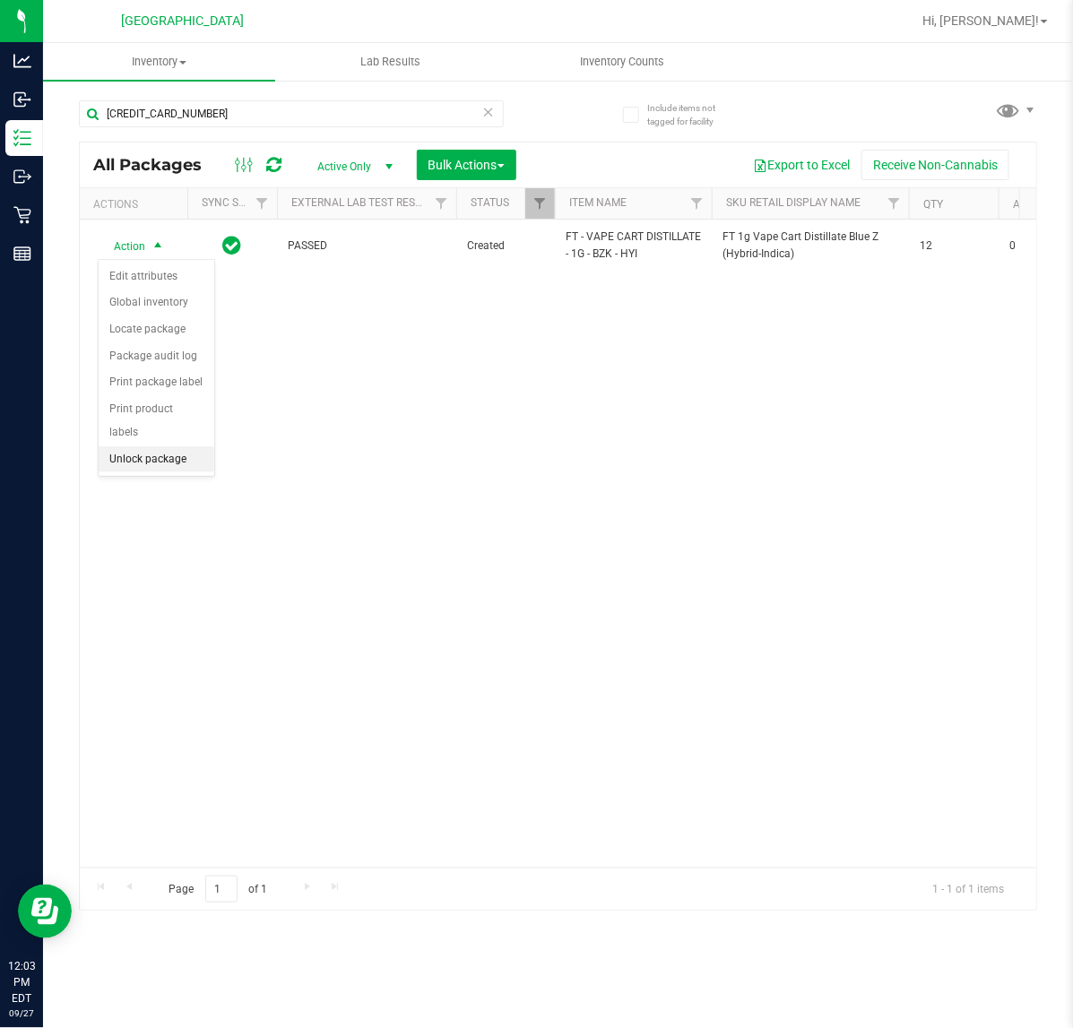
click at [181, 446] on li "Unlock package" at bounding box center [157, 459] width 116 height 27
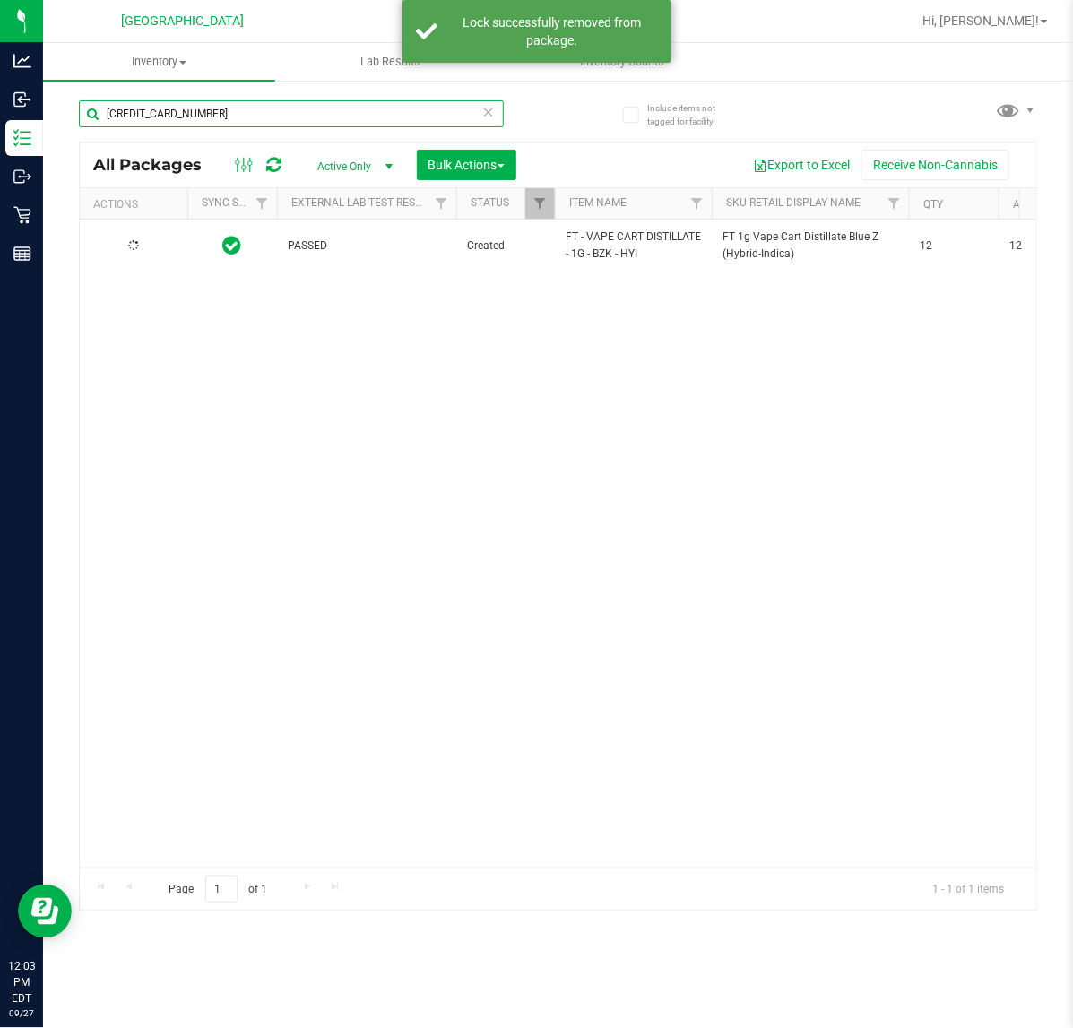
click at [260, 115] on input "5617061615541519" at bounding box center [291, 113] width 425 height 27
type input "FLSRWGM-20241001-047"
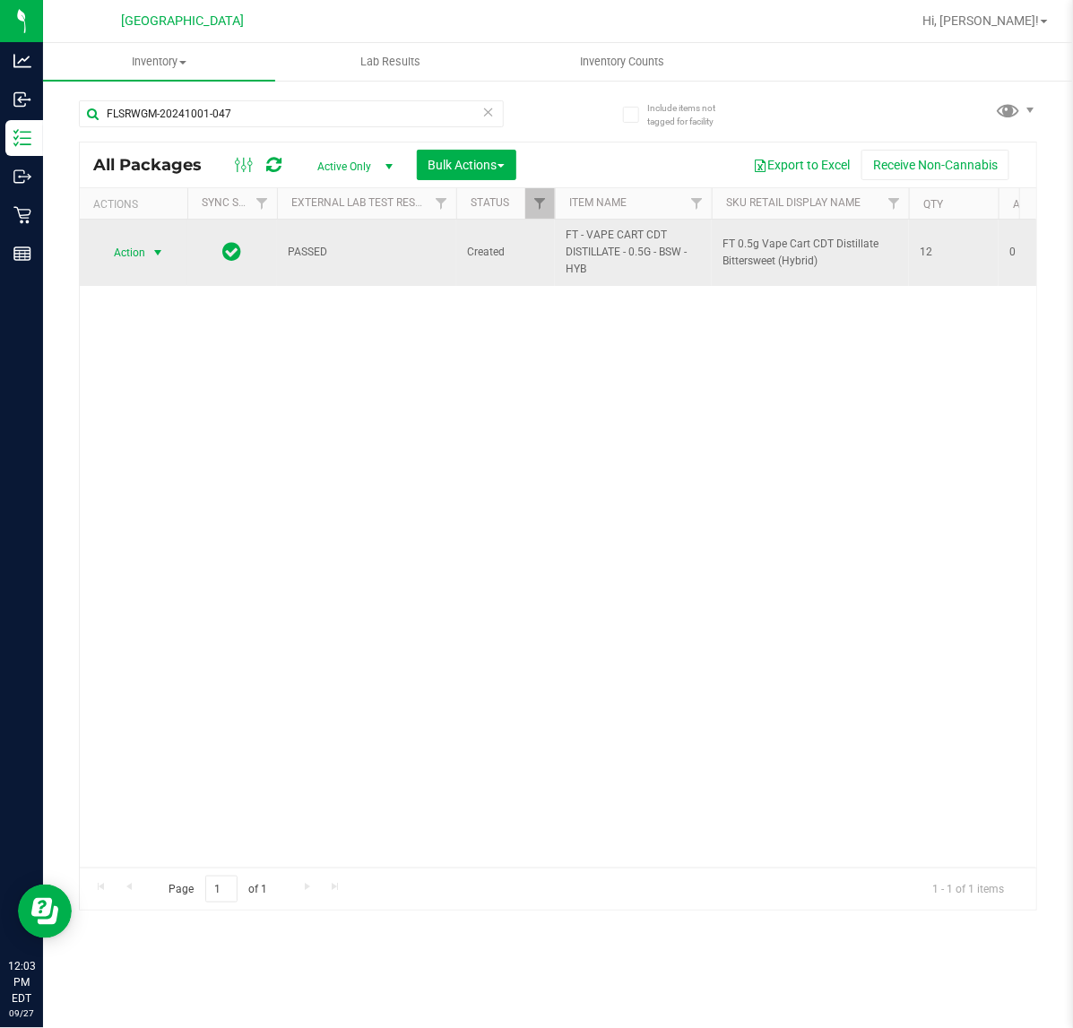
click at [147, 254] on span "select" at bounding box center [158, 252] width 22 height 25
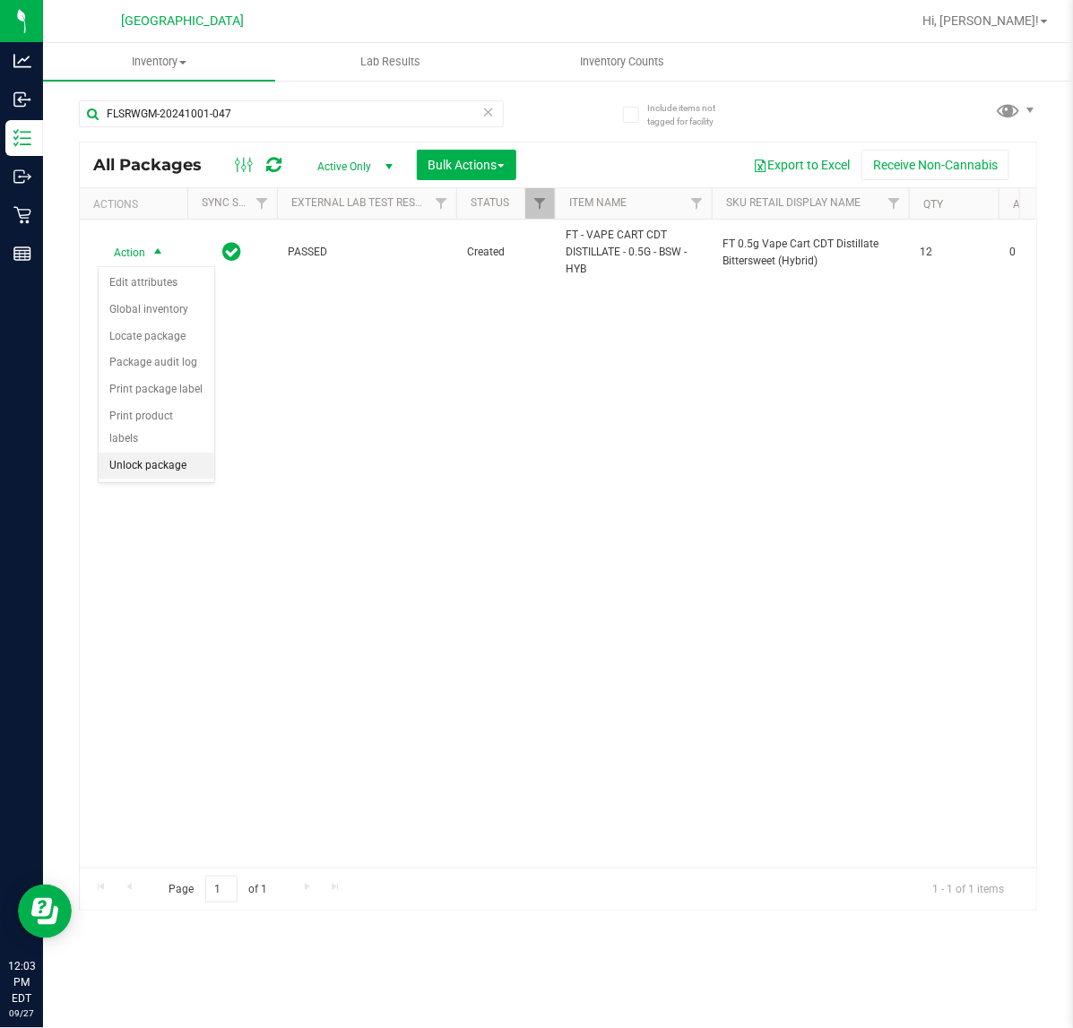
click at [159, 454] on li "Unlock package" at bounding box center [157, 466] width 116 height 27
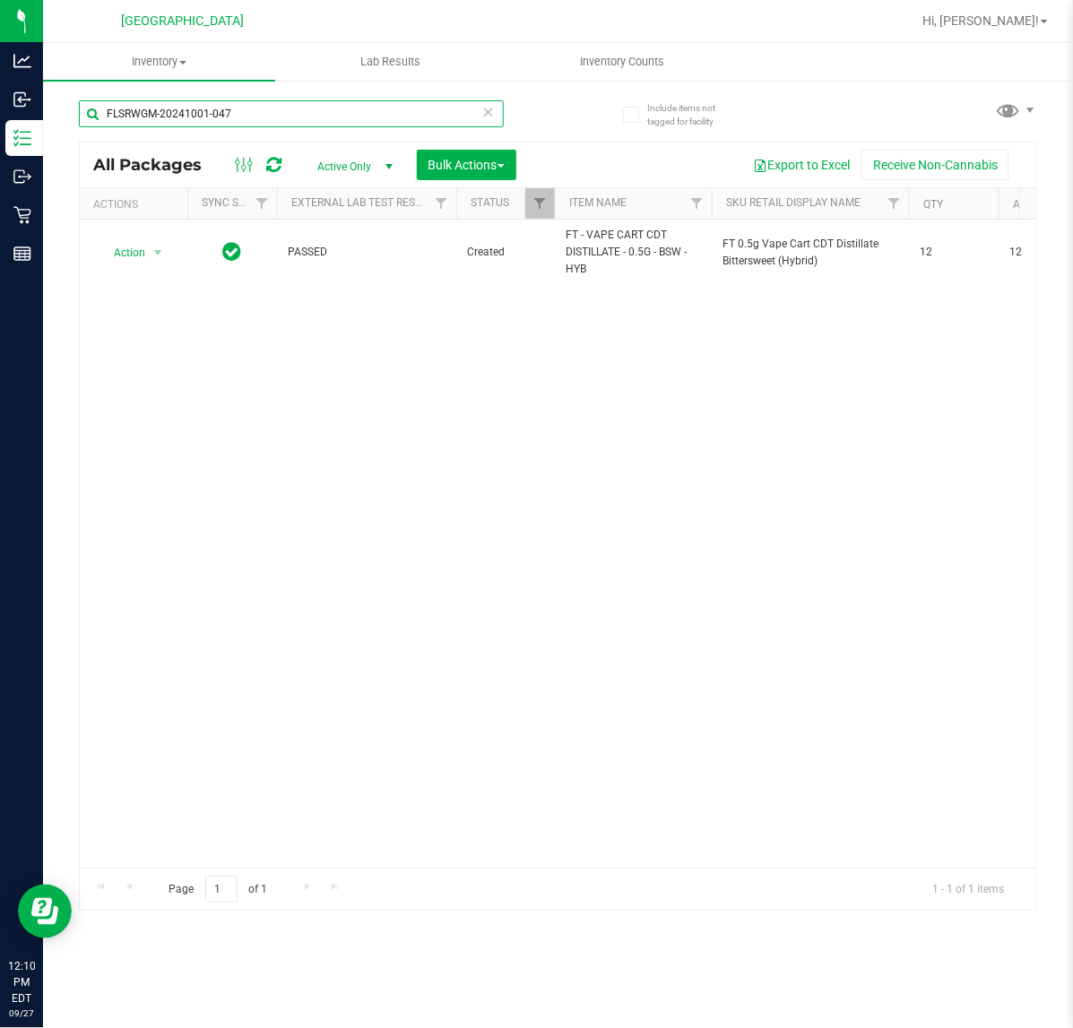
click at [278, 110] on input "FLSRWGM-20241001-047" at bounding box center [291, 113] width 425 height 27
type input "F"
type input "5991407450283983"
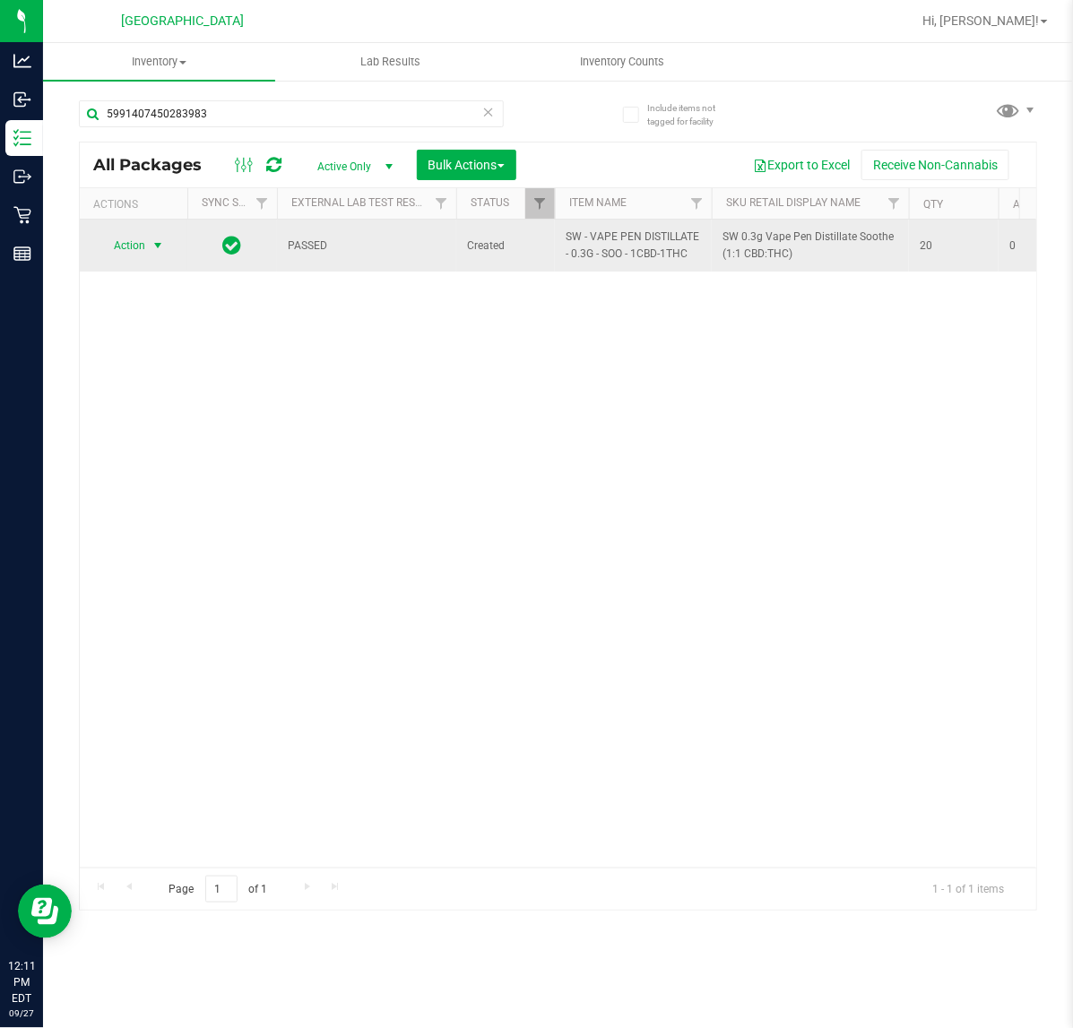
click at [154, 252] on span "select" at bounding box center [158, 245] width 14 height 14
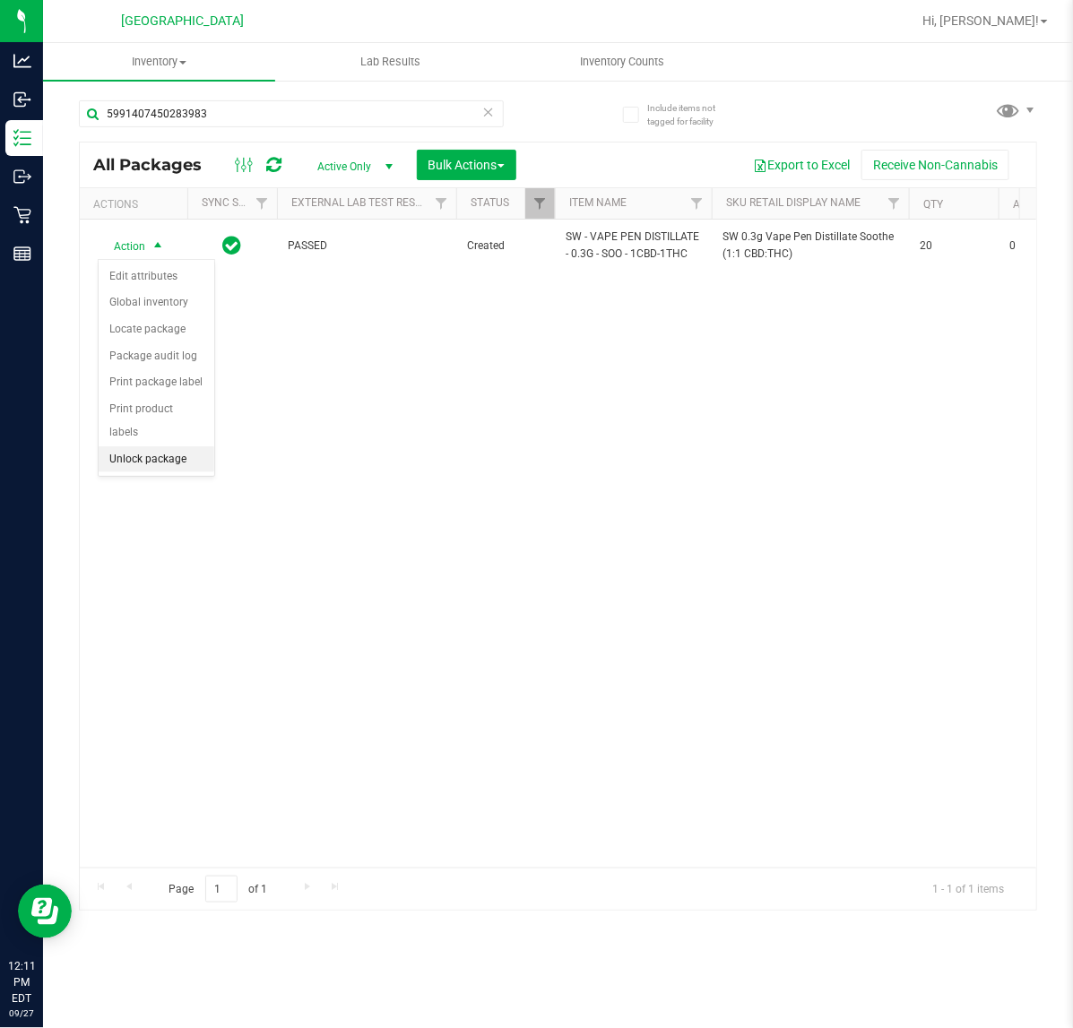
click at [172, 446] on li "Unlock package" at bounding box center [157, 459] width 116 height 27
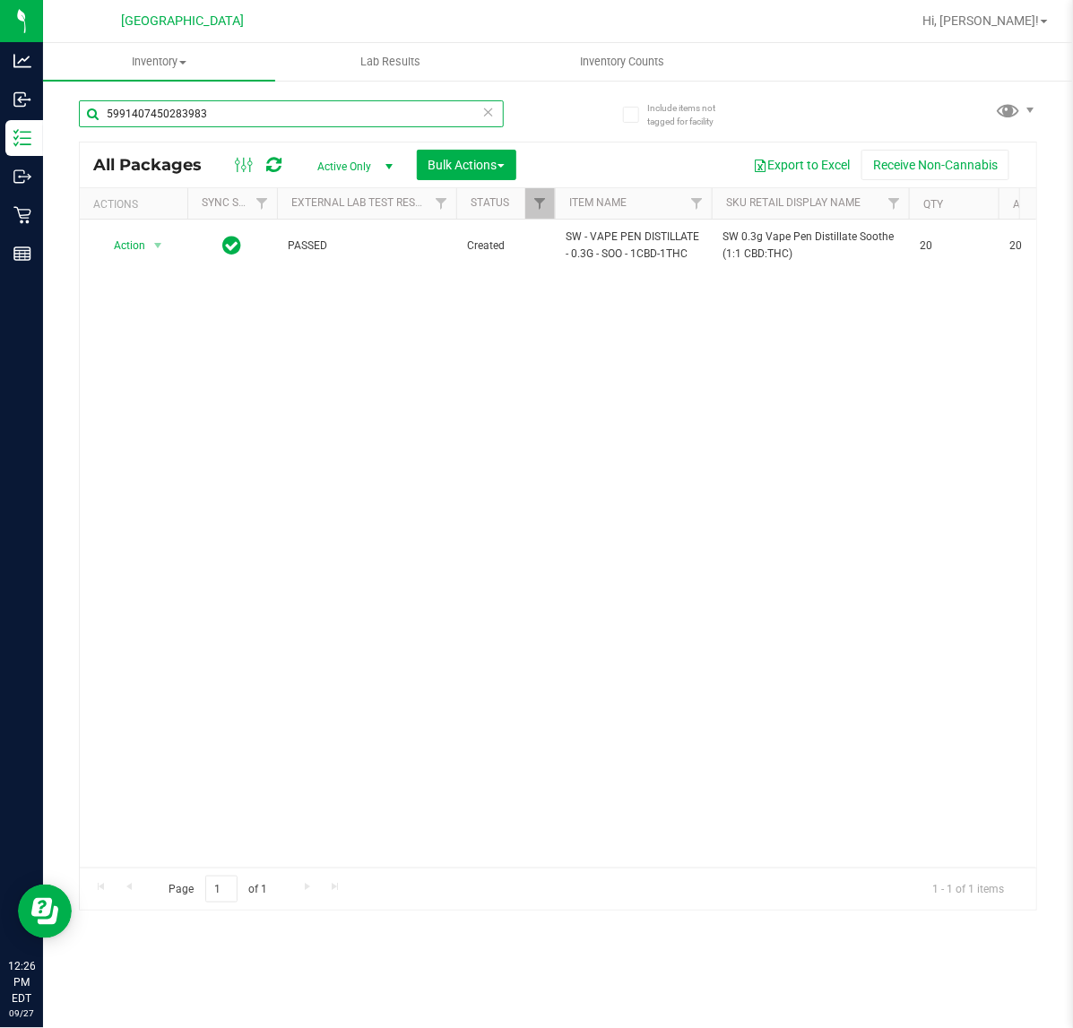
click at [260, 123] on input "5991407450283983" at bounding box center [291, 113] width 425 height 27
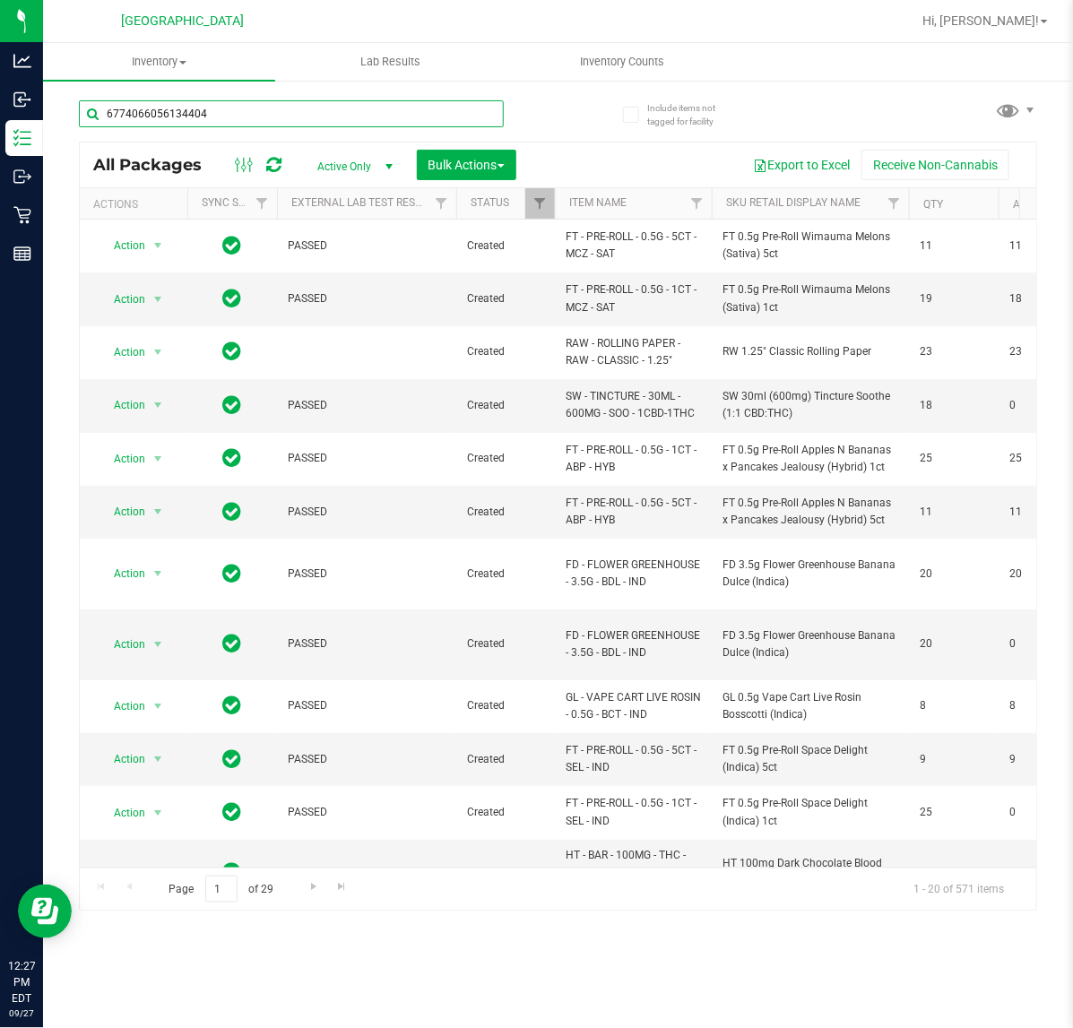
type input "6774066056134404"
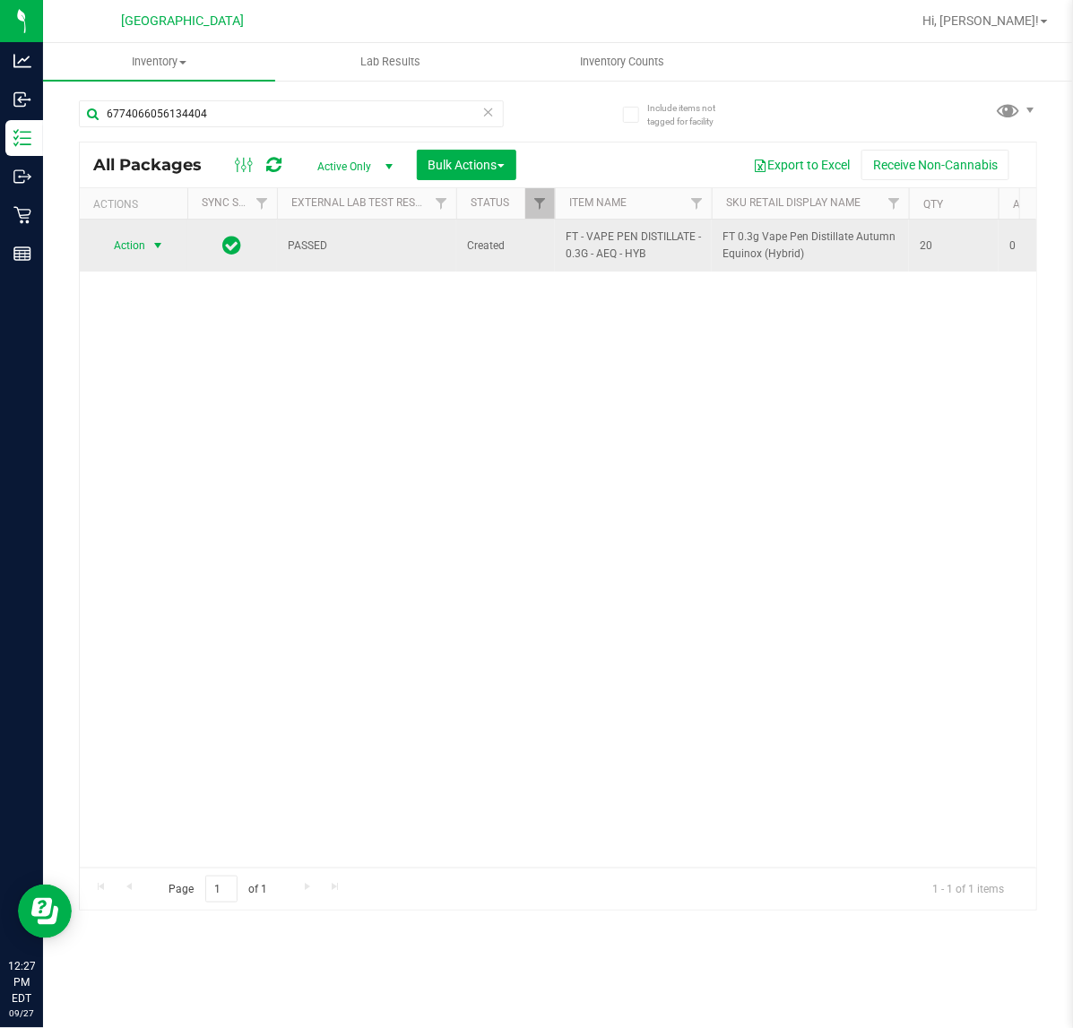
click at [150, 238] on span "select" at bounding box center [158, 245] width 22 height 25
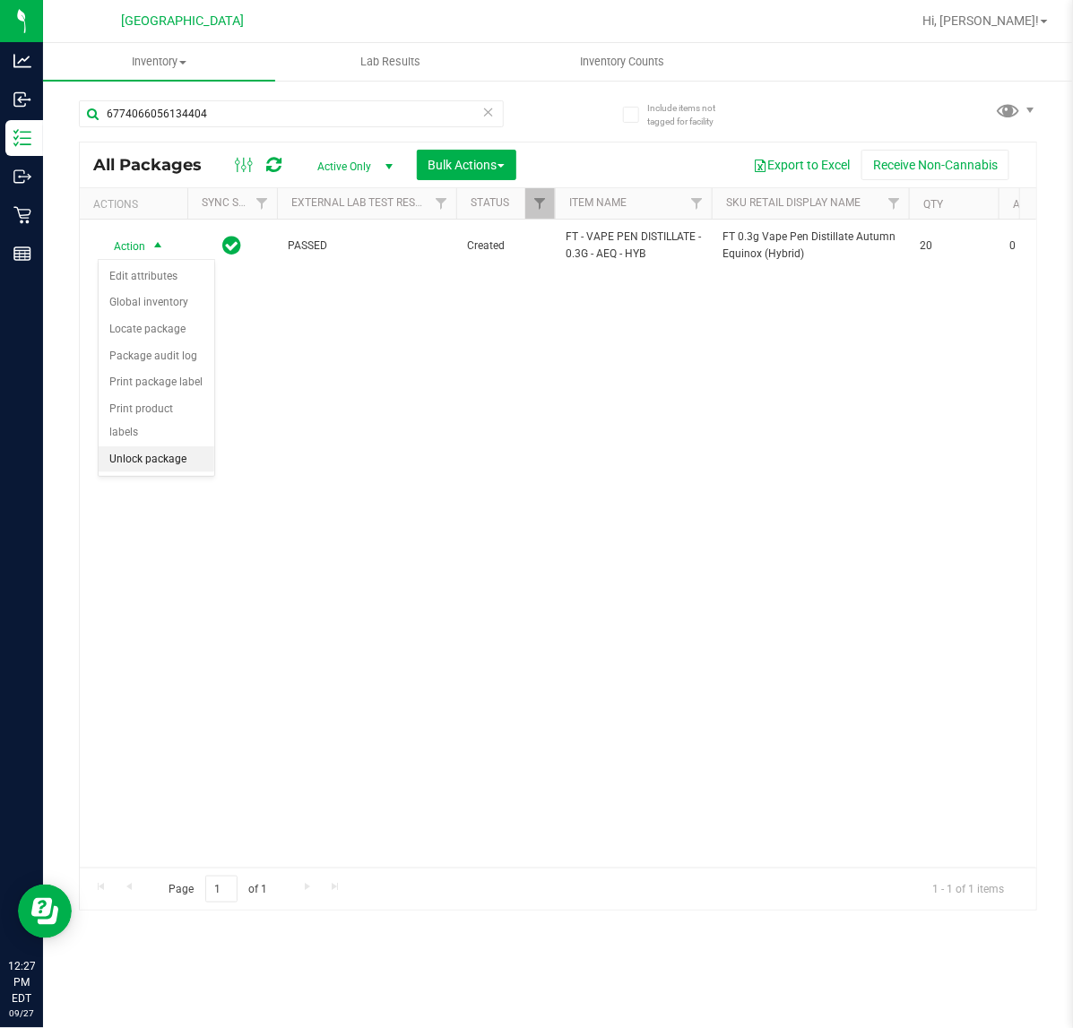
click at [167, 446] on li "Unlock package" at bounding box center [157, 459] width 116 height 27
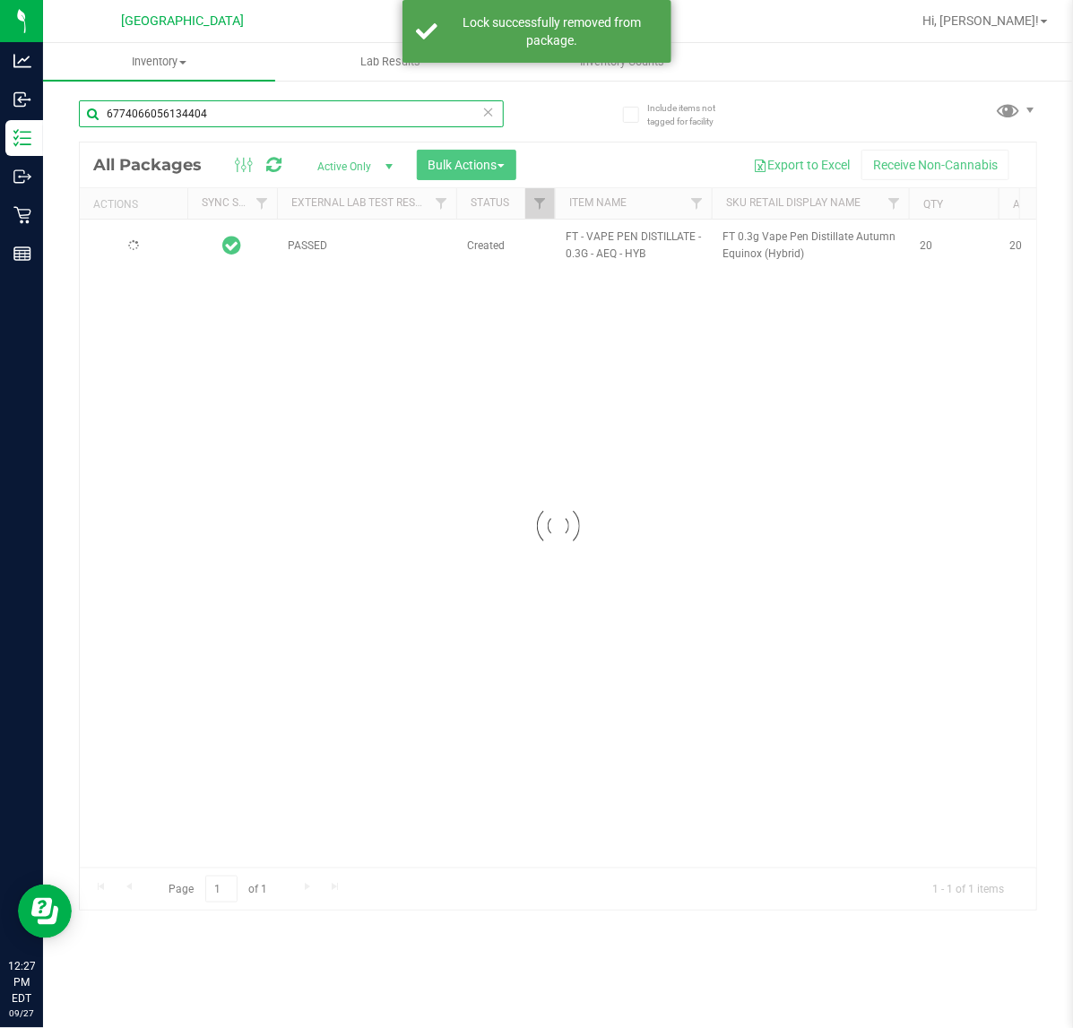
click at [270, 117] on input "6774066056134404" at bounding box center [291, 113] width 425 height 27
type input "4322202396946145"
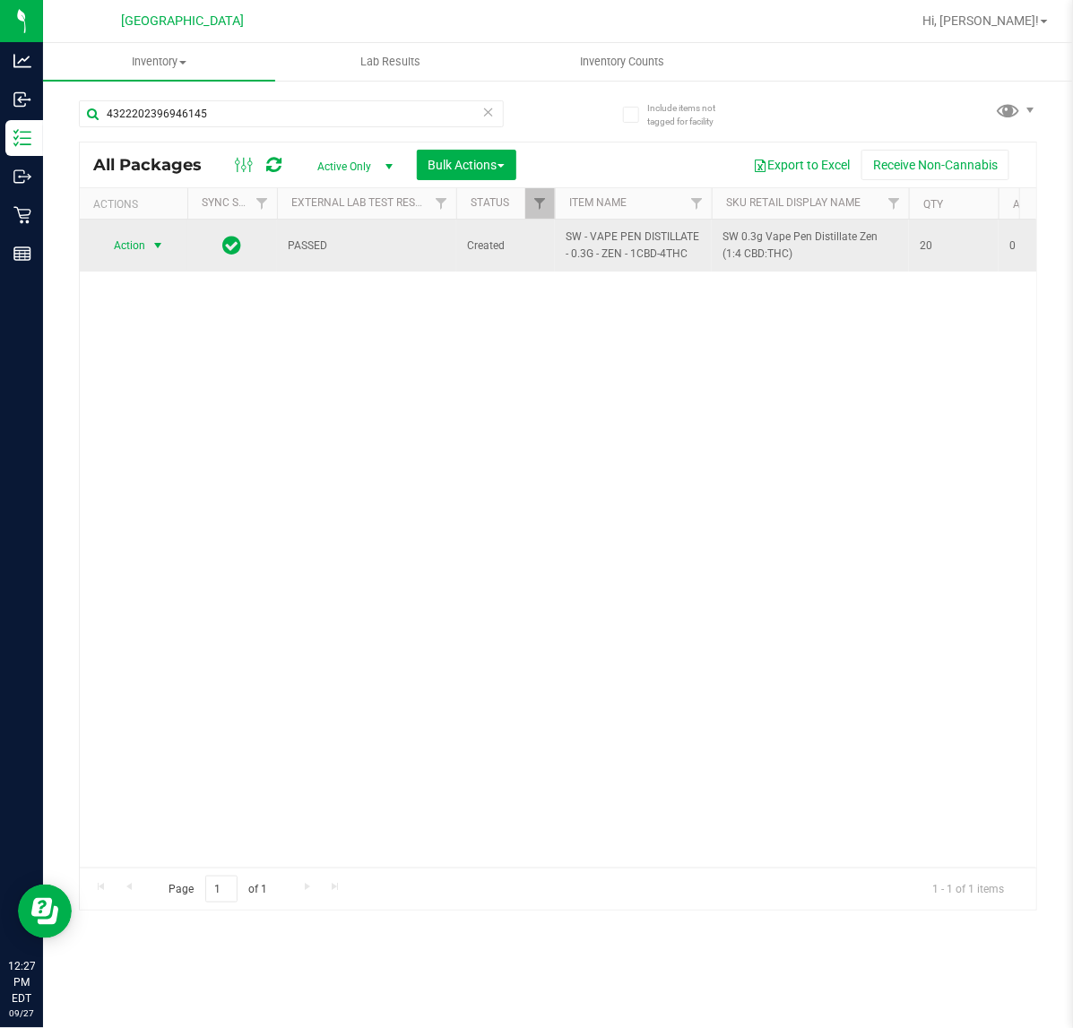
click at [155, 243] on span "select" at bounding box center [158, 245] width 14 height 14
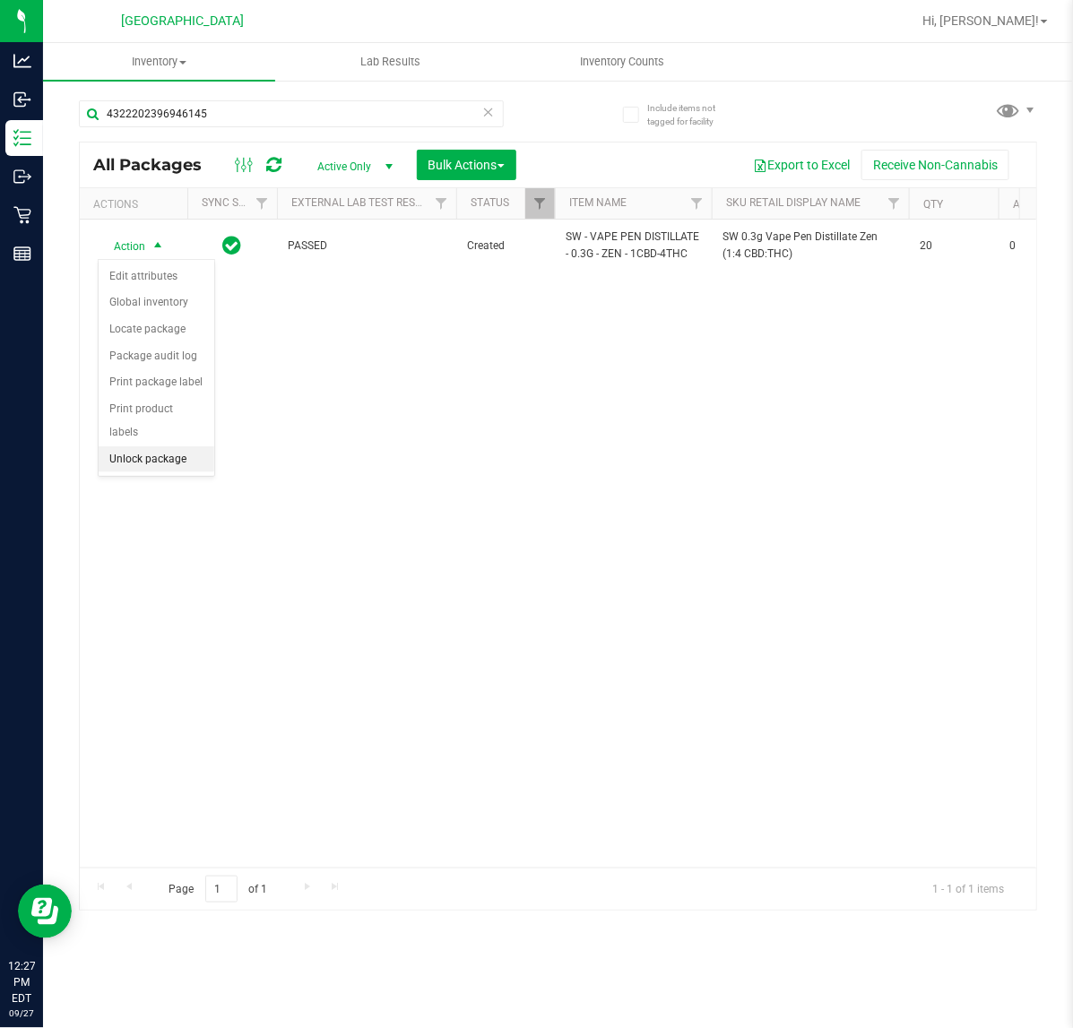
click at [151, 446] on li "Unlock package" at bounding box center [157, 459] width 116 height 27
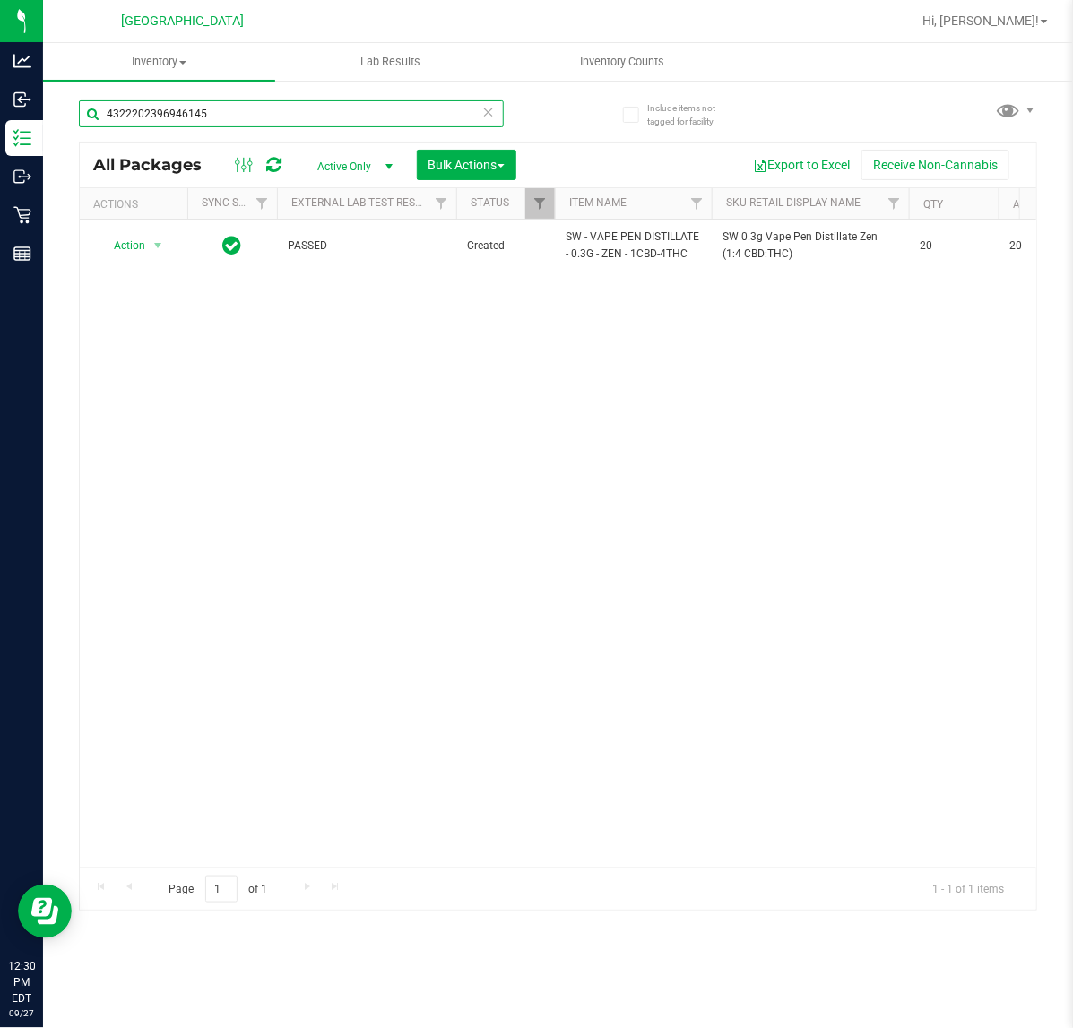
click at [282, 121] on input "4322202396946145" at bounding box center [291, 113] width 425 height 27
type input "2238463064350322"
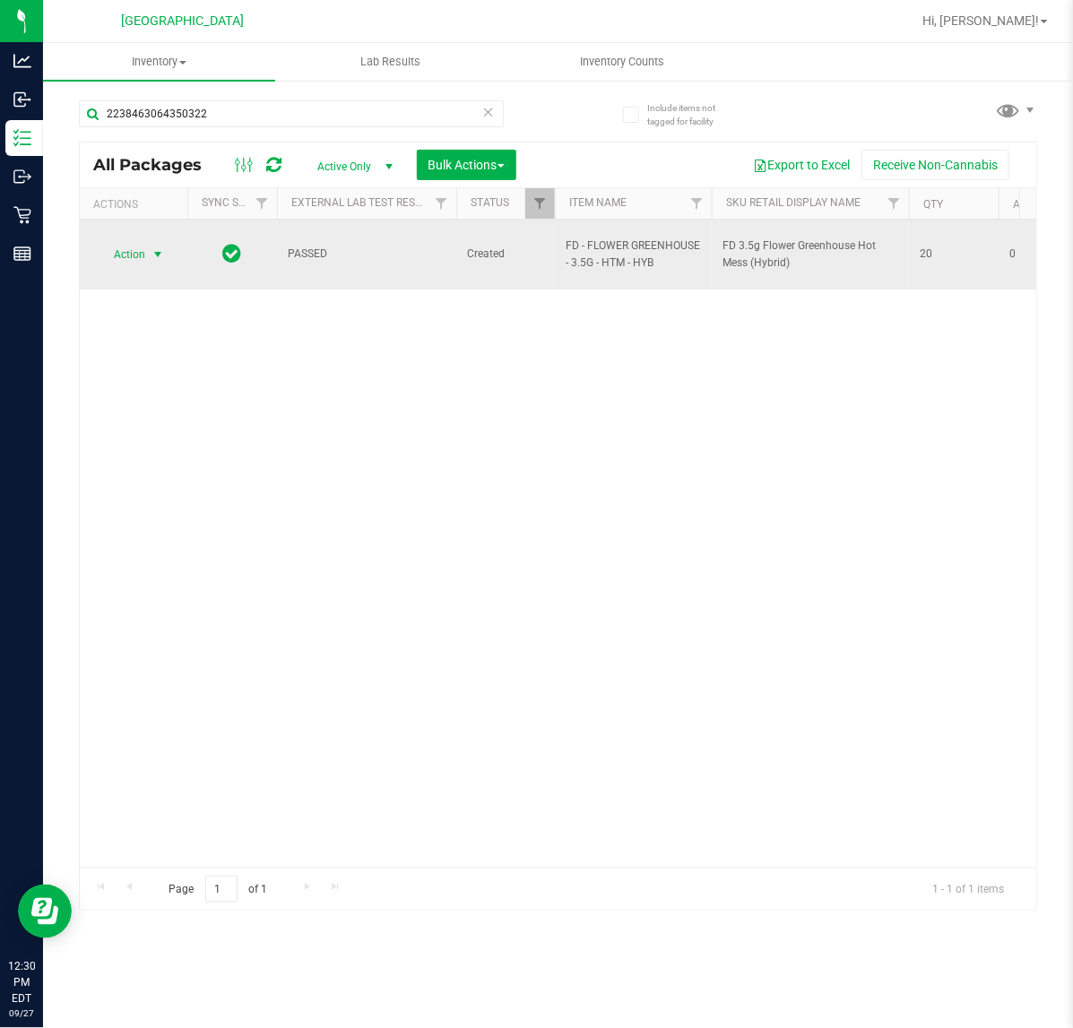
click at [130, 248] on span "Action" at bounding box center [122, 254] width 48 height 25
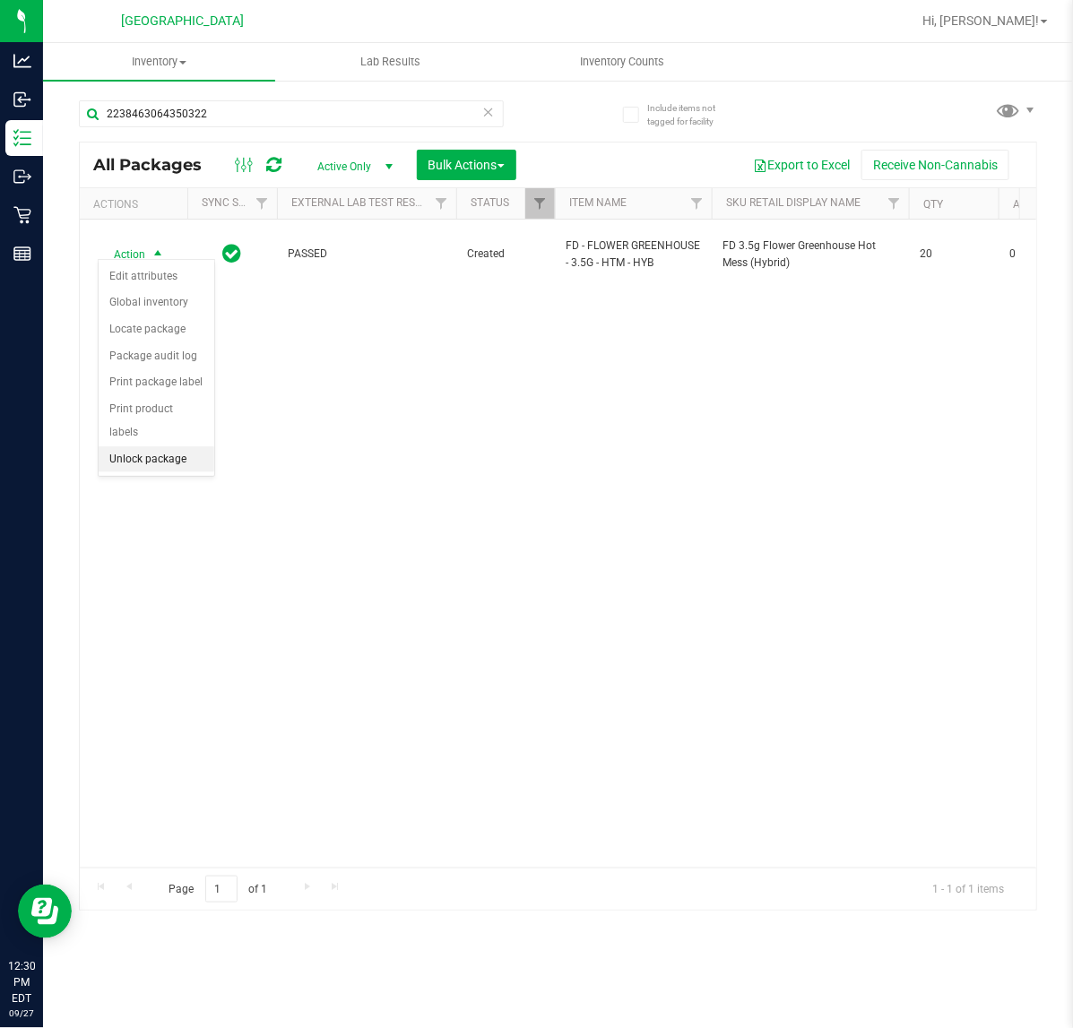
click at [155, 446] on li "Unlock package" at bounding box center [157, 459] width 116 height 27
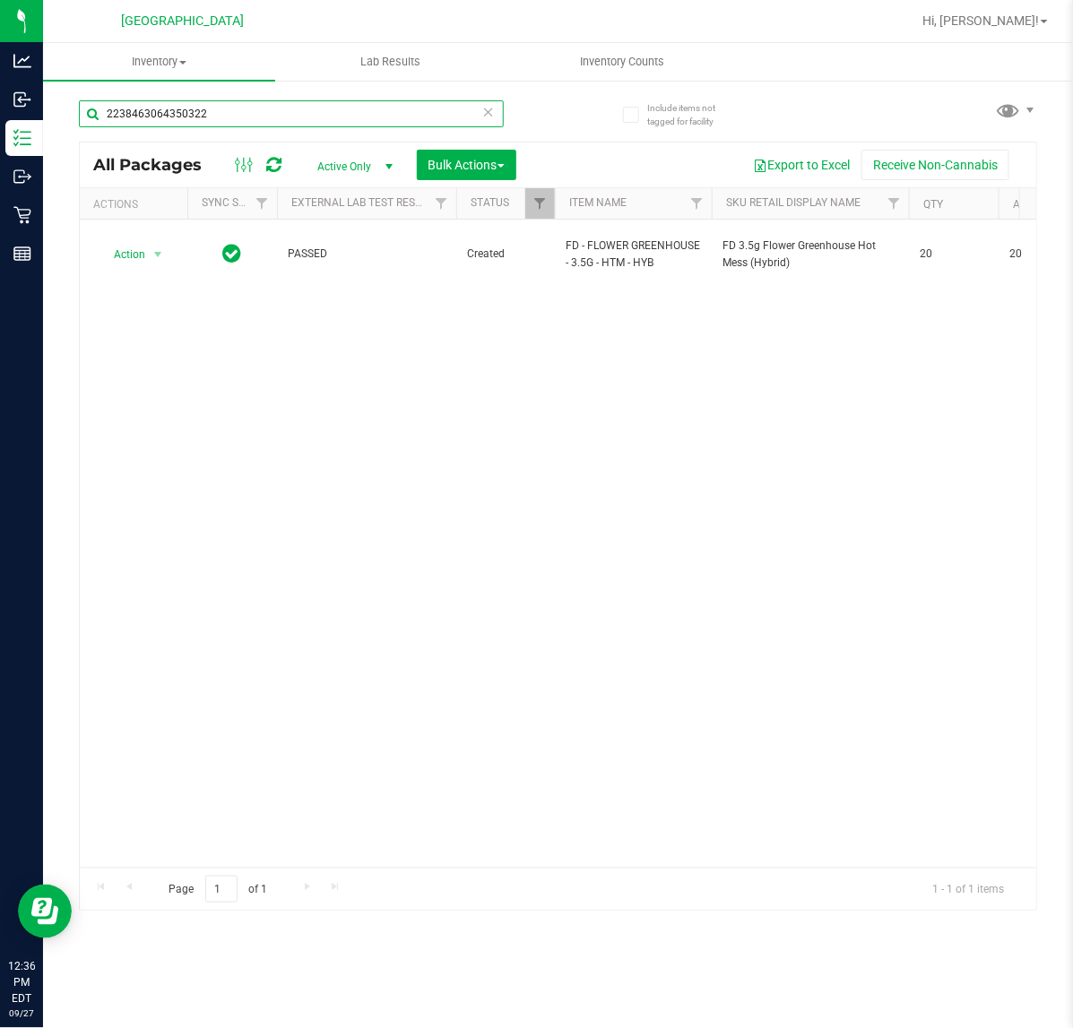
click at [200, 114] on input "2238463064350322" at bounding box center [291, 113] width 425 height 27
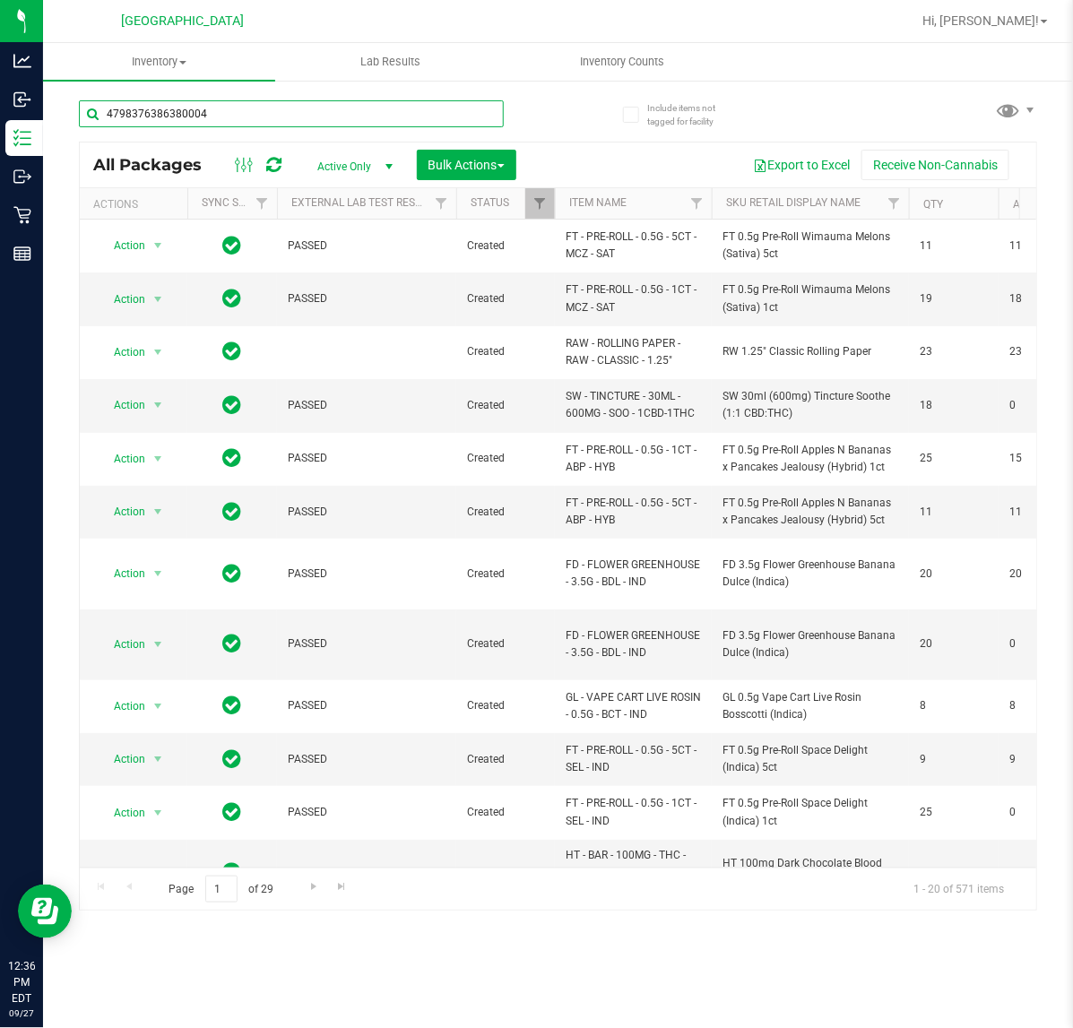
type input "4798376386380004"
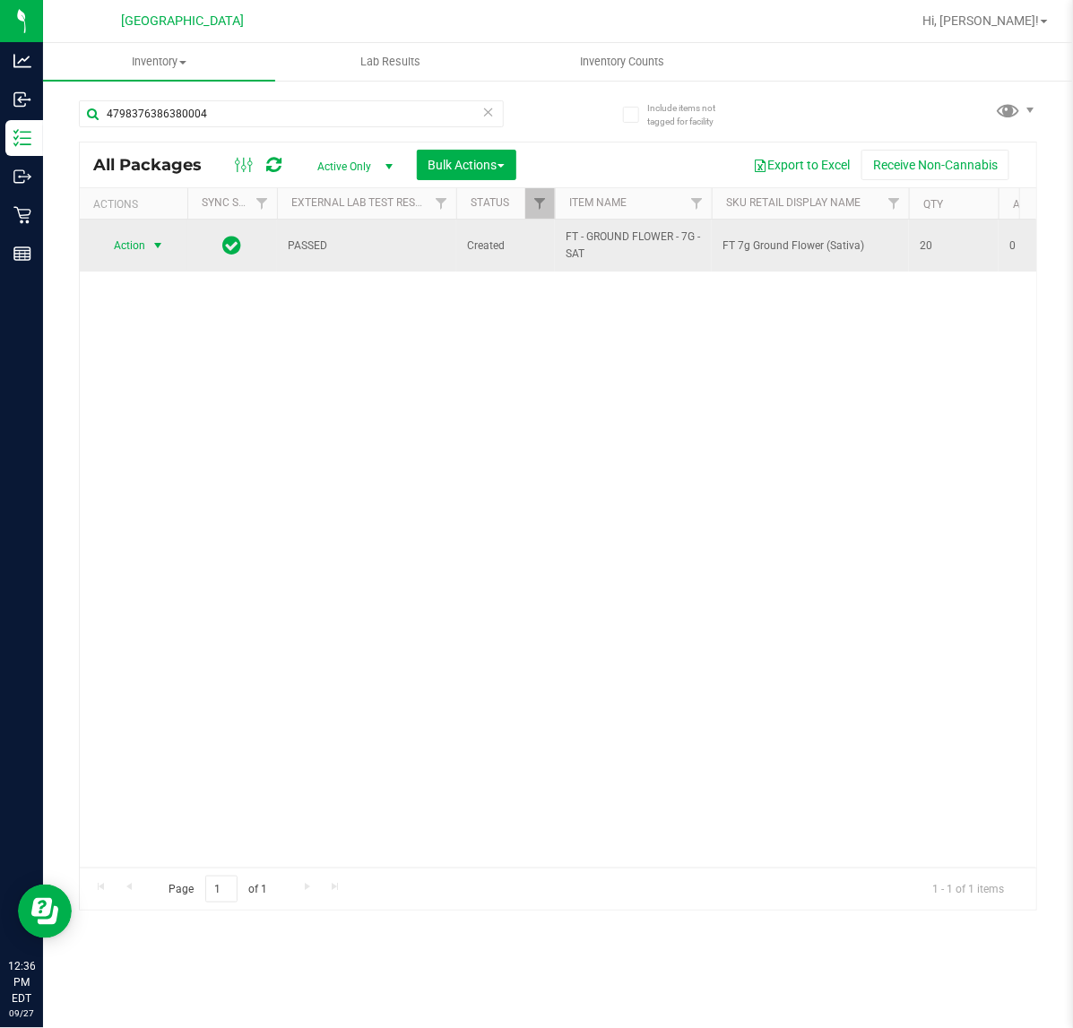
click at [157, 249] on span "select" at bounding box center [158, 245] width 14 height 14
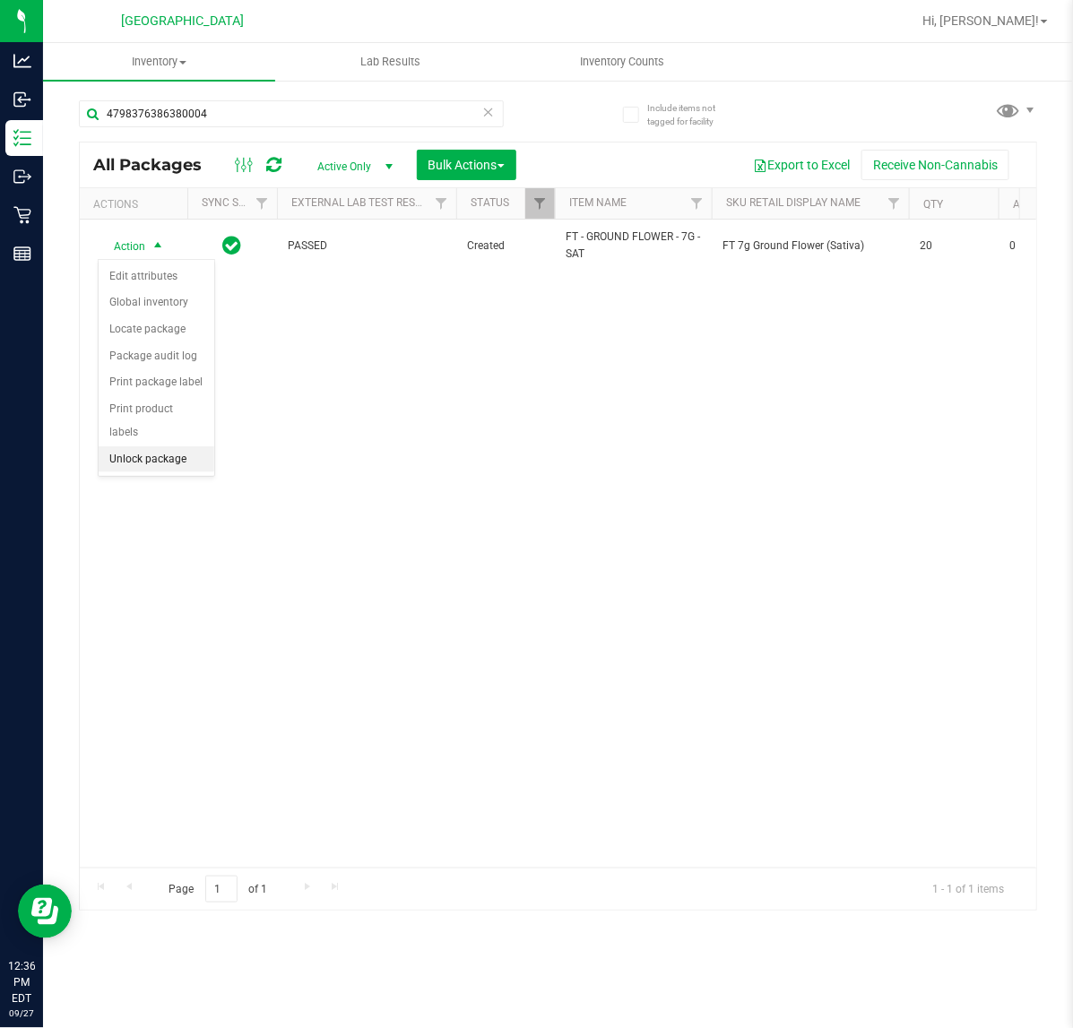
click at [176, 446] on li "Unlock package" at bounding box center [157, 459] width 116 height 27
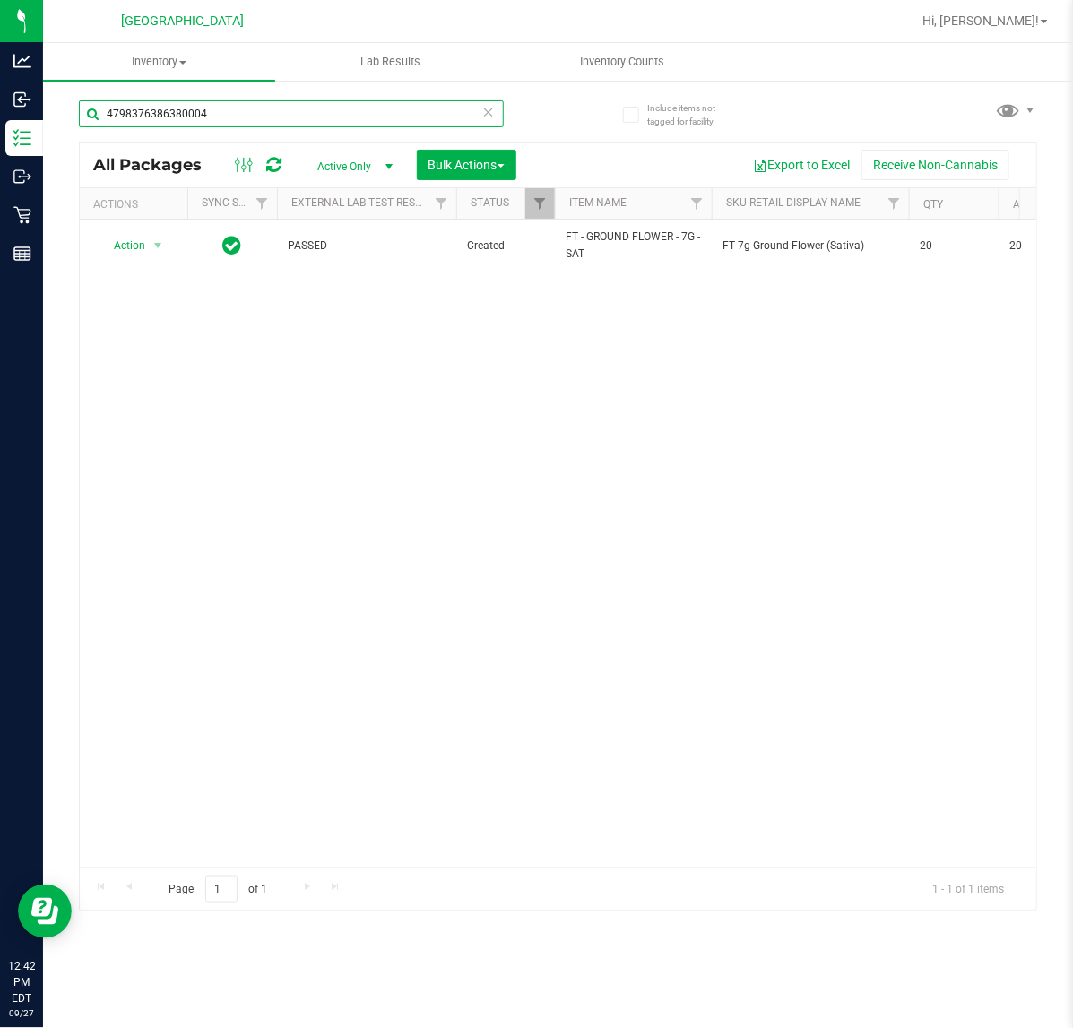
click at [328, 108] on input "4798376386380004" at bounding box center [291, 113] width 425 height 27
type input "9596182995793503"
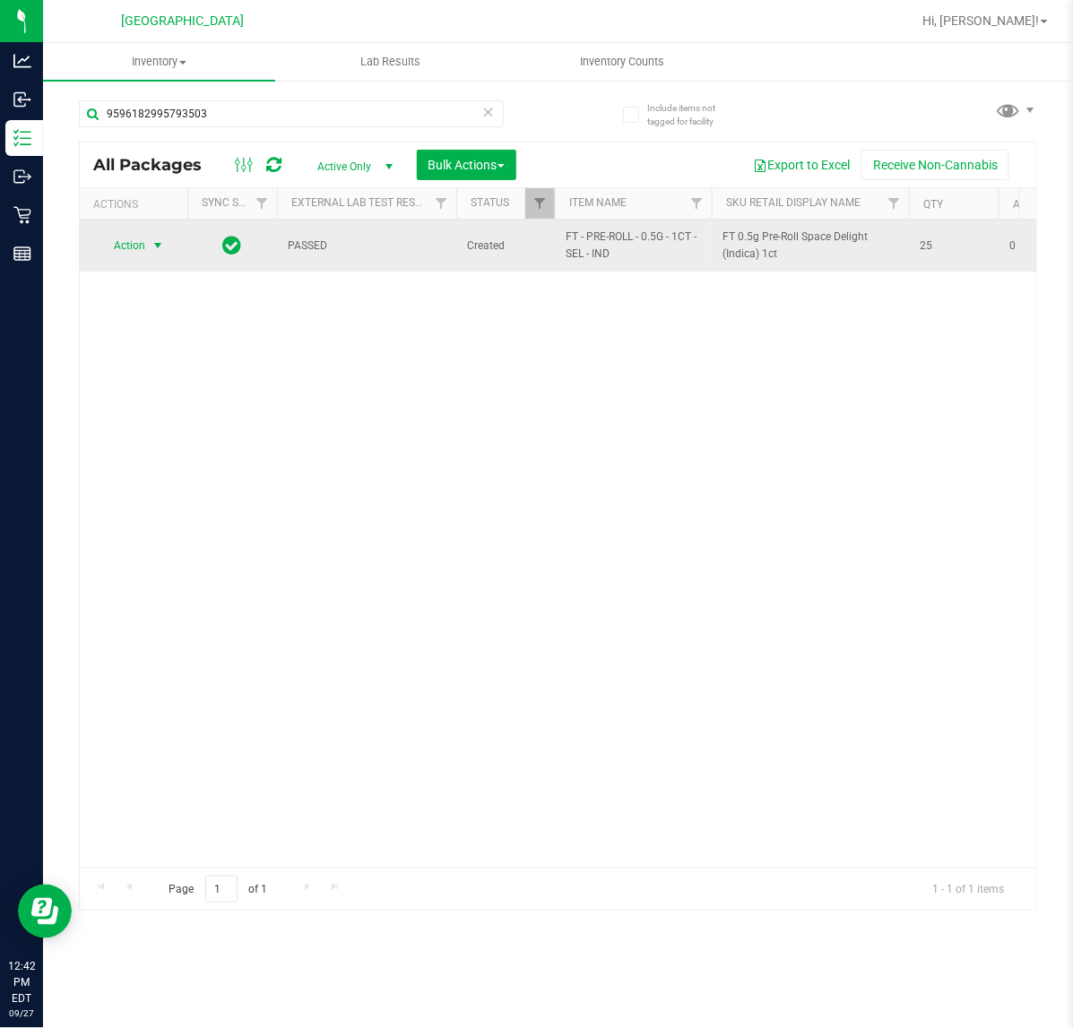
click at [141, 247] on span "Action" at bounding box center [122, 245] width 48 height 25
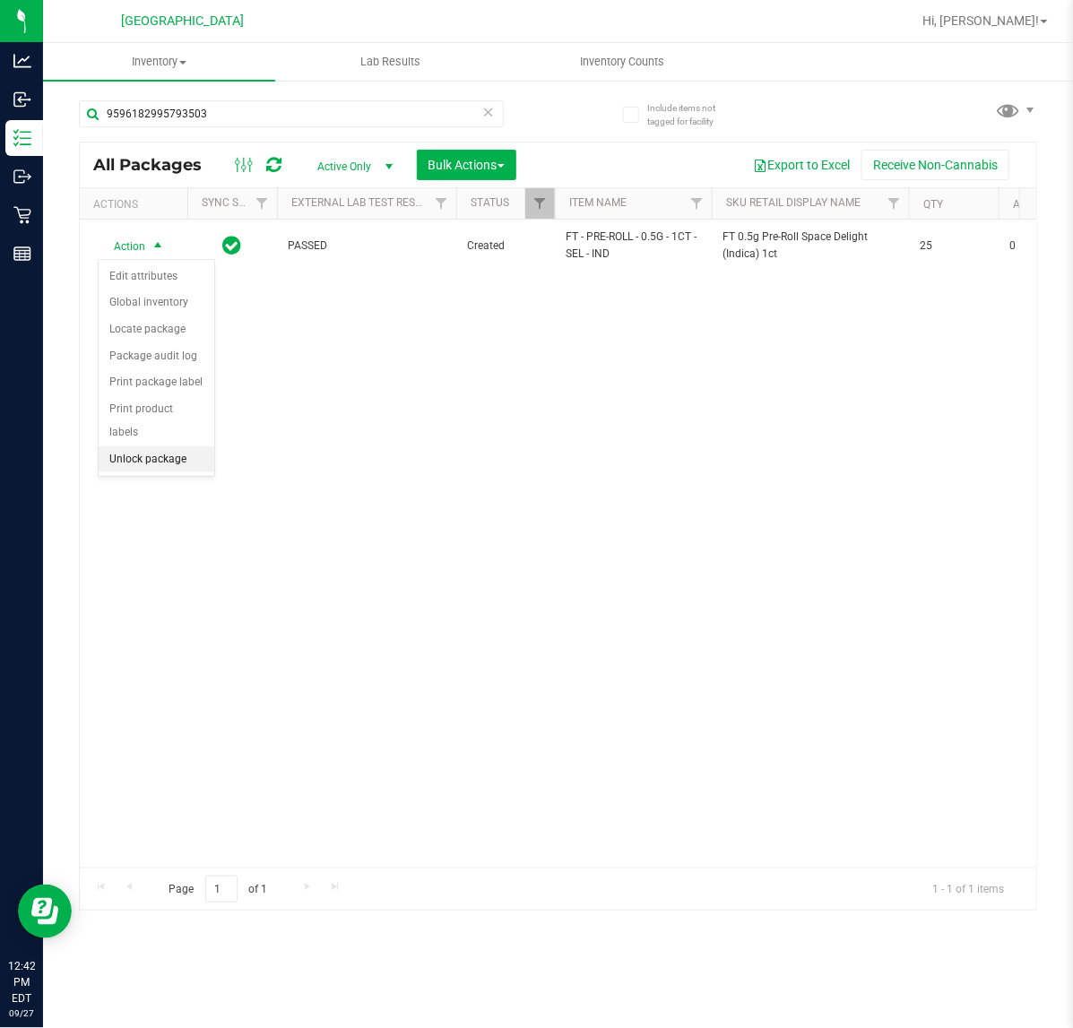
click at [176, 446] on li "Unlock package" at bounding box center [157, 459] width 116 height 27
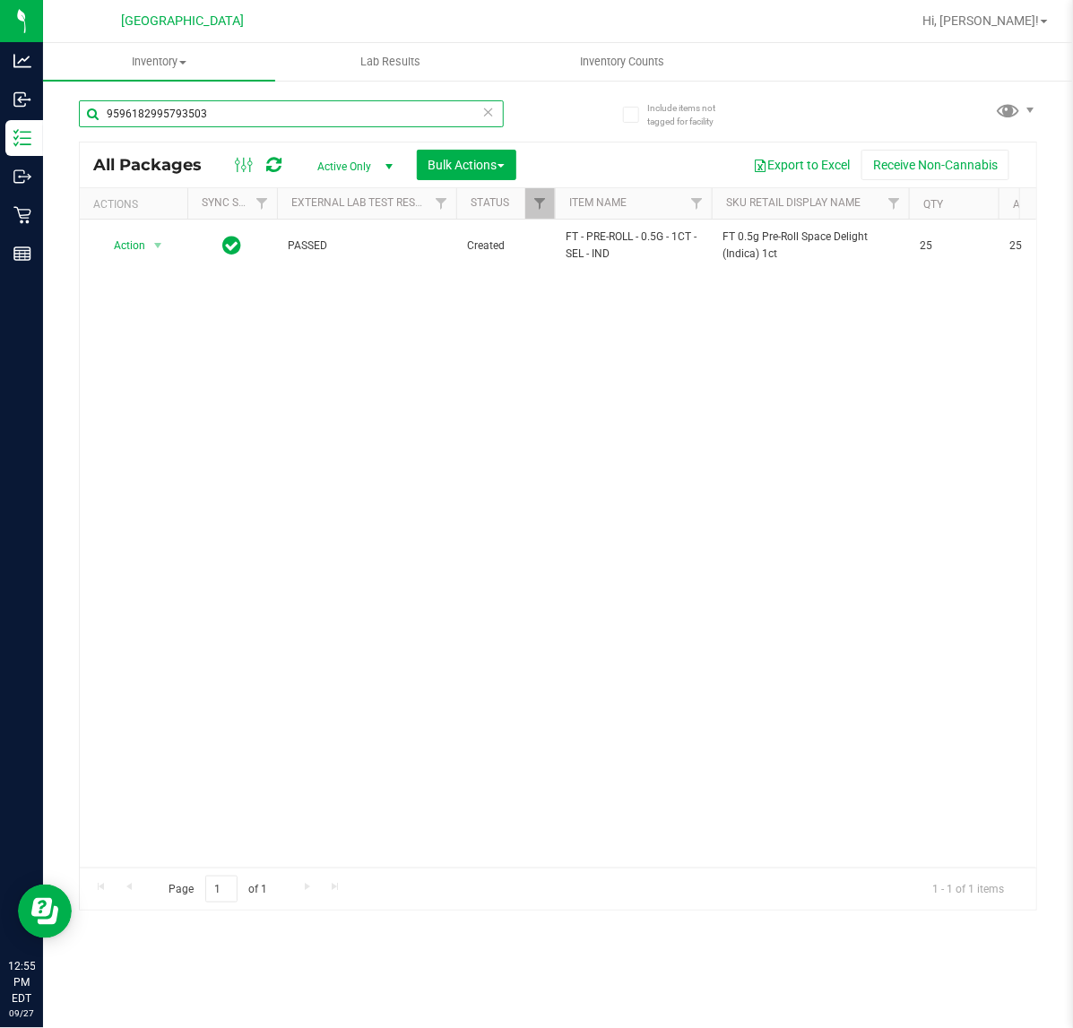
click at [222, 122] on input "9596182995793503" at bounding box center [291, 113] width 425 height 27
type input "3572874512723509"
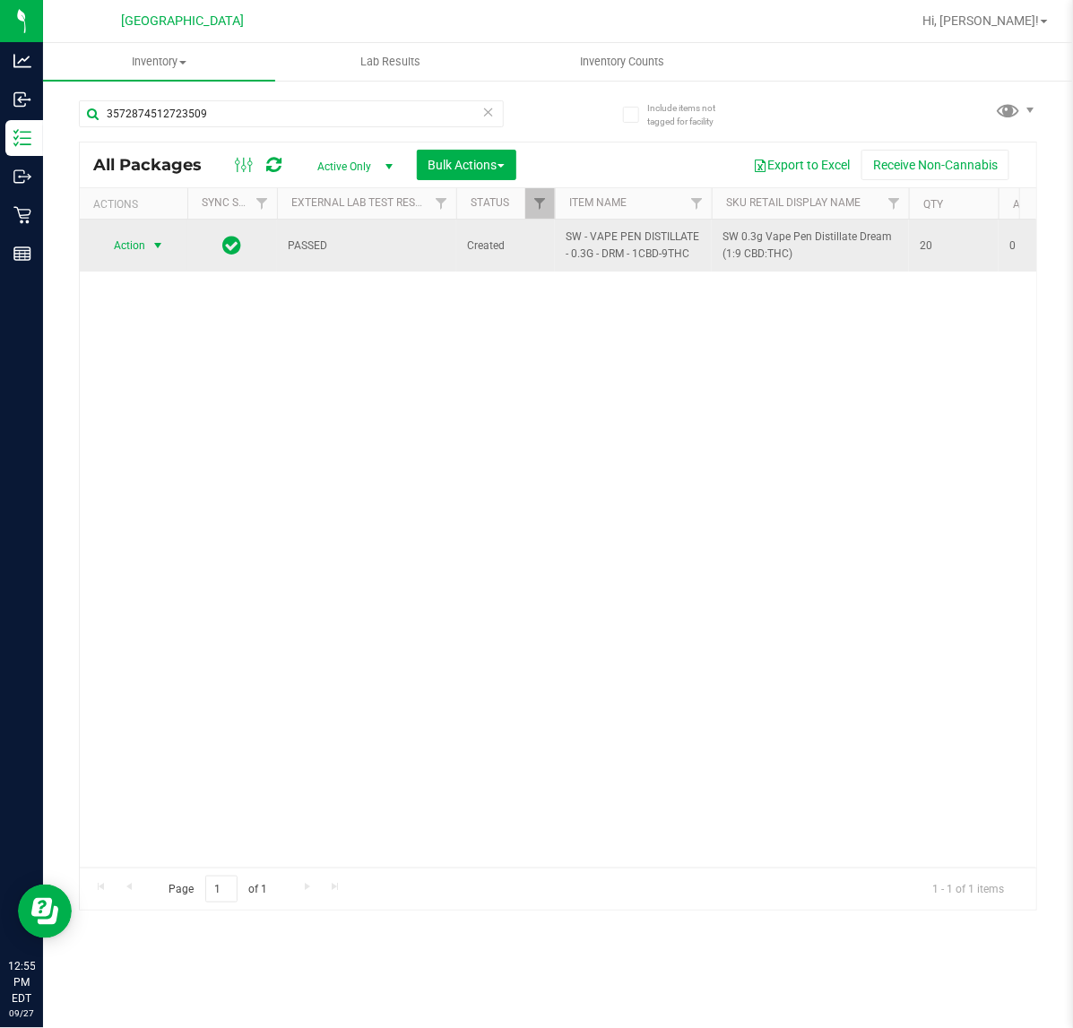
click at [163, 246] on span "select" at bounding box center [158, 245] width 14 height 14
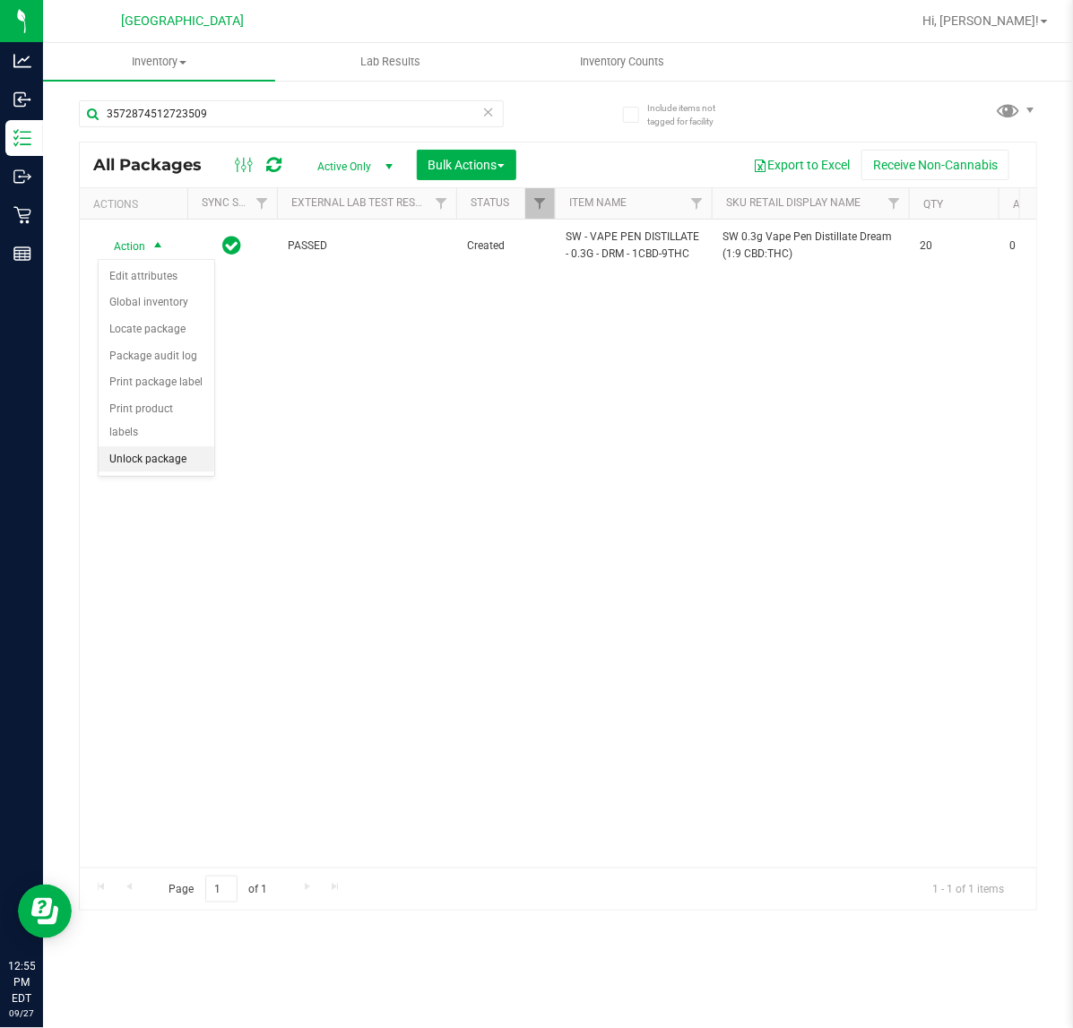
click at [161, 446] on li "Unlock package" at bounding box center [157, 459] width 116 height 27
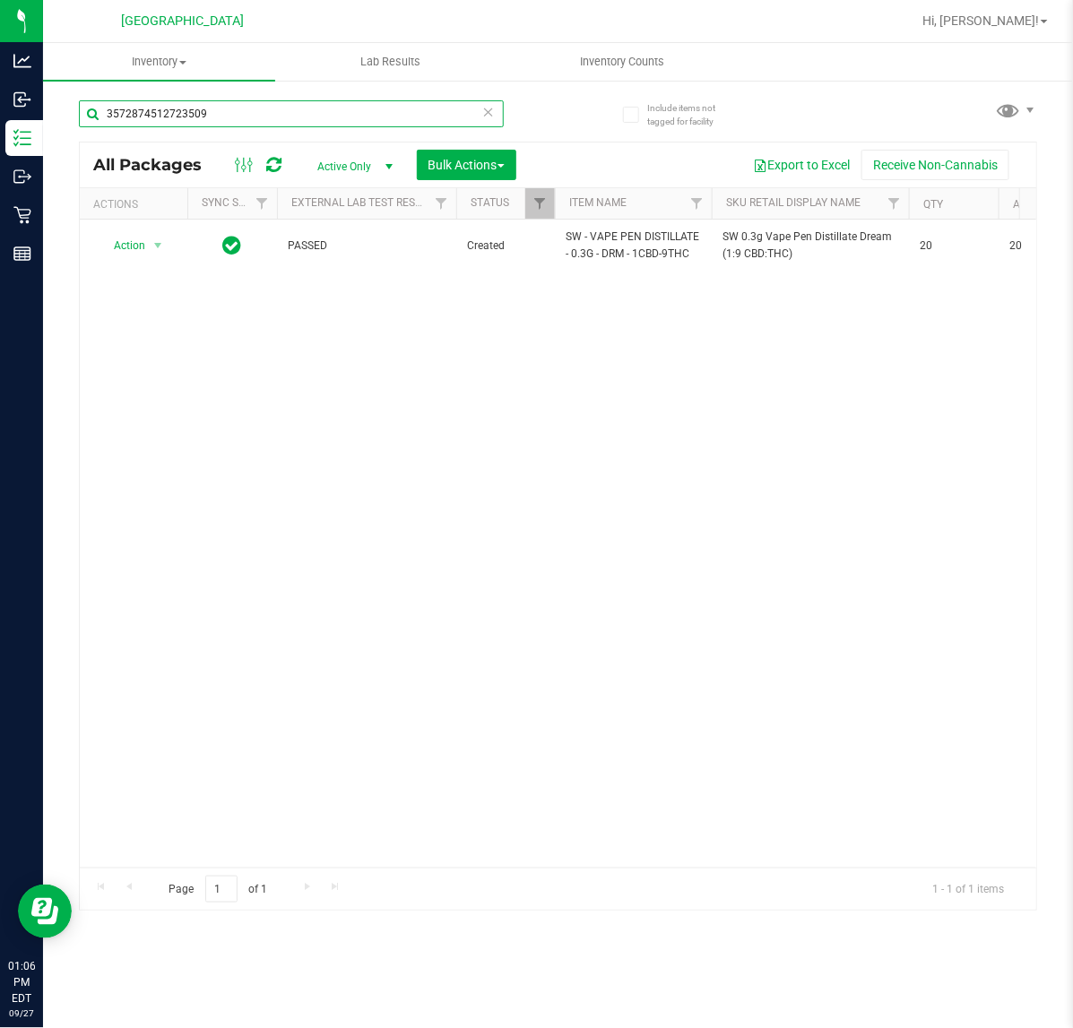
click at [264, 103] on input "3572874512723509" at bounding box center [291, 113] width 425 height 27
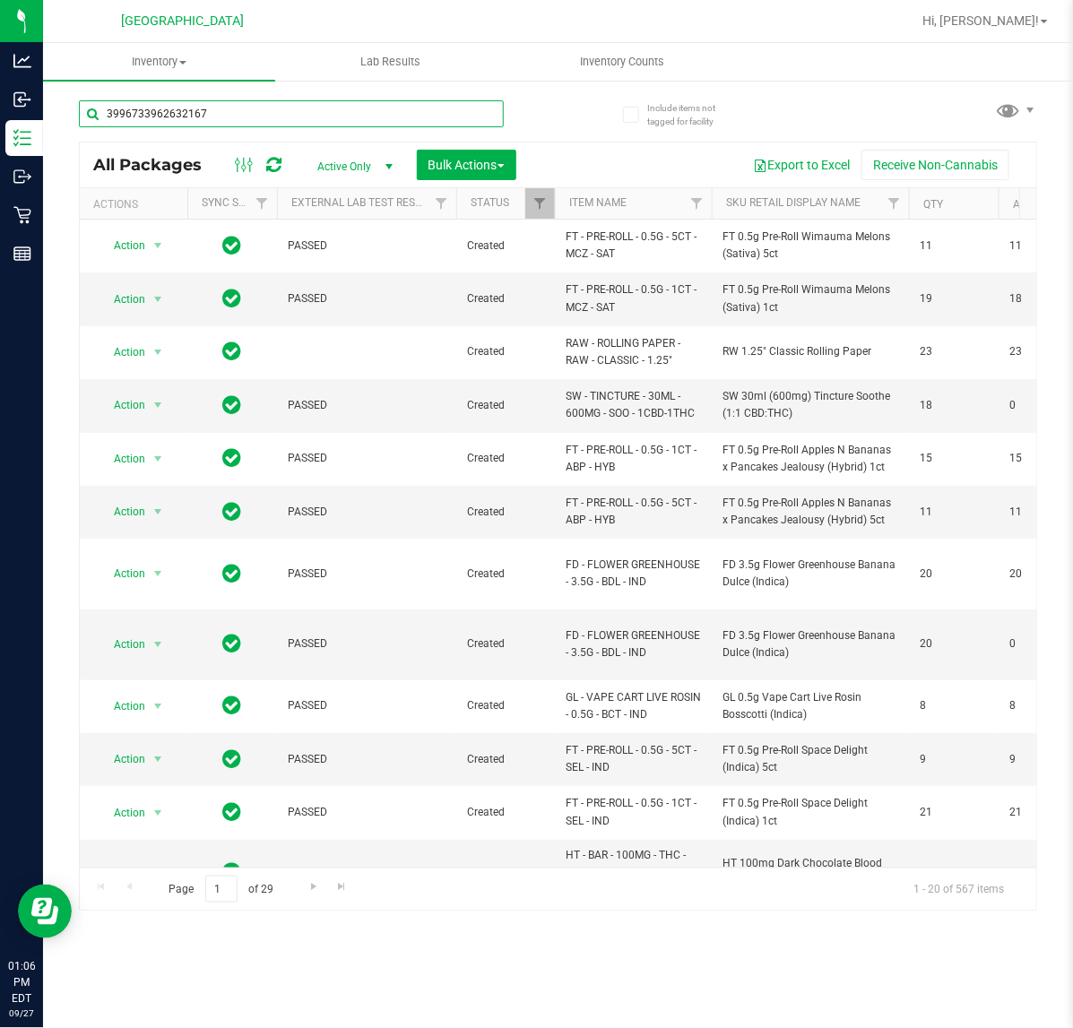
type input "3996733962632167"
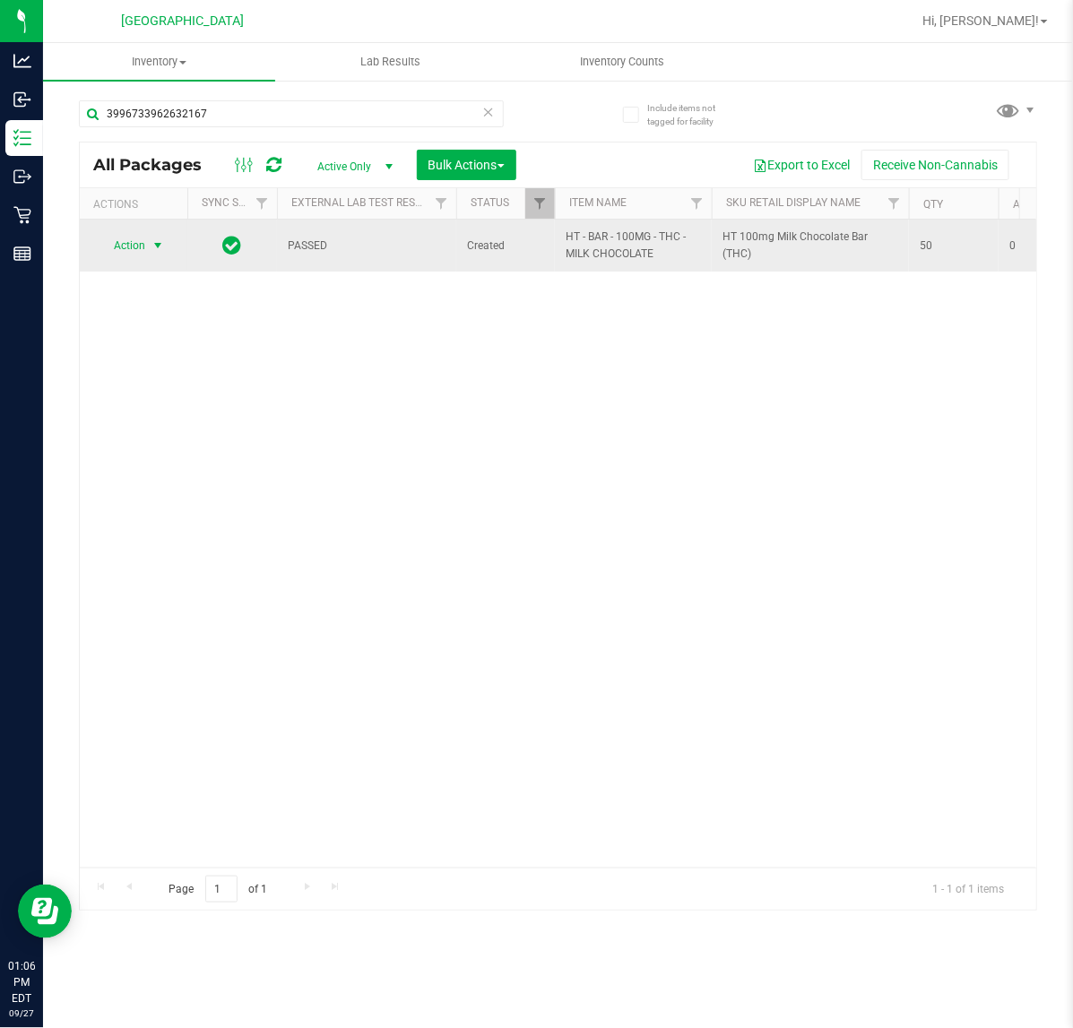
click at [124, 240] on span "Action" at bounding box center [122, 245] width 48 height 25
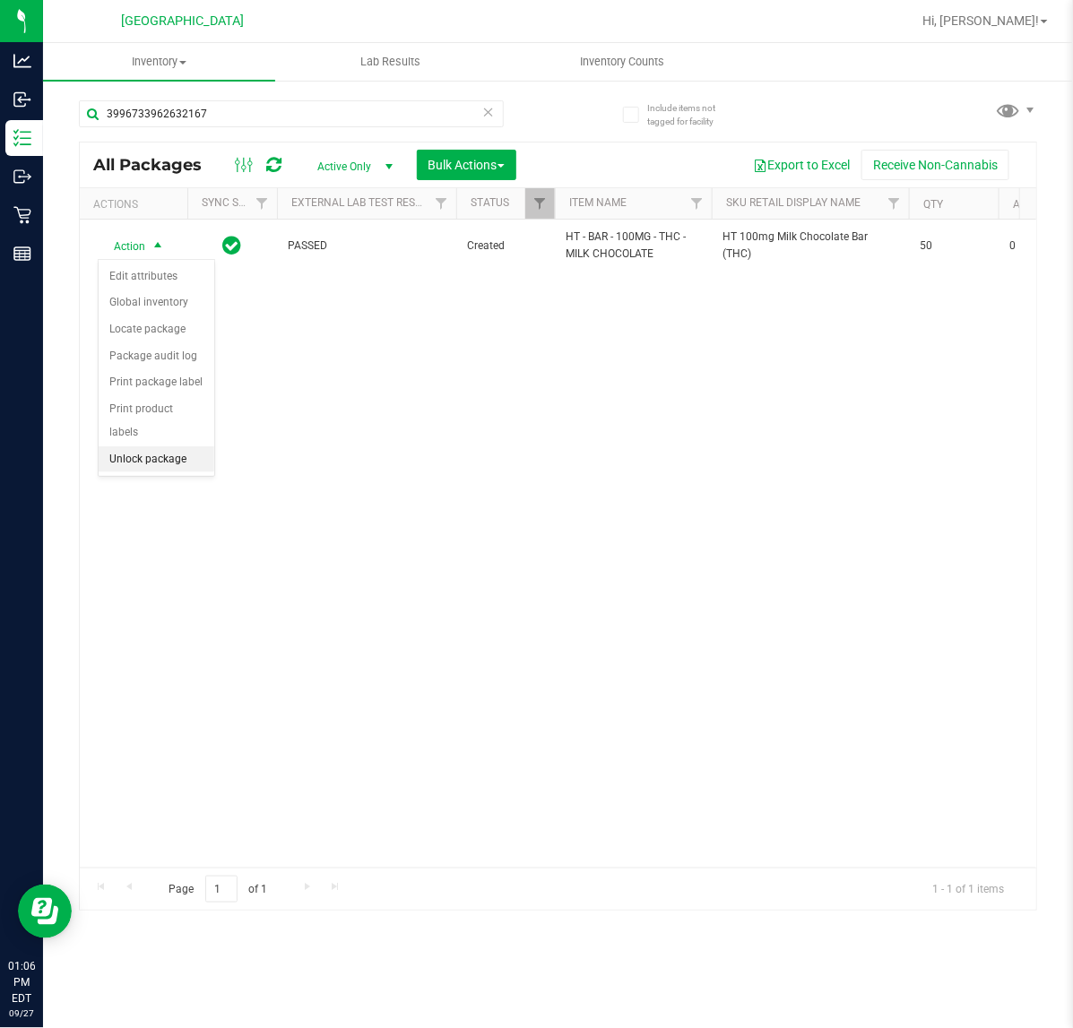
click at [167, 446] on li "Unlock package" at bounding box center [157, 459] width 116 height 27
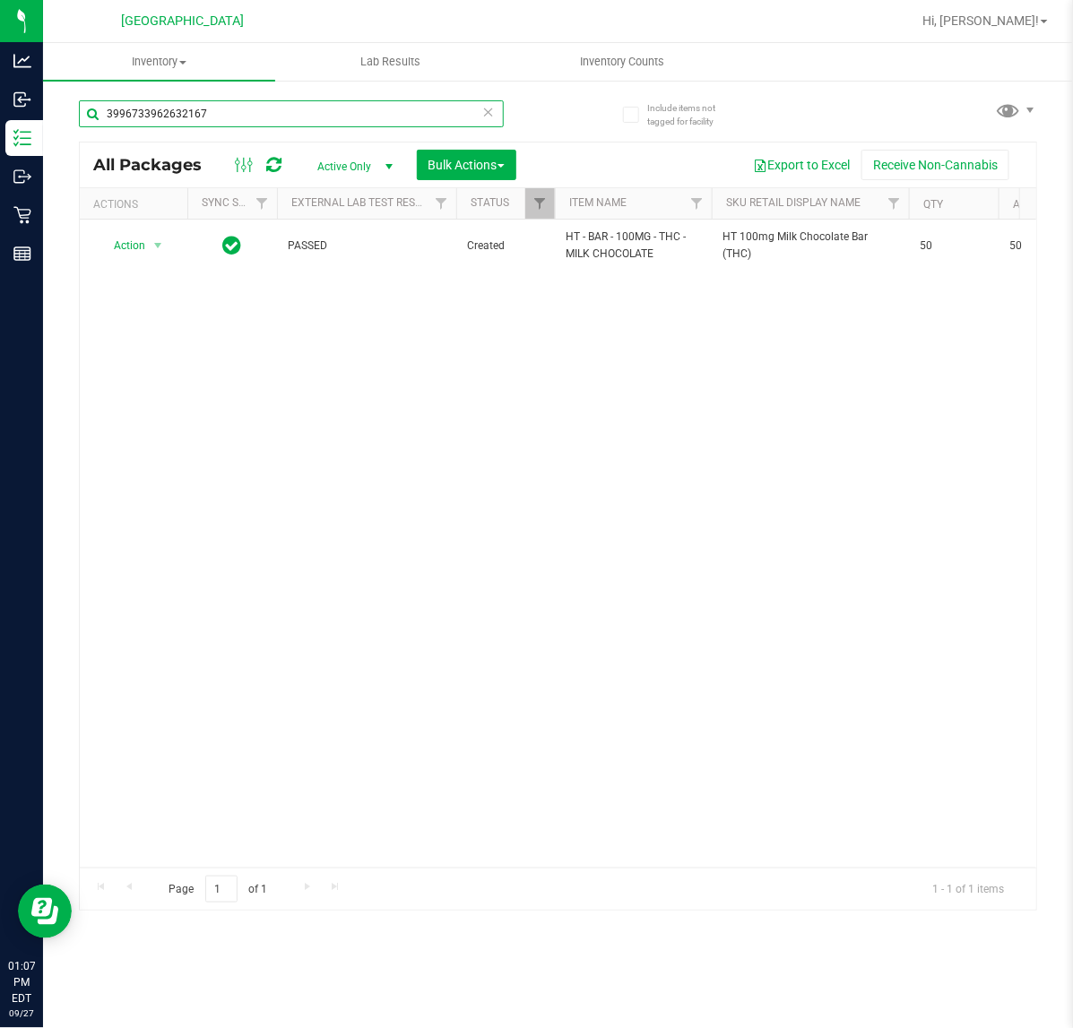
click at [225, 117] on input "3996733962632167" at bounding box center [291, 113] width 425 height 27
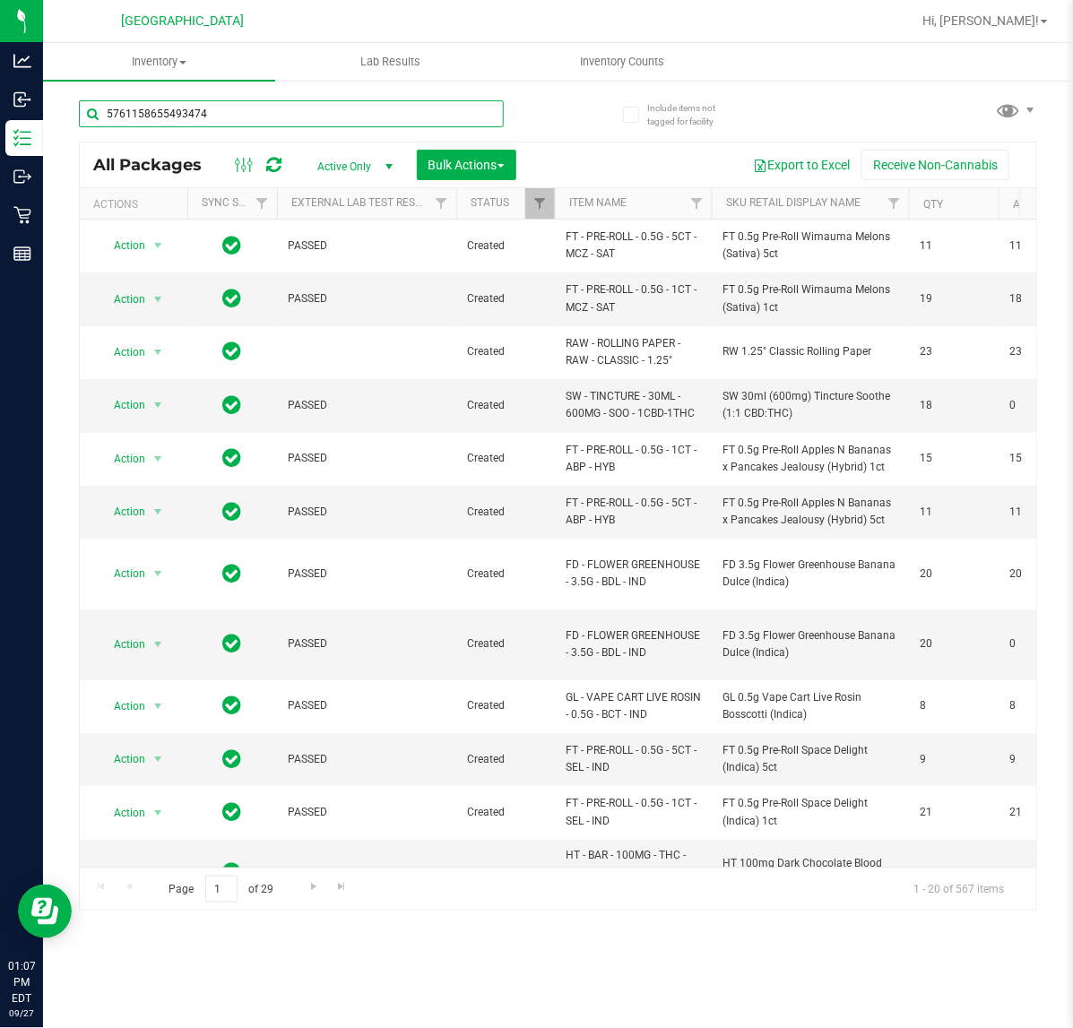
type input "5761158655493474"
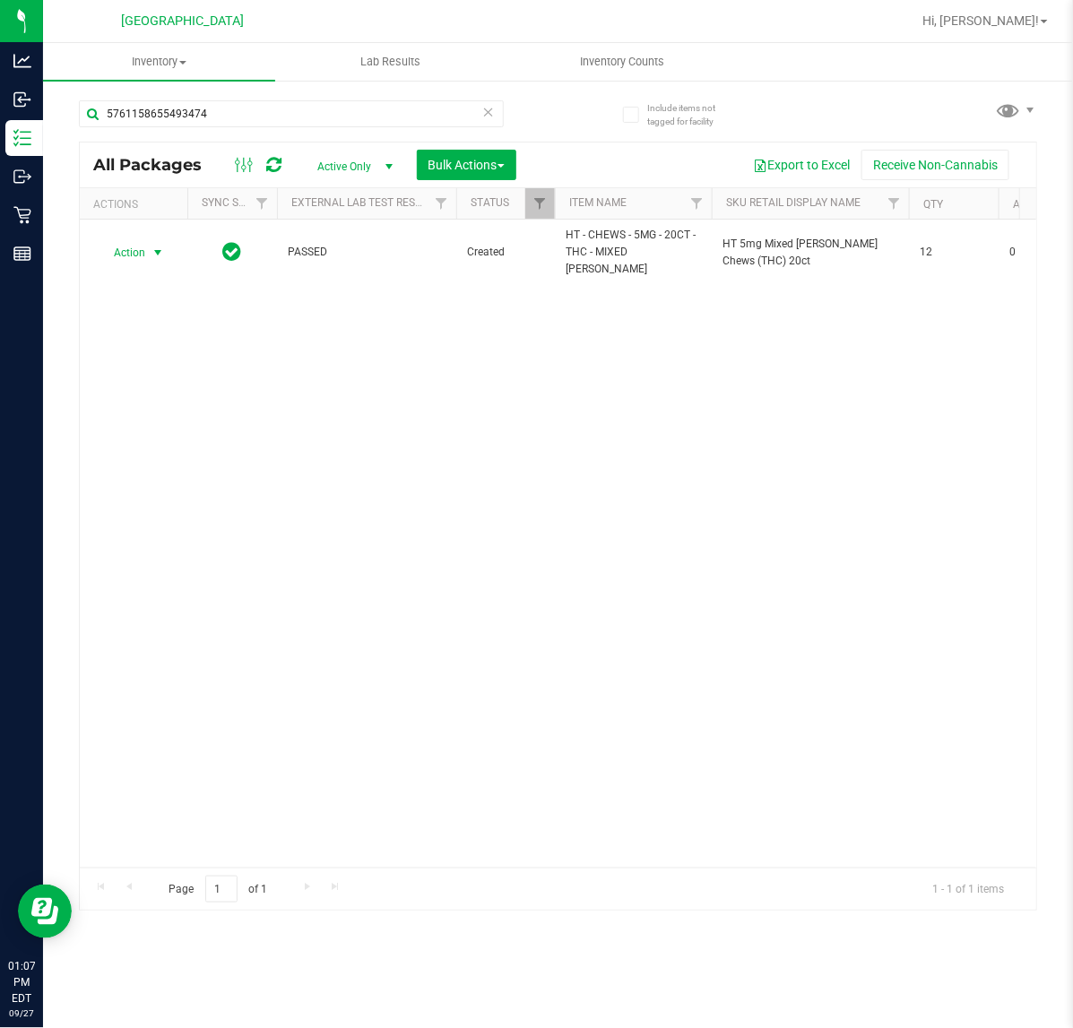
click at [145, 247] on span "Action" at bounding box center [122, 252] width 48 height 25
click at [184, 446] on li "Unlock package" at bounding box center [157, 459] width 116 height 27
click at [291, 108] on input "5761158655493474" at bounding box center [291, 113] width 425 height 27
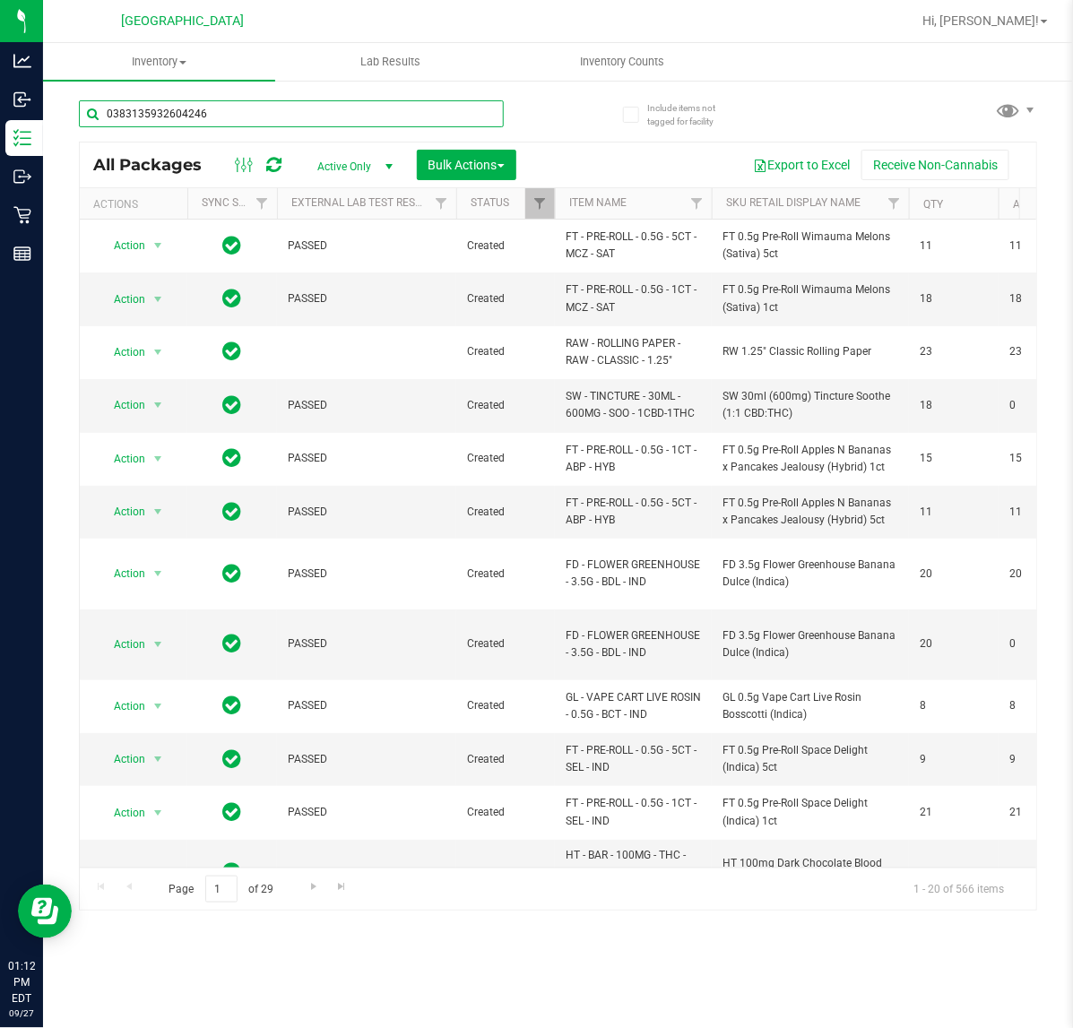
type input "0383135932604246"
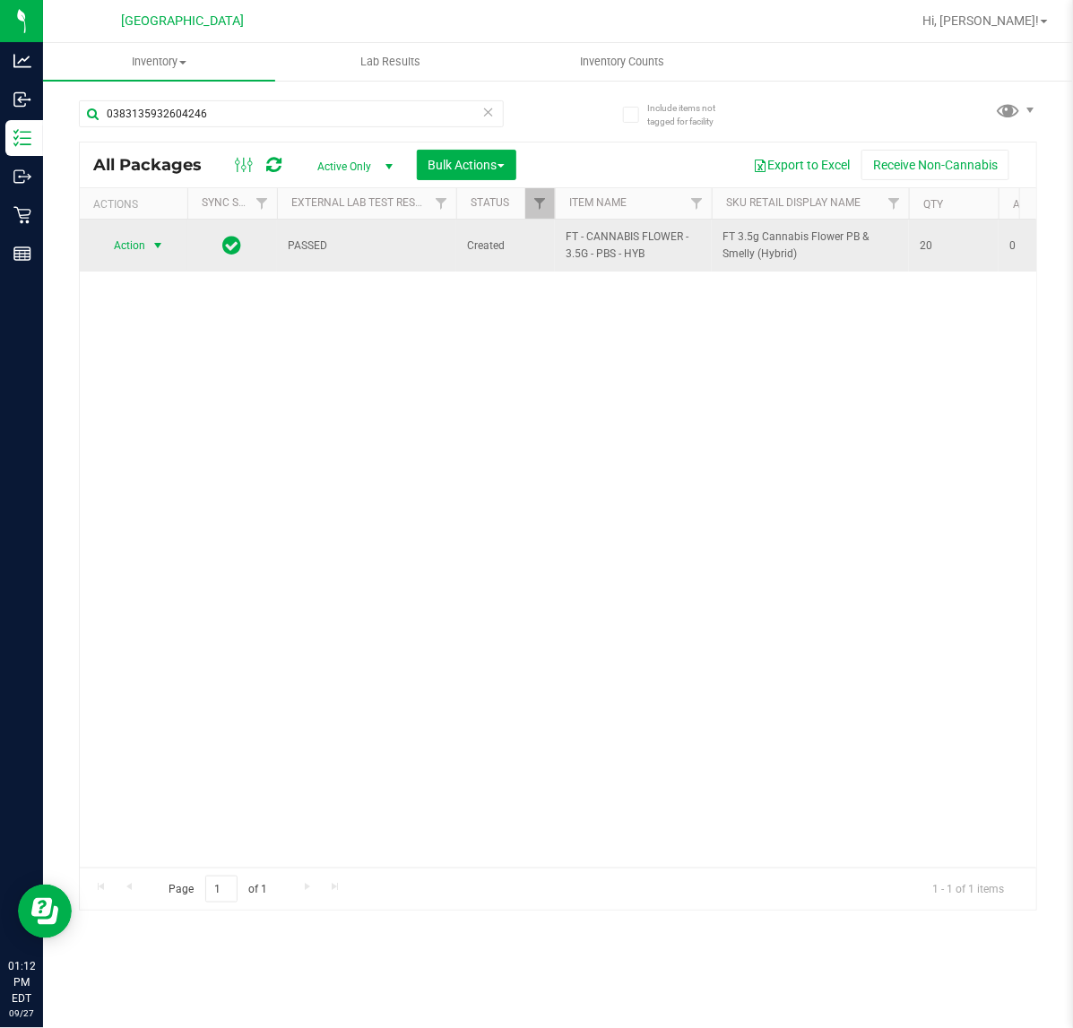
click at [155, 248] on span "select" at bounding box center [158, 245] width 14 height 14
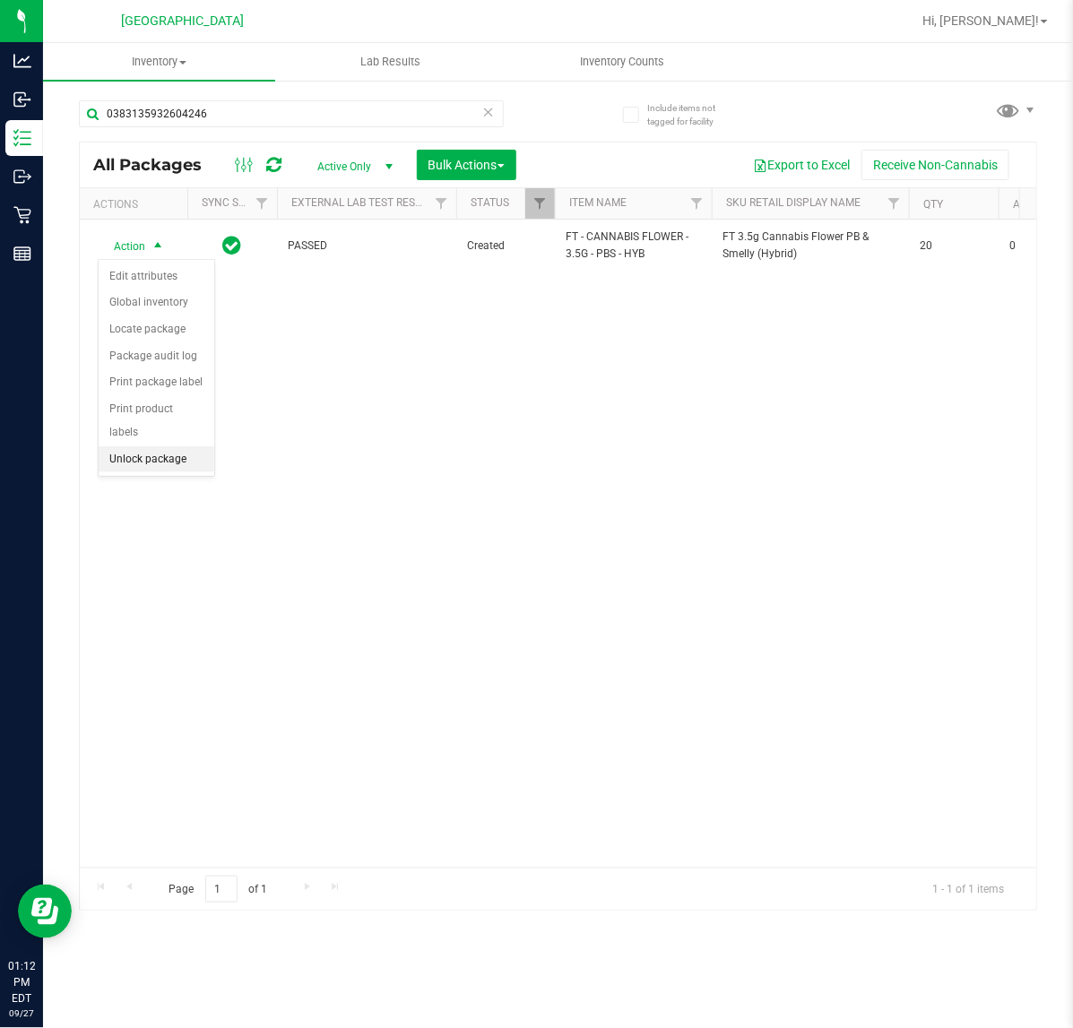
click at [157, 446] on li "Unlock package" at bounding box center [157, 459] width 116 height 27
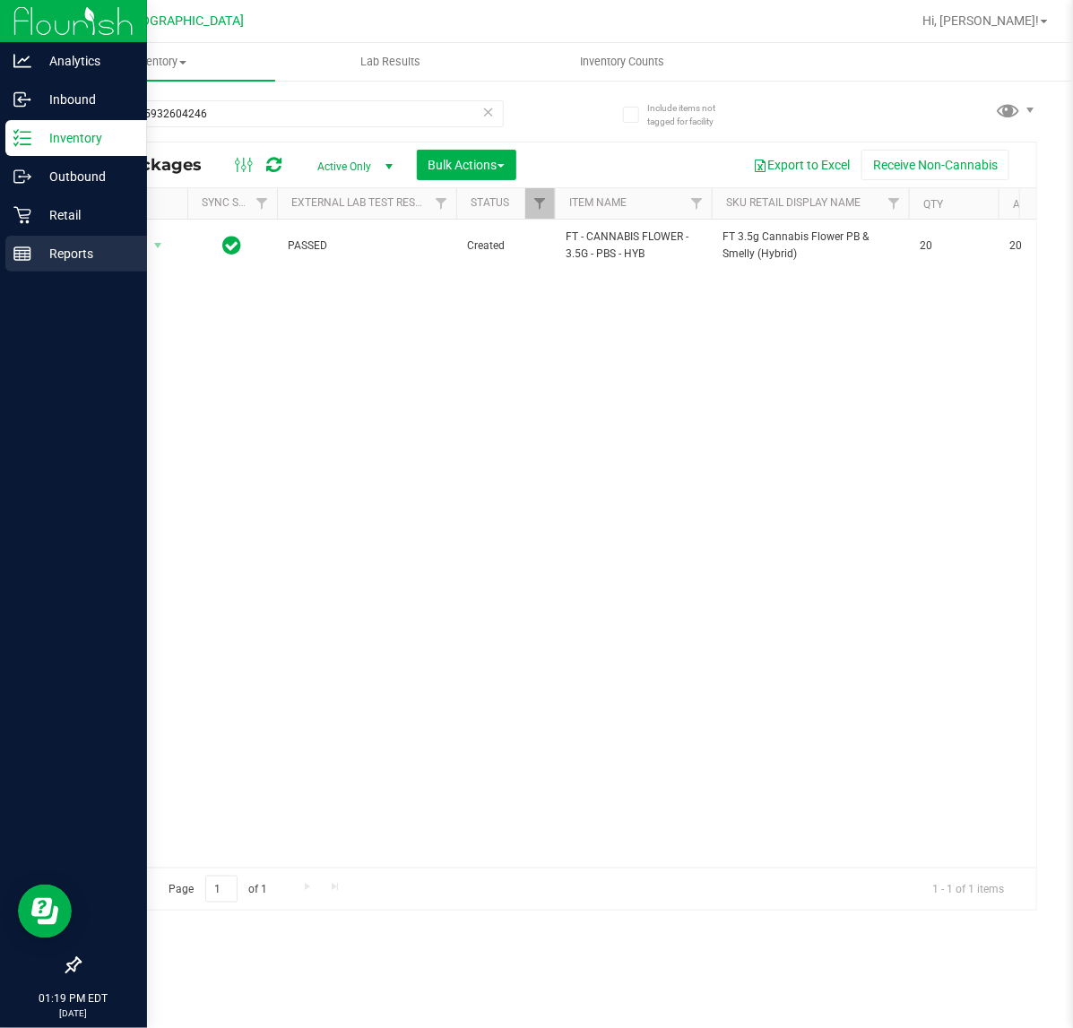
click at [52, 253] on p "Reports" at bounding box center [85, 254] width 108 height 22
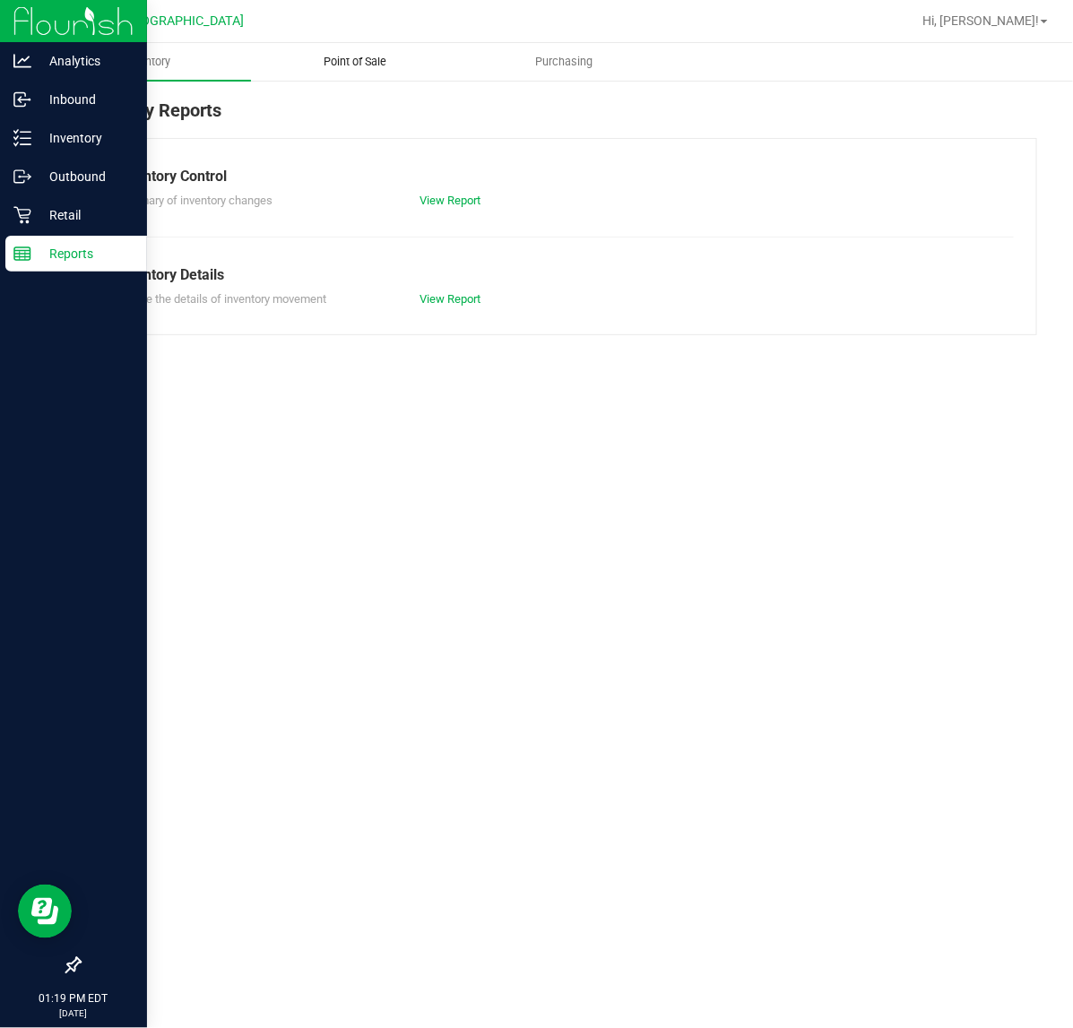
click at [379, 61] on span "Point of Sale" at bounding box center [355, 62] width 111 height 16
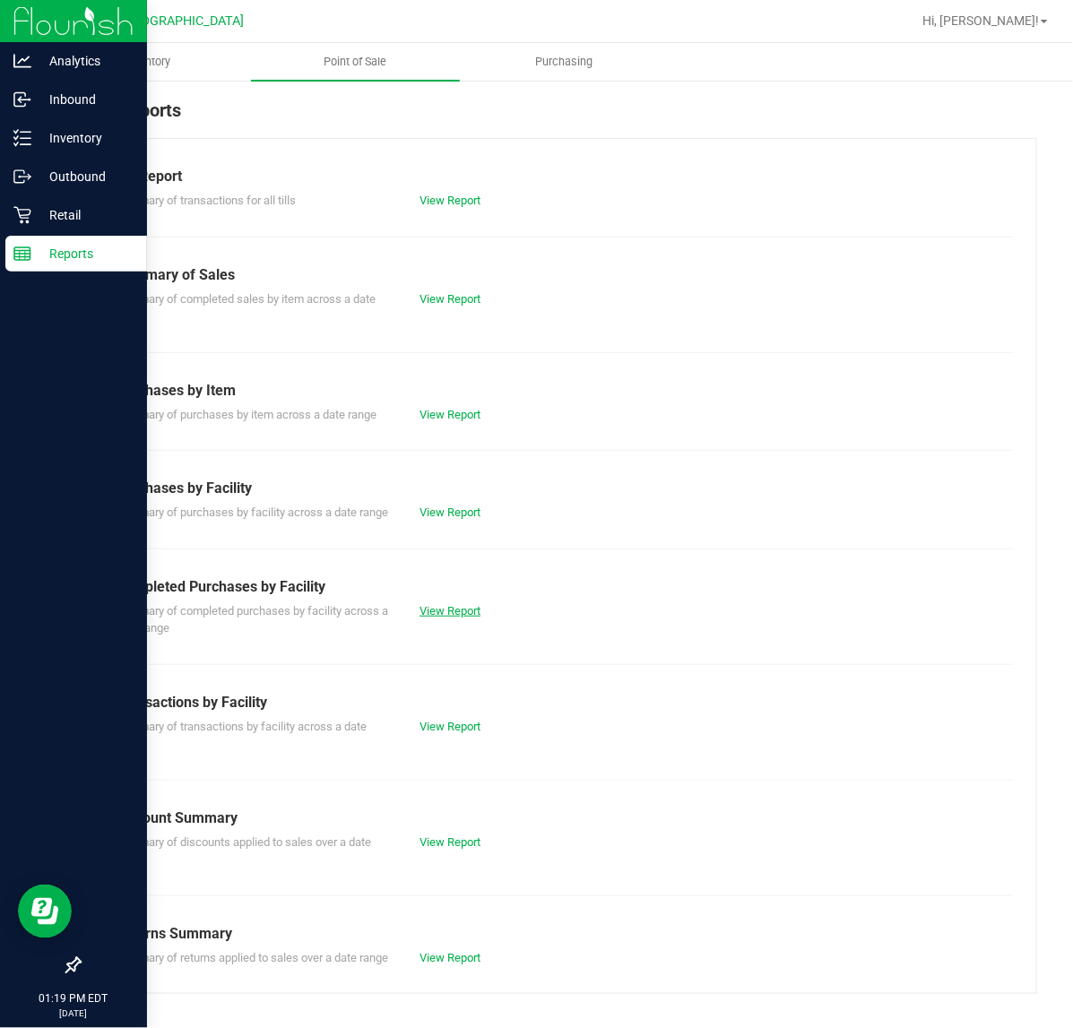
click at [459, 618] on link "View Report" at bounding box center [449, 610] width 61 height 13
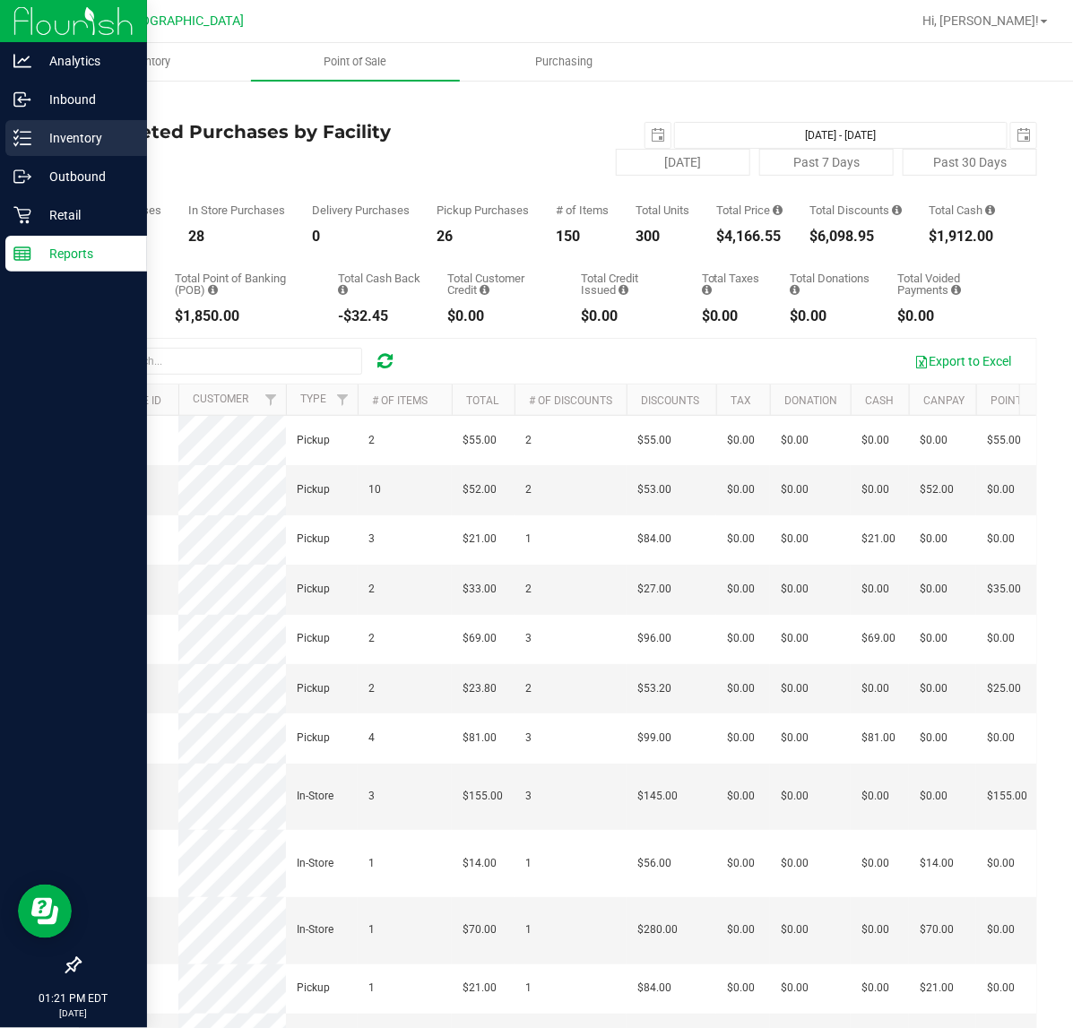
click at [99, 128] on p "Inventory" at bounding box center [85, 138] width 108 height 22
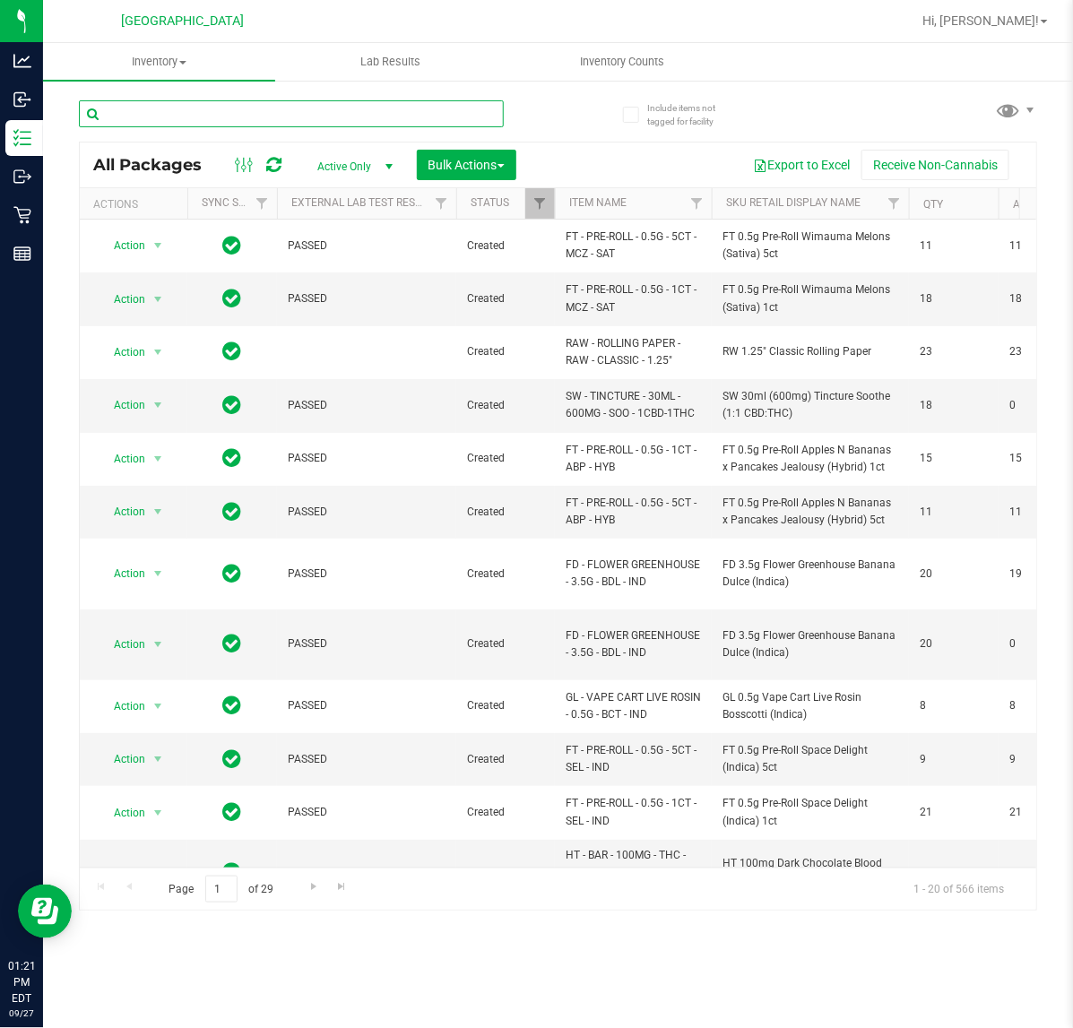
click at [213, 121] on input "text" at bounding box center [291, 113] width 425 height 27
type input "6373549600565059"
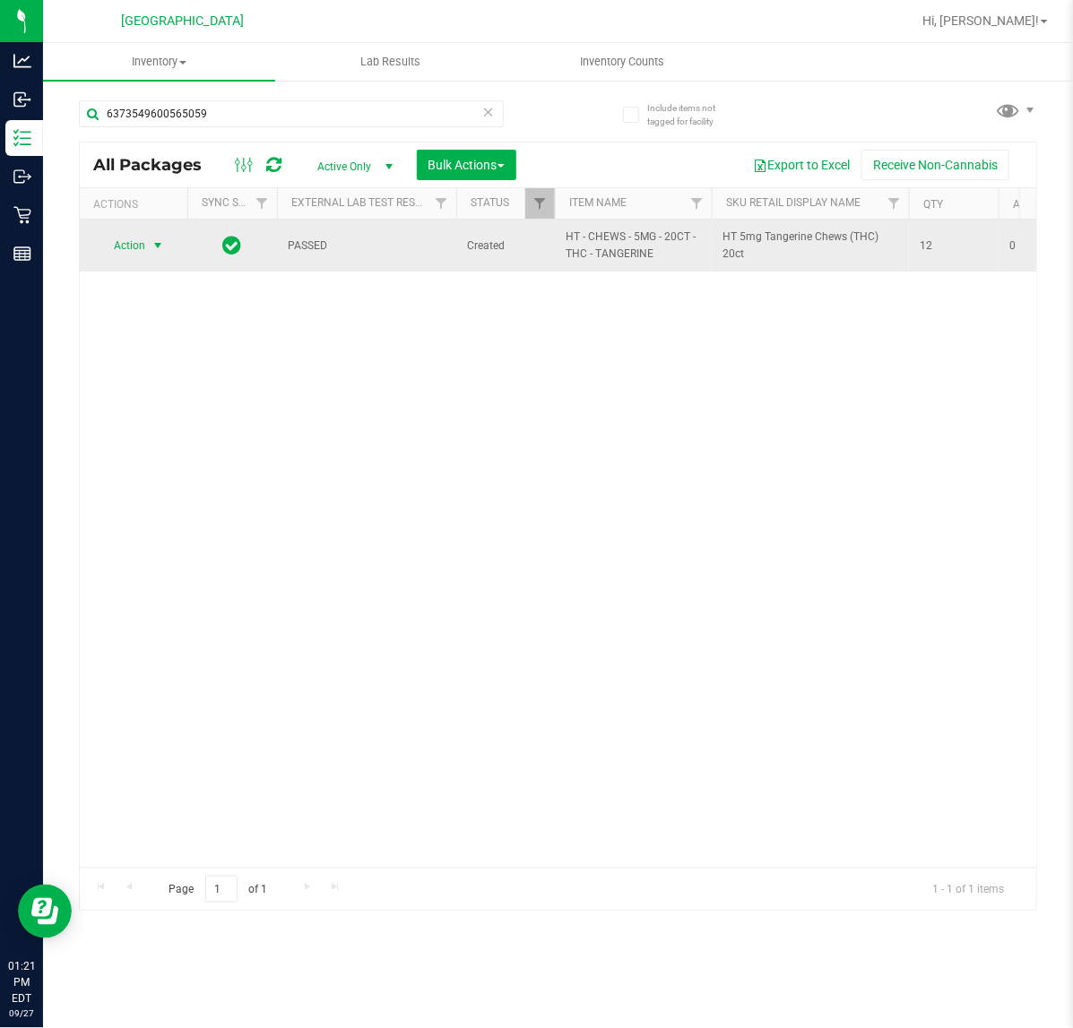
click at [124, 249] on span "Action" at bounding box center [122, 245] width 48 height 25
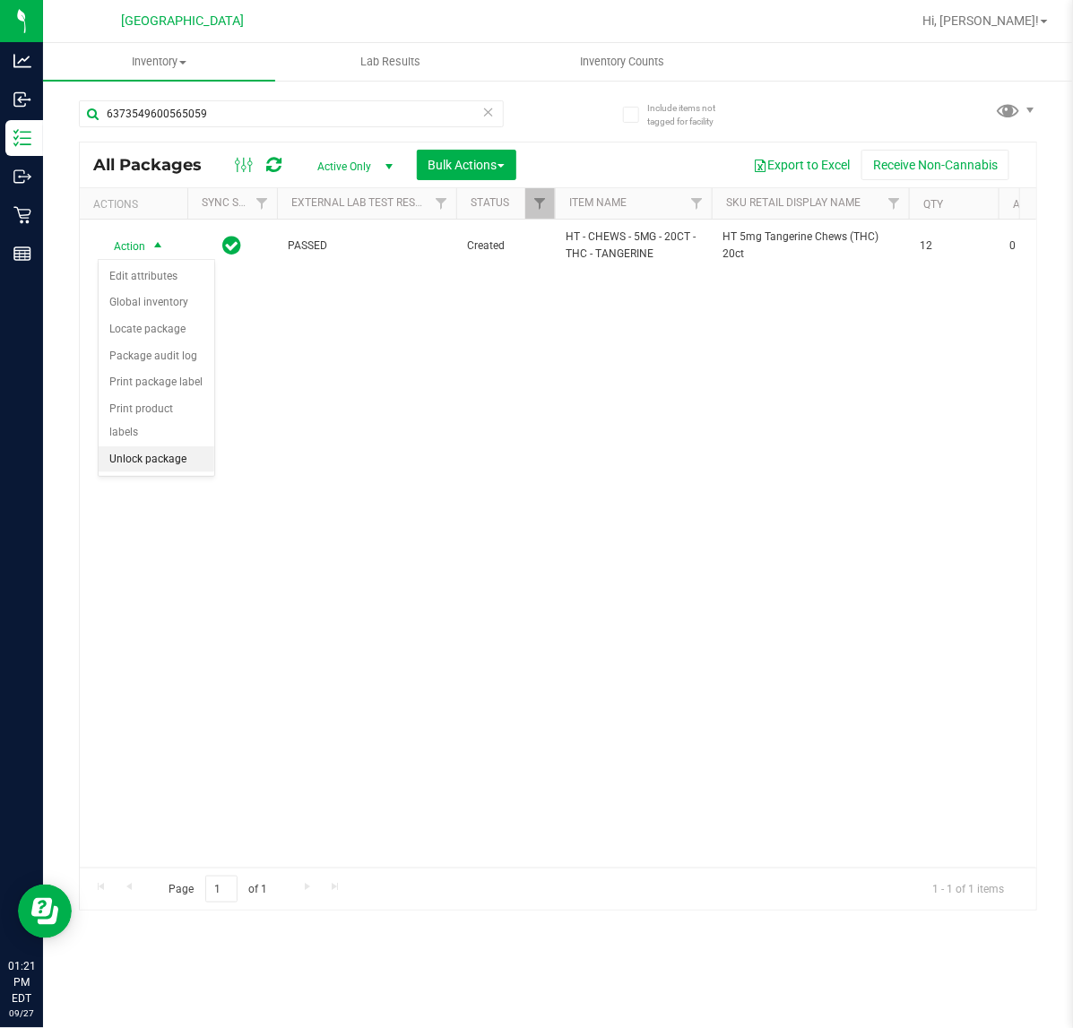
click at [173, 449] on li "Unlock package" at bounding box center [157, 459] width 116 height 27
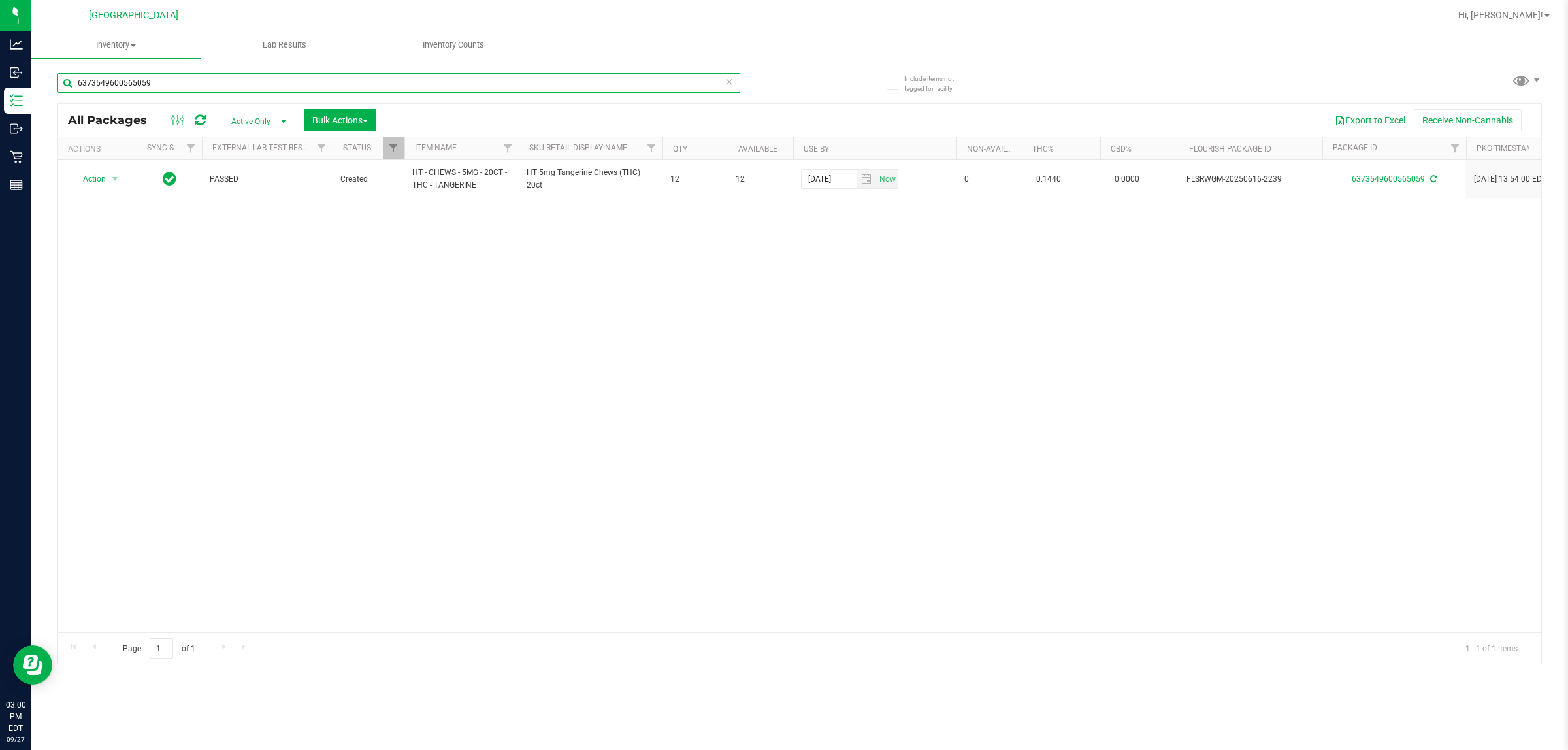
click at [163, 86] on input "6373549600565059" at bounding box center [399, 82] width 683 height 20
click at [161, 87] on input "6373549600565059" at bounding box center [399, 82] width 683 height 20
type input "5076949819699918"
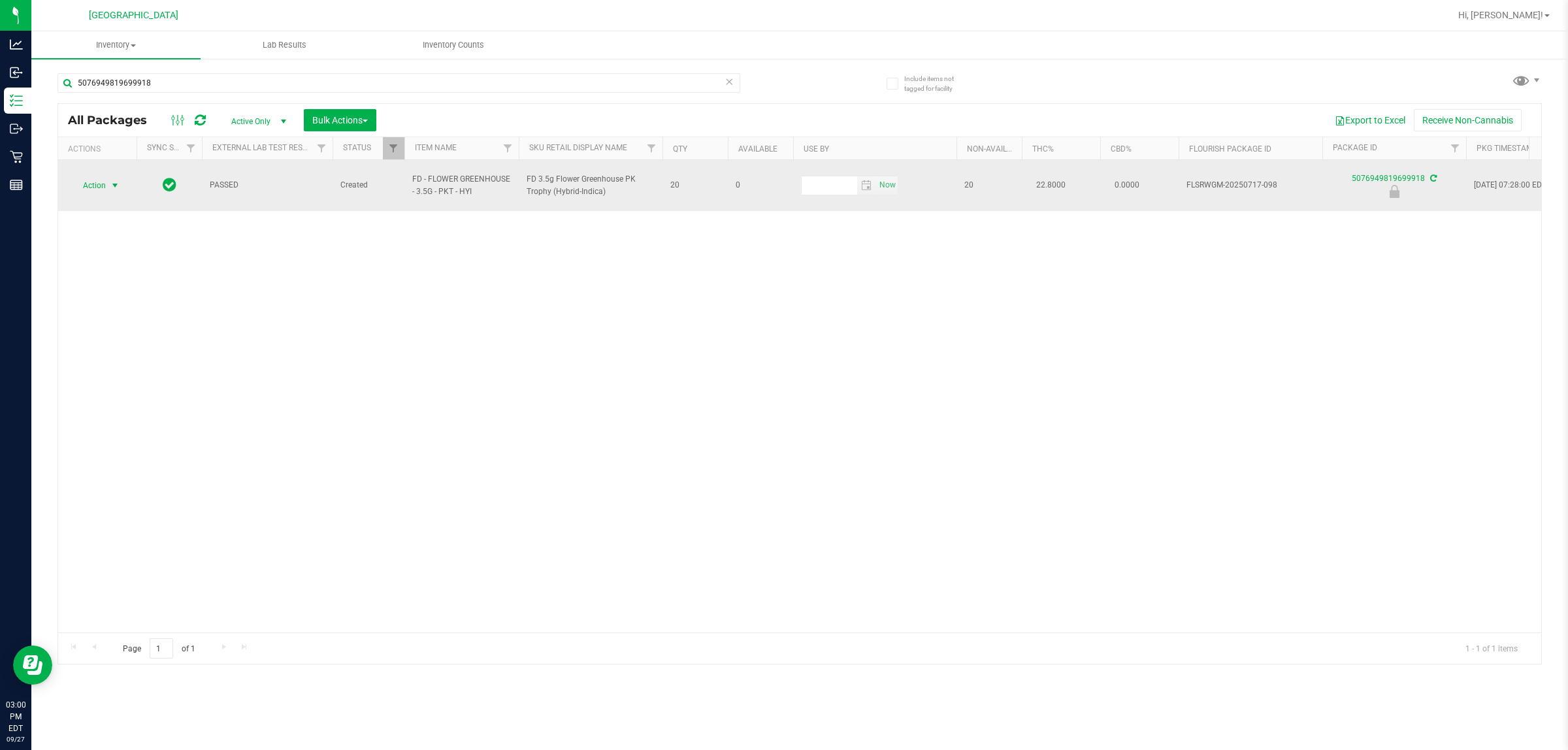
click at [106, 186] on span "Action" at bounding box center [89, 185] width 35 height 18
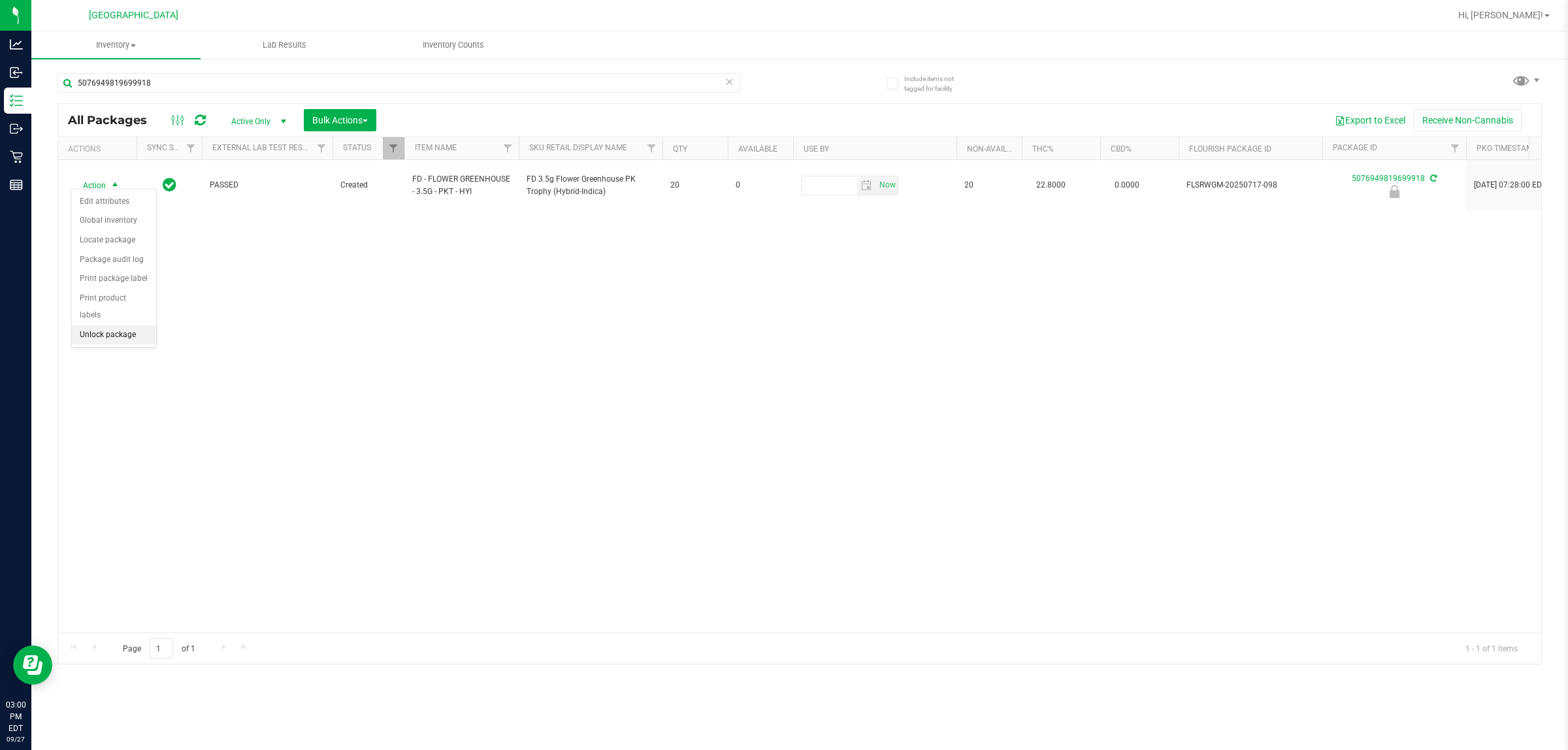
click at [133, 325] on li "Unlock package" at bounding box center [114, 335] width 85 height 20
